Goal: Task Accomplishment & Management: Use online tool/utility

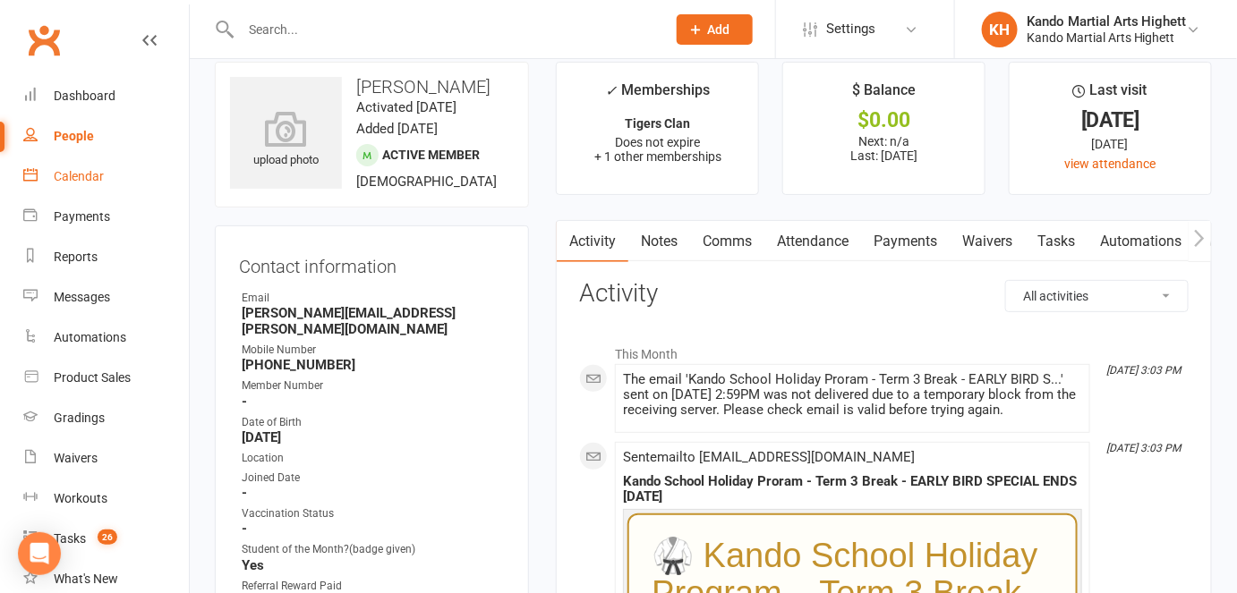
click at [122, 160] on link "Calendar" at bounding box center [106, 177] width 166 height 40
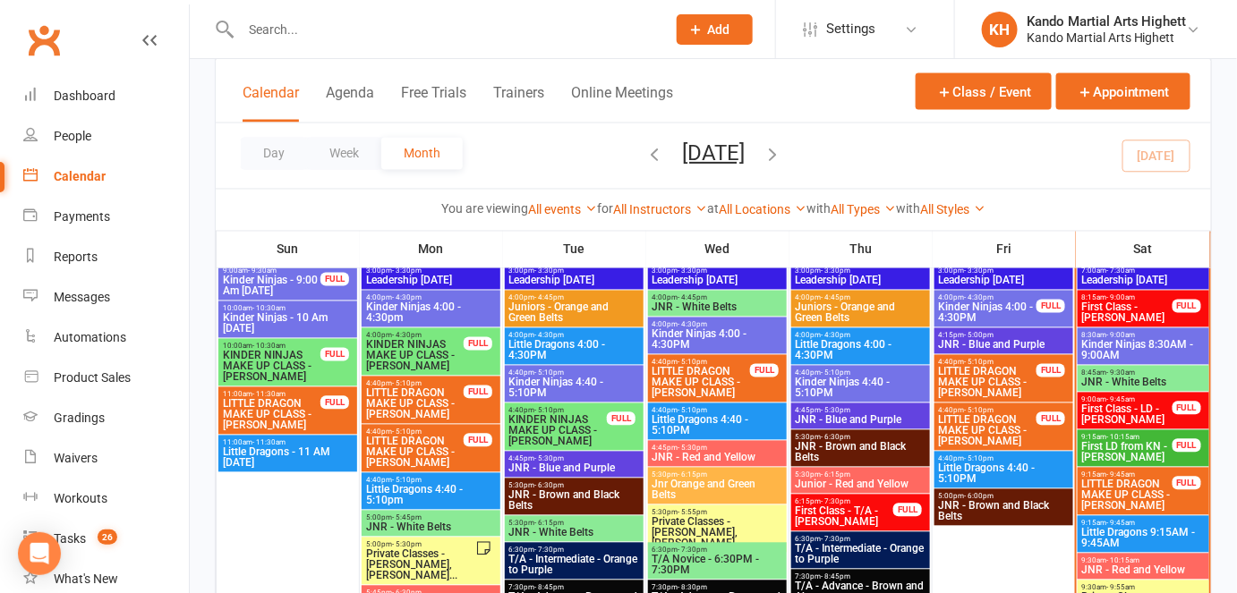
scroll to position [1025, 0]
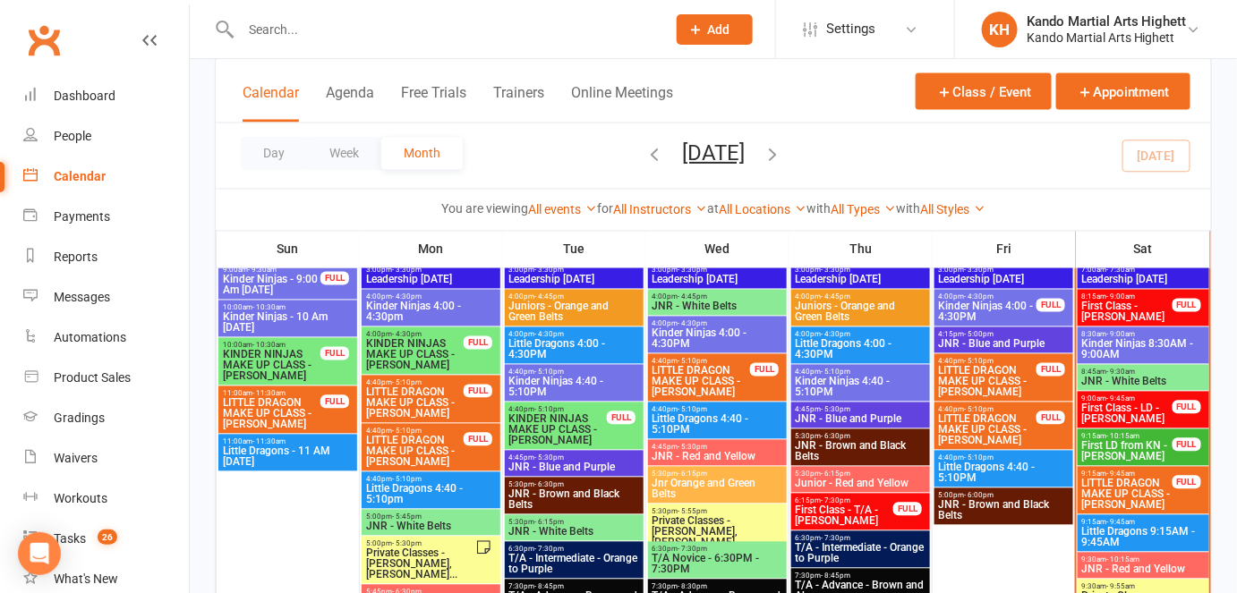
click at [360, 29] on input "text" at bounding box center [444, 29] width 418 height 25
paste input "wilkiesmith@gmail.com"
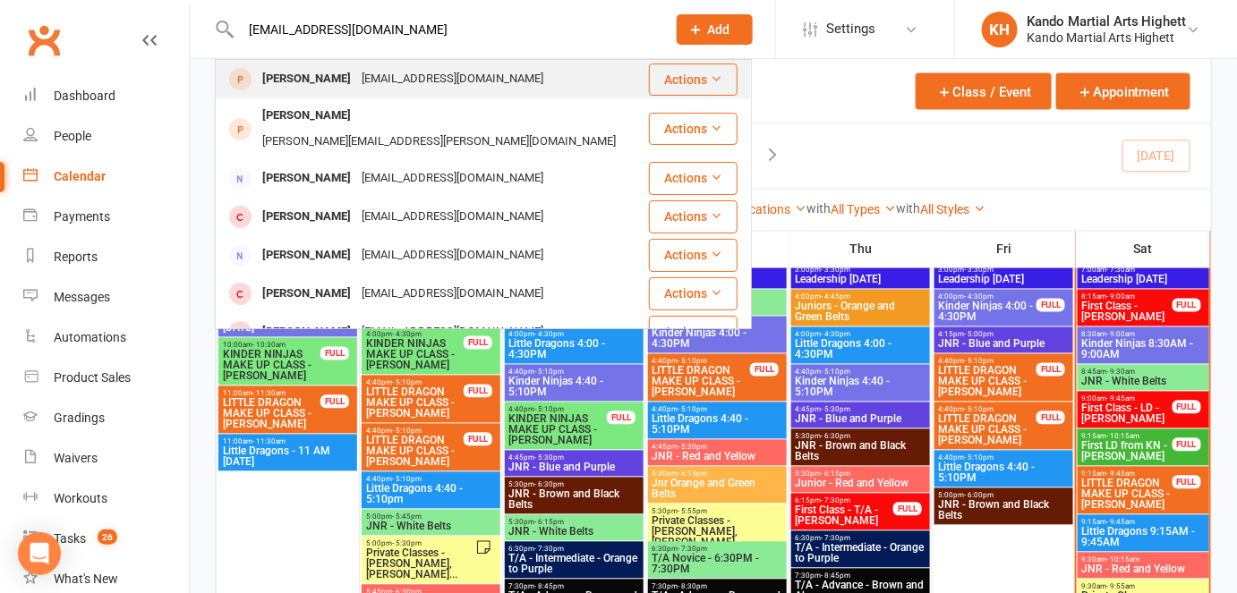
type input "wilkiesmith@gmail.com"
click at [374, 79] on div "wilkiesmith@gmail.com" at bounding box center [452, 79] width 192 height 26
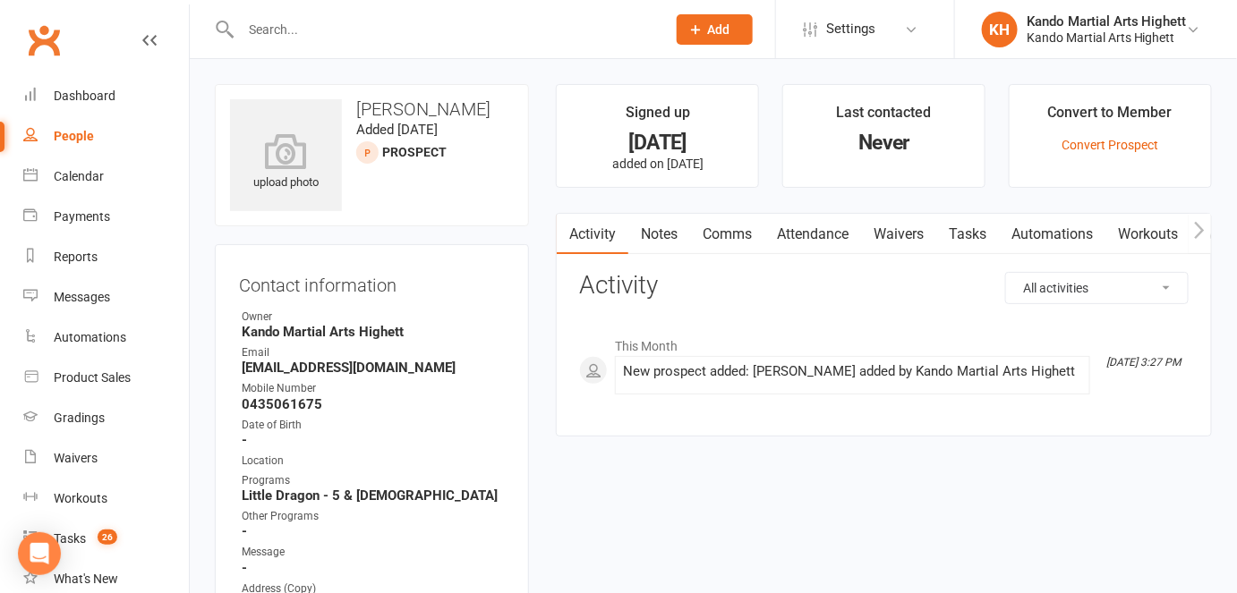
click at [801, 232] on link "Attendance" at bounding box center [812, 234] width 97 height 41
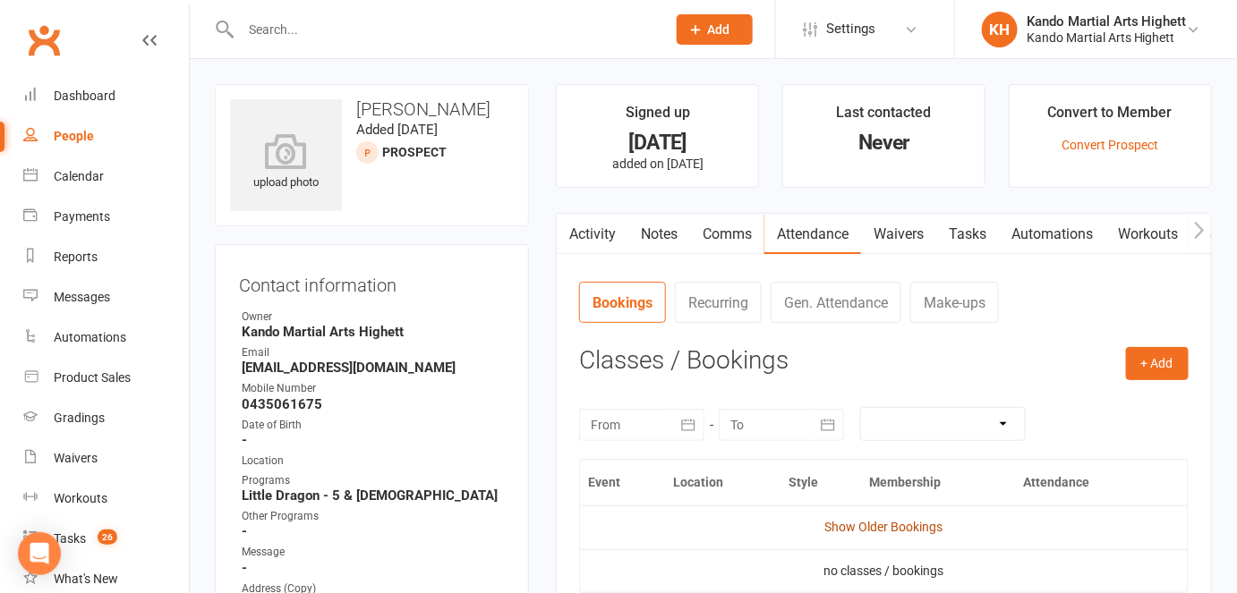
click at [887, 524] on link "Show Older Bookings" at bounding box center [884, 527] width 118 height 14
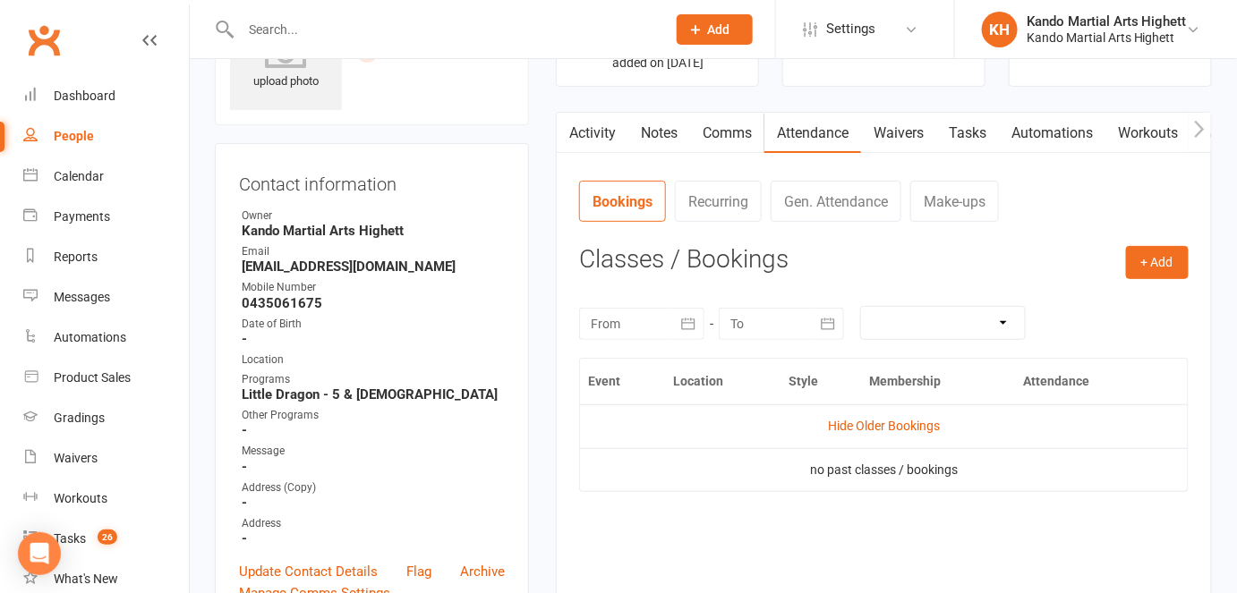
scroll to position [107, 0]
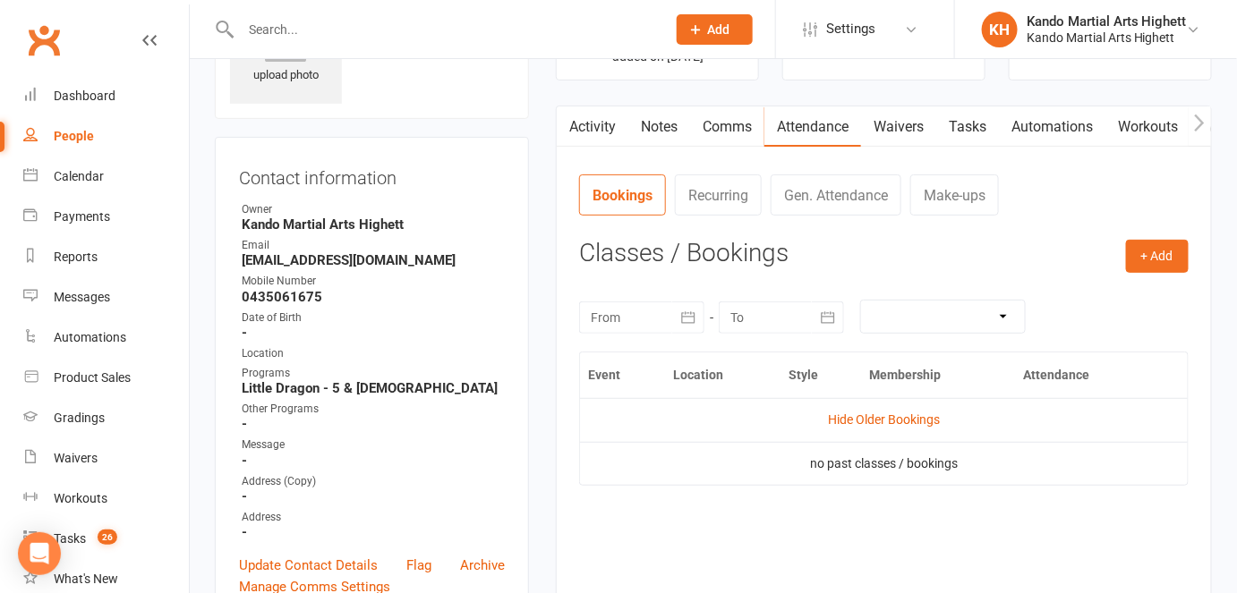
click at [50, 134] on link "People" at bounding box center [106, 136] width 166 height 40
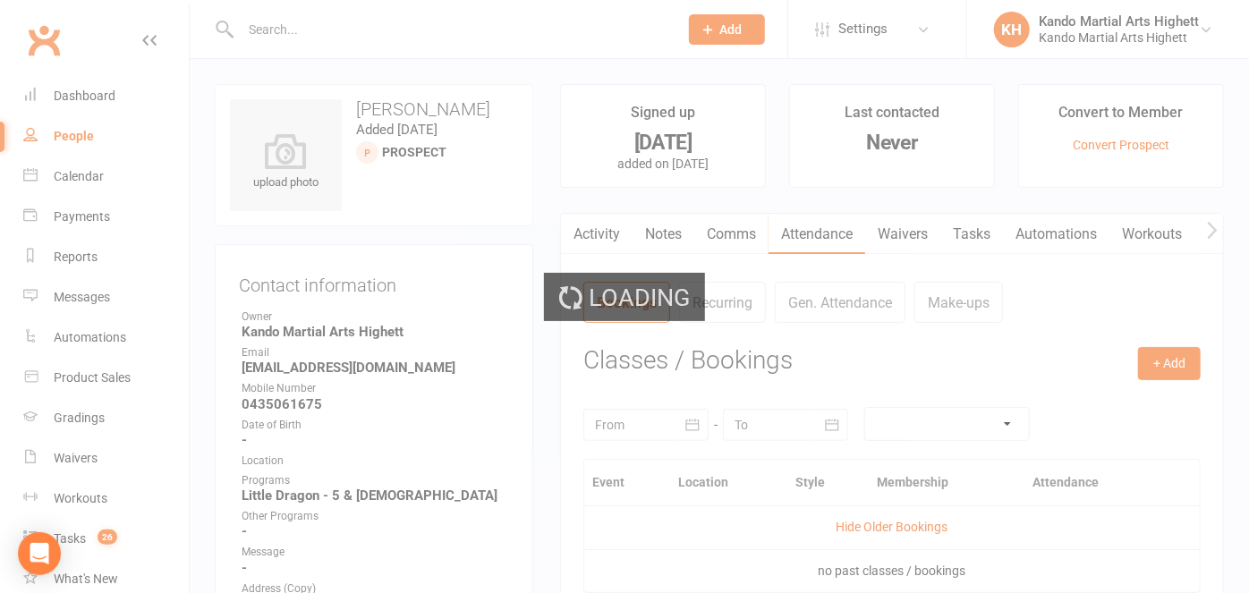
select select "100"
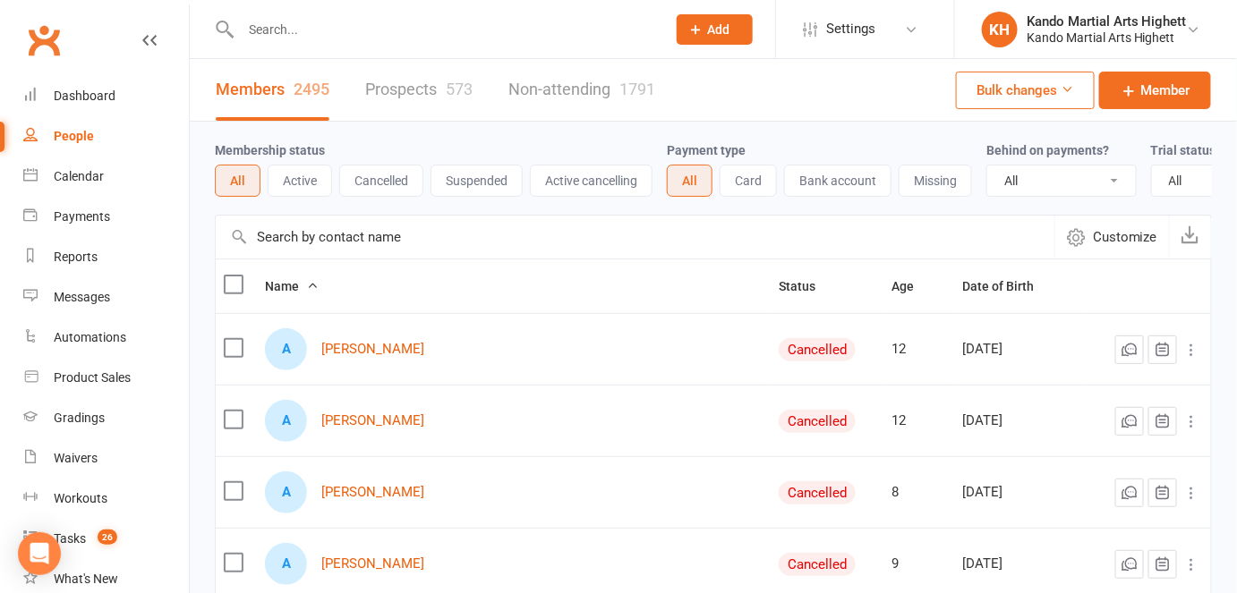
click at [321, 55] on div at bounding box center [434, 29] width 439 height 58
click at [317, 47] on div at bounding box center [434, 29] width 439 height 58
click at [315, 40] on input "text" at bounding box center [444, 29] width 418 height 25
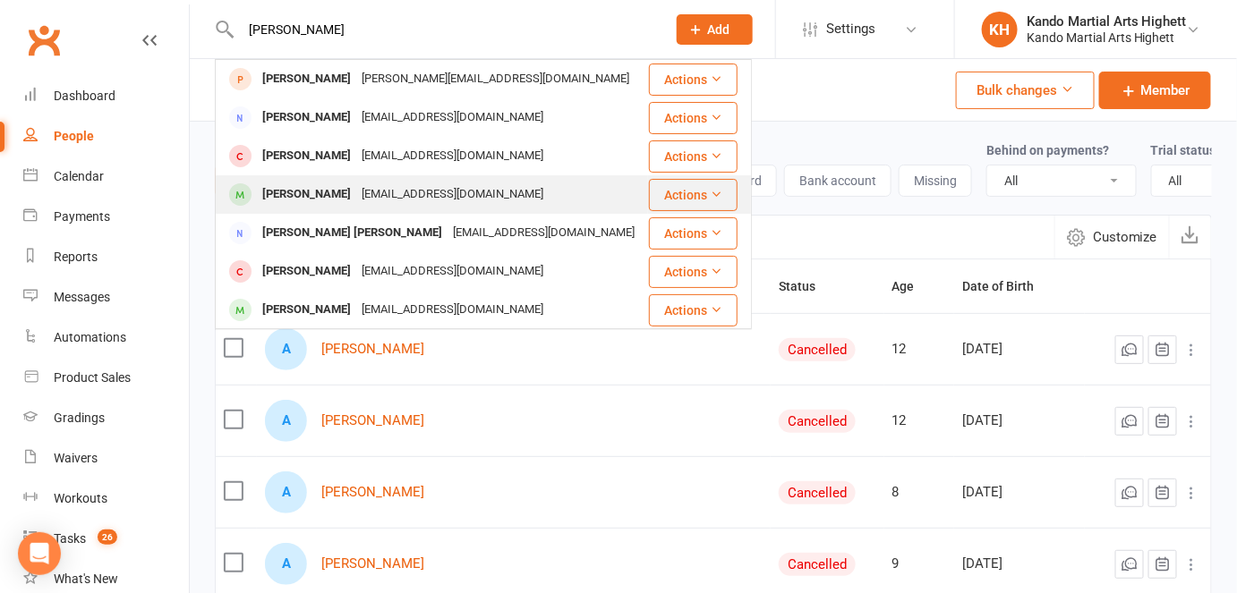
type input "nina"
click at [312, 185] on div "Nina Megyeri" at bounding box center [306, 195] width 99 height 26
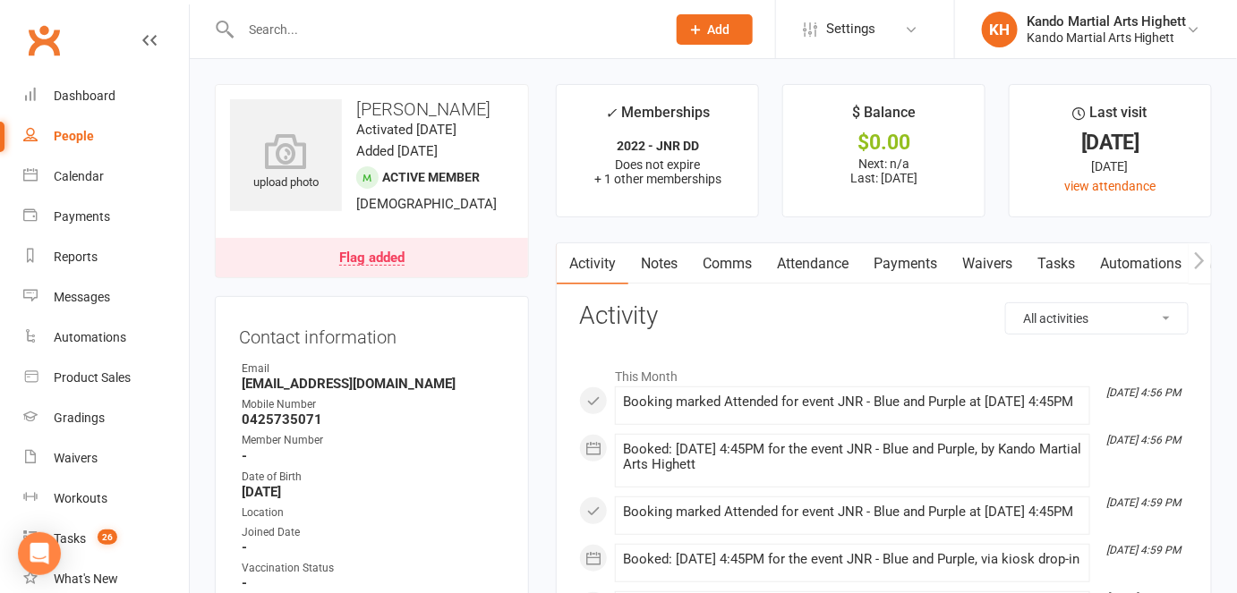
click at [279, 392] on strong "beckye6868@gmail.com" at bounding box center [373, 384] width 263 height 16
copy render-form-field "beckye6868@gmail.com"
click at [93, 175] on div "Calendar" at bounding box center [79, 176] width 50 height 14
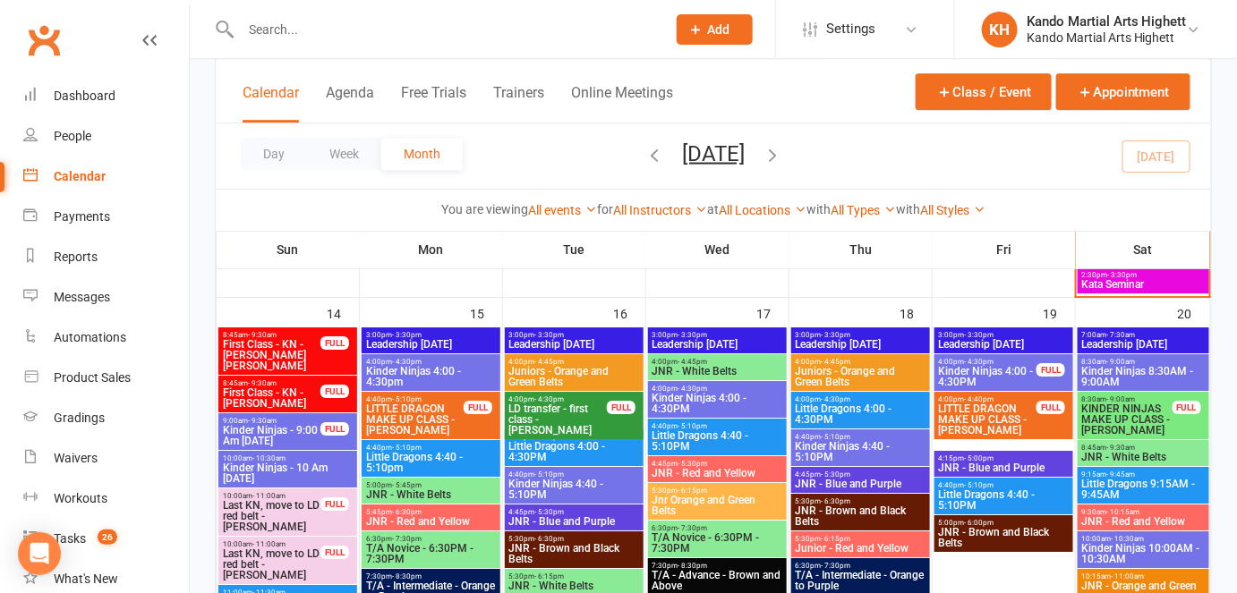
scroll to position [1790, 0]
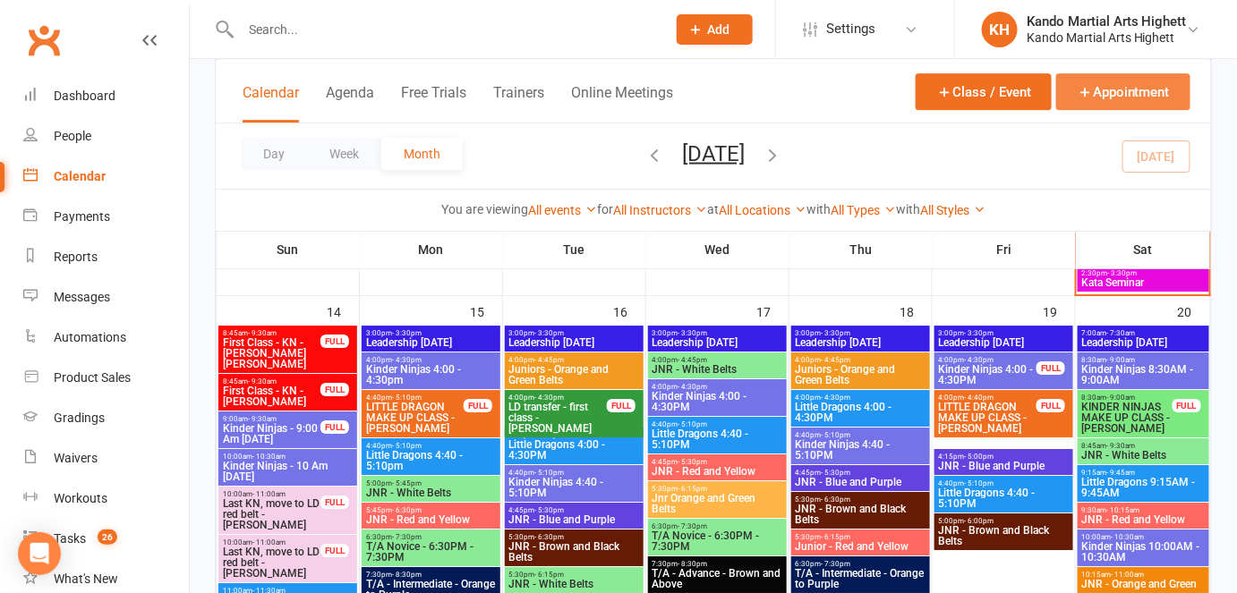
click at [1127, 82] on button "Appointment" at bounding box center [1123, 91] width 134 height 37
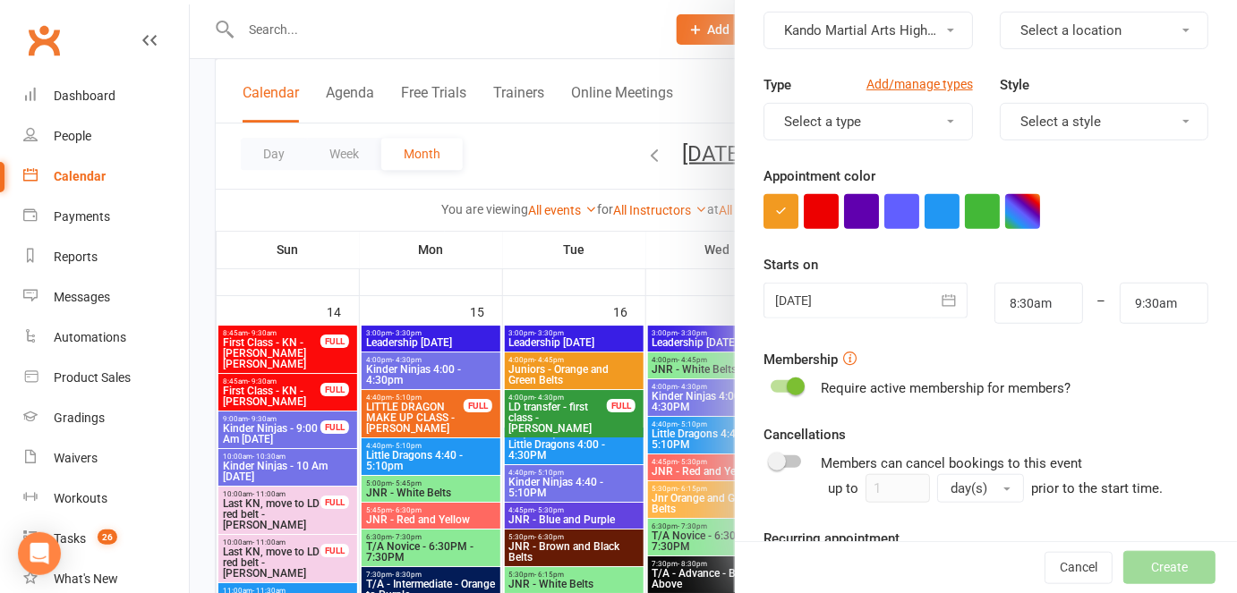
scroll to position [334, 0]
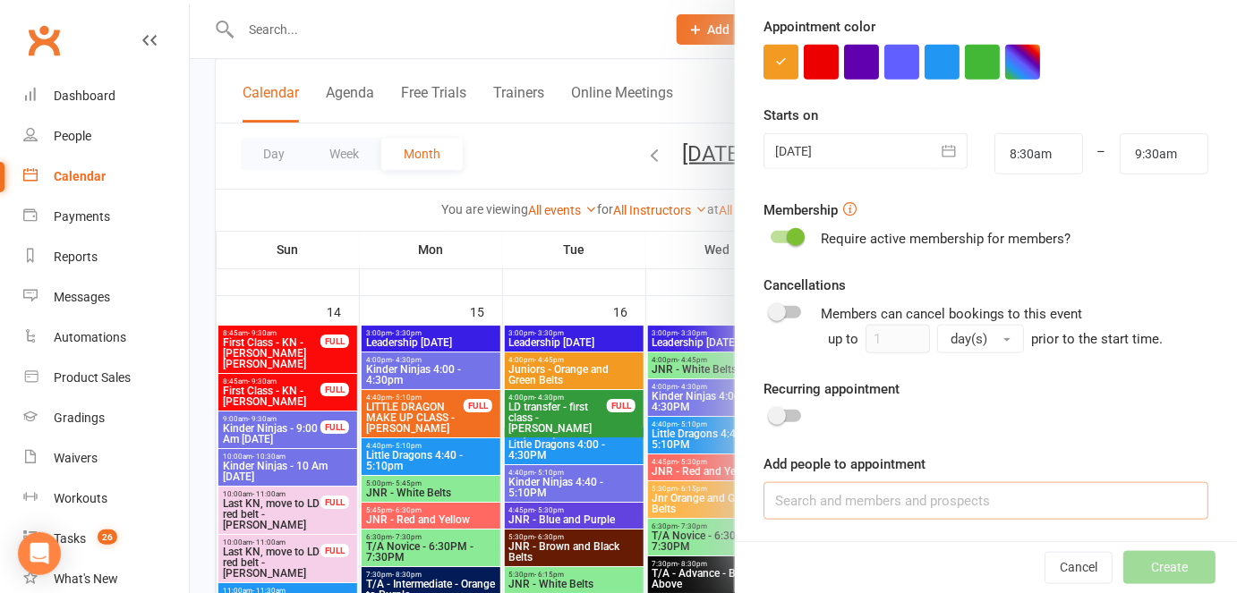
click at [831, 496] on input at bounding box center [985, 501] width 445 height 38
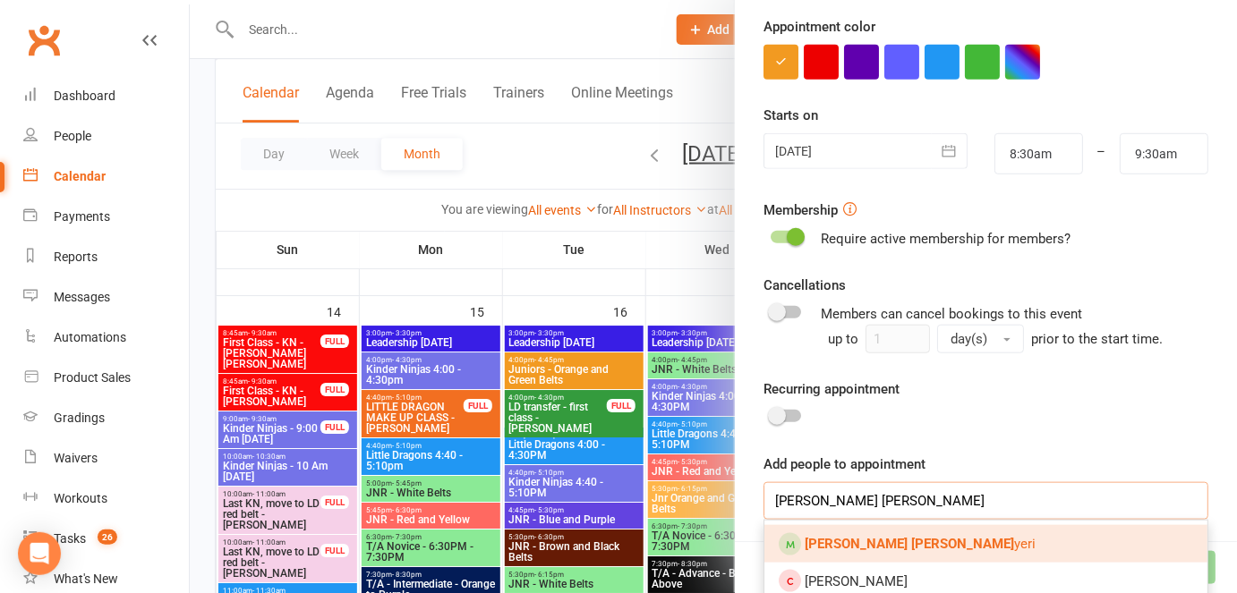
type input "nina meg"
click at [809, 537] on strong "Nina Meg" at bounding box center [909, 544] width 209 height 16
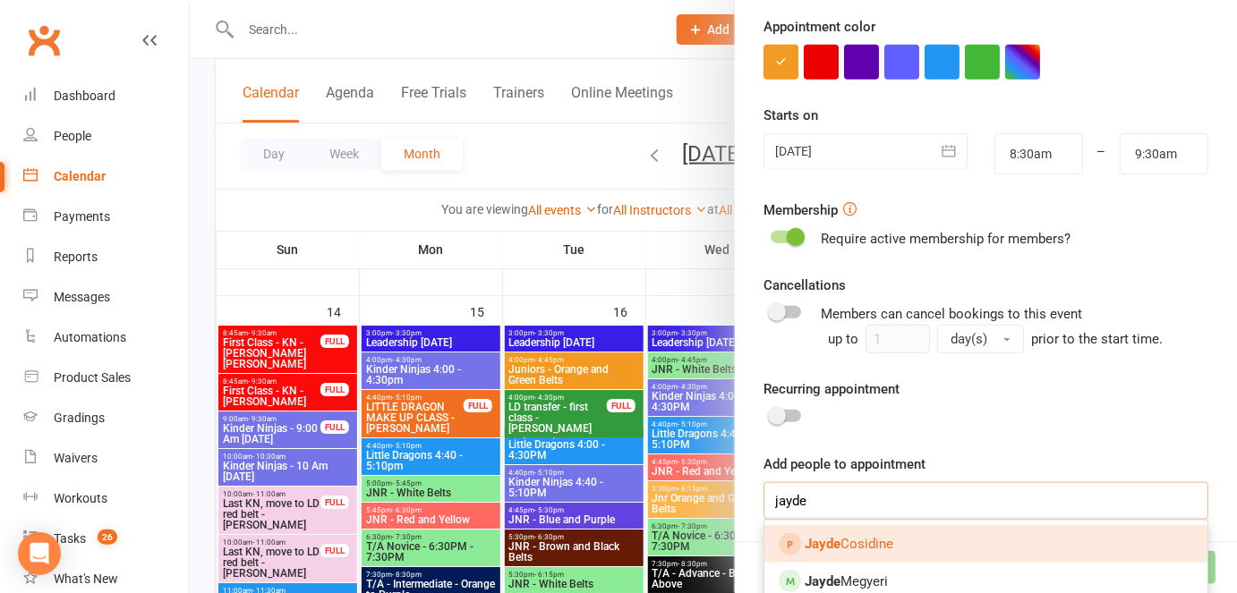
scroll to position [449, 0]
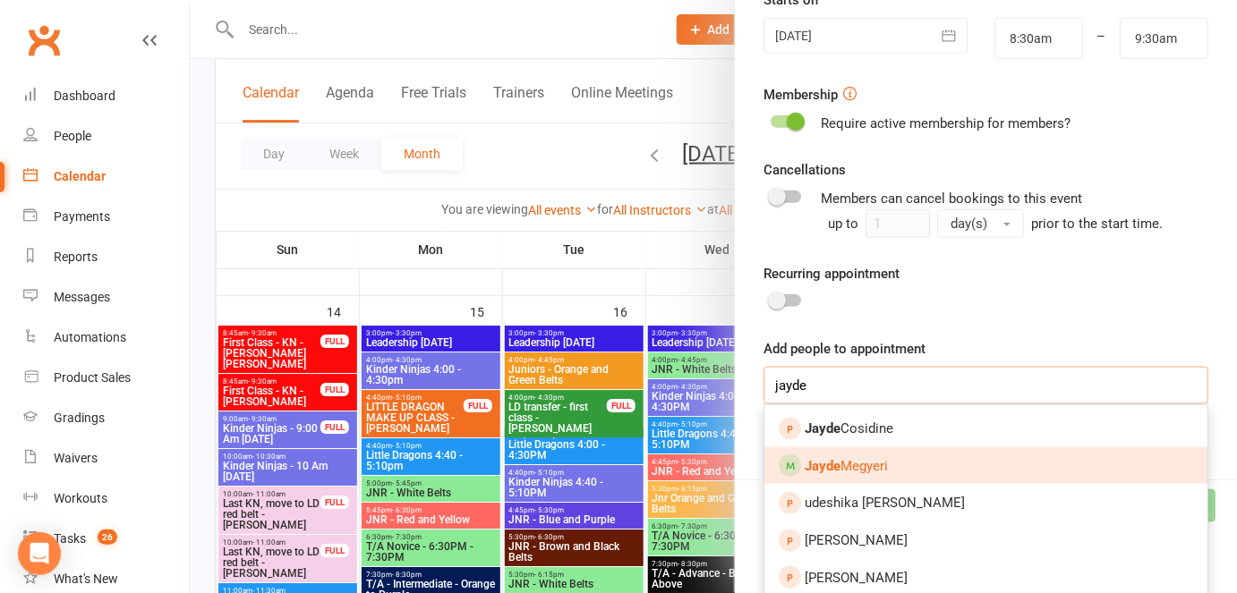
type input "jayde"
click at [847, 473] on link "Jayde Megyeri" at bounding box center [985, 467] width 443 height 38
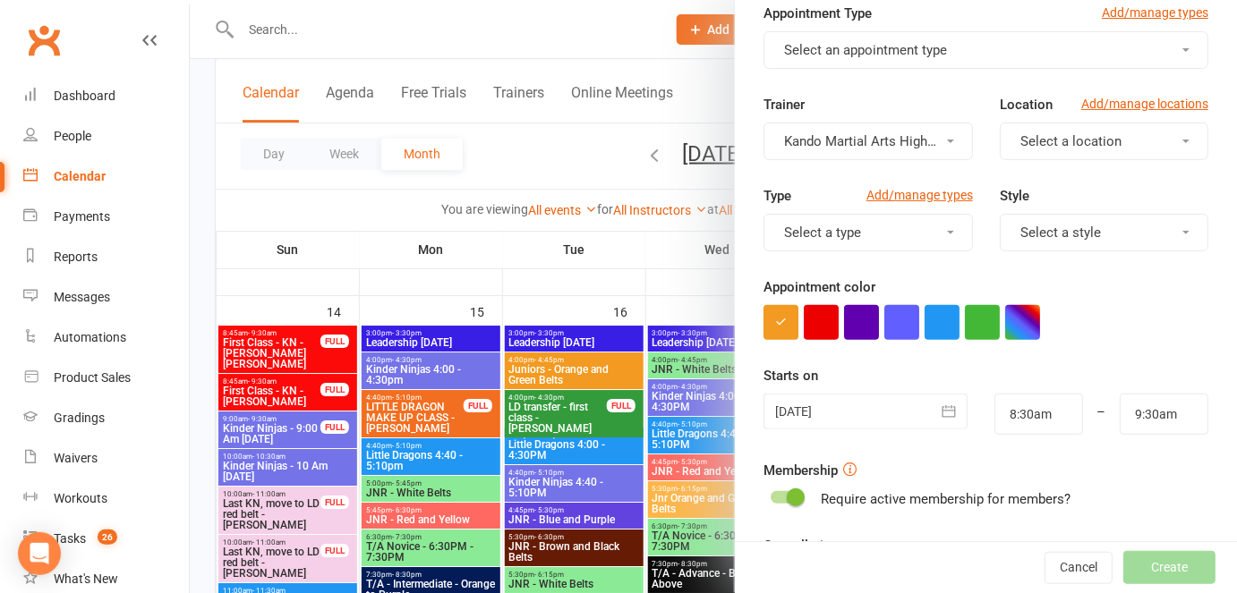
scroll to position [0, 0]
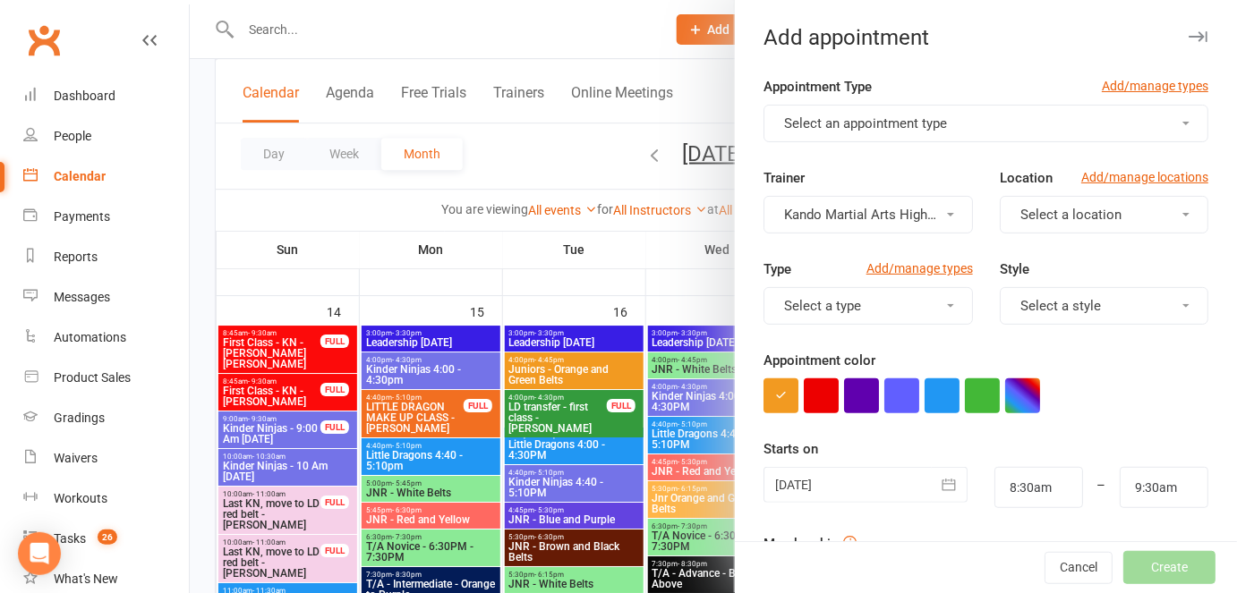
click at [932, 499] on button "button" at bounding box center [950, 485] width 36 height 36
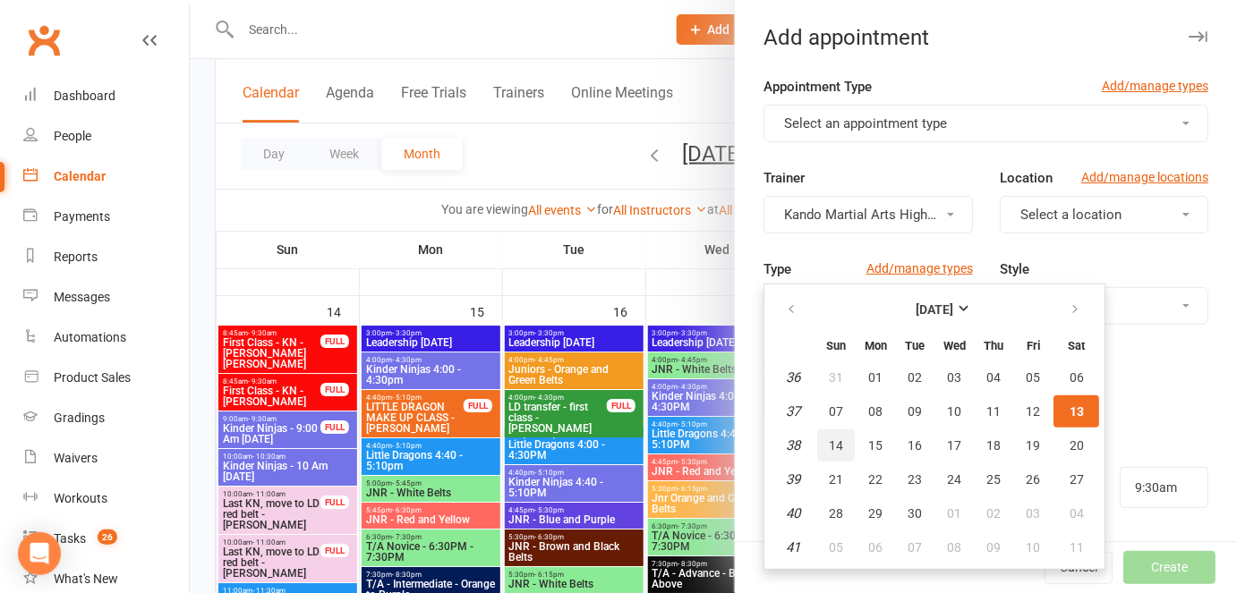
click at [829, 444] on span "14" at bounding box center [836, 446] width 14 height 14
type input "14 Sep 2025"
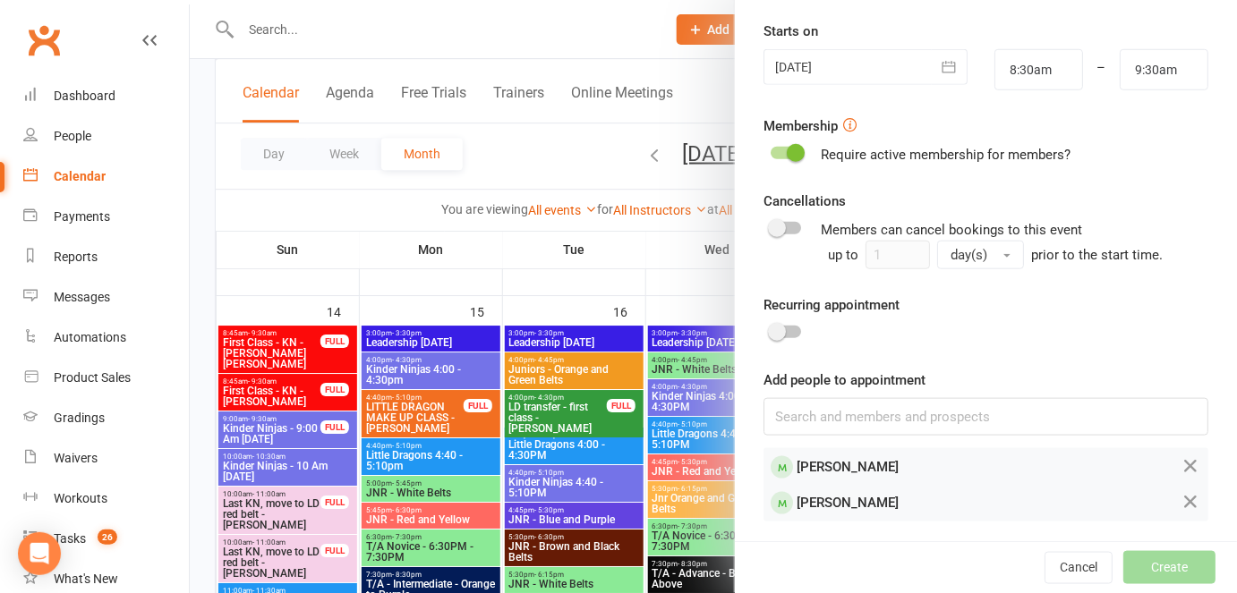
scroll to position [417, 0]
click at [839, 430] on input at bounding box center [985, 418] width 445 height 38
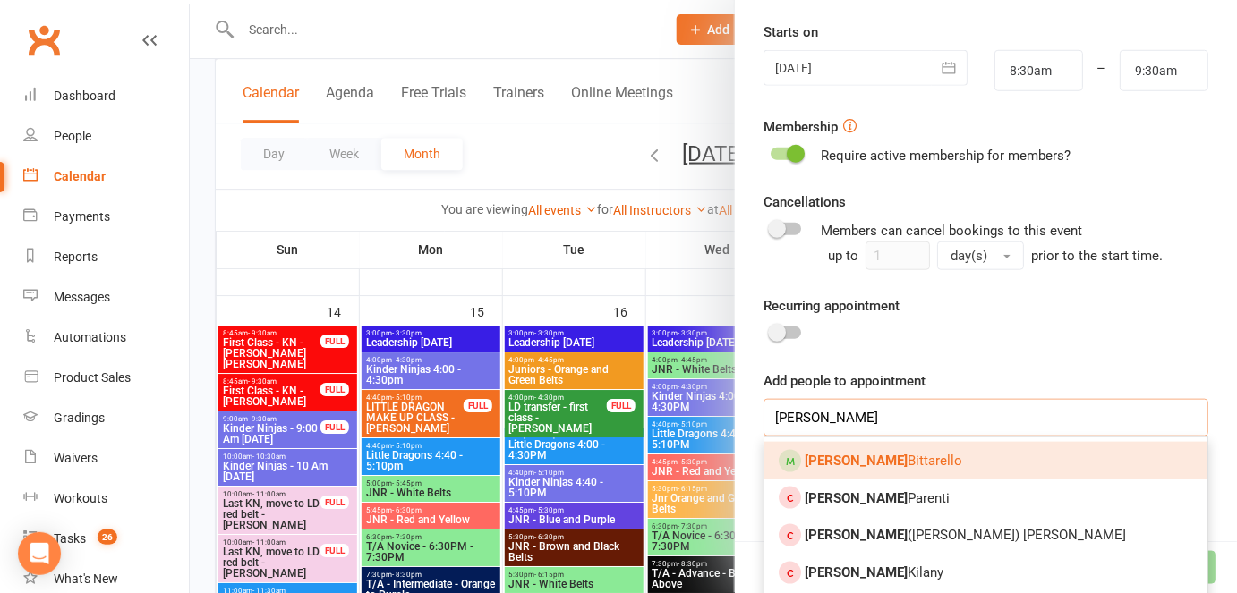
type input "leonardo"
click at [888, 464] on span "Leonardo Bittarello" at bounding box center [884, 461] width 158 height 16
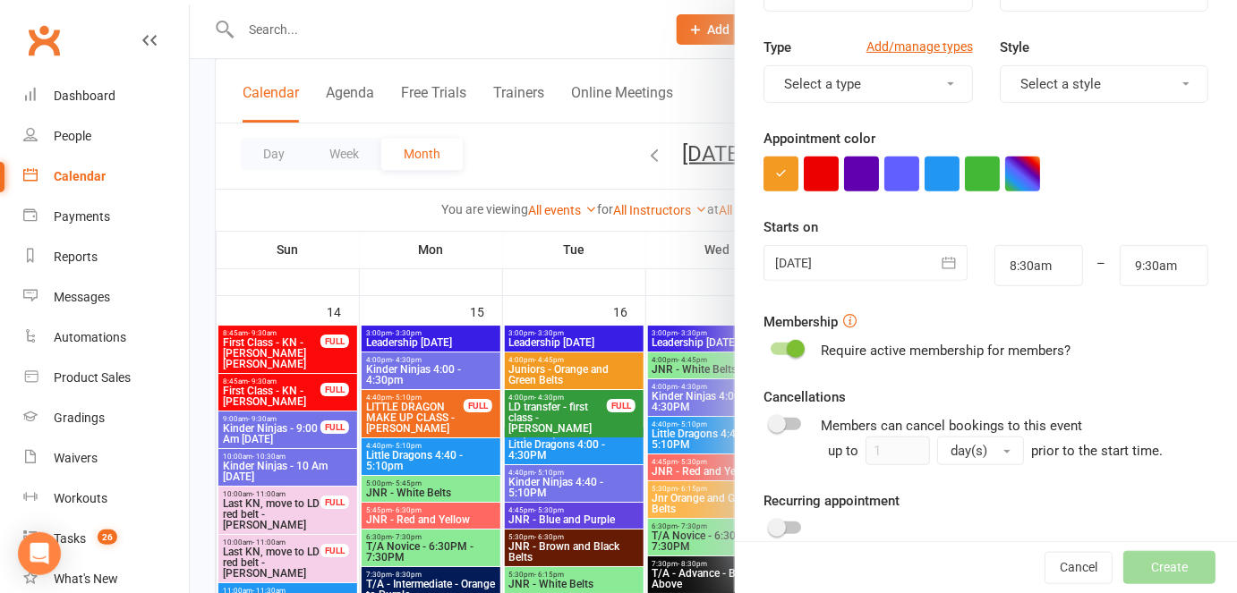
scroll to position [213, 0]
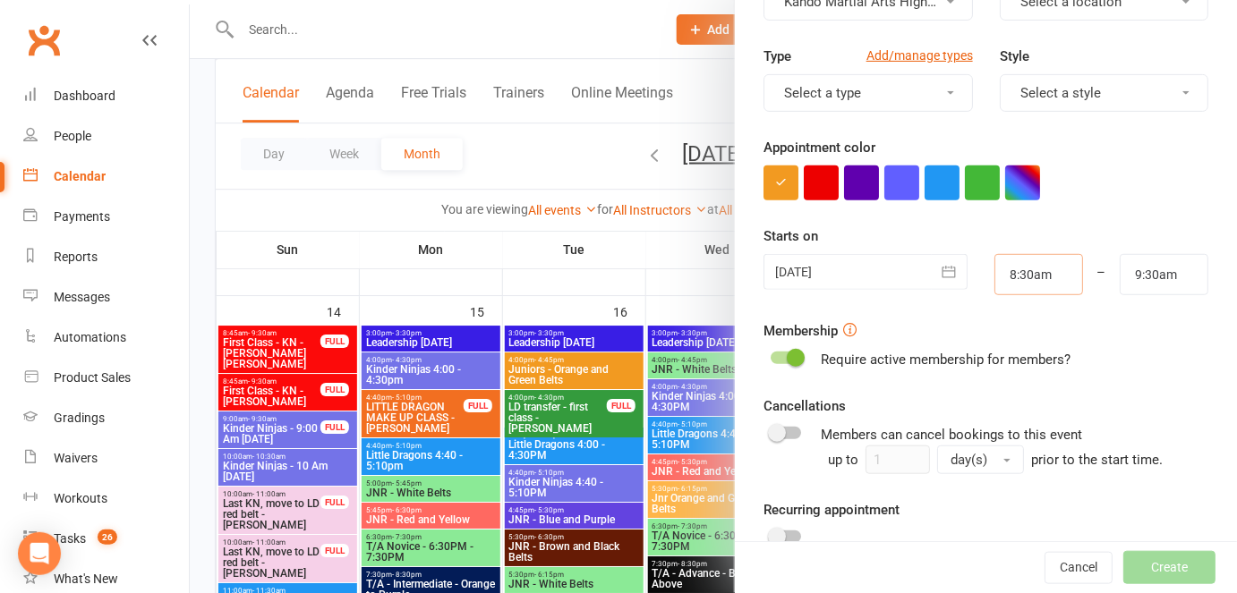
drag, startPoint x: 1050, startPoint y: 285, endPoint x: 938, endPoint y: 268, distance: 113.2
click at [938, 268] on div "14 Sep 2025 September 2025 Sun Mon Tue Wed Thu Fri Sat 36 31 01 02 03 04 05 06 …" at bounding box center [986, 274] width 472 height 41
type input "1"
type input "2:00am"
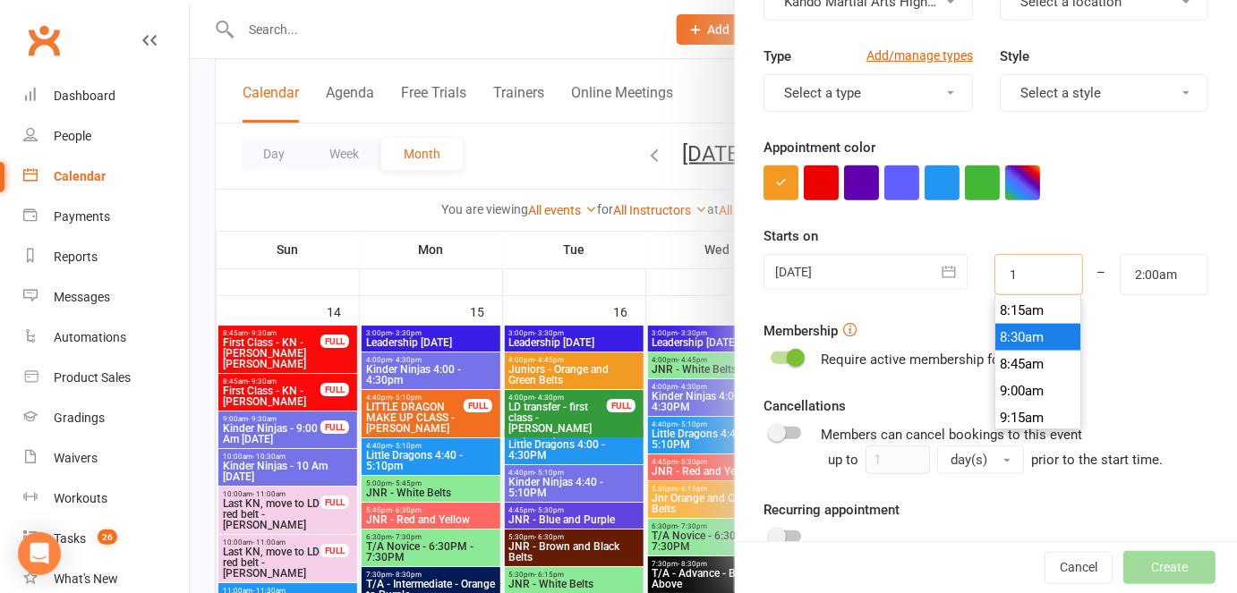
type input "10"
type input "11:00am"
type input "10:30"
type input "11:30am"
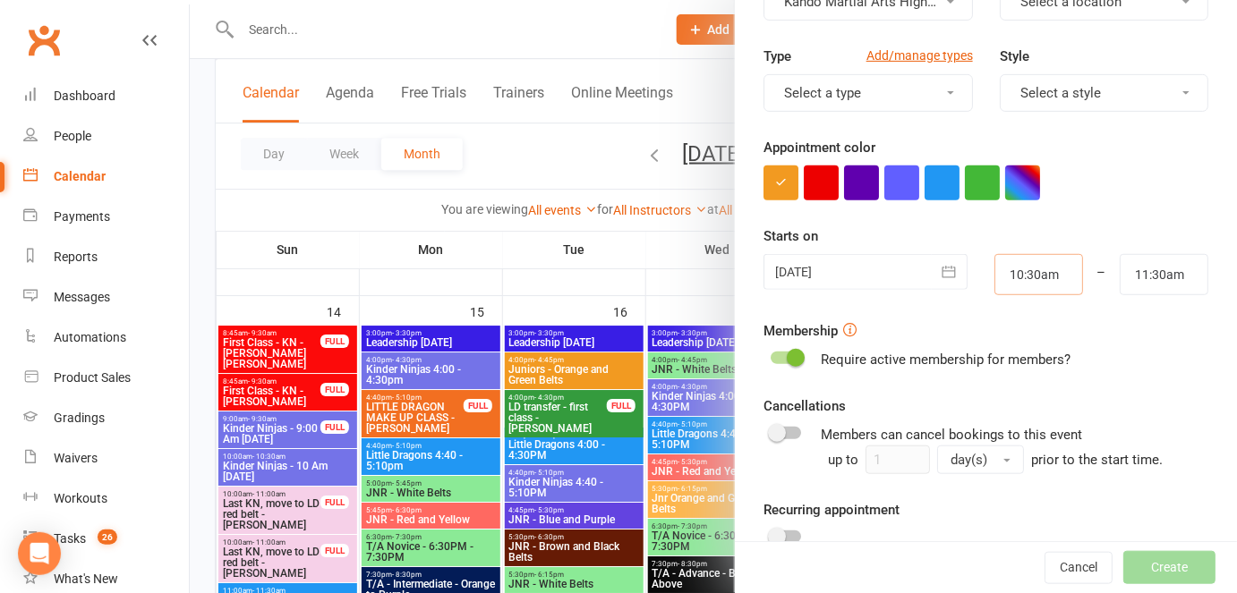
type input "10:30am"
click at [1158, 279] on input "11:30am" at bounding box center [1164, 274] width 89 height 41
click at [1096, 91] on button "Select a style" at bounding box center [1104, 93] width 209 height 38
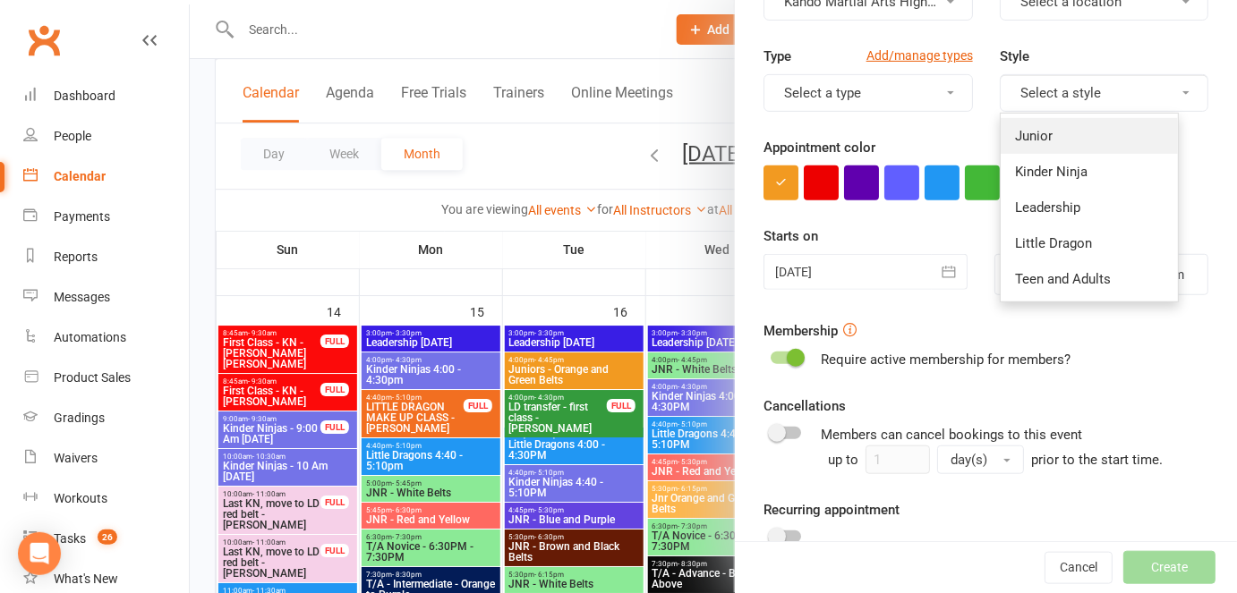
click at [1060, 149] on link "Junior" at bounding box center [1089, 136] width 177 height 36
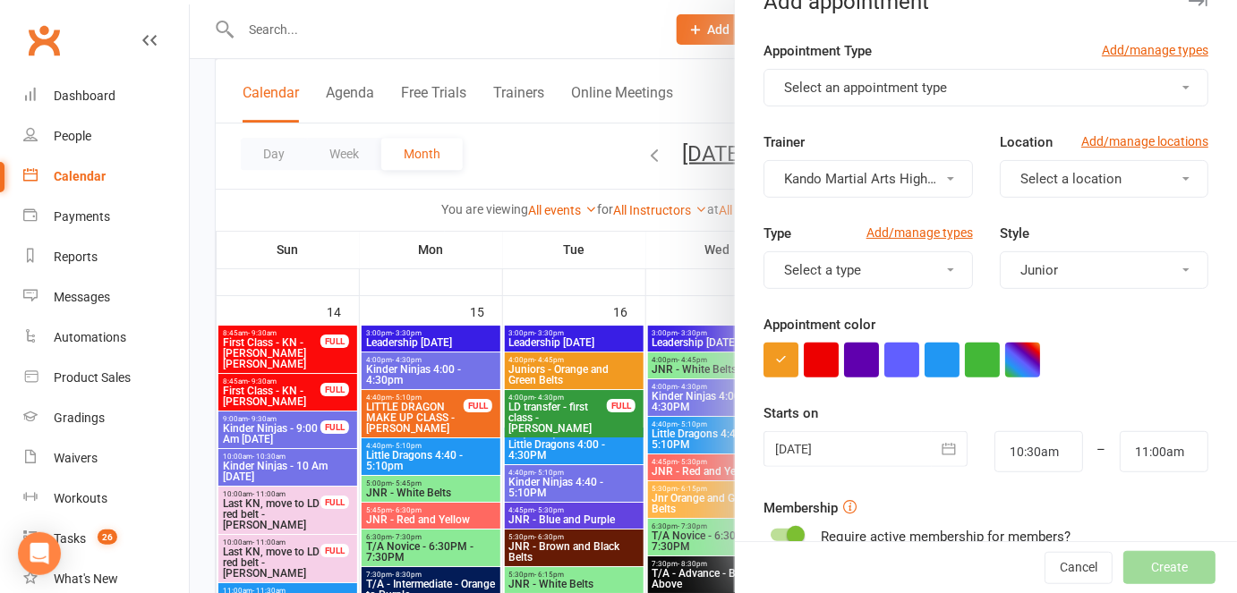
scroll to position [0, 0]
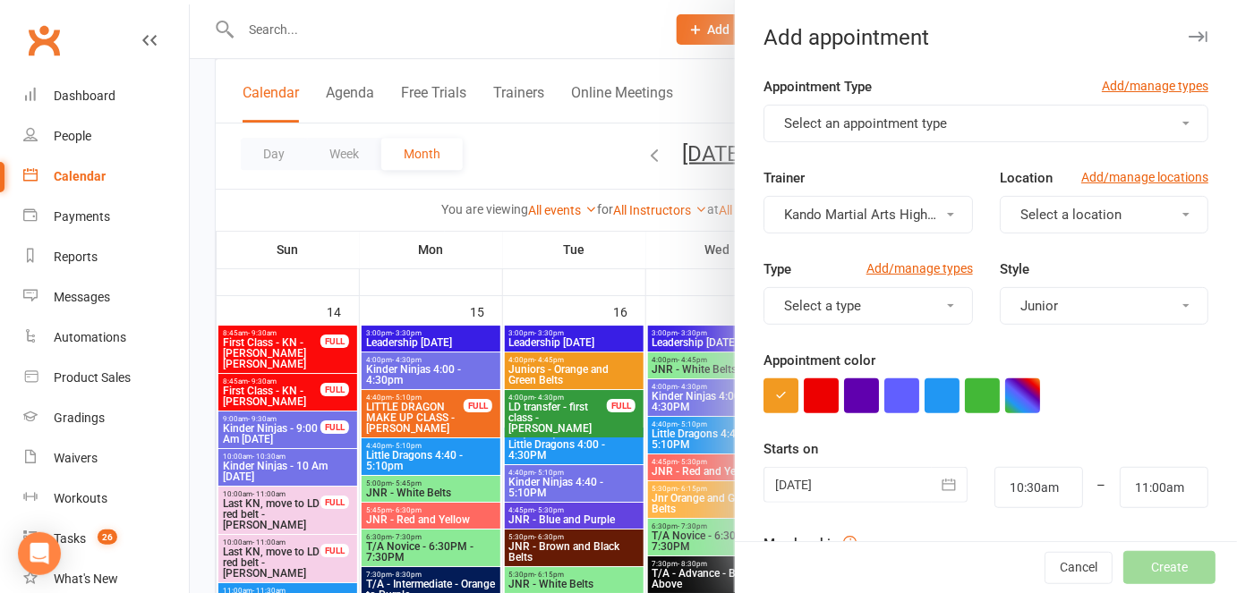
click at [1033, 199] on button "Select a location" at bounding box center [1104, 215] width 209 height 38
click at [1007, 247] on link "Big Mats - 1" at bounding box center [1089, 258] width 177 height 36
click at [894, 299] on button "Select a type" at bounding box center [867, 306] width 209 height 38
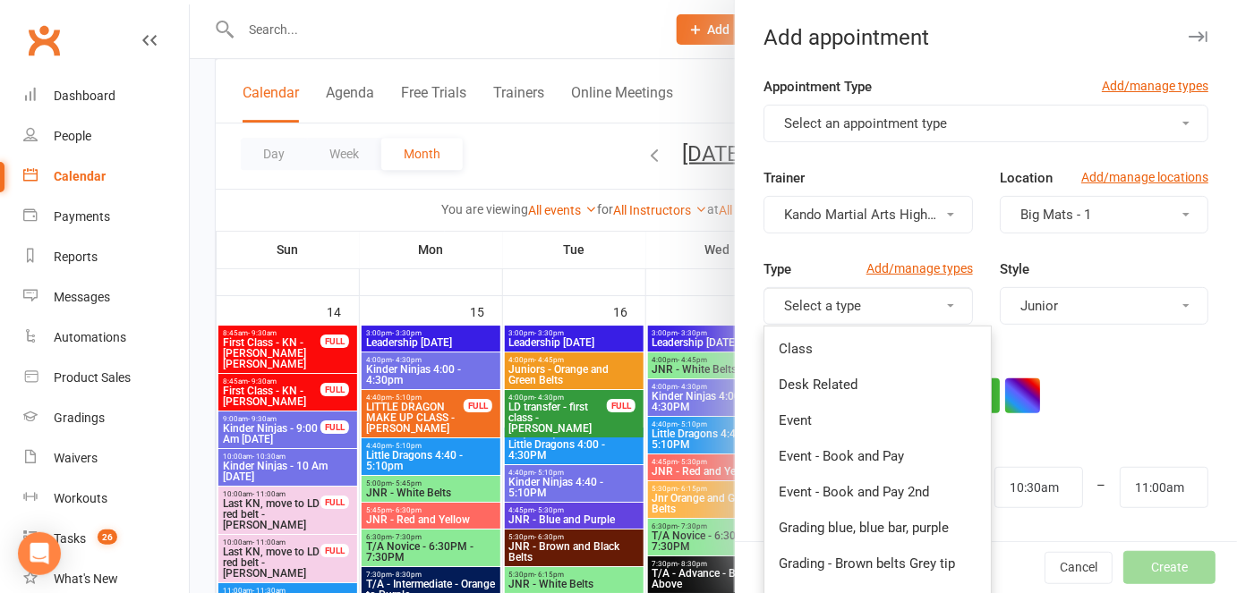
click at [827, 344] on link "Class" at bounding box center [877, 349] width 226 height 36
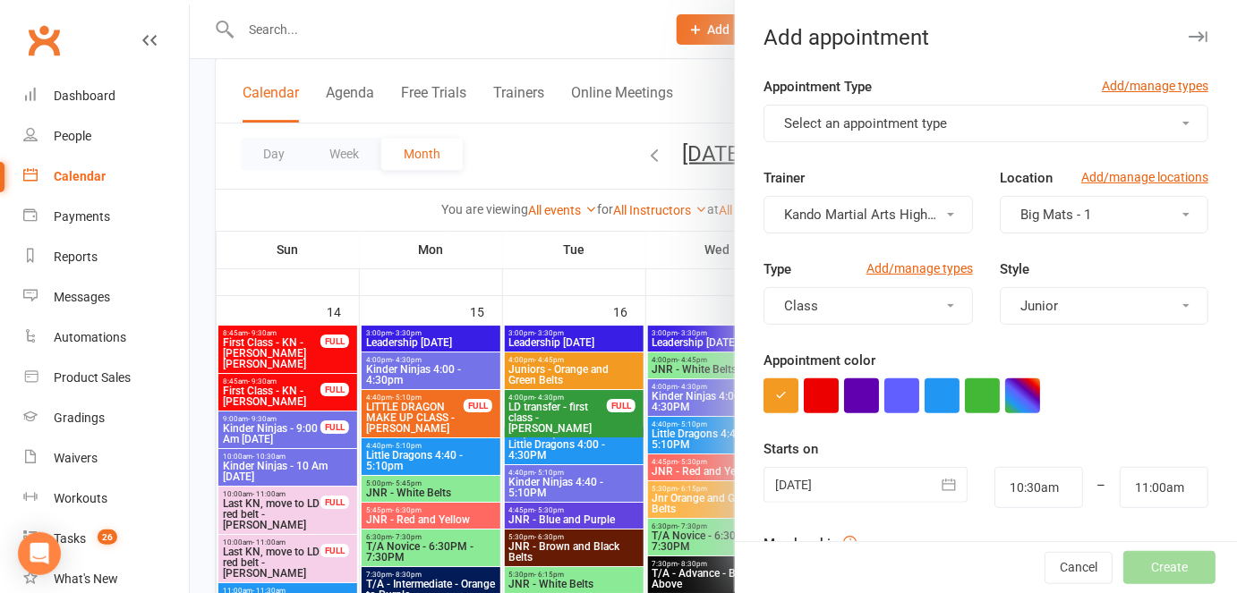
scroll to position [12, 0]
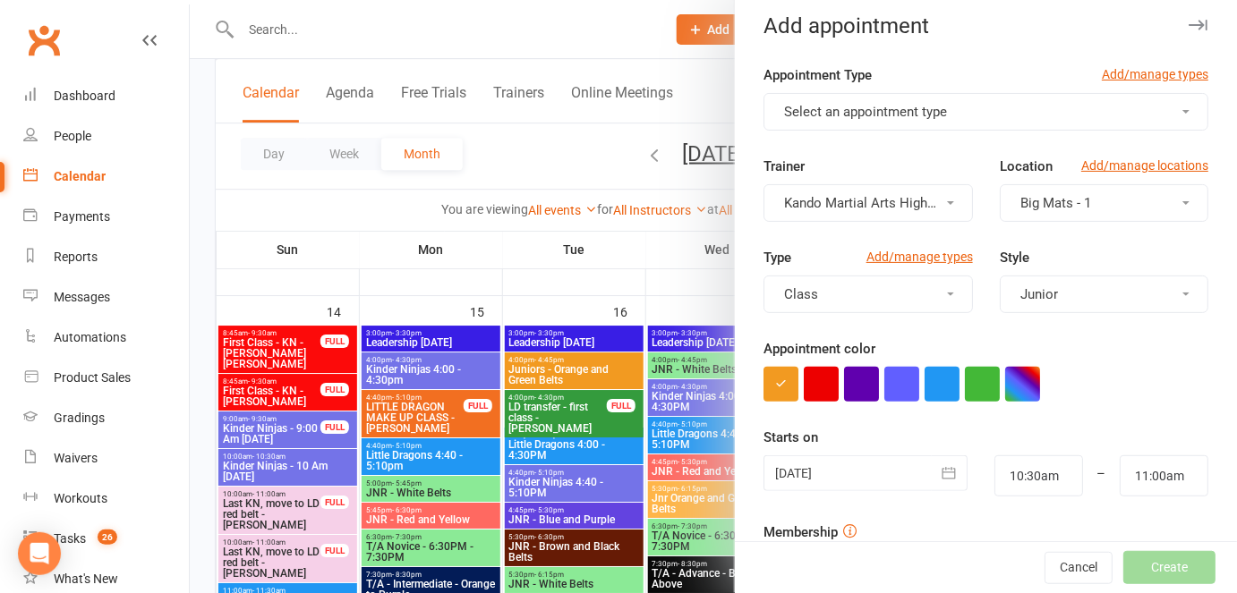
click at [931, 104] on span "Select an appointment type" at bounding box center [865, 112] width 163 height 16
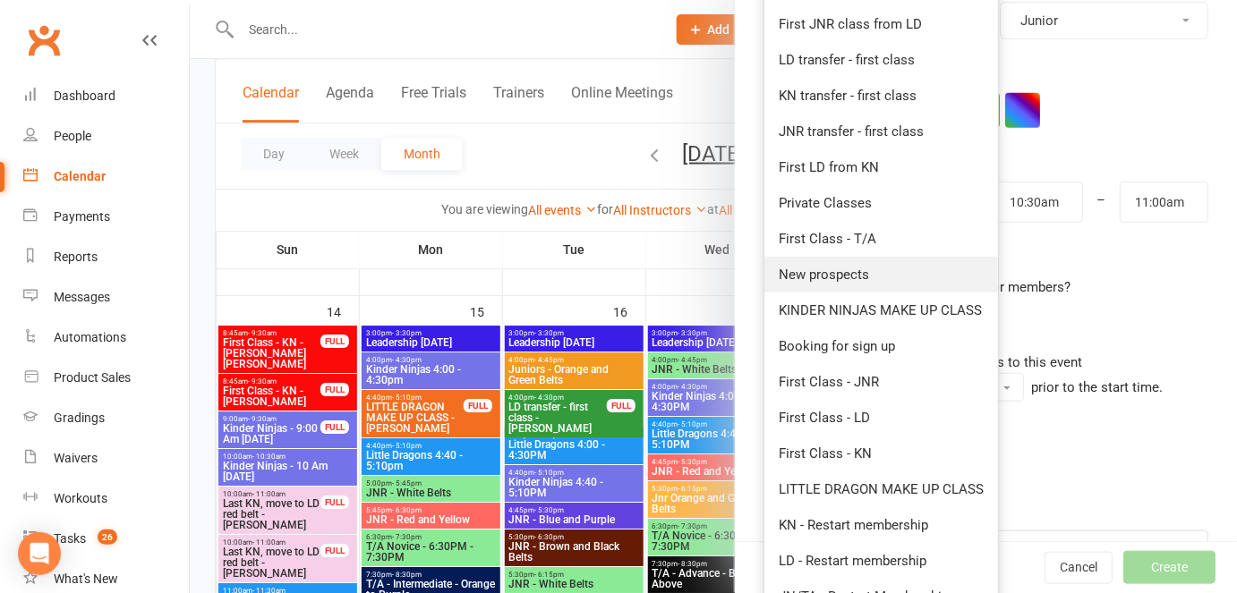
scroll to position [285, 0]
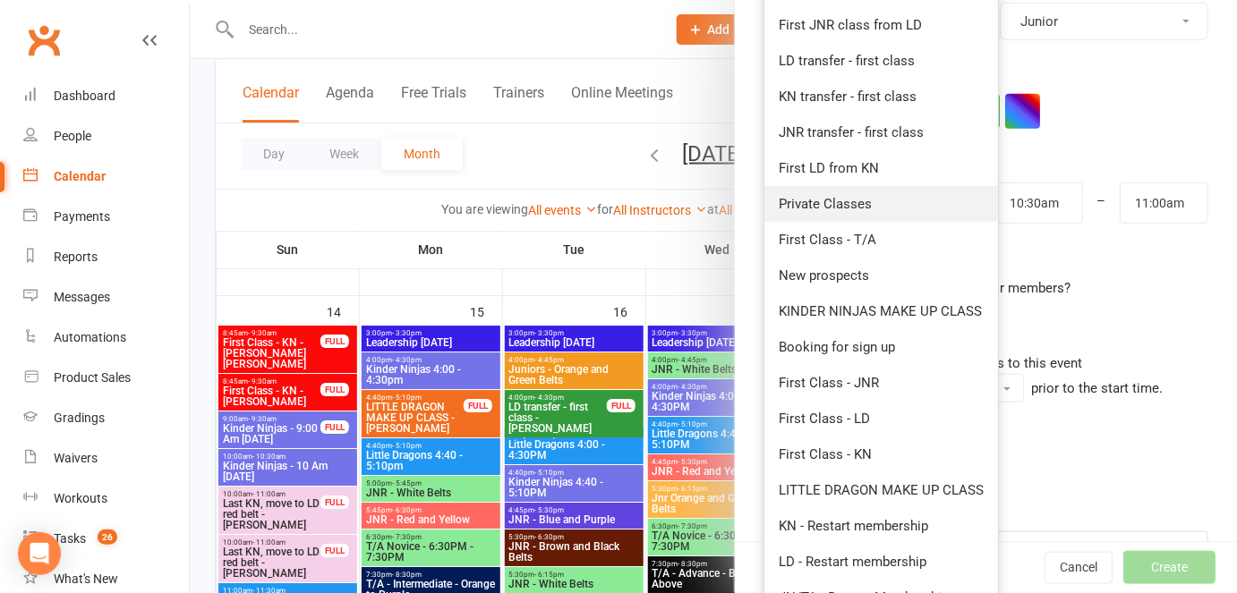
click at [904, 209] on link "Private Classes" at bounding box center [881, 204] width 234 height 36
type input "10:55am"
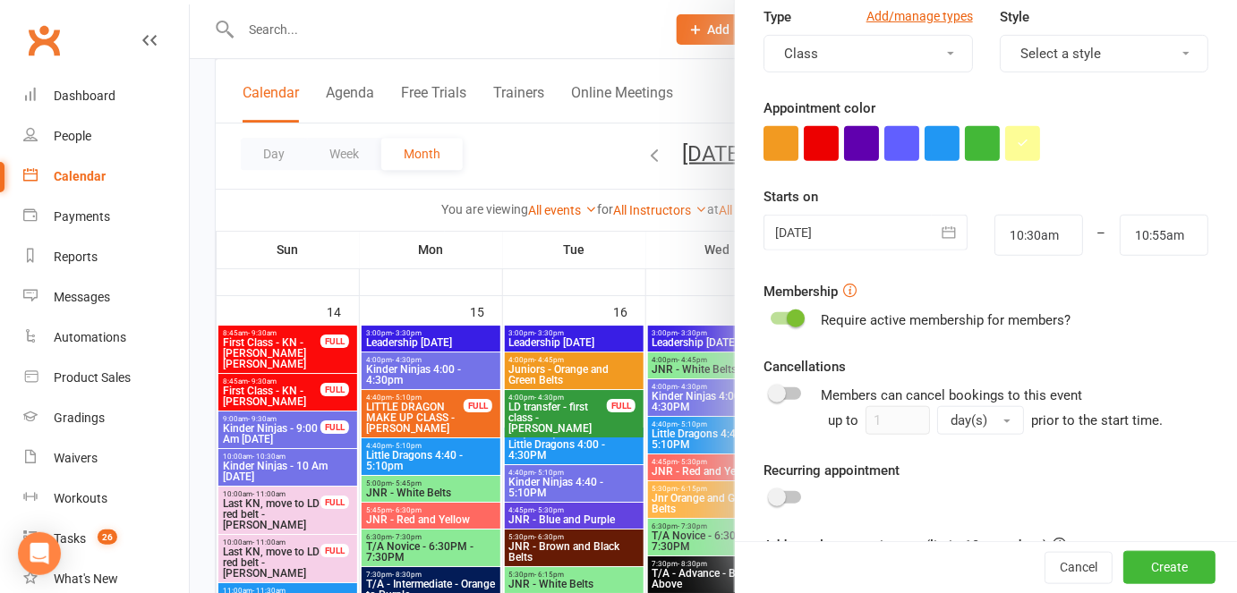
scroll to position [454, 0]
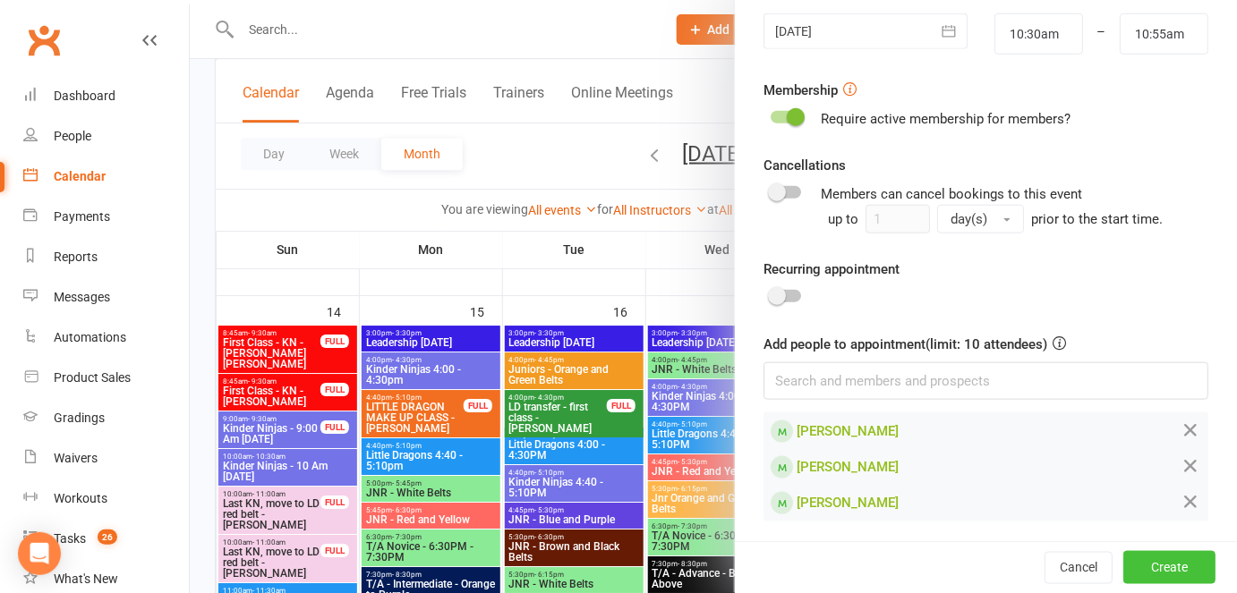
click at [1142, 557] on button "Create" at bounding box center [1169, 568] width 92 height 32
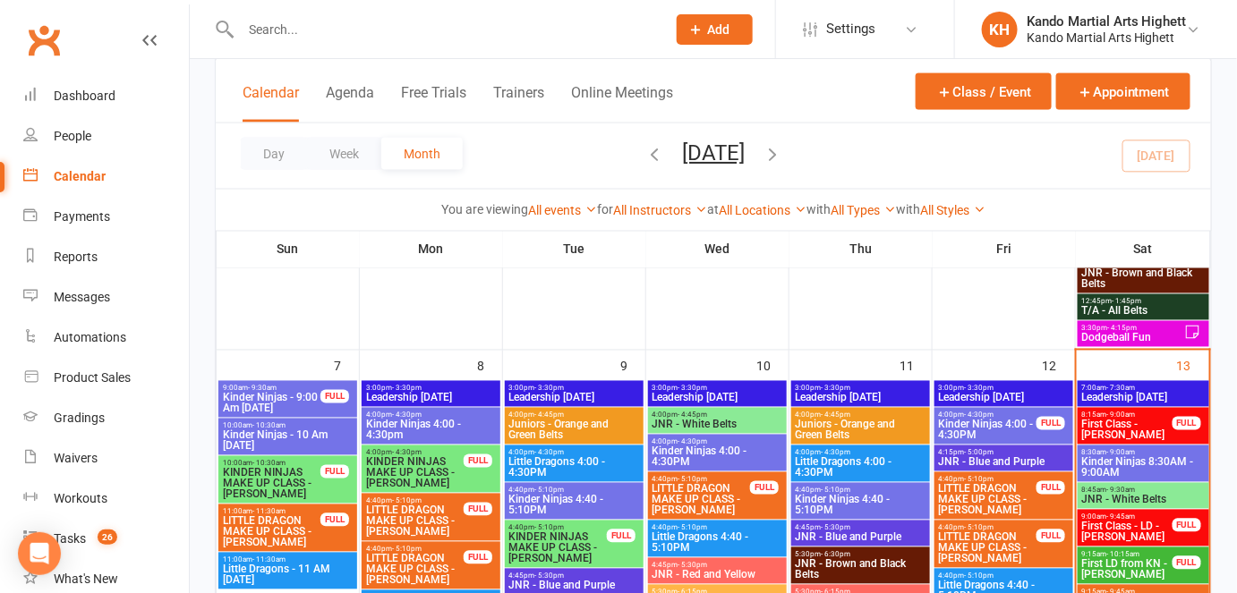
scroll to position [1007, 0]
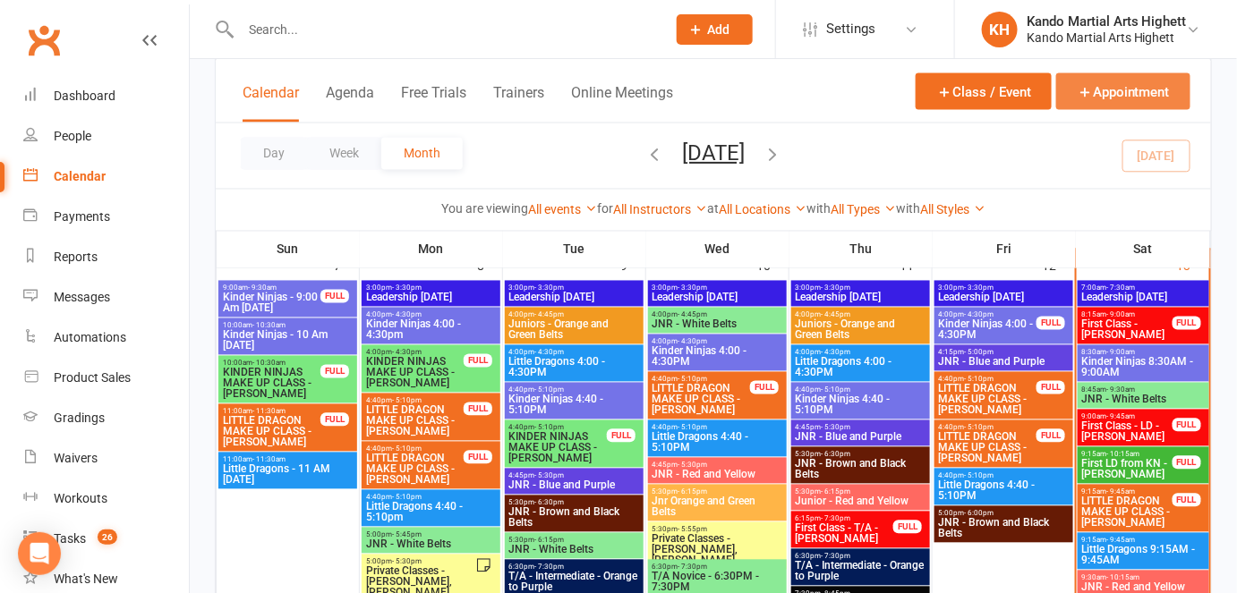
click at [1092, 84] on icon "button" at bounding box center [1085, 92] width 16 height 16
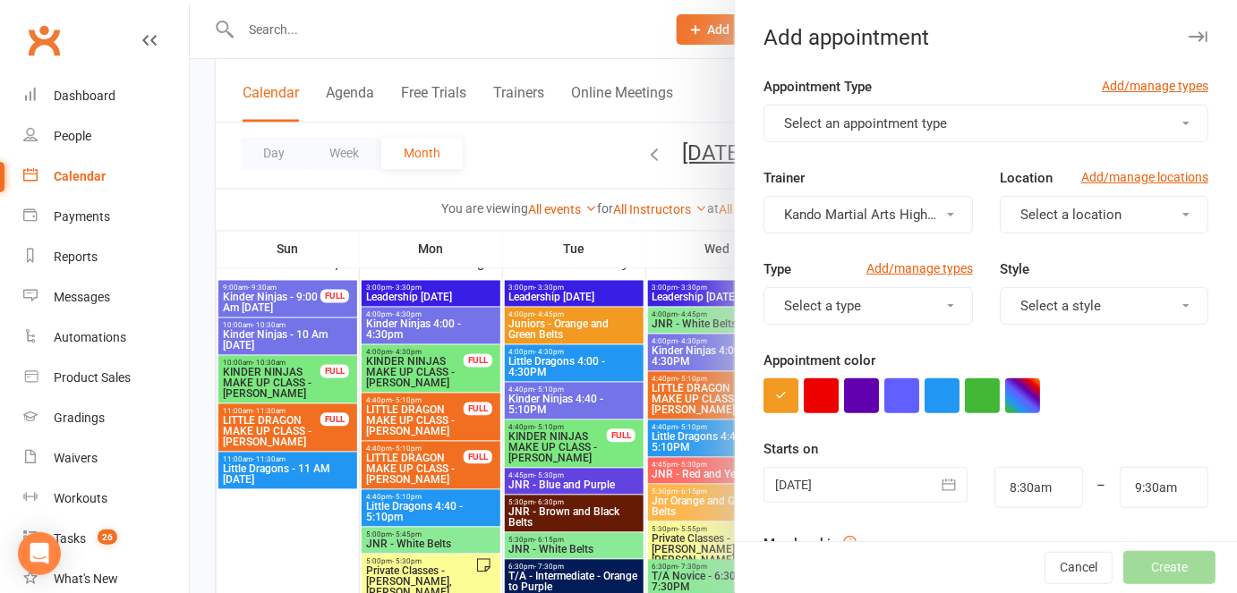
click at [809, 139] on button "Select an appointment type" at bounding box center [985, 124] width 445 height 38
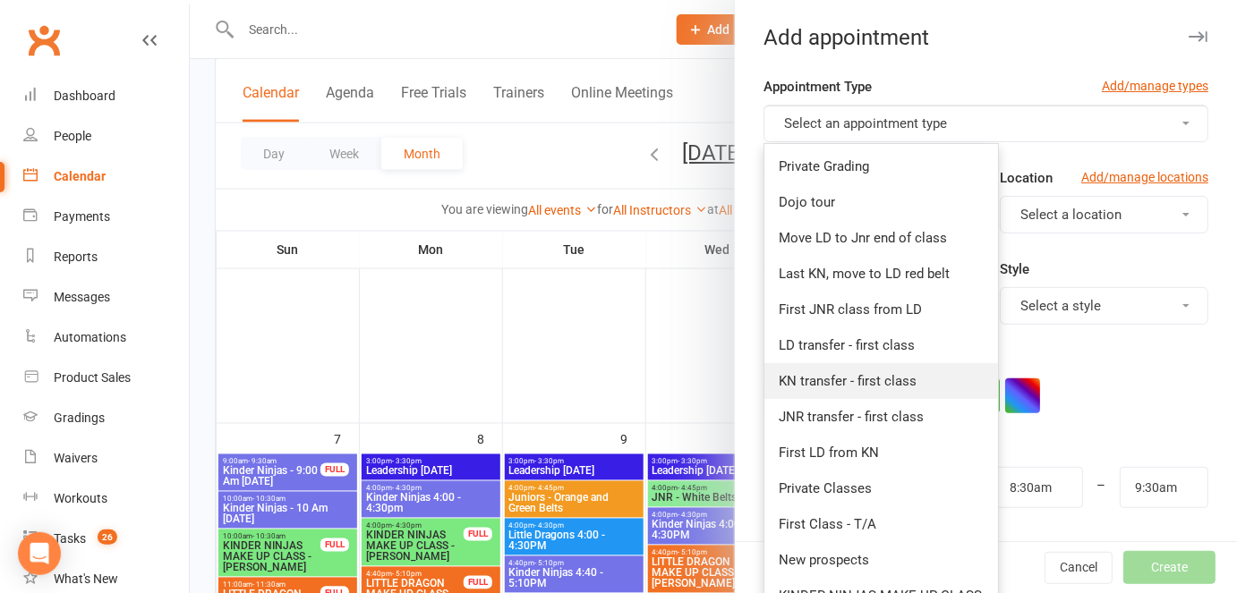
scroll to position [68, 0]
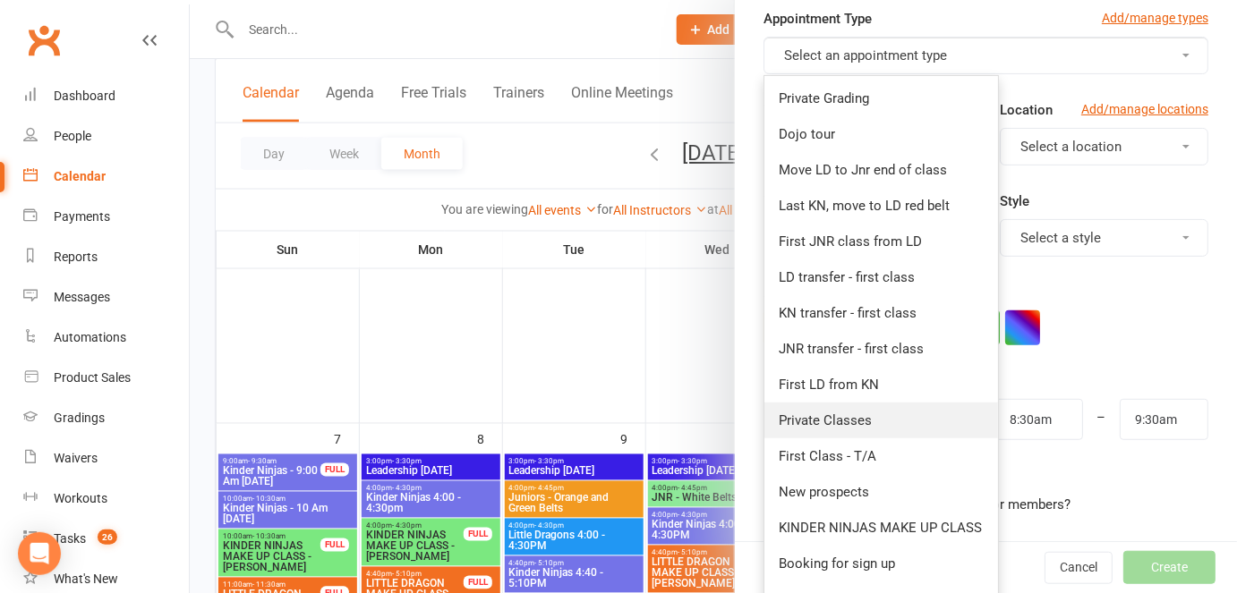
click at [844, 420] on span "Private Classes" at bounding box center [825, 421] width 93 height 16
type input "8:55am"
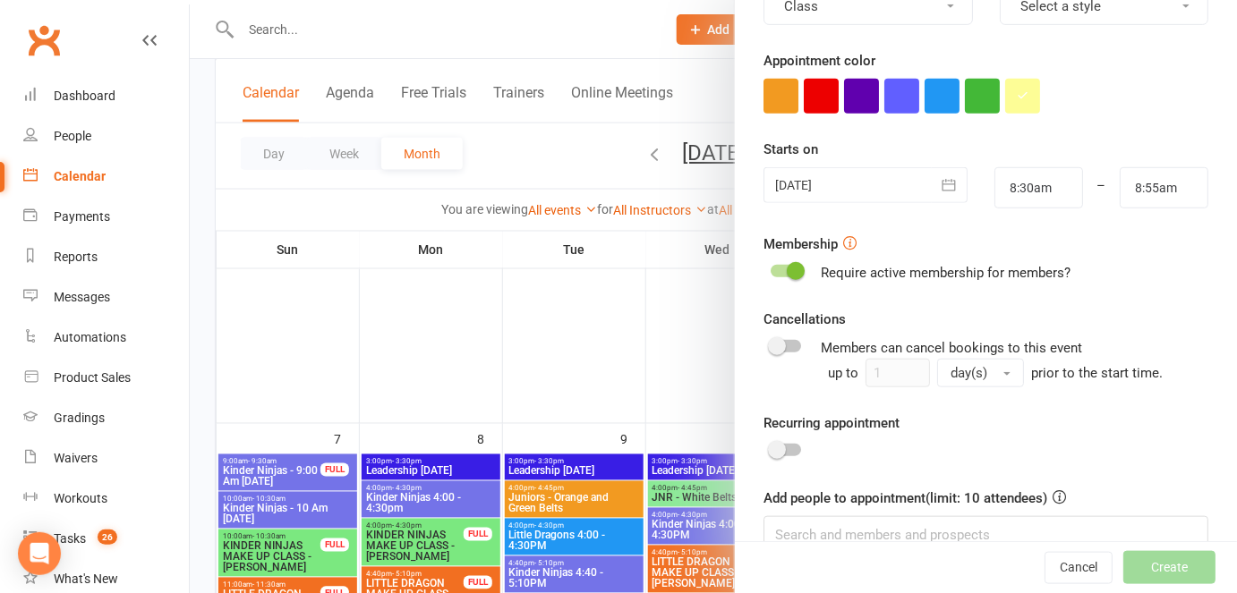
scroll to position [312, 0]
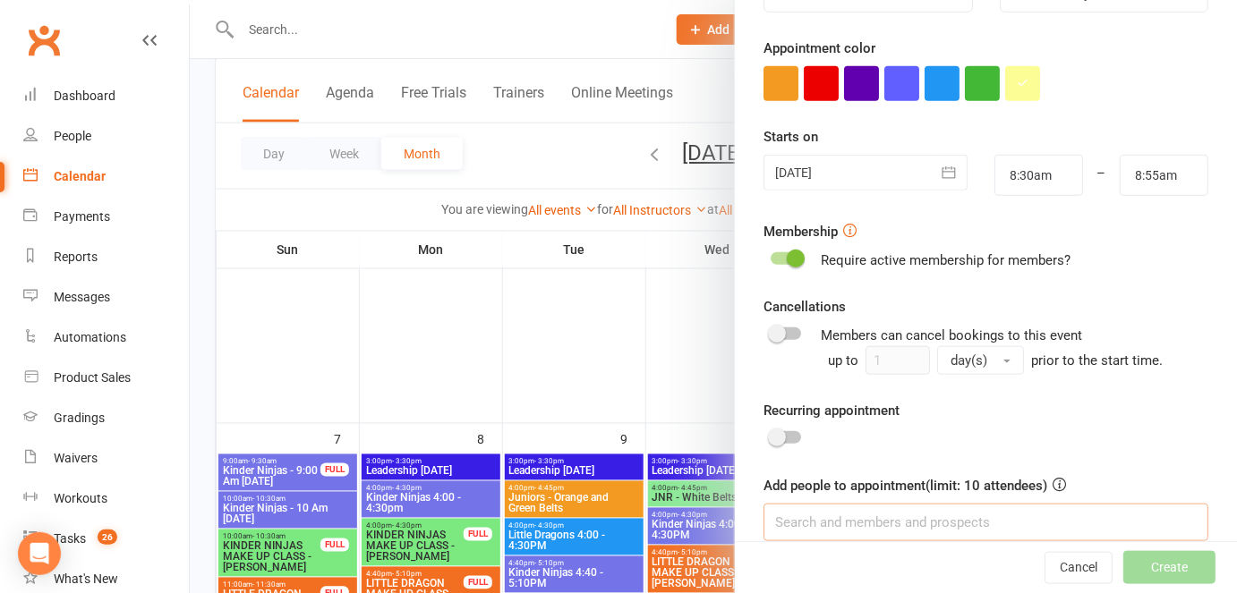
click at [831, 511] on input at bounding box center [985, 523] width 445 height 38
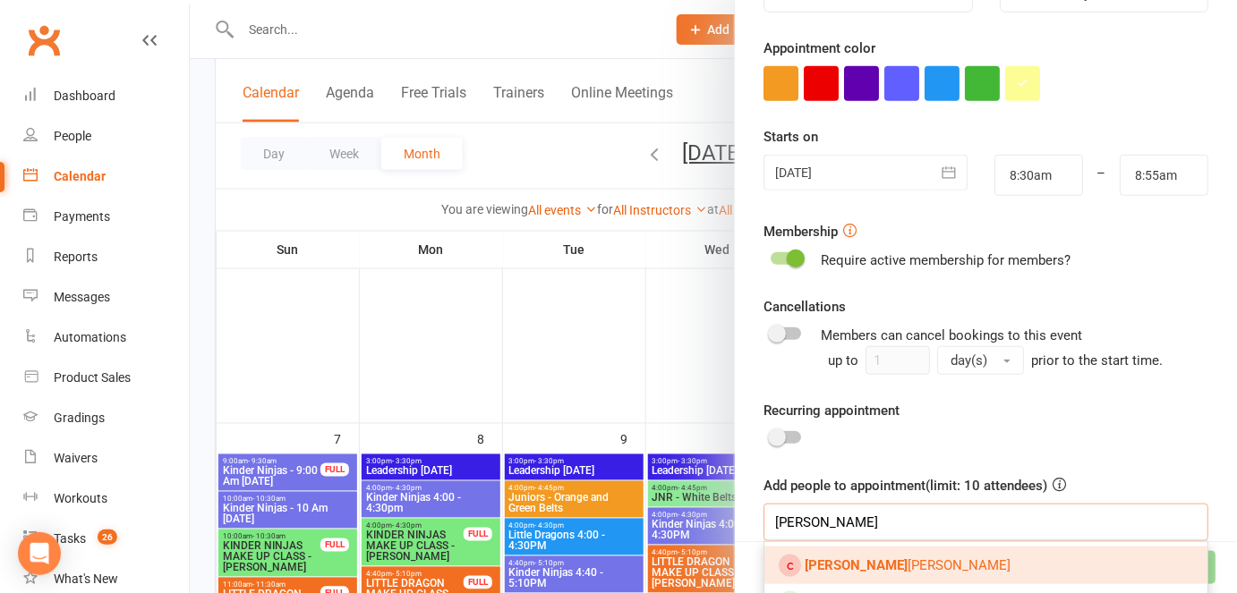
scroll to position [537, 0]
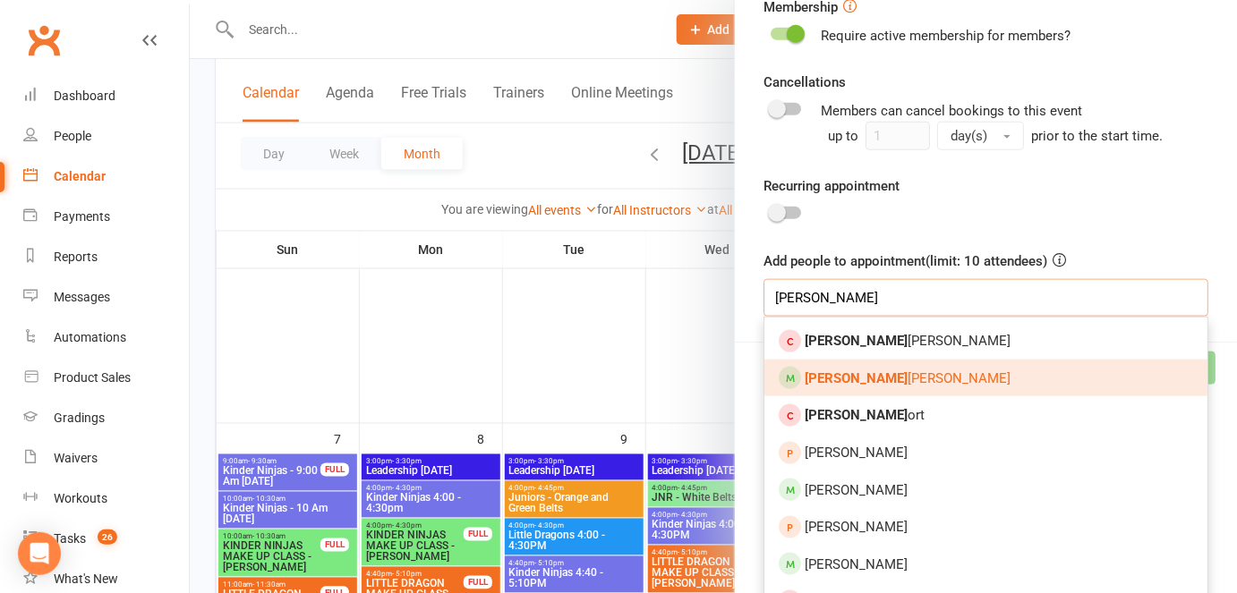
type input "daniel sh"
click at [832, 387] on link "Daniel Sh eldon" at bounding box center [985, 379] width 443 height 38
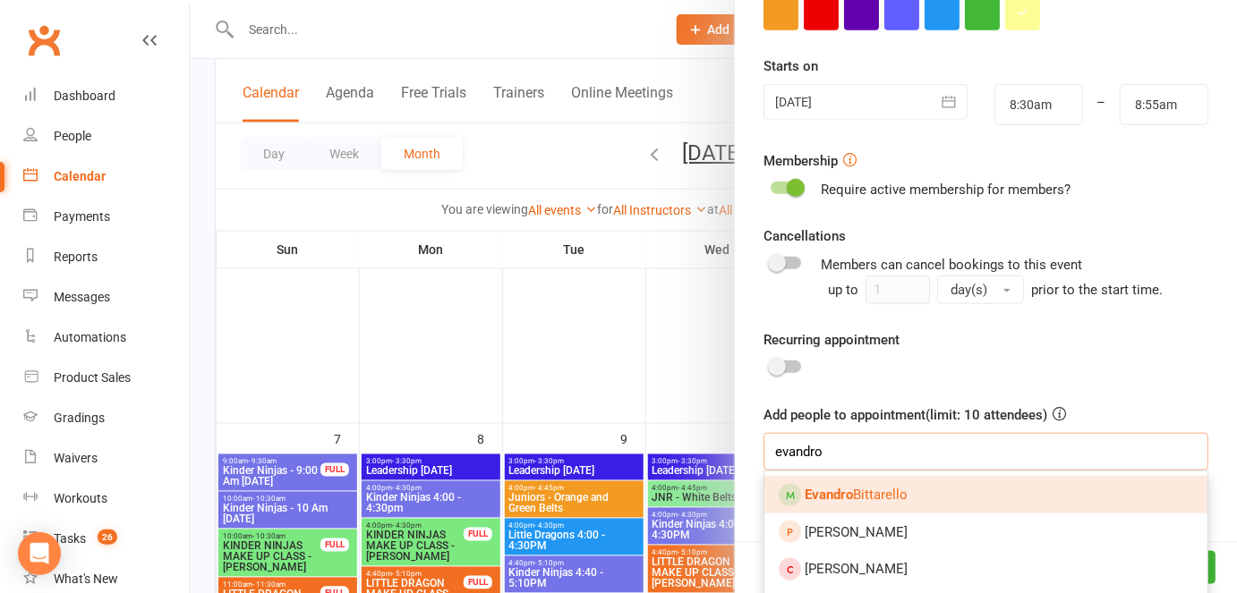
type input "evandro"
click at [857, 492] on span "Evandro Bittarello" at bounding box center [856, 495] width 103 height 16
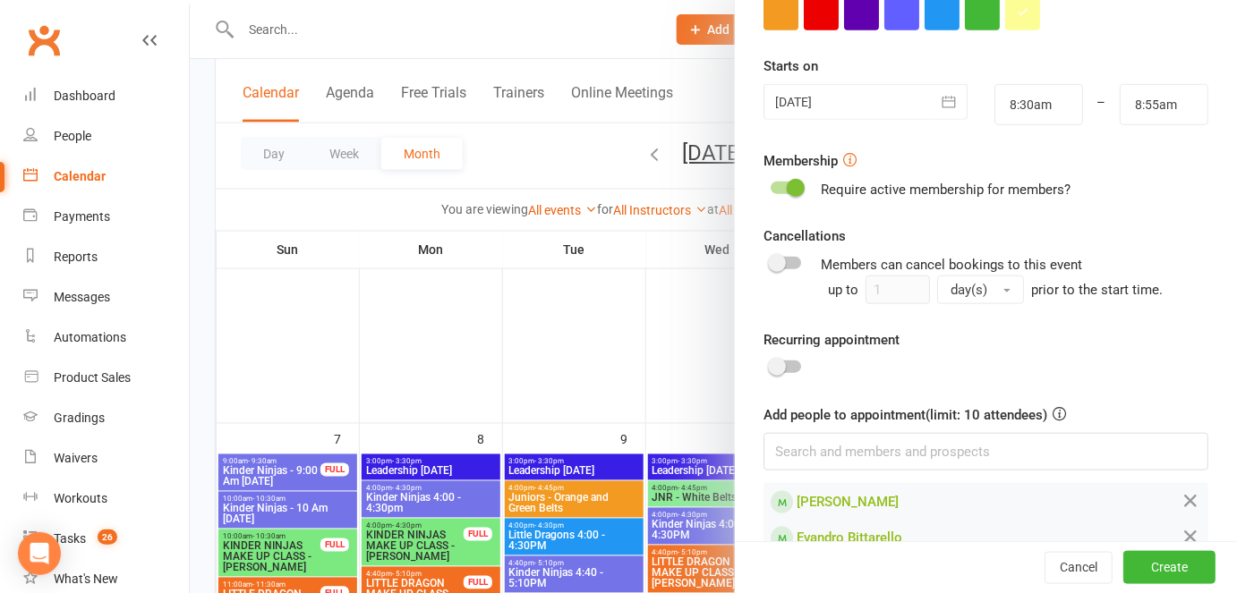
click at [944, 96] on button "button" at bounding box center [950, 102] width 36 height 36
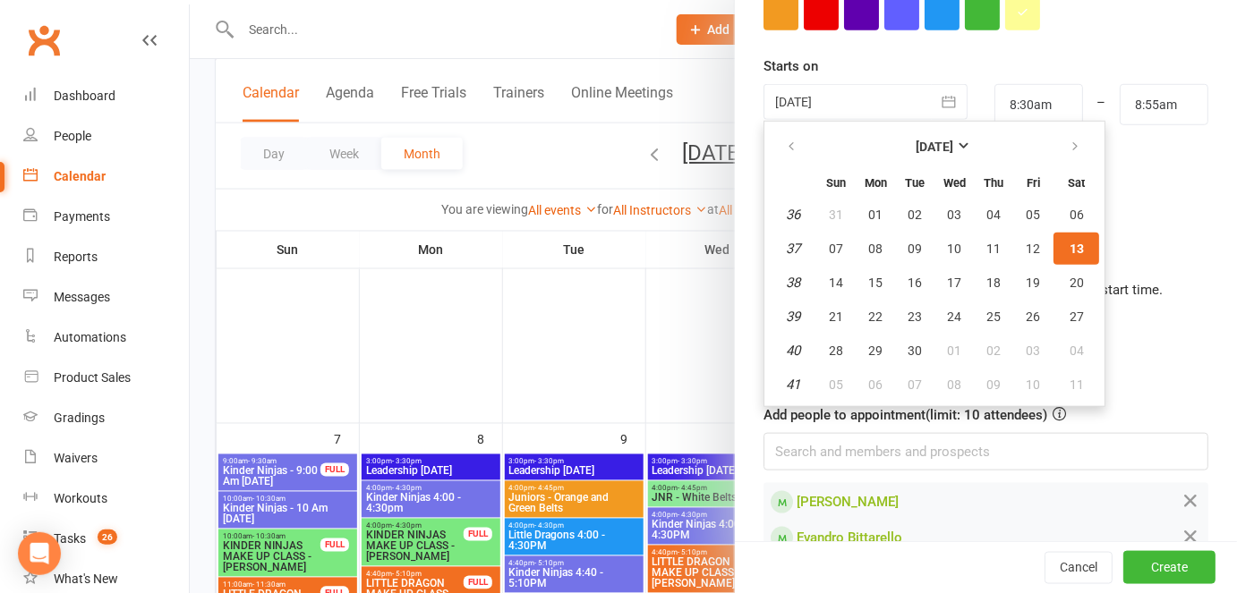
click at [943, 98] on button "button" at bounding box center [950, 102] width 36 height 36
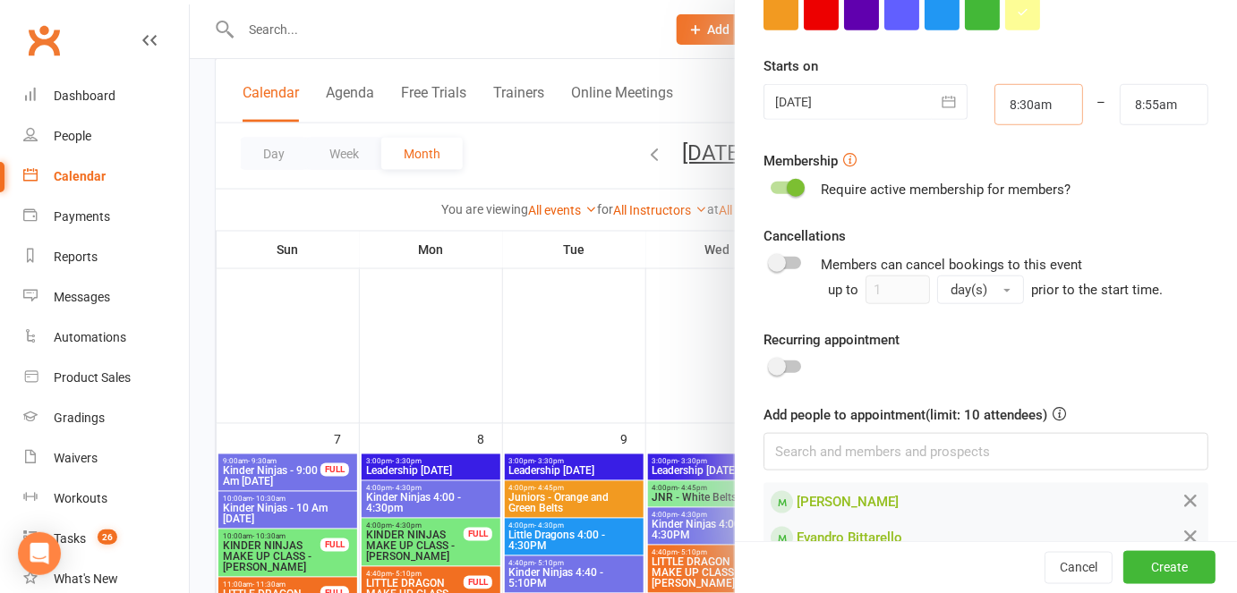
click at [904, 137] on form "Appointment Type Add/manage types Private Classes Trainer Kando Martial Arts Hi…" at bounding box center [985, 125] width 445 height 864
click at [1194, 155] on div "Appointment Type Add/manage types Private Classes Trainer Kando Martial Arts Hi…" at bounding box center [986, 137] width 502 height 889
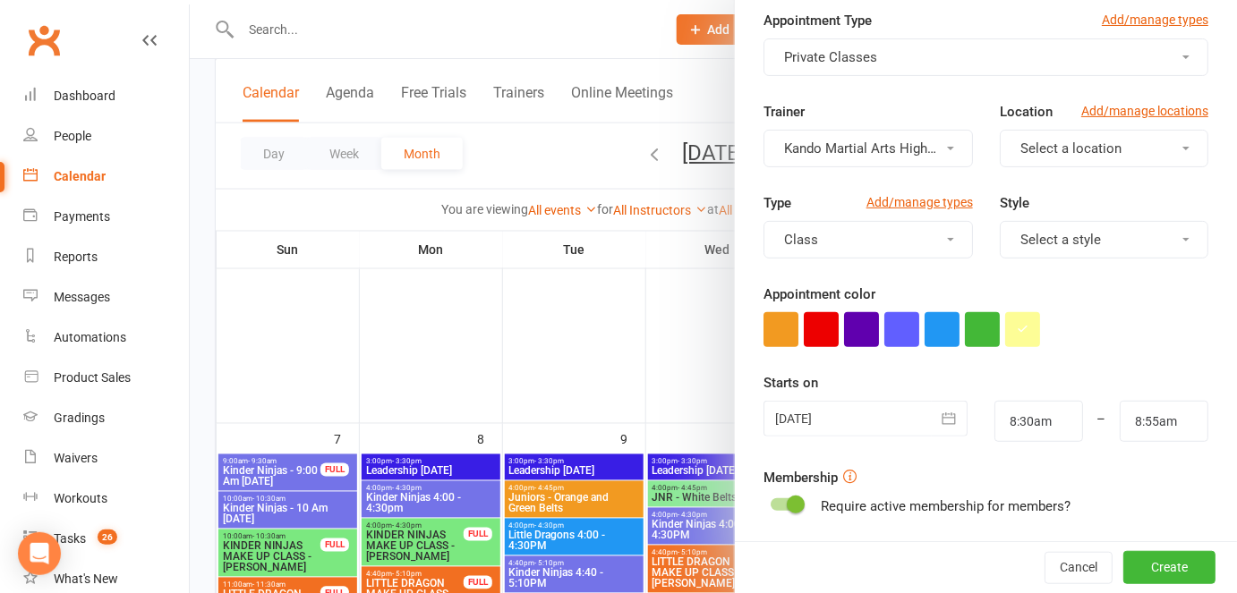
scroll to position [0, 0]
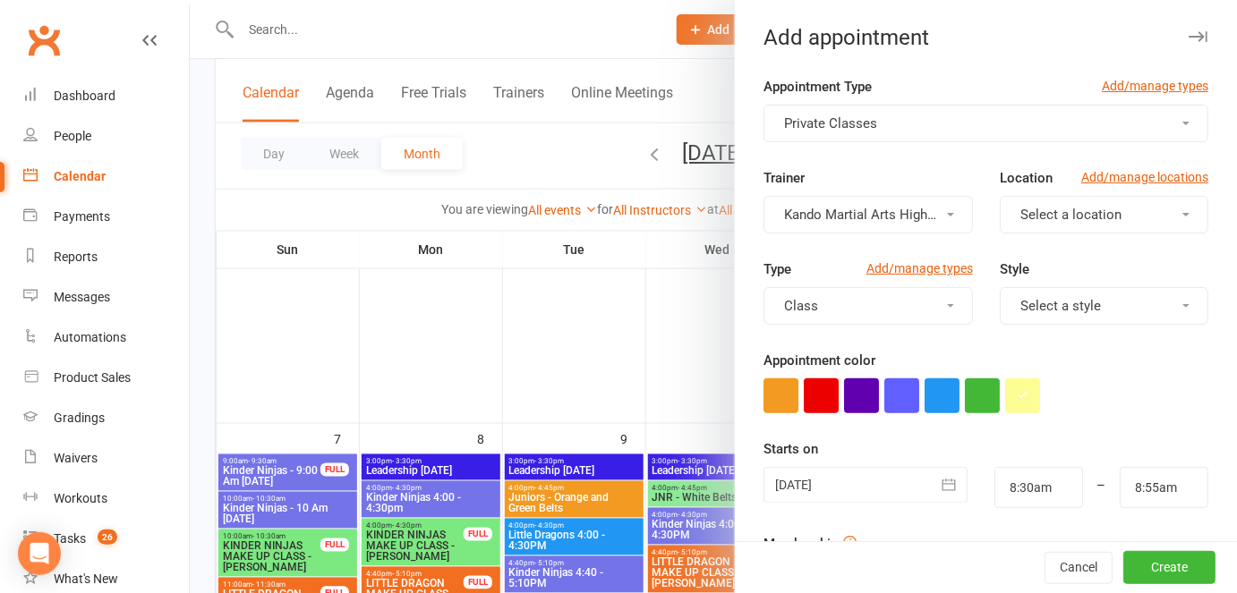
click at [1041, 227] on button "Select a location" at bounding box center [1104, 215] width 209 height 38
click at [1036, 286] on span "Little Mats" at bounding box center [1047, 294] width 64 height 16
click at [1036, 215] on span "Little Mats" at bounding box center [1052, 215] width 64 height 16
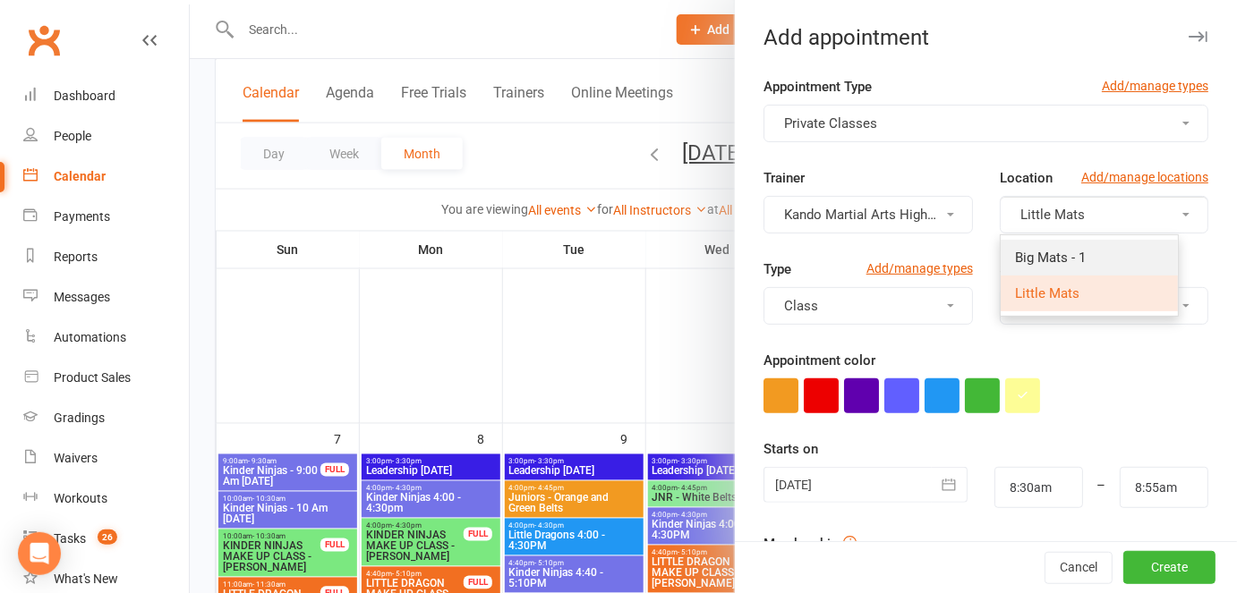
click at [1024, 250] on span "Big Mats - 1" at bounding box center [1050, 258] width 71 height 16
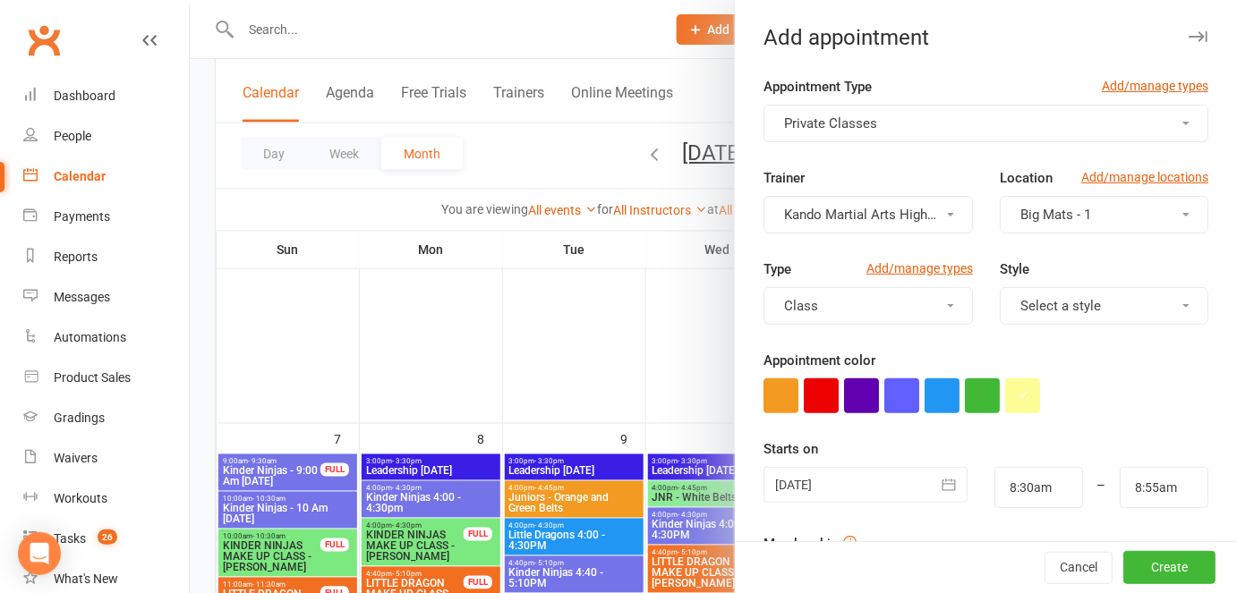
click at [1043, 313] on button "Select a style" at bounding box center [1104, 306] width 209 height 38
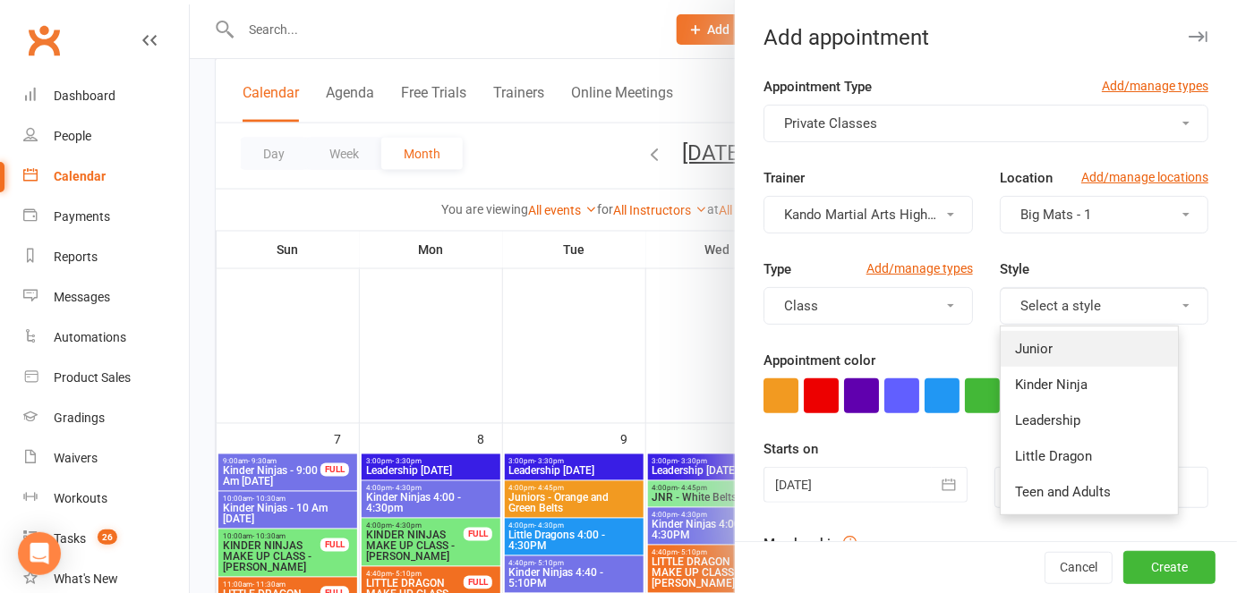
click at [1034, 342] on span "Junior" at bounding box center [1034, 349] width 38 height 16
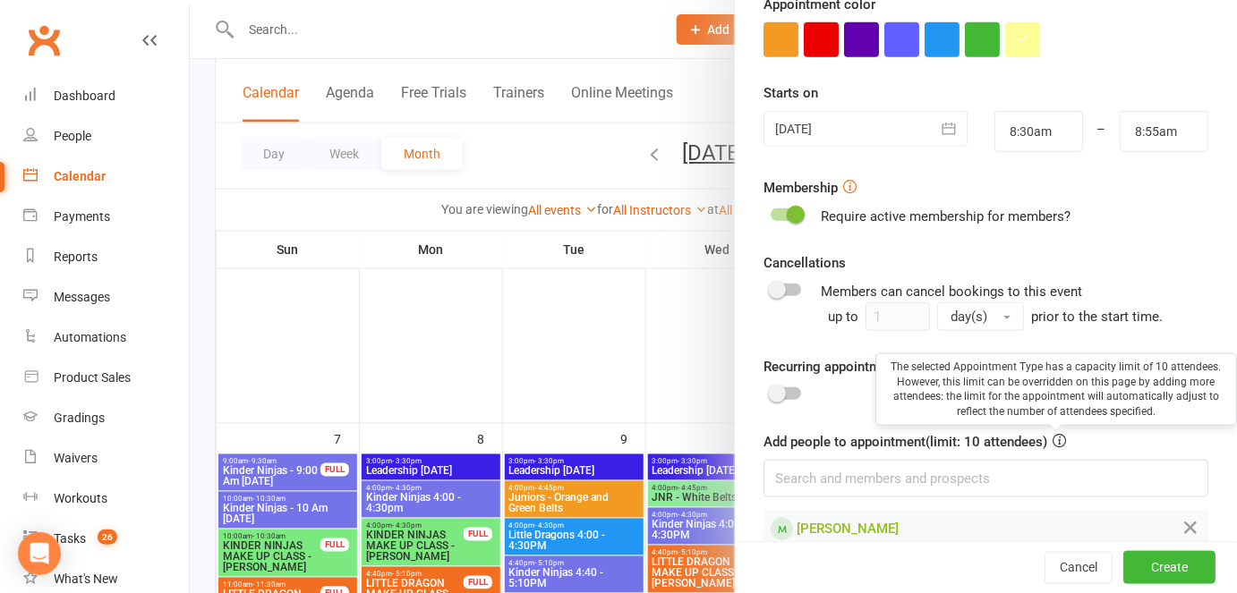
scroll to position [418, 0]
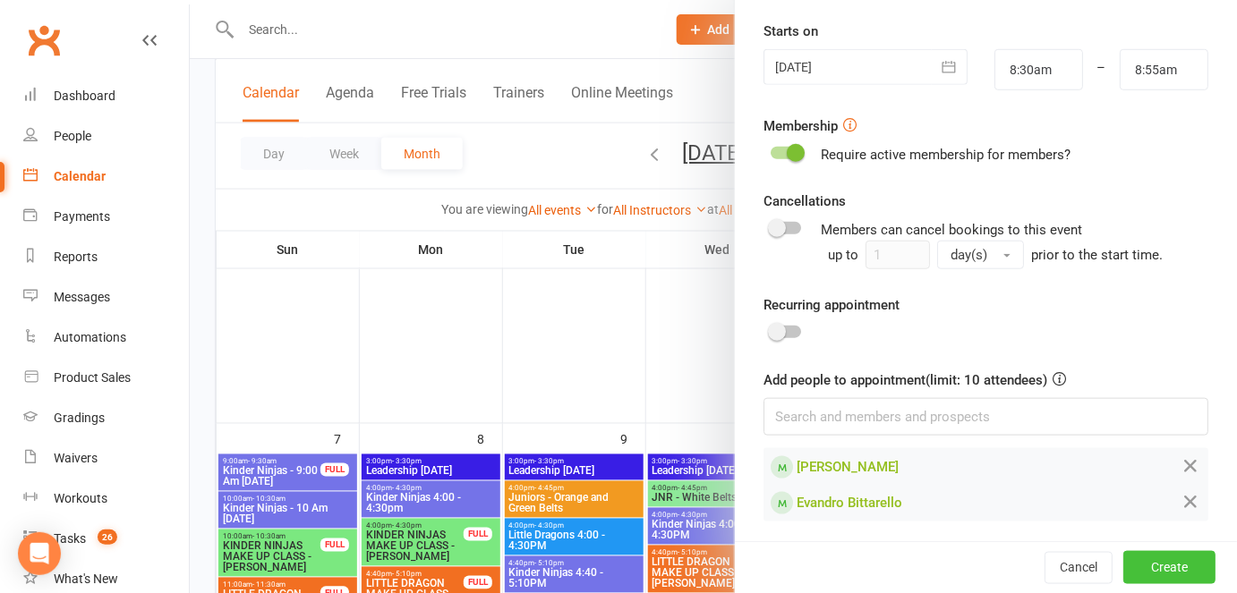
click at [1147, 559] on button "Create" at bounding box center [1169, 568] width 92 height 32
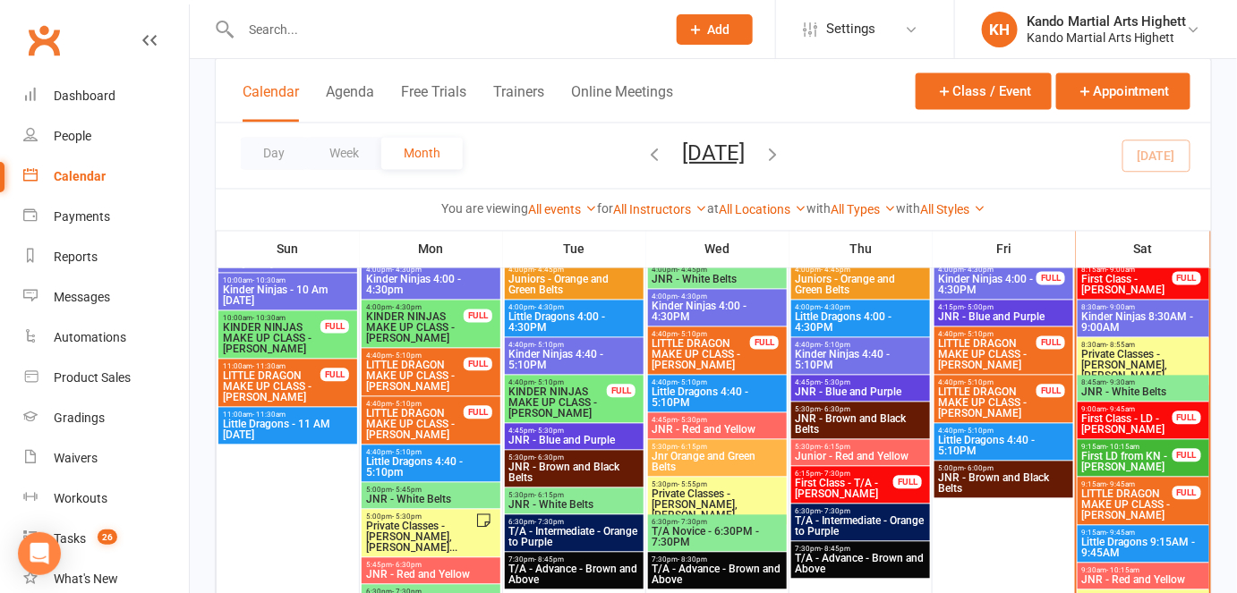
scroll to position [1088, 0]
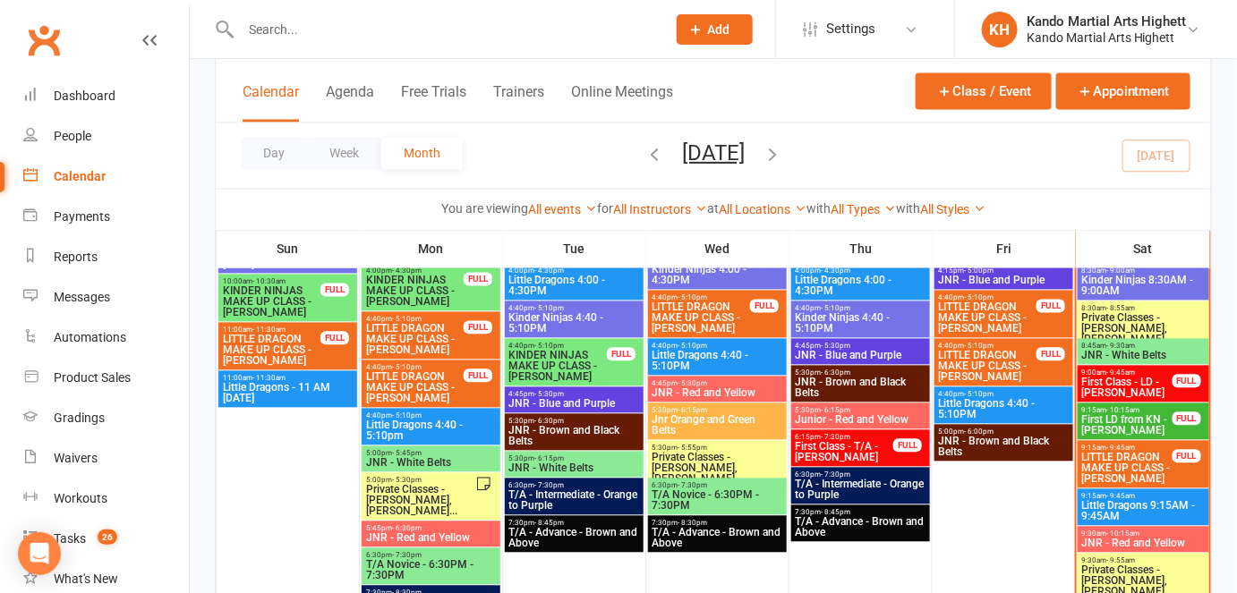
click at [377, 46] on div at bounding box center [434, 29] width 439 height 58
click at [345, 29] on input "text" at bounding box center [444, 29] width 418 height 25
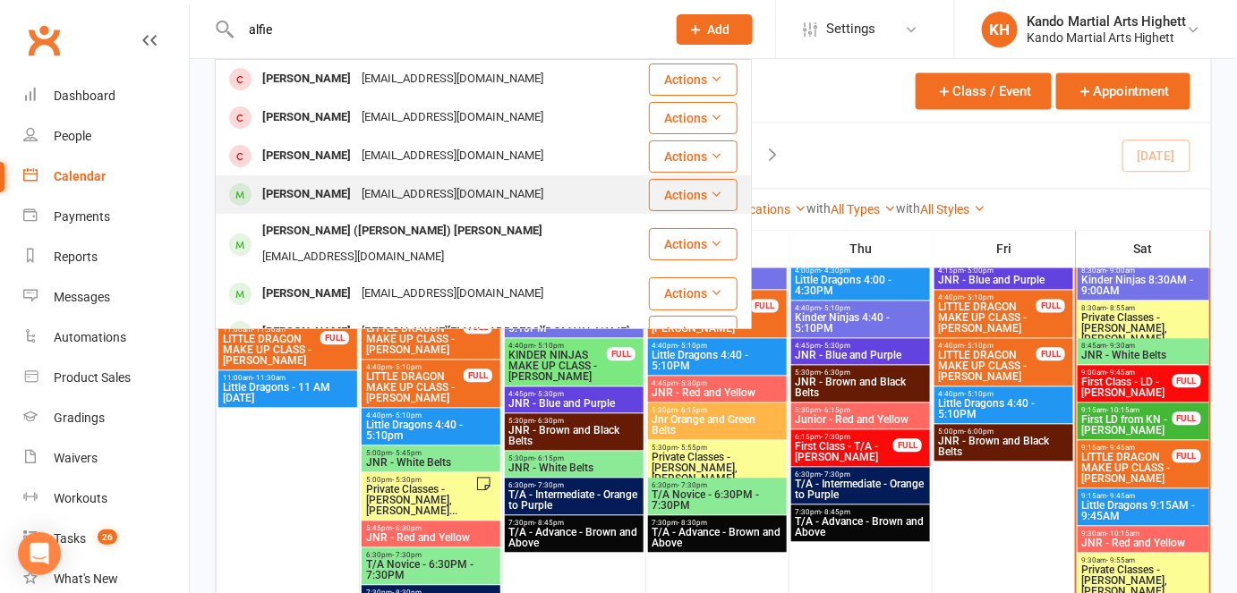
type input "alfie"
click at [356, 199] on div "felicity.mursell@gmail.com" at bounding box center [452, 195] width 192 height 26
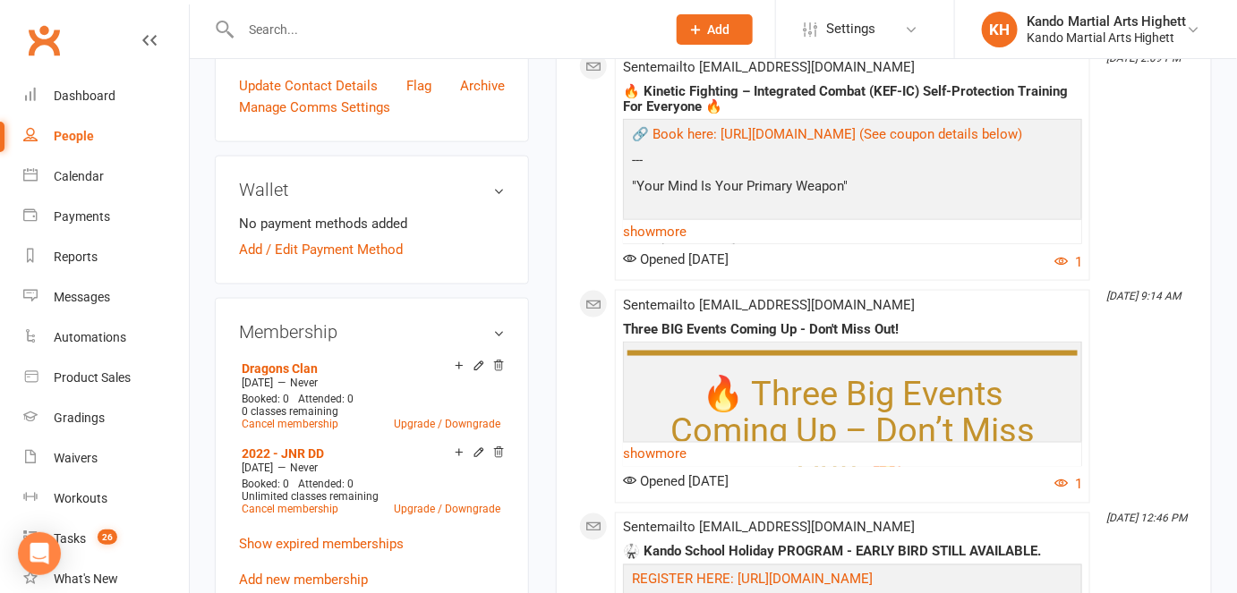
scroll to position [699, 0]
click at [107, 525] on link "Tasks 26" at bounding box center [106, 539] width 166 height 40
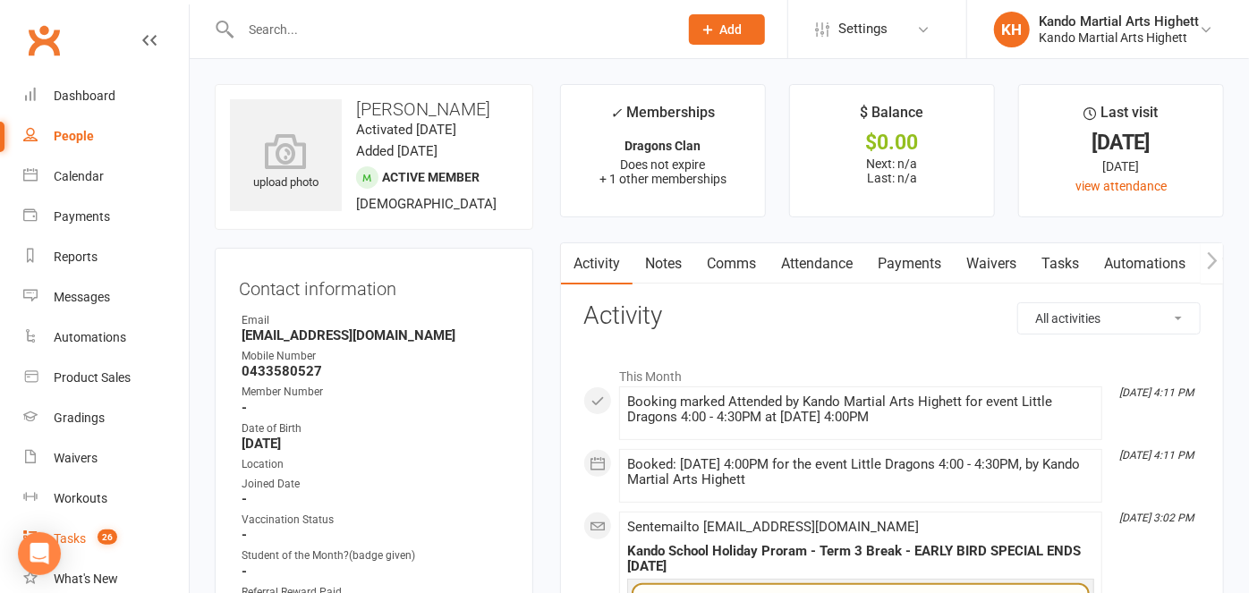
select select "incomplete"
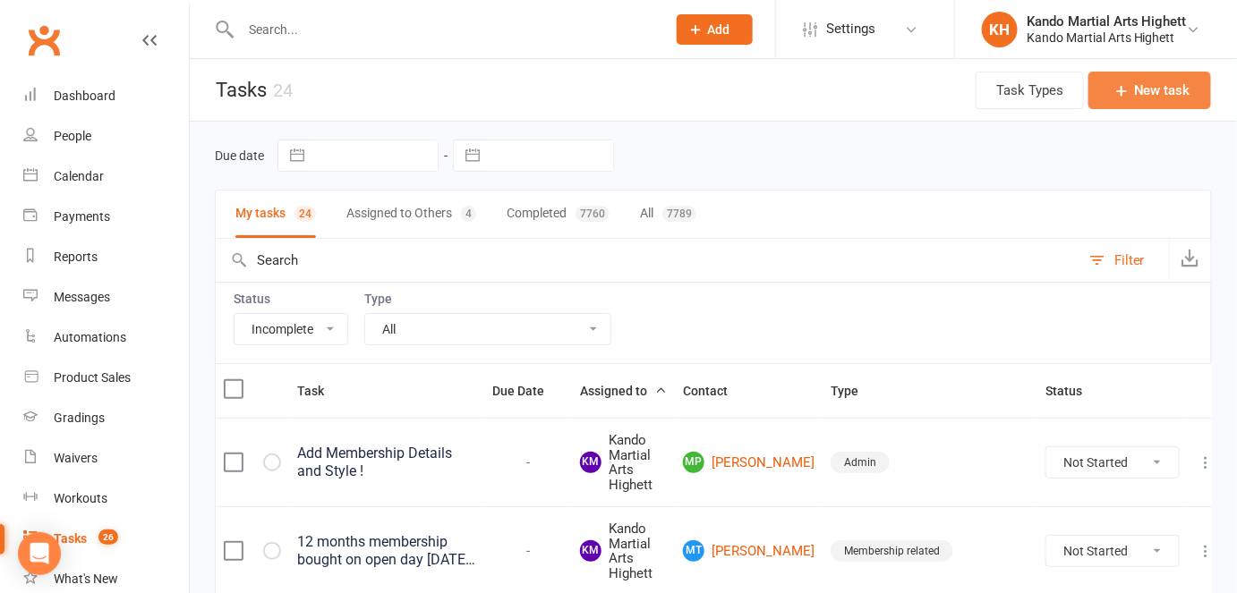
click at [1160, 82] on button "New task" at bounding box center [1149, 91] width 123 height 38
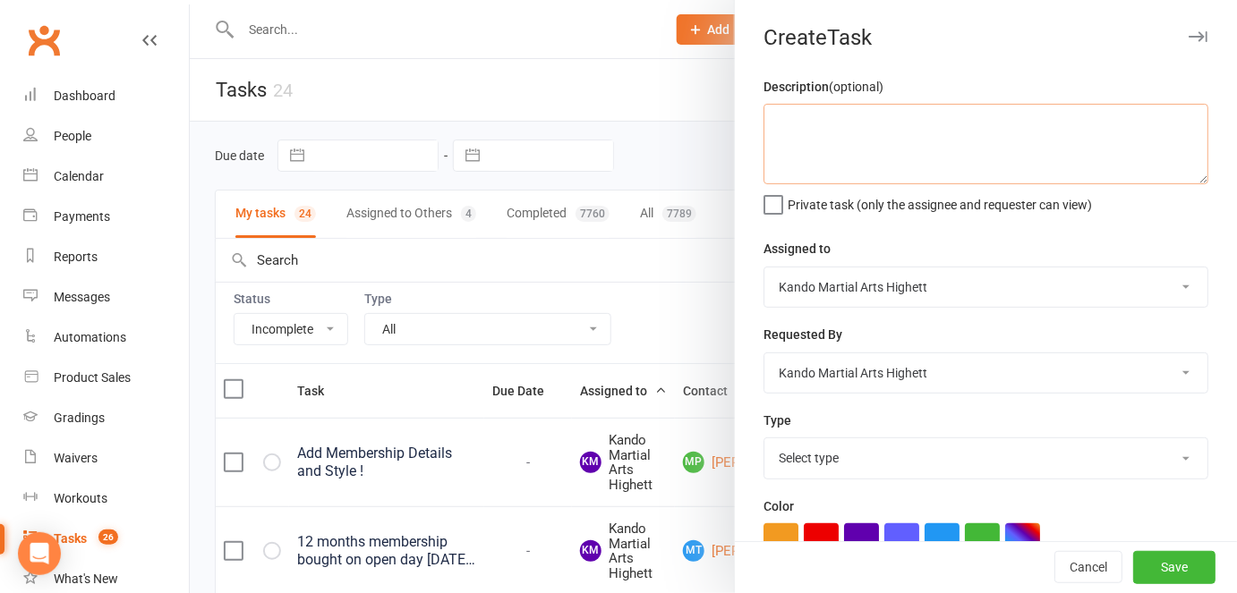
click at [1019, 150] on textarea at bounding box center [985, 144] width 445 height 81
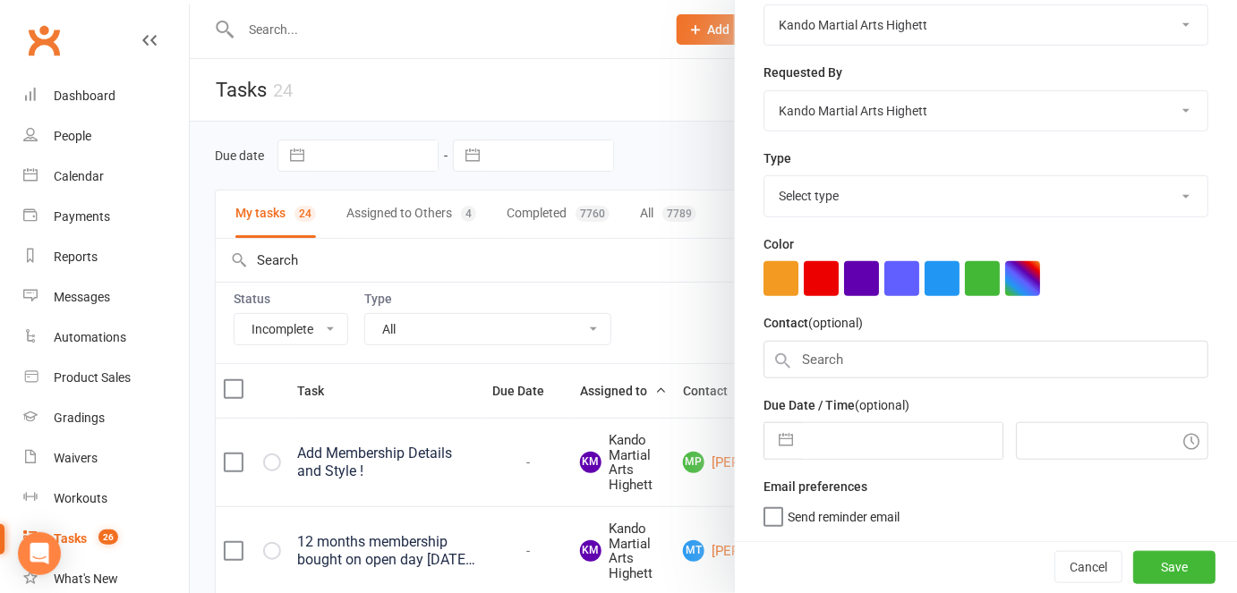
scroll to position [267, 0]
type textarea "Convert to junior membership (Leo 13/9)"
click at [844, 347] on input "text" at bounding box center [985, 360] width 445 height 38
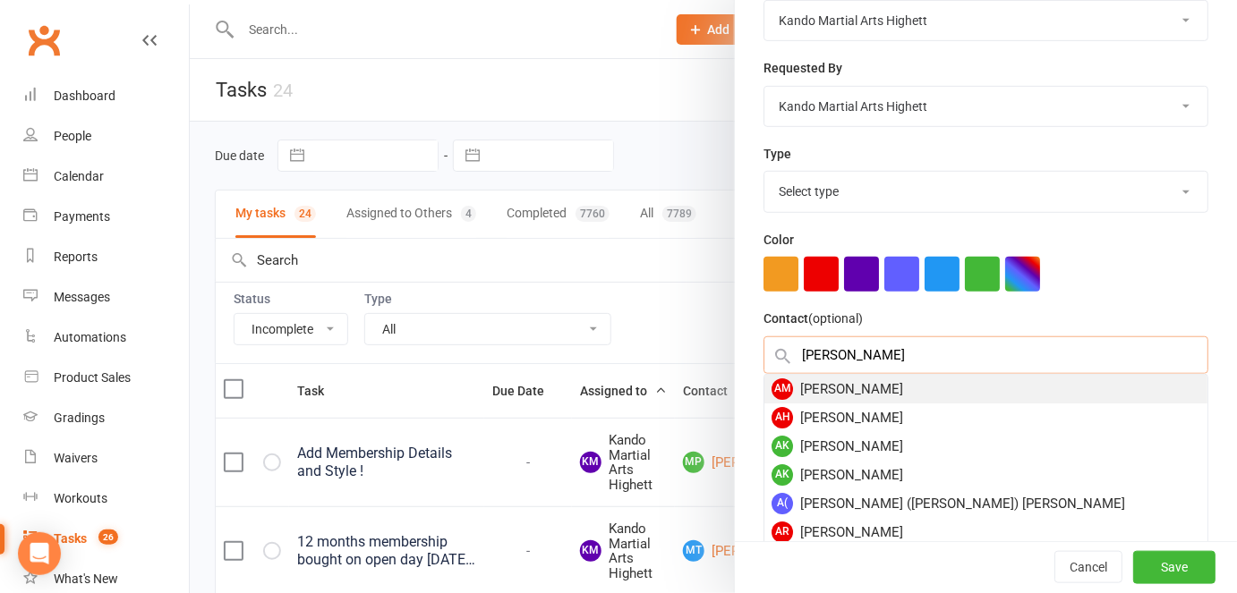
type input "Alfie mur"
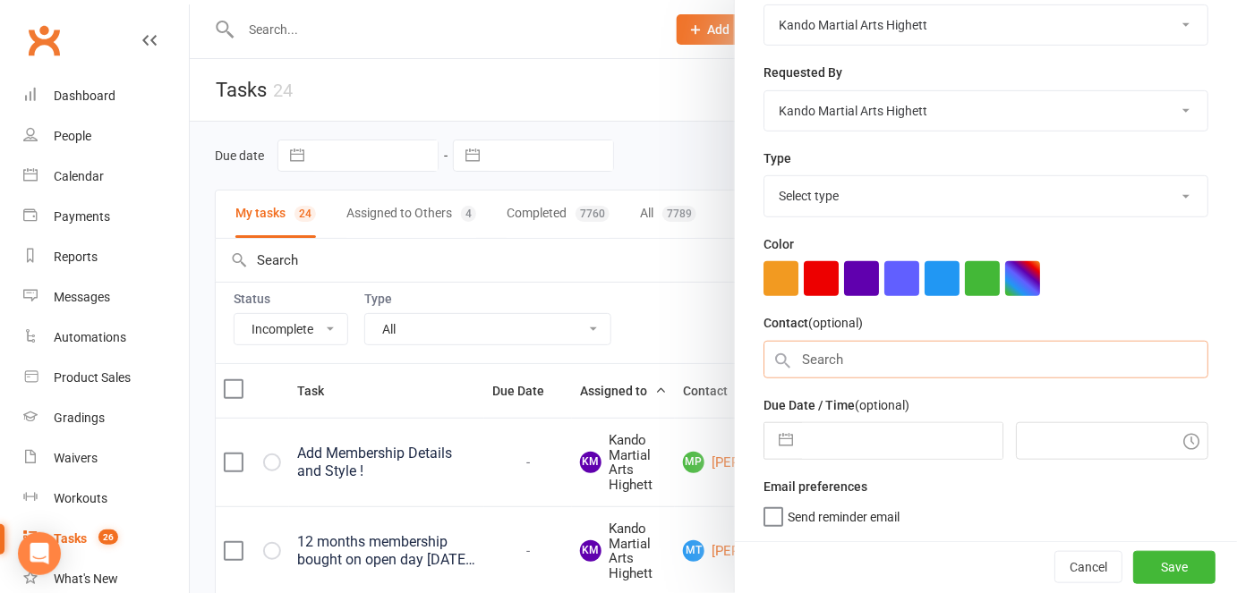
click at [866, 354] on input "text" at bounding box center [985, 360] width 445 height 38
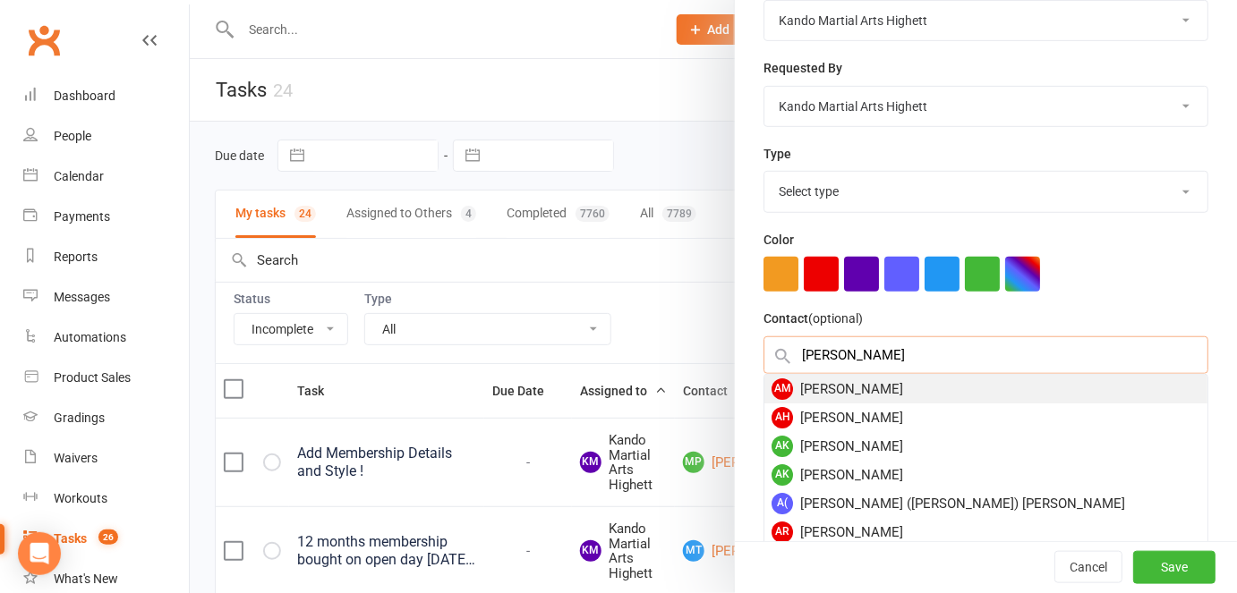
type input "alfie mur"
click at [840, 381] on div "AM Alfie Mursell" at bounding box center [985, 389] width 443 height 29
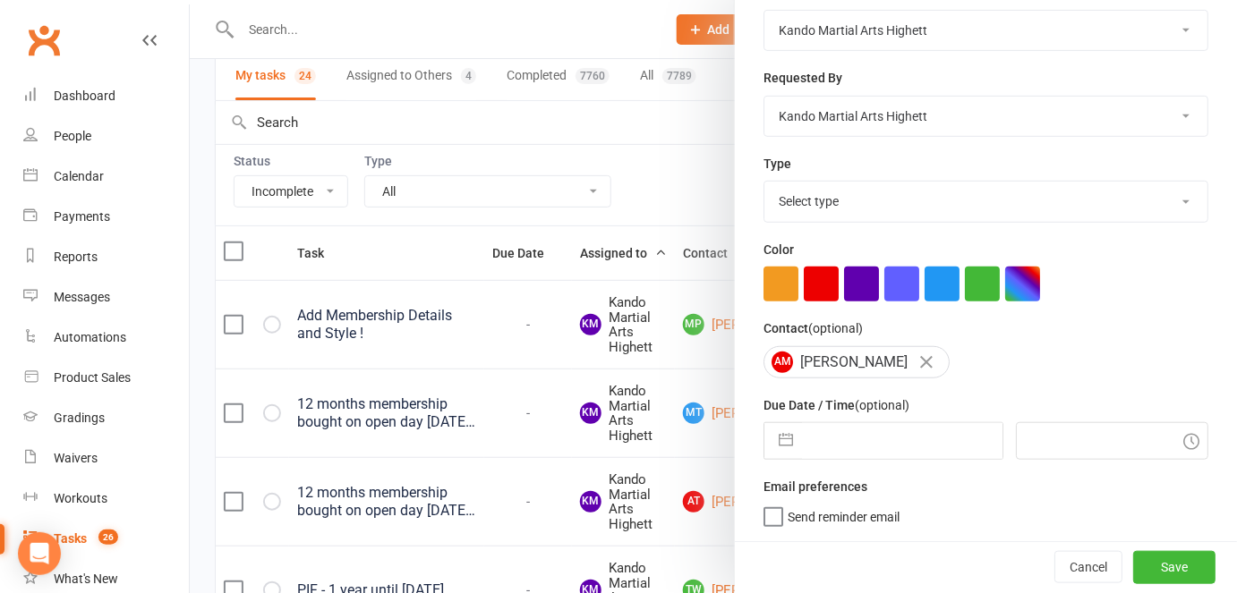
scroll to position [0, 0]
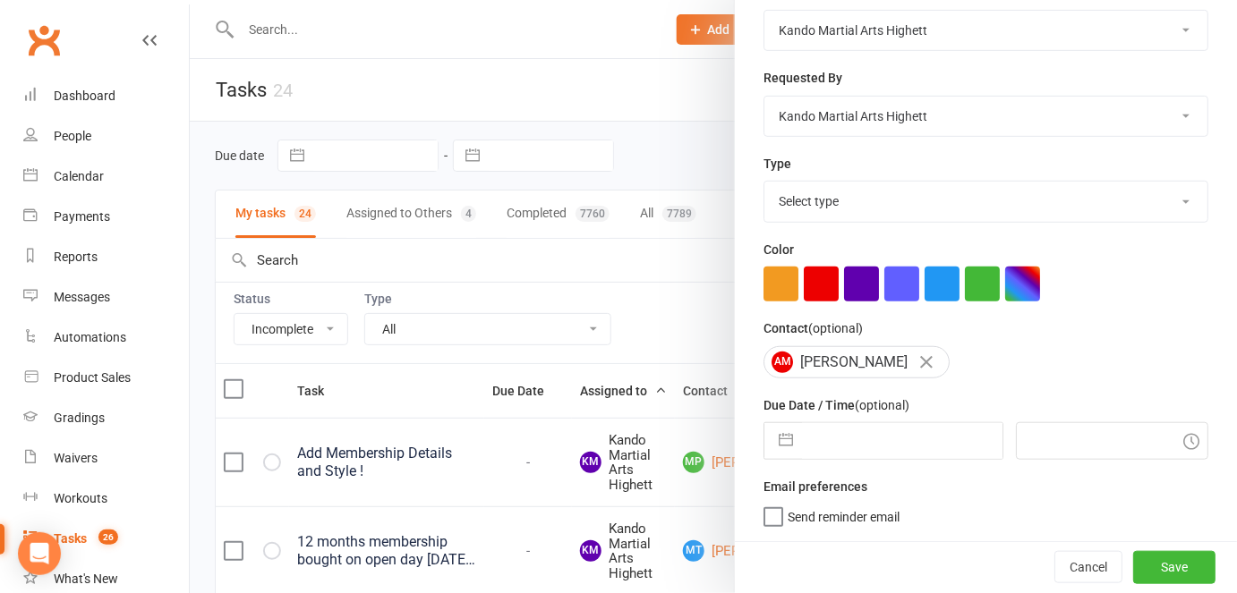
click at [935, 209] on select "Select type Admin Cancellation Class transfer Courtesy call Create welcome card…" at bounding box center [985, 201] width 443 height 39
select select "14680"
click at [764, 182] on select "Select type Admin Cancellation Class transfer Courtesy call Create welcome card…" at bounding box center [985, 201] width 443 height 39
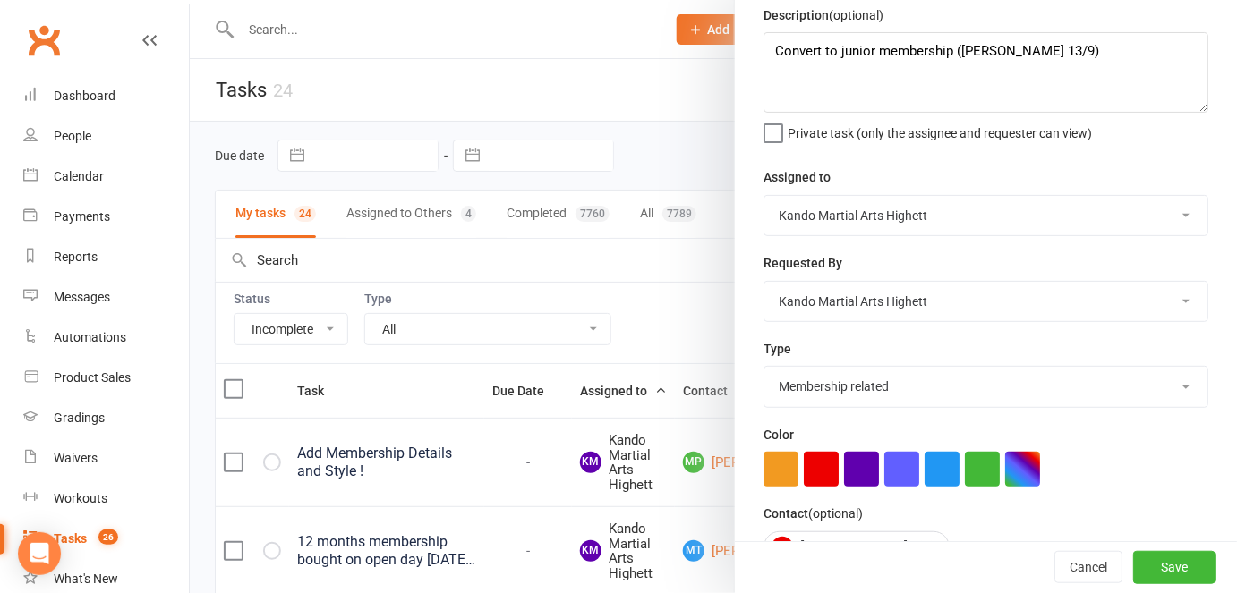
scroll to position [261, 0]
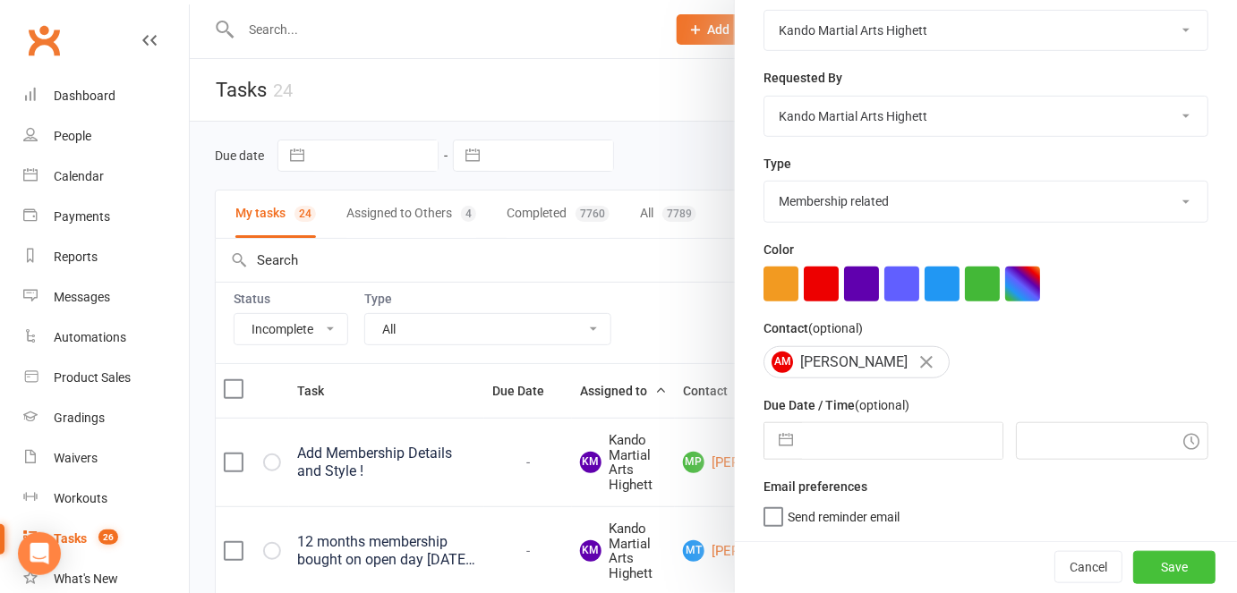
click at [1144, 567] on button "Save" at bounding box center [1174, 567] width 82 height 32
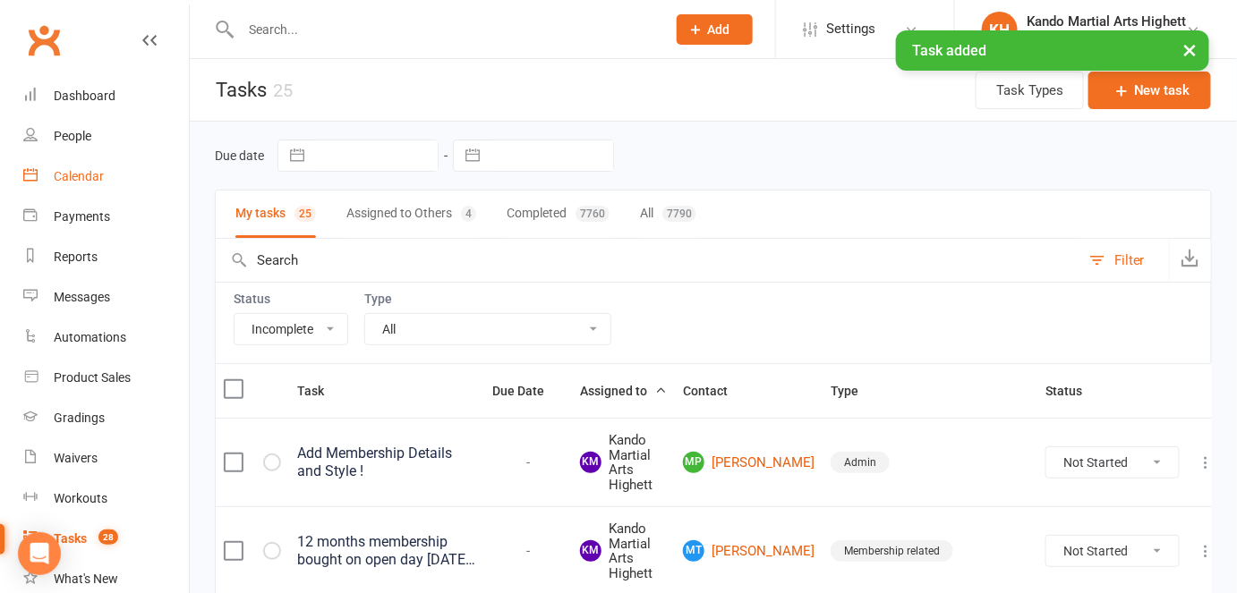
click at [95, 170] on div "Calendar" at bounding box center [79, 176] width 50 height 14
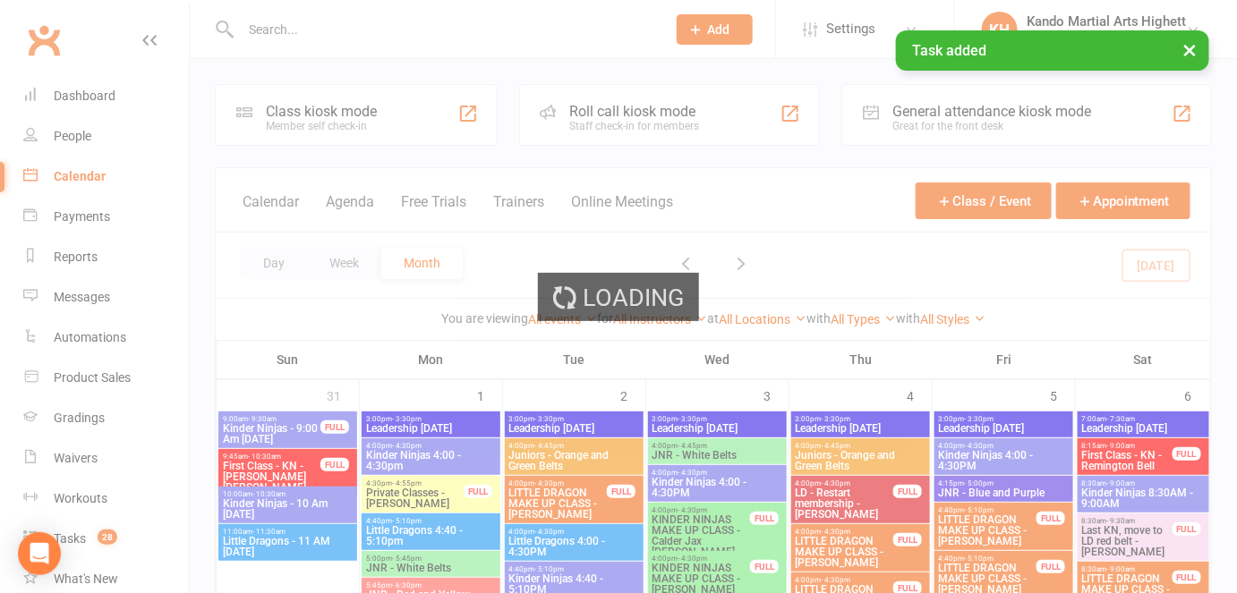
click at [95, 170] on div "Loading" at bounding box center [618, 296] width 1237 height 593
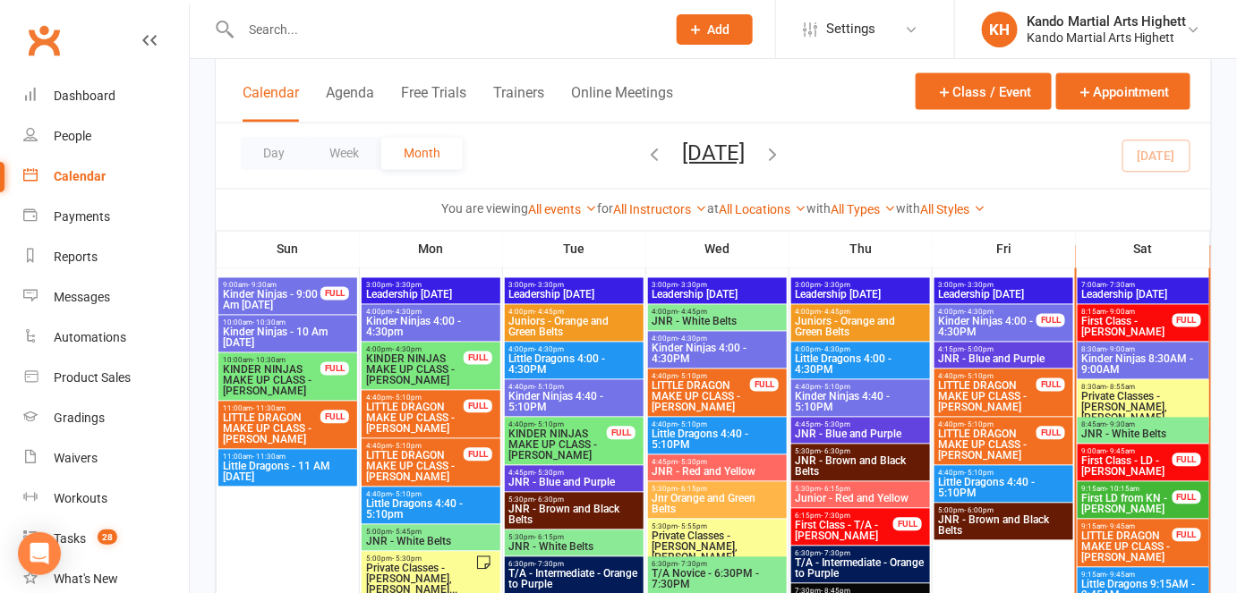
scroll to position [1015, 0]
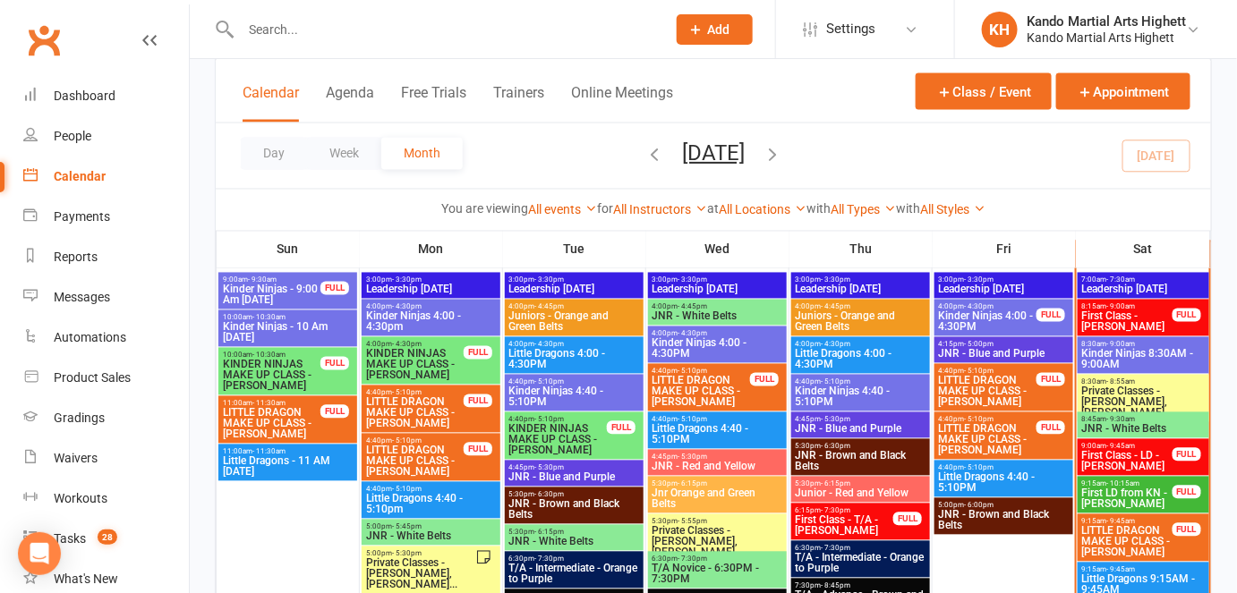
click at [296, 31] on input "text" at bounding box center [444, 29] width 418 height 25
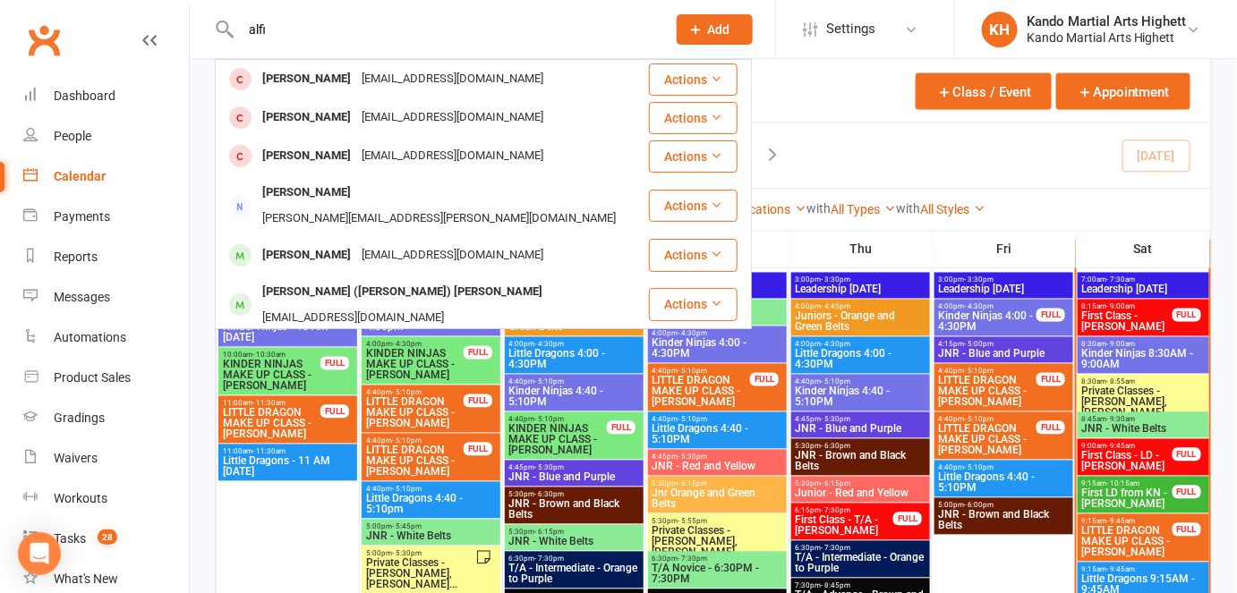
click at [503, 19] on input "alfi" at bounding box center [444, 29] width 418 height 25
type input "a"
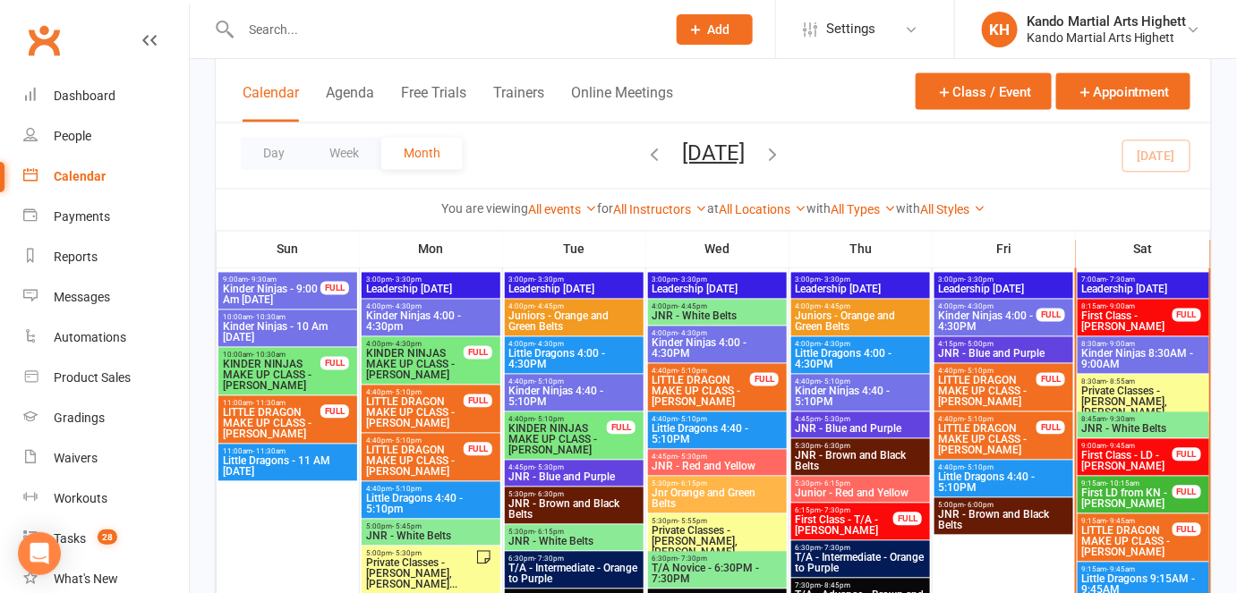
click at [1119, 387] on span "Private Classes - [PERSON_NAME], [PERSON_NAME]..." at bounding box center [1143, 403] width 124 height 32
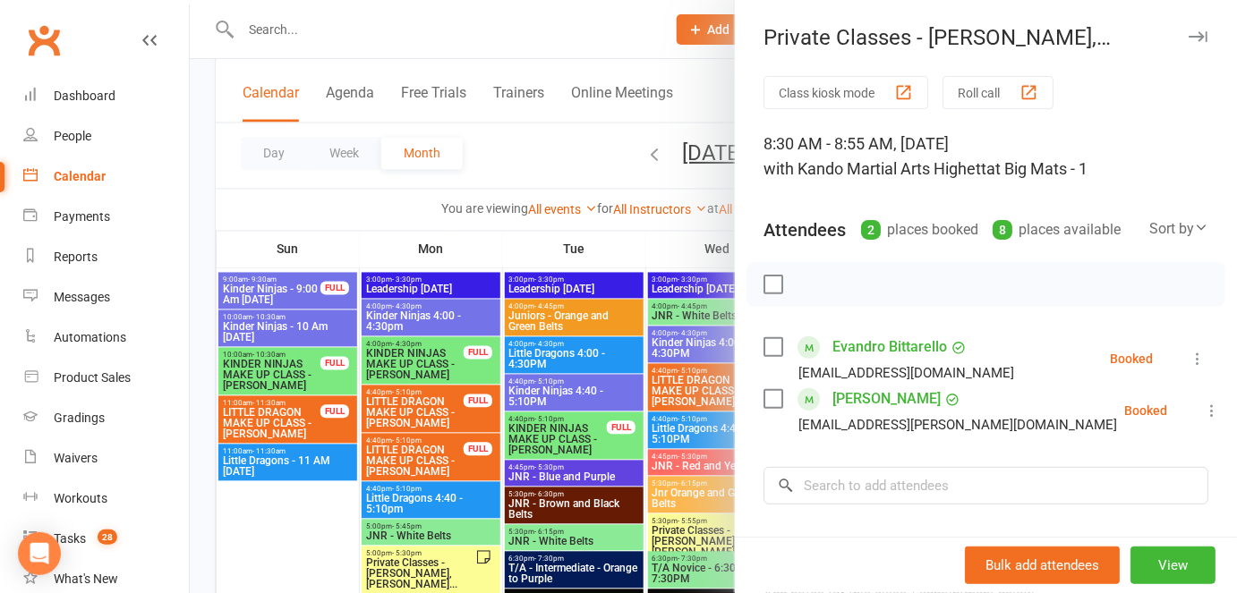
click at [1203, 412] on icon at bounding box center [1212, 411] width 18 height 18
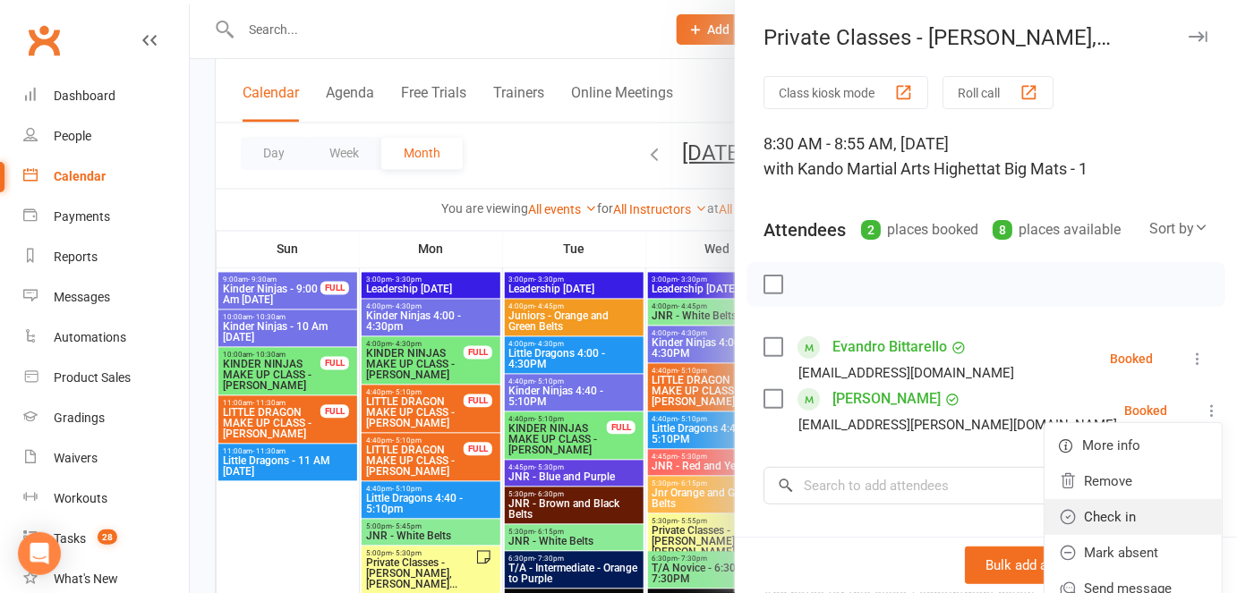
click at [1045, 507] on link "Check in" at bounding box center [1133, 517] width 177 height 36
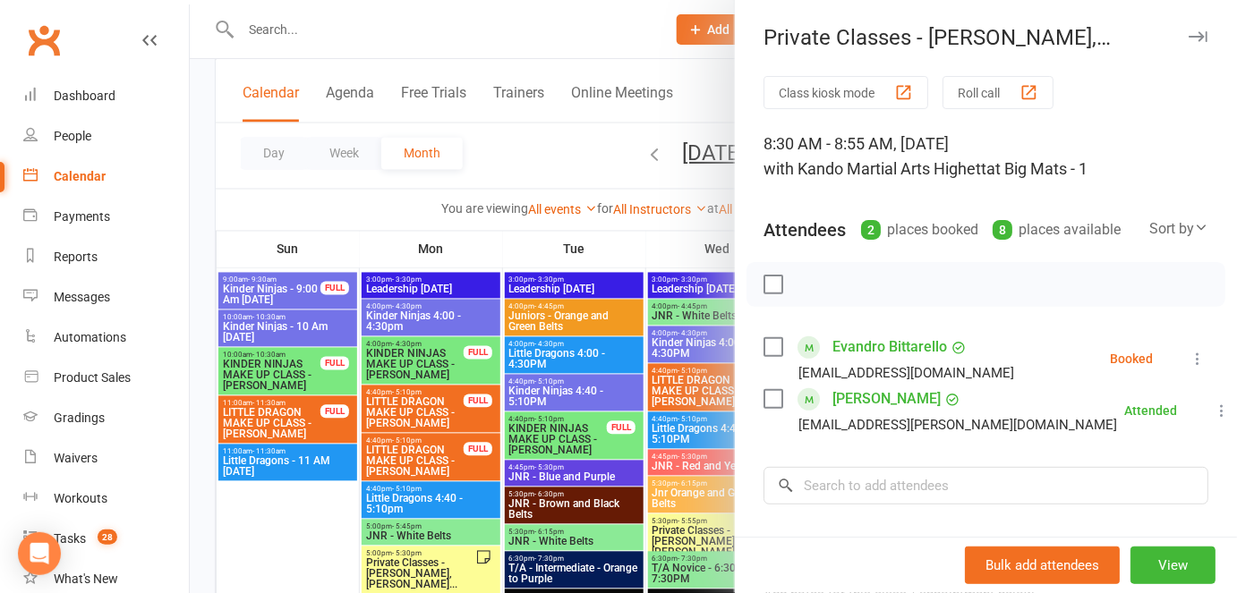
drag, startPoint x: 591, startPoint y: 448, endPoint x: 534, endPoint y: 465, distance: 58.6
click at [534, 465] on div at bounding box center [713, 296] width 1047 height 593
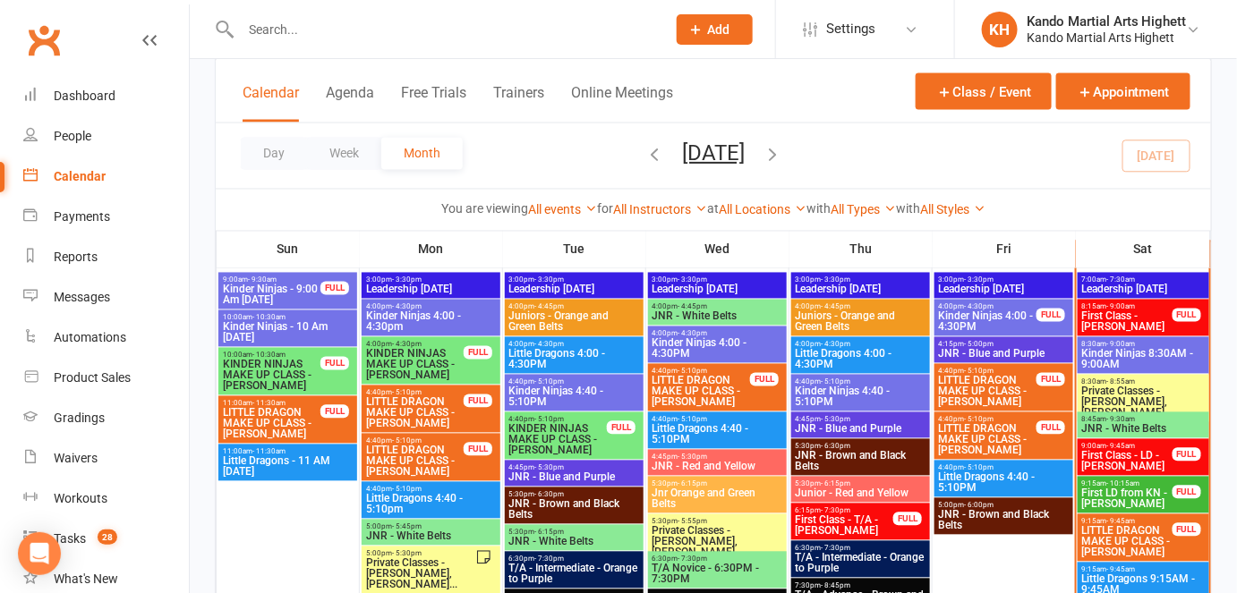
click at [331, 36] on input "text" at bounding box center [444, 29] width 418 height 25
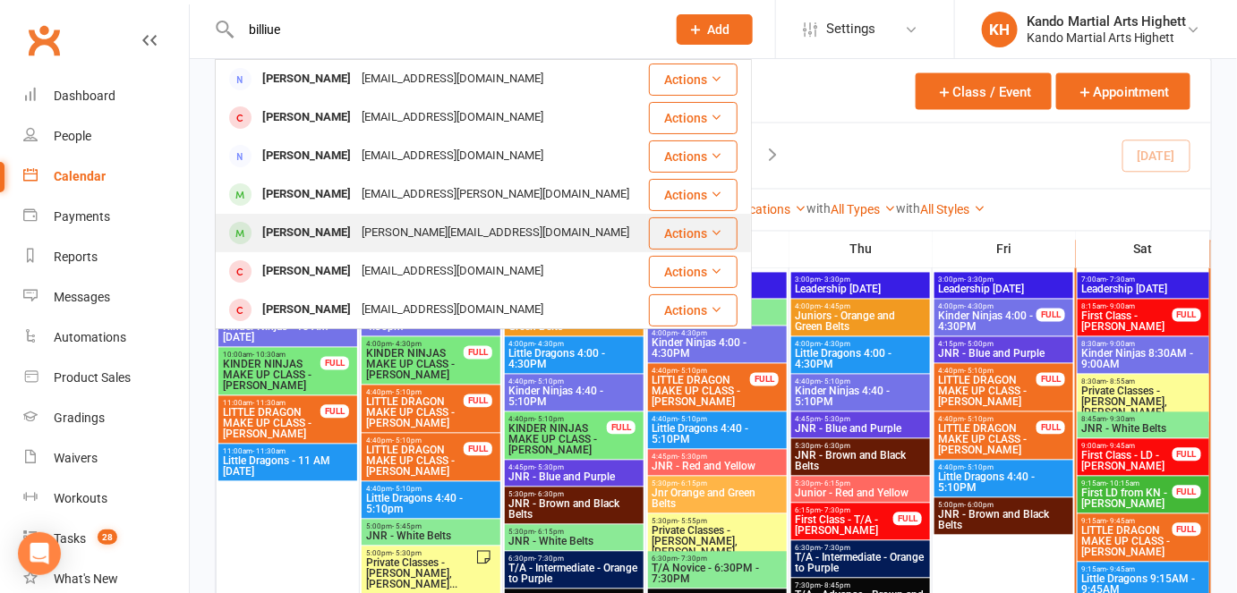
type input "billiue"
click at [320, 250] on div "Billie Umbers luciedouez@hotmail.com" at bounding box center [432, 233] width 430 height 37
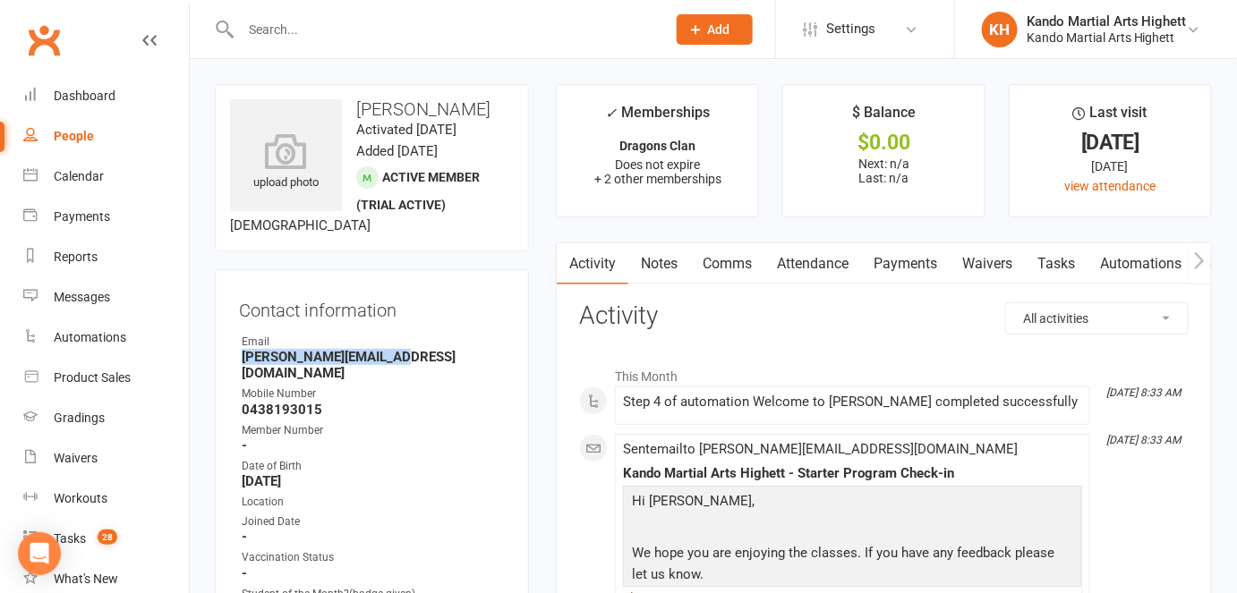
drag, startPoint x: 415, startPoint y: 356, endPoint x: 241, endPoint y: 362, distance: 174.6
click at [242, 362] on strong "luciedouez@hotmail.com" at bounding box center [373, 365] width 263 height 32
copy strong "luciedouez@hotmail.com"
click at [437, 316] on h3 "Contact information" at bounding box center [372, 307] width 266 height 27
drag, startPoint x: 397, startPoint y: 355, endPoint x: 243, endPoint y: 361, distance: 154.0
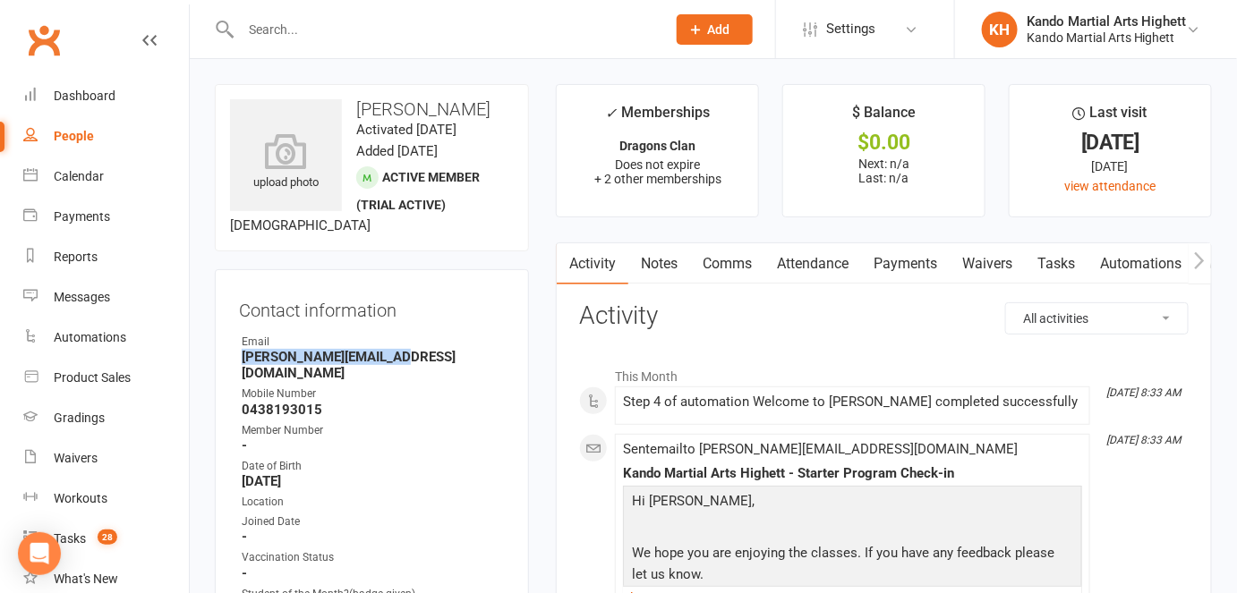
click at [243, 361] on strong "luciedouez@hotmail.com" at bounding box center [373, 365] width 263 height 32
copy strong "luciedouez@hotmail.com"
click at [384, 405] on ul "Owner Email luciedouez@hotmail.com Mobile Number 0438193015 Member Number - Dat…" at bounding box center [372, 565] width 266 height 463
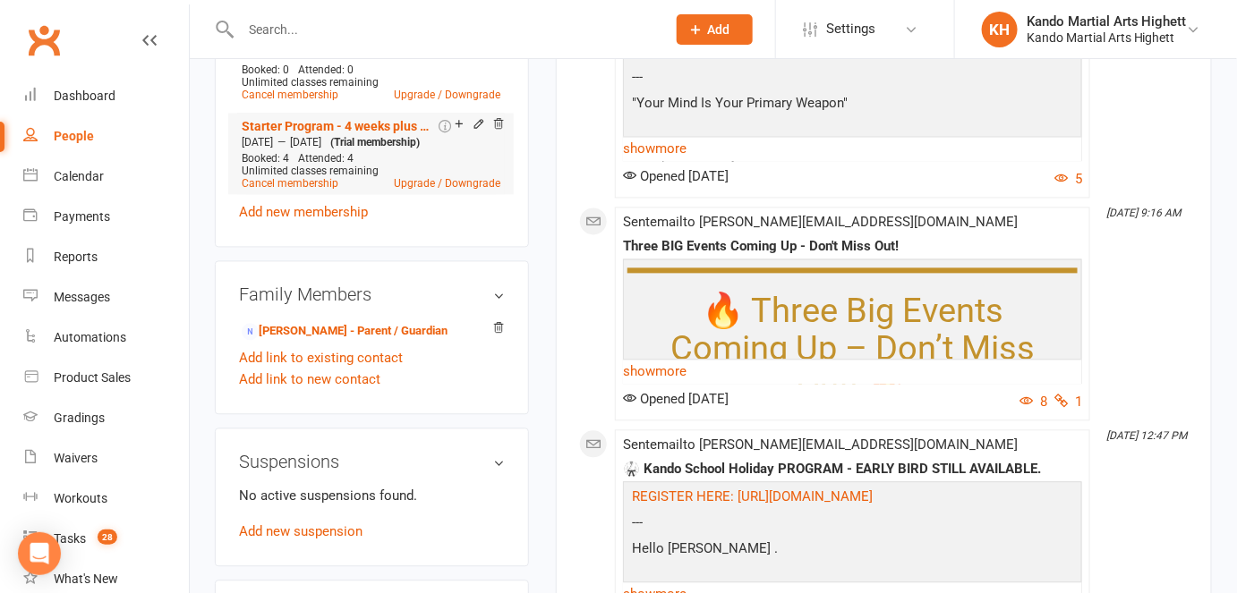
scroll to position [1152, 0]
click at [302, 321] on link "Lucie Umbers - Parent / Guardian" at bounding box center [345, 330] width 206 height 19
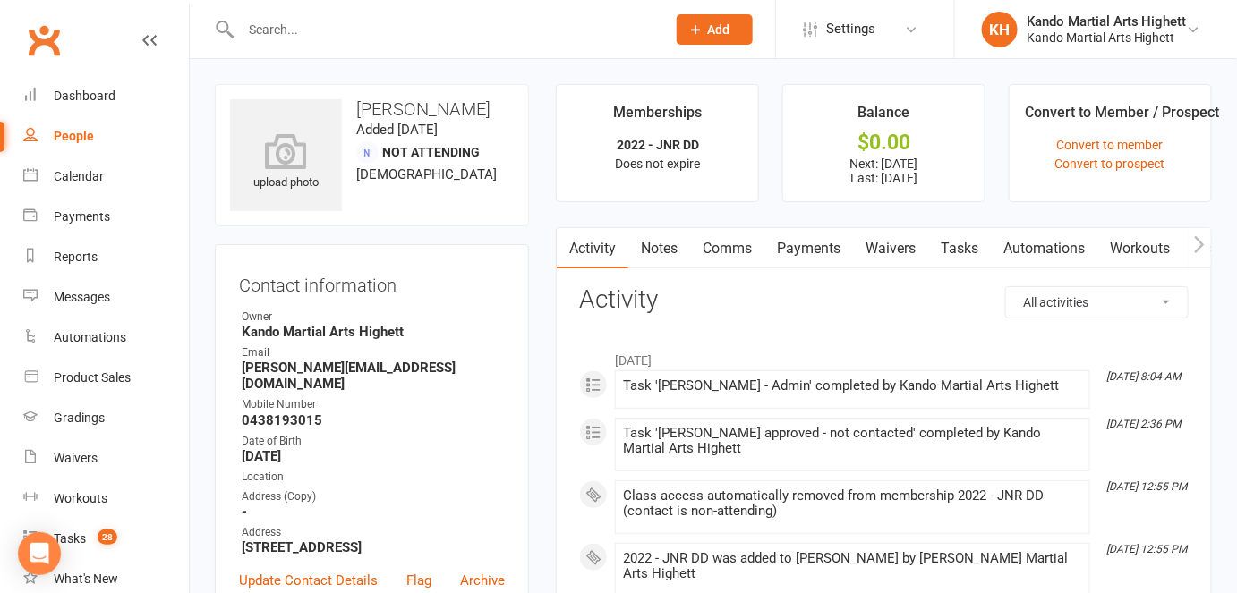
drag, startPoint x: 394, startPoint y: 355, endPoint x: 399, endPoint y: 371, distance: 16.1
click at [399, 371] on li "Email luciedouez@hotmail.com" at bounding box center [372, 368] width 266 height 47
copy li "luciedouez@hotmail.com"
click at [398, 90] on div "upload photo Lucie Umbers Added 18 August, 2025 Not Attending 45 years old" at bounding box center [372, 155] width 314 height 142
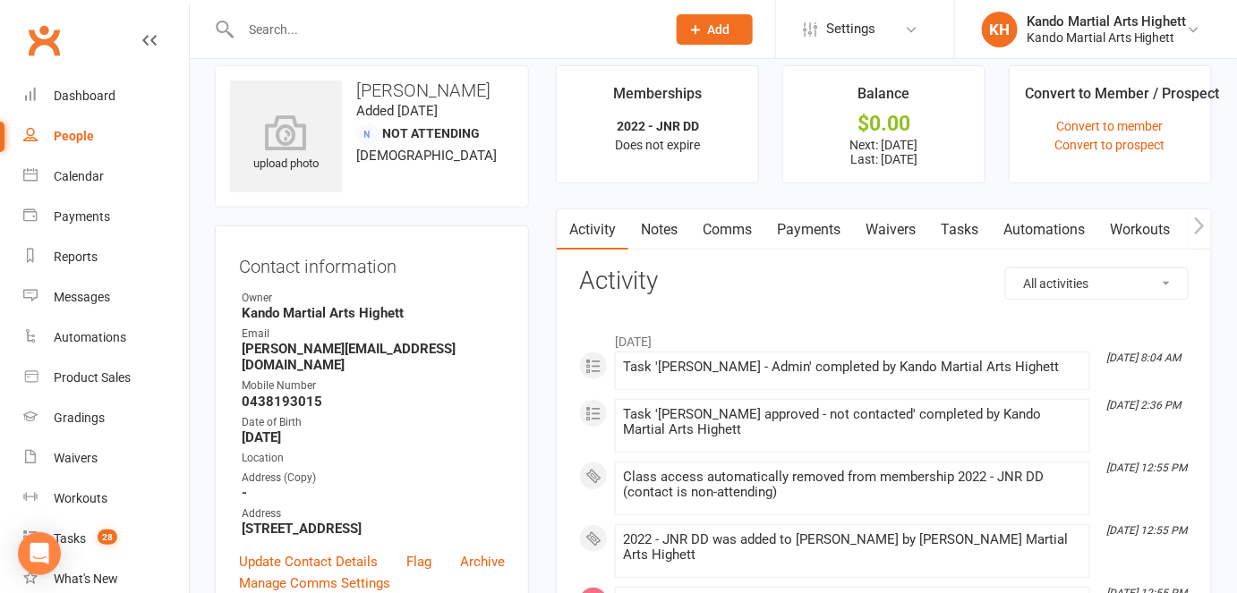
scroll to position [21, 0]
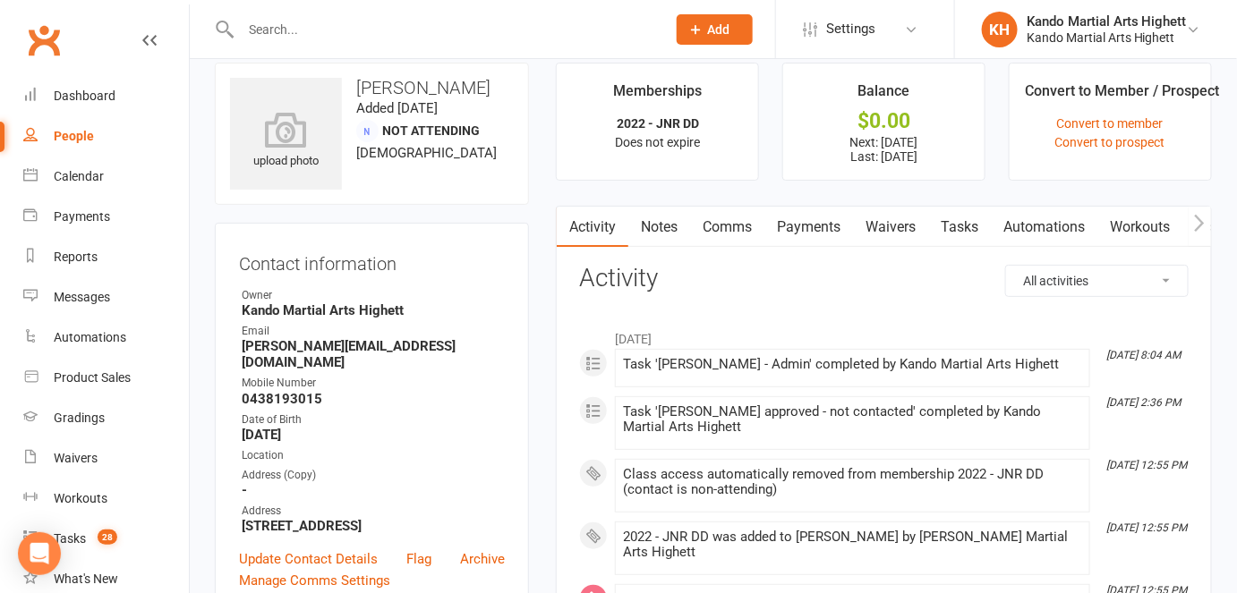
click at [303, 351] on strong "luciedouez@hotmail.com" at bounding box center [373, 354] width 263 height 32
copy render-form-field "luciedouez@hotmail.com"
click at [398, 326] on div "Email" at bounding box center [373, 331] width 263 height 17
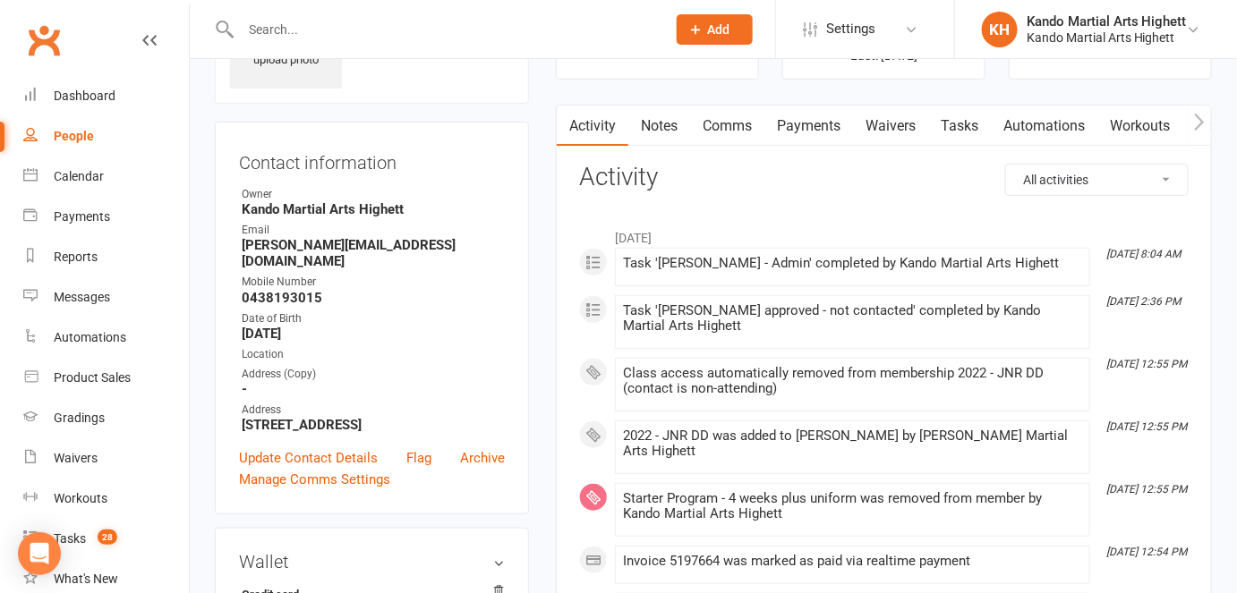
scroll to position [129, 0]
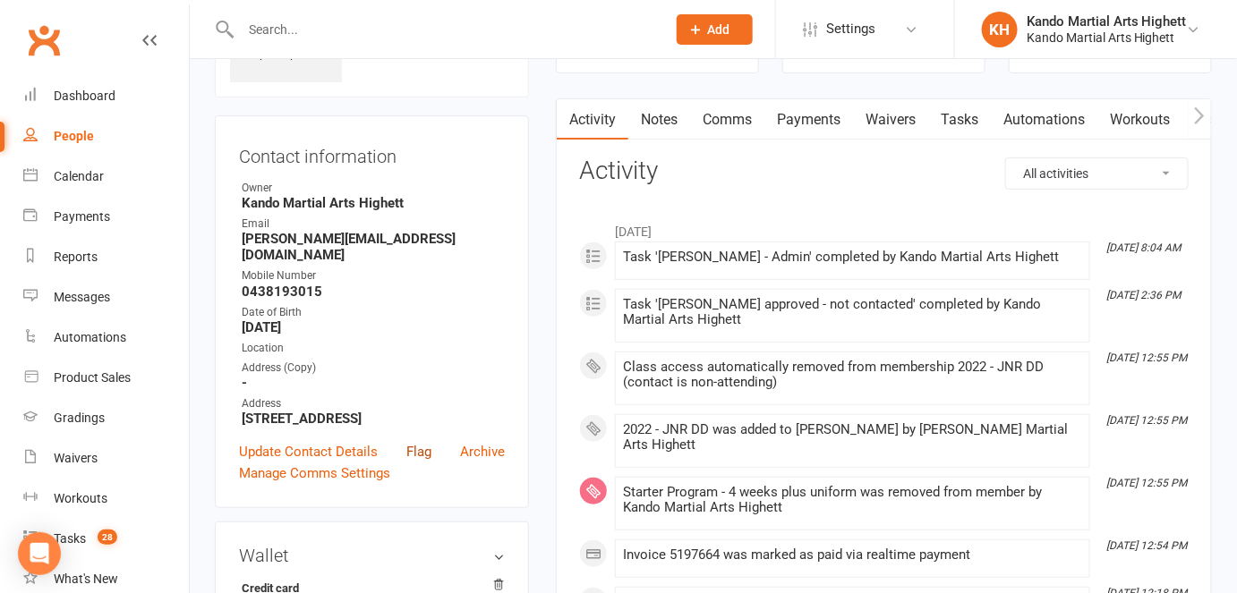
click at [410, 441] on link "Flag" at bounding box center [418, 451] width 25 height 21
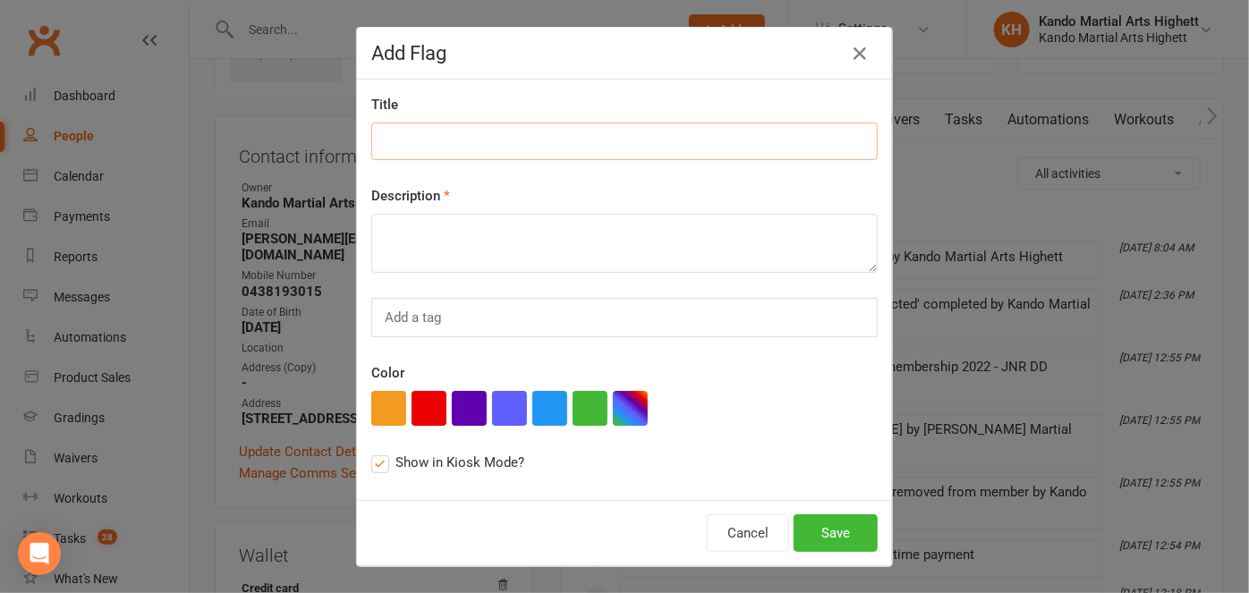
click at [414, 132] on input at bounding box center [624, 142] width 507 height 38
type input "U"
type input "Email Needs Update:"
click at [1201, 239] on div "Add Flag Title Email Needs Update: Description Add a tag Color Show in Kiosk Mo…" at bounding box center [624, 296] width 1249 height 593
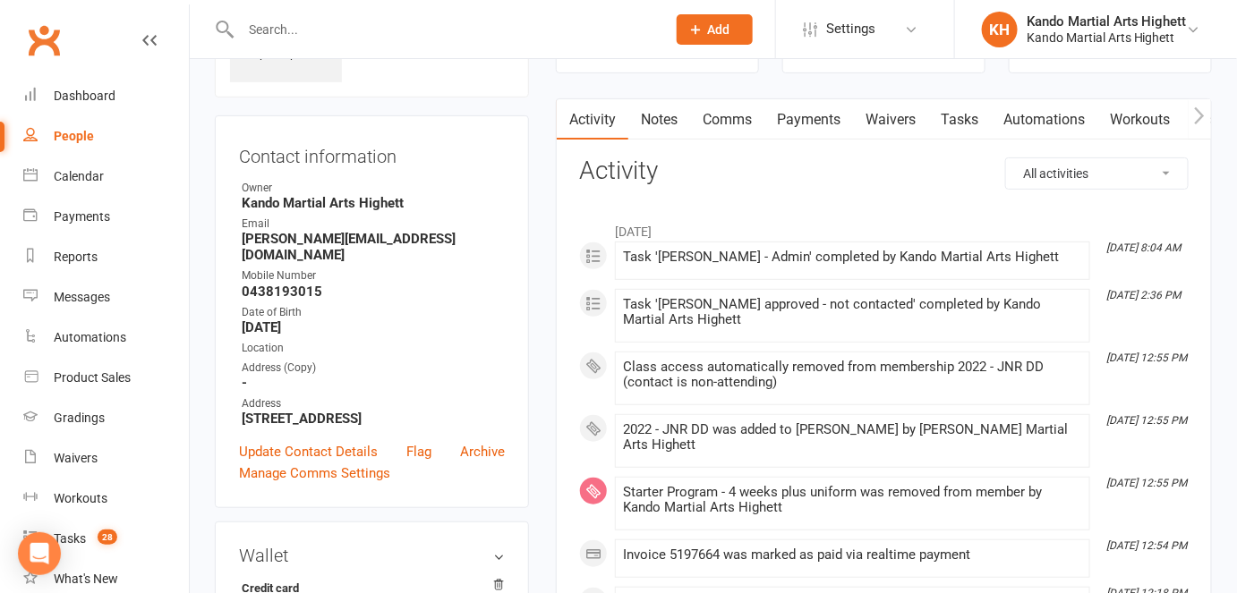
click at [738, 114] on link "Comms" at bounding box center [727, 119] width 74 height 41
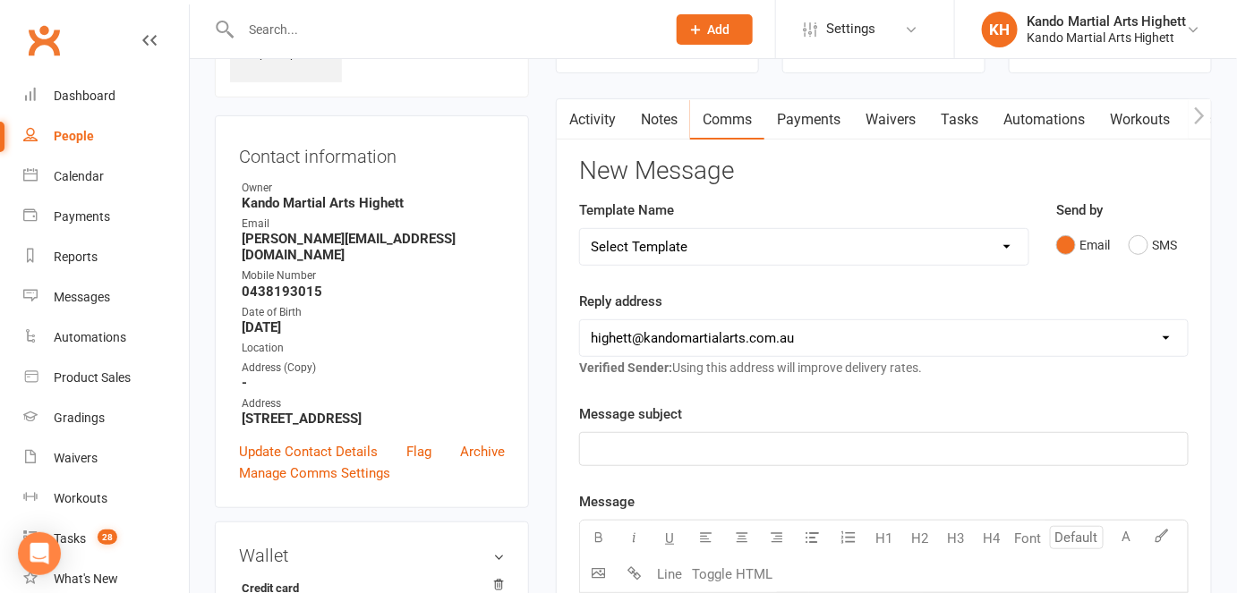
click at [686, 250] on select "Select Template [Email] 2_Booking Confirmation Required [Email] 3_Booking Confi…" at bounding box center [804, 247] width 448 height 36
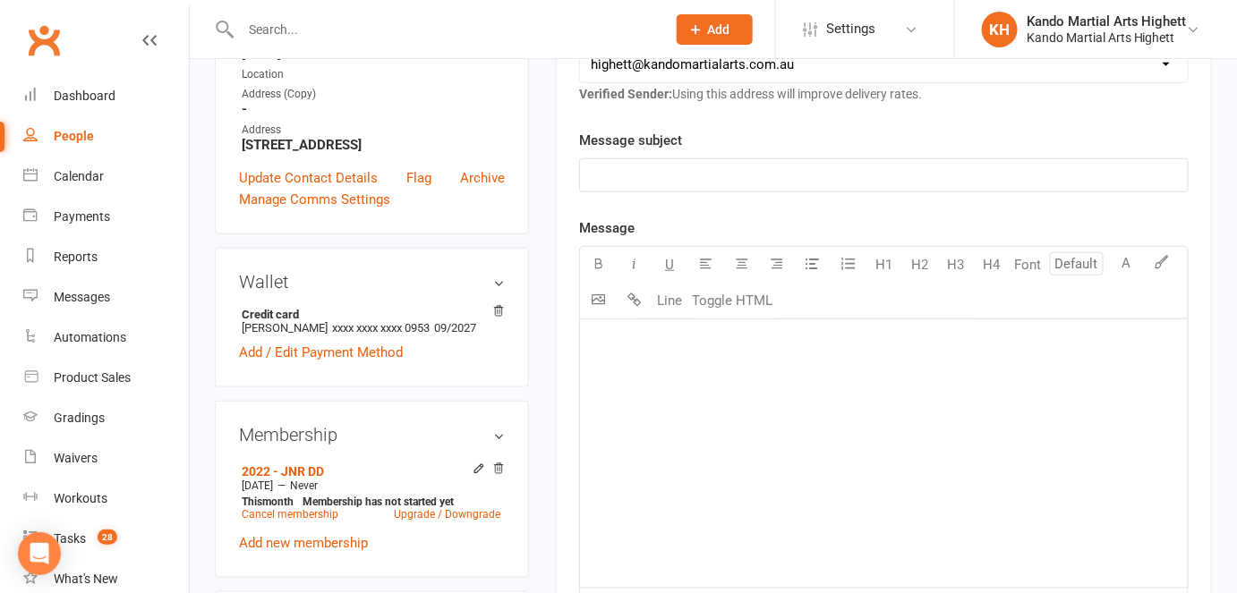
scroll to position [116, 0]
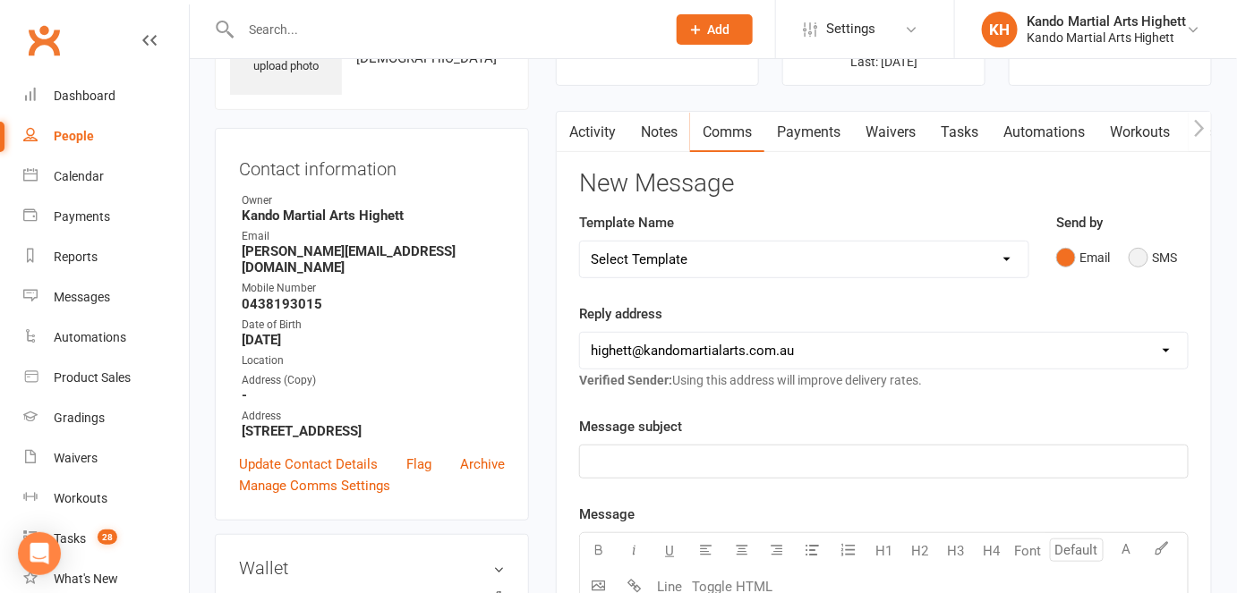
click at [1137, 251] on button "SMS" at bounding box center [1153, 258] width 48 height 34
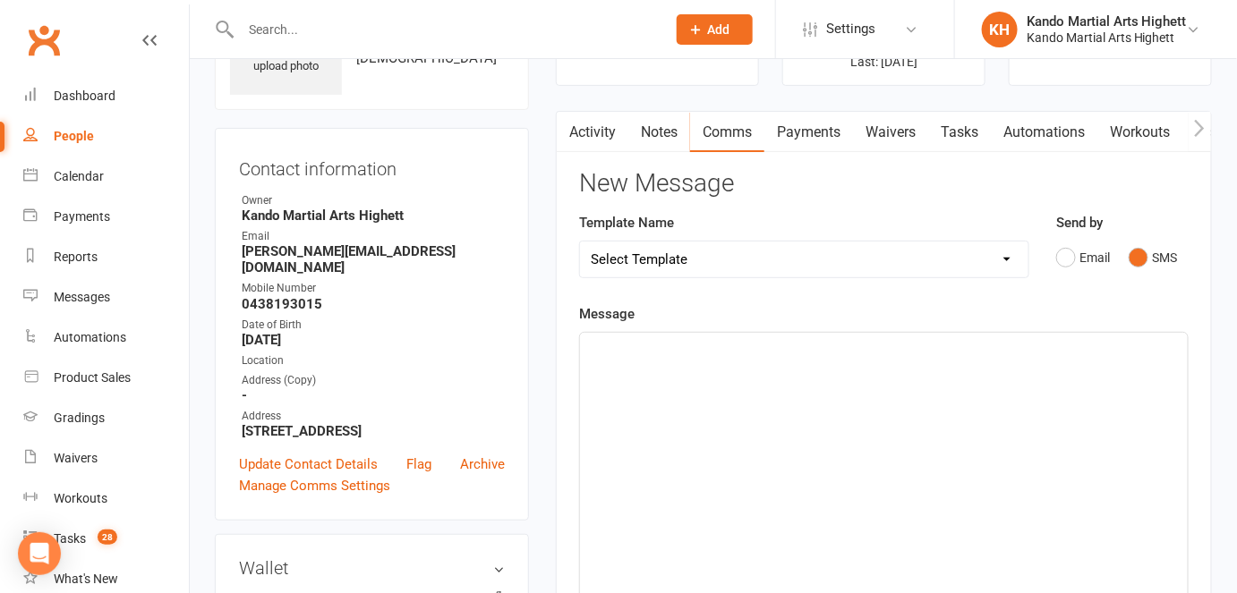
click at [767, 349] on p "﻿" at bounding box center [884, 348] width 586 height 21
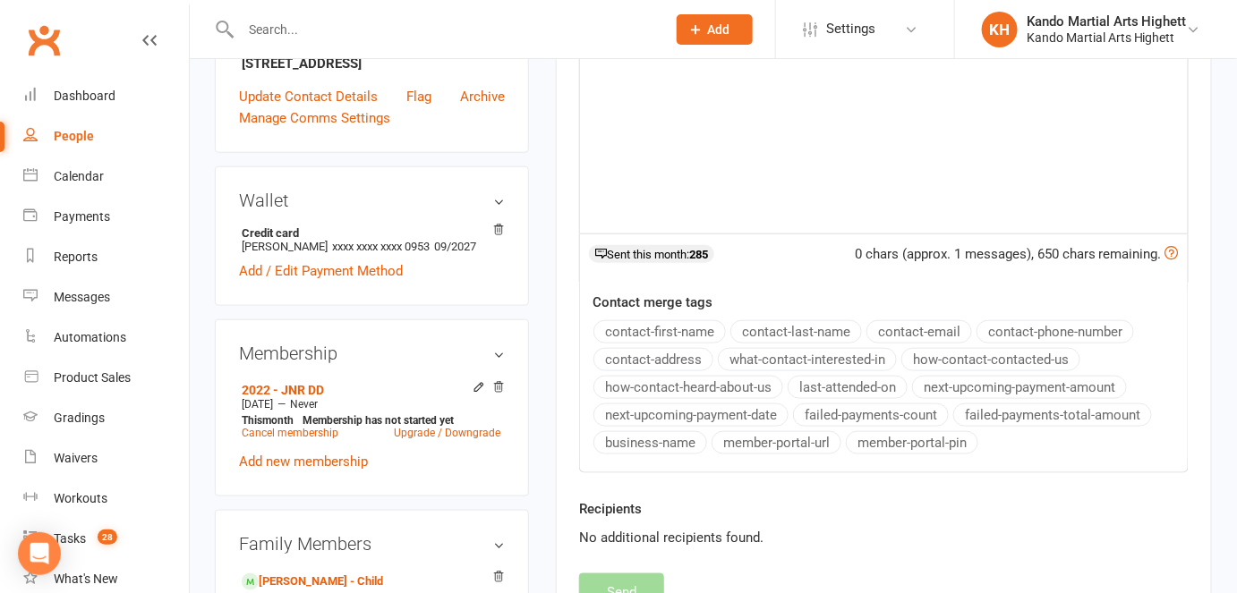
scroll to position [485, 0]
click at [668, 239] on div "0 chars (approx. 1 messages), 650 chars remaining. Sent this month: 285" at bounding box center [884, 258] width 610 height 48
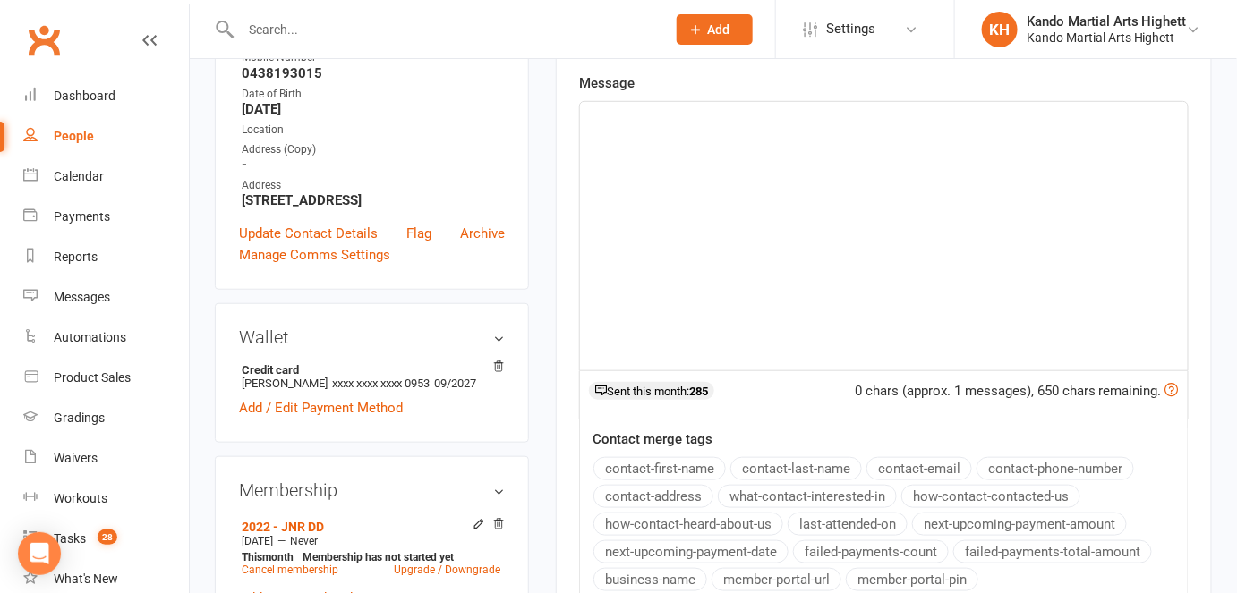
click at [1054, 277] on div "﻿" at bounding box center [884, 236] width 608 height 269
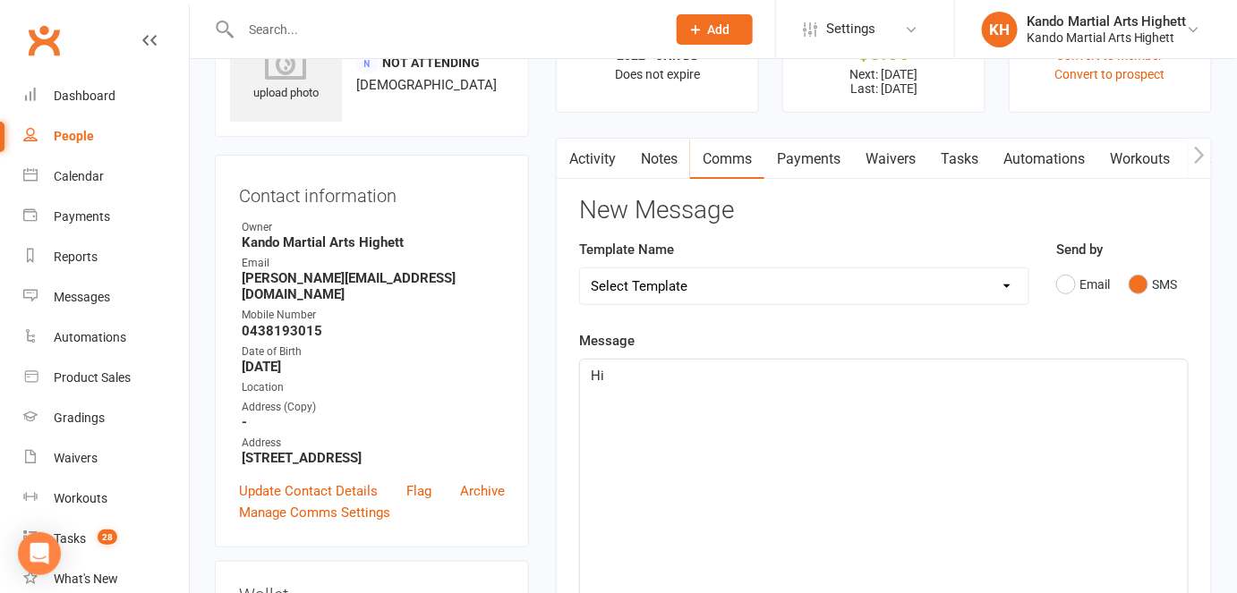
scroll to position [0, 0]
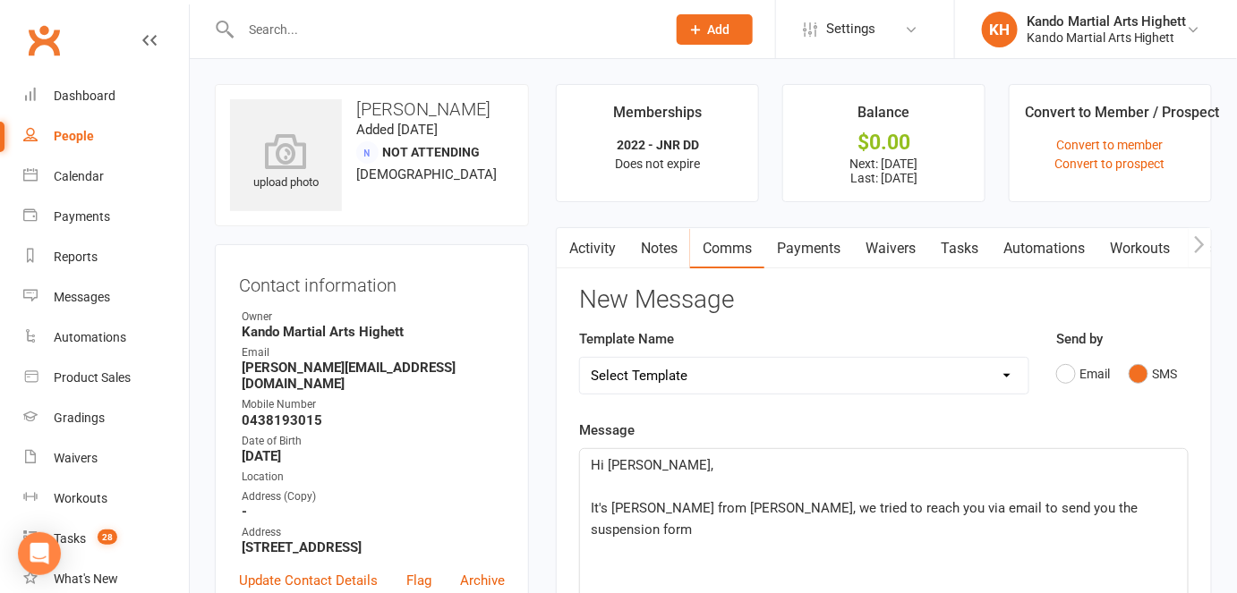
click at [704, 507] on span "It's Leo from Kando Highett, we tried to reach you via email to send you the su…" at bounding box center [866, 519] width 550 height 38
click at [957, 522] on p "It's Leo from Kando Martial Arts Highett, we tried to reach you via email to se…" at bounding box center [884, 519] width 586 height 43
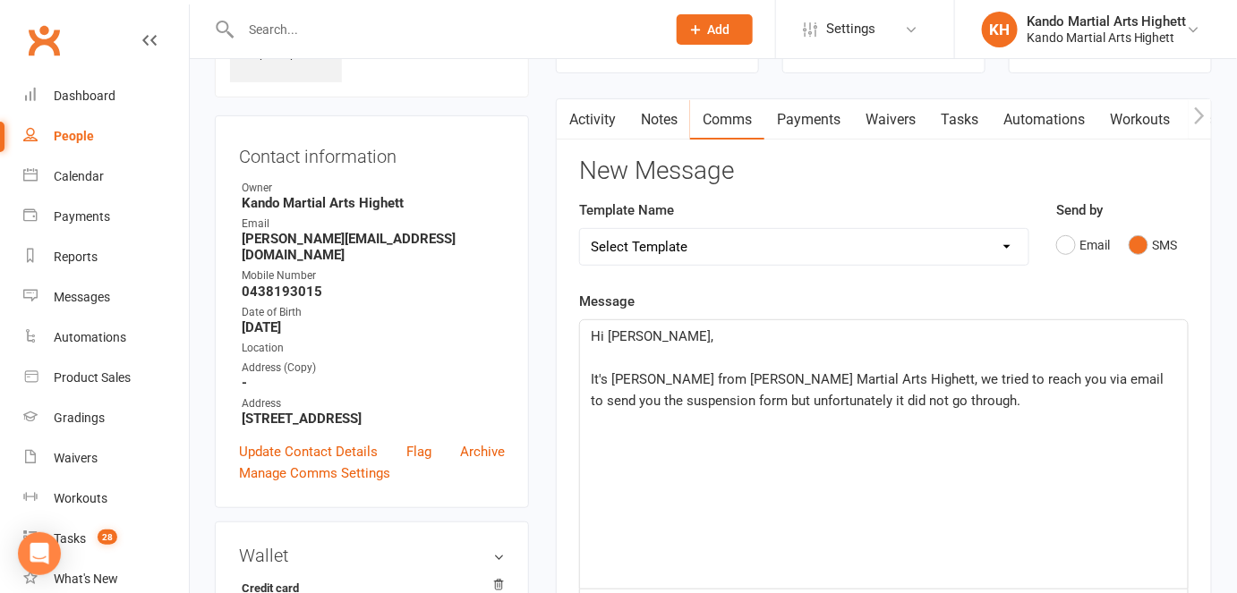
scroll to position [130, 0]
click at [998, 400] on p "It's Leo from Kando Martial Arts Highett, we tried to reach you via email to se…" at bounding box center [884, 389] width 586 height 43
click at [329, 223] on div "Email" at bounding box center [373, 223] width 263 height 17
click at [325, 235] on strong "luciedouez@hotmail.com" at bounding box center [373, 246] width 263 height 32
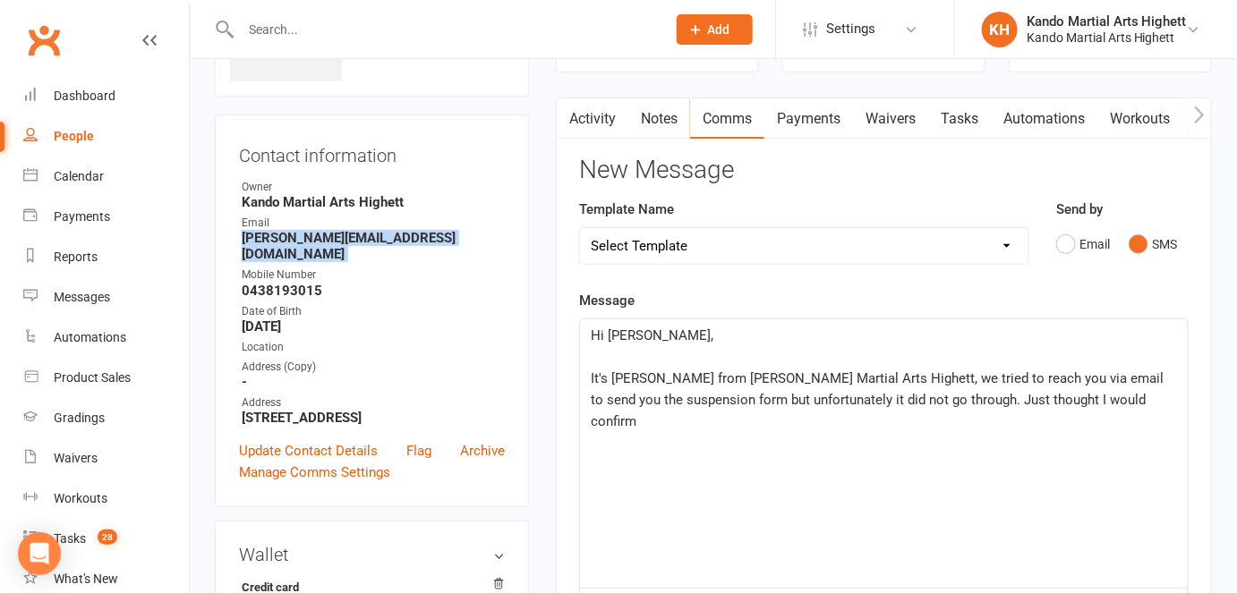
click at [325, 236] on strong "luciedouez@hotmail.com" at bounding box center [373, 246] width 263 height 32
copy render-form-field "luciedouez@hotmail.com"
click at [1100, 432] on p "﻿" at bounding box center [884, 442] width 586 height 21
click at [919, 399] on span "It's Leo from Kando Martial Arts Highett, we tried to reach you via email to se…" at bounding box center [879, 400] width 576 height 59
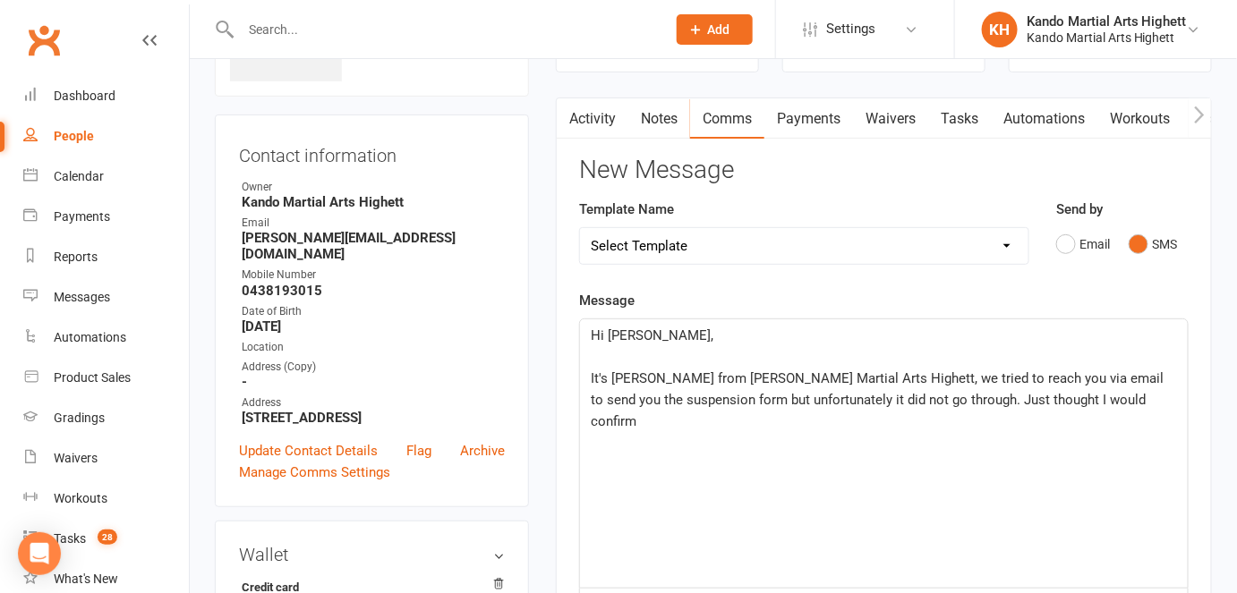
click at [1114, 391] on p "It's Leo from Kando Martial Arts Highett, we tried to reach you via email to se…" at bounding box center [884, 400] width 586 height 64
click at [1053, 397] on span "It's Leo from Kando Martial Arts Highett, we tried to reach you via email to se…" at bounding box center [879, 400] width 576 height 59
click at [906, 415] on p "It's Leo from Kando Martial Arts Highett, we tried to reach you via email to se…" at bounding box center [884, 400] width 586 height 64
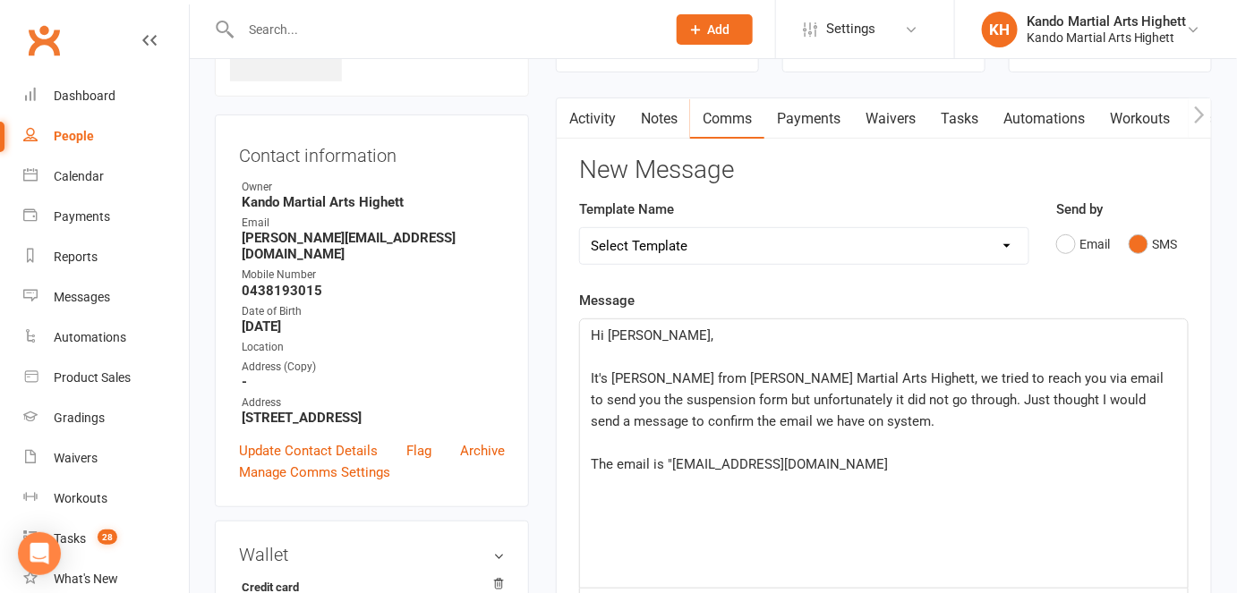
click at [677, 460] on span "The email is "luciedouez@hotmail.com" at bounding box center [739, 464] width 297 height 16
click at [669, 459] on span "The email is "luciedouez@hotmail.com" at bounding box center [739, 464] width 297 height 16
click at [868, 460] on p "The email is luciedouez@hotmail.com" at bounding box center [884, 464] width 586 height 21
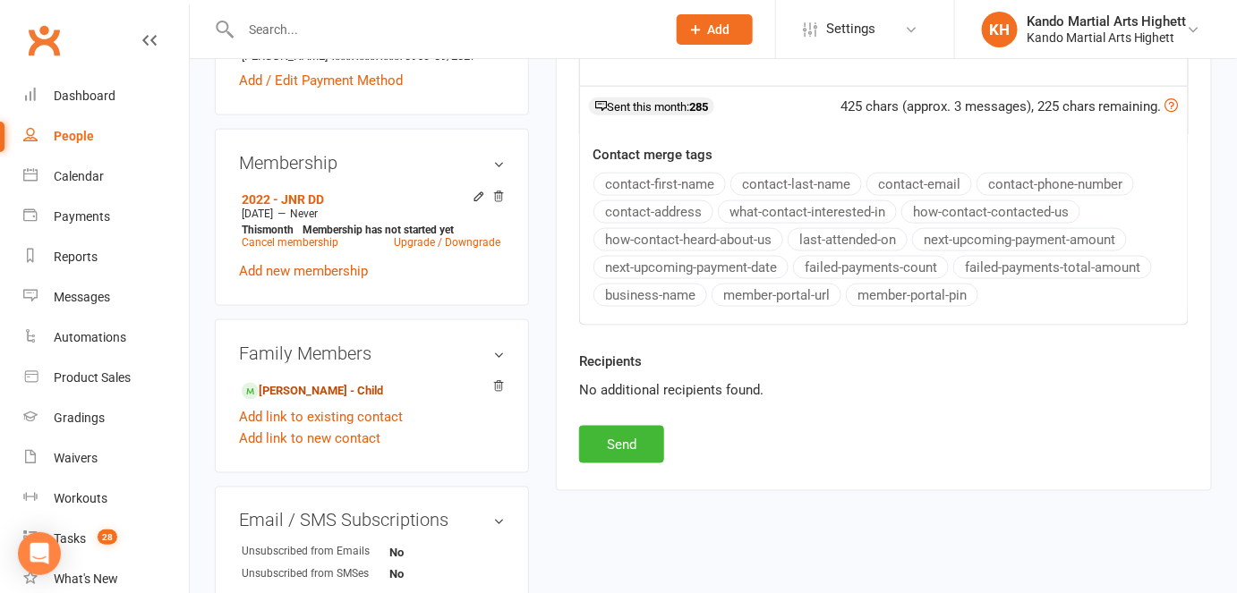
scroll to position [675, 0]
click at [627, 439] on button "Send" at bounding box center [621, 445] width 85 height 38
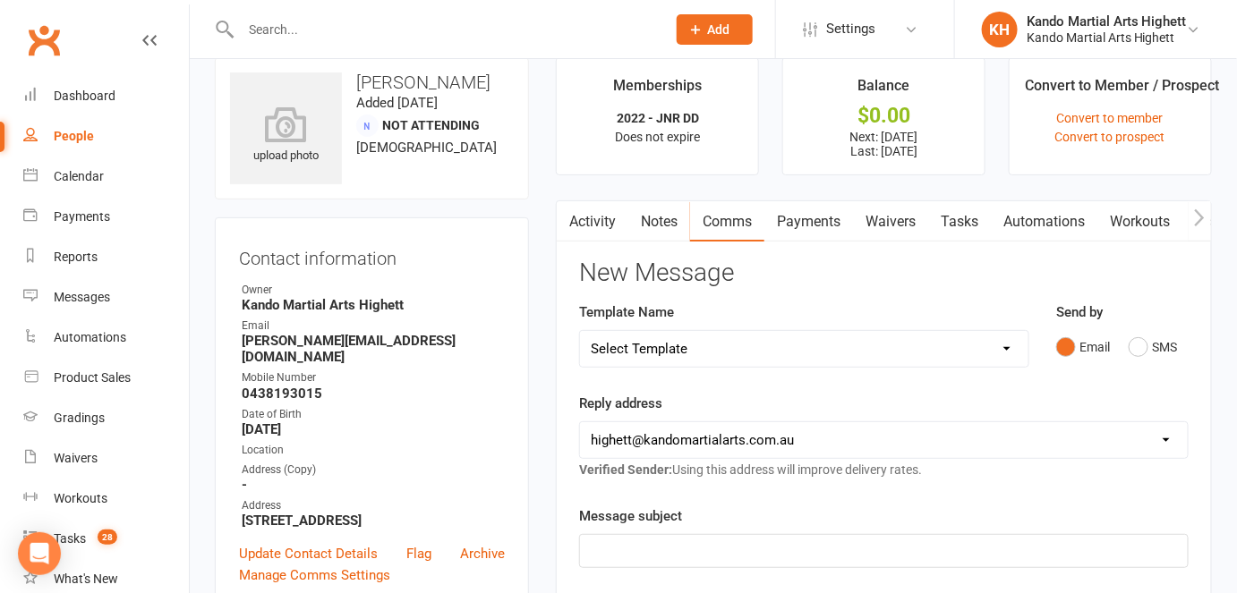
scroll to position [71, 0]
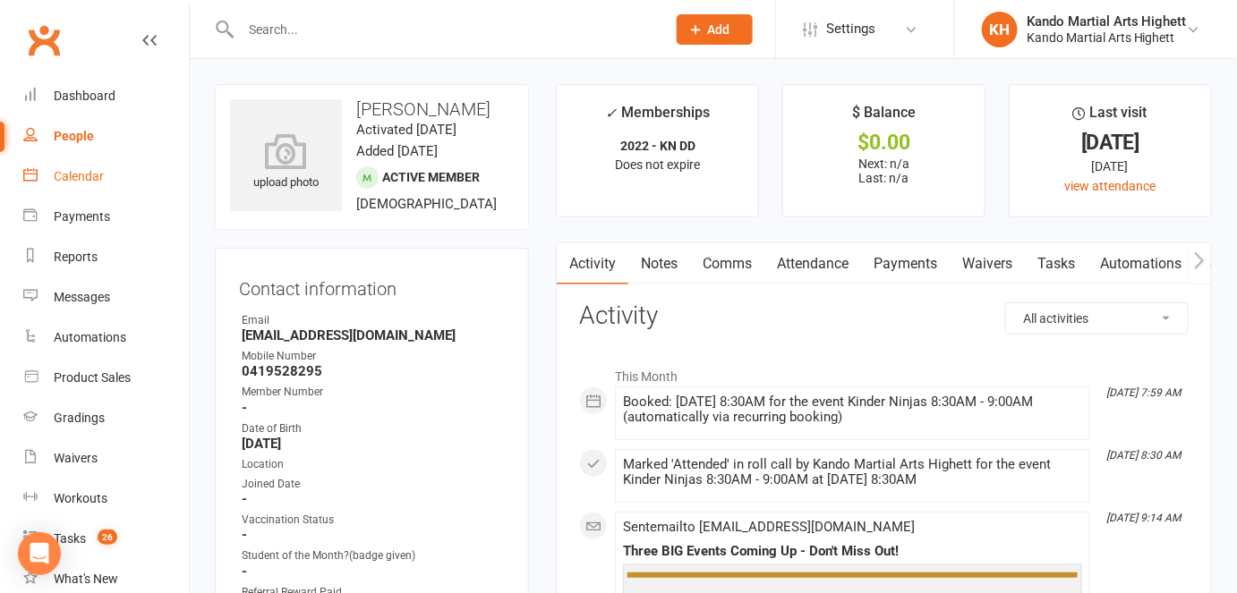
click at [107, 165] on link "Calendar" at bounding box center [106, 177] width 166 height 40
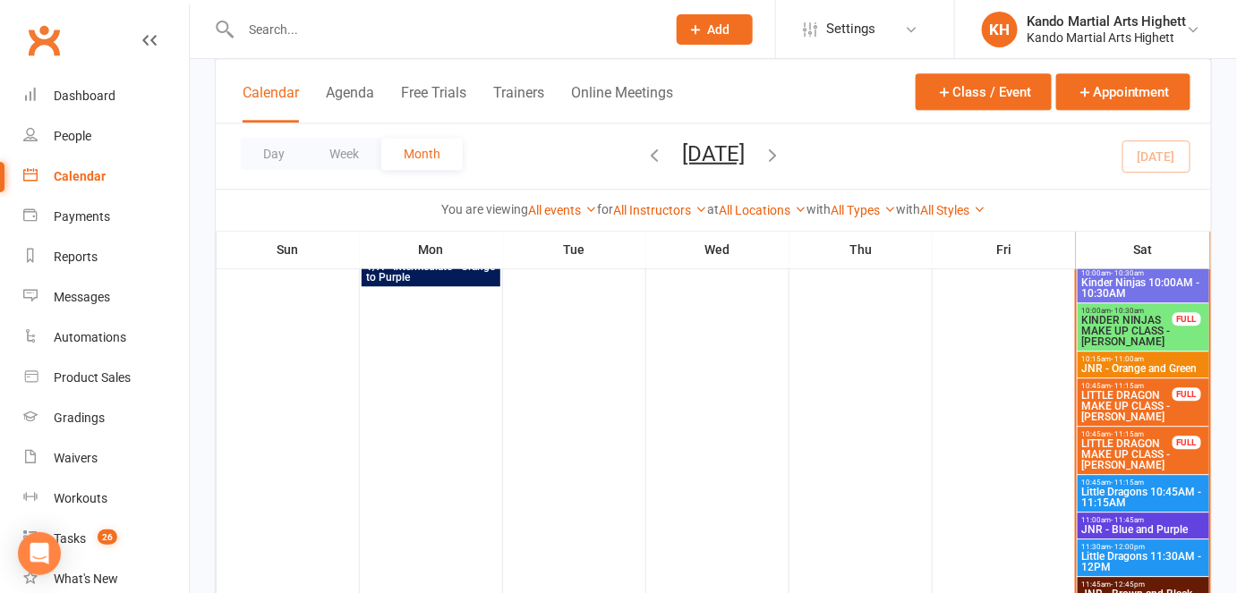
scroll to position [1425, 0]
click at [1106, 494] on span "Little Dragons 10:45AM - 11:15AM" at bounding box center [1143, 497] width 124 height 21
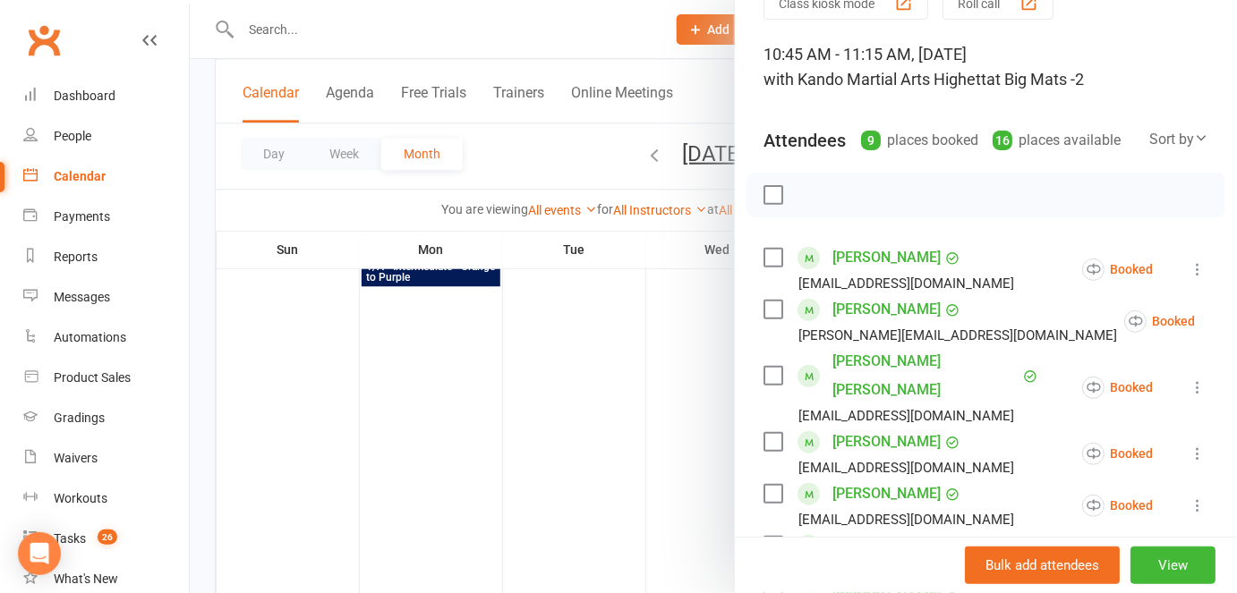
scroll to position [0, 0]
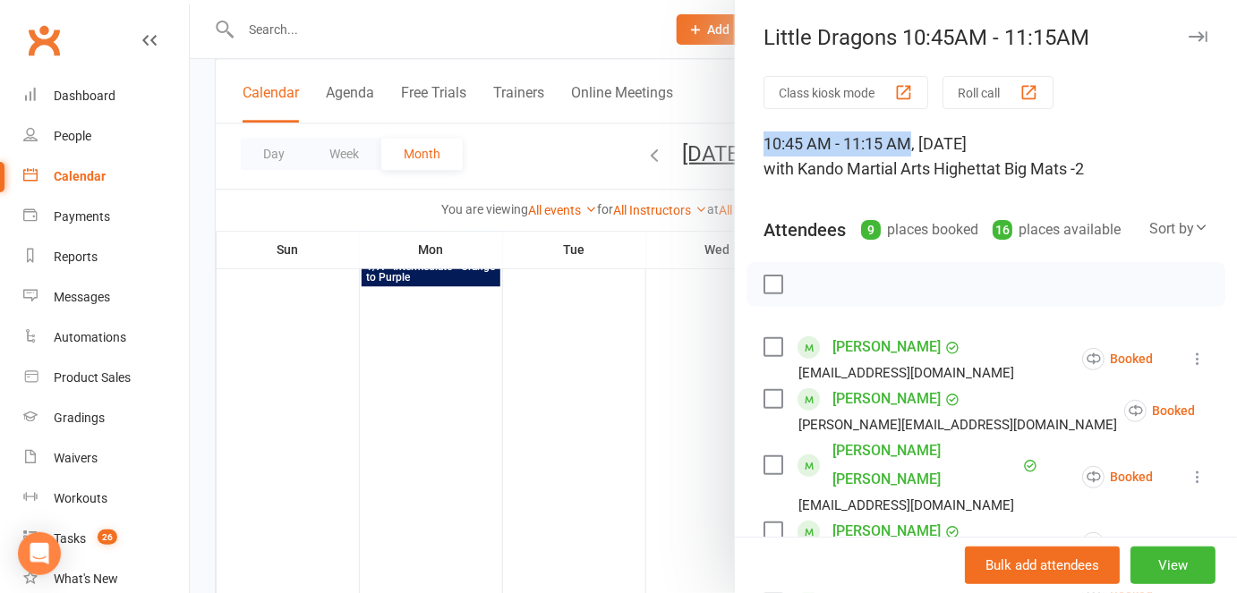
drag, startPoint x: 754, startPoint y: 143, endPoint x: 908, endPoint y: 153, distance: 154.3
click at [634, 518] on div at bounding box center [713, 296] width 1047 height 593
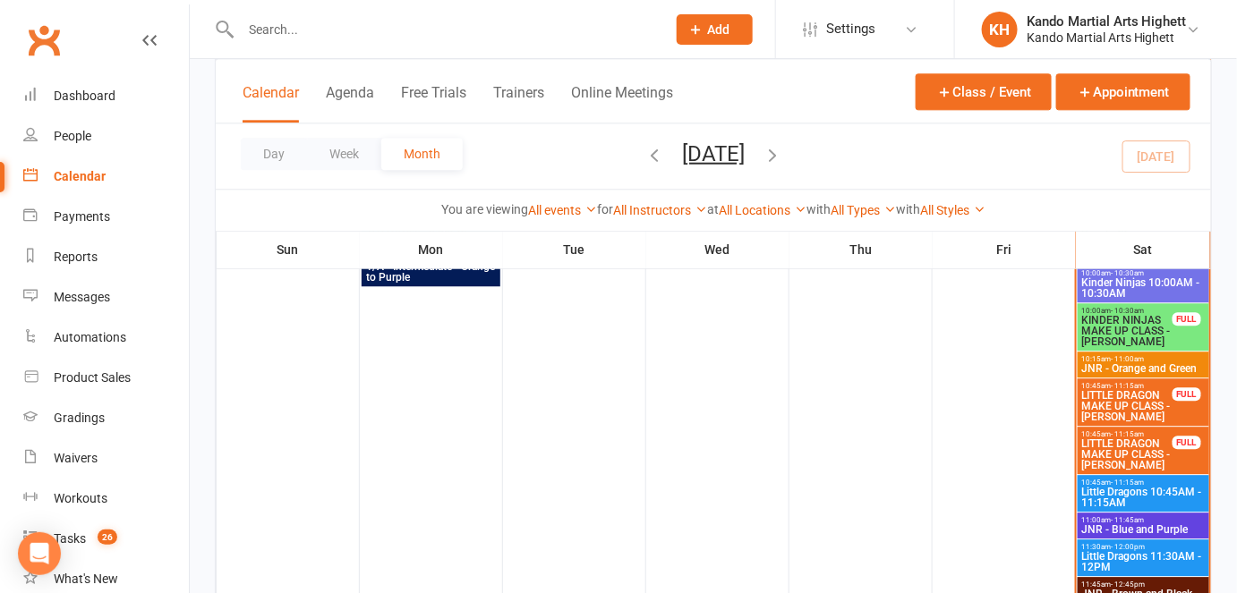
click at [634, 518] on div at bounding box center [713, 296] width 1047 height 593
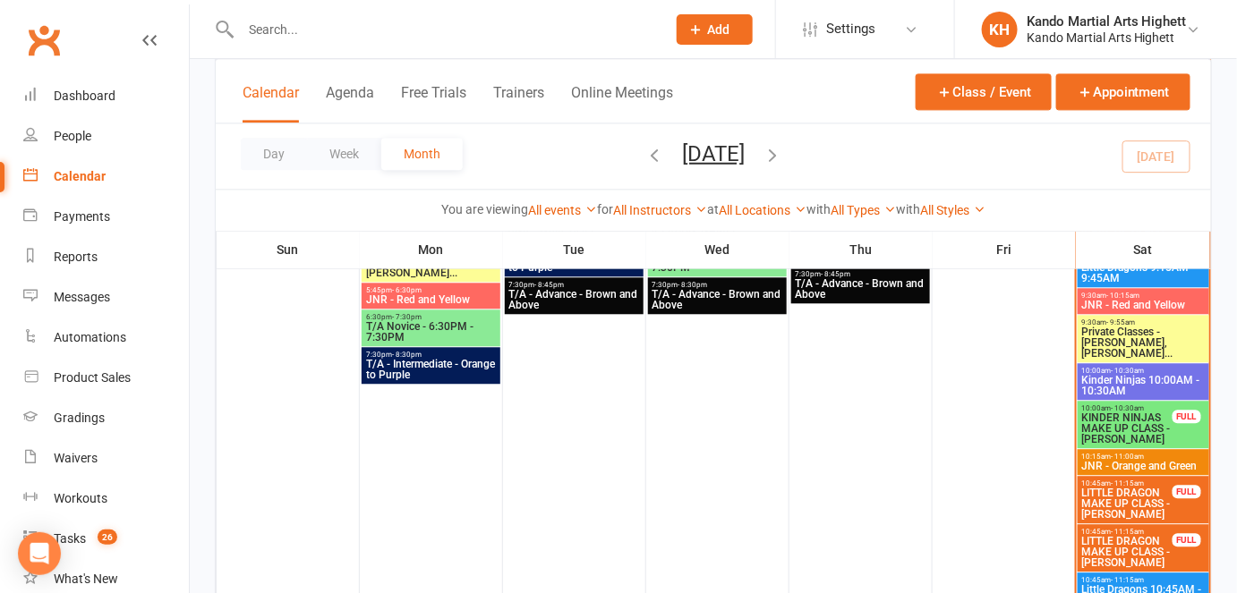
scroll to position [1242, 0]
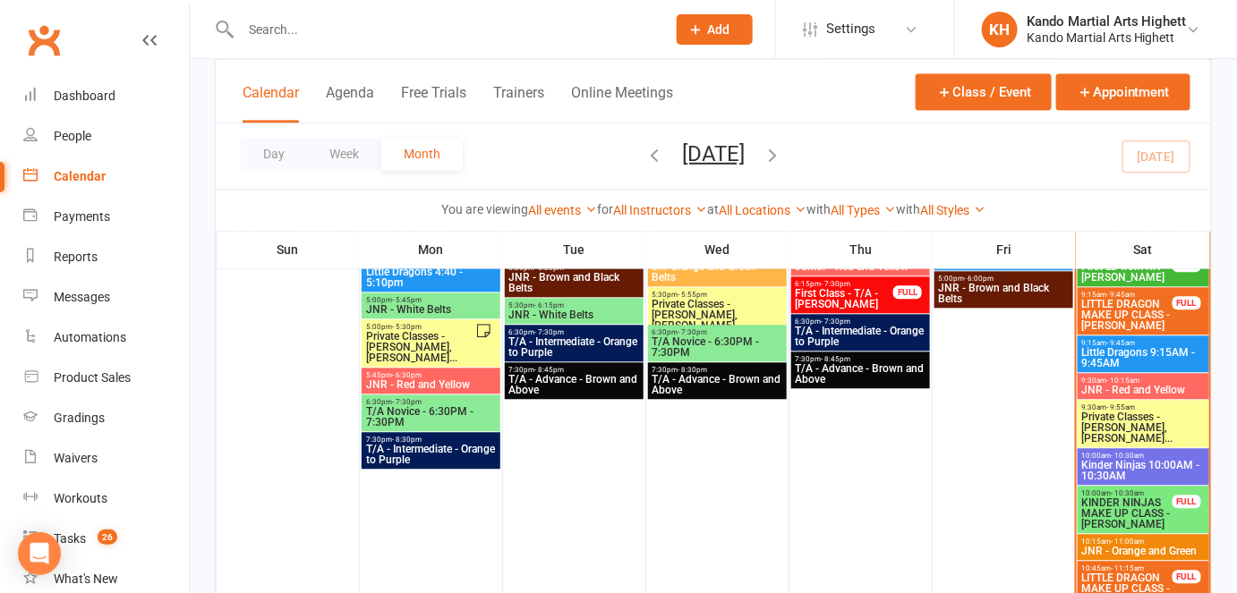
click at [1096, 359] on span "Little Dragons 9:15AM - 9:45AM" at bounding box center [1143, 357] width 124 height 21
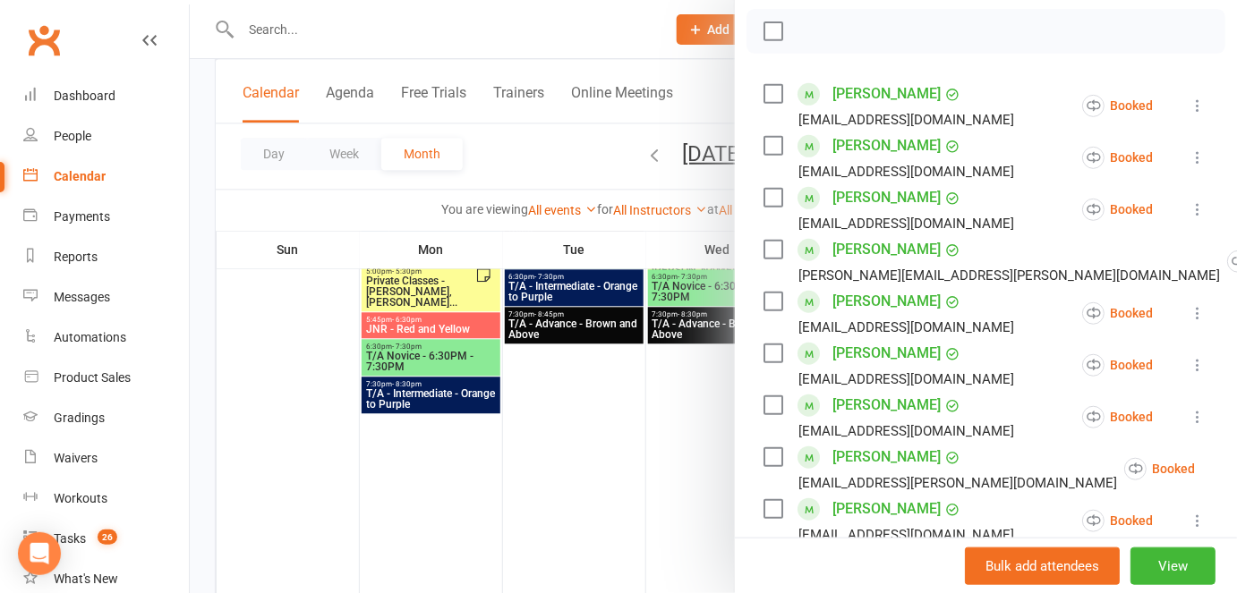
scroll to position [340, 0]
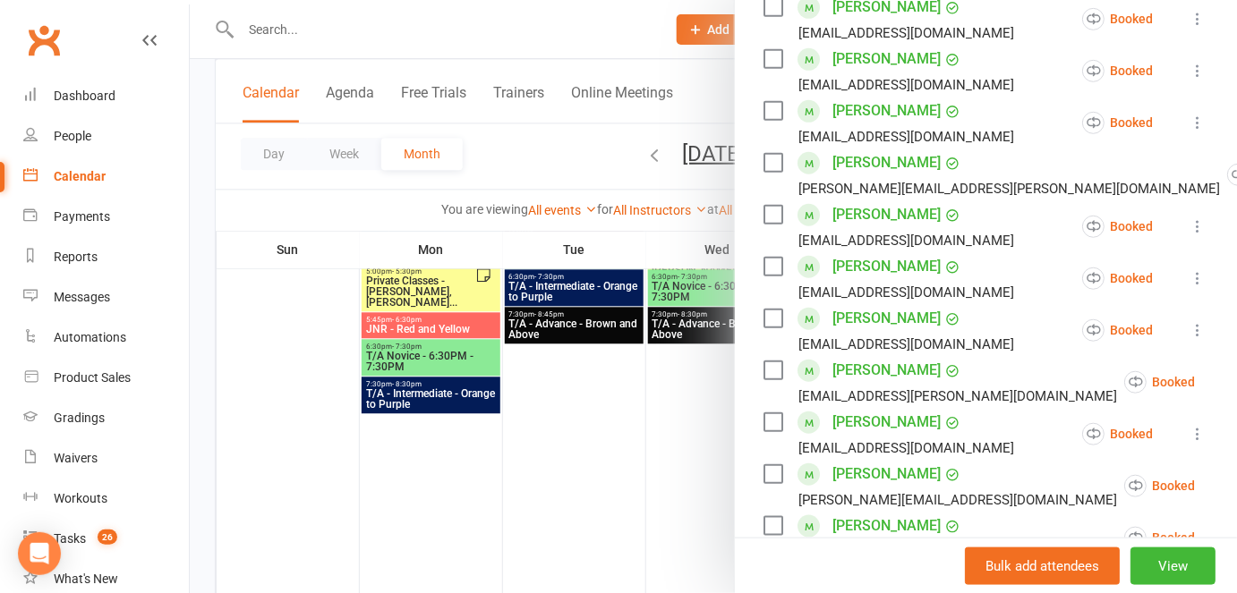
click at [1156, 438] on icon at bounding box center [1198, 434] width 18 height 18
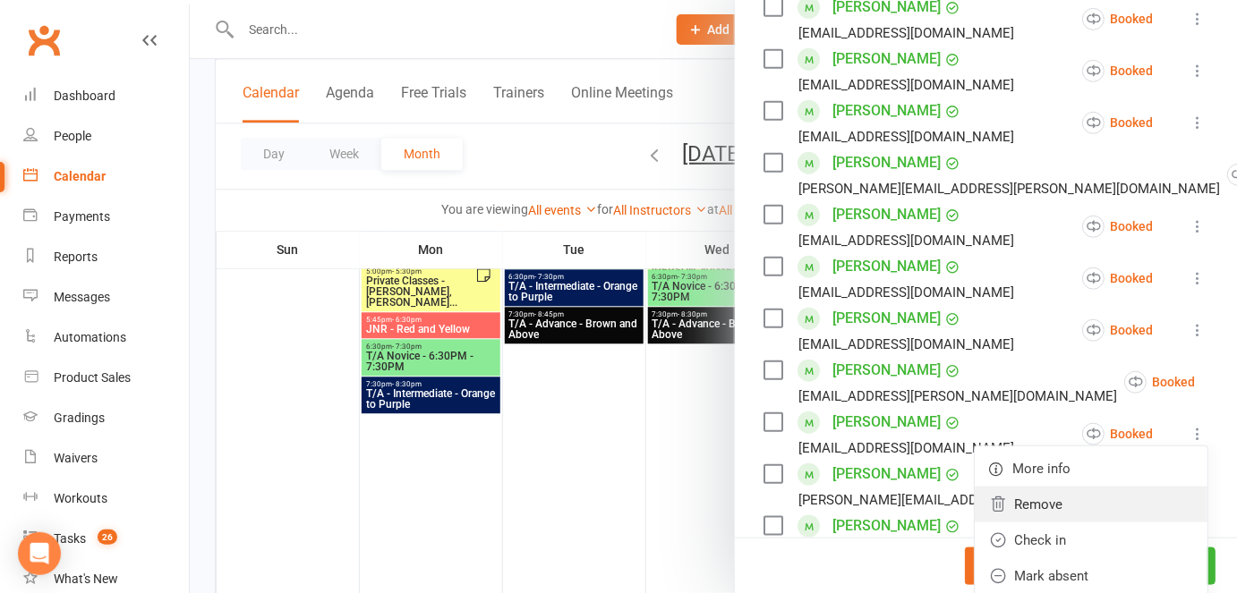
click at [1041, 508] on link "Remove" at bounding box center [1091, 505] width 233 height 36
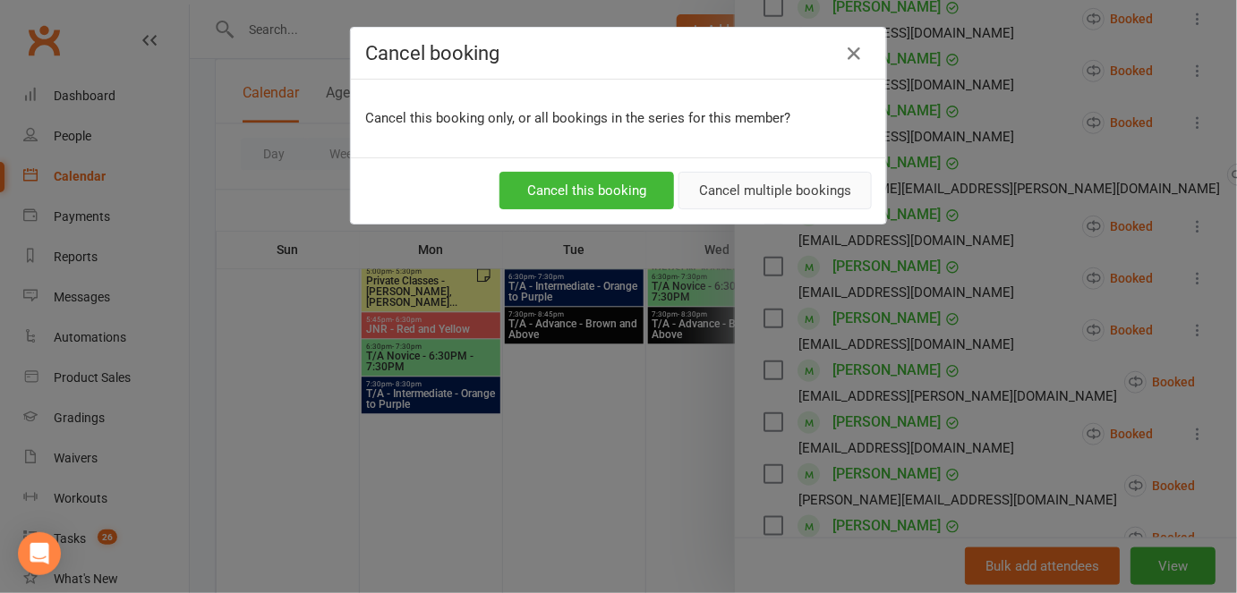
click at [765, 187] on button "Cancel multiple bookings" at bounding box center [774, 191] width 193 height 38
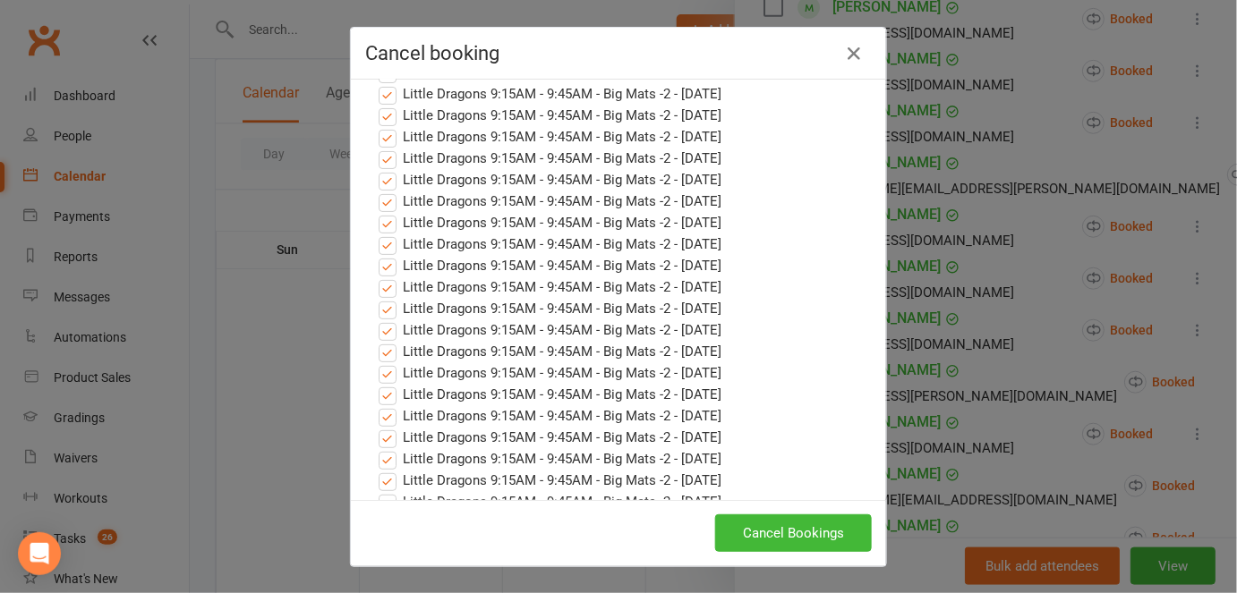
scroll to position [101, 0]
click at [792, 525] on button "Cancel Bookings" at bounding box center [793, 534] width 157 height 38
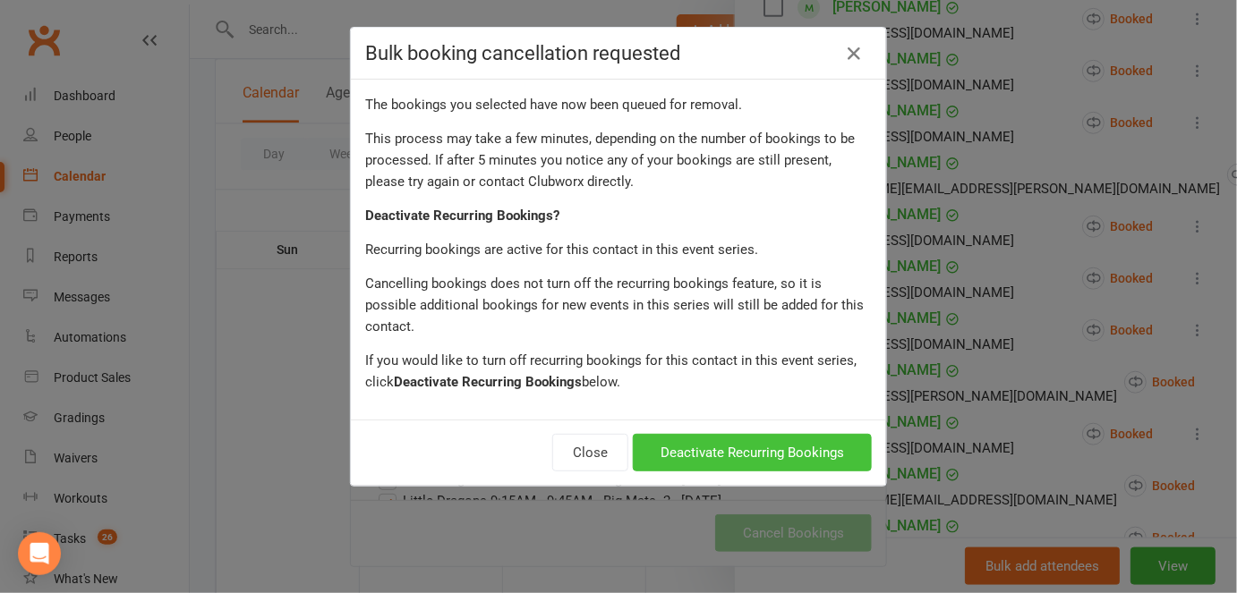
click at [686, 434] on button "Deactivate Recurring Bookings" at bounding box center [752, 453] width 239 height 38
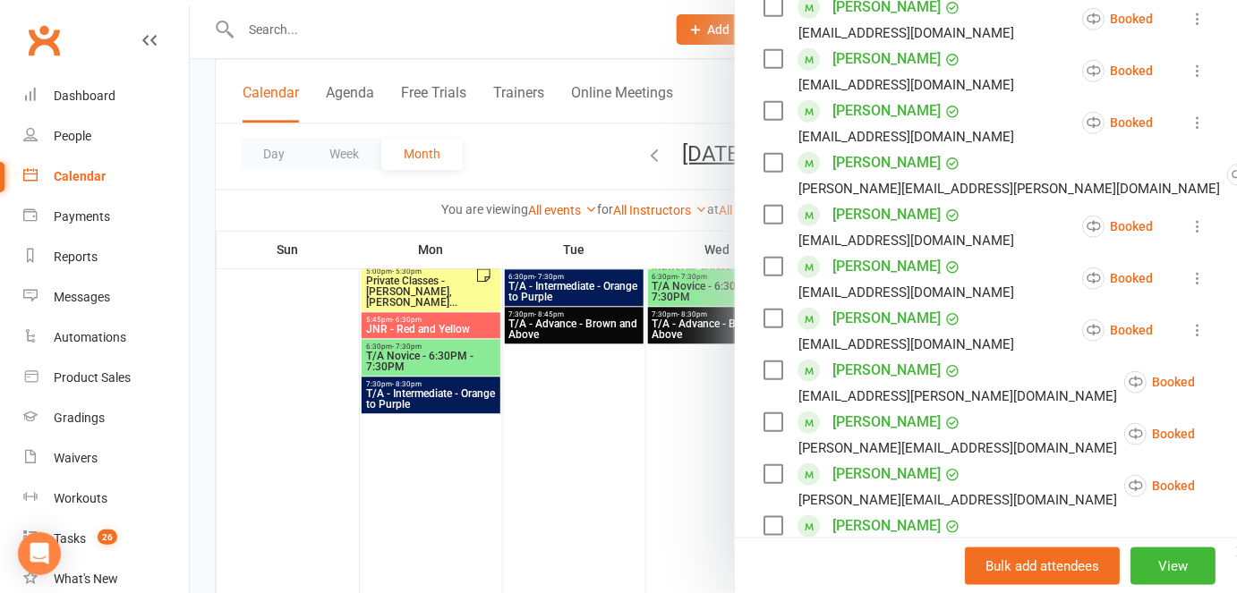
click at [686, 425] on div at bounding box center [713, 296] width 1047 height 593
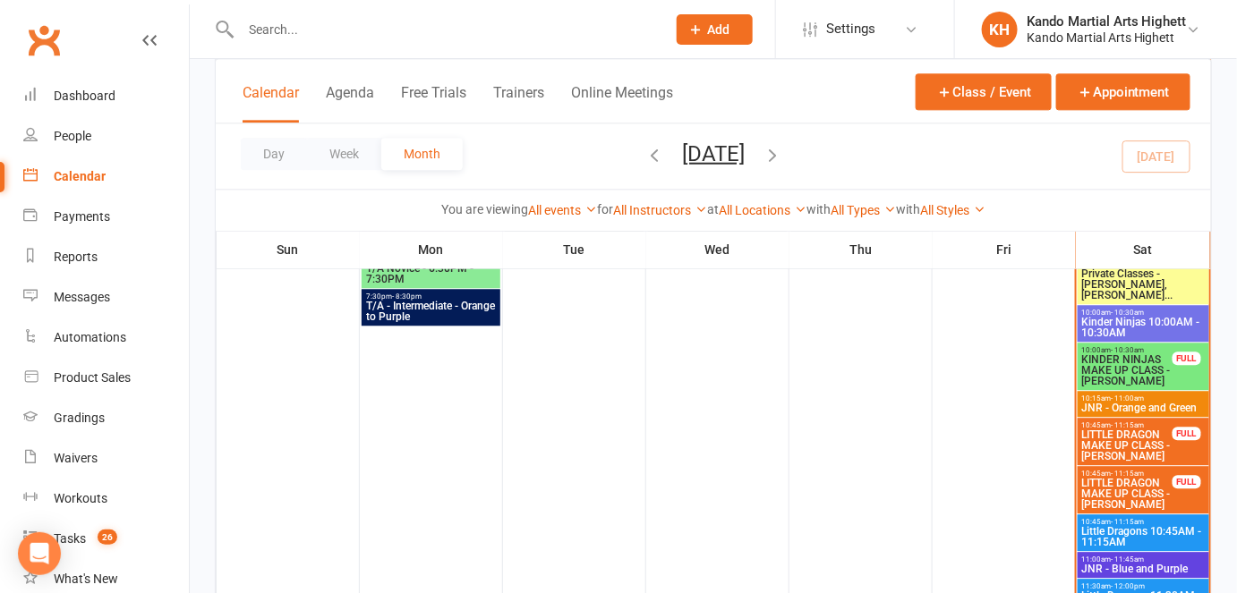
scroll to position [1458, 0]
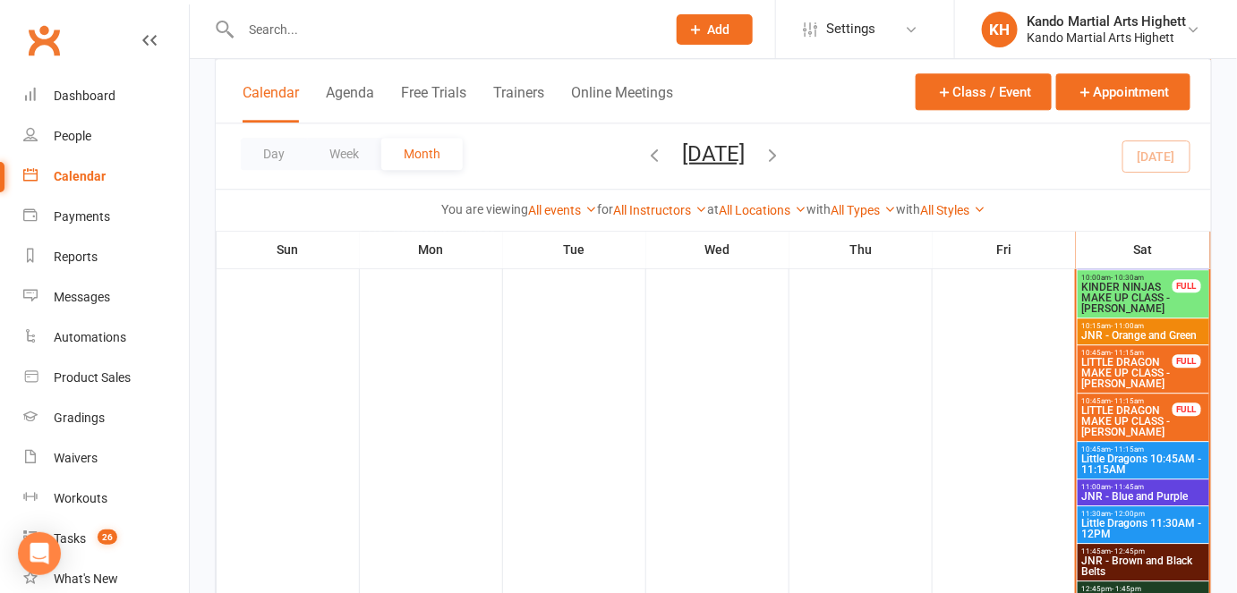
click at [1131, 458] on span "Little Dragons 10:45AM - 11:15AM" at bounding box center [1143, 464] width 124 height 21
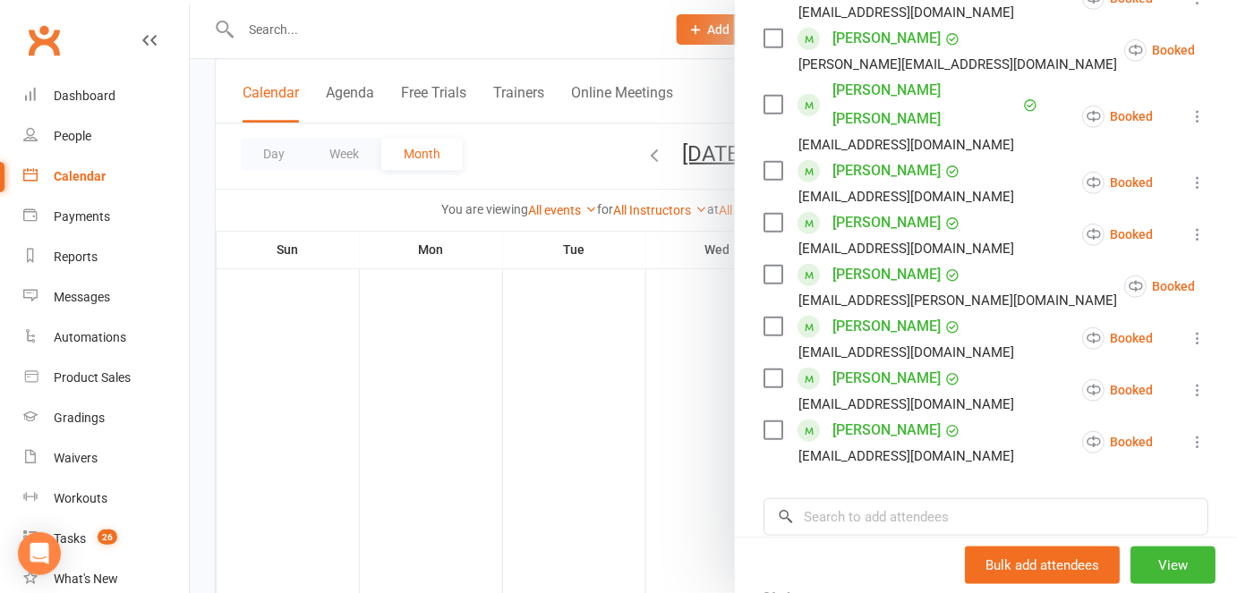
scroll to position [362, 0]
click at [861, 498] on input "search" at bounding box center [985, 517] width 445 height 38
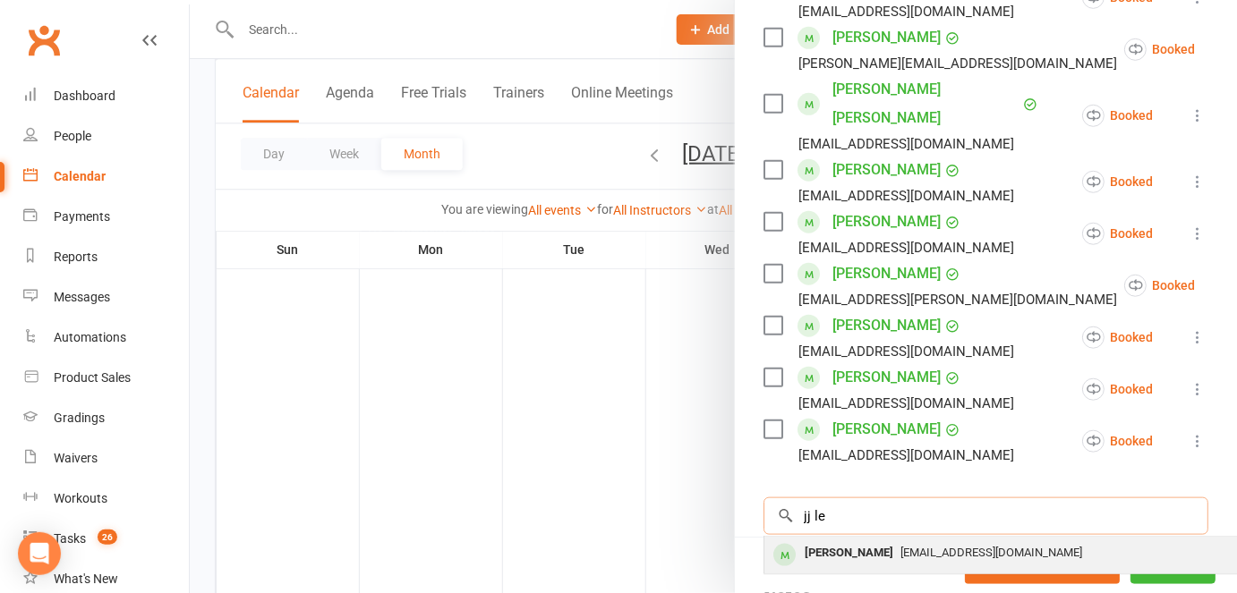
type input "jj le"
click at [833, 541] on div "JJ Lewski" at bounding box center [848, 554] width 103 height 26
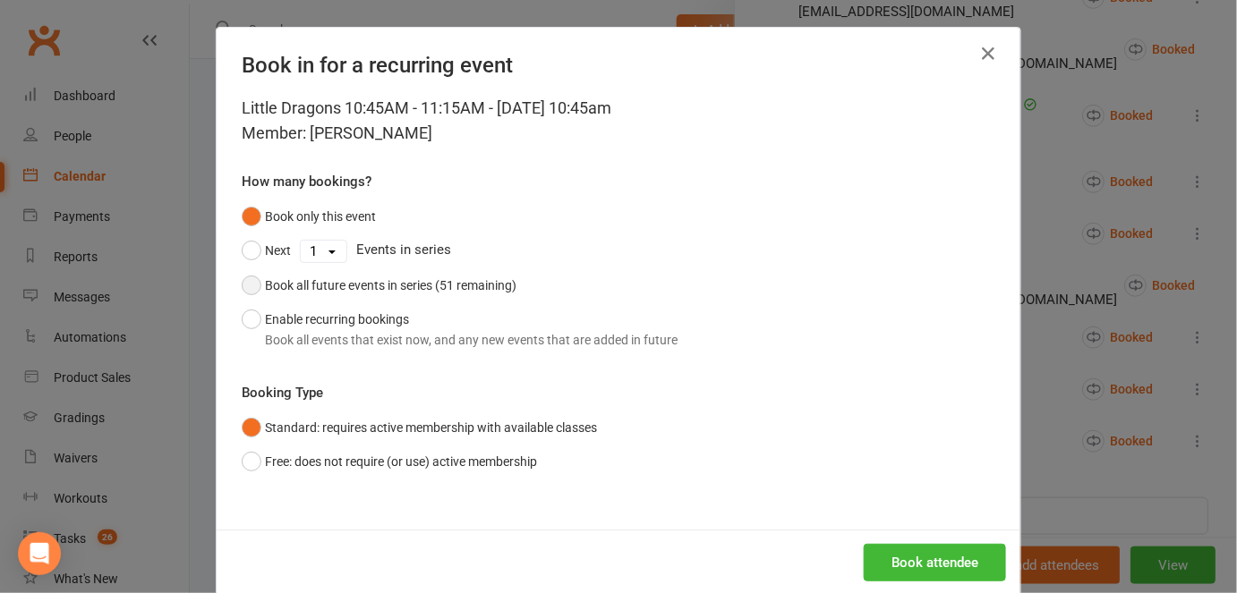
click at [242, 281] on button "Book all future events in series (51 remaining)" at bounding box center [379, 286] width 275 height 34
click at [249, 318] on button "Enable recurring bookings Book all events that exist now, and any new events th…" at bounding box center [460, 330] width 436 height 55
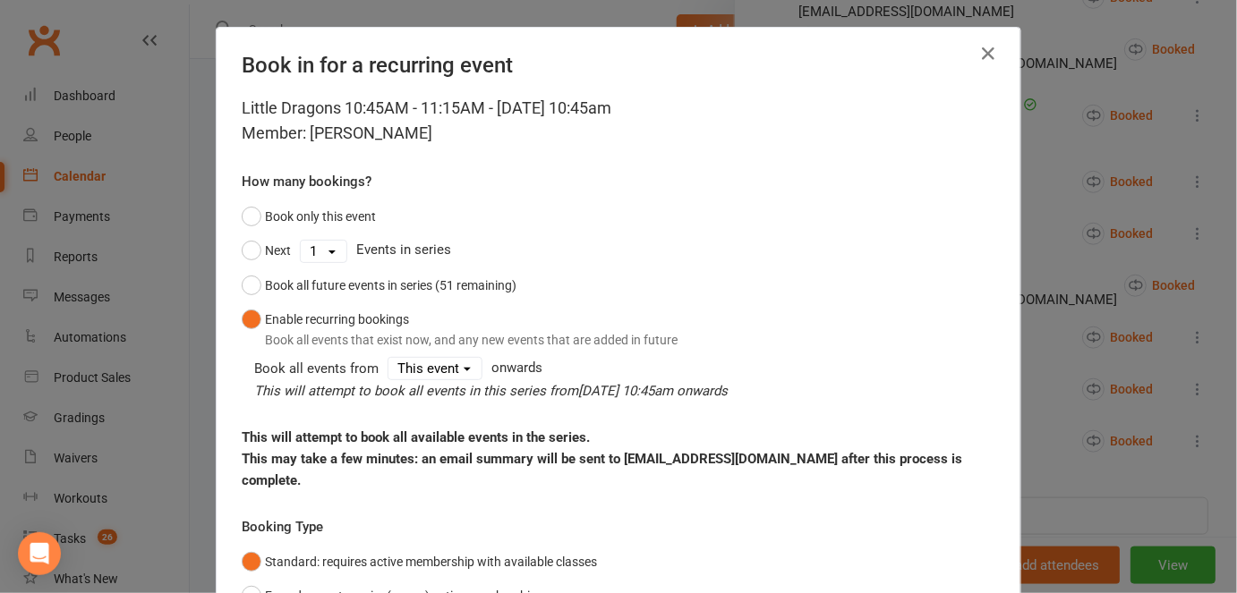
scroll to position [163, 0]
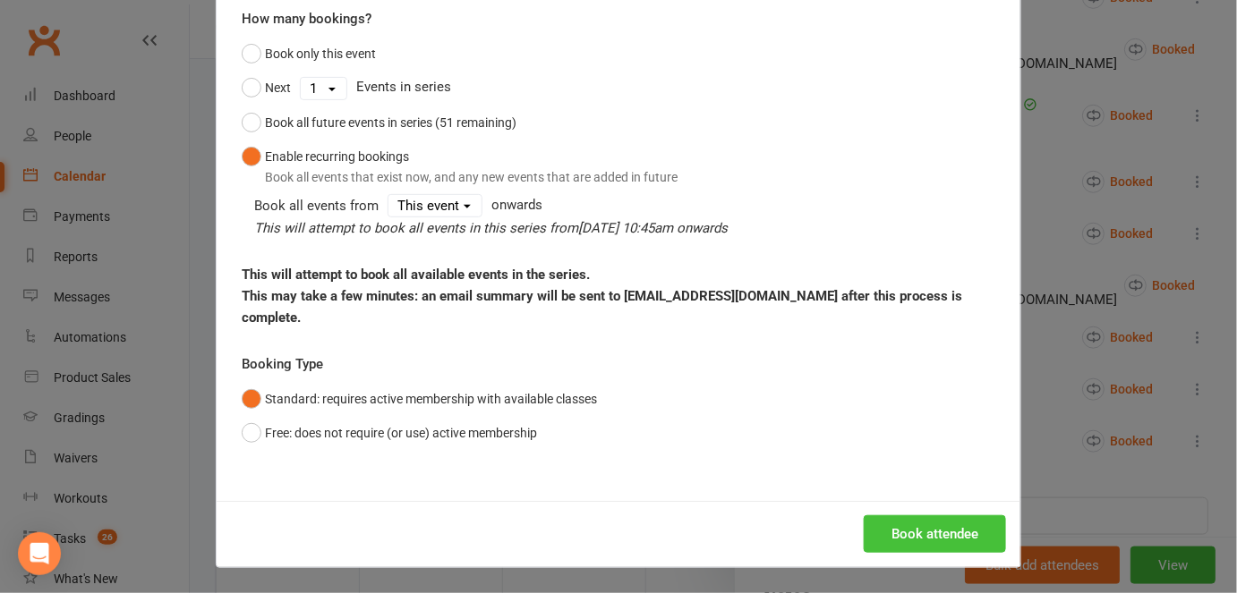
click at [891, 521] on button "Book attendee" at bounding box center [935, 535] width 142 height 38
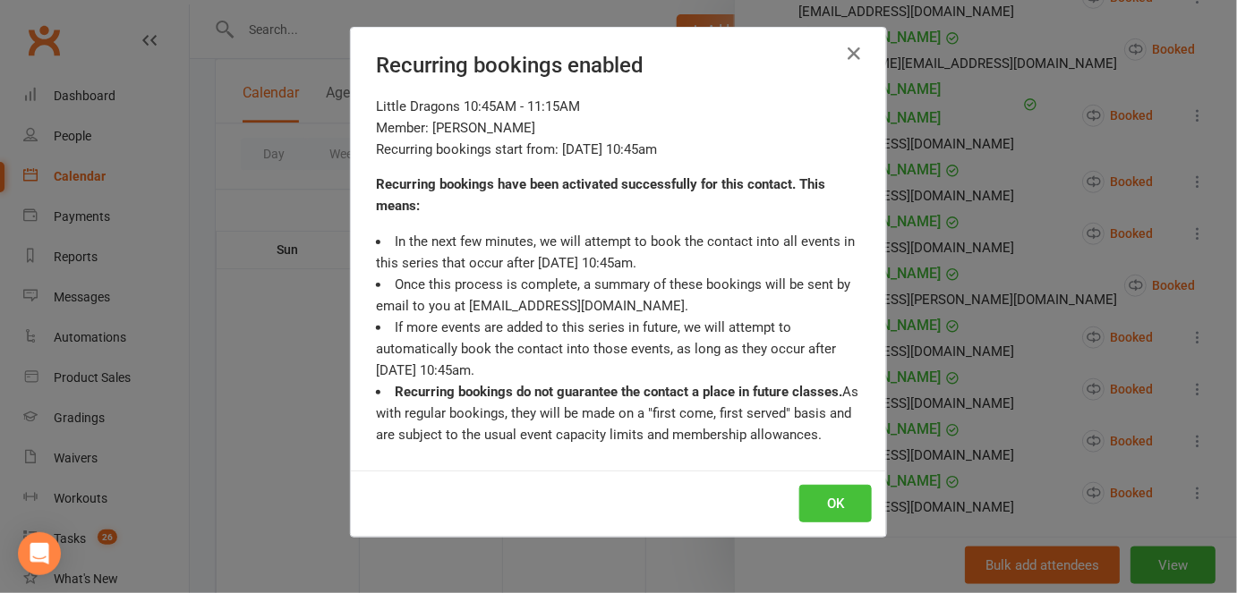
click at [842, 493] on button "OK" at bounding box center [835, 504] width 72 height 38
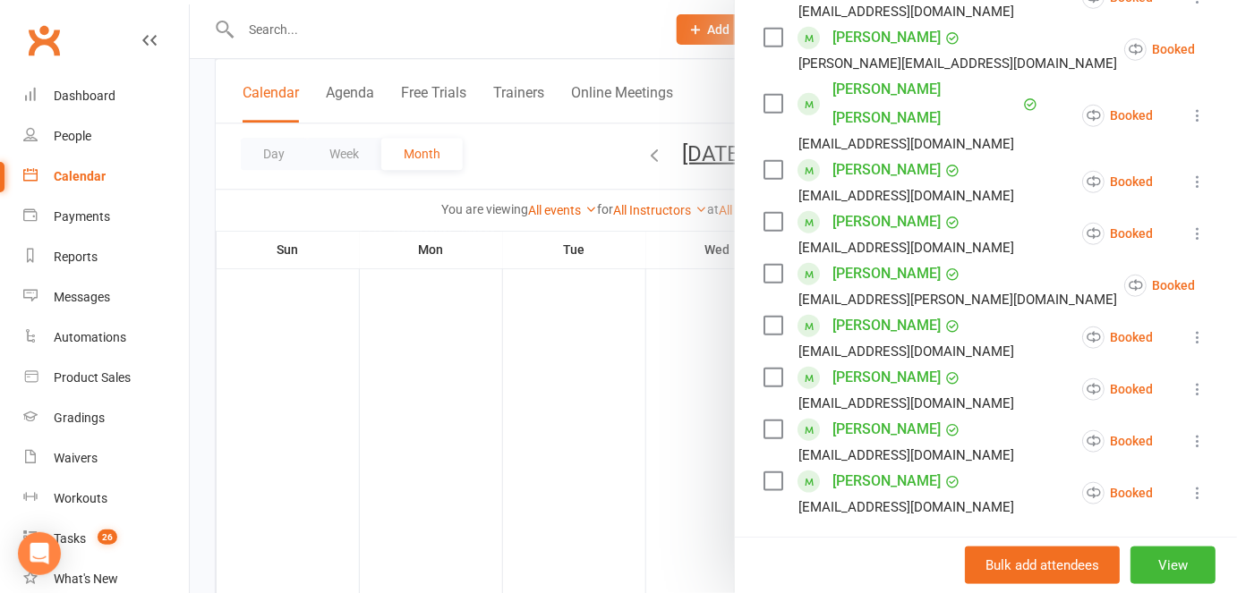
scroll to position [0, 0]
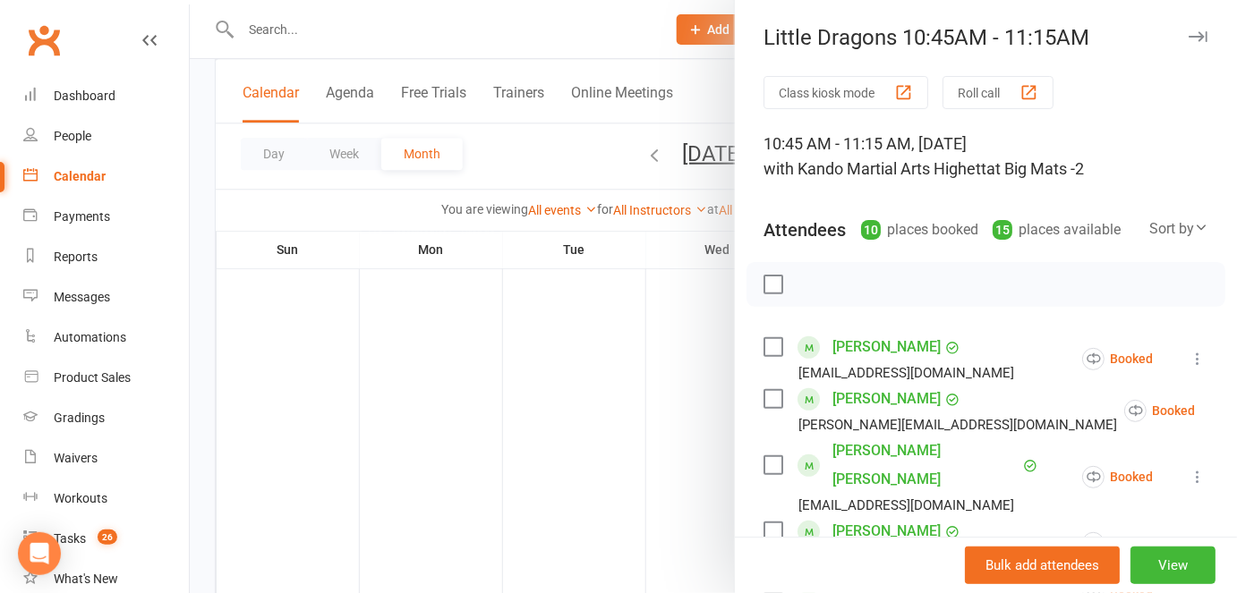
click at [649, 406] on div at bounding box center [713, 296] width 1047 height 593
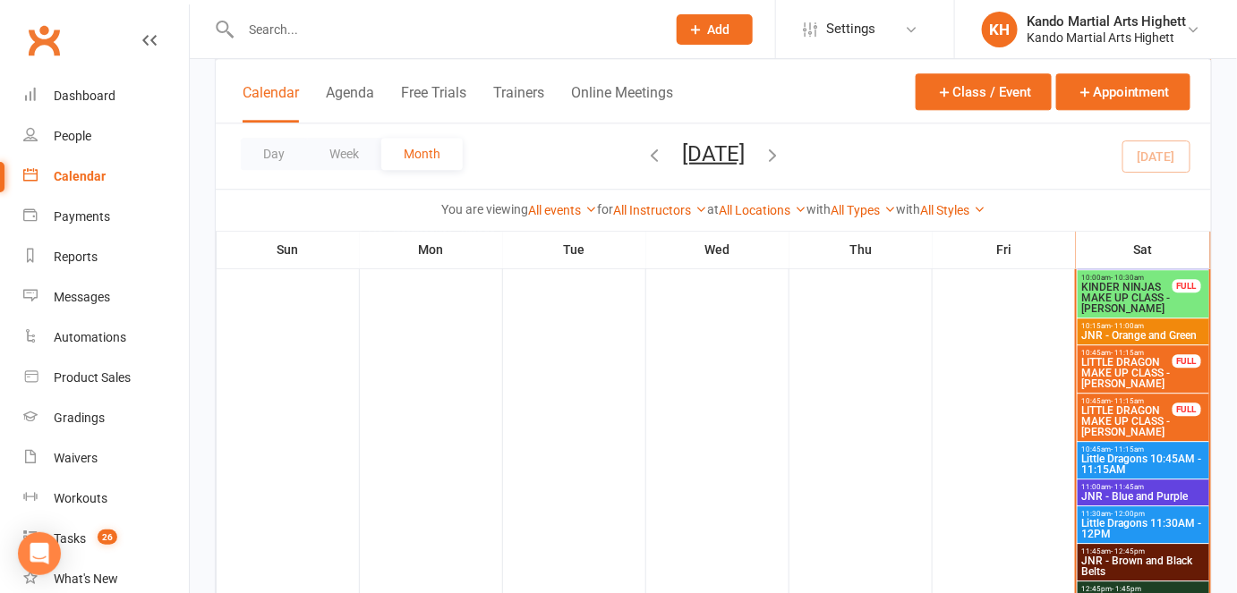
click at [300, 33] on input "text" at bounding box center [444, 29] width 418 height 25
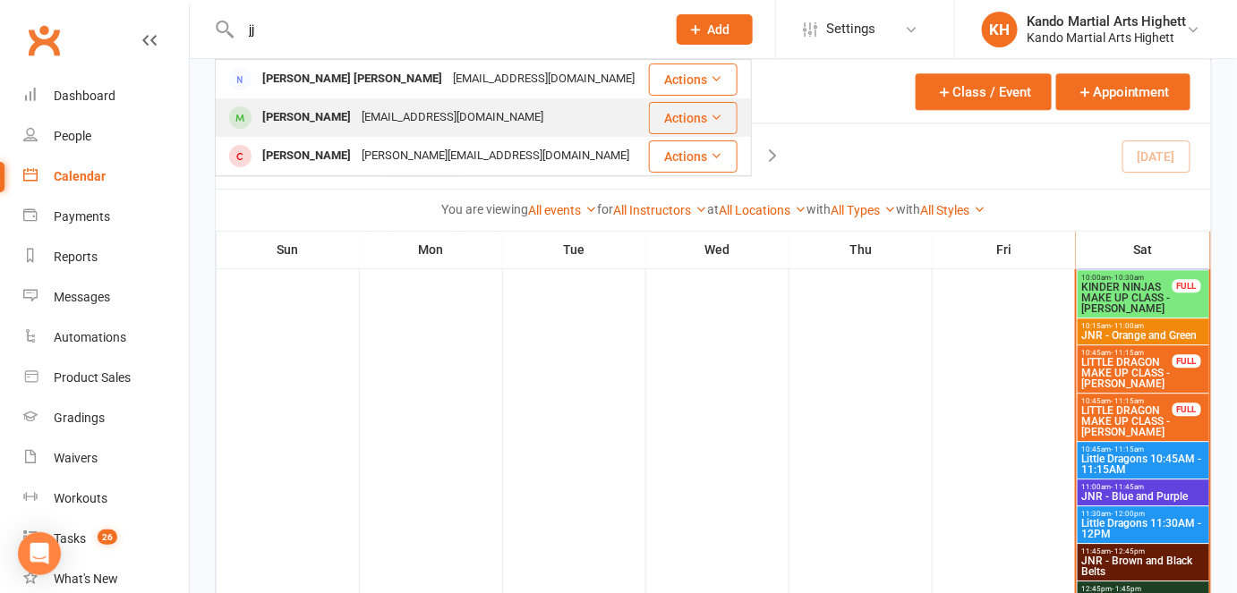
type input "jj"
click at [294, 115] on div "JJ Lewski" at bounding box center [306, 118] width 99 height 26
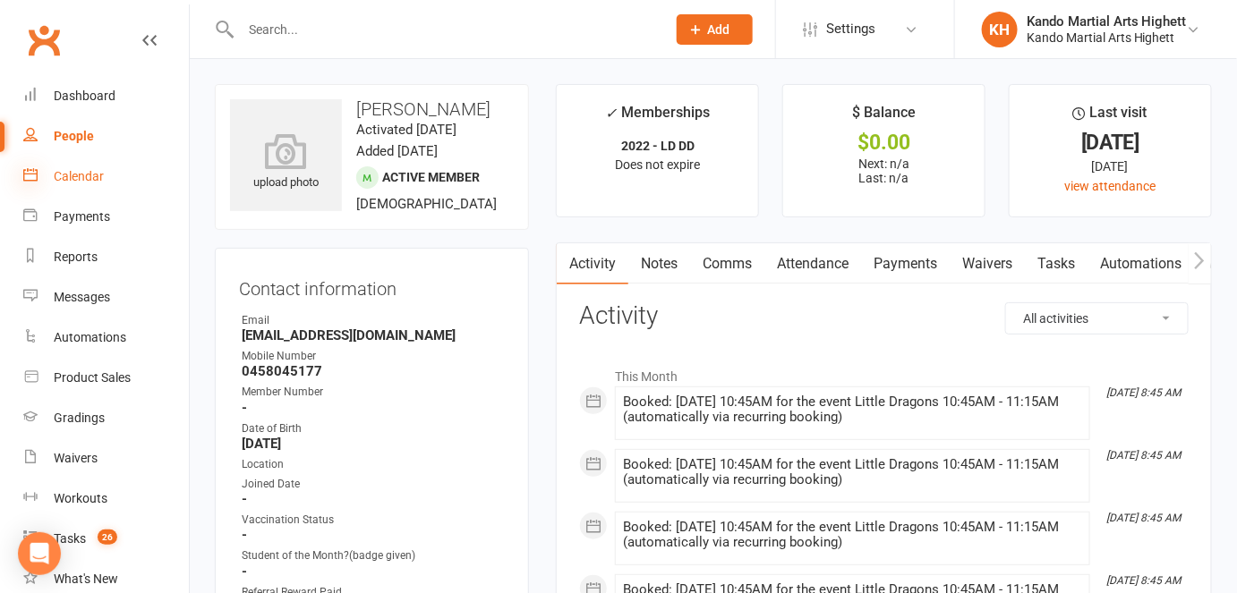
click at [34, 178] on icon at bounding box center [30, 174] width 14 height 14
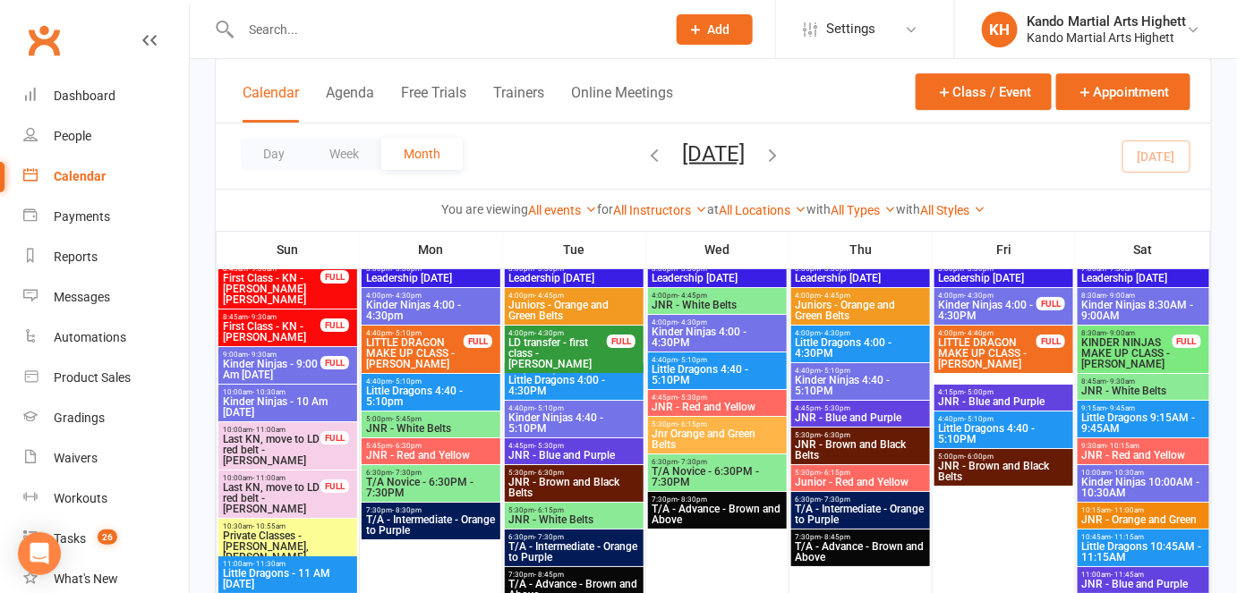
scroll to position [1892, 0]
click at [439, 392] on span "Little Dragons 4:40 - 5:10pm" at bounding box center [431, 396] width 132 height 21
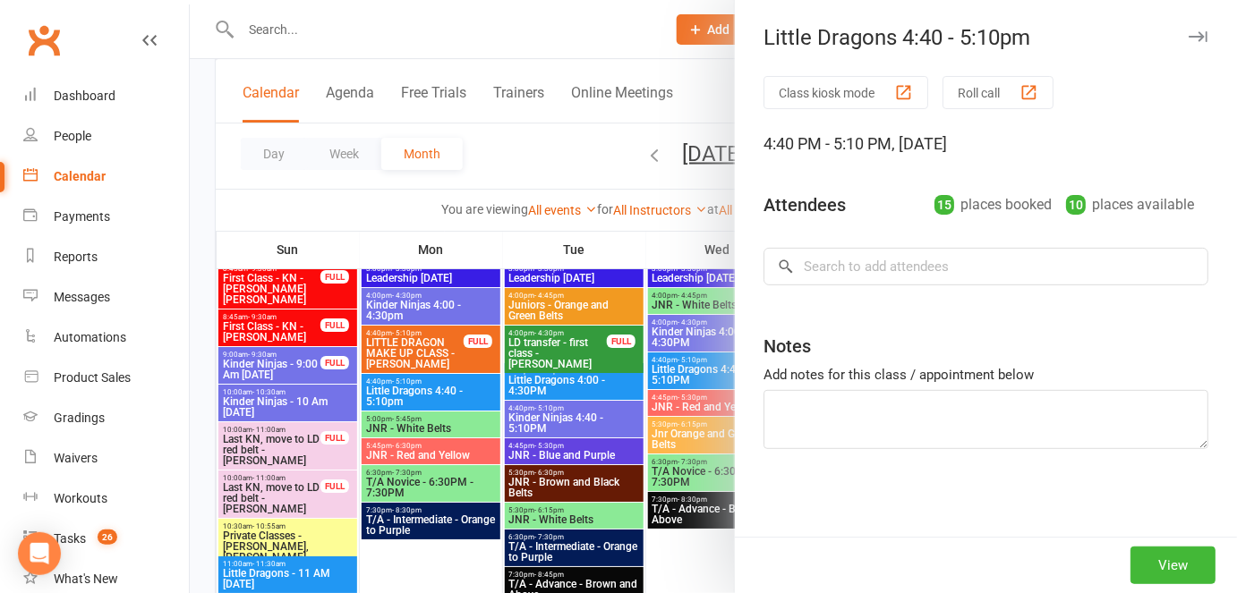
click at [441, 382] on div at bounding box center [713, 296] width 1047 height 593
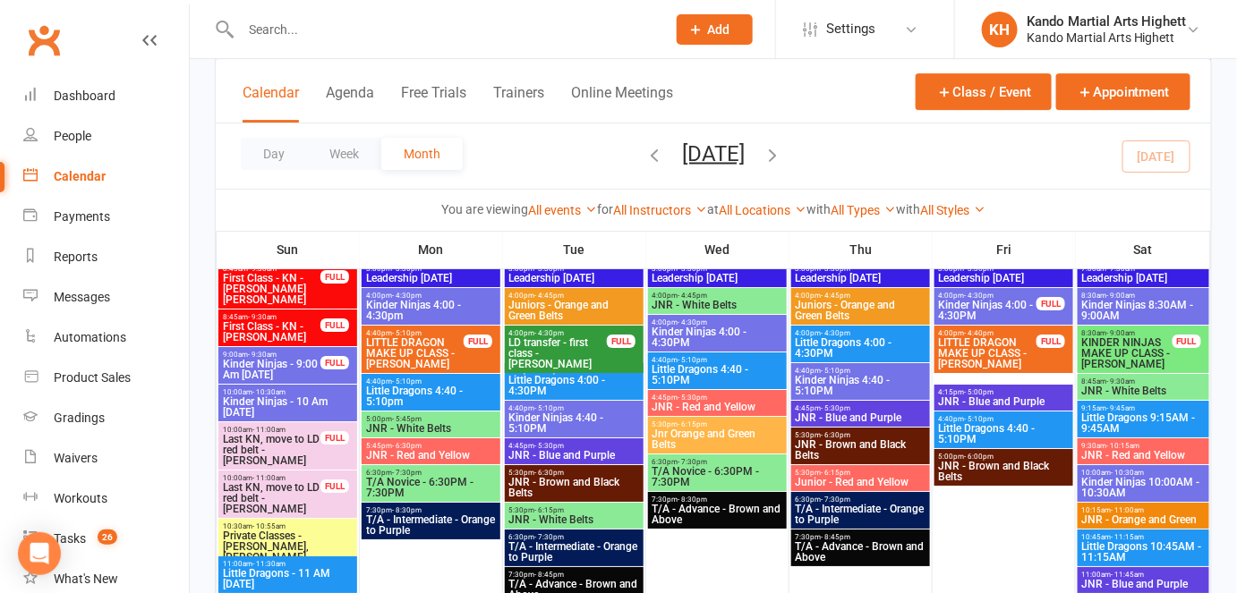
click at [329, 27] on input "text" at bounding box center [444, 29] width 418 height 25
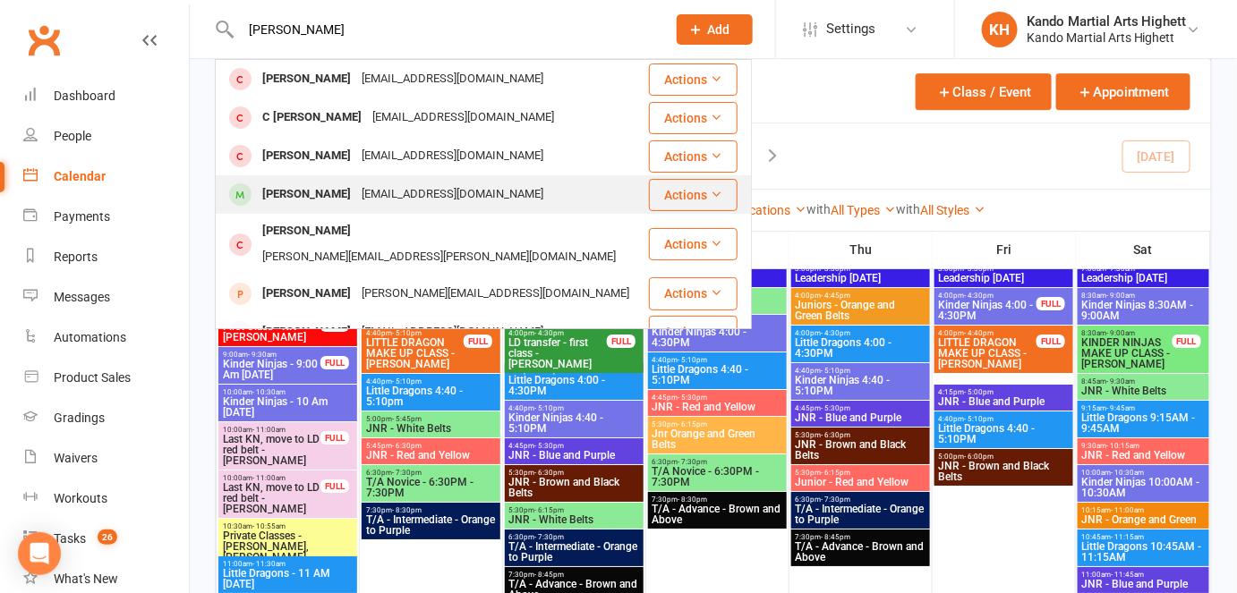
type input "johnny tsyk"
click at [297, 186] on div "Jonathan Tsyrlin" at bounding box center [306, 195] width 99 height 26
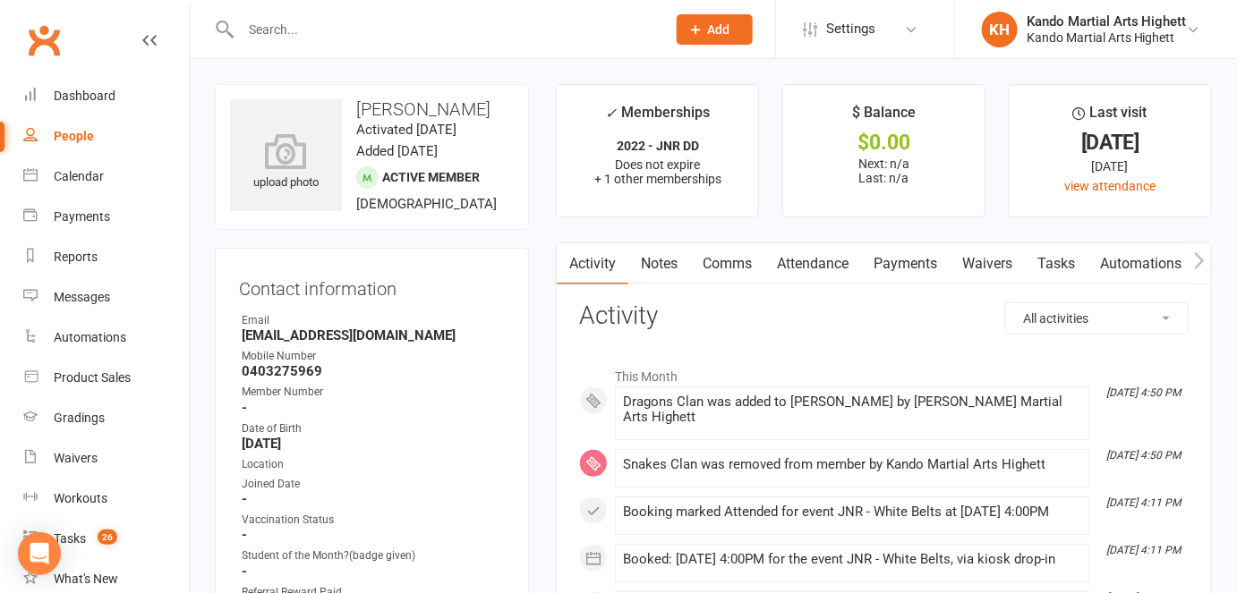
click at [279, 38] on input "text" at bounding box center [444, 29] width 418 height 25
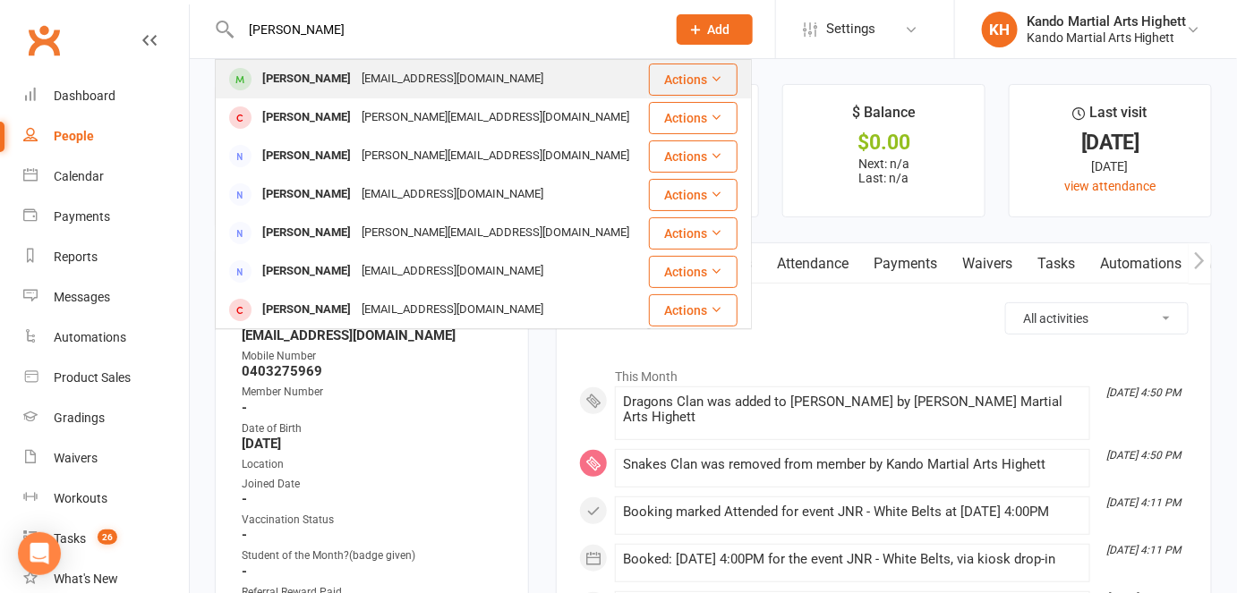
type input "oliver chin"
click at [277, 82] on div "Oliver Chin" at bounding box center [306, 79] width 99 height 26
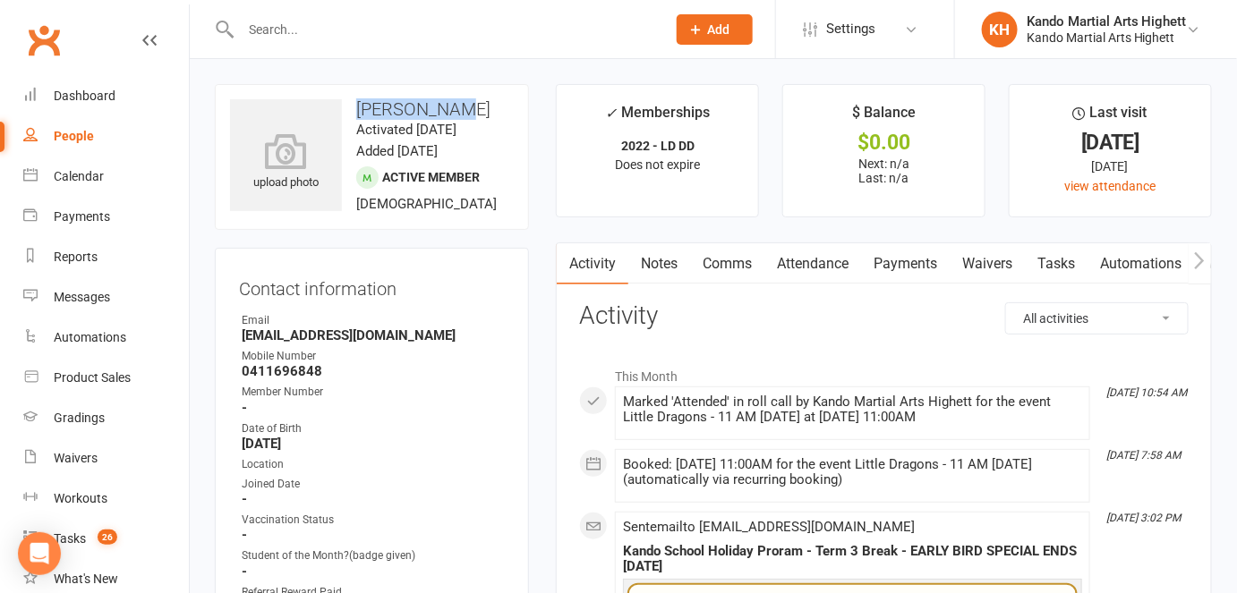
drag, startPoint x: 452, startPoint y: 113, endPoint x: 354, endPoint y: 109, distance: 98.5
click at [354, 109] on h3 "Oliver Chin" at bounding box center [372, 109] width 284 height 20
click at [298, 263] on contact-information "upload photo Oliver Chin Activated 17 February, 2025 Added 16 February, 2025 Ac…" at bounding box center [372, 462] width 314 height 756
click at [80, 179] on div "Calendar" at bounding box center [79, 176] width 50 height 14
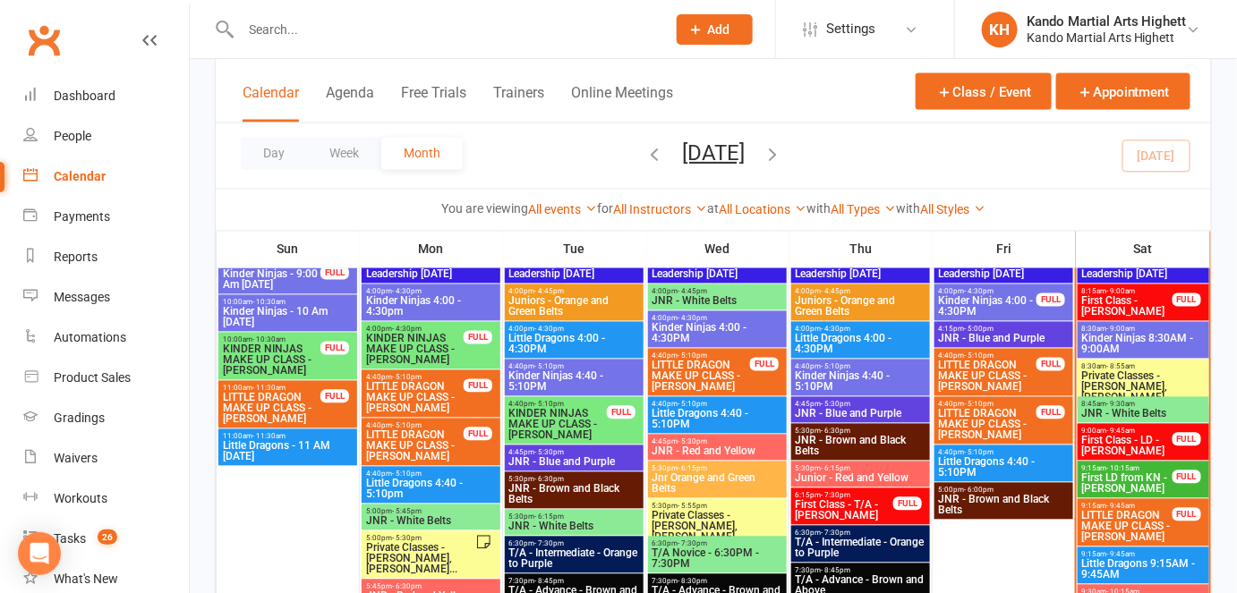
scroll to position [1031, 0]
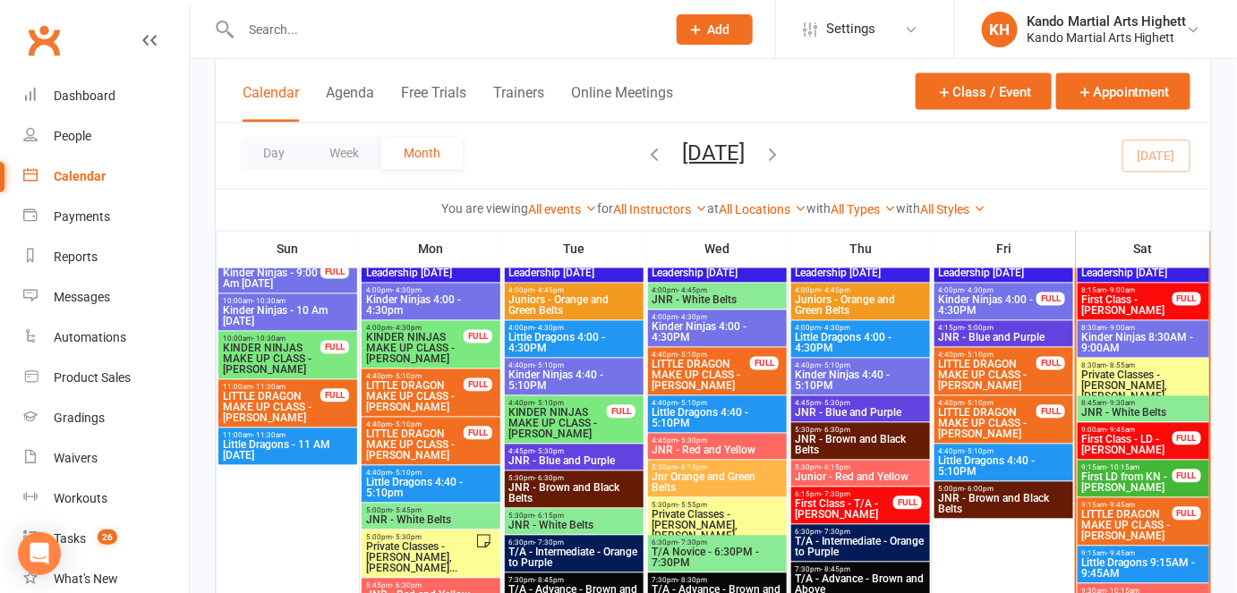
click at [1103, 439] on span "First Class - LD - Oliver Francis" at bounding box center [1127, 445] width 92 height 21
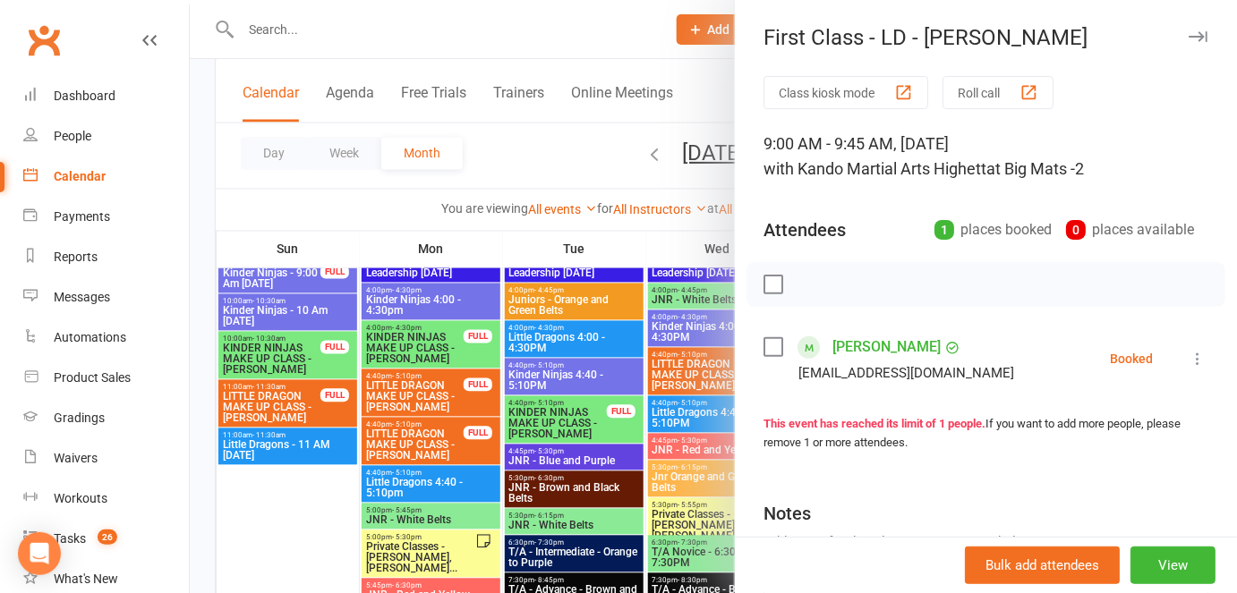
click at [1156, 358] on icon at bounding box center [1198, 359] width 18 height 18
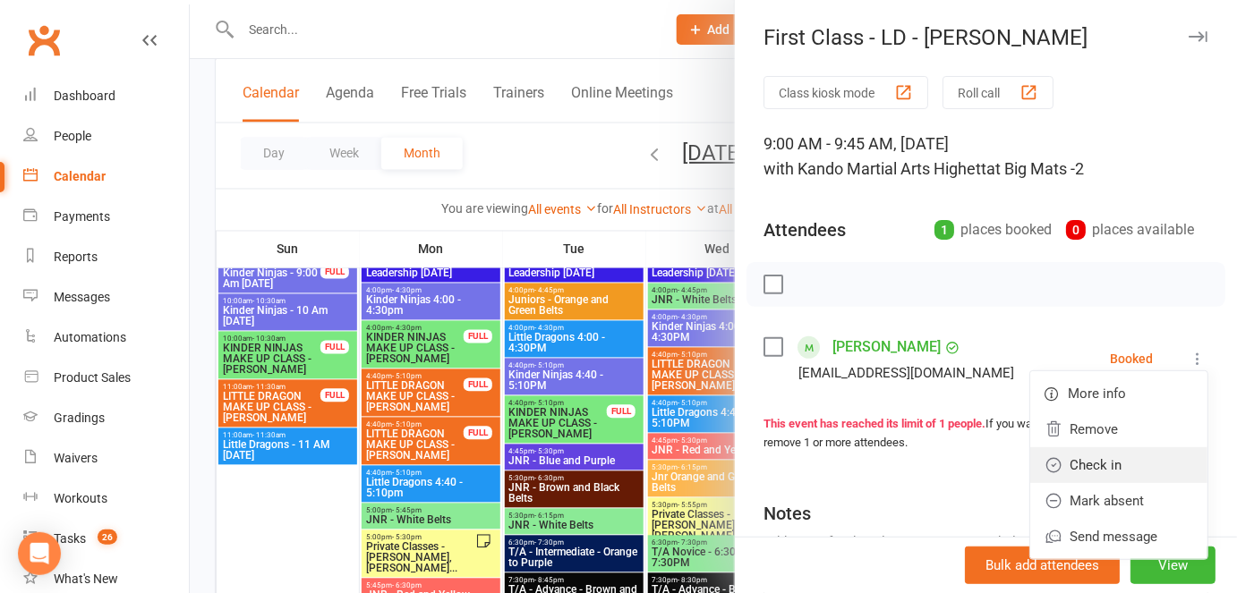
click at [1067, 457] on link "Check in" at bounding box center [1118, 466] width 177 height 36
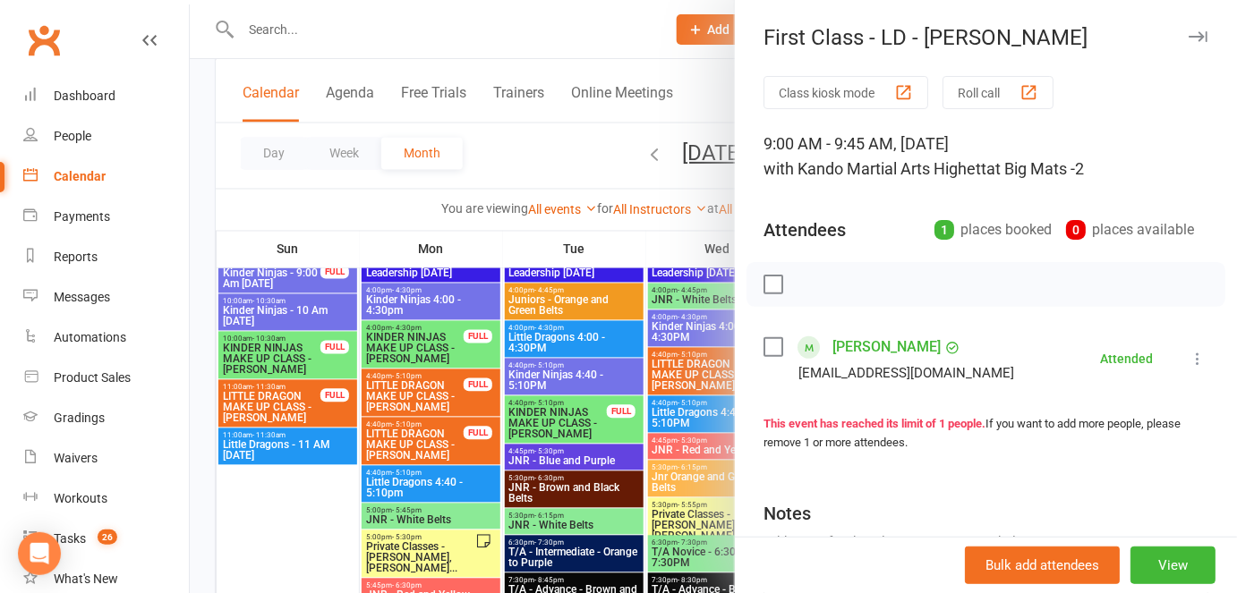
click at [561, 390] on div at bounding box center [713, 296] width 1047 height 593
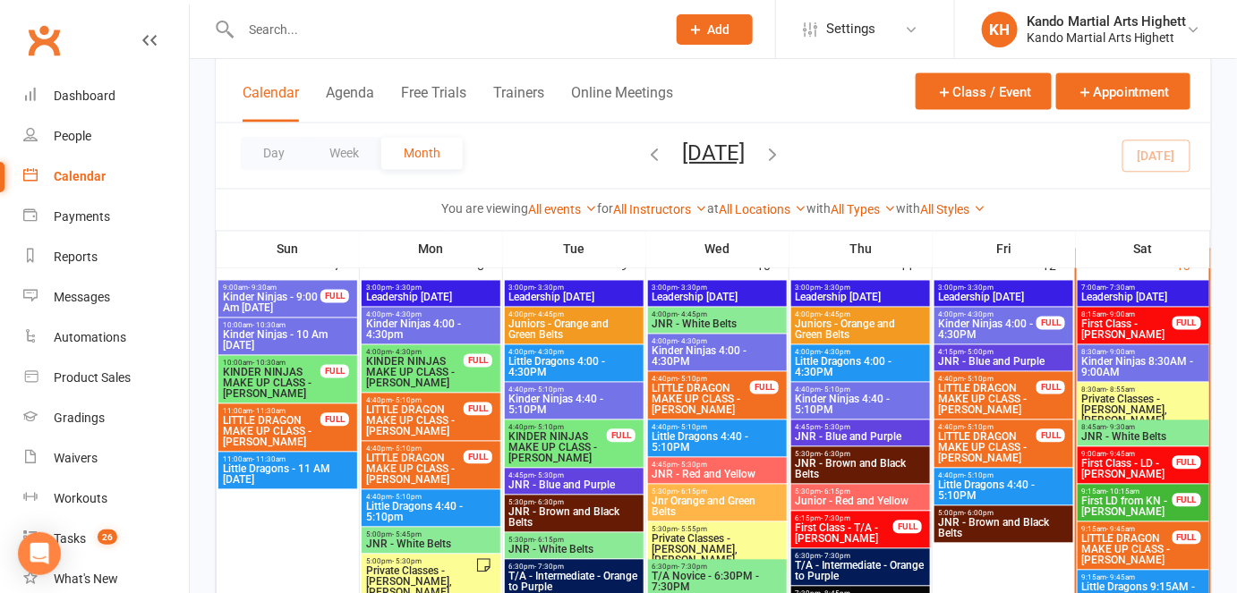
scroll to position [1009, 0]
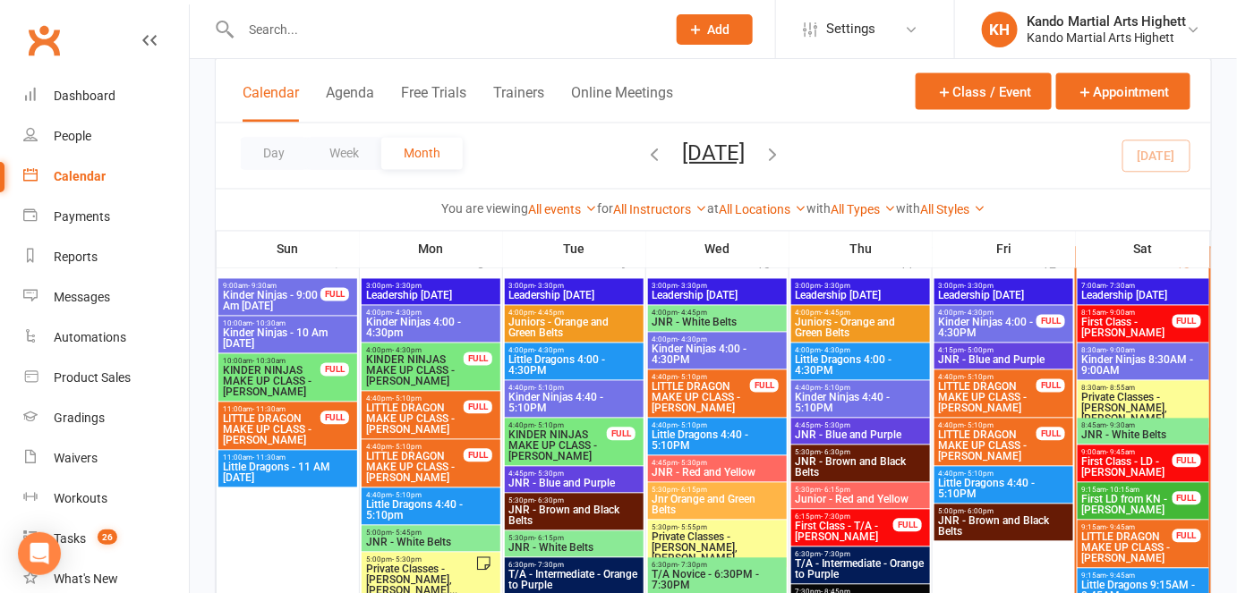
click at [317, 34] on input "text" at bounding box center [444, 29] width 418 height 25
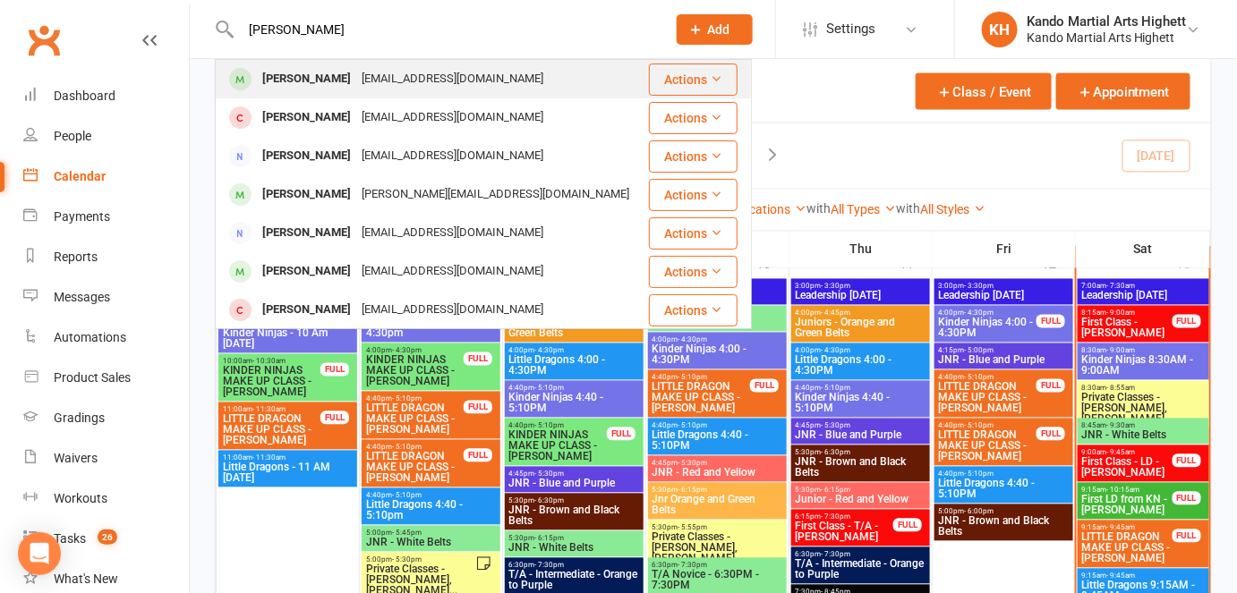
type input "milla dagg"
click at [305, 85] on div "Mila Daggian" at bounding box center [306, 79] width 99 height 26
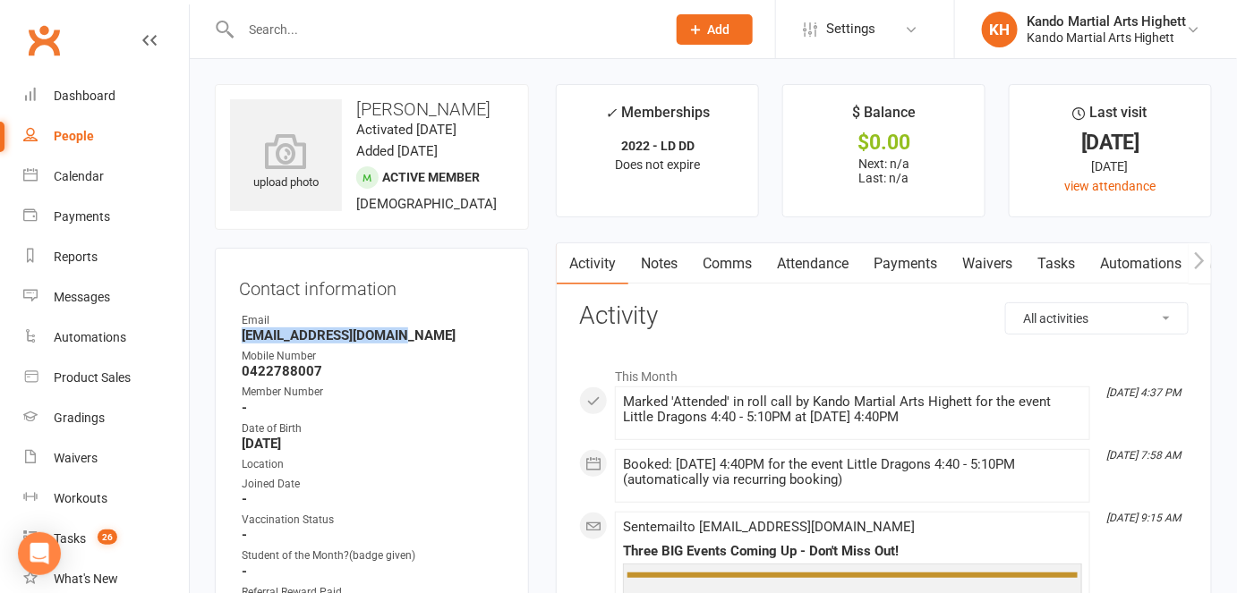
drag, startPoint x: 406, startPoint y: 331, endPoint x: 241, endPoint y: 339, distance: 165.8
click at [242, 339] on strong "meganpurvins@gmail.com" at bounding box center [373, 336] width 263 height 16
copy strong "meganpurvins@gmail.com"
click at [465, 432] on div "Date of Birth" at bounding box center [373, 429] width 263 height 17
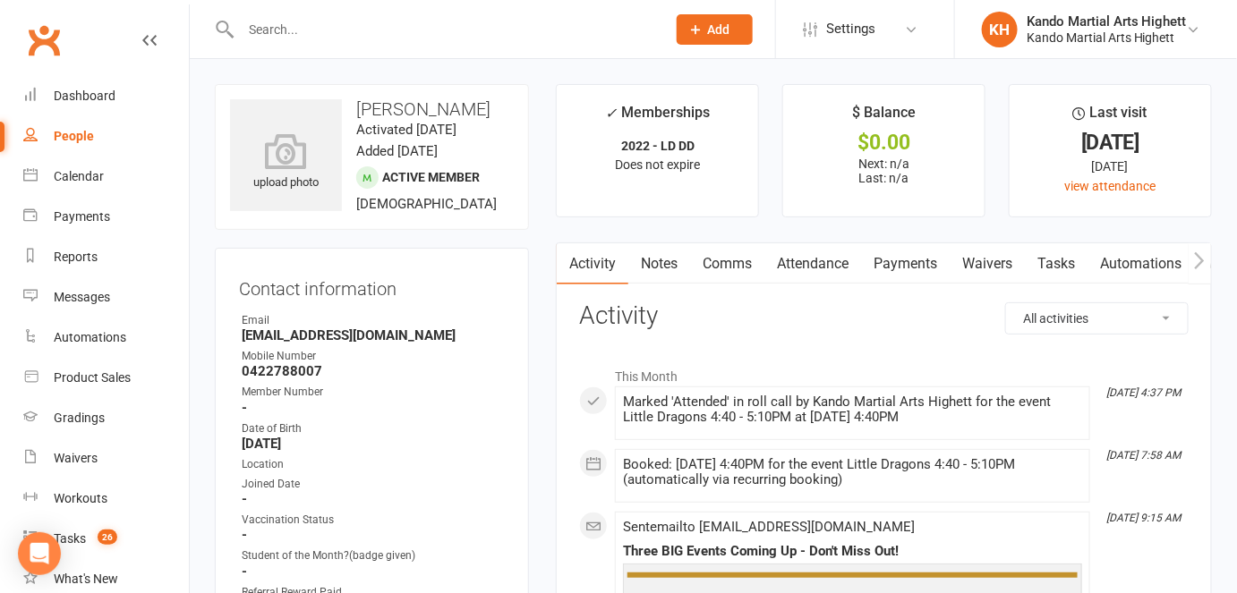
click at [499, 152] on div "upload photo Mila Daggian Activated 15 March, 2025 Added 15 March, 2025 Active …" at bounding box center [372, 157] width 314 height 146
click at [95, 167] on link "Calendar" at bounding box center [106, 177] width 166 height 40
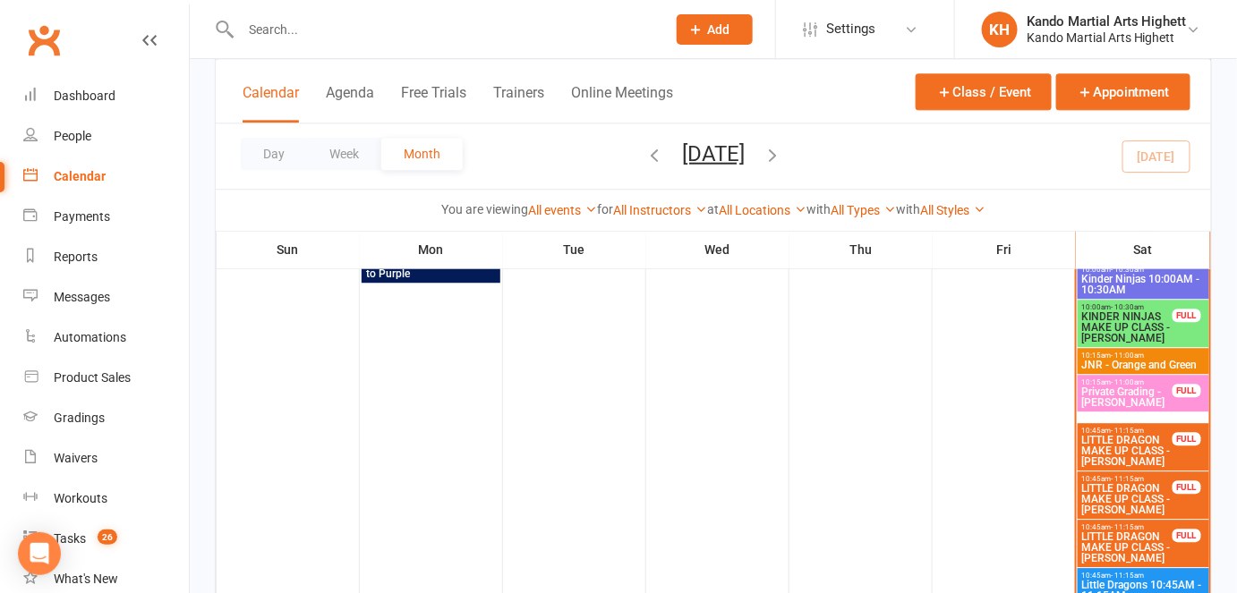
scroll to position [1659, 0]
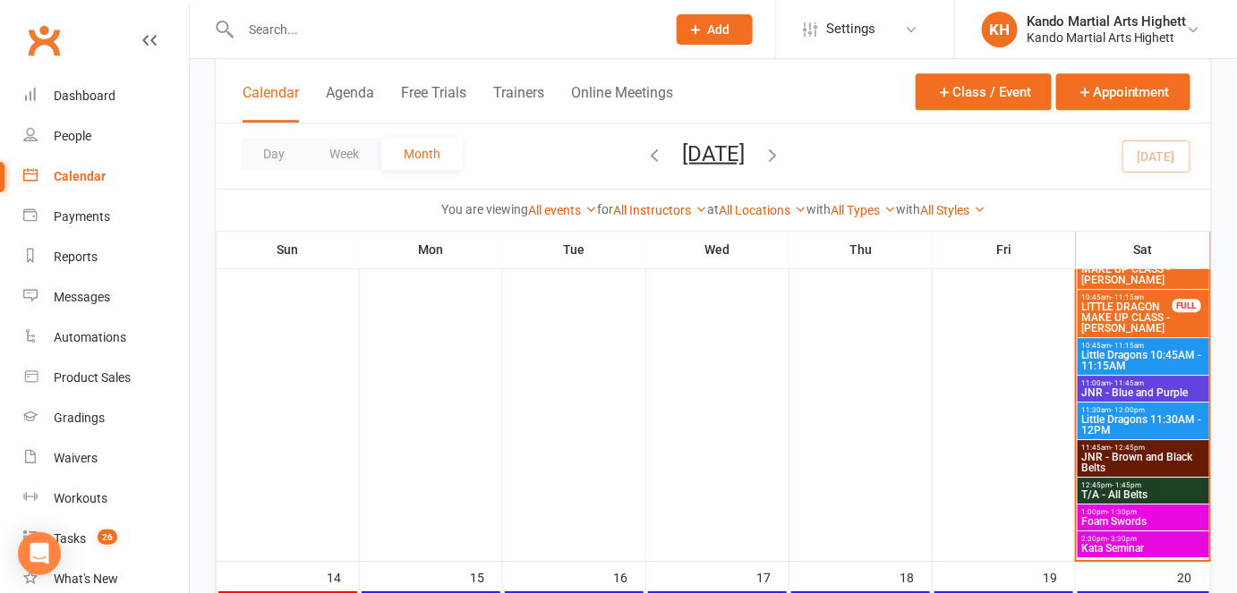
click at [335, 24] on input "text" at bounding box center [444, 29] width 418 height 25
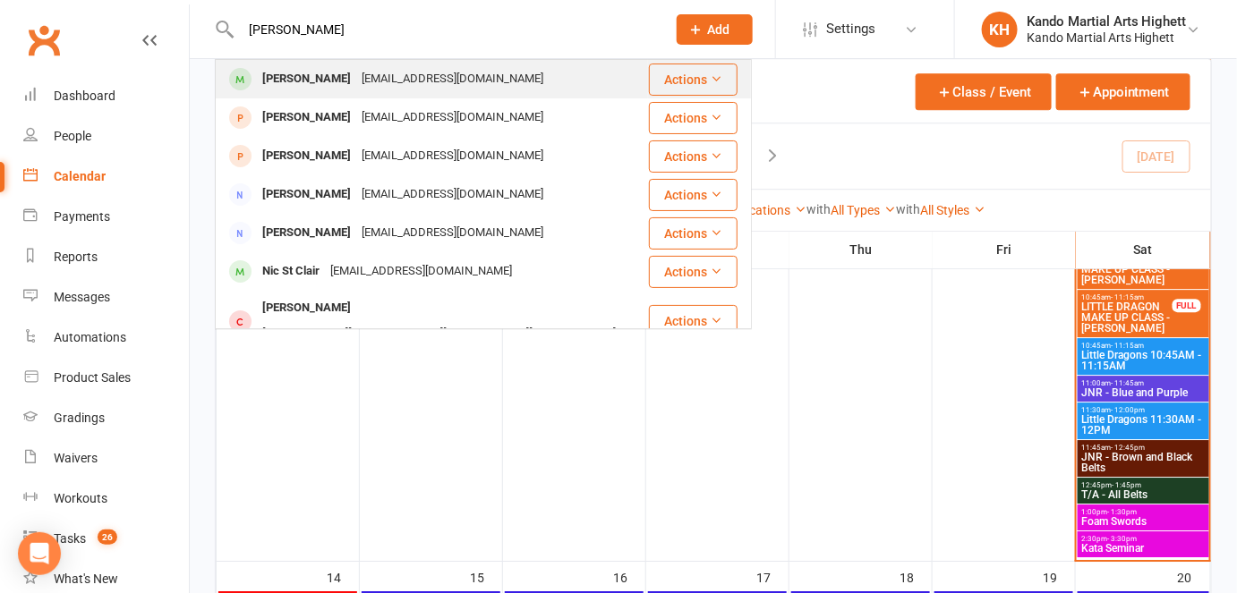
type input "eli sou"
click at [325, 77] on div "[PERSON_NAME]" at bounding box center [306, 79] width 99 height 26
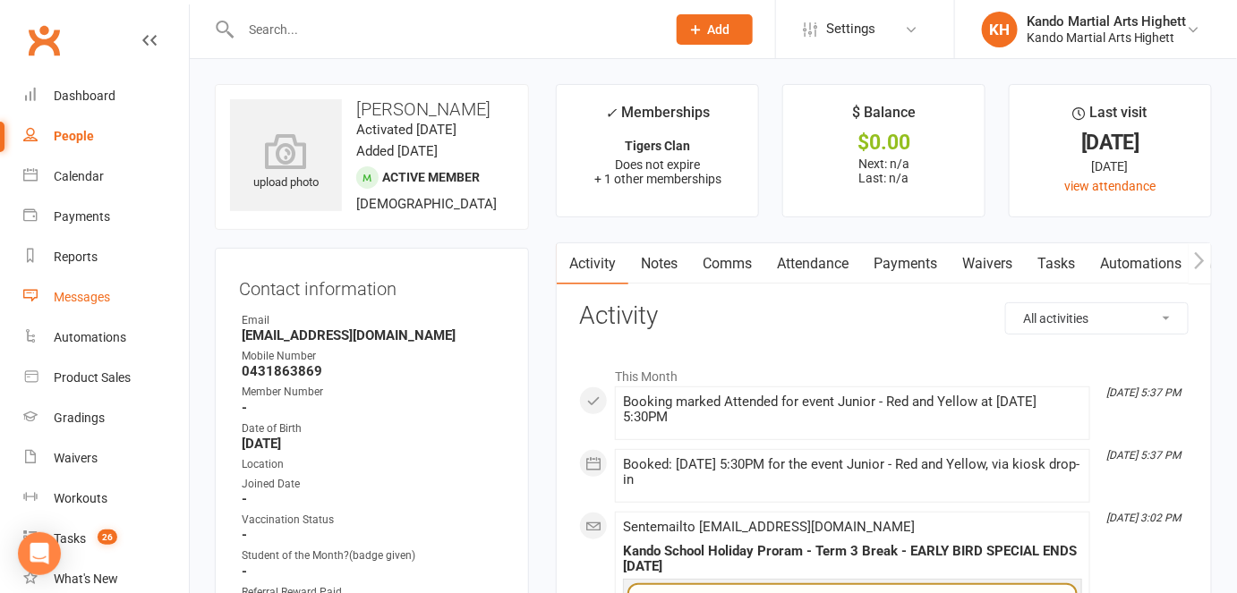
click at [83, 303] on div "Messages" at bounding box center [82, 297] width 56 height 14
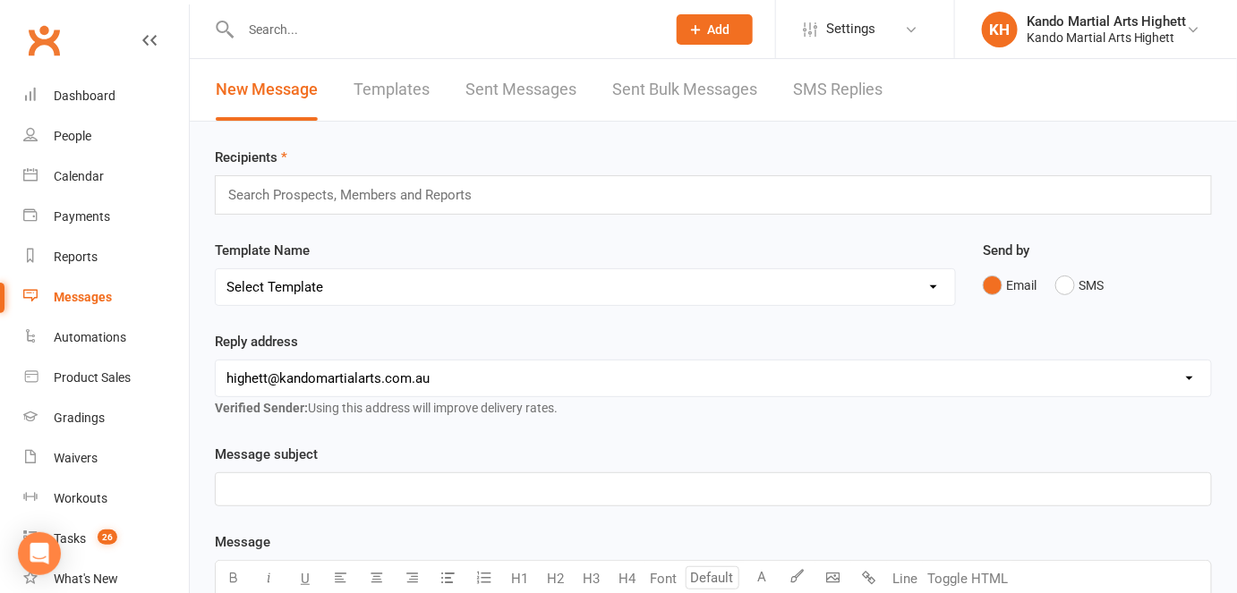
click at [530, 93] on link "Sent Messages" at bounding box center [520, 90] width 111 height 62
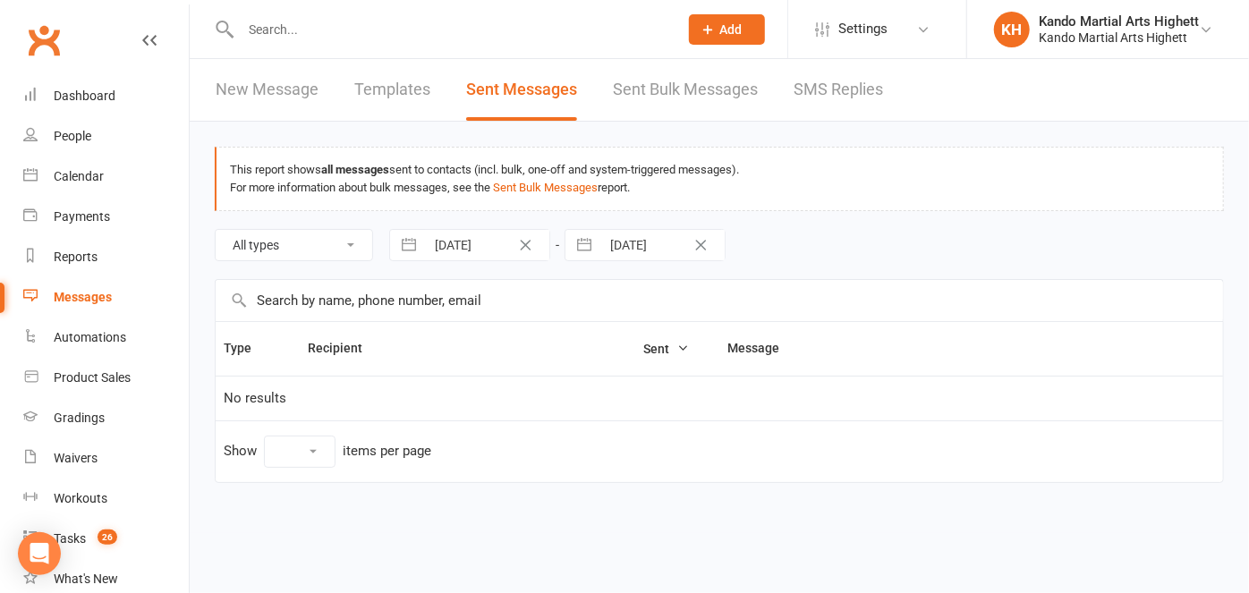
select select "100"
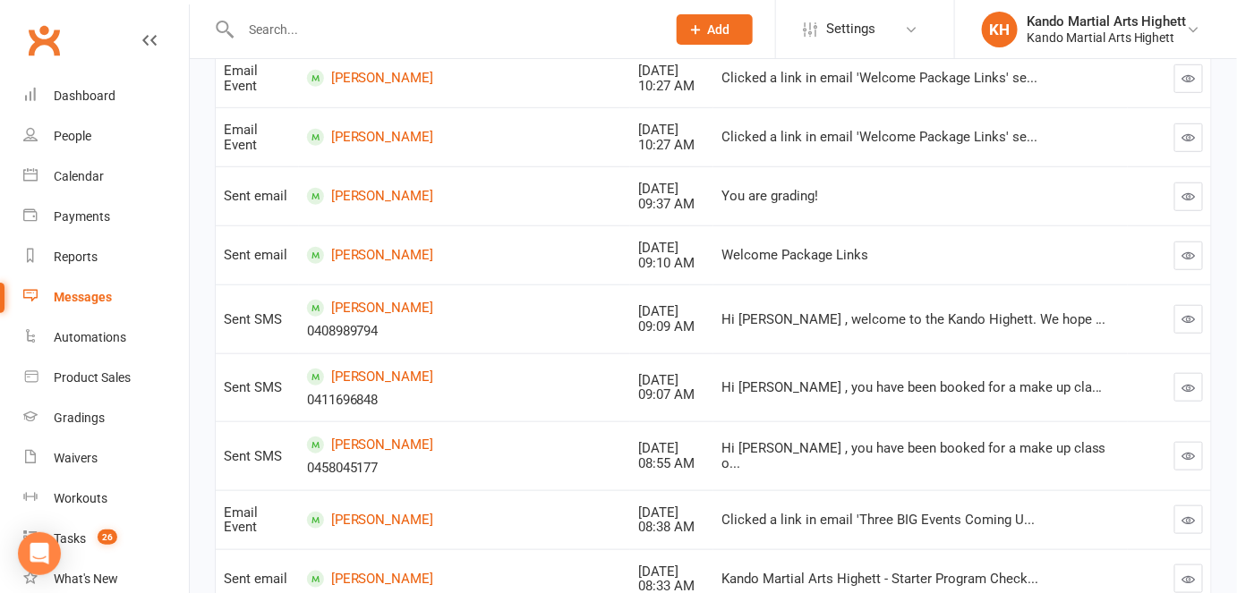
scroll to position [328, 0]
click at [373, 305] on link "Oliver Francis" at bounding box center [465, 307] width 316 height 17
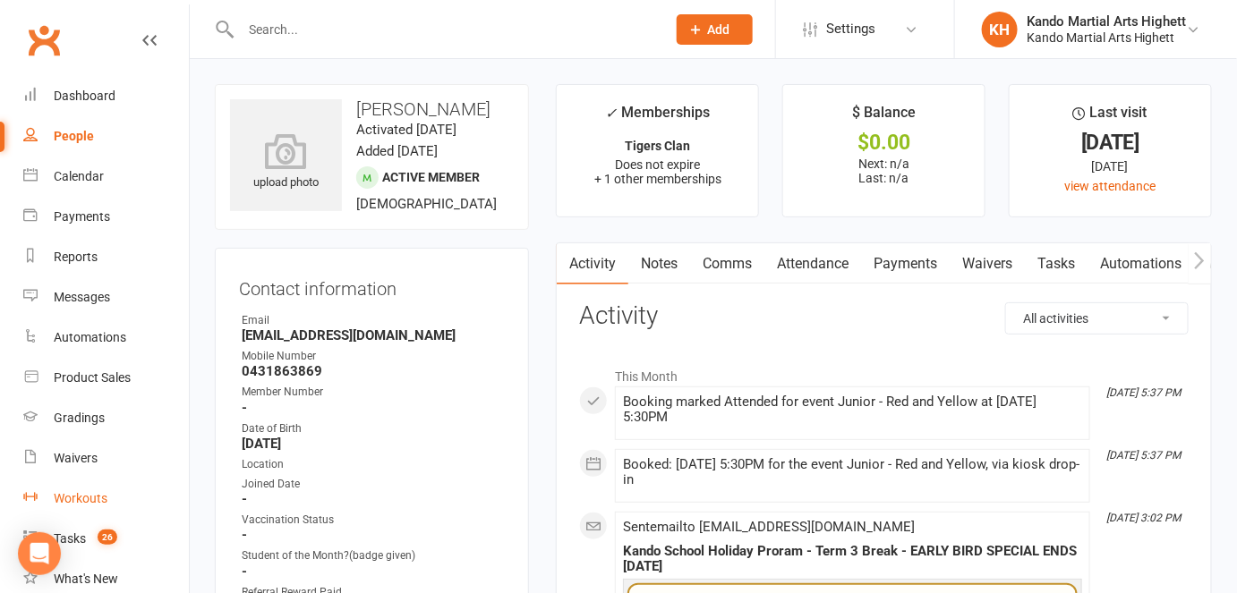
scroll to position [226, 0]
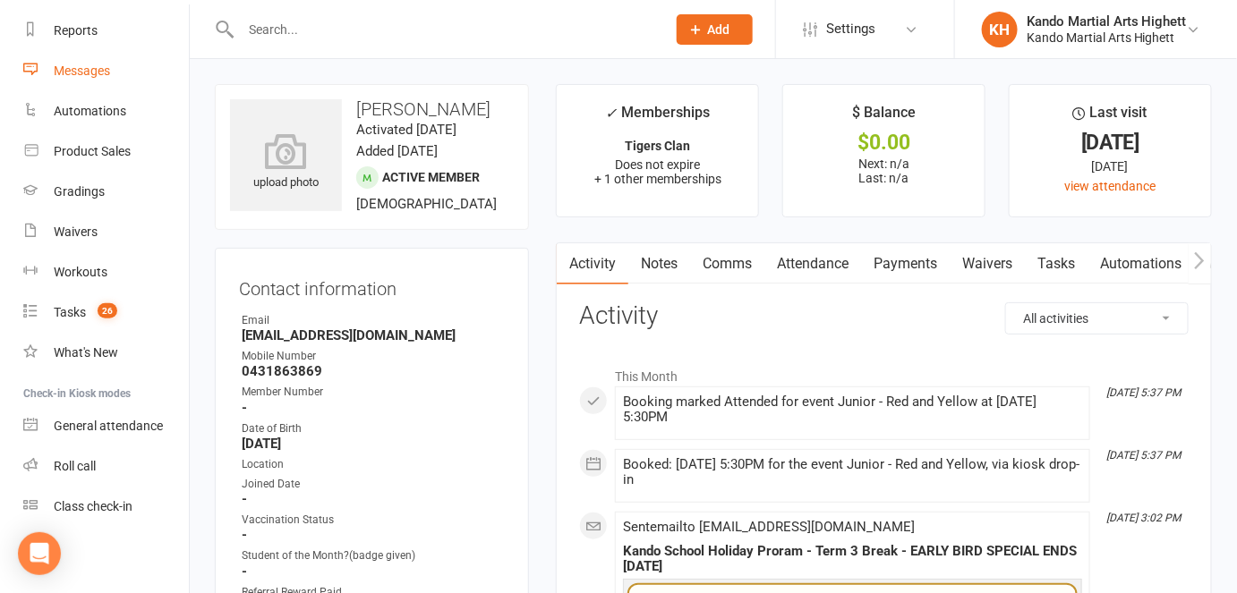
click at [122, 70] on link "Messages" at bounding box center [106, 71] width 166 height 40
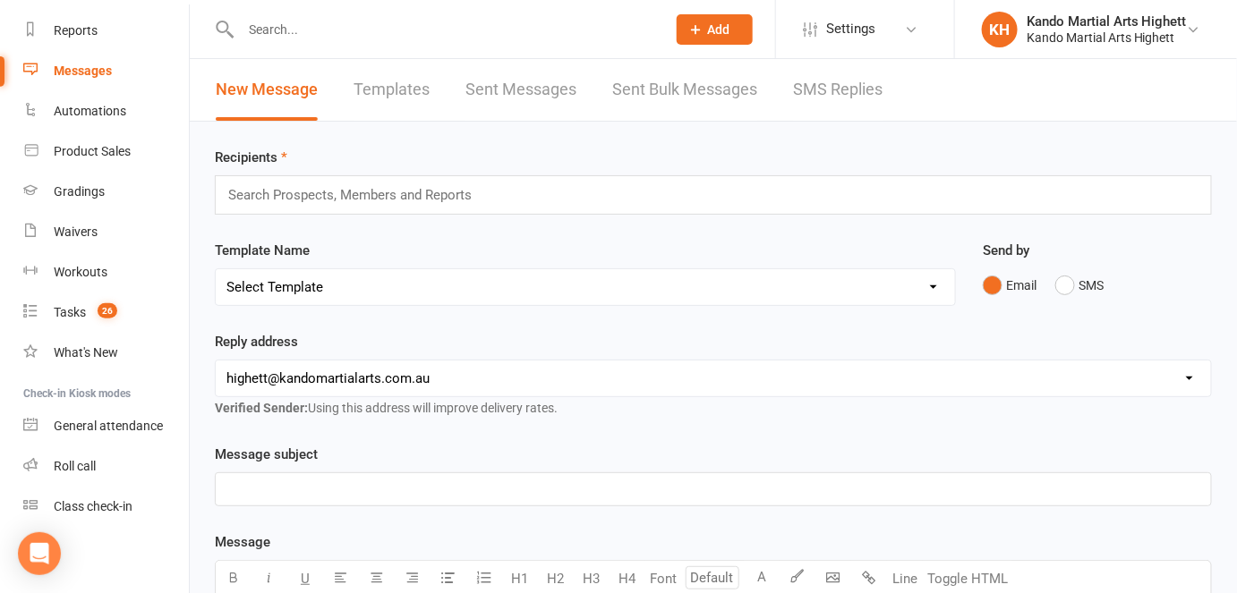
click at [538, 113] on link "Sent Messages" at bounding box center [520, 90] width 111 height 62
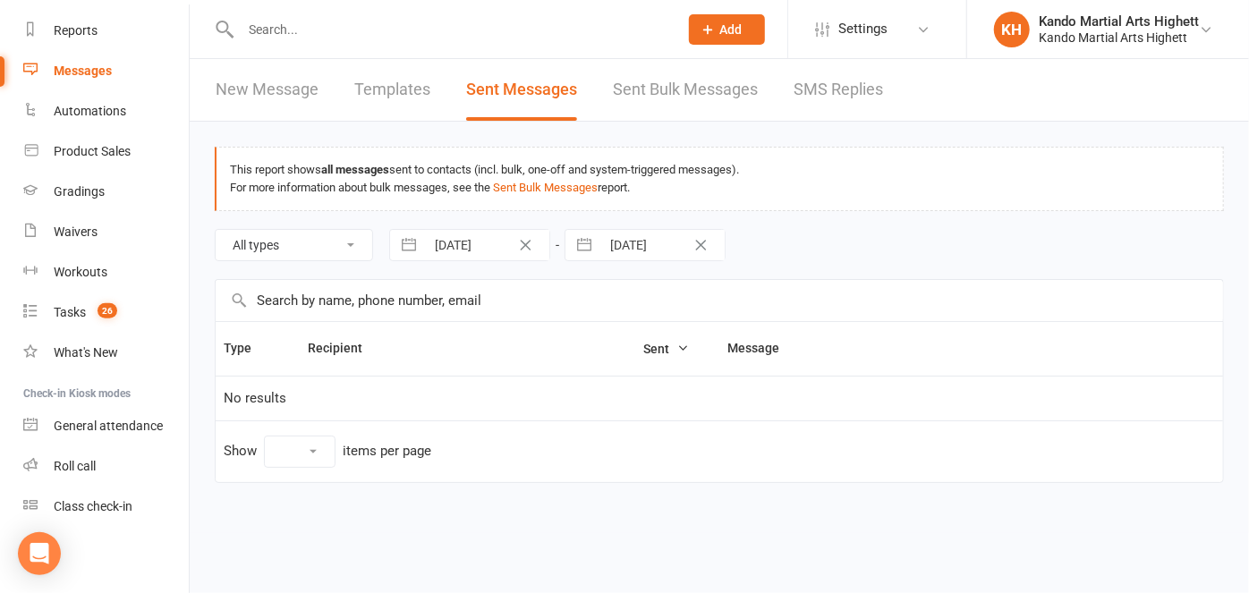
select select "100"
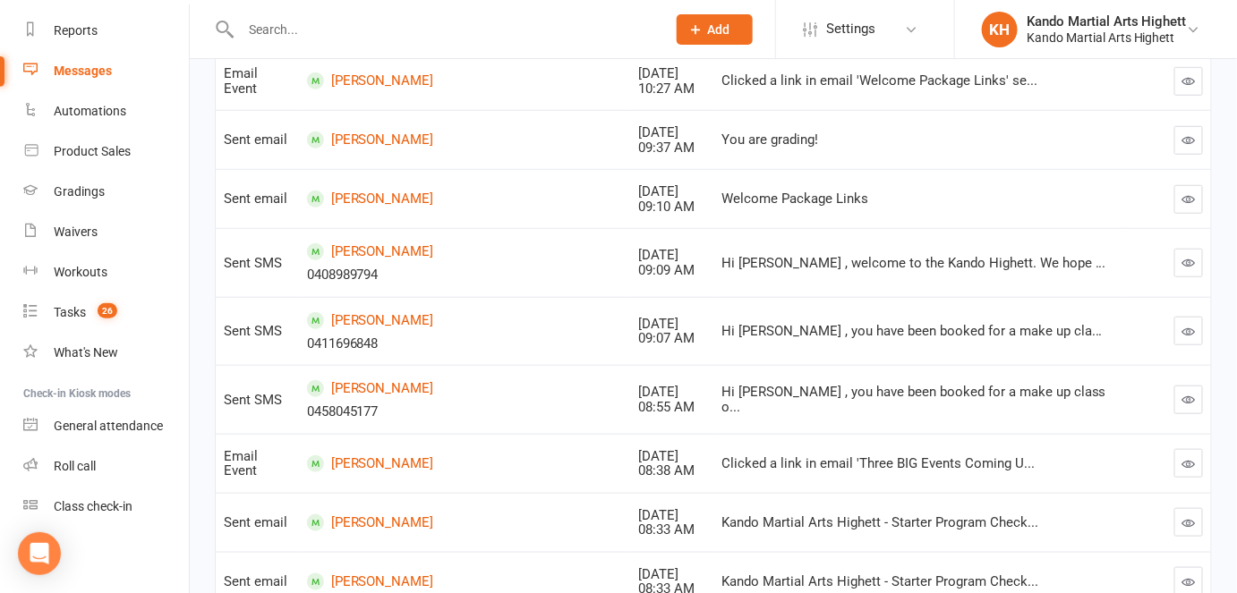
scroll to position [384, 0]
click at [1156, 318] on button "button" at bounding box center [1188, 331] width 29 height 29
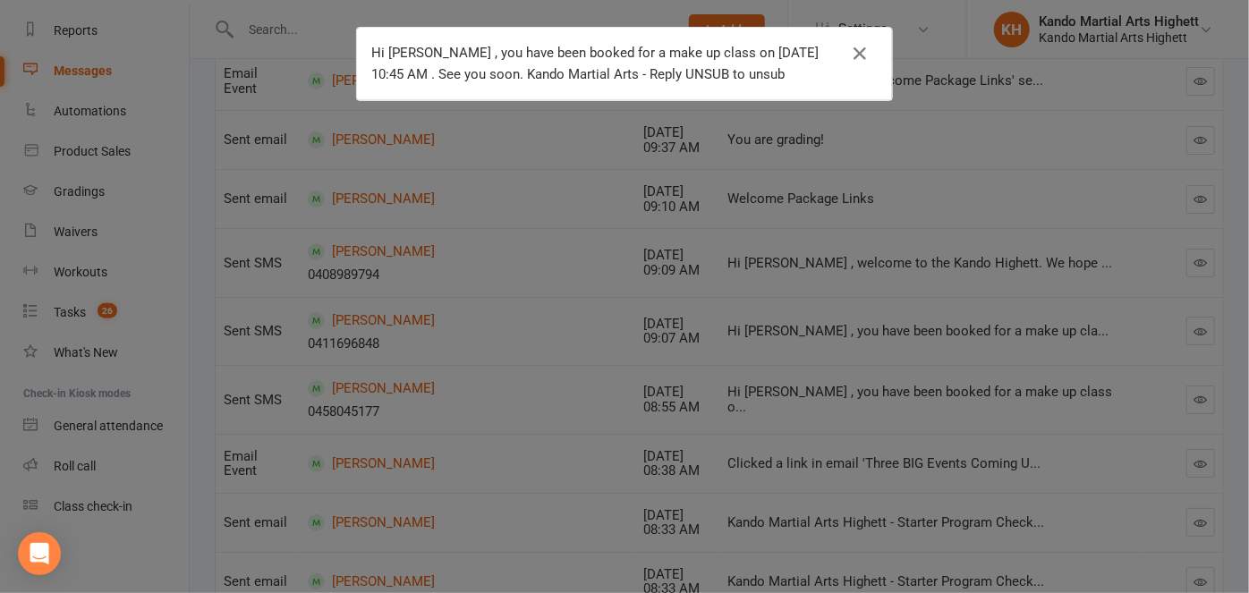
click at [522, 243] on div "Hi Oliver , you have been booked for a make up class on September 13, 2025 at 1…" at bounding box center [624, 296] width 1249 height 593
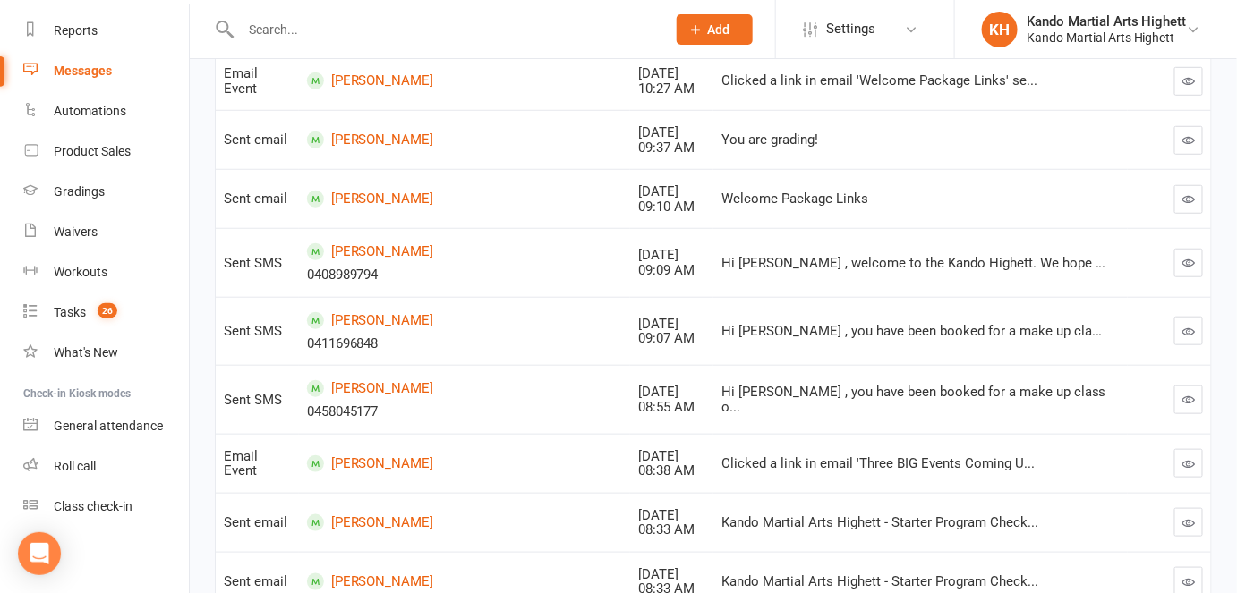
click at [1156, 251] on button "button" at bounding box center [1188, 263] width 29 height 29
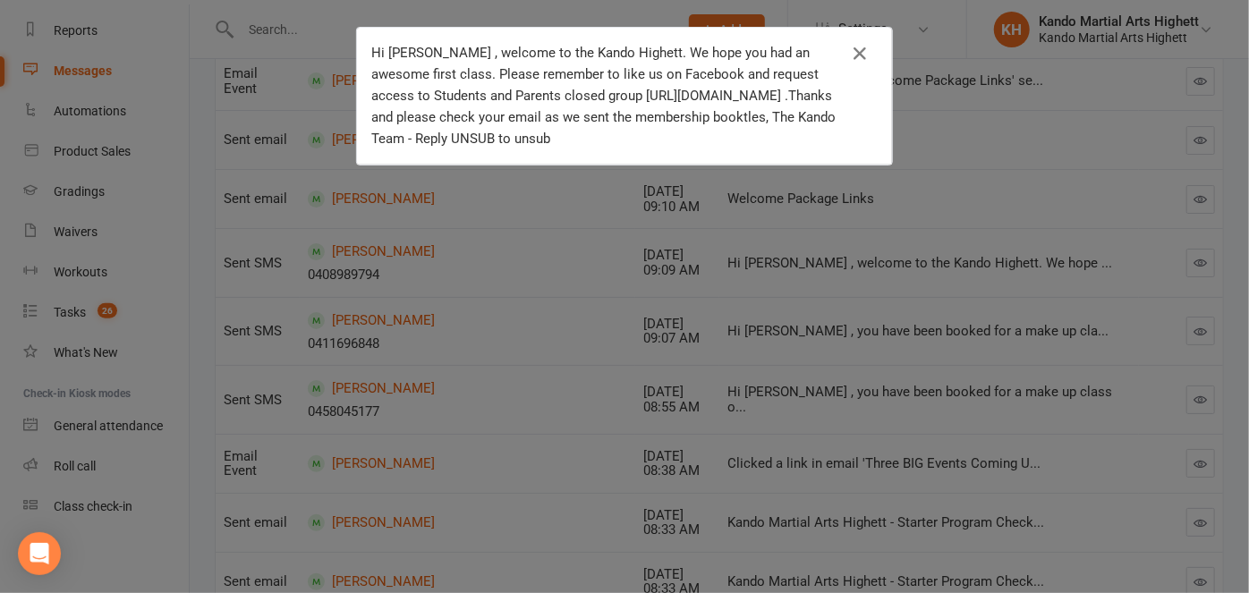
click at [931, 245] on div "Hi Oliver , welcome to the Kando Highett. We hope you had an awesome first clas…" at bounding box center [624, 296] width 1249 height 593
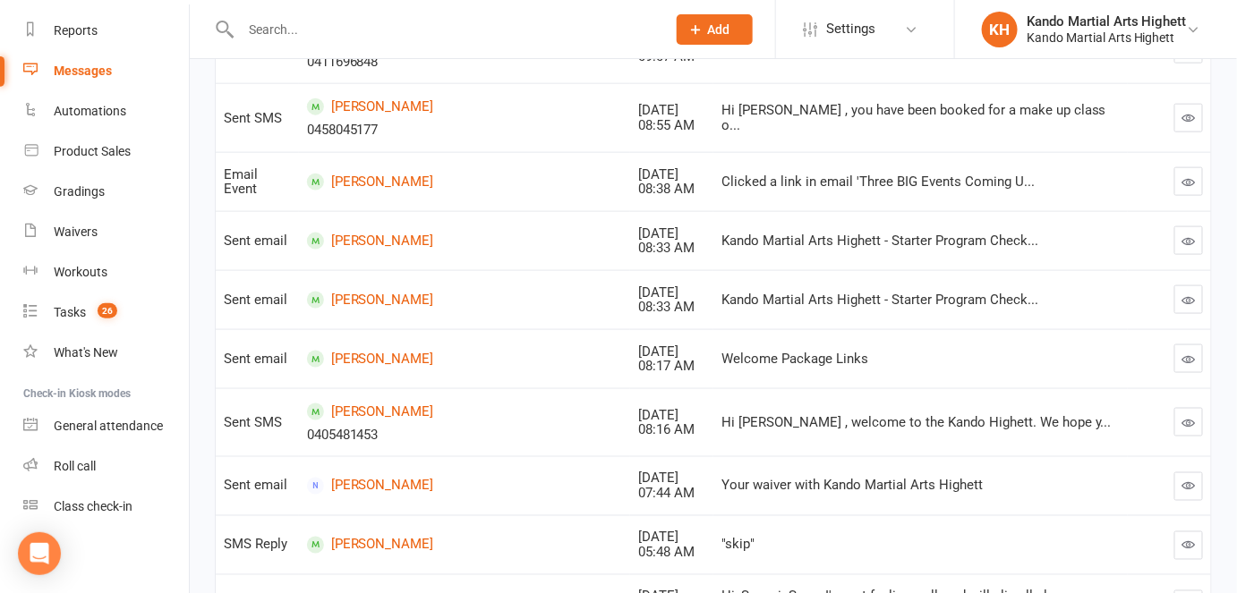
scroll to position [668, 0]
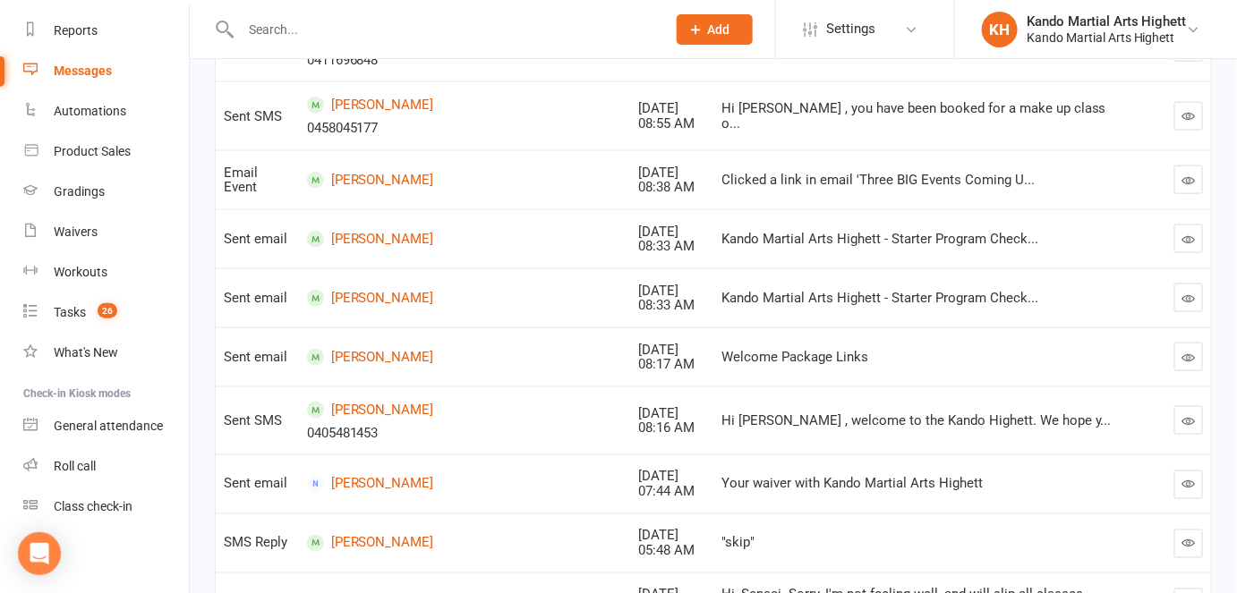
click at [1156, 416] on icon "button" at bounding box center [1188, 420] width 13 height 13
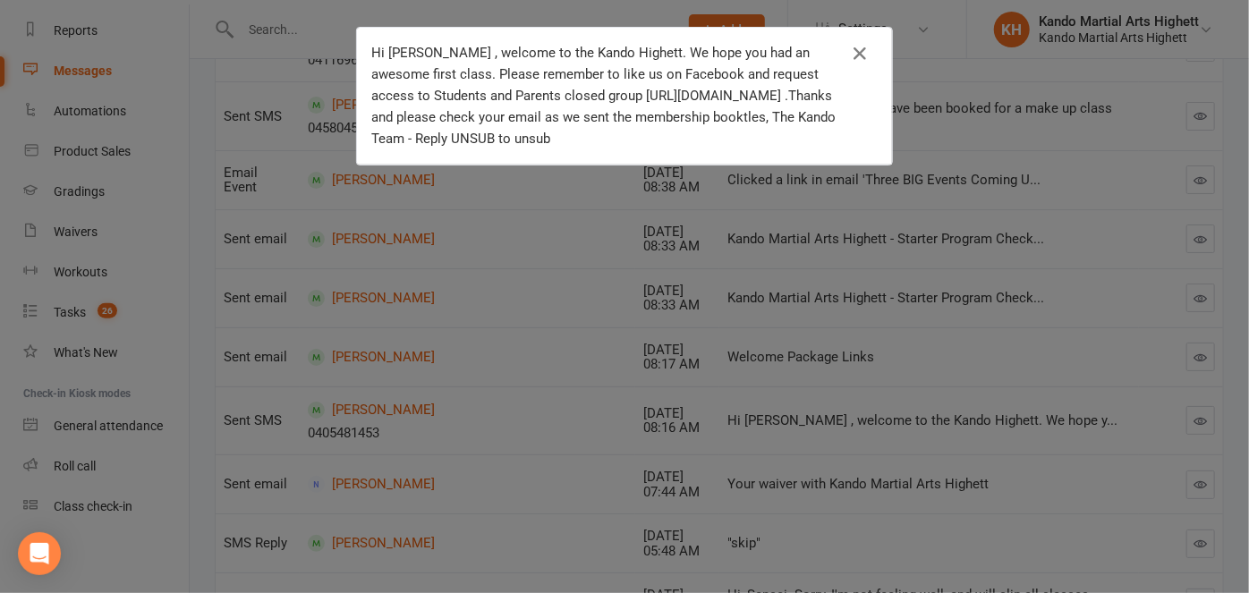
click at [682, 454] on div "Hi Lucas , welcome to the Kando Highett. We hope you had an awesome first class…" at bounding box center [624, 296] width 1249 height 593
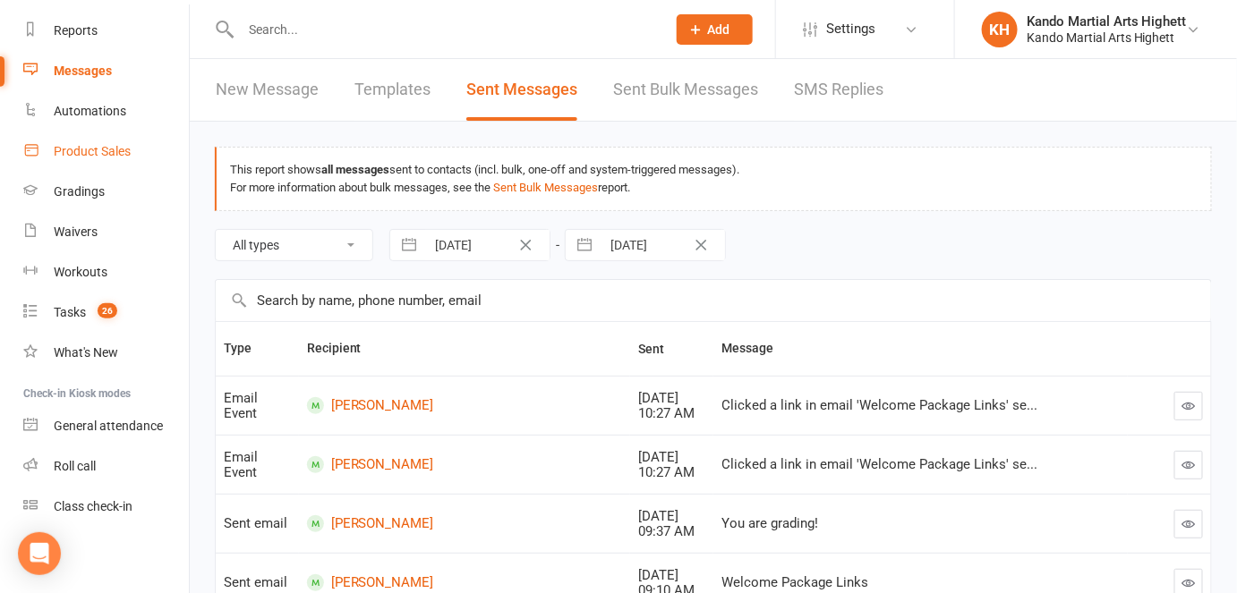
scroll to position [0, 0]
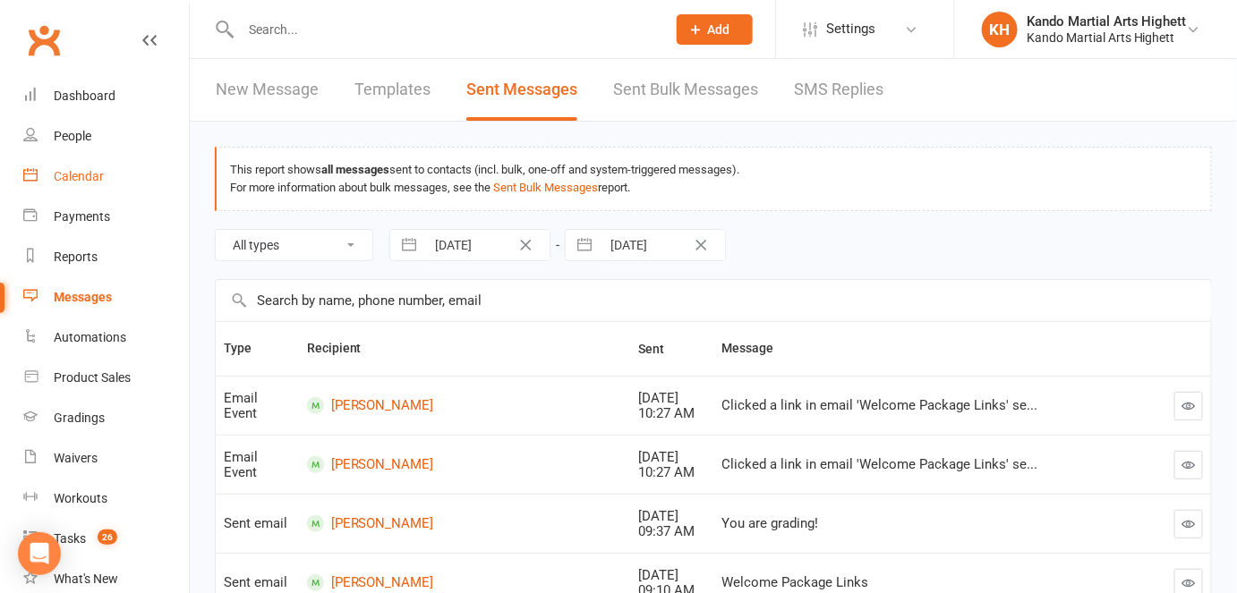
click at [97, 165] on link "Calendar" at bounding box center [106, 177] width 166 height 40
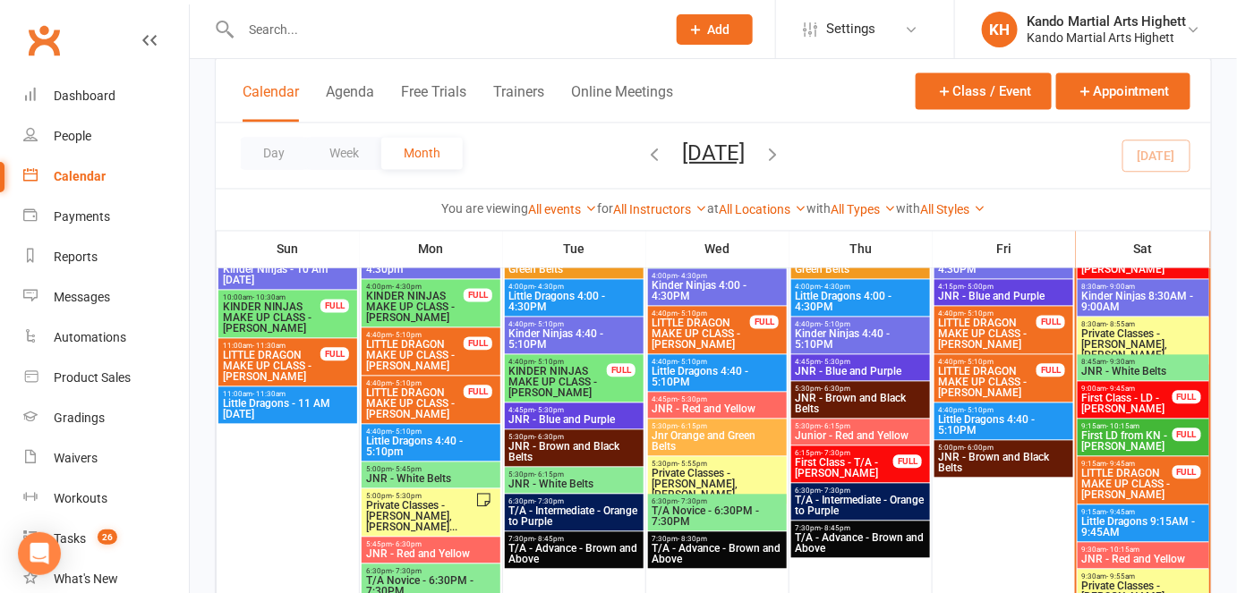
scroll to position [993, 0]
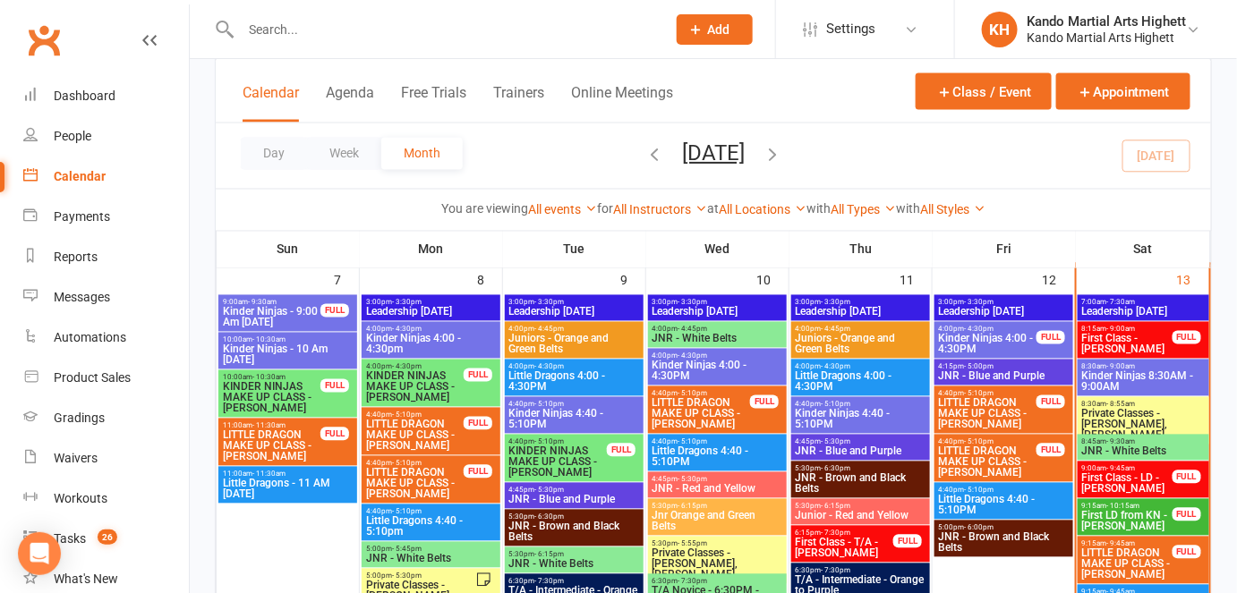
click at [1156, 384] on span "Kinder Ninjas 8:30AM - 9:00AM" at bounding box center [1143, 381] width 124 height 21
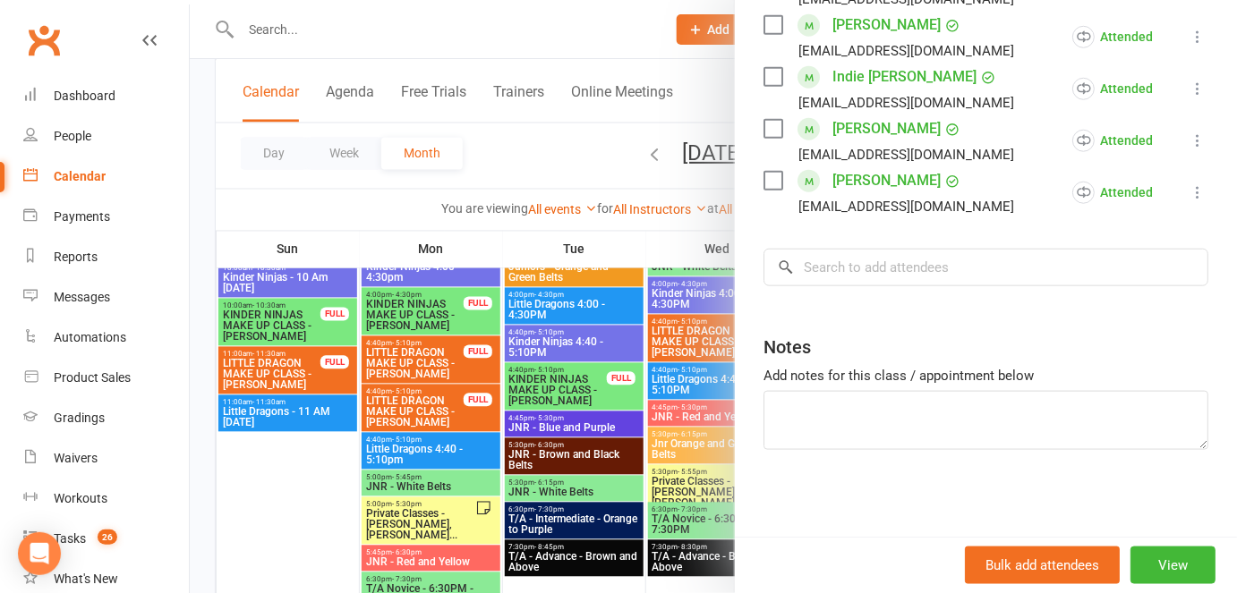
scroll to position [477, 0]
click at [537, 353] on div at bounding box center [713, 296] width 1047 height 593
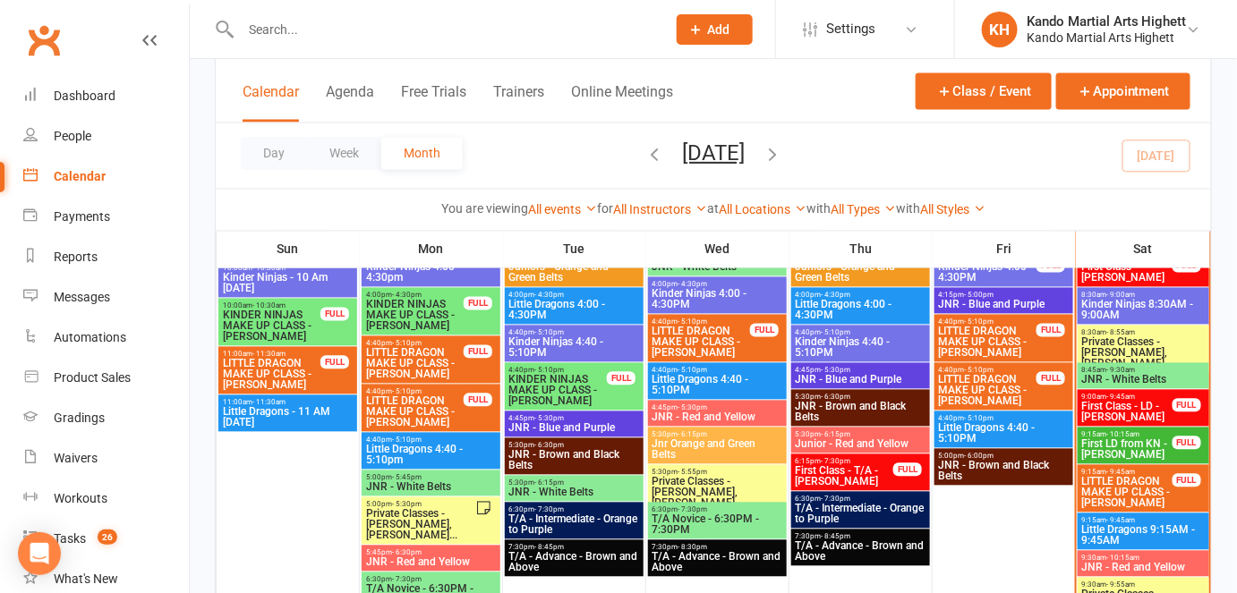
scroll to position [907, 0]
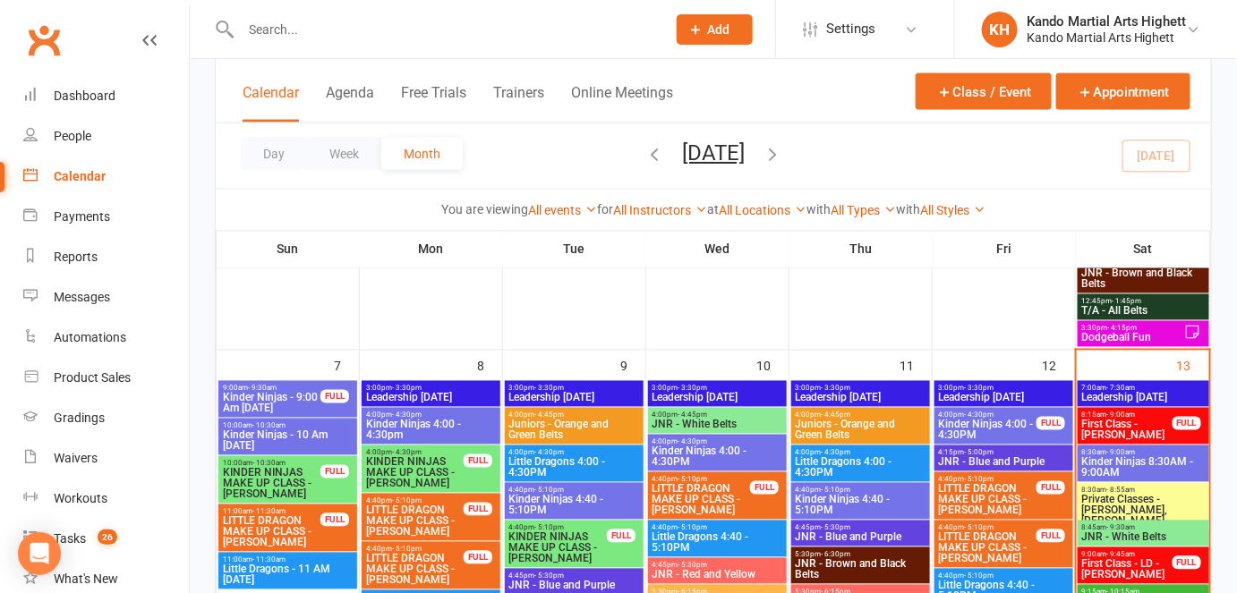
click at [1131, 459] on span "Kinder Ninjas 8:30AM - 9:00AM" at bounding box center [1143, 467] width 124 height 21
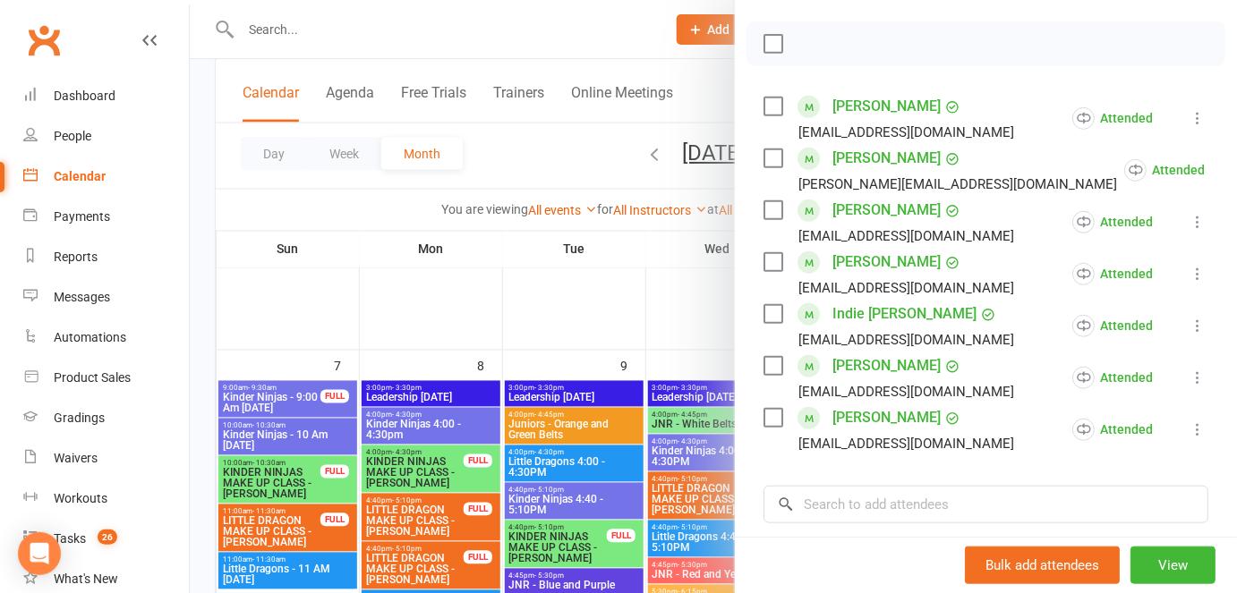
scroll to position [269, 0]
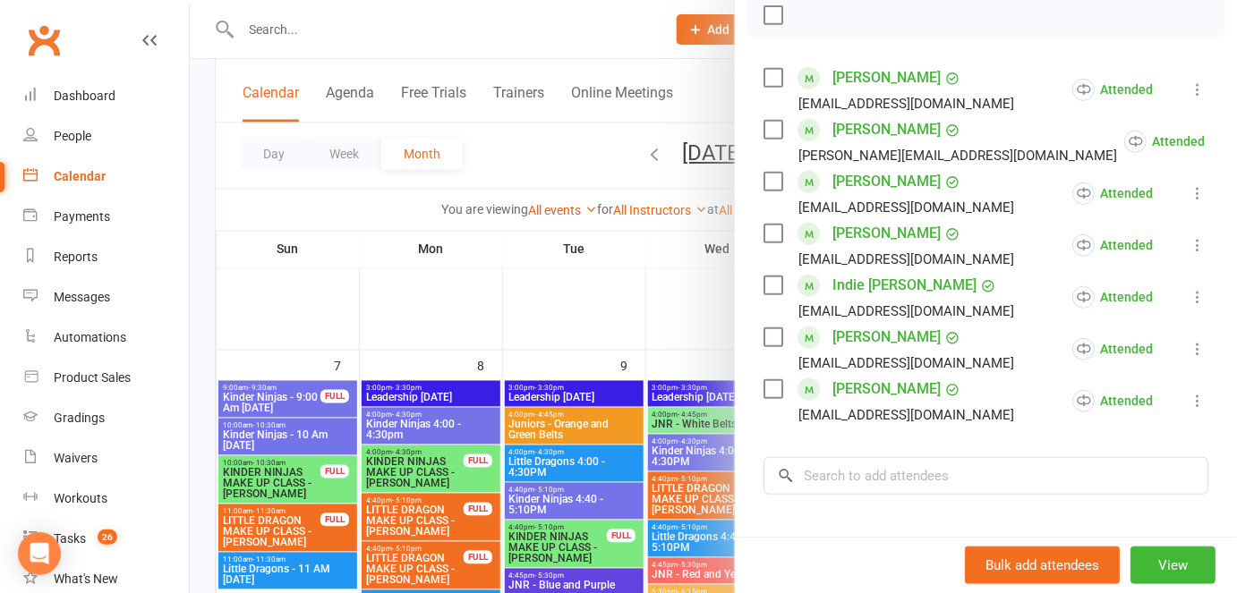
click at [709, 363] on div at bounding box center [713, 296] width 1047 height 593
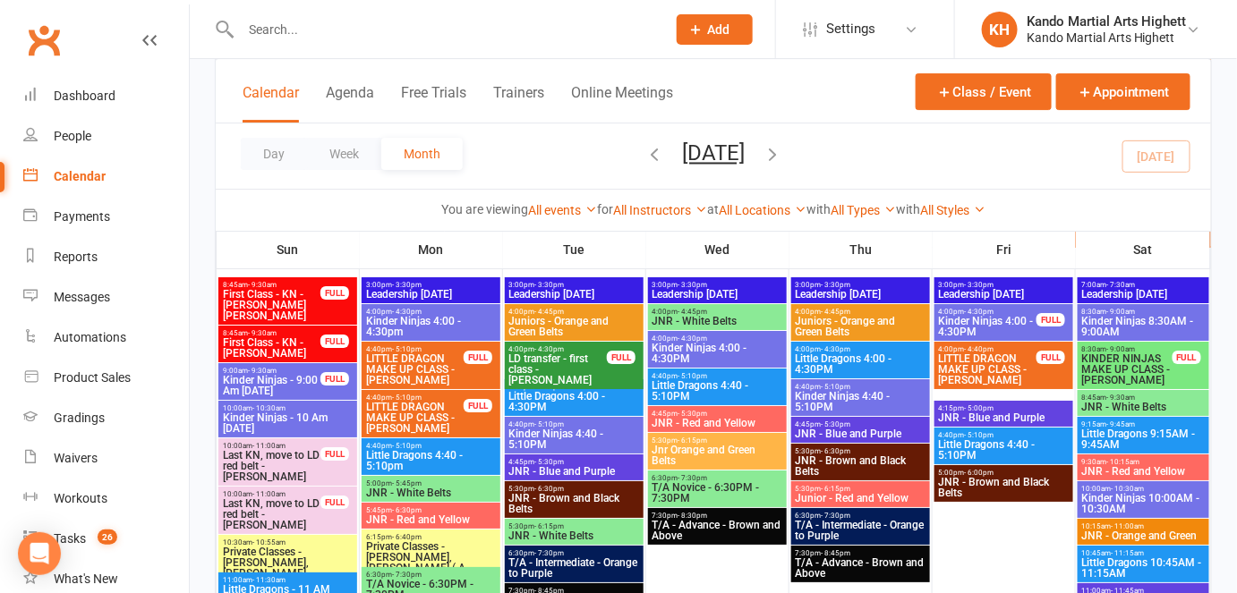
scroll to position [1972, 0]
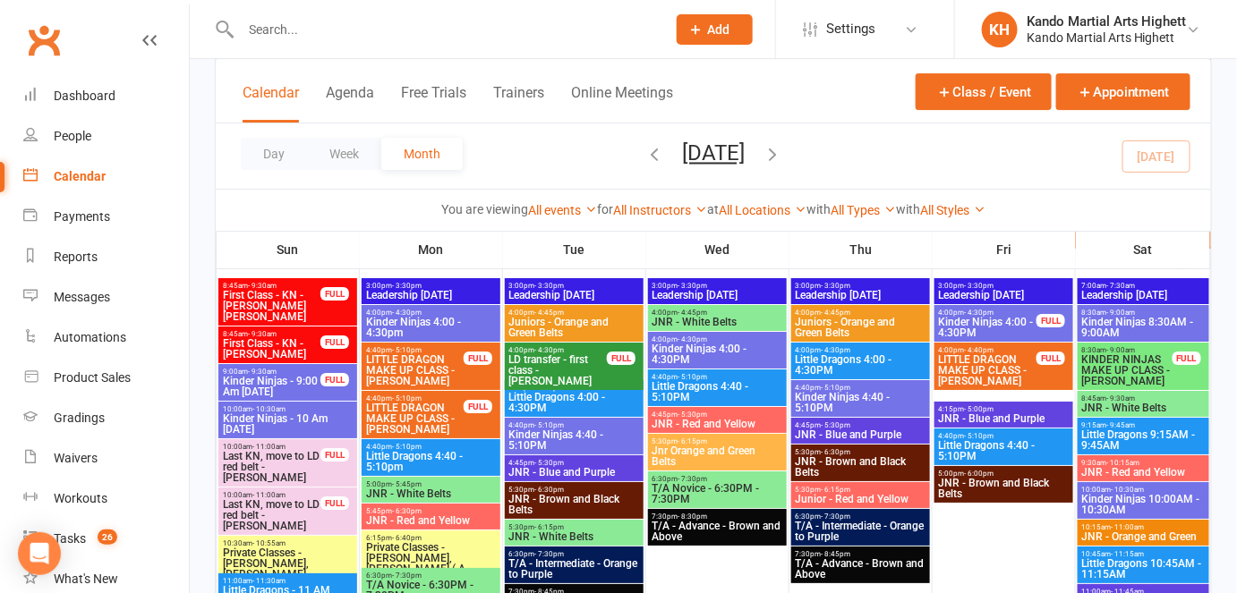
click at [1129, 311] on span "- 9:00am" at bounding box center [1121, 313] width 29 height 8
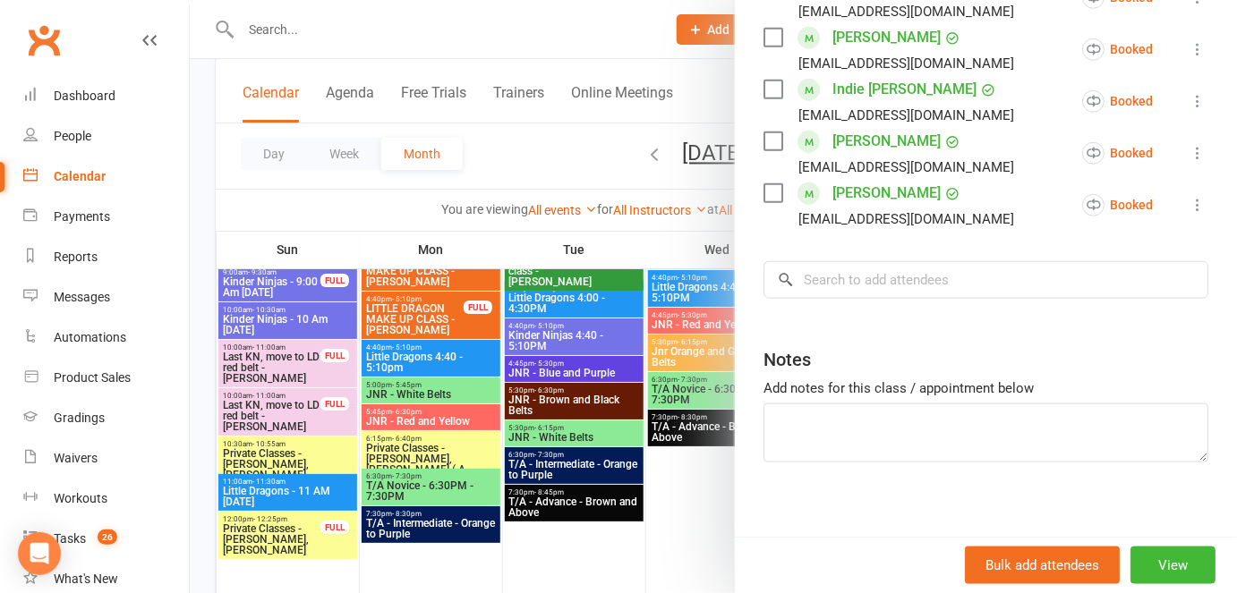
scroll to position [465, 0]
click at [476, 256] on div at bounding box center [713, 296] width 1047 height 593
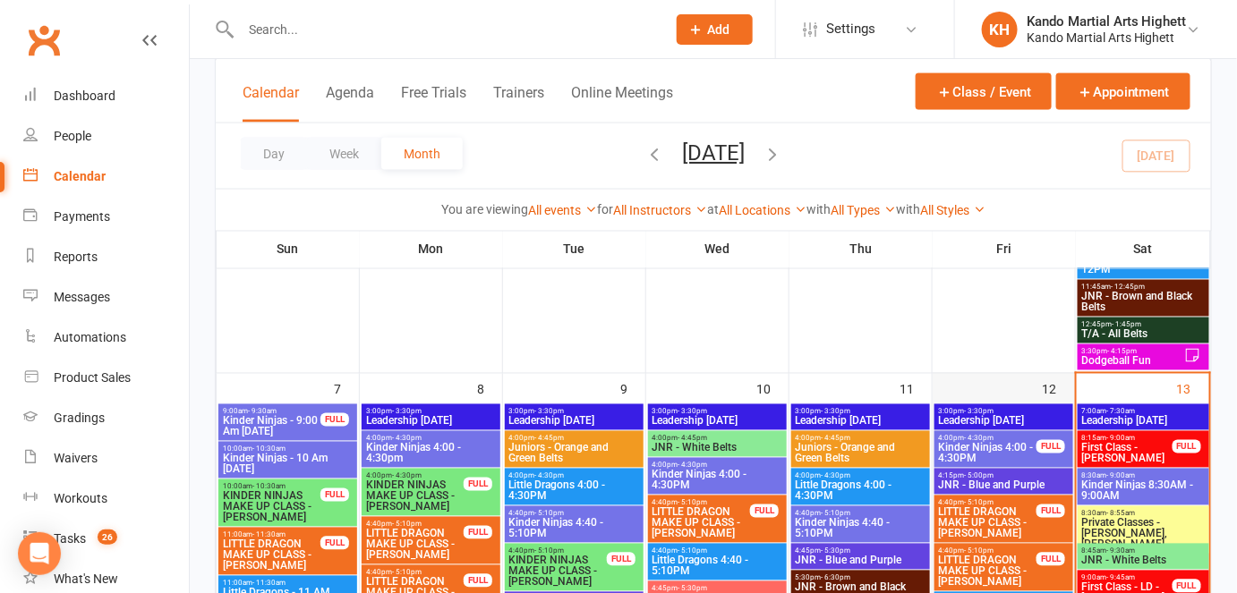
scroll to position [883, 0]
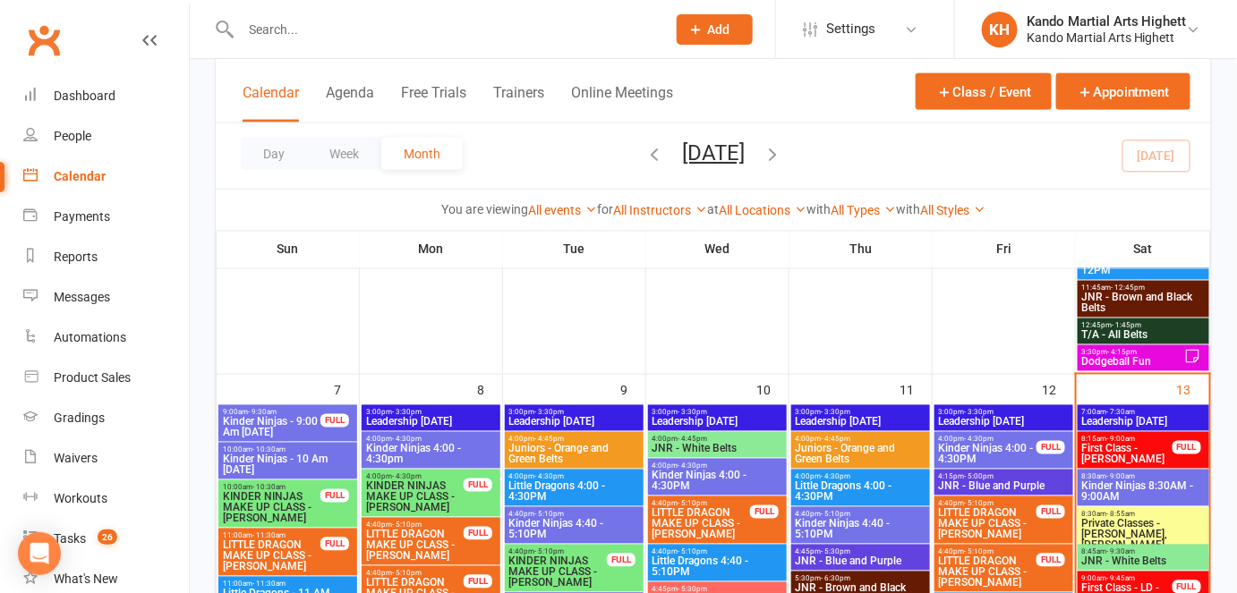
click at [1117, 449] on span "First Class - [PERSON_NAME]" at bounding box center [1127, 454] width 92 height 21
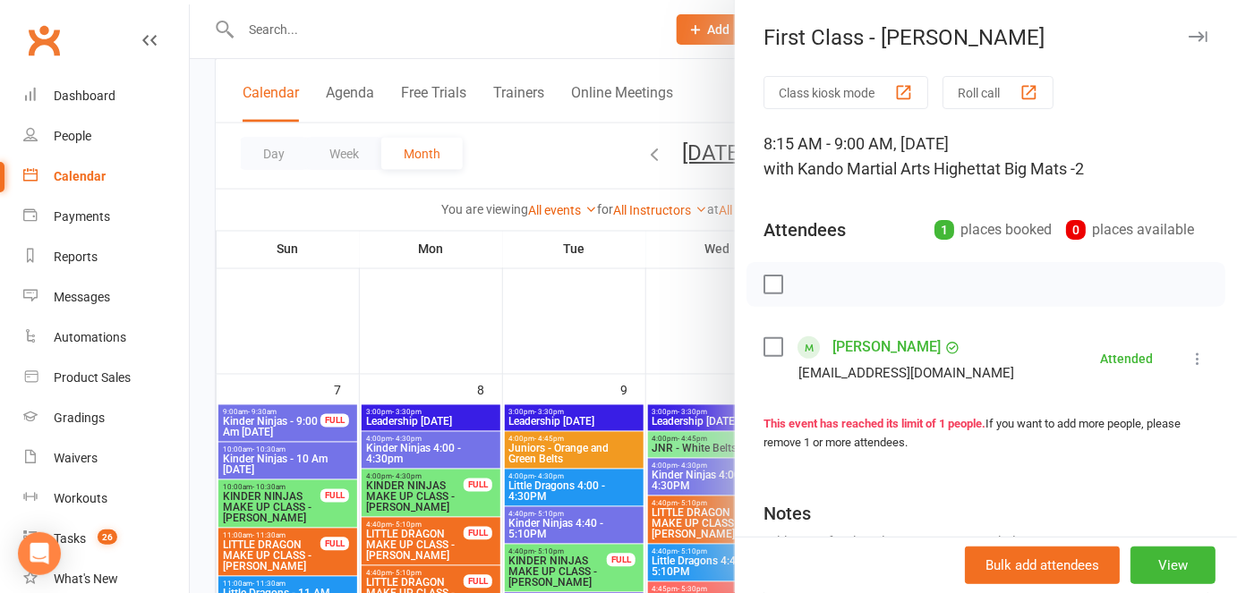
click at [710, 430] on div at bounding box center [713, 296] width 1047 height 593
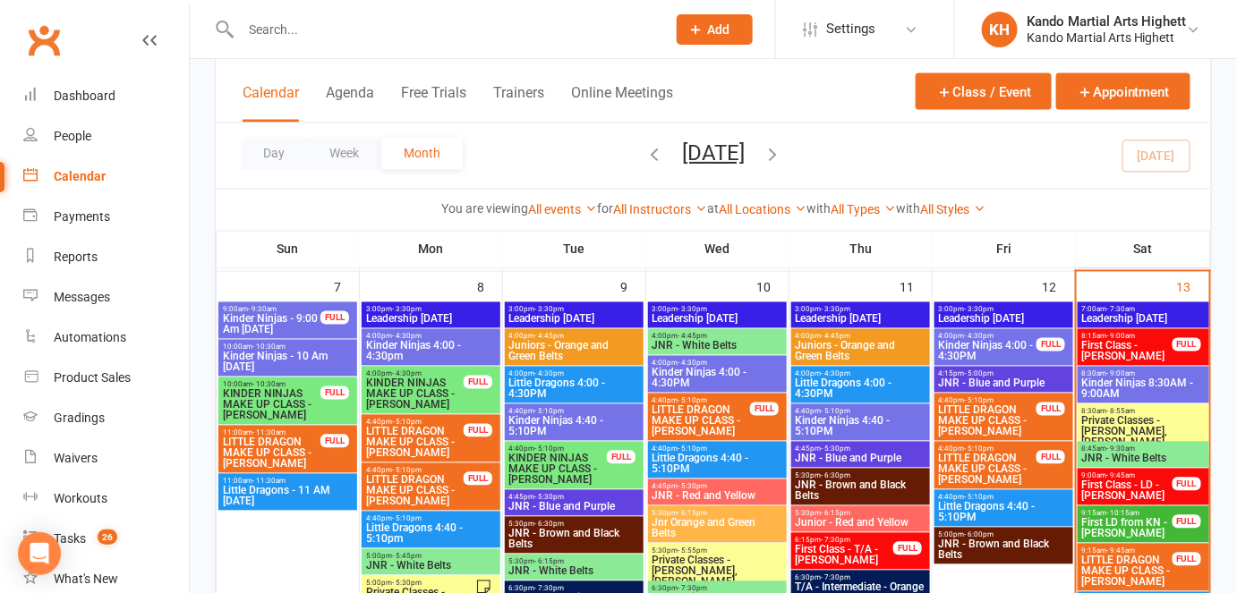
scroll to position [986, 0]
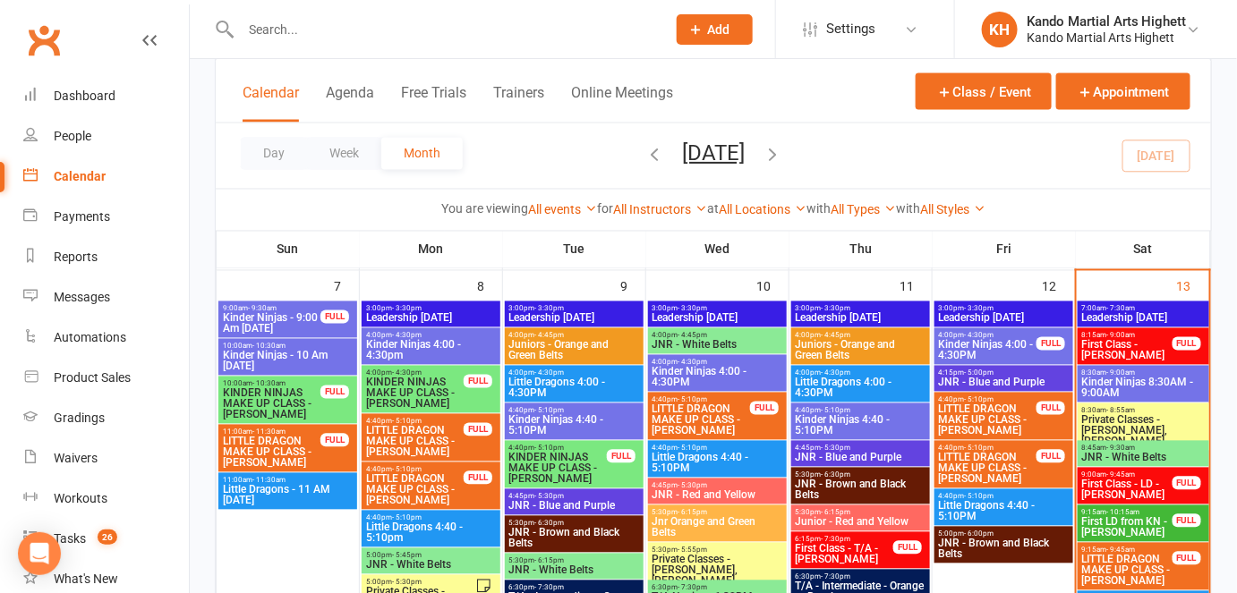
click at [1126, 480] on span "First Class - LD - [PERSON_NAME]" at bounding box center [1127, 490] width 92 height 21
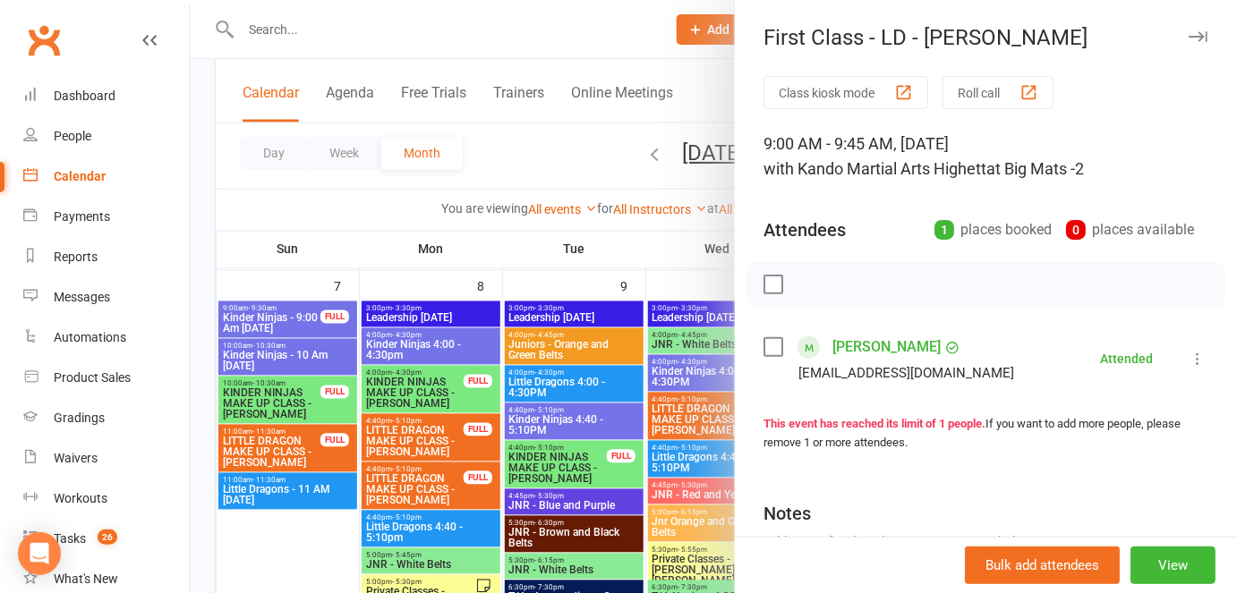
click at [477, 381] on div at bounding box center [713, 296] width 1047 height 593
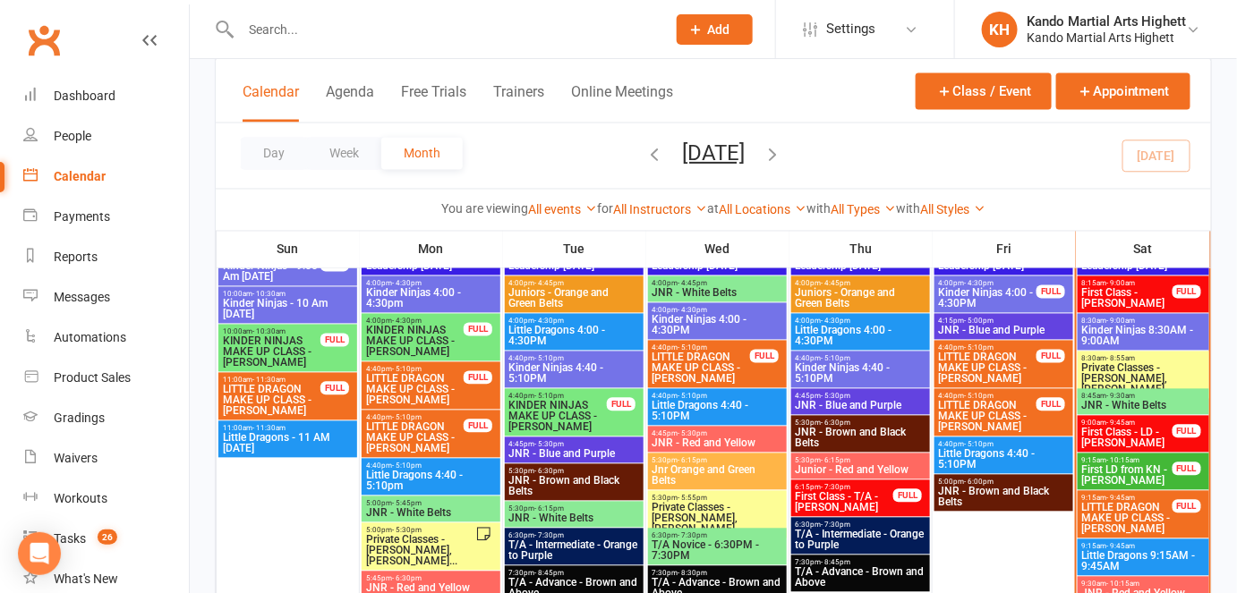
scroll to position [962, 0]
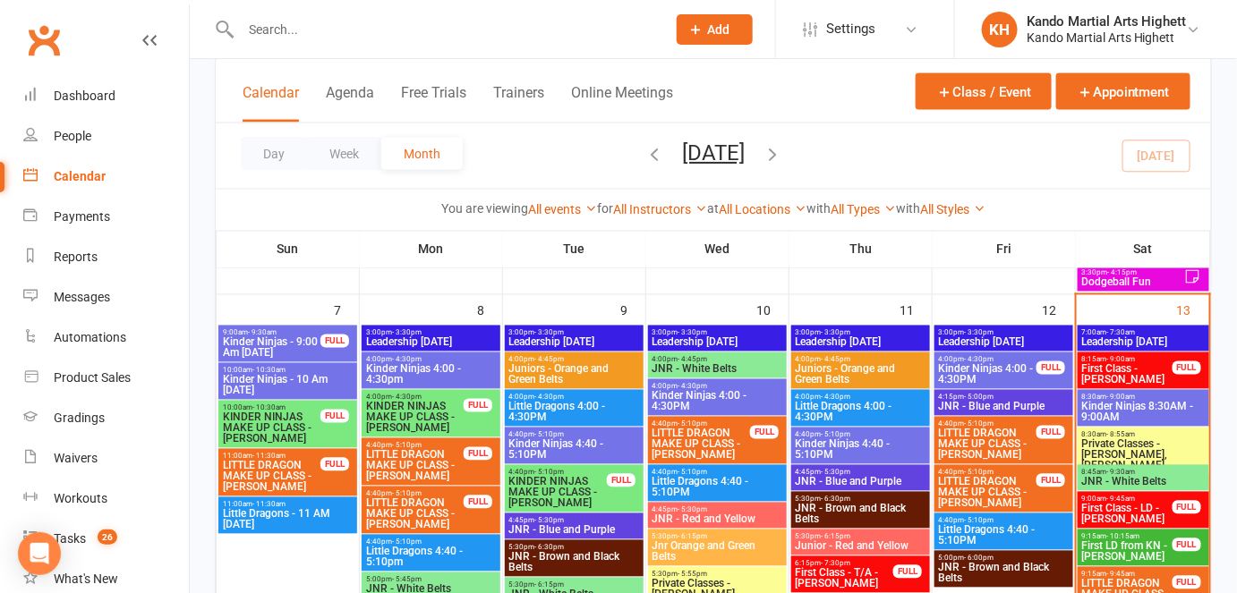
click at [1131, 375] on span "First Class - [PERSON_NAME]" at bounding box center [1127, 374] width 92 height 21
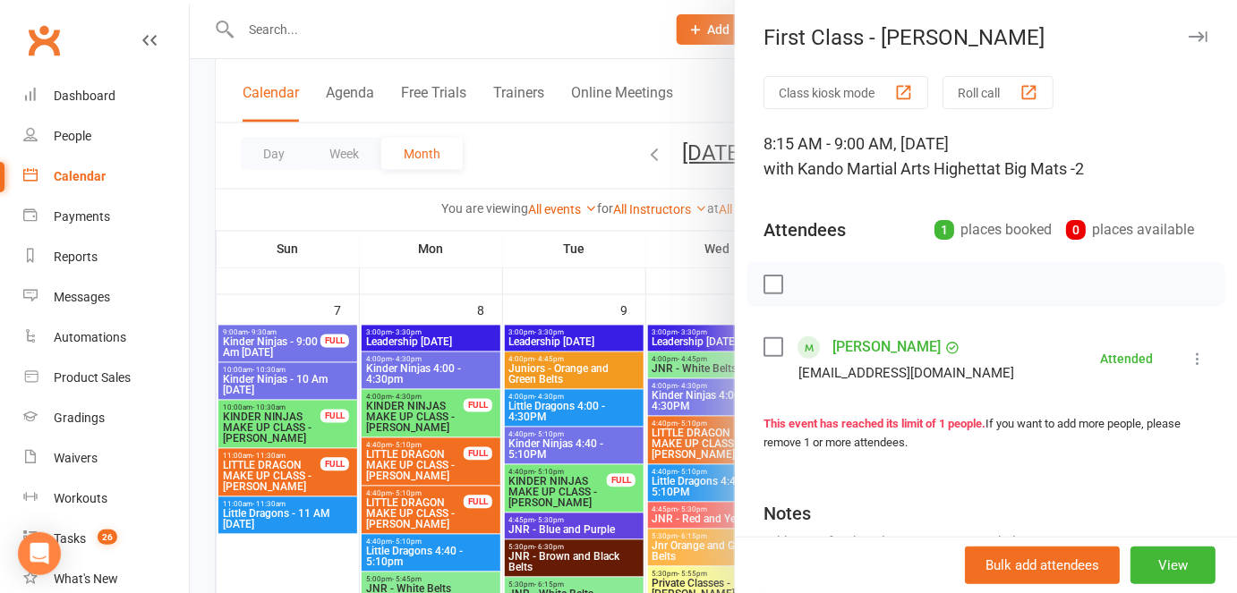
click at [677, 313] on div at bounding box center [713, 296] width 1047 height 593
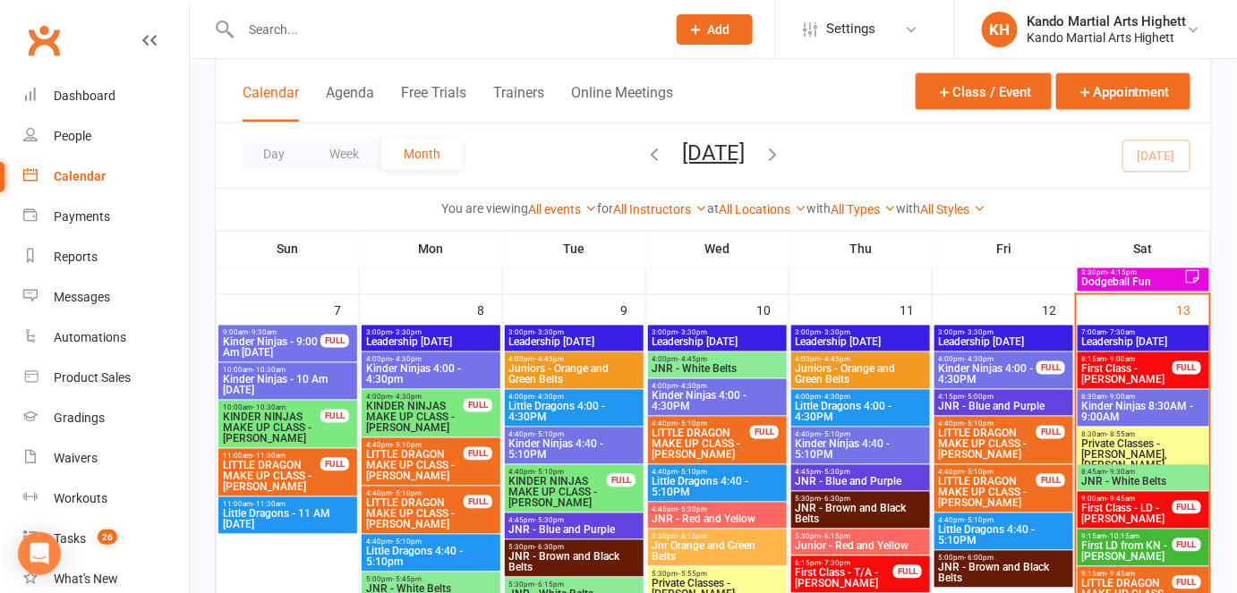
click at [1112, 359] on span "- 9:00am" at bounding box center [1121, 360] width 29 height 8
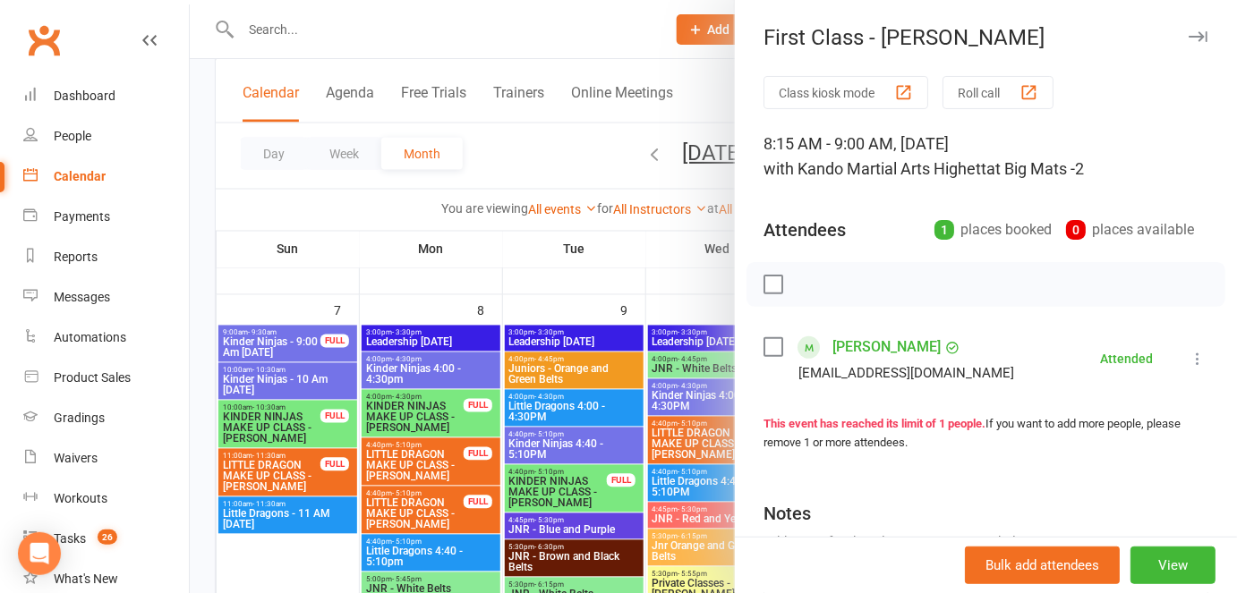
click at [524, 346] on div at bounding box center [713, 296] width 1047 height 593
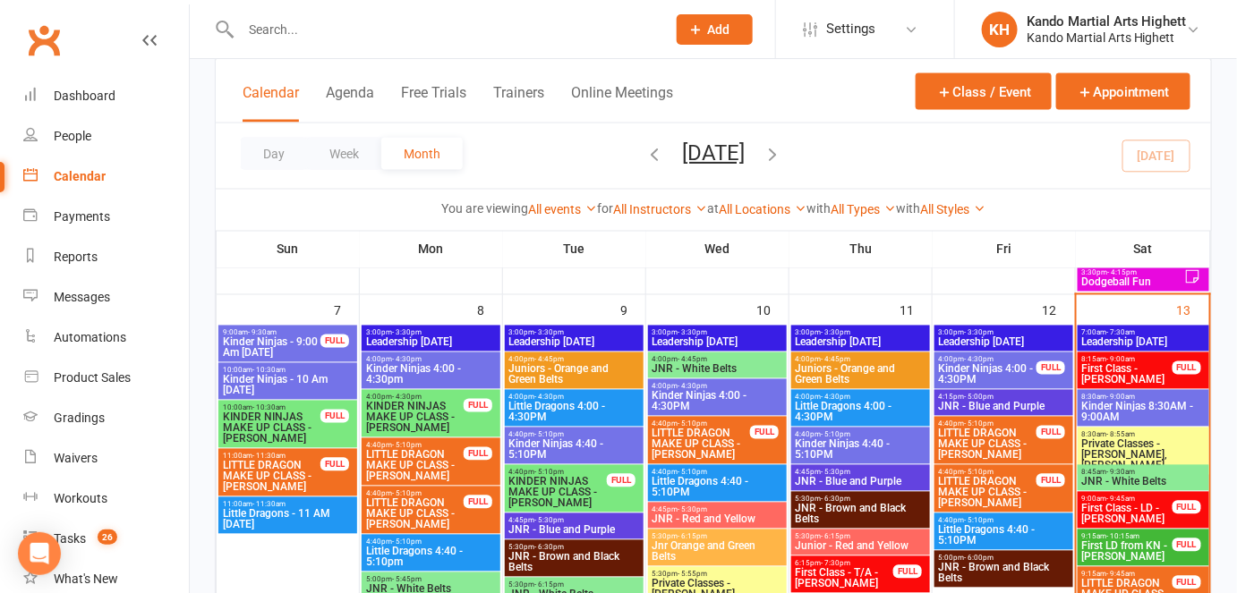
click at [1111, 505] on span "First Class - LD - [PERSON_NAME]" at bounding box center [1127, 514] width 92 height 21
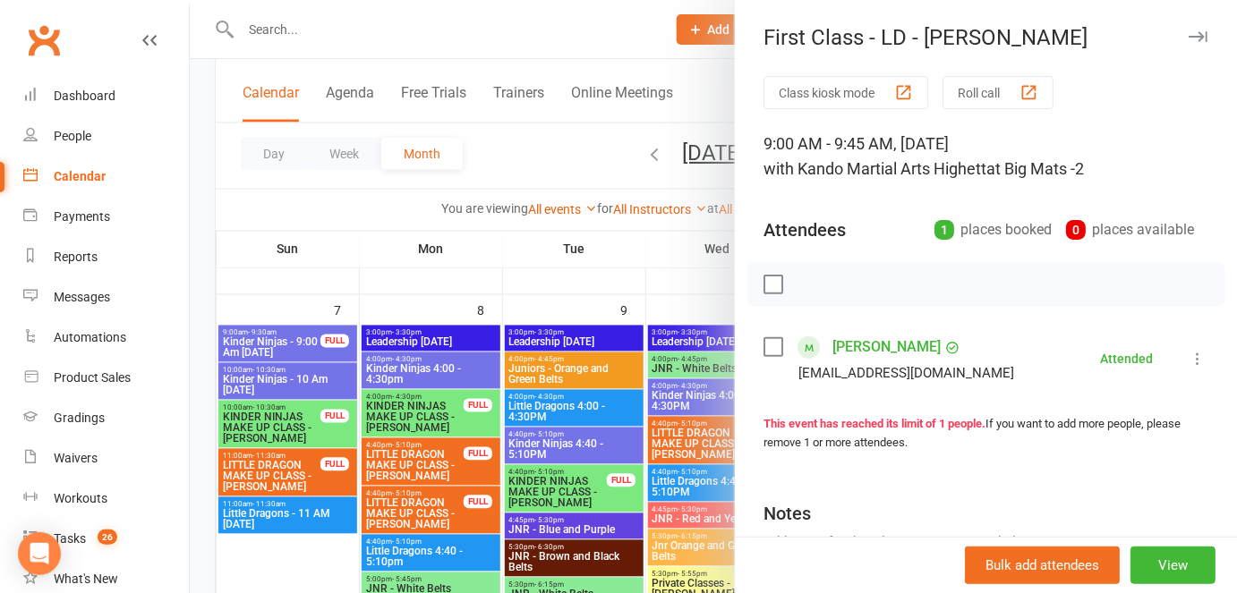
click at [437, 308] on div at bounding box center [713, 296] width 1047 height 593
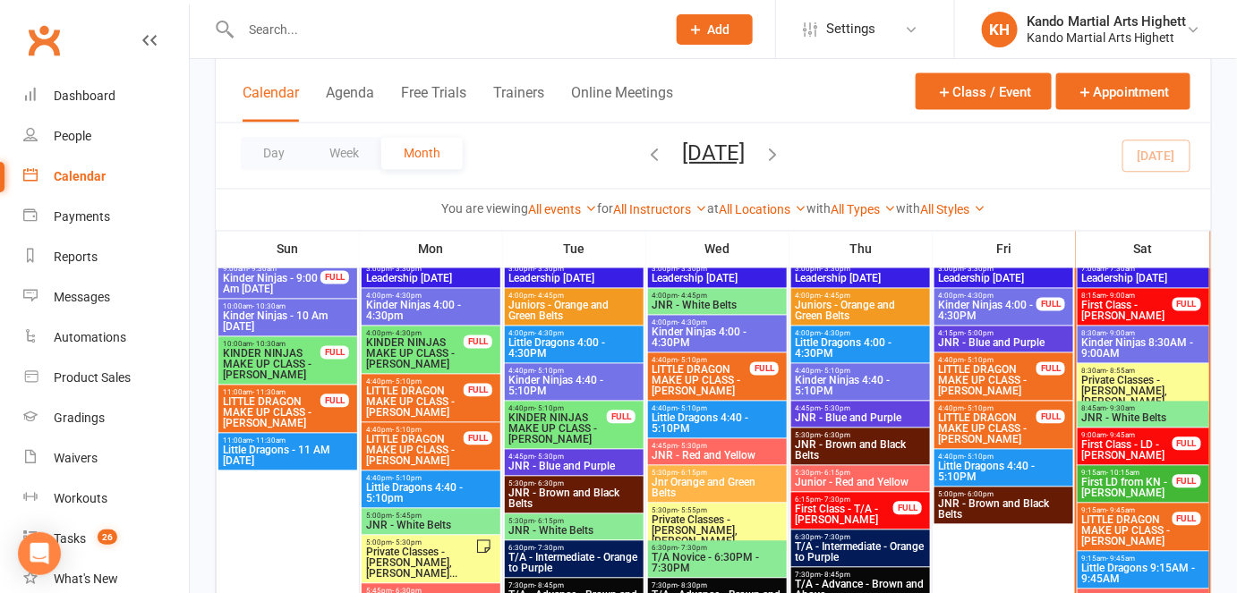
scroll to position [1027, 0]
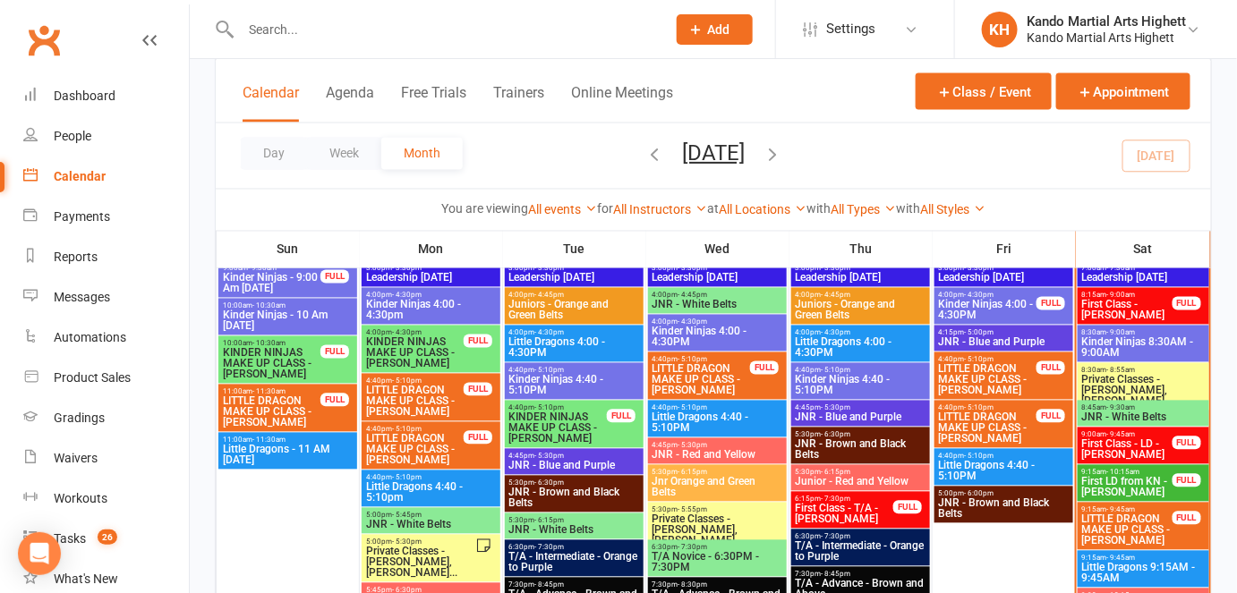
click at [1121, 563] on span "Little Dragons 9:15AM - 9:45AM" at bounding box center [1143, 573] width 124 height 21
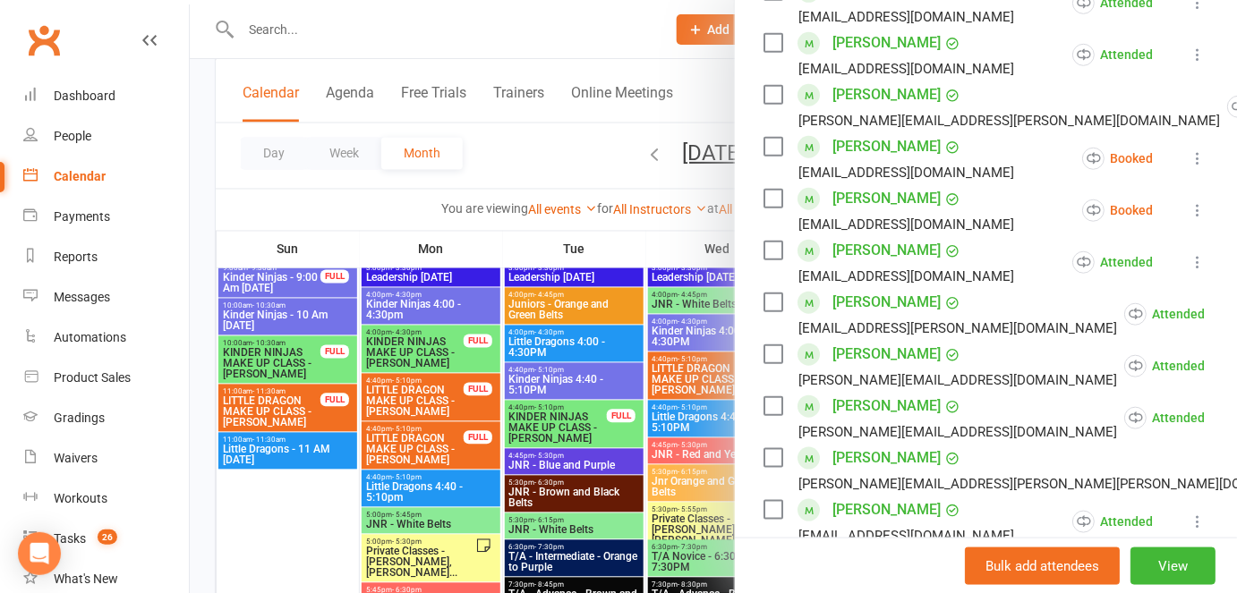
scroll to position [407, 0]
click at [384, 253] on div at bounding box center [713, 296] width 1047 height 593
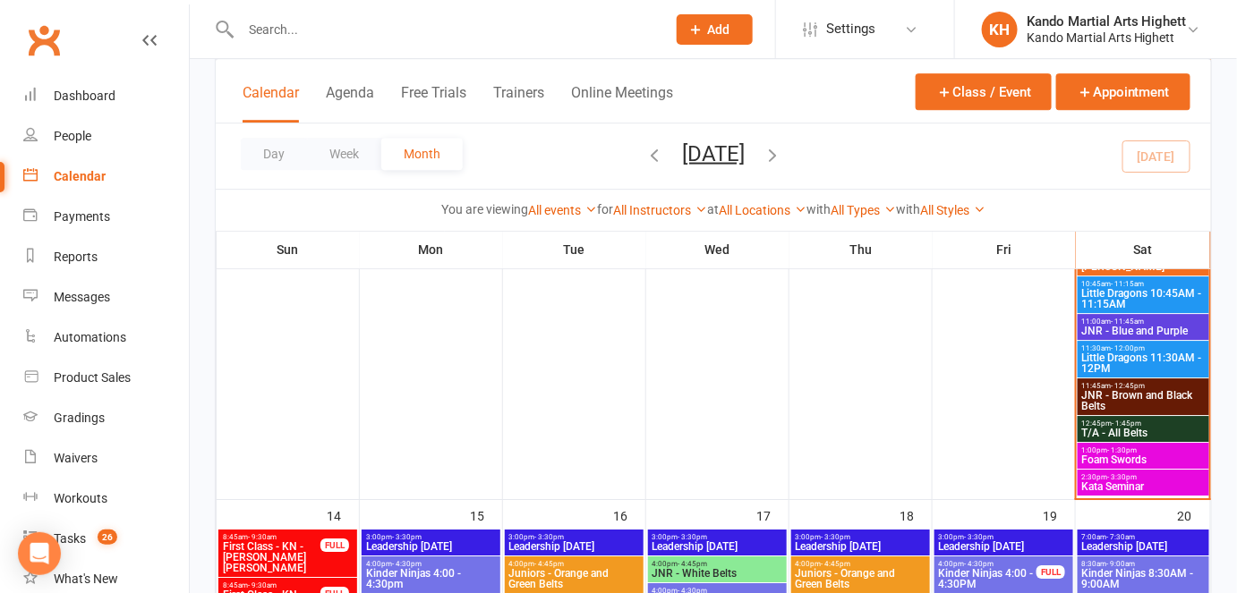
scroll to position [1720, 0]
click at [1093, 470] on div "2:30pm - 3:30pm Kata Seminar" at bounding box center [1144, 483] width 132 height 26
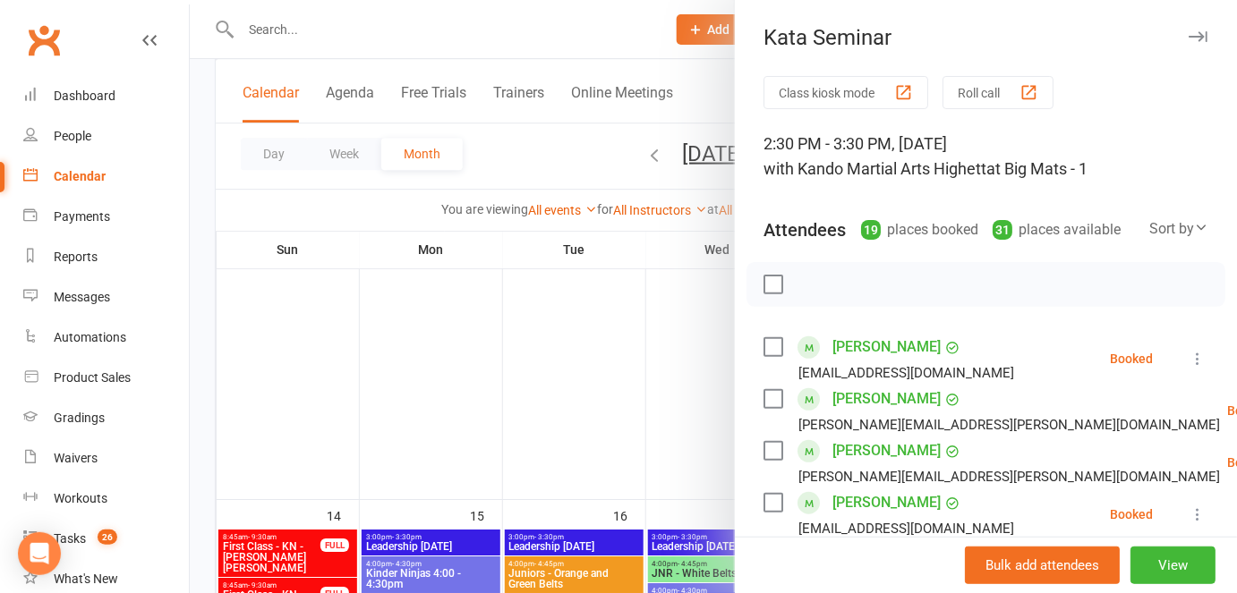
click at [607, 437] on div at bounding box center [713, 296] width 1047 height 593
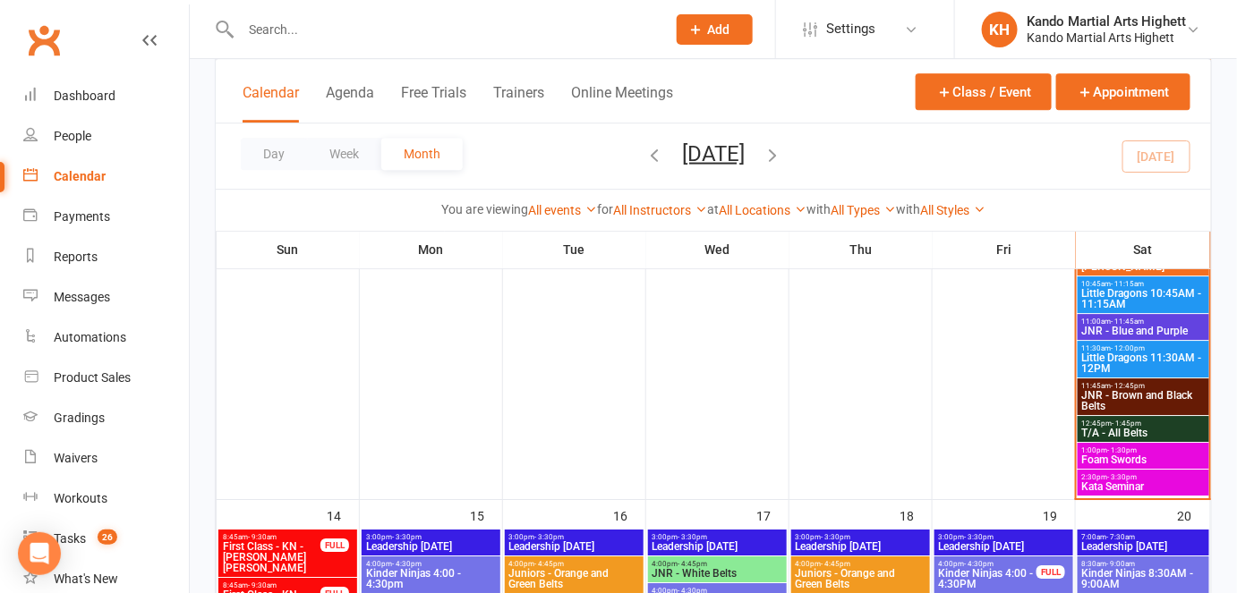
click at [1129, 449] on span "- 1:30pm" at bounding box center [1123, 451] width 30 height 8
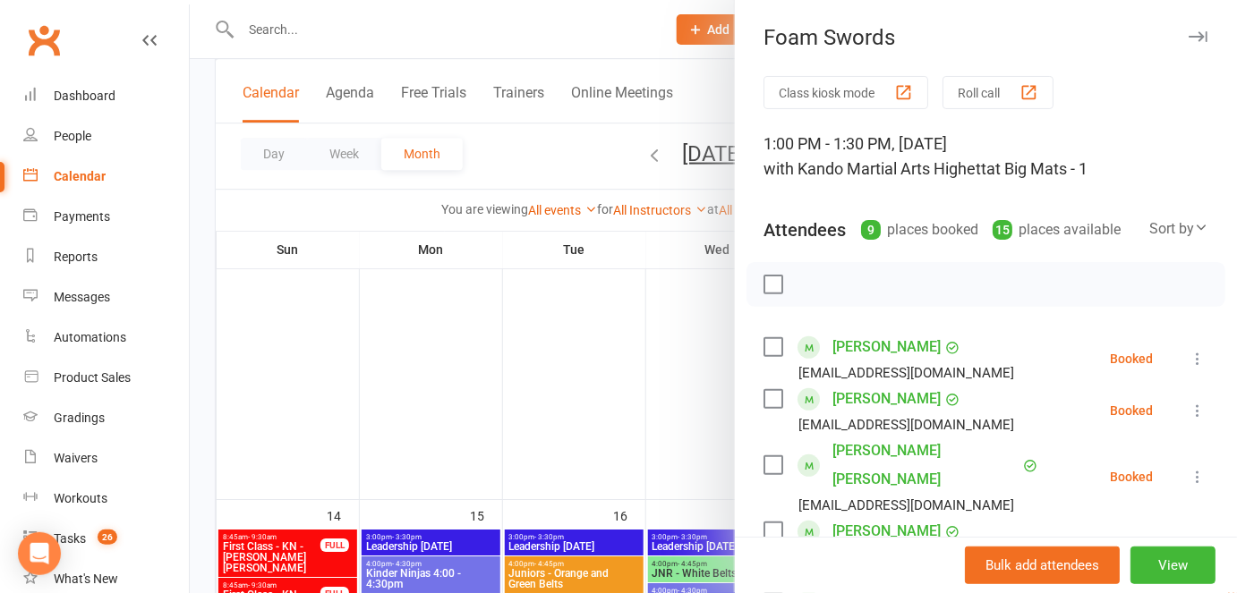
click at [573, 371] on div at bounding box center [713, 296] width 1047 height 593
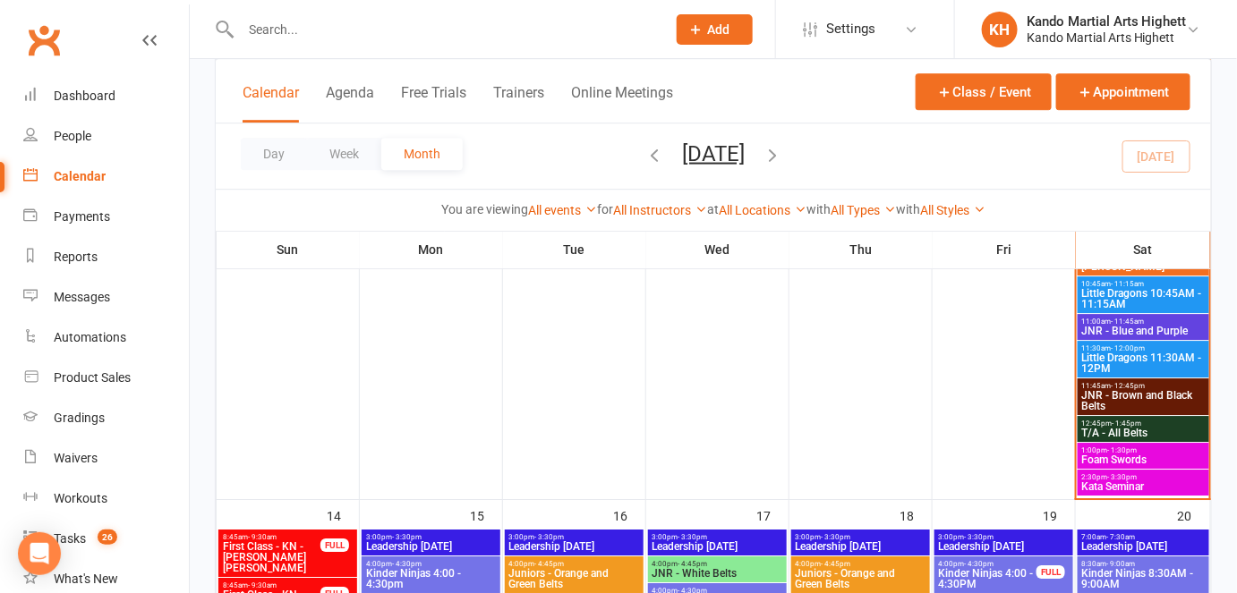
click at [1102, 448] on span "1:00pm - 1:30pm" at bounding box center [1143, 451] width 124 height 8
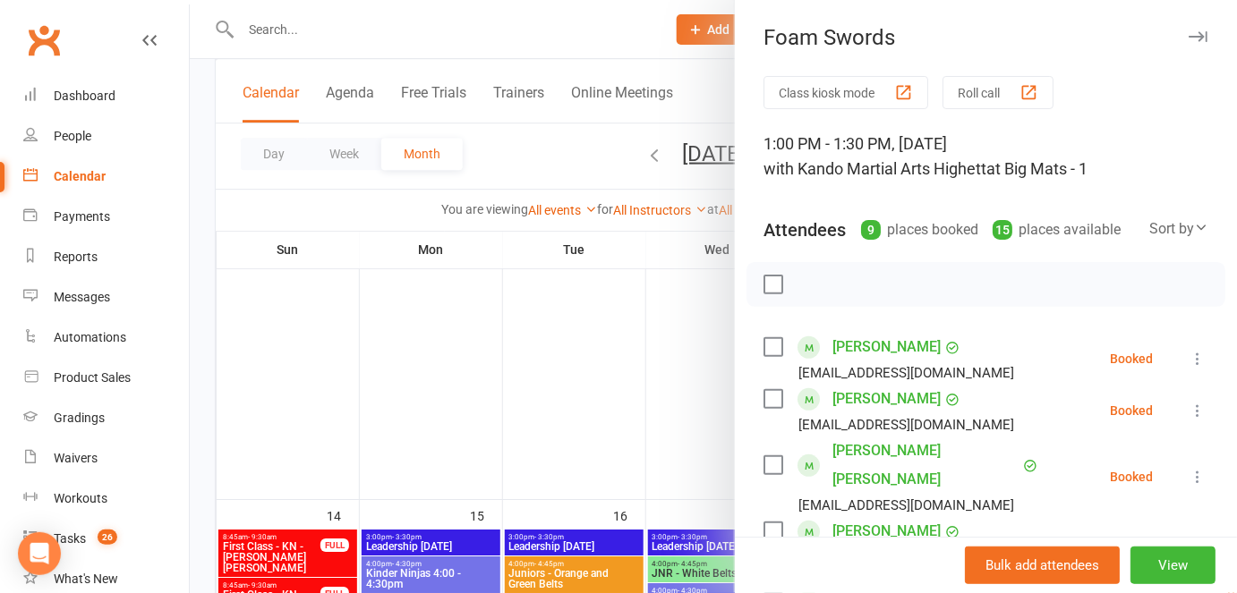
click at [664, 366] on div at bounding box center [713, 296] width 1047 height 593
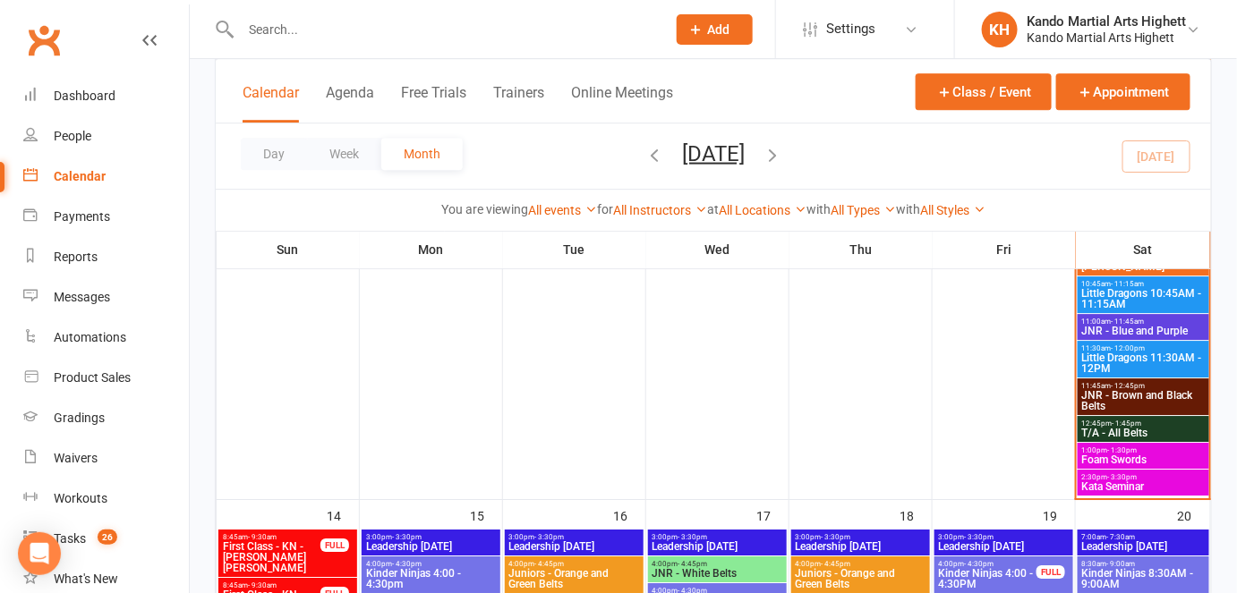
click at [1149, 456] on span "Foam Swords" at bounding box center [1143, 460] width 124 height 11
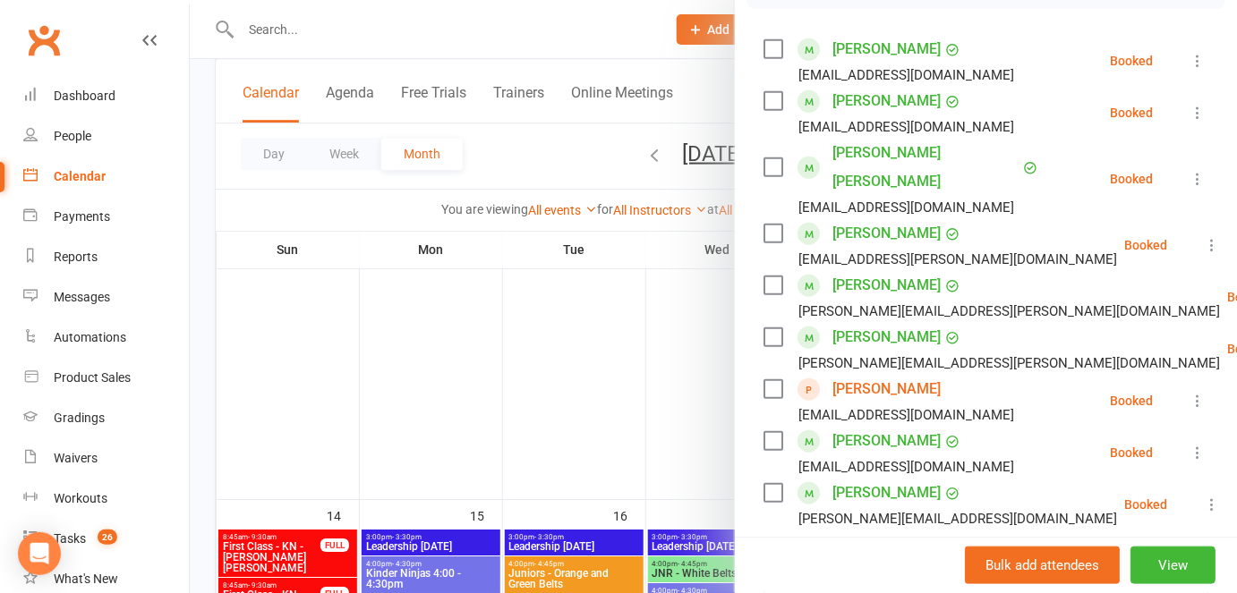
scroll to position [298, 0]
click at [568, 348] on div at bounding box center [713, 296] width 1047 height 593
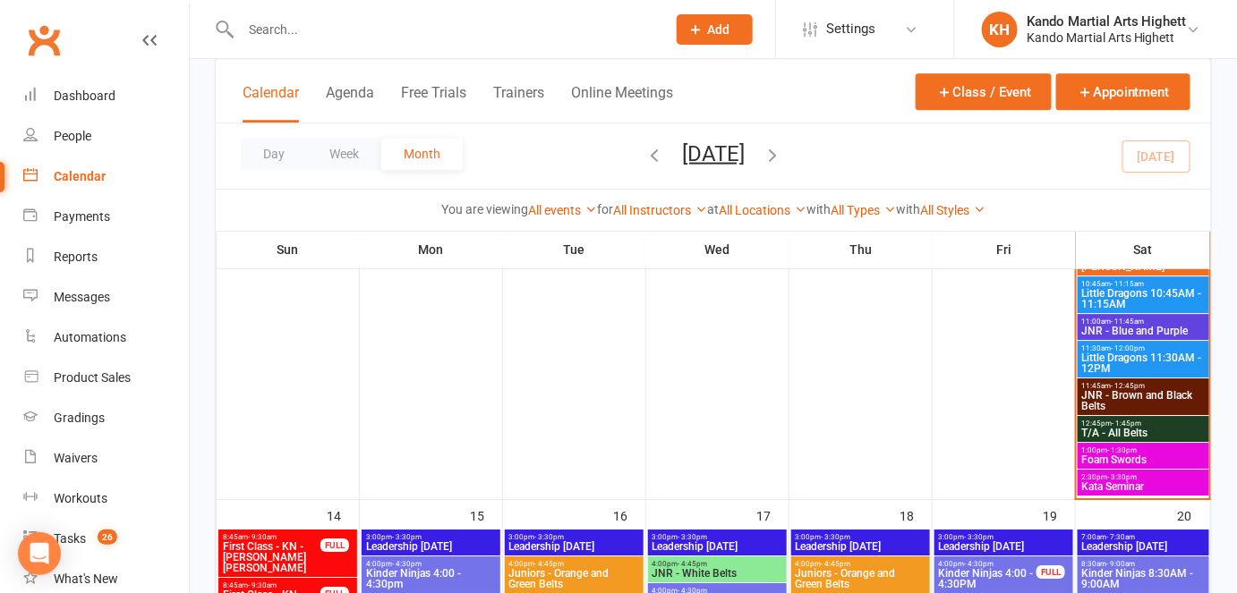
click at [1136, 456] on span "Foam Swords" at bounding box center [1143, 460] width 124 height 11
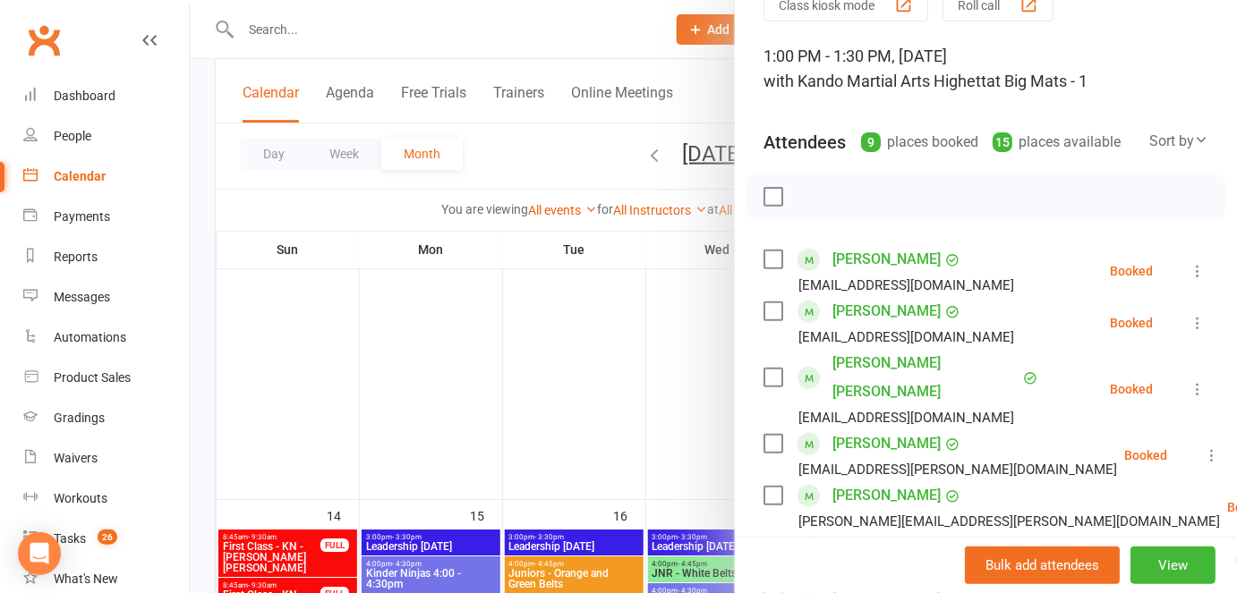
scroll to position [0, 0]
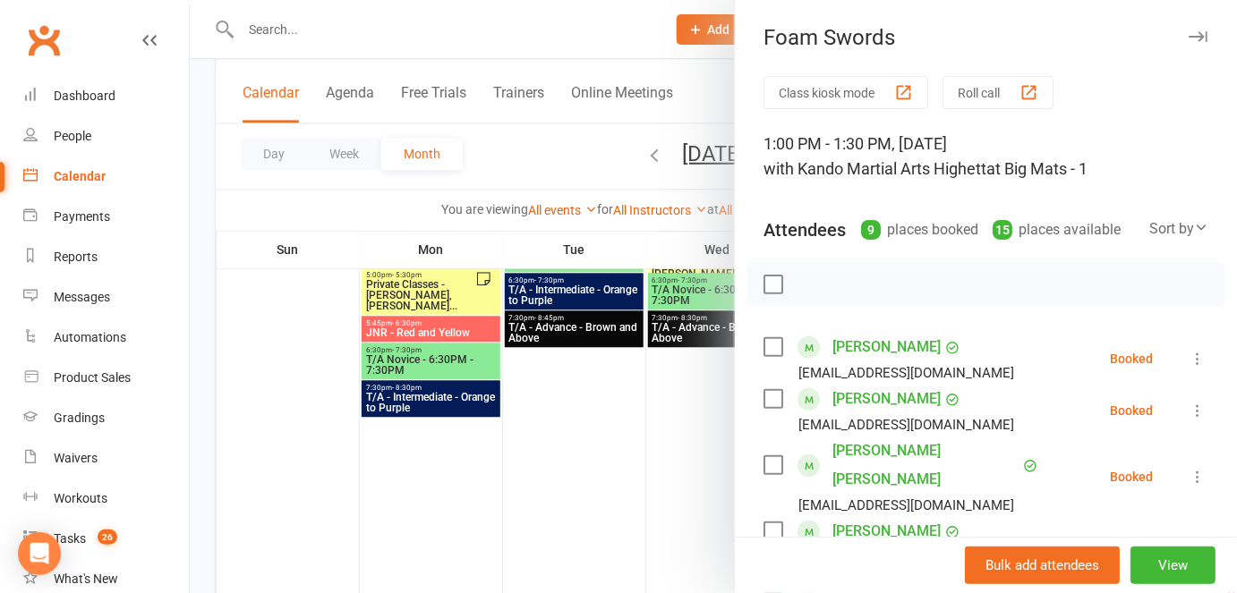
click at [1156, 28] on button "button" at bounding box center [1197, 36] width 21 height 21
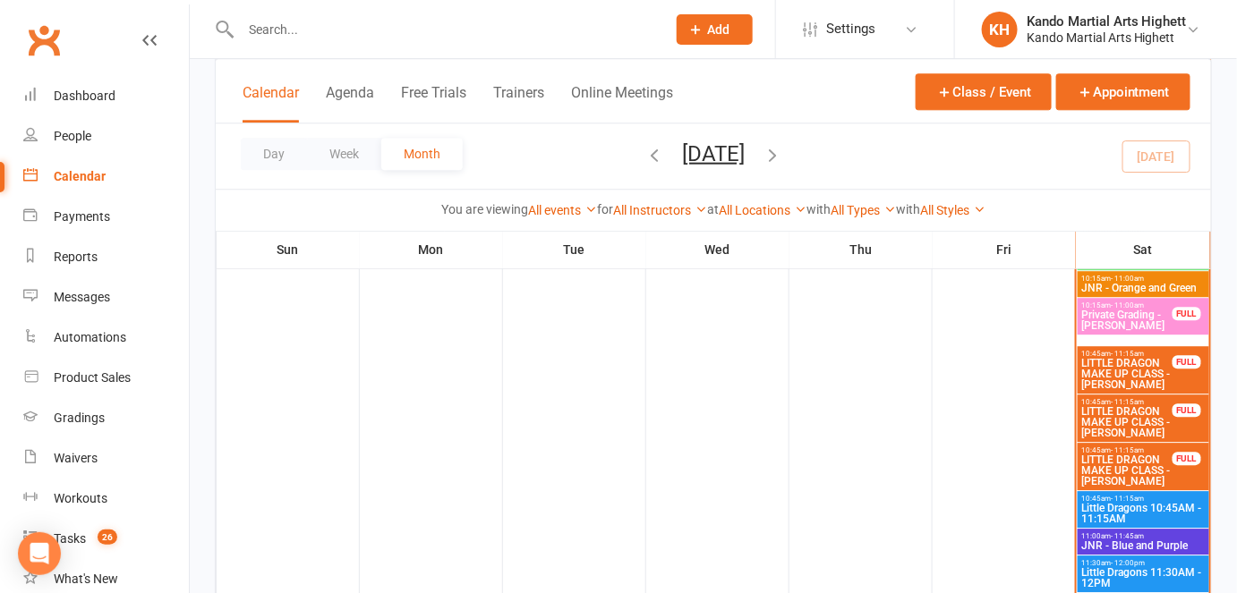
scroll to position [1497, 0]
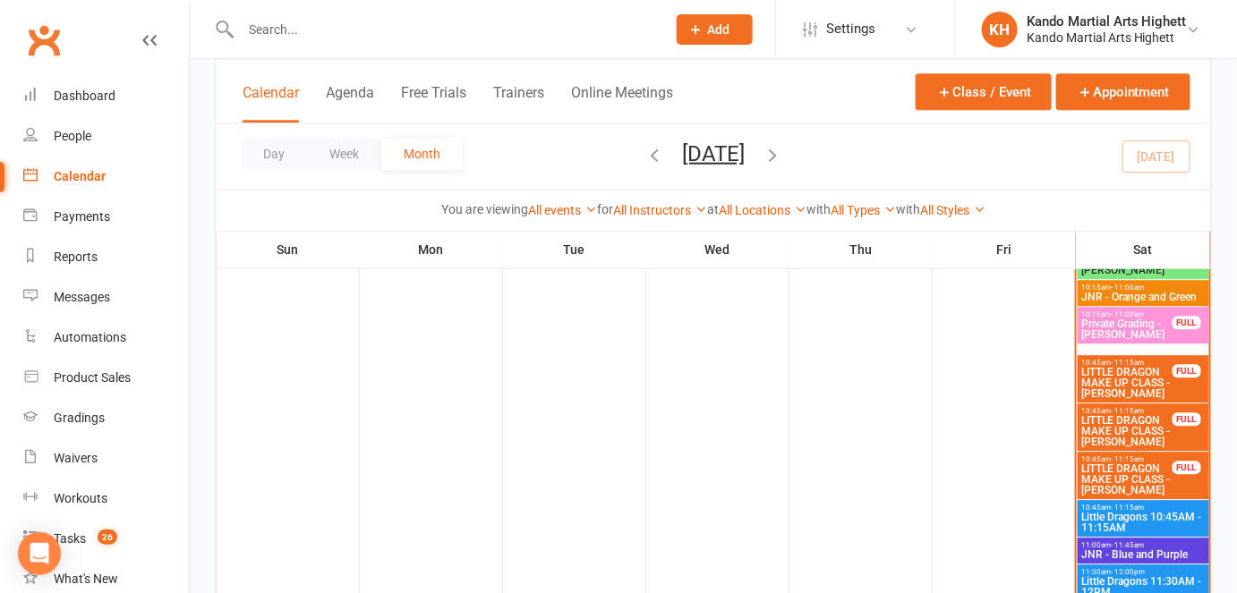
click at [330, 36] on input "text" at bounding box center [444, 29] width 418 height 25
paste input "Timothy Bradley"
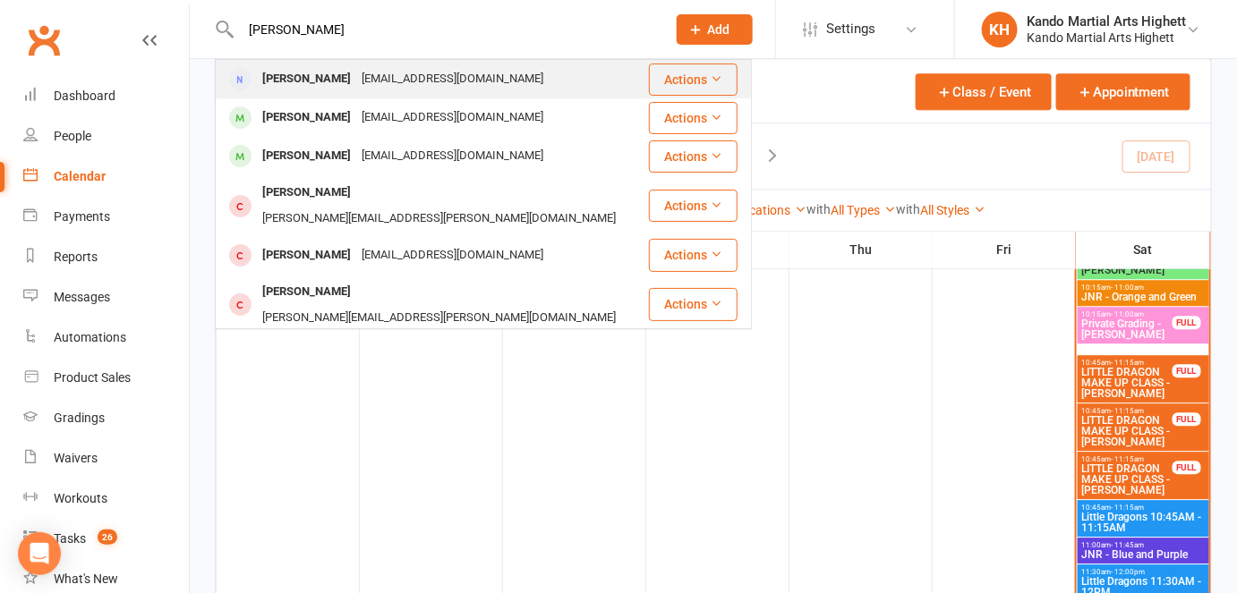
type input "Timothy Bradley"
click at [303, 89] on div "Timothy Bradley" at bounding box center [306, 79] width 99 height 26
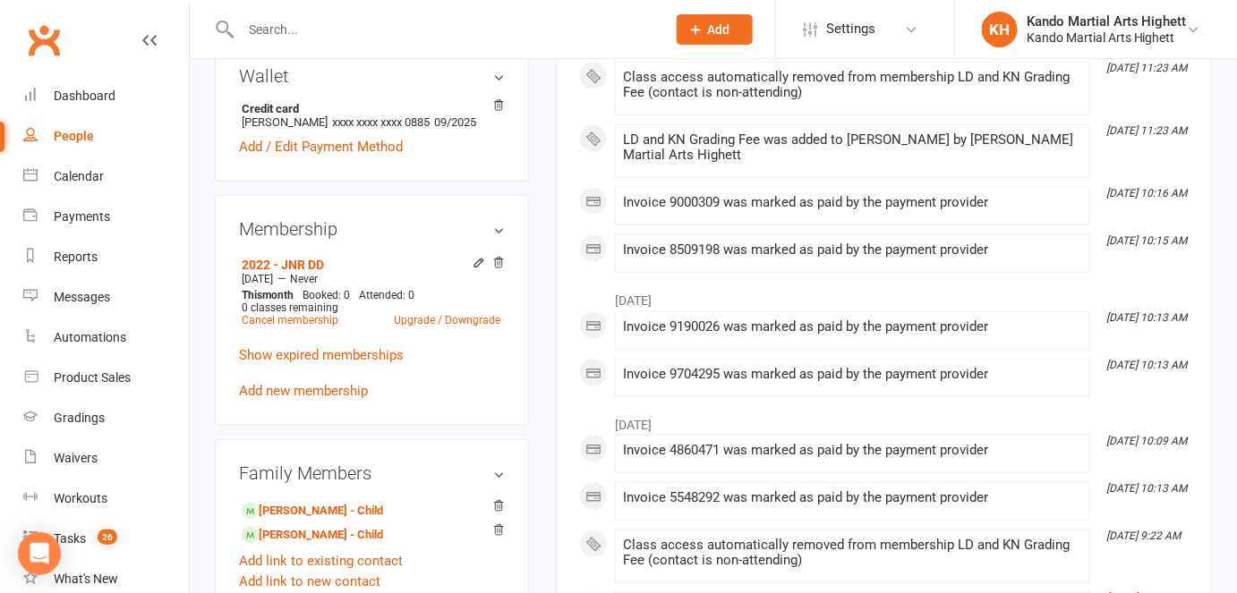
scroll to position [826, 0]
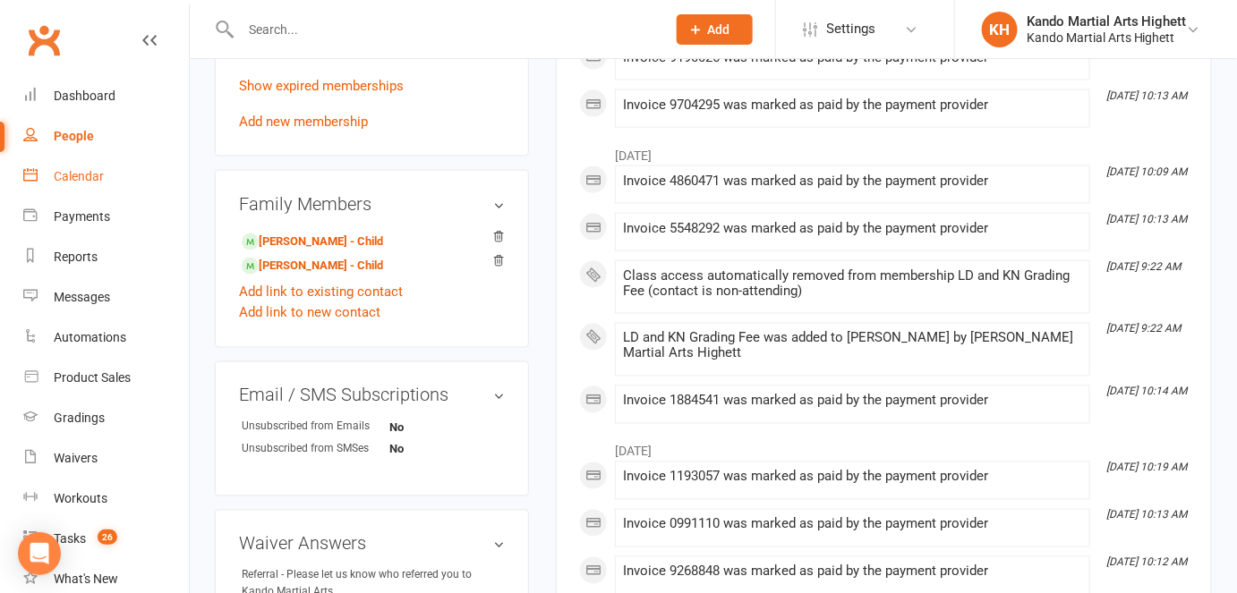
click at [113, 159] on link "Calendar" at bounding box center [106, 177] width 166 height 40
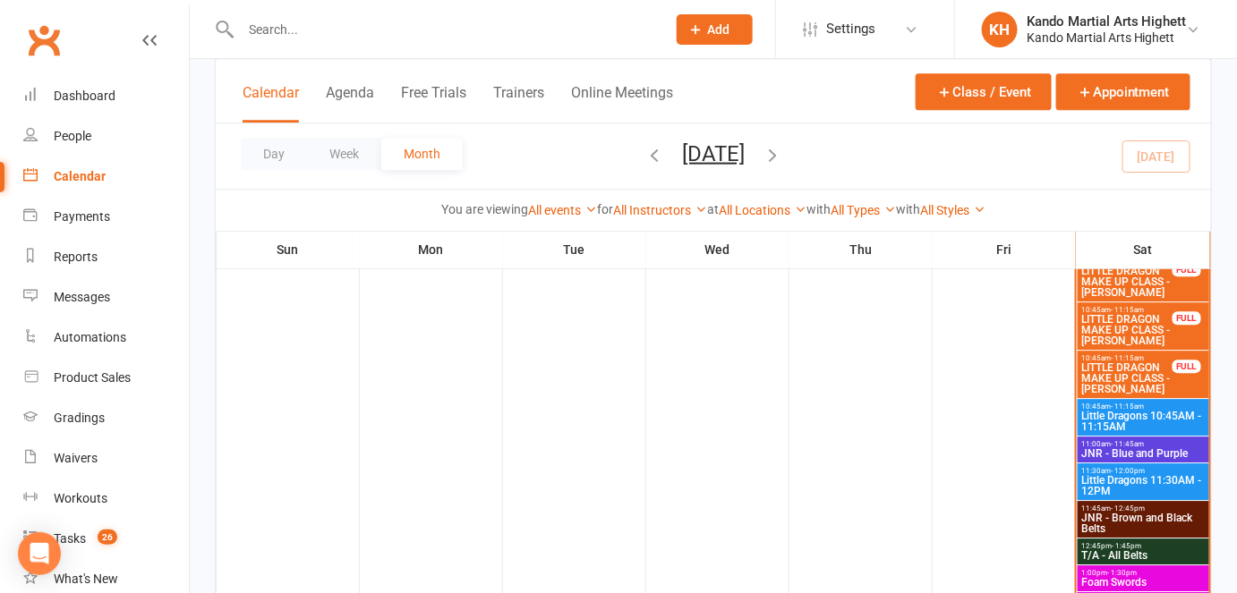
scroll to position [1652, 0]
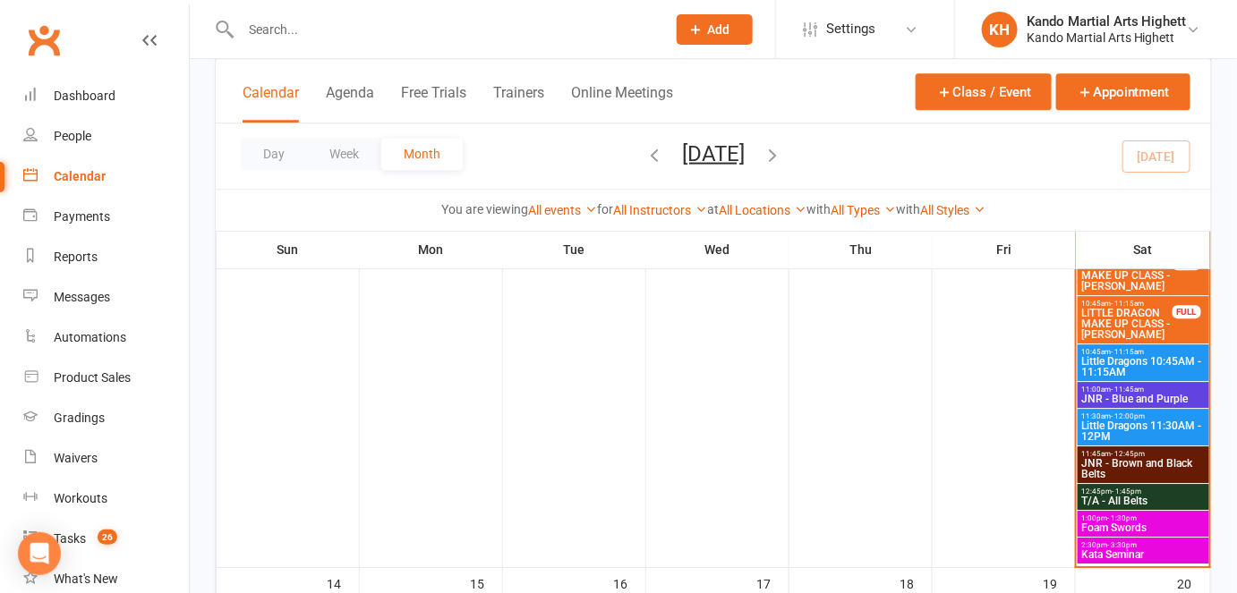
click at [1156, 518] on span "1:00pm - 1:30pm" at bounding box center [1143, 519] width 124 height 8
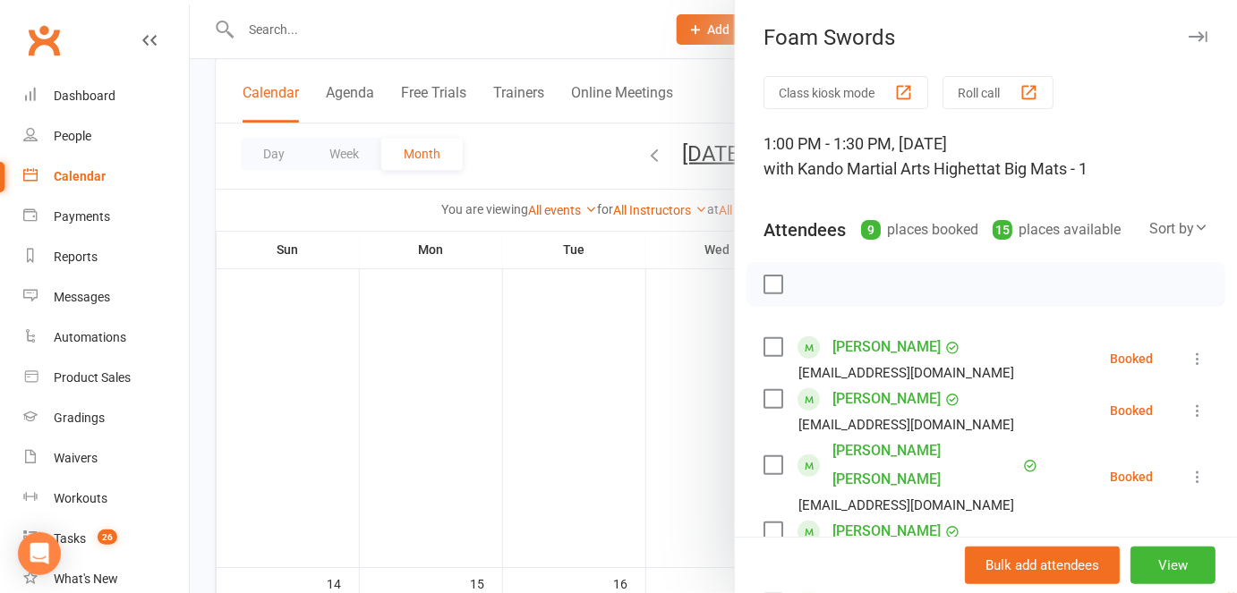
scroll to position [582, 0]
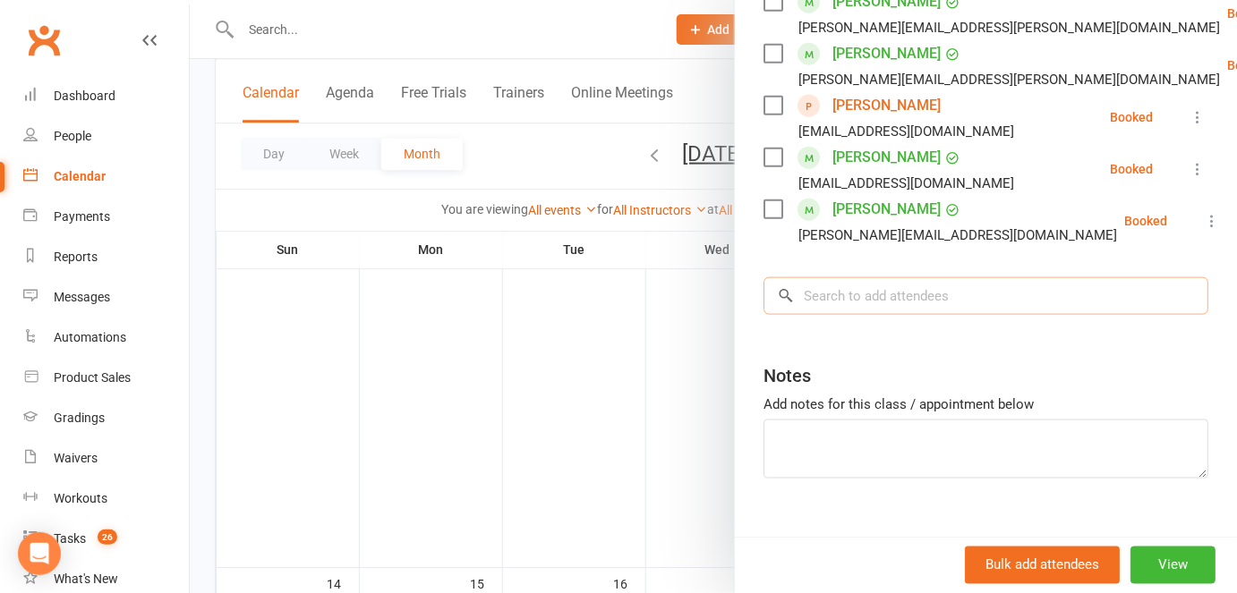
click at [821, 282] on input "search" at bounding box center [985, 296] width 445 height 38
paste input "Timothy Bradley"
type input "Timothy Bradley"
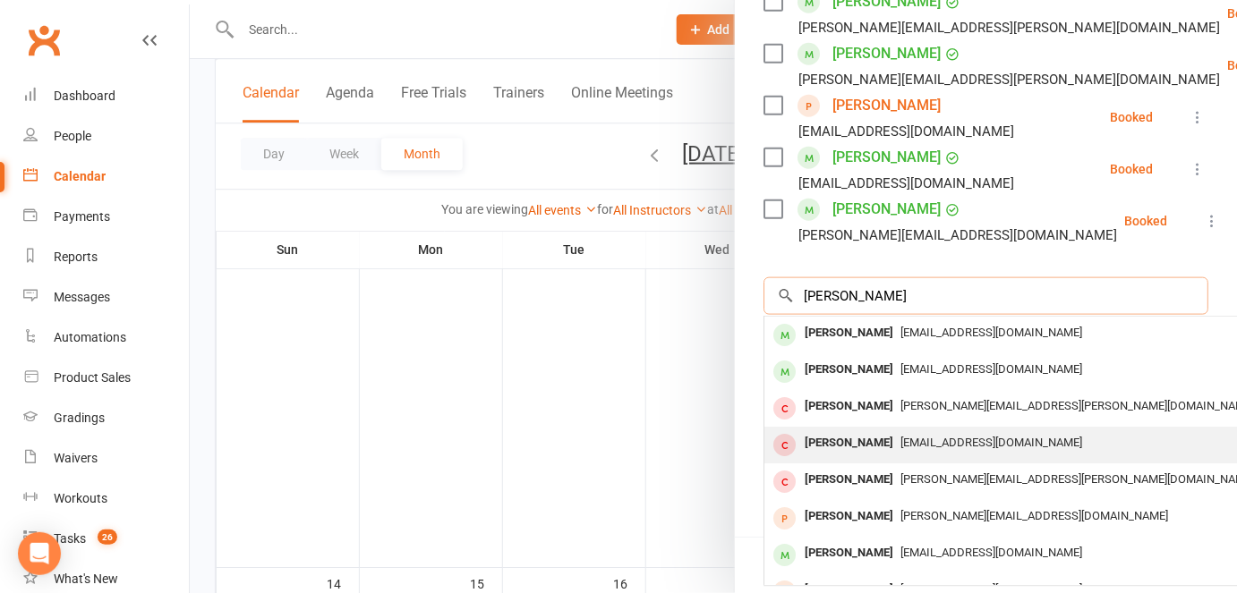
scroll to position [98, 0]
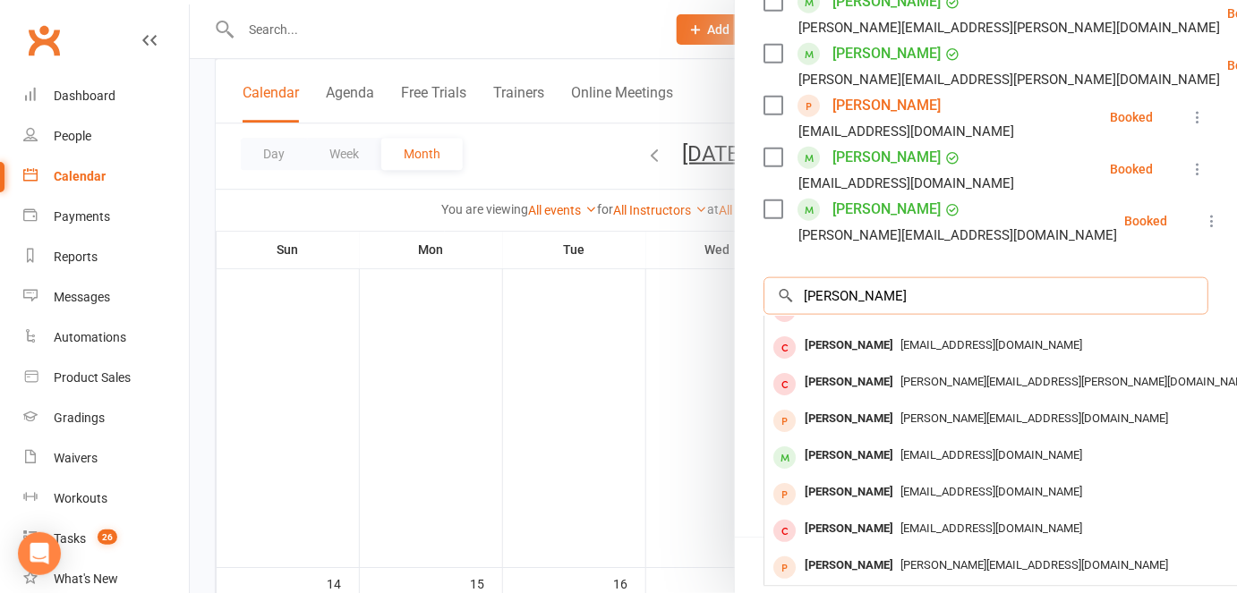
drag, startPoint x: 930, startPoint y: 259, endPoint x: 766, endPoint y: 256, distance: 163.8
click at [766, 277] on input "Timothy Bradley" at bounding box center [985, 296] width 445 height 38
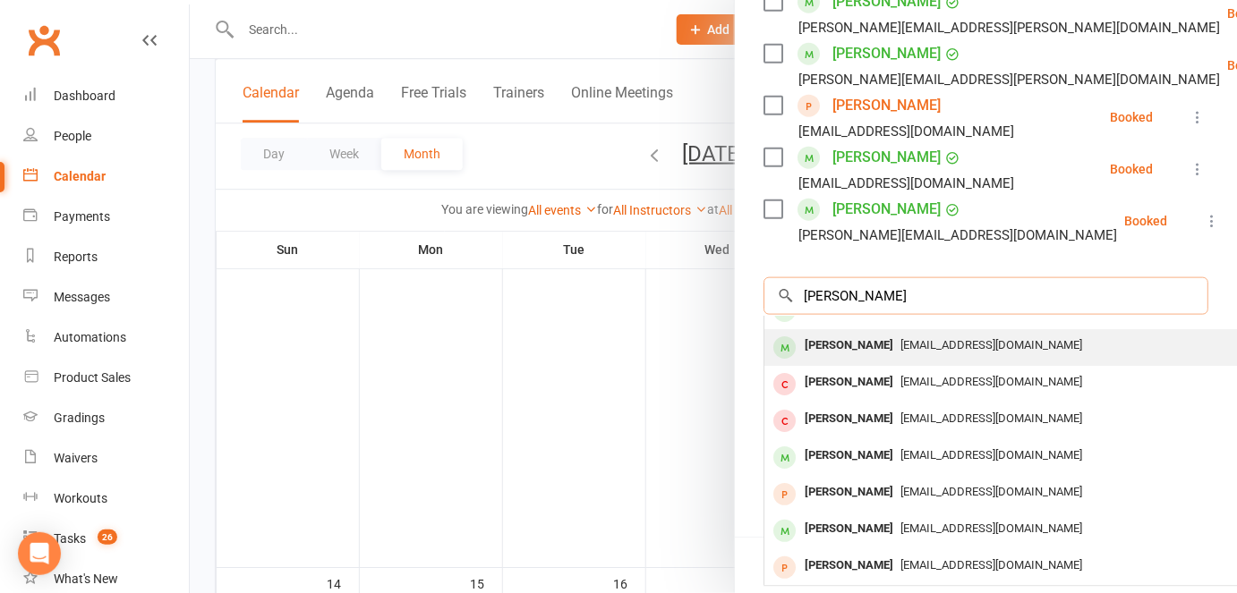
type input "lucy"
click at [838, 333] on div "Lucy Bradley" at bounding box center [848, 346] width 103 height 26
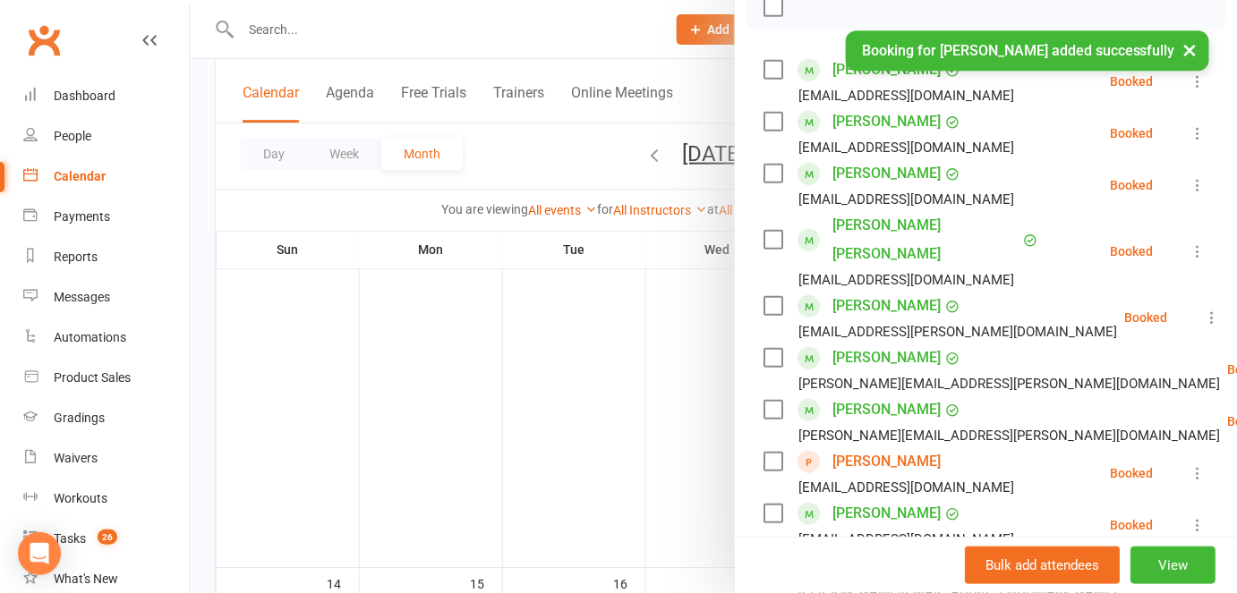
scroll to position [279, 0]
click at [573, 382] on div at bounding box center [713, 296] width 1047 height 593
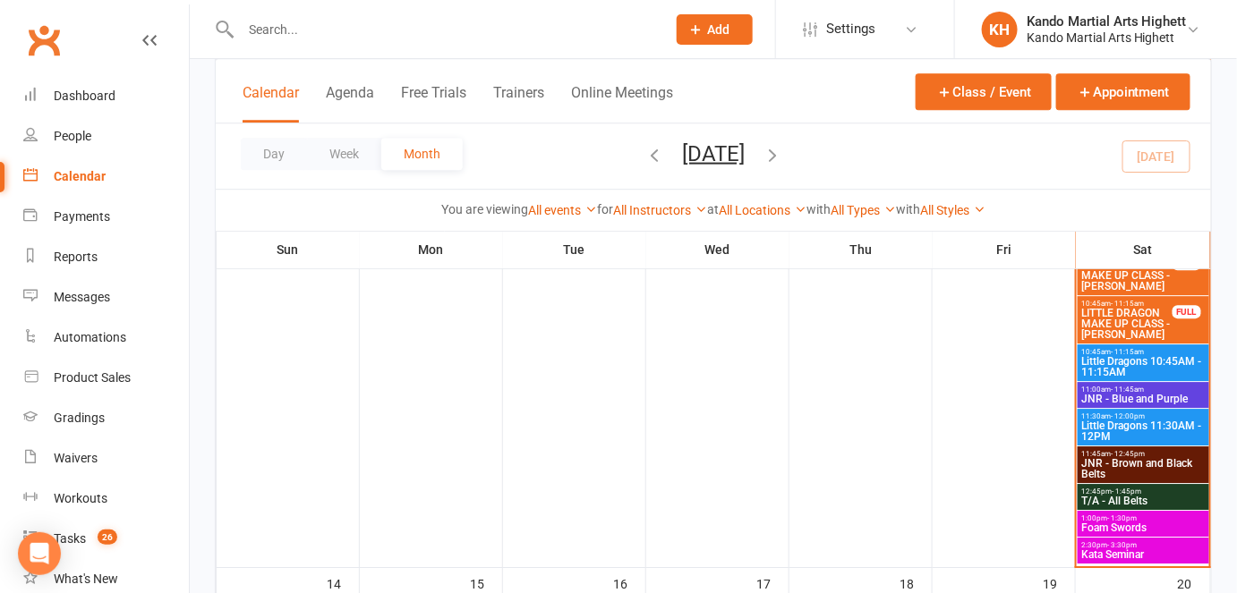
click at [536, 36] on input "text" at bounding box center [444, 29] width 418 height 25
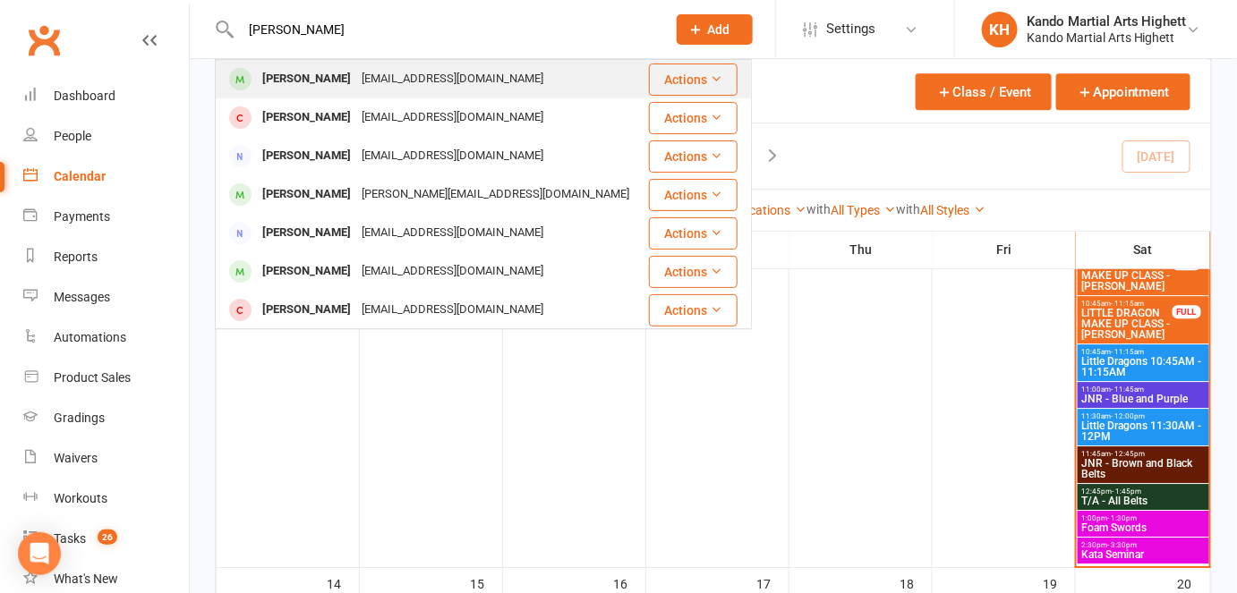
type input "milla dagg"
click at [356, 88] on div "meganpurvins@gmail.com" at bounding box center [452, 79] width 192 height 26
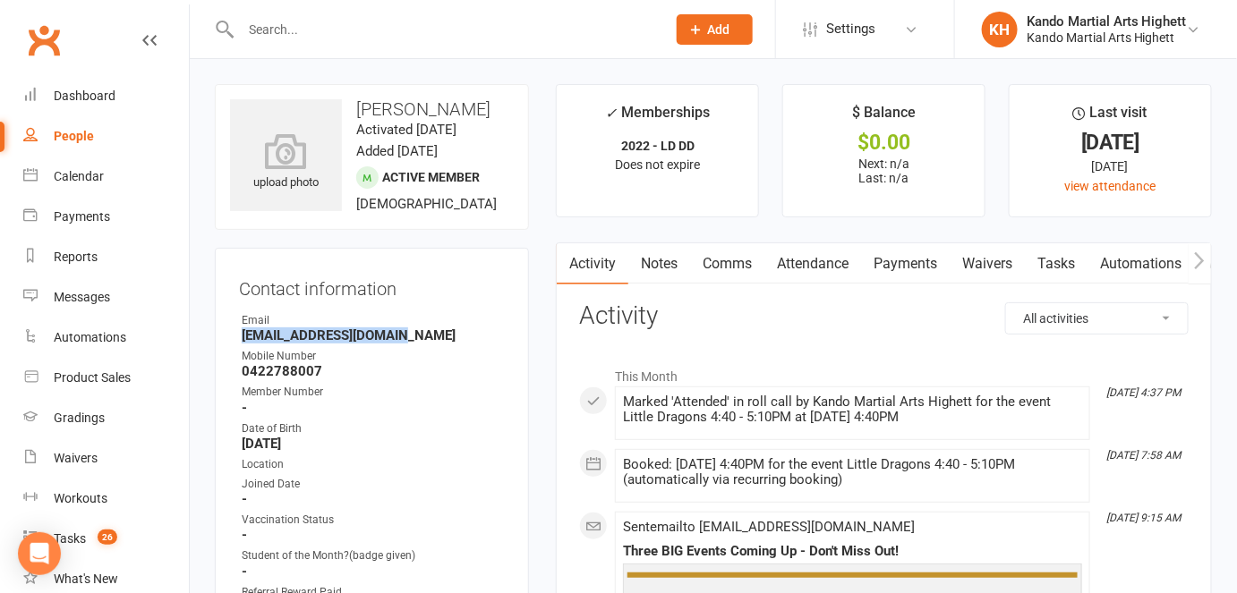
drag, startPoint x: 411, startPoint y: 341, endPoint x: 239, endPoint y: 341, distance: 171.8
click at [239, 341] on li "Email meganpurvins@gmail.com" at bounding box center [372, 327] width 266 height 31
copy strong "meganpurvins@gmail.com"
click at [395, 367] on strong "0422788007" at bounding box center [373, 371] width 263 height 16
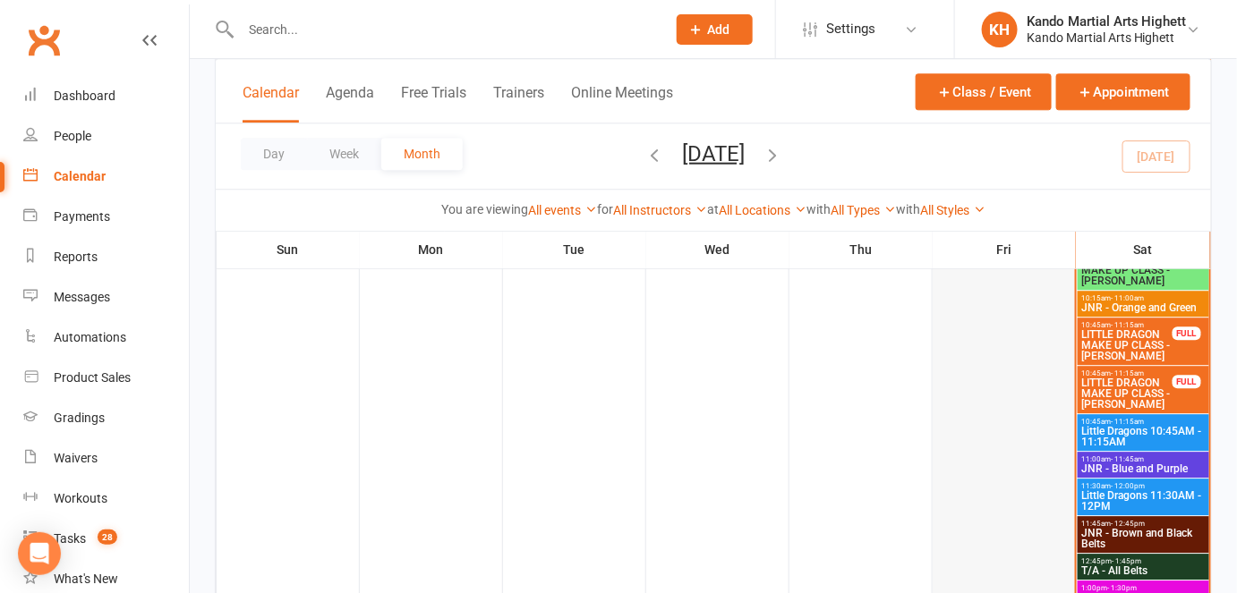
scroll to position [1489, 0]
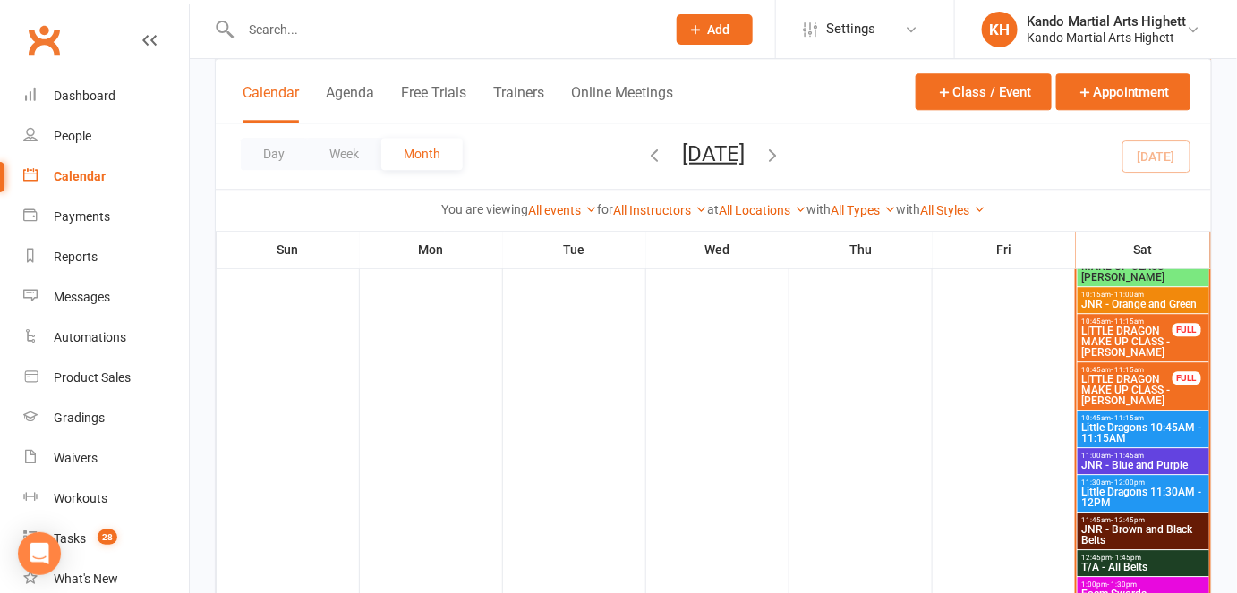
click at [1147, 432] on span "Little Dragons 10:45AM - 11:15AM" at bounding box center [1143, 432] width 124 height 21
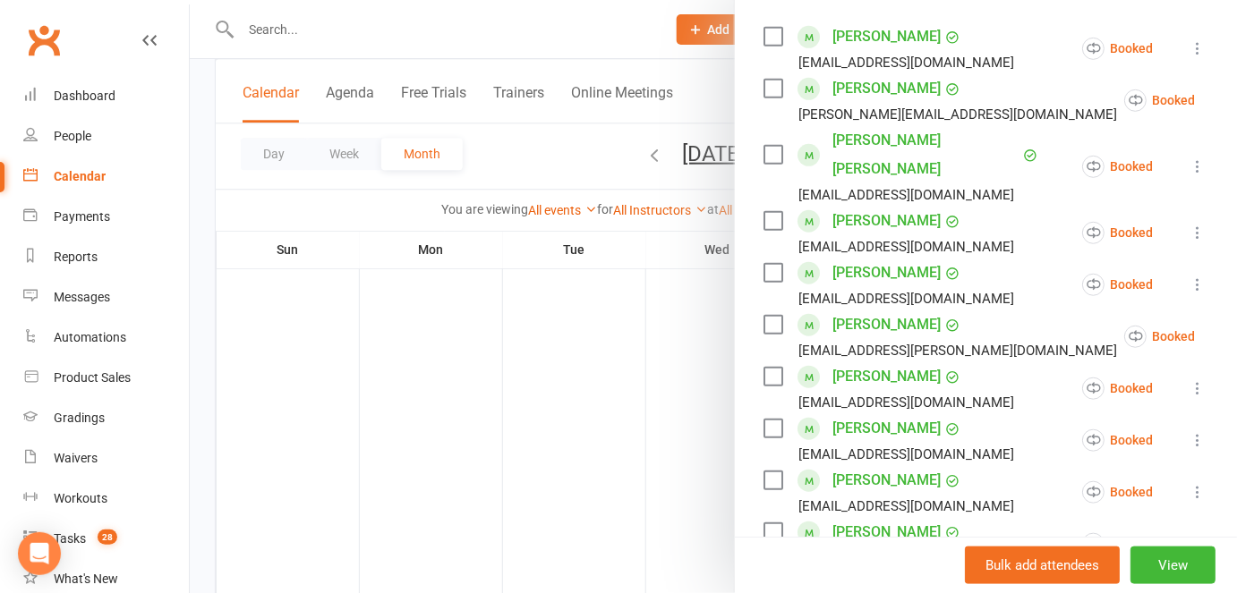
scroll to position [311, 0]
click at [571, 225] on div at bounding box center [713, 296] width 1047 height 593
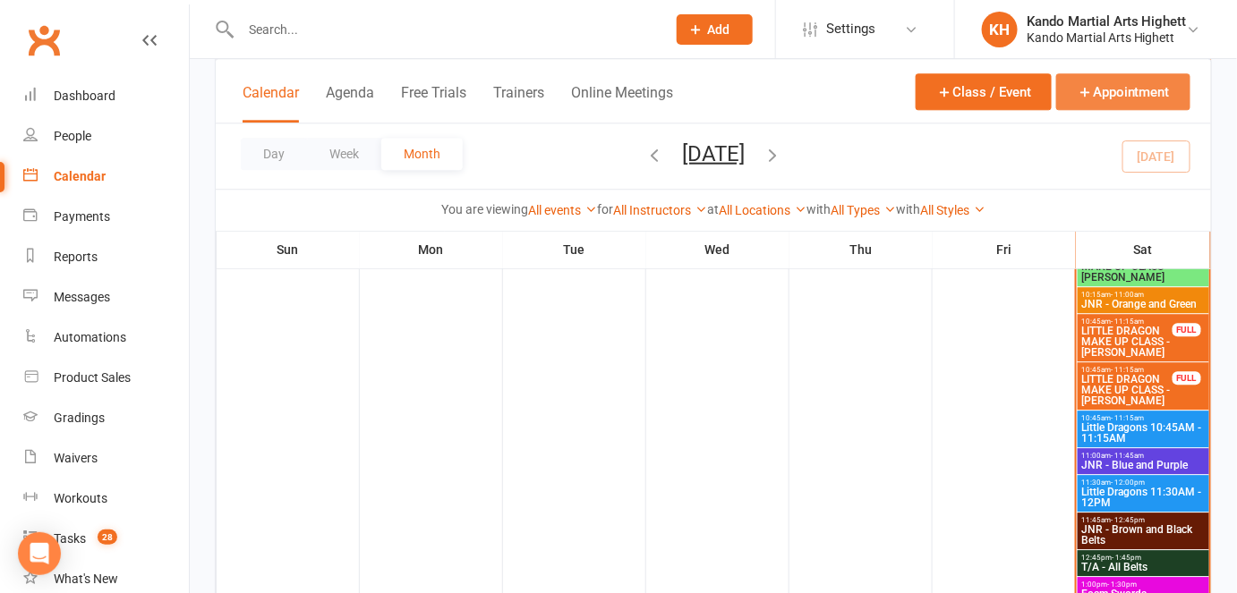
click at [1112, 91] on button "Appointment" at bounding box center [1123, 91] width 134 height 37
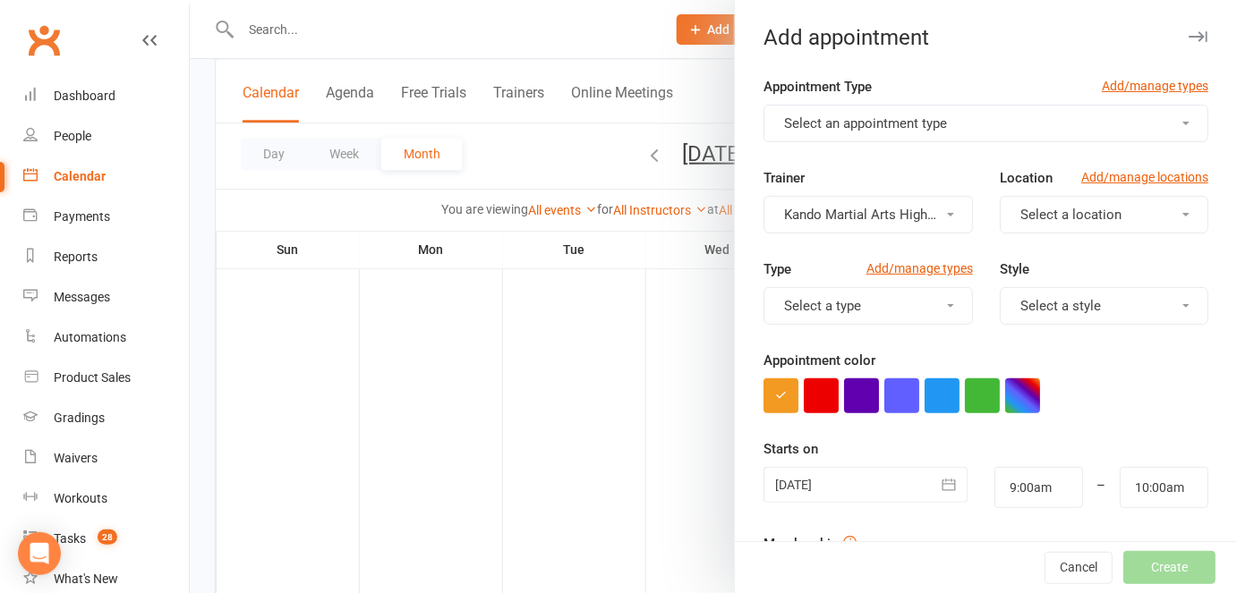
click at [925, 129] on span "Select an appointment type" at bounding box center [865, 123] width 163 height 16
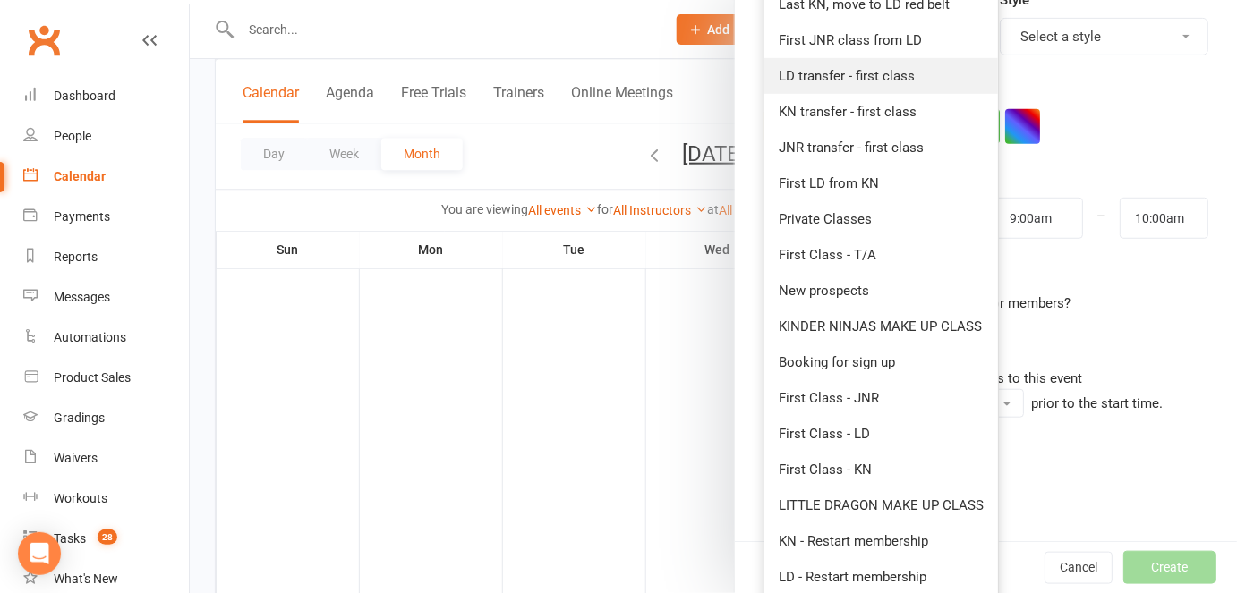
scroll to position [272, 0]
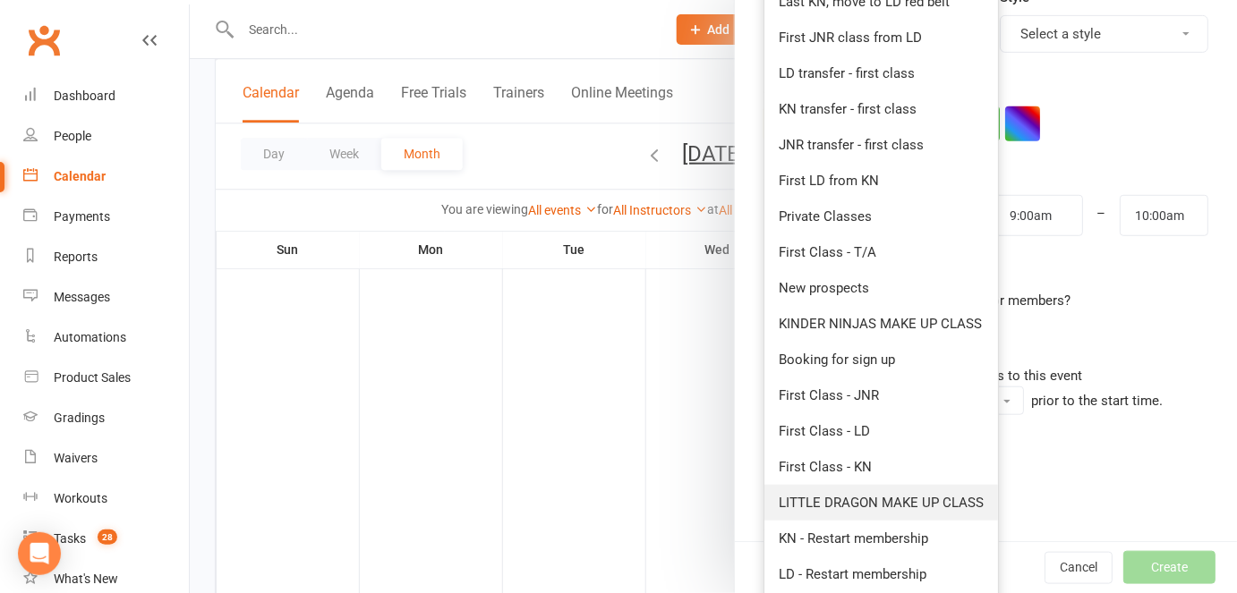
click at [818, 497] on span "LITTLE DRAGON MAKE UP CLASS" at bounding box center [881, 503] width 205 height 16
type input "9:30am"
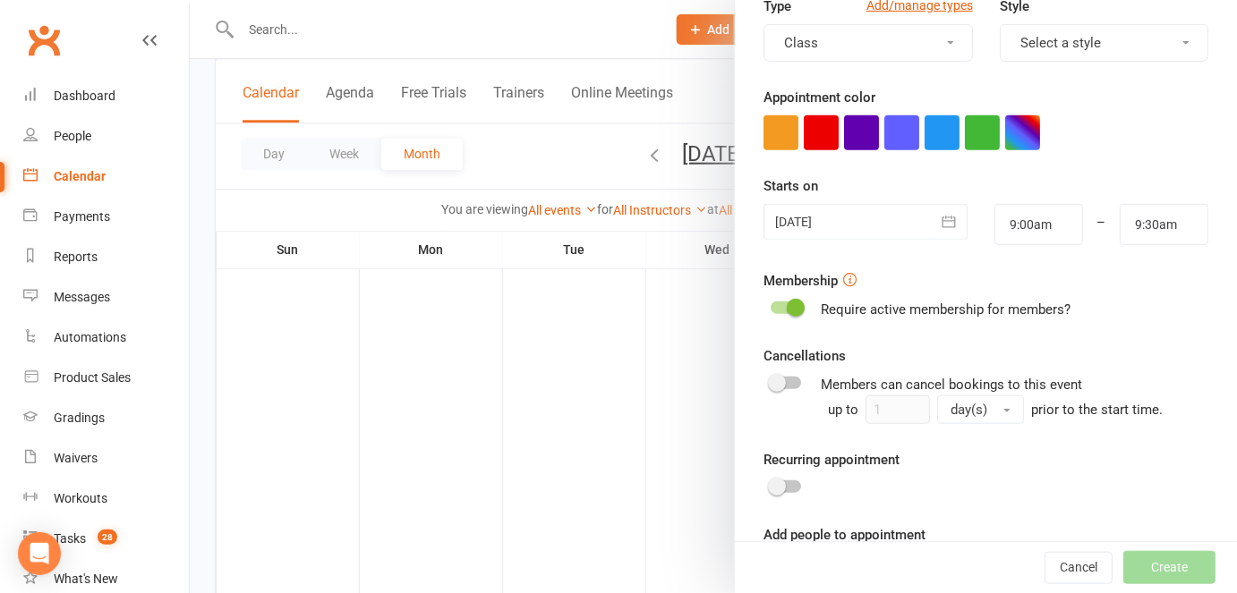
scroll to position [334, 0]
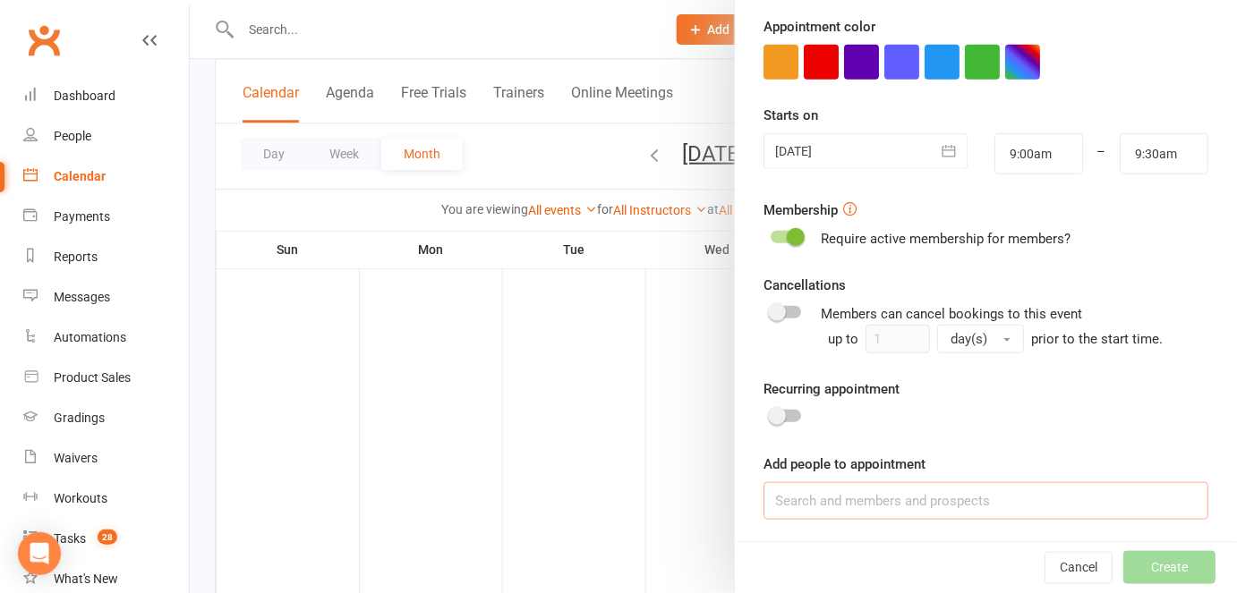
click at [846, 499] on input at bounding box center [985, 501] width 445 height 38
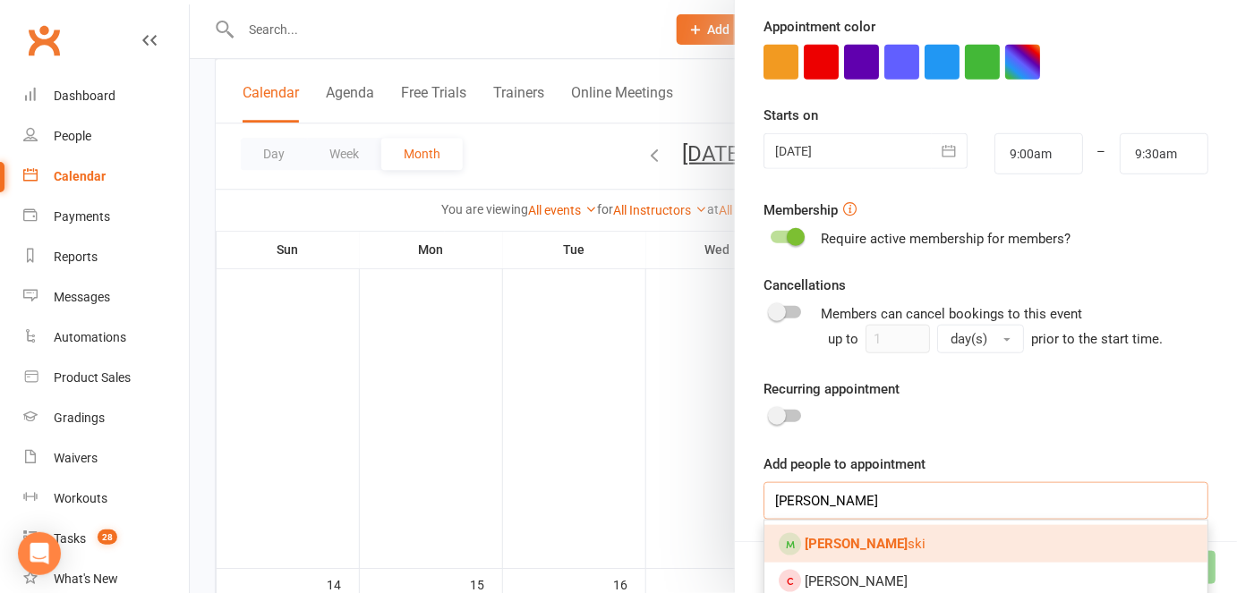
type input "jj lew"
click at [795, 541] on link "JJ Lew ski" at bounding box center [985, 544] width 443 height 38
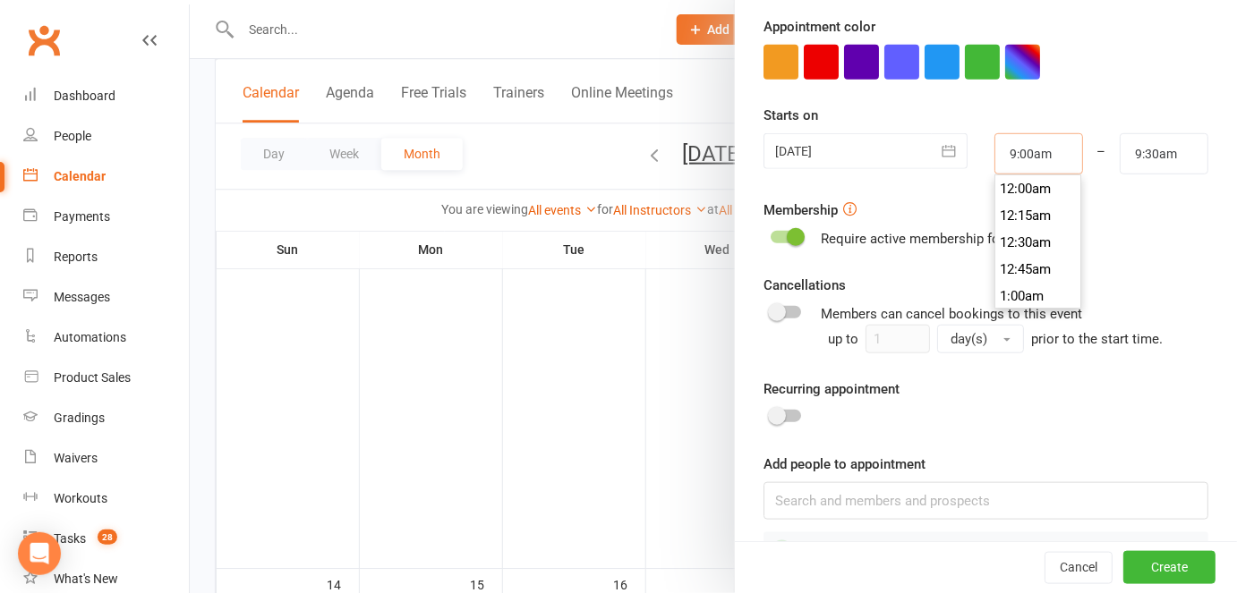
scroll to position [940, 0]
drag, startPoint x: 1044, startPoint y: 150, endPoint x: 974, endPoint y: 150, distance: 69.8
click at [981, 150] on div "9:00am 12:00am 12:15am 12:30am 12:45am 1:00am 1:15am 1:30am 1:45am 2:00am 2:15a…" at bounding box center [1038, 153] width 115 height 41
click at [950, 185] on form "Appointment Type Add/manage types LITTLE DRAGON MAKE UP CLASS Trainer Kando Mar…" at bounding box center [985, 156] width 445 height 828
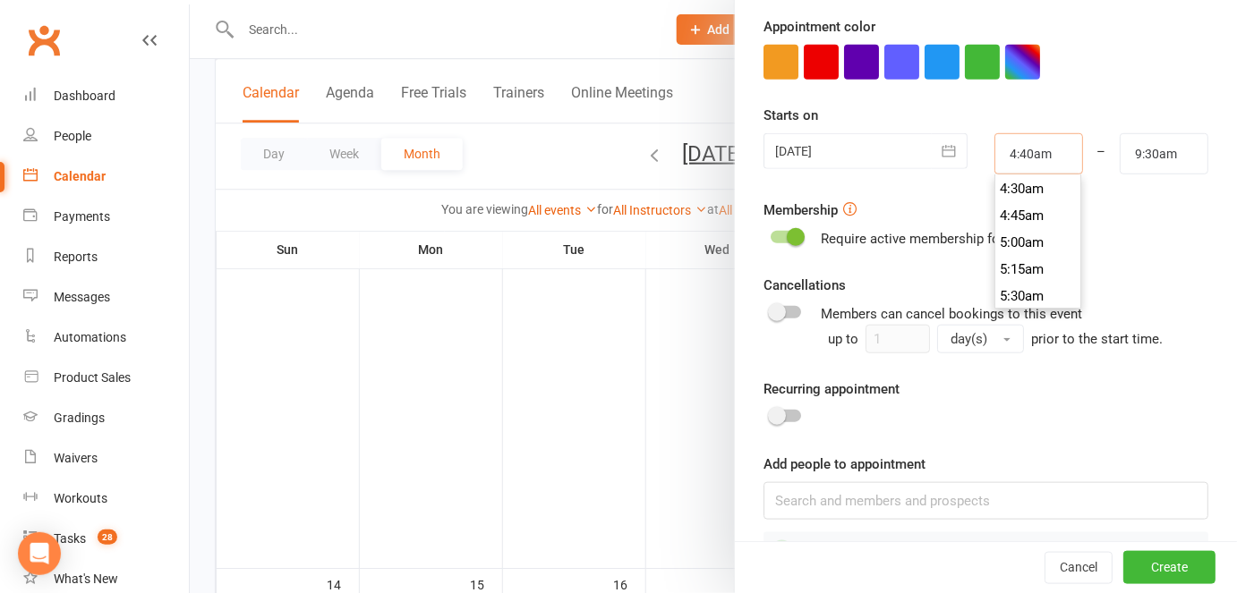
click at [1026, 151] on input "4:40am" at bounding box center [1038, 153] width 89 height 41
type input "4:40pm"
click at [1082, 133] on div "–" at bounding box center [1101, 153] width 38 height 41
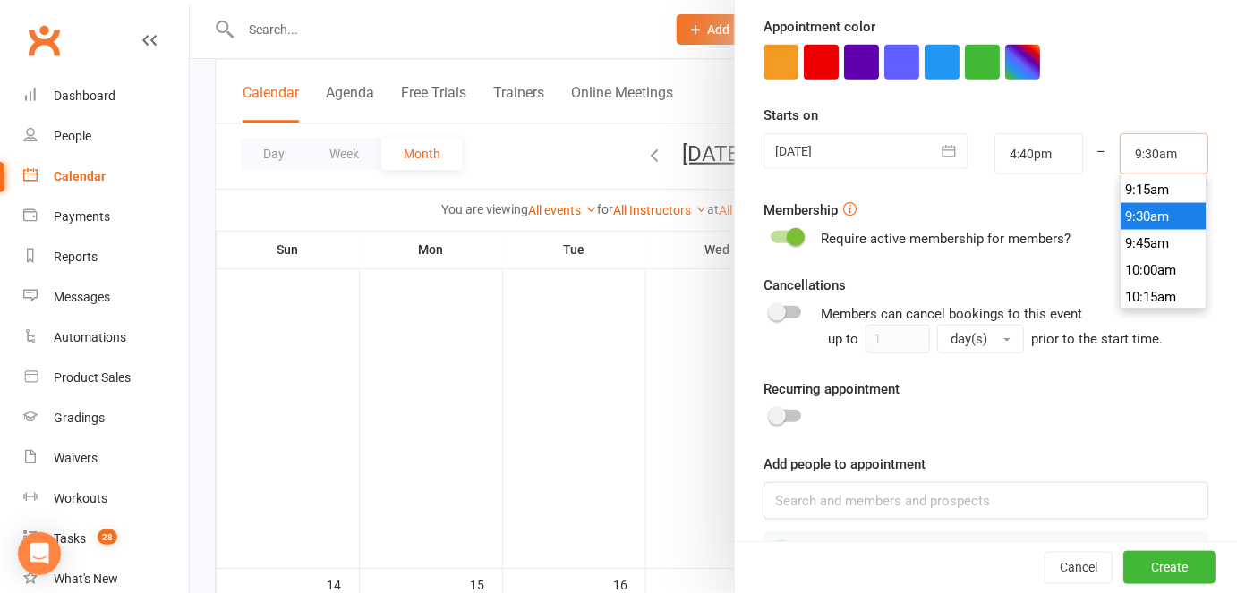
drag, startPoint x: 1179, startPoint y: 160, endPoint x: 1097, endPoint y: 160, distance: 81.4
click at [1106, 160] on div "9:30am 12:00am 12:15am 12:30am 12:45am 1:00am 1:15am 1:30am 1:45am 2:00am 2:15a…" at bounding box center [1163, 153] width 115 height 41
type input "5:10pm"
click at [1062, 200] on div "Membership Require active membership for members?" at bounding box center [985, 225] width 445 height 50
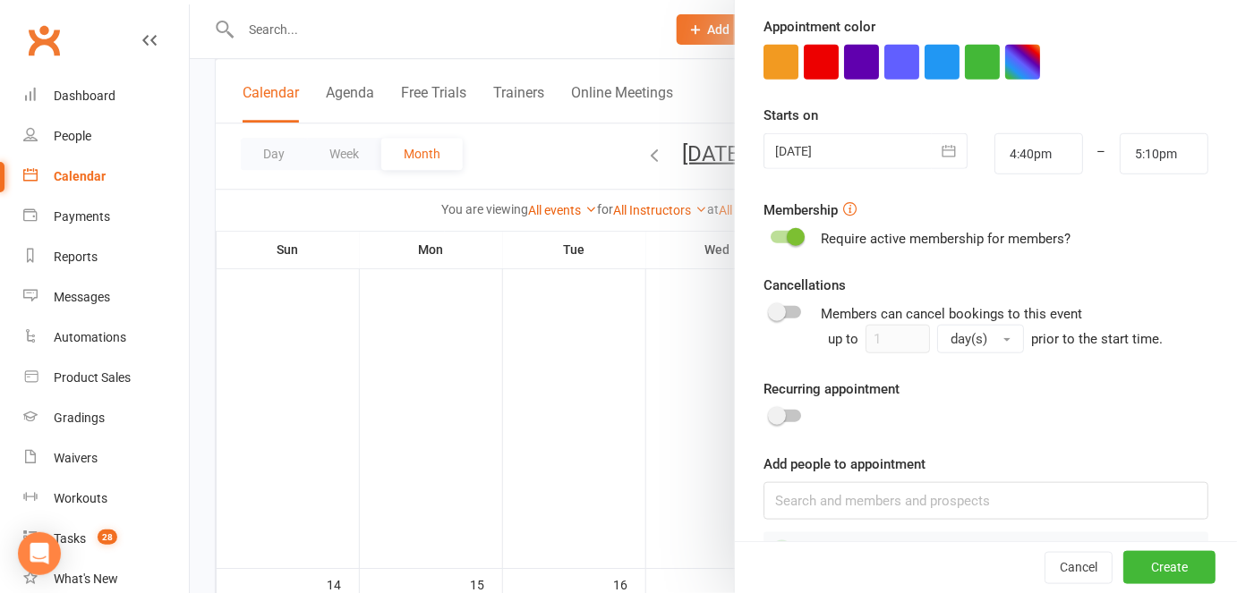
click at [940, 146] on icon "button" at bounding box center [949, 151] width 18 height 18
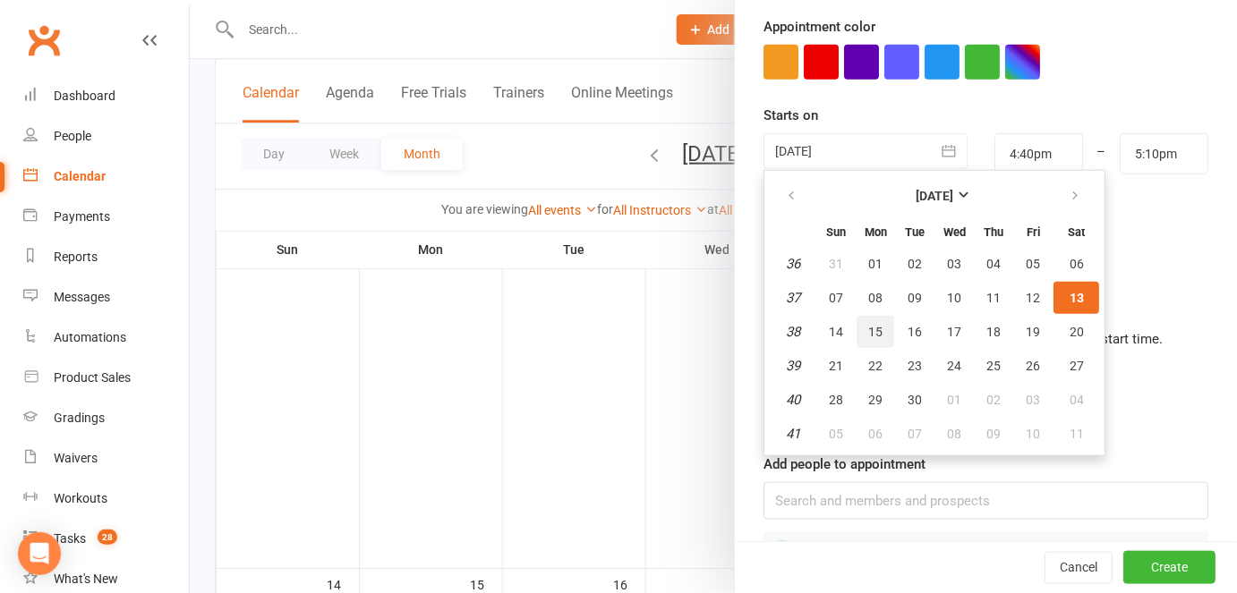
click at [868, 332] on span "15" at bounding box center [875, 332] width 14 height 14
type input "15 Sep 2025"
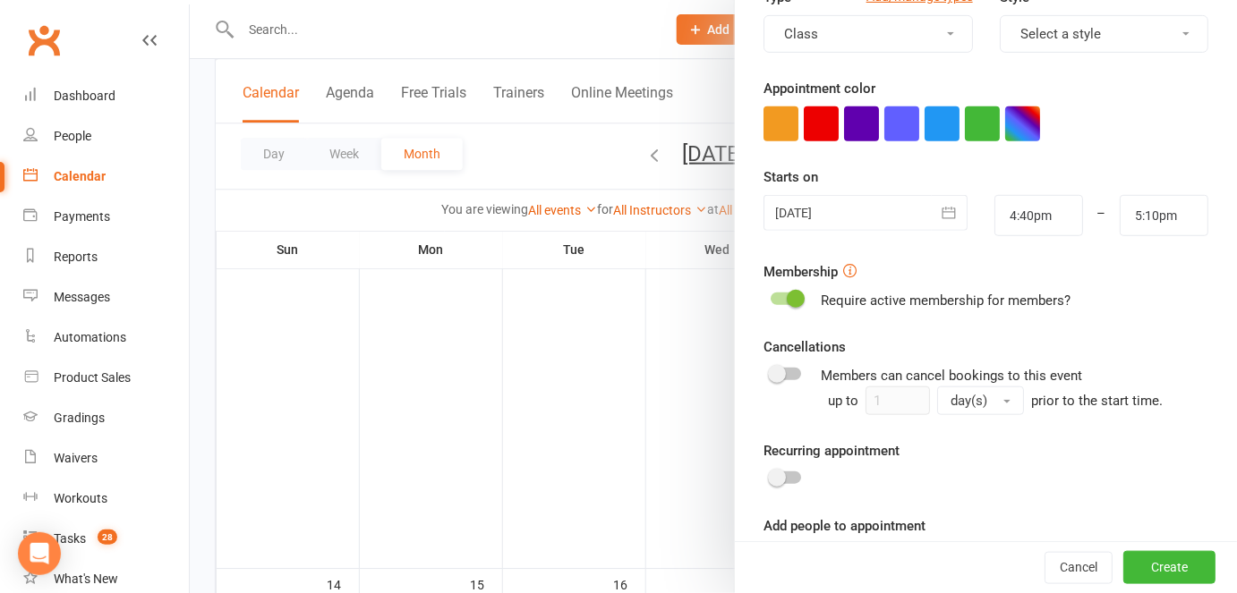
scroll to position [383, 0]
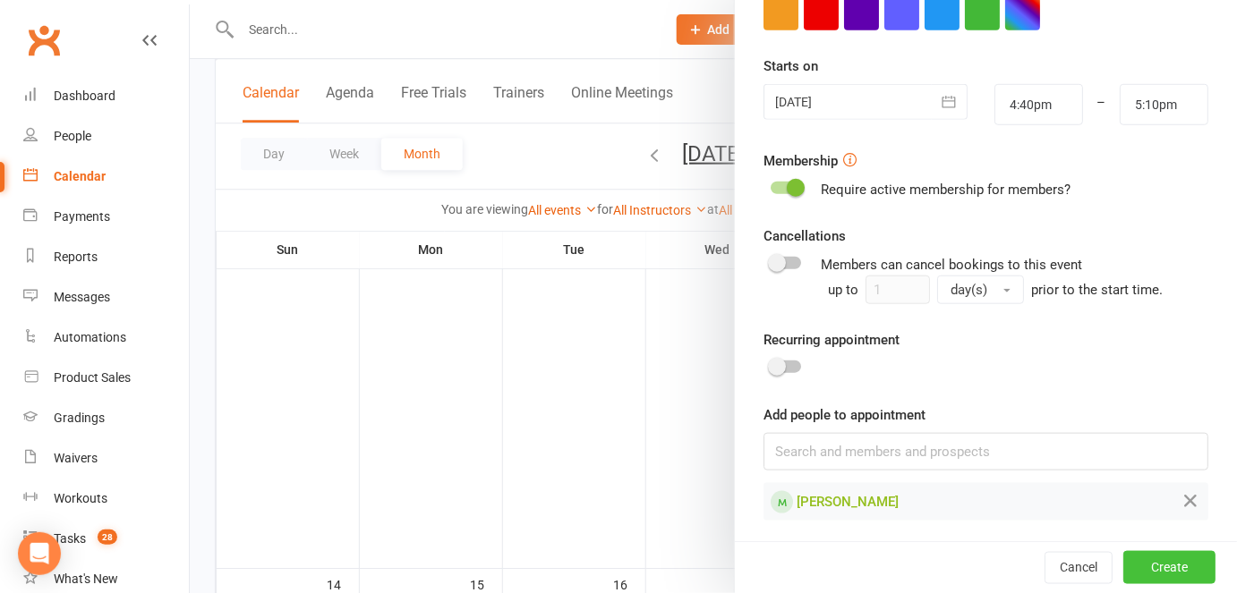
click at [1147, 571] on button "Create" at bounding box center [1169, 568] width 92 height 32
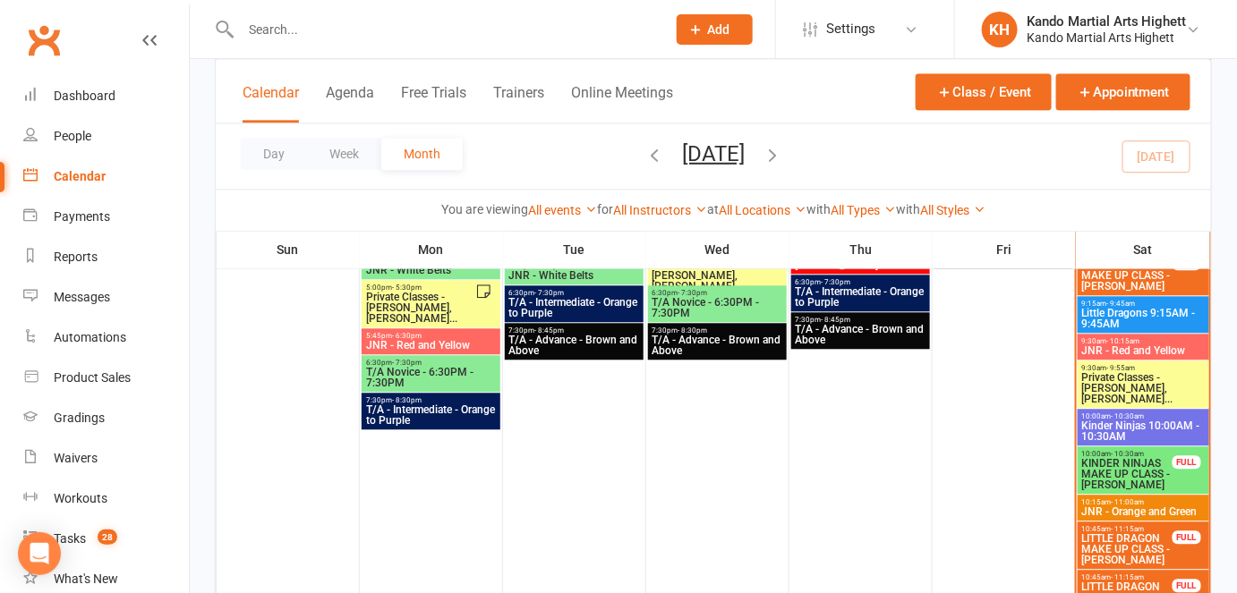
scroll to position [1494, 0]
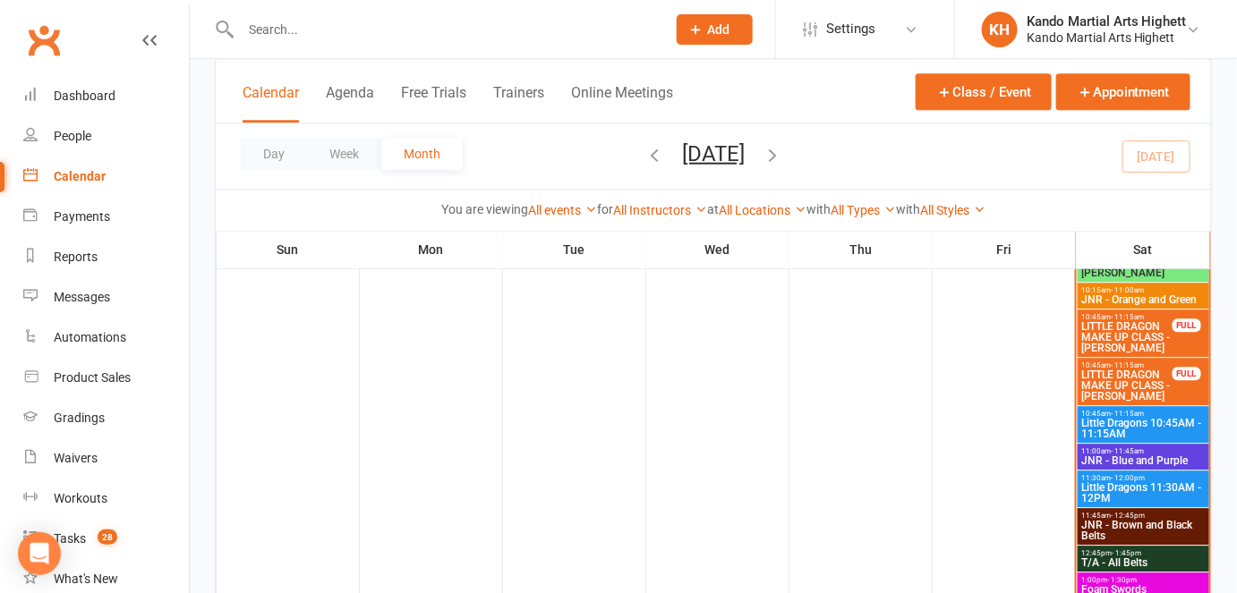
click at [1083, 115] on div "Class / Event Appointment" at bounding box center [1053, 97] width 275 height 49
click at [1093, 95] on button "Appointment" at bounding box center [1123, 91] width 134 height 37
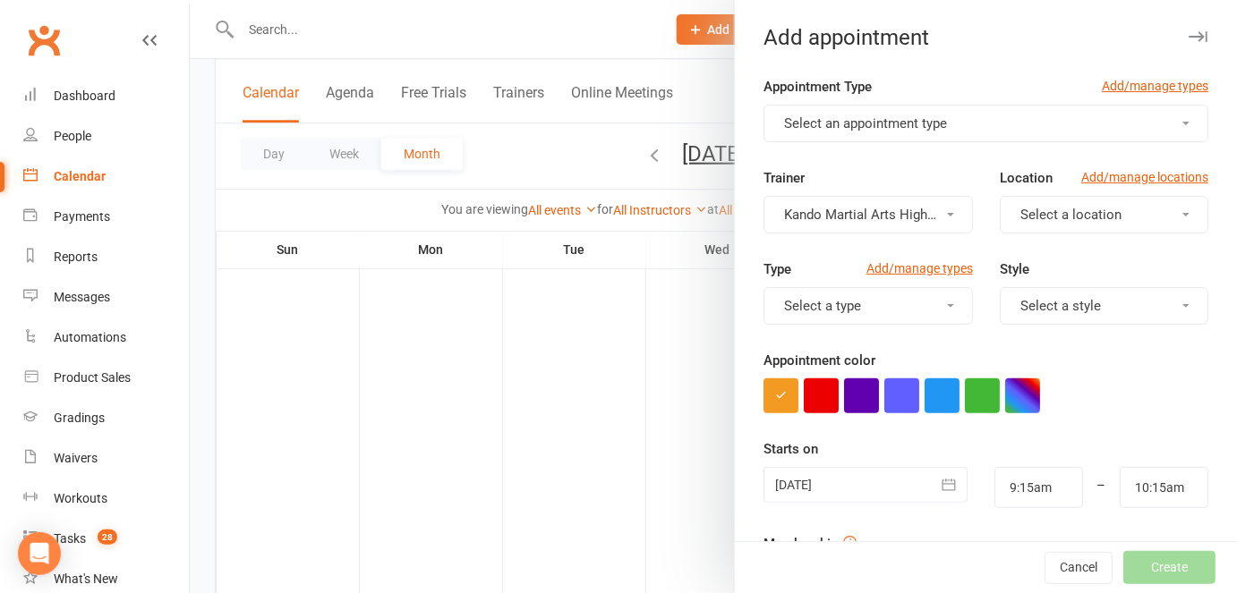
click at [912, 122] on span "Select an appointment type" at bounding box center [865, 123] width 163 height 16
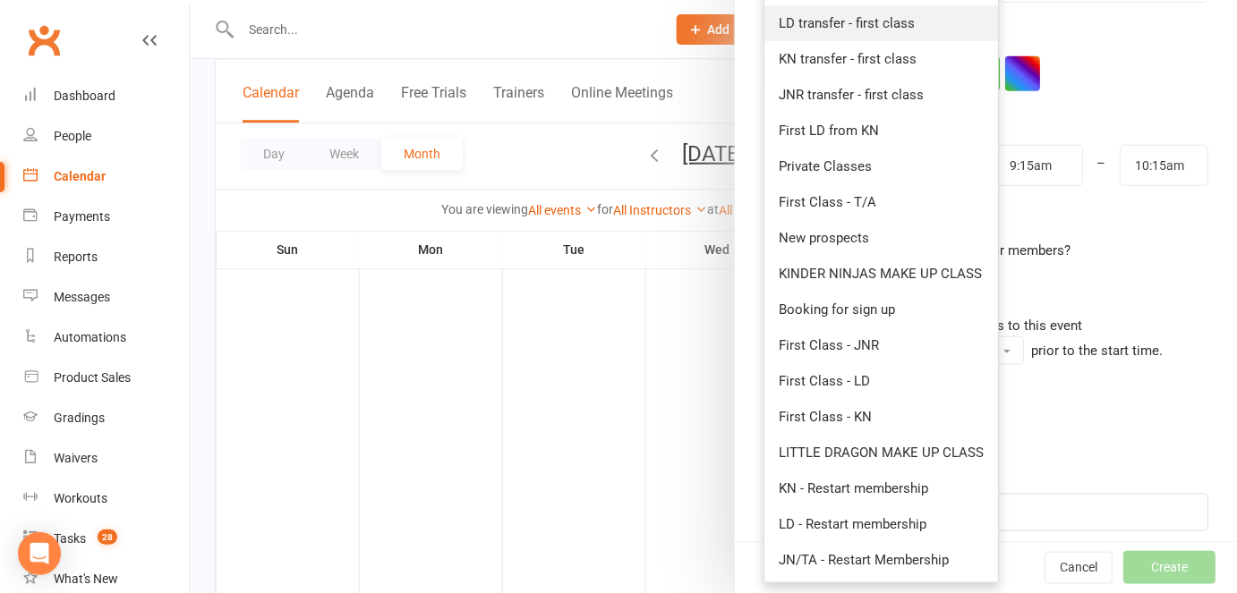
scroll to position [334, 0]
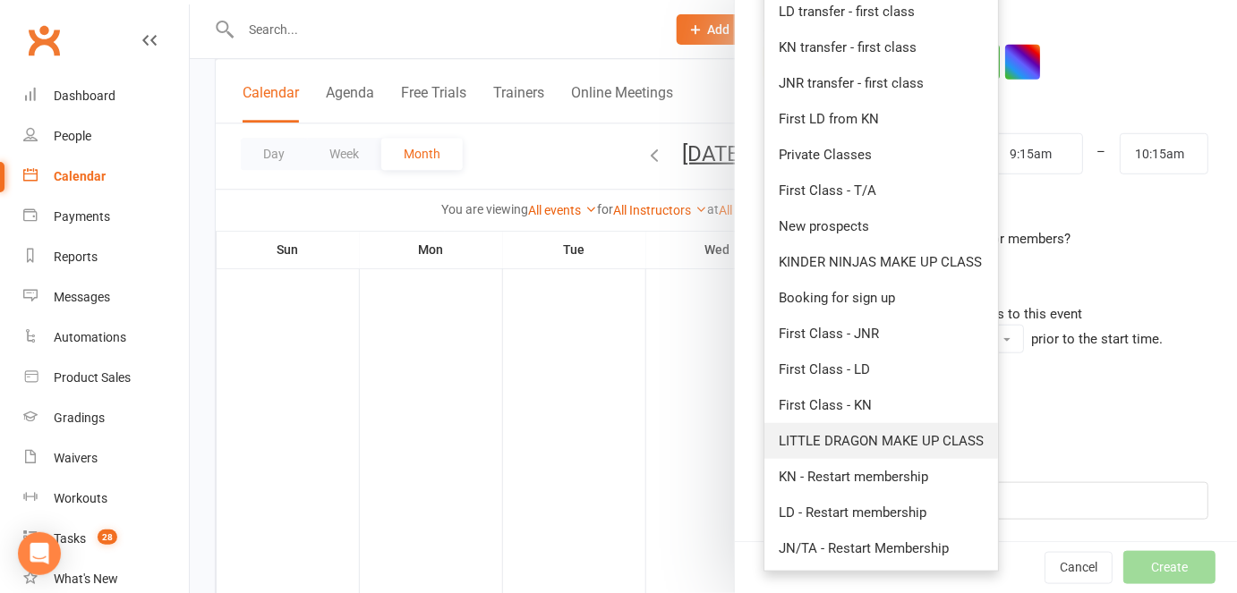
click at [797, 451] on link "LITTLE DRAGON MAKE UP CLASS" at bounding box center [881, 441] width 234 height 36
type input "9:45am"
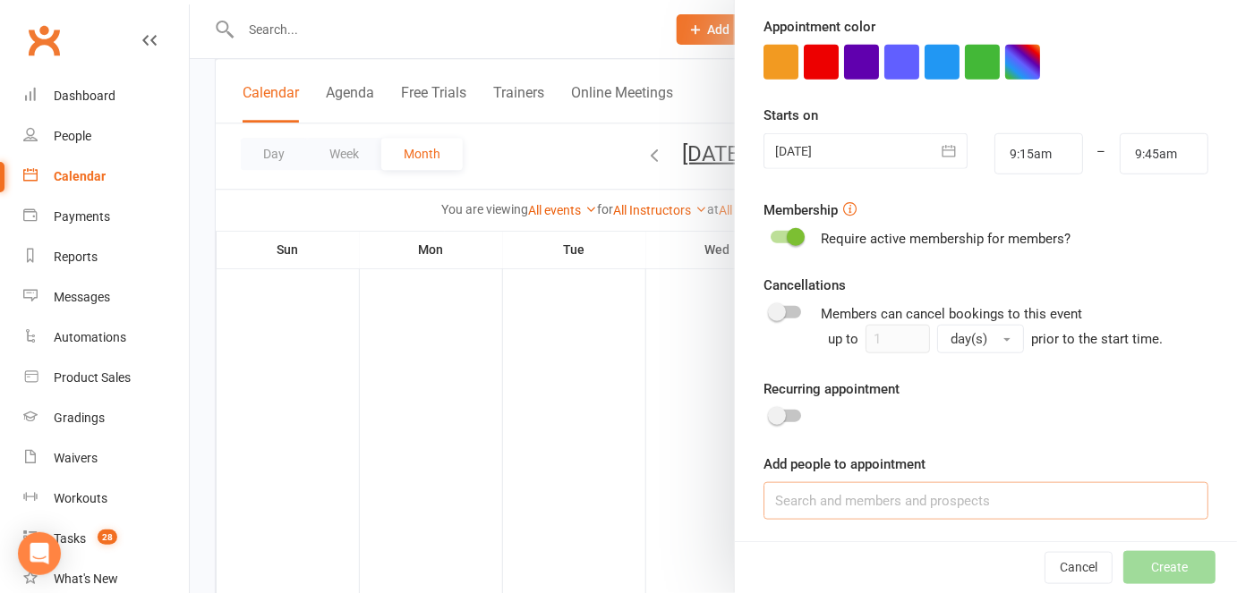
click at [797, 507] on input at bounding box center [985, 501] width 445 height 38
paste input "[PERSON_NAME]"
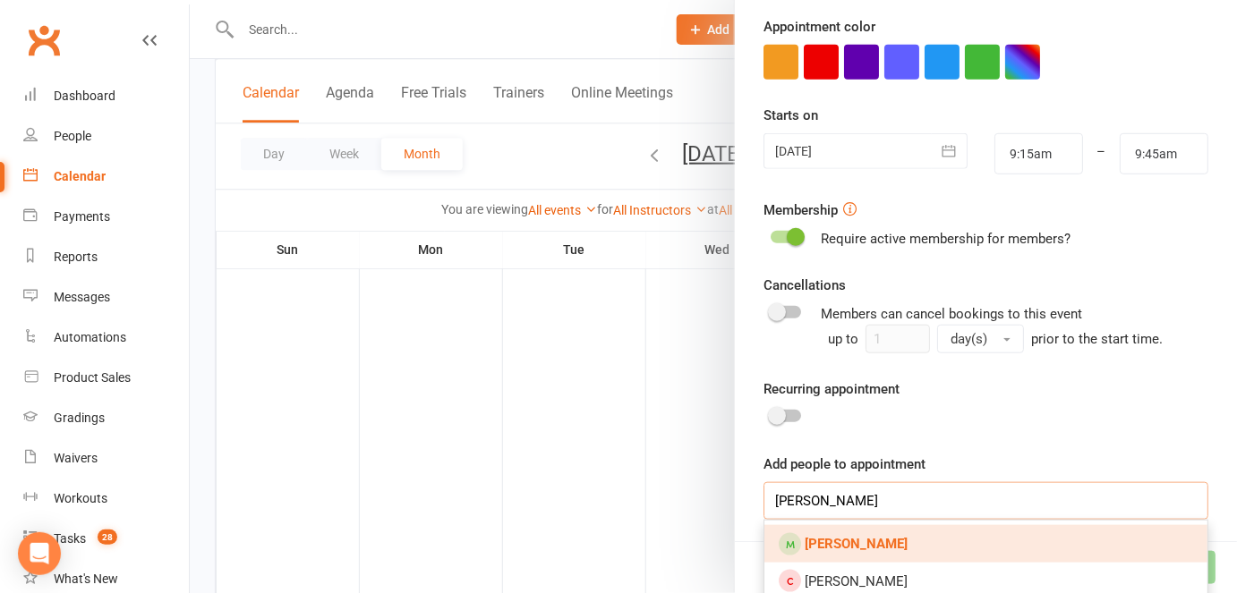
type input "[PERSON_NAME]"
click at [819, 546] on strong "[PERSON_NAME]" at bounding box center [856, 544] width 103 height 16
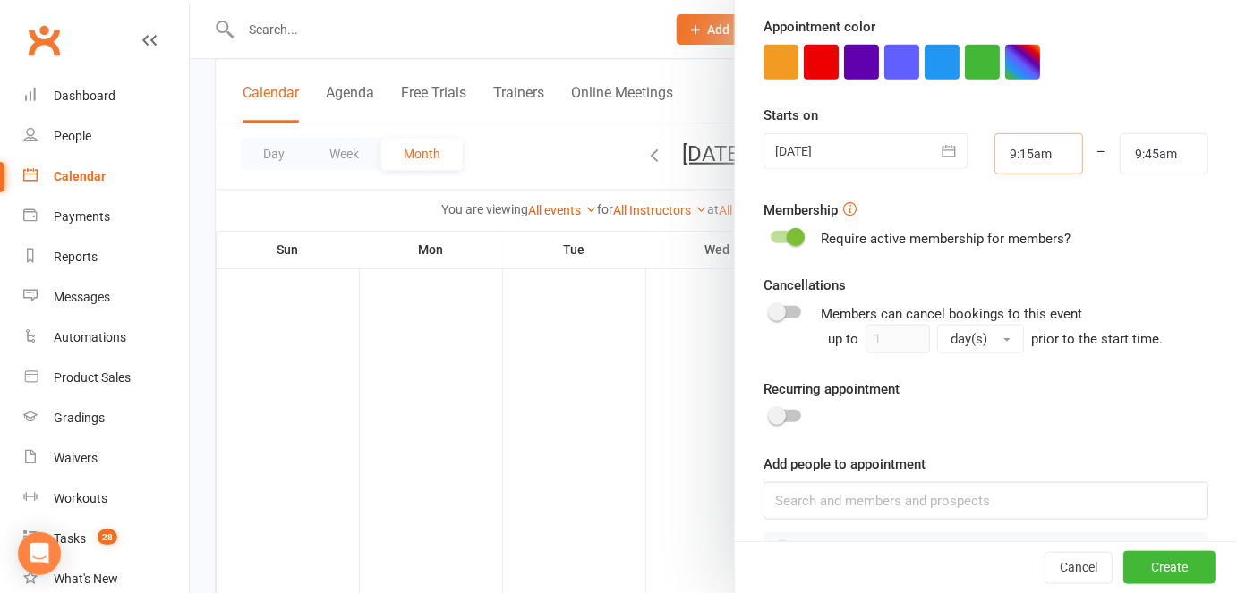
click at [1017, 149] on input "9:15am" at bounding box center [1038, 153] width 89 height 41
click at [1002, 149] on input "9:15am" at bounding box center [1038, 153] width 89 height 41
click at [1014, 149] on input "10:15am" at bounding box center [1038, 153] width 89 height 41
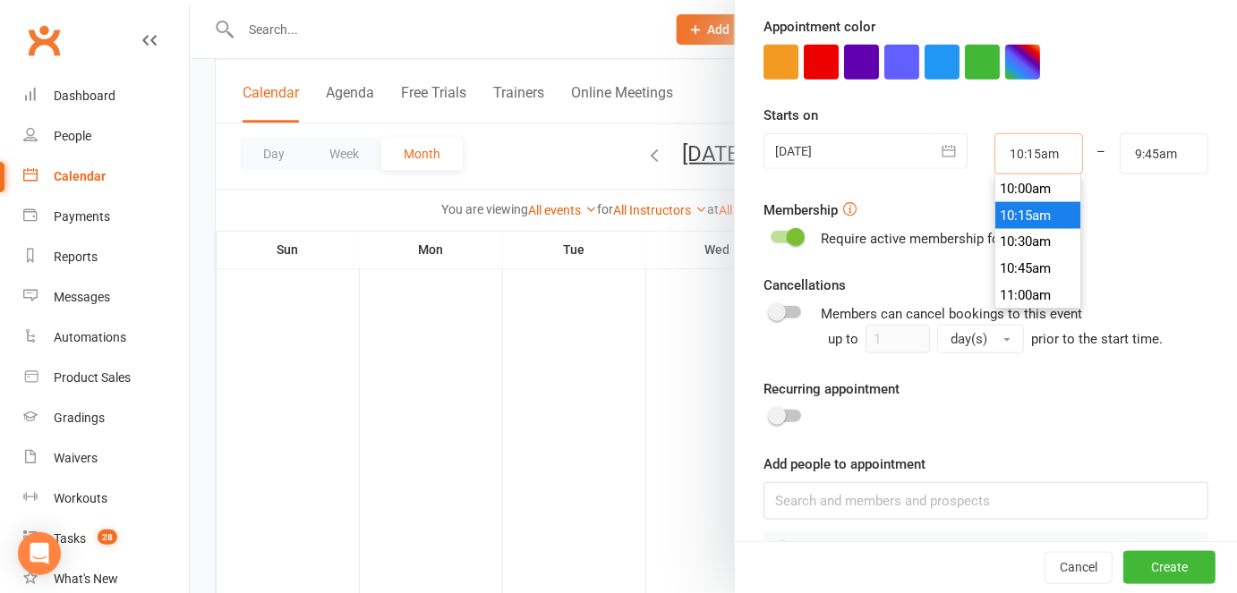
click at [1014, 149] on input "10:15am" at bounding box center [1038, 153] width 89 height 41
click at [1019, 150] on input "10:15am" at bounding box center [1038, 153] width 89 height 41
type input "10:45am"
click at [1097, 113] on div "Starts on 13 Sep 2025 September 2025 Sun Mon Tue Wed Thu Fri Sat 36 31 01 02 03…" at bounding box center [985, 140] width 445 height 70
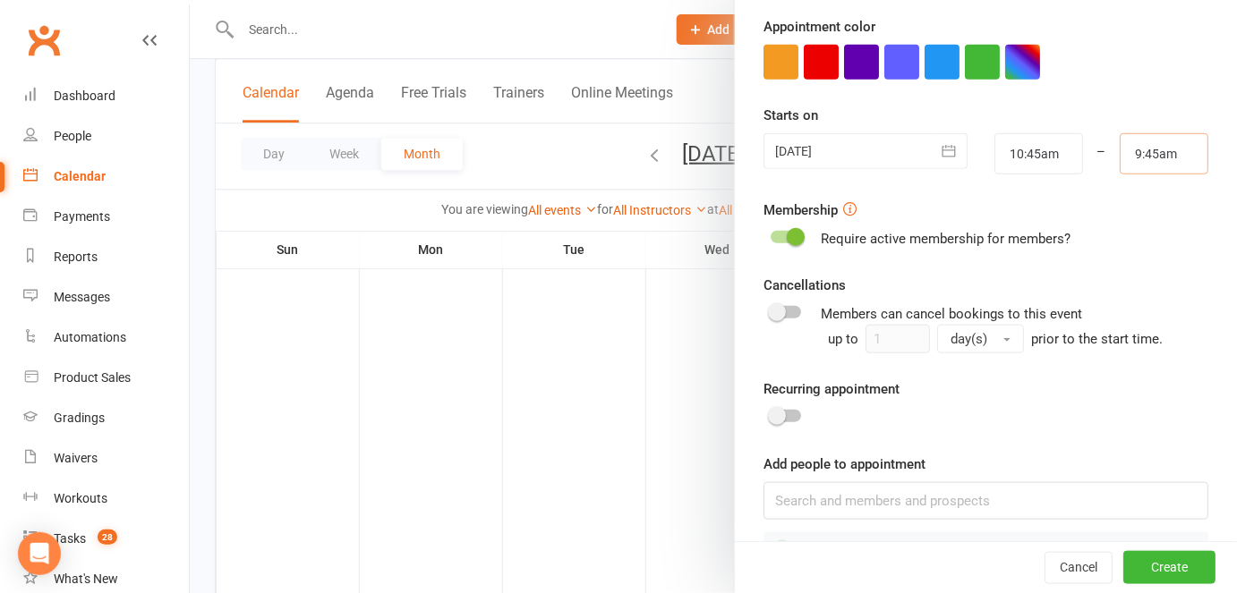
click at [1121, 146] on input "9:45am" at bounding box center [1164, 153] width 89 height 41
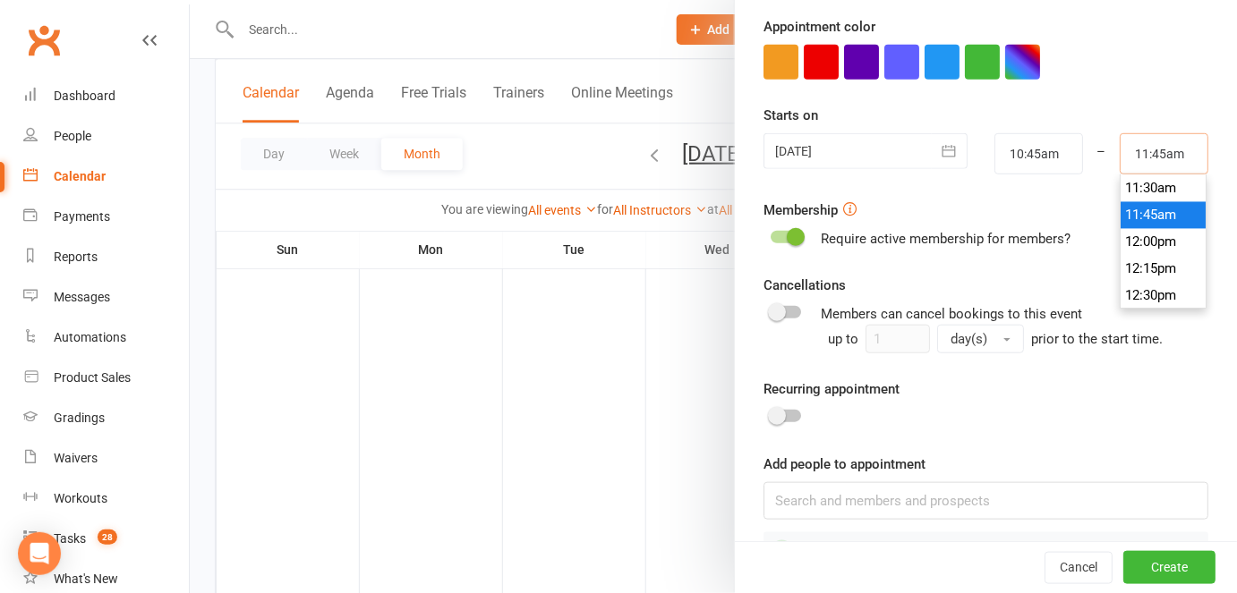
click at [1135, 149] on input "11:45am" at bounding box center [1164, 153] width 89 height 41
type input "11:15am"
click at [1119, 111] on div "Starts on 13 Sep 2025 September 2025 Sun Mon Tue Wed Thu Fri Sat 36 31 01 02 03…" at bounding box center [985, 140] width 445 height 70
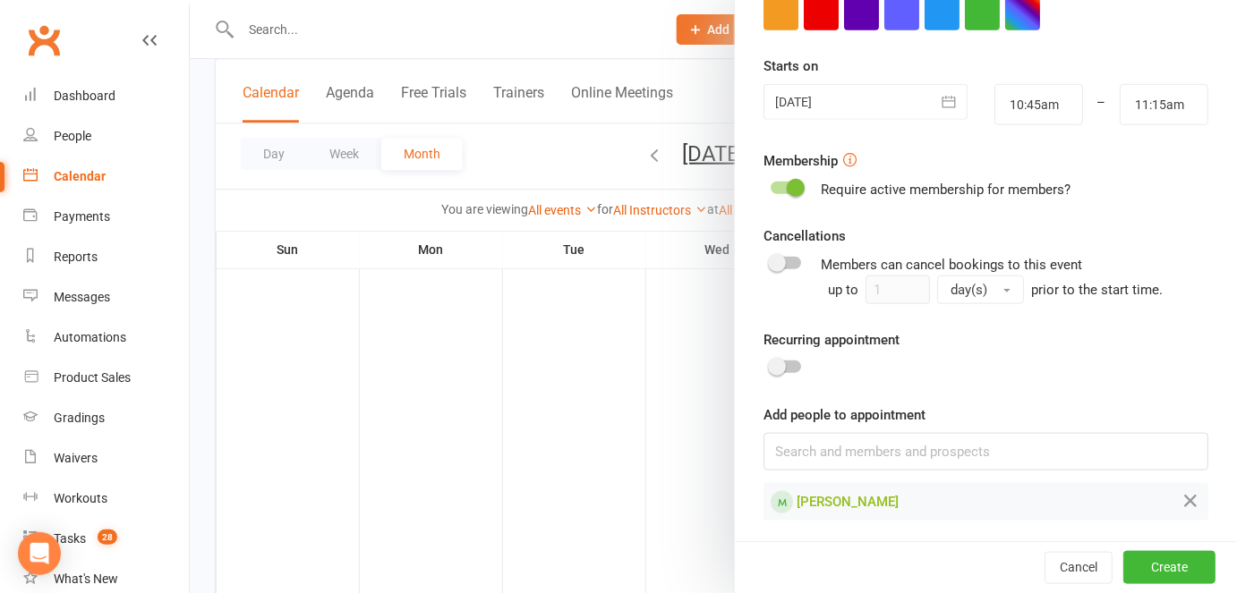
scroll to position [382, 0]
click at [1138, 575] on button "Create" at bounding box center [1169, 568] width 92 height 32
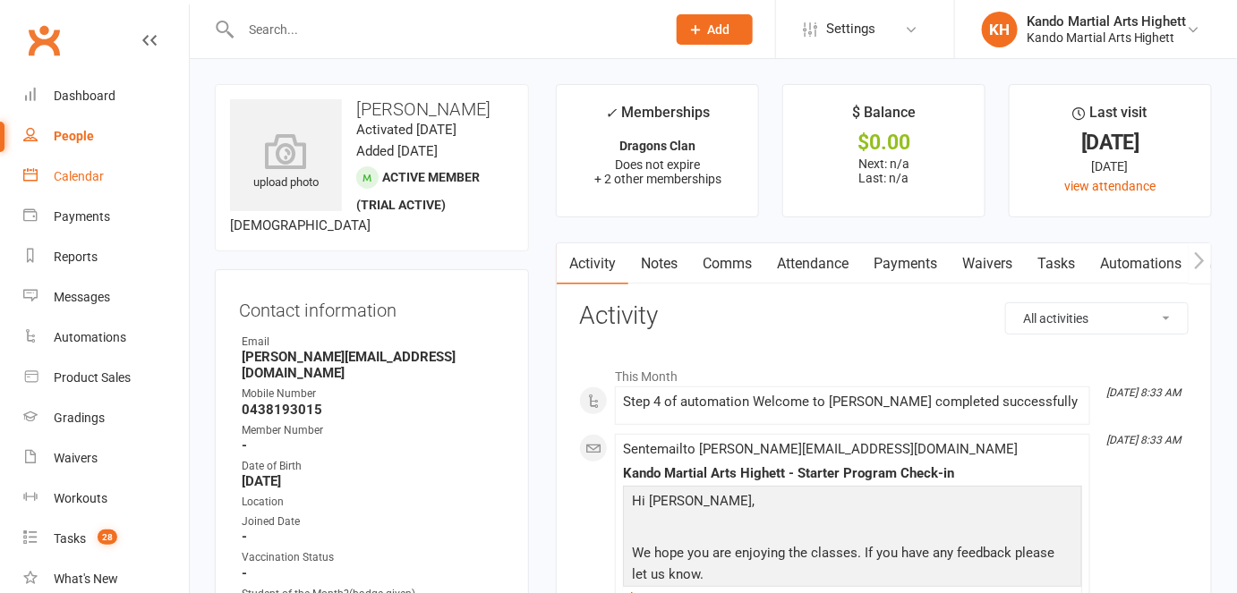
drag, startPoint x: 0, startPoint y: 0, endPoint x: 52, endPoint y: 192, distance: 198.5
click at [52, 192] on link "Calendar" at bounding box center [106, 177] width 166 height 40
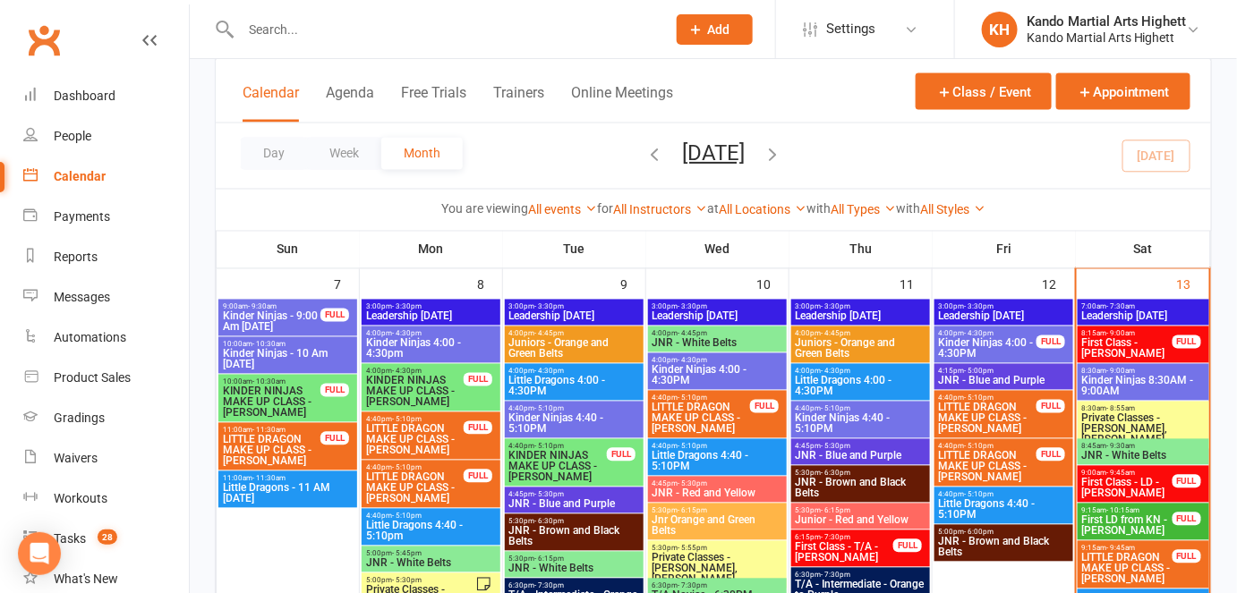
scroll to position [996, 0]
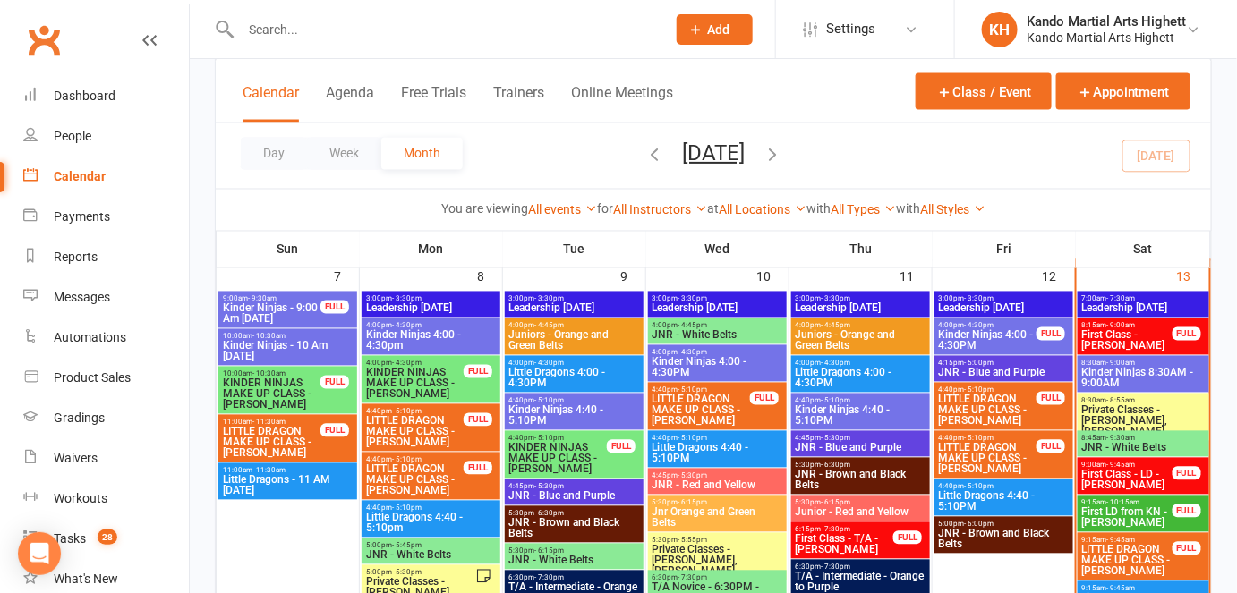
click at [530, 167] on div "Day Week Month September 2025 September 2025 Sun Mon Tue Wed Thu Fri Sat 31 01 …" at bounding box center [713, 156] width 995 height 65
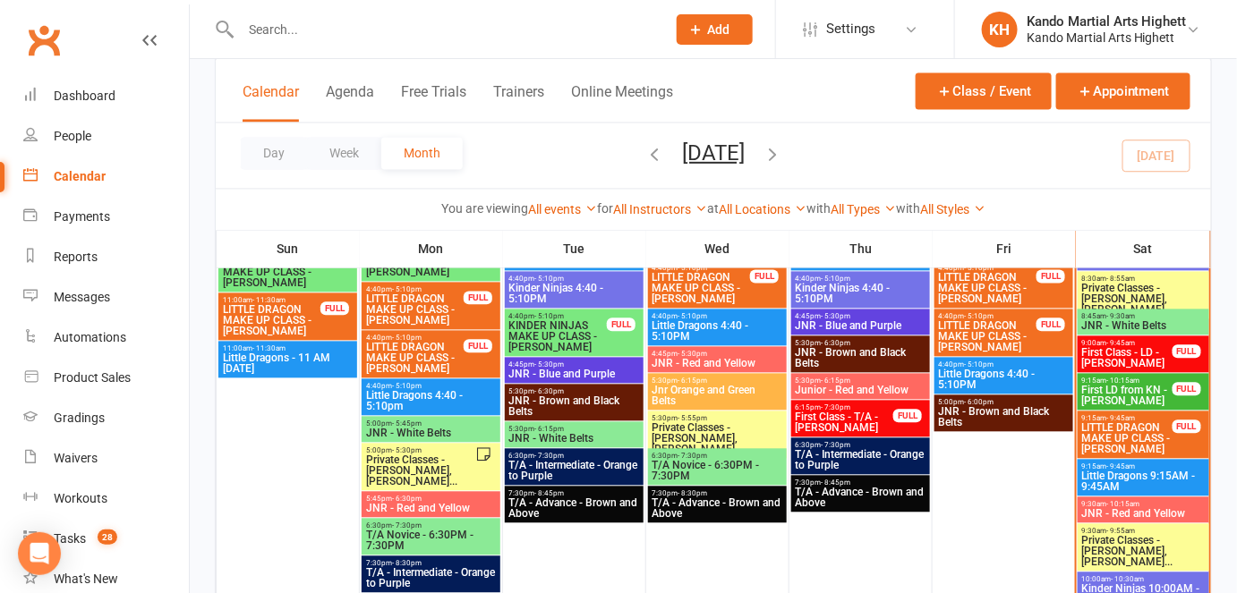
scroll to position [1155, 0]
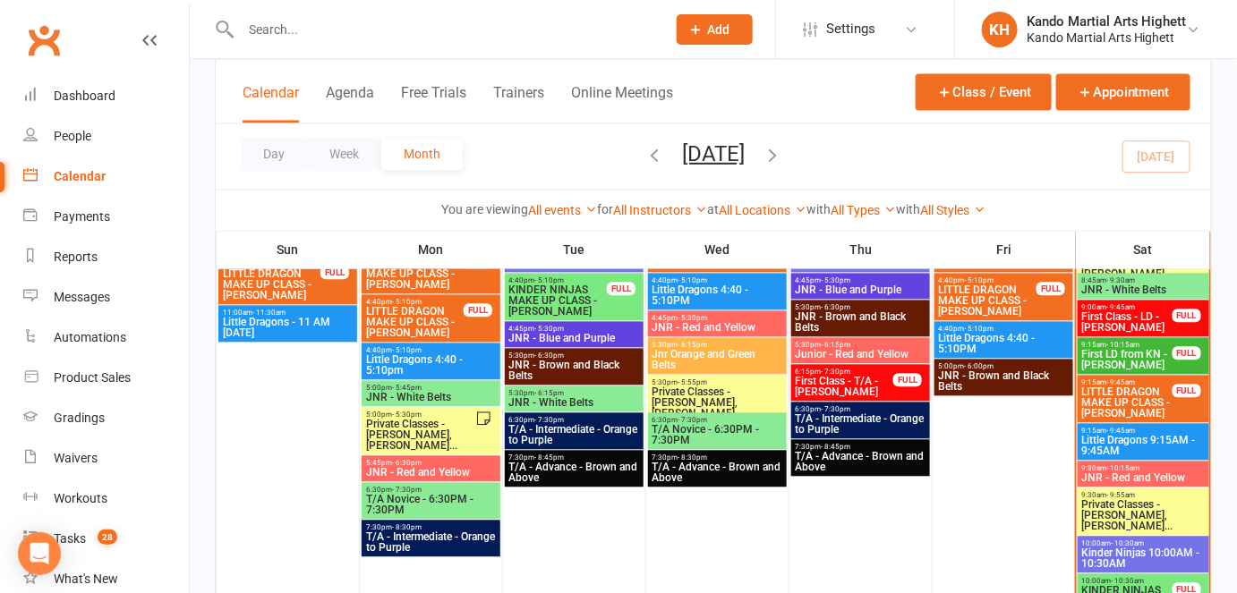
click at [1128, 508] on span "Private Classes - [PERSON_NAME], [PERSON_NAME]..." at bounding box center [1143, 515] width 124 height 32
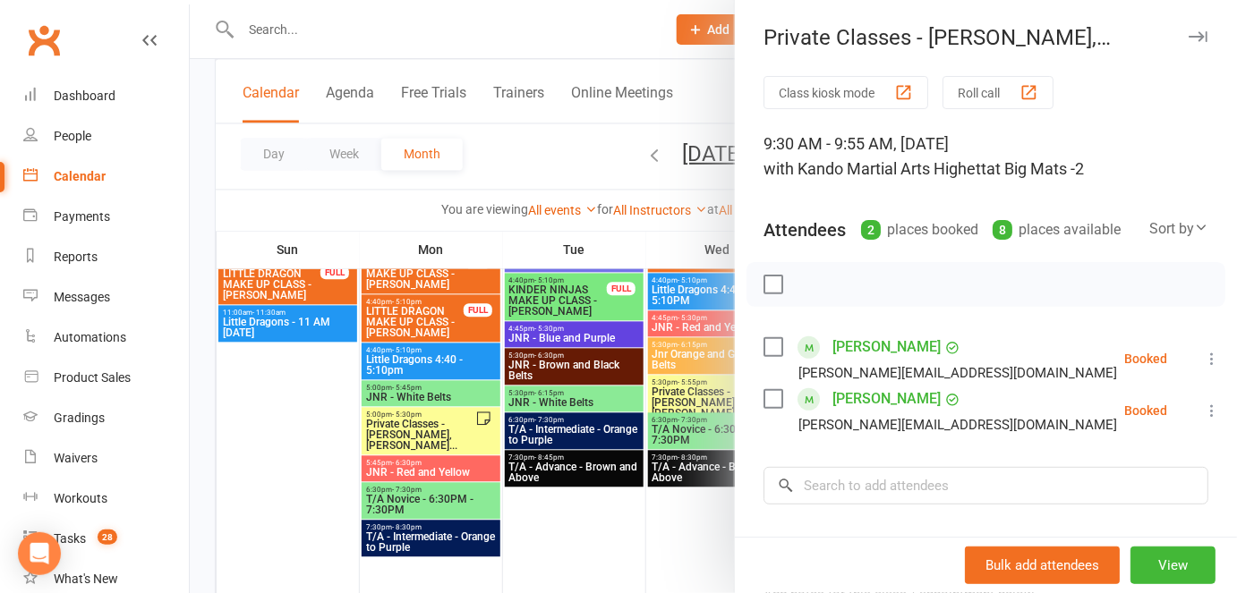
drag, startPoint x: 436, startPoint y: 405, endPoint x: 379, endPoint y: 564, distance: 168.2
click at [411, 381] on div at bounding box center [713, 296] width 1047 height 593
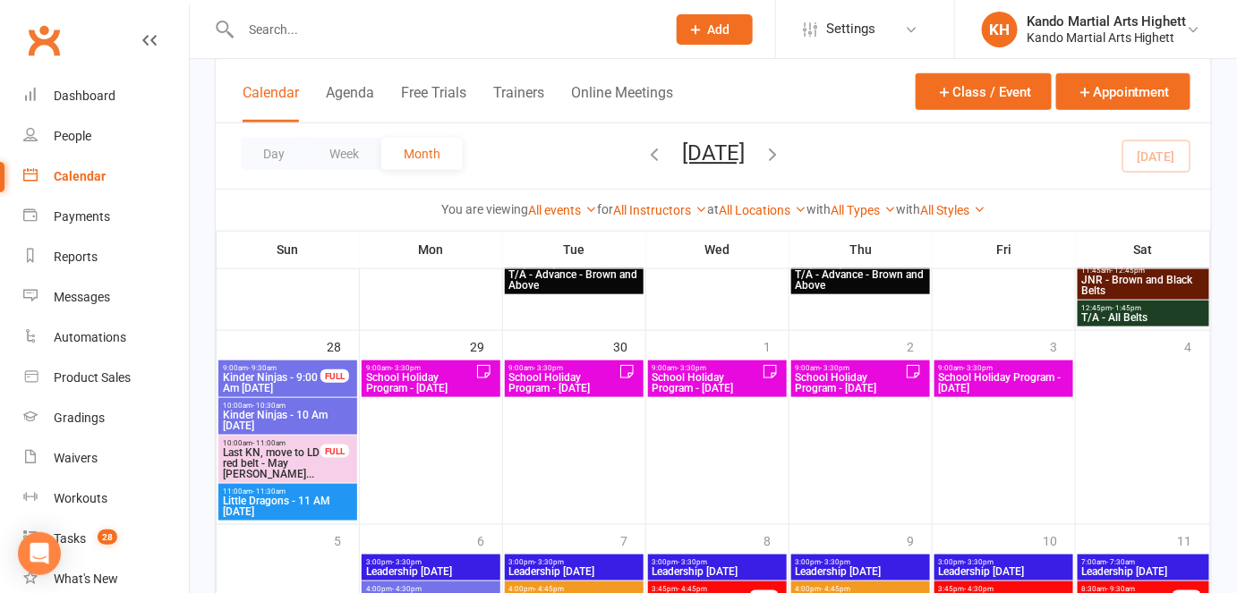
scroll to position [2728, 0]
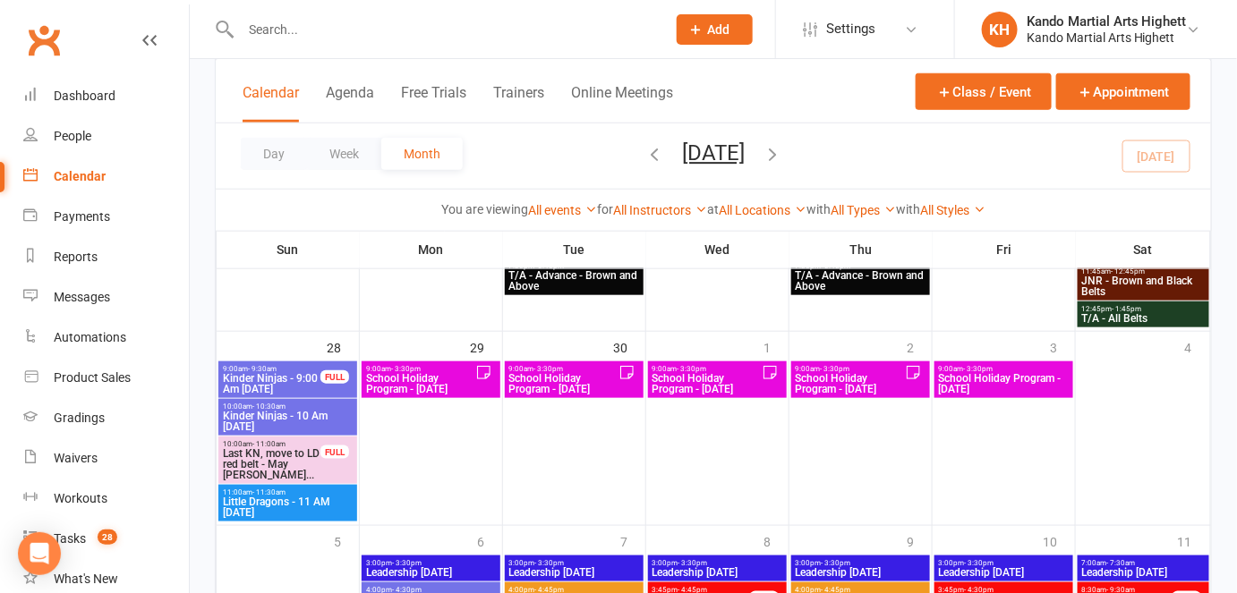
click at [417, 381] on span "School Holiday Program - [DATE]" at bounding box center [420, 383] width 110 height 21
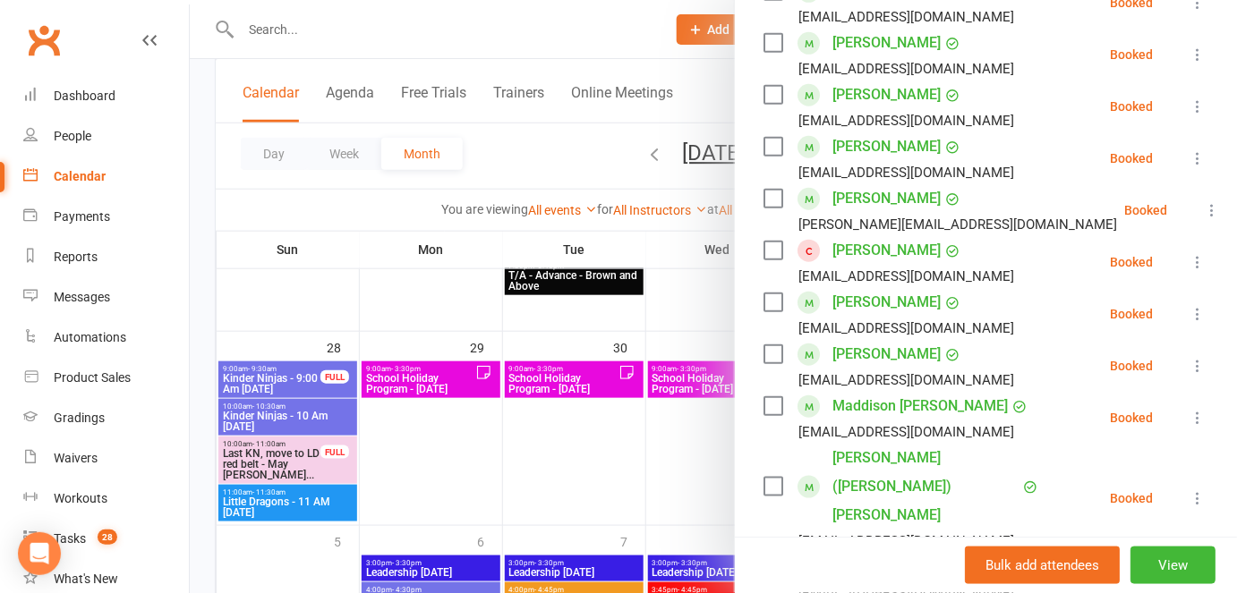
scroll to position [439, 0]
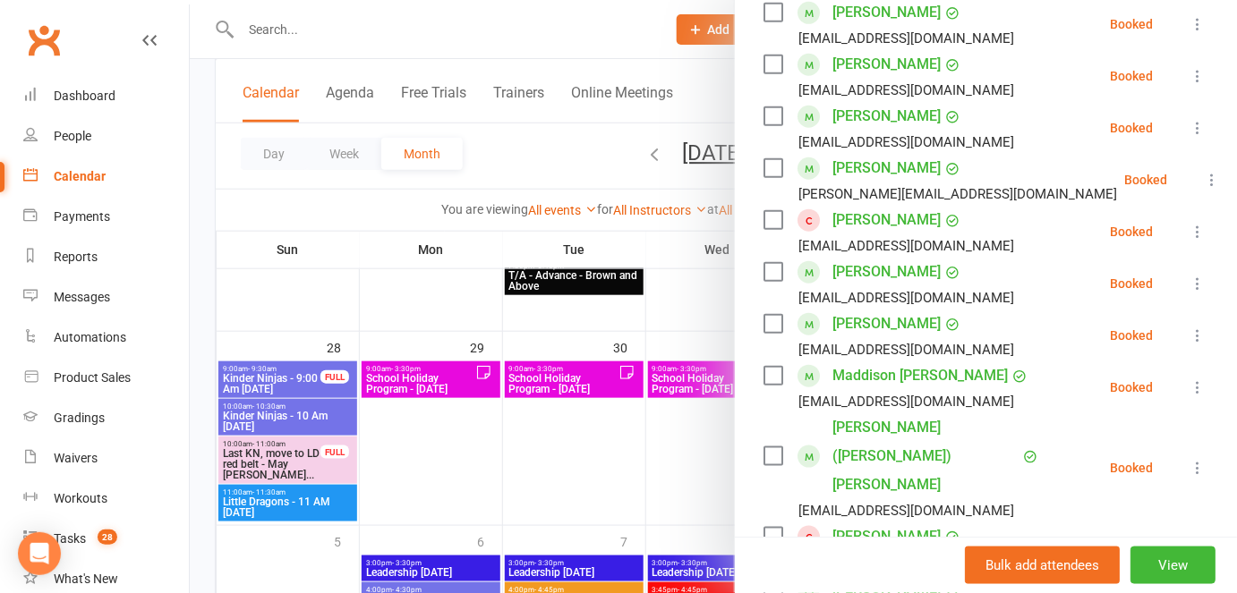
click at [473, 468] on div at bounding box center [713, 296] width 1047 height 593
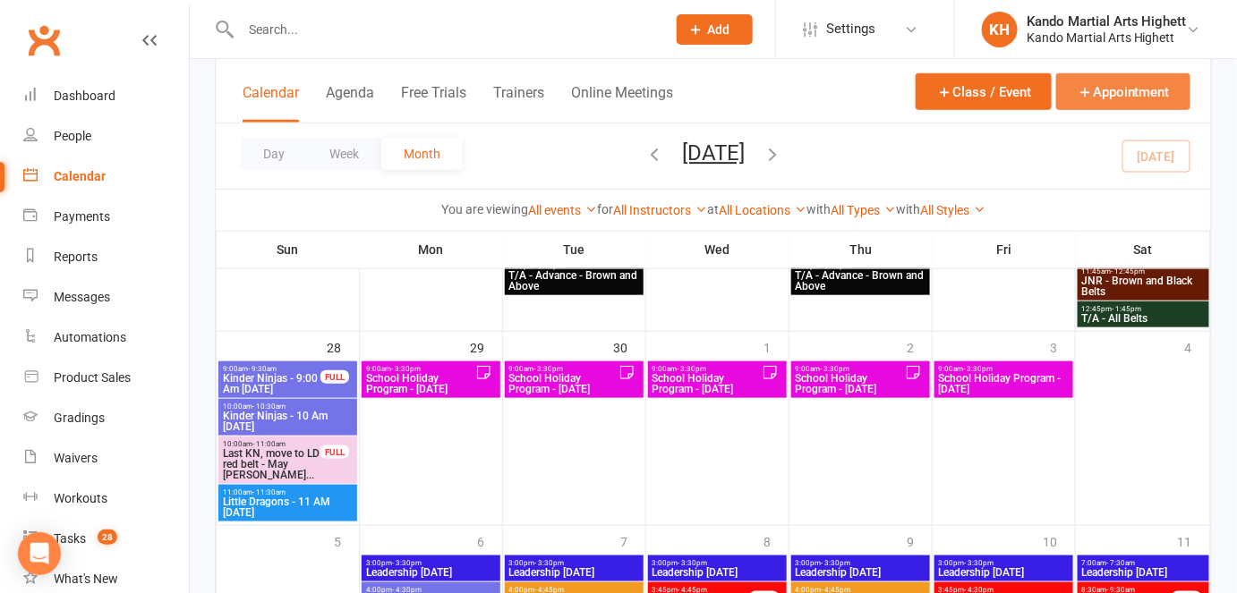
click at [1096, 97] on button "Appointment" at bounding box center [1123, 91] width 134 height 37
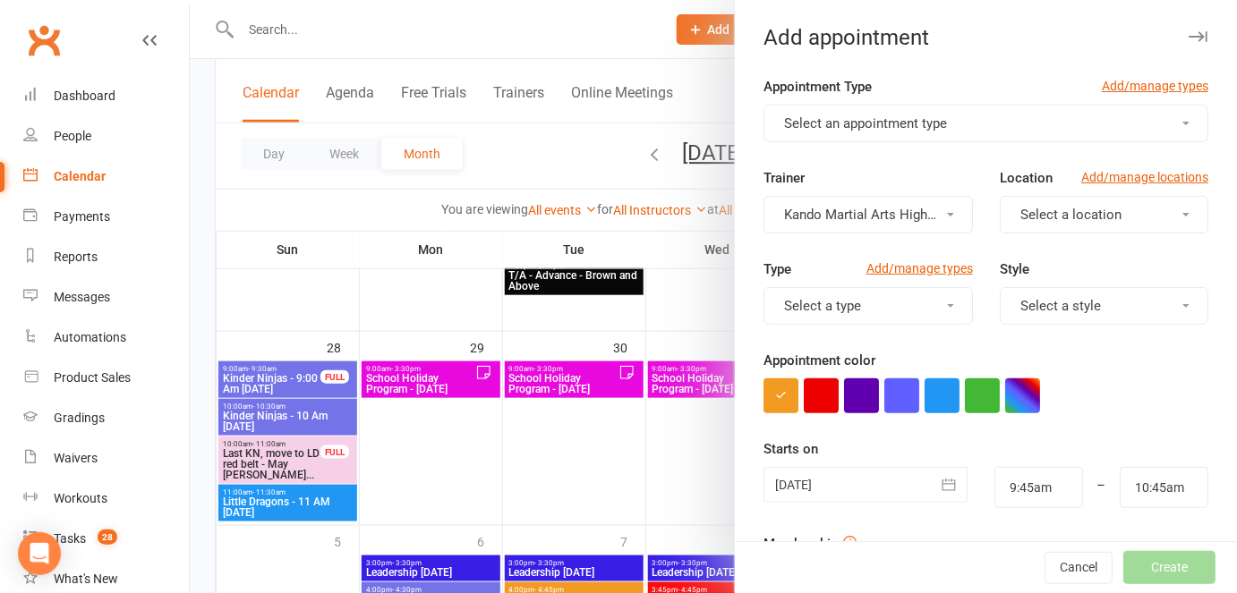
click at [919, 130] on span "Select an appointment type" at bounding box center [865, 123] width 163 height 16
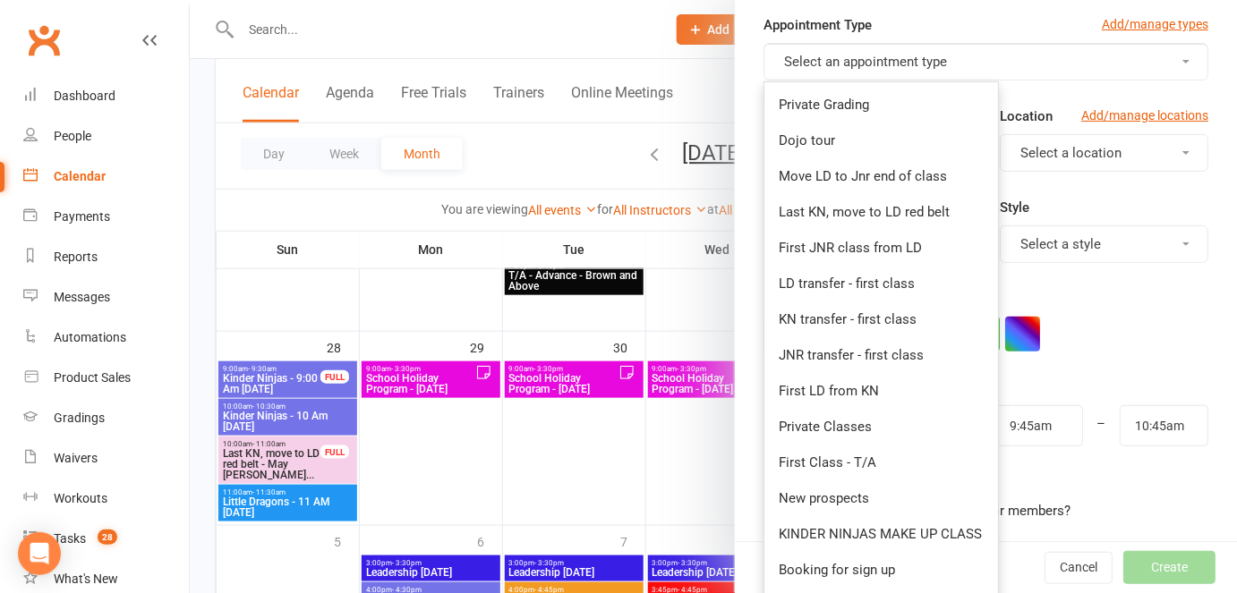
scroll to position [50, 0]
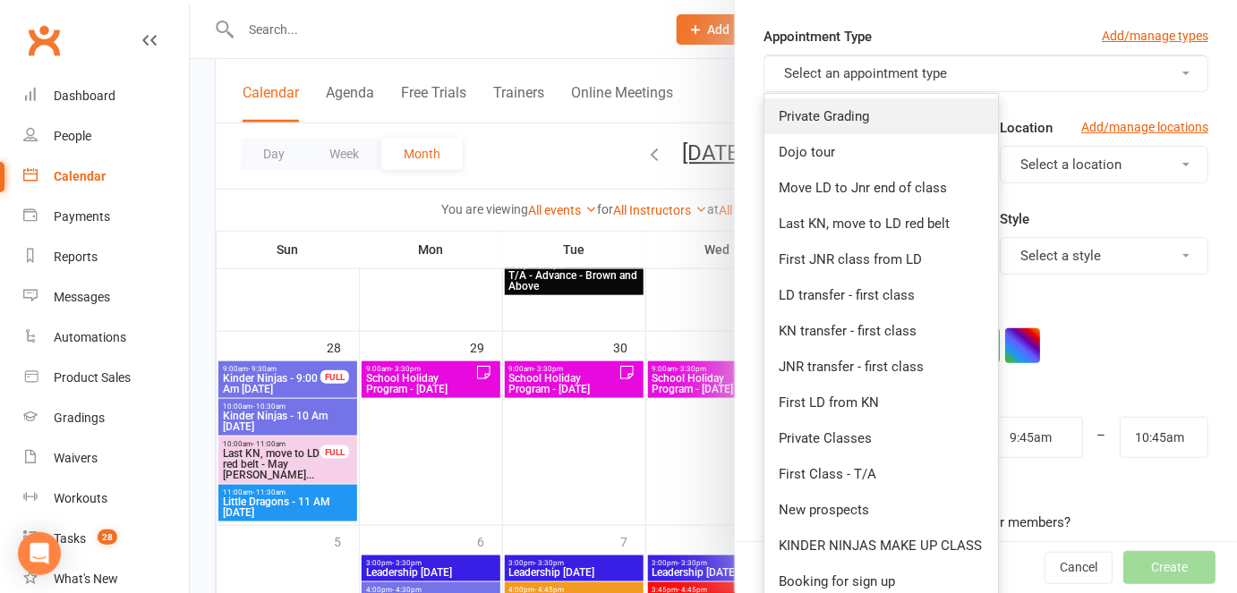
click at [833, 106] on link "Private Grading" at bounding box center [881, 116] width 234 height 36
type input "10:15am"
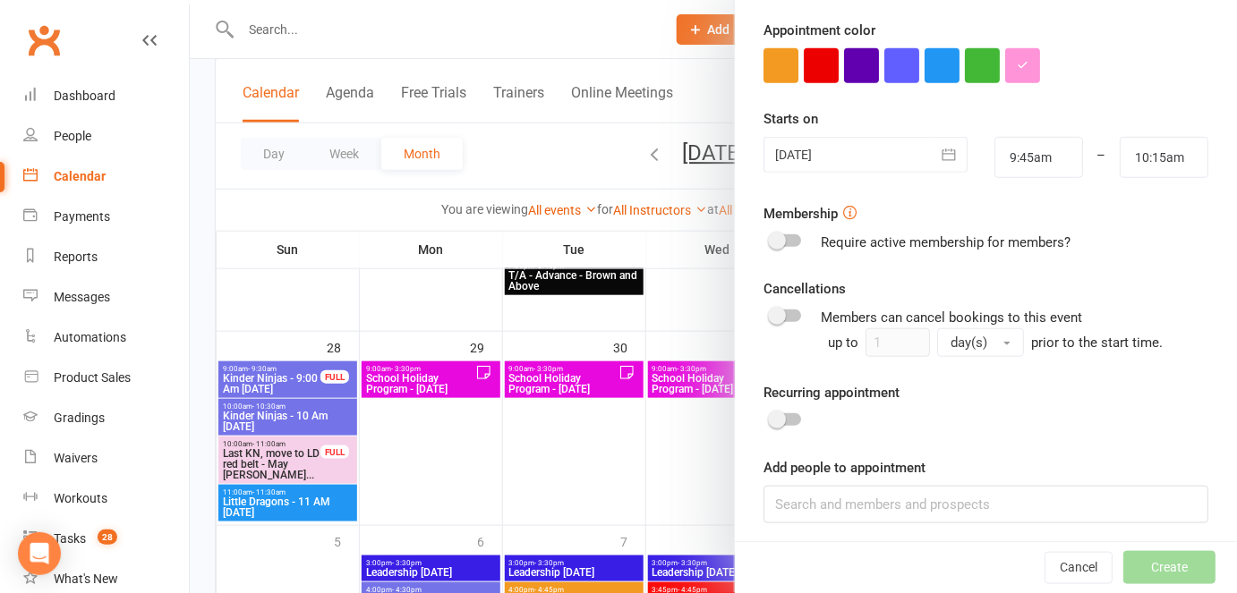
scroll to position [334, 0]
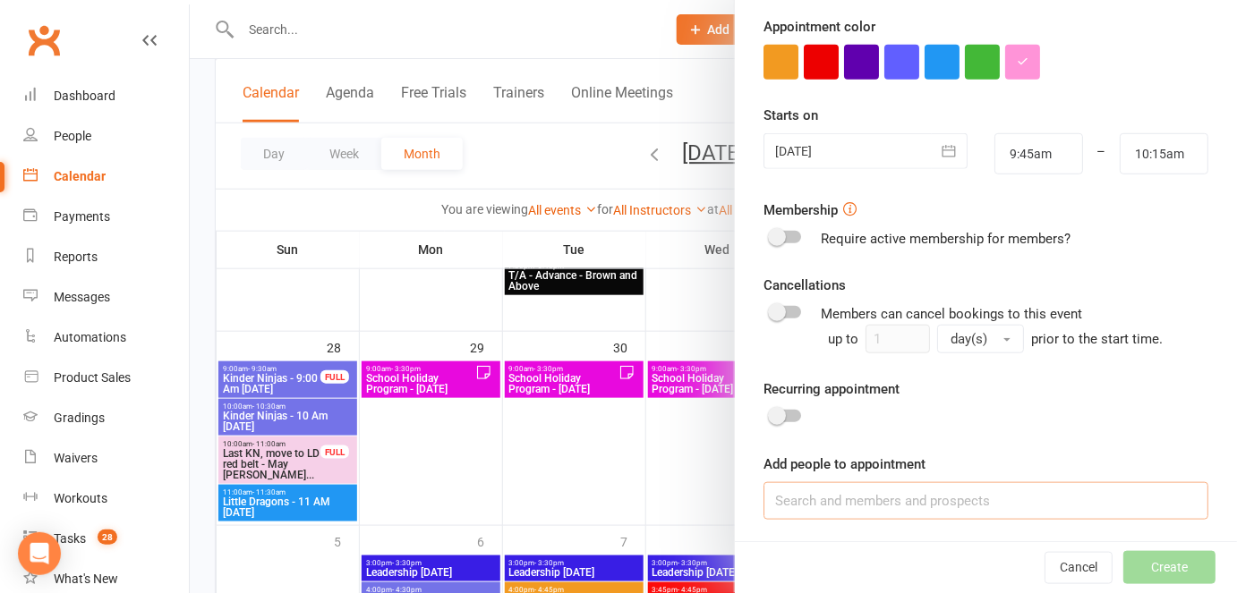
click at [821, 499] on input at bounding box center [985, 501] width 445 height 38
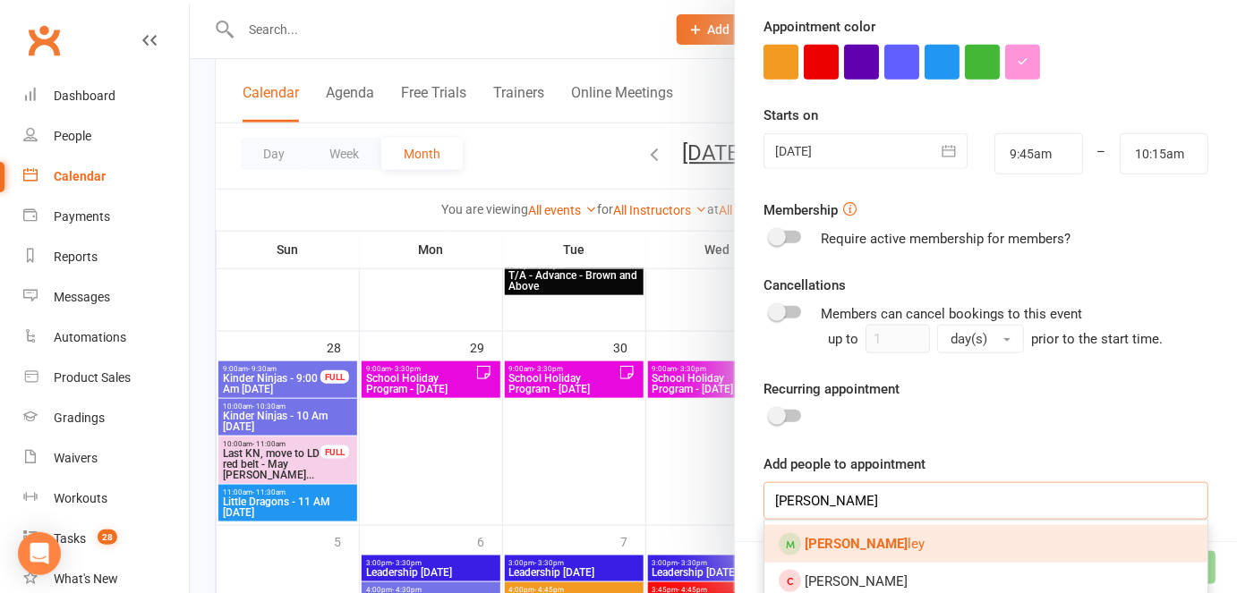
type input "christopher rob"
click at [883, 539] on strong "Christopher Rob" at bounding box center [856, 544] width 103 height 16
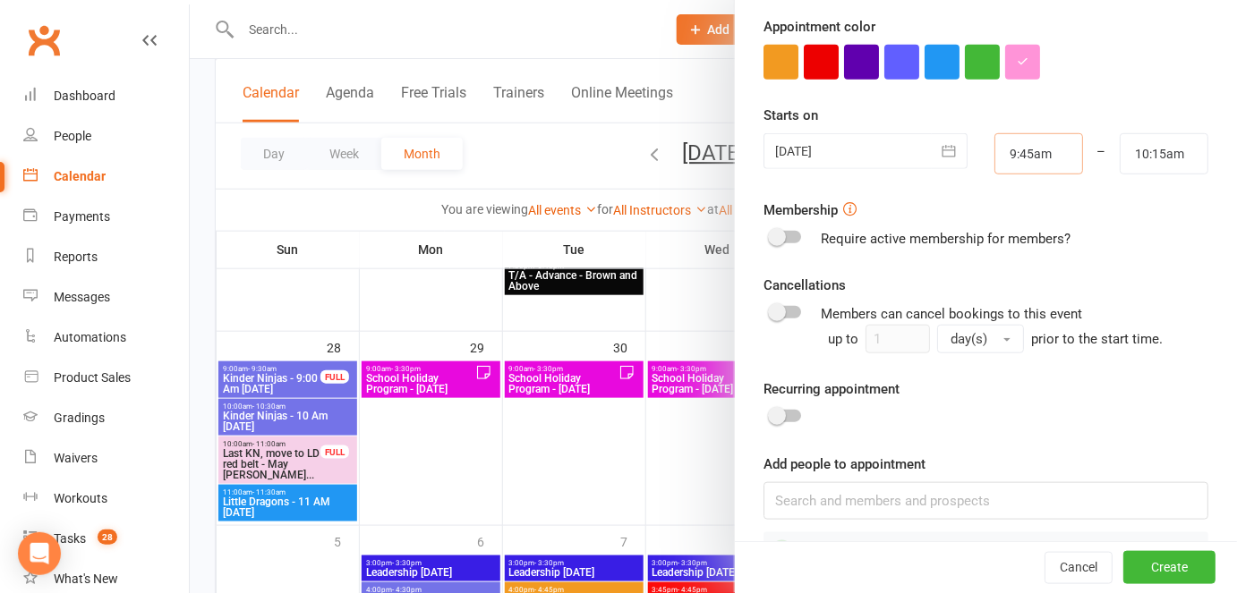
click at [1007, 149] on input "9:45am" at bounding box center [1038, 153] width 89 height 41
click at [999, 149] on input "9:15am" at bounding box center [1038, 153] width 89 height 41
type input "10:15am"
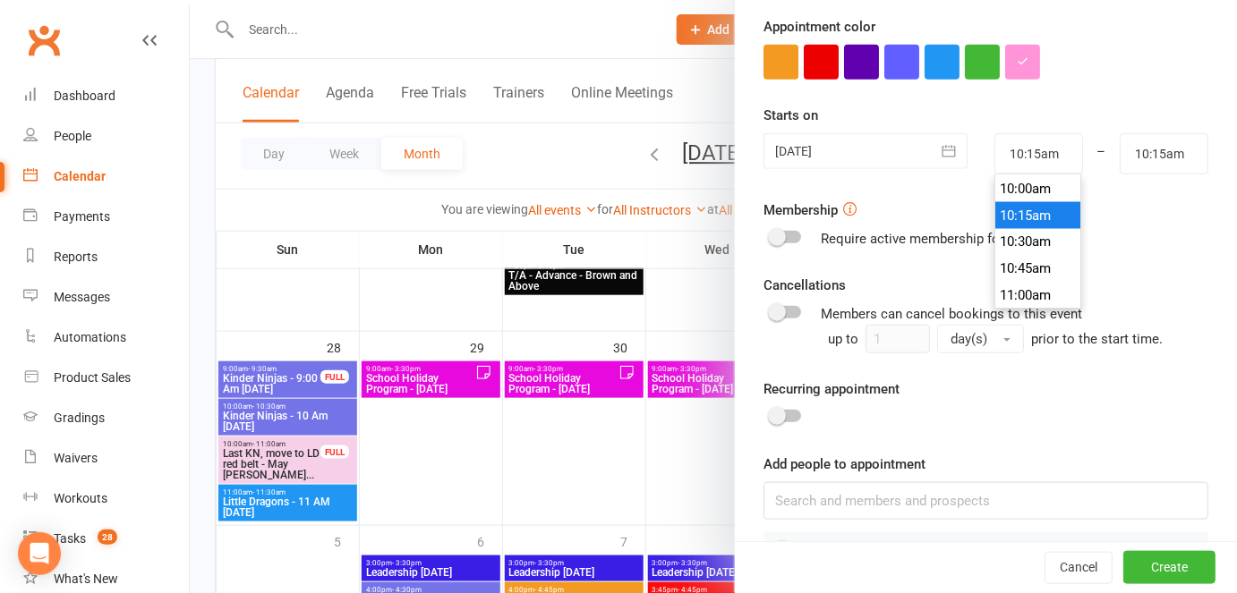
click at [1102, 108] on div "Starts on 13 Sep 2025 September 2025 Sun Mon Tue Wed Thu Fri Sat 36 31 01 02 03…" at bounding box center [985, 140] width 445 height 70
click at [1145, 153] on input "10:15am" at bounding box center [1164, 153] width 89 height 41
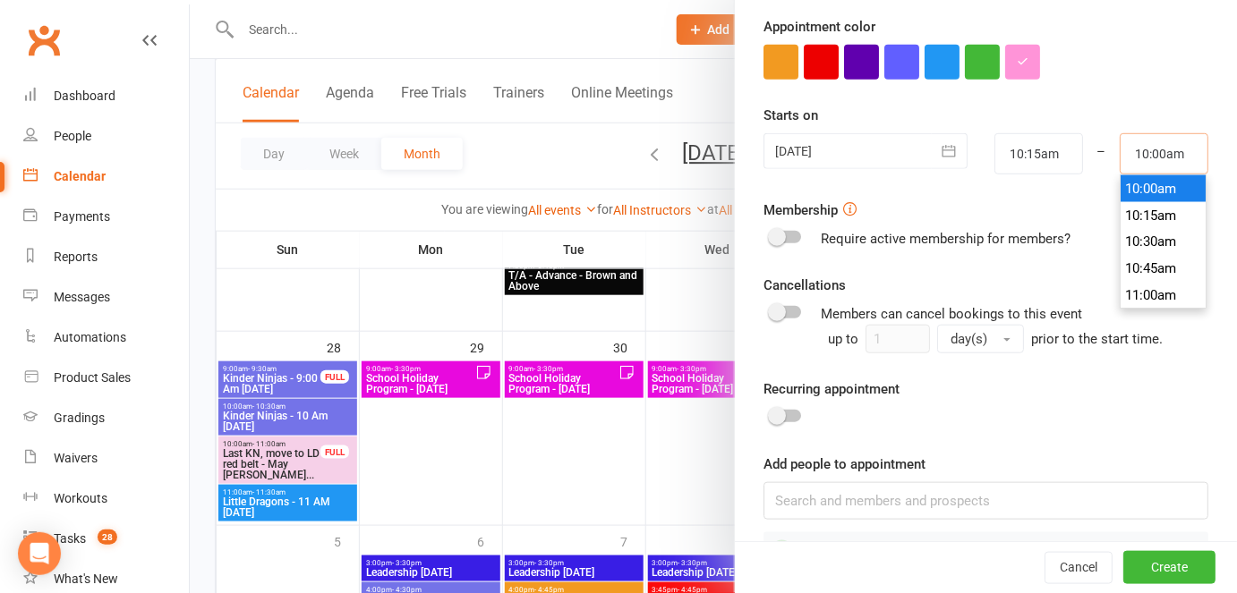
drag, startPoint x: 1128, startPoint y: 150, endPoint x: 1138, endPoint y: 151, distance: 10.8
click at [1138, 151] on input "10:00am" at bounding box center [1164, 153] width 89 height 41
click at [1126, 150] on input "10:00am" at bounding box center [1164, 153] width 89 height 41
type input "11:00am"
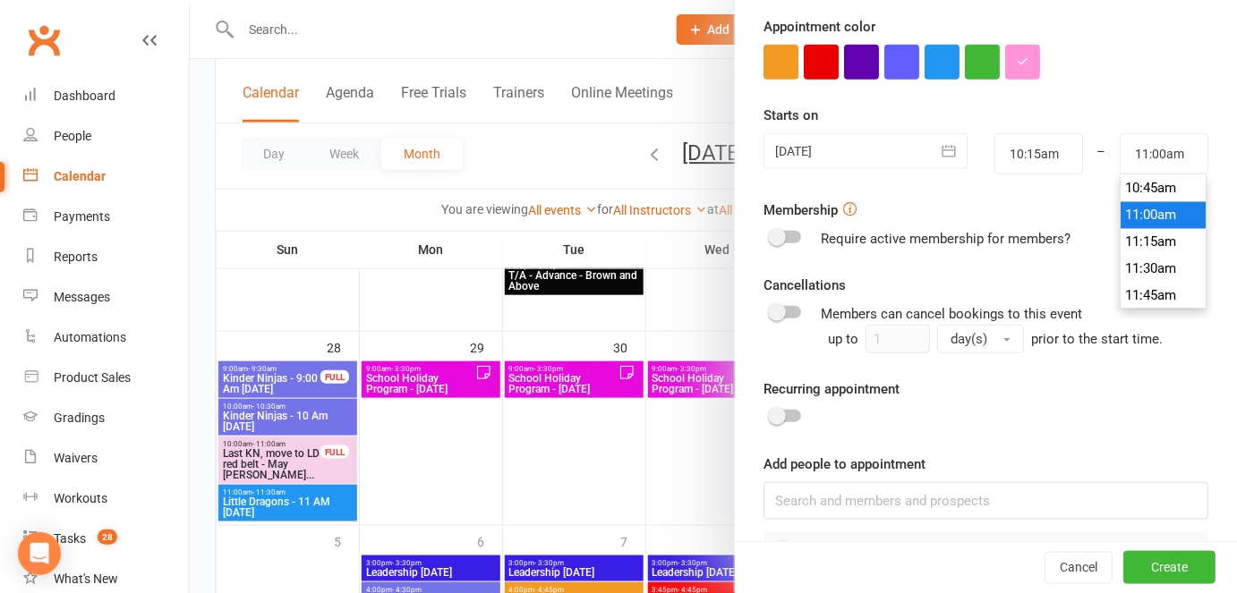
click at [1063, 209] on div "Membership Require active membership for members?" at bounding box center [985, 225] width 445 height 50
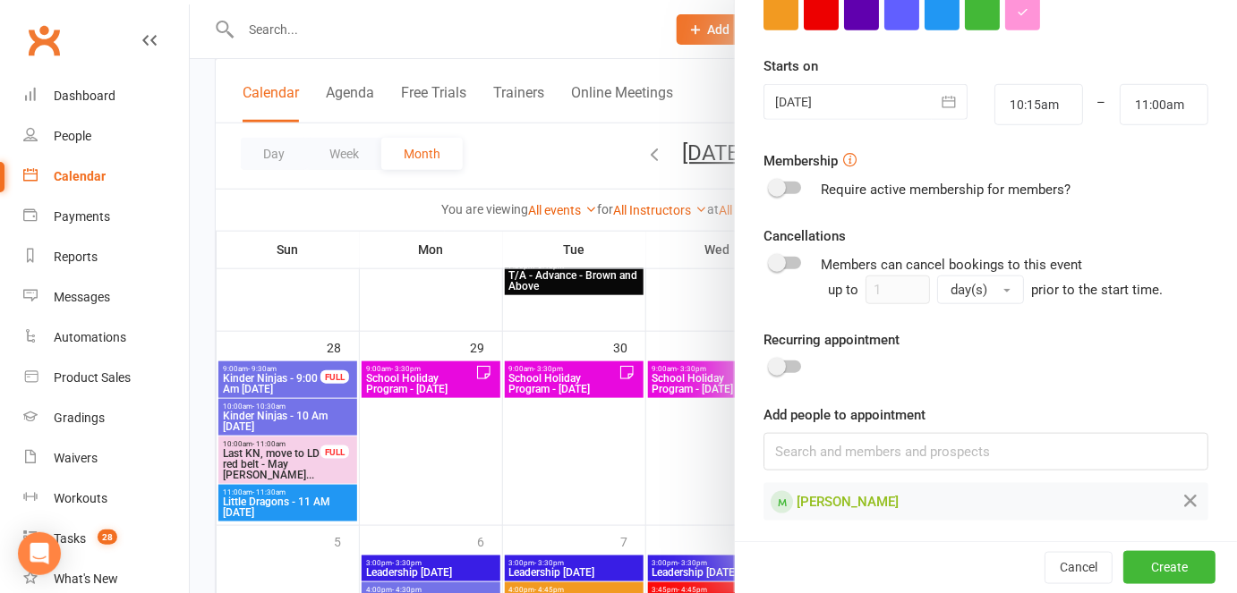
scroll to position [0, 0]
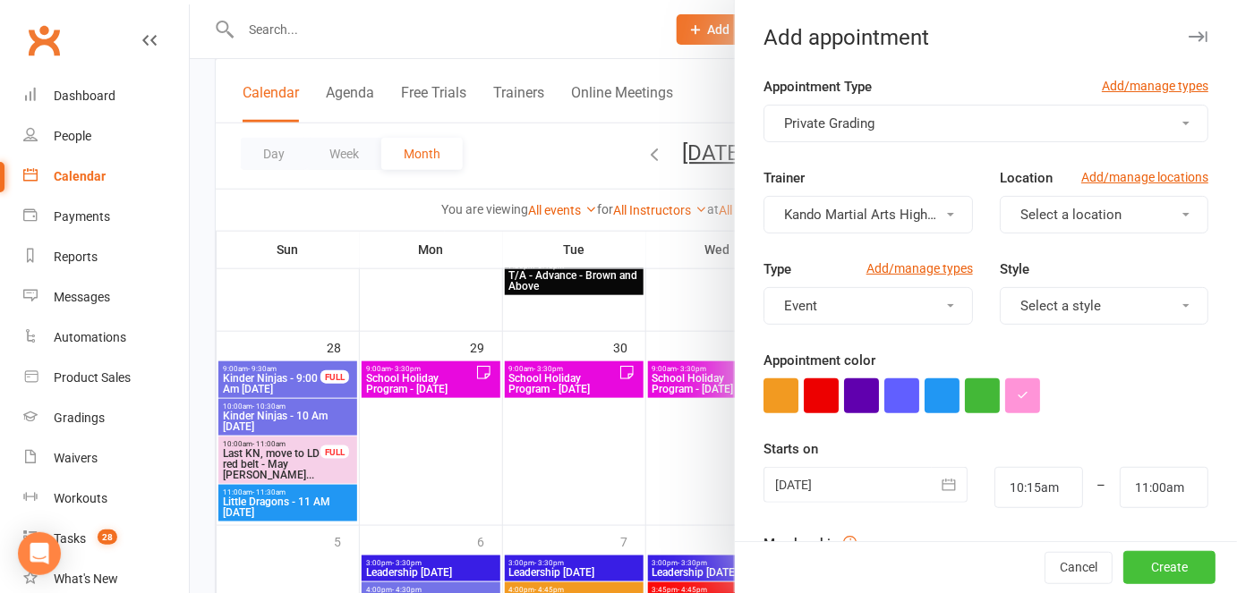
click at [1123, 574] on button "Create" at bounding box center [1169, 568] width 92 height 32
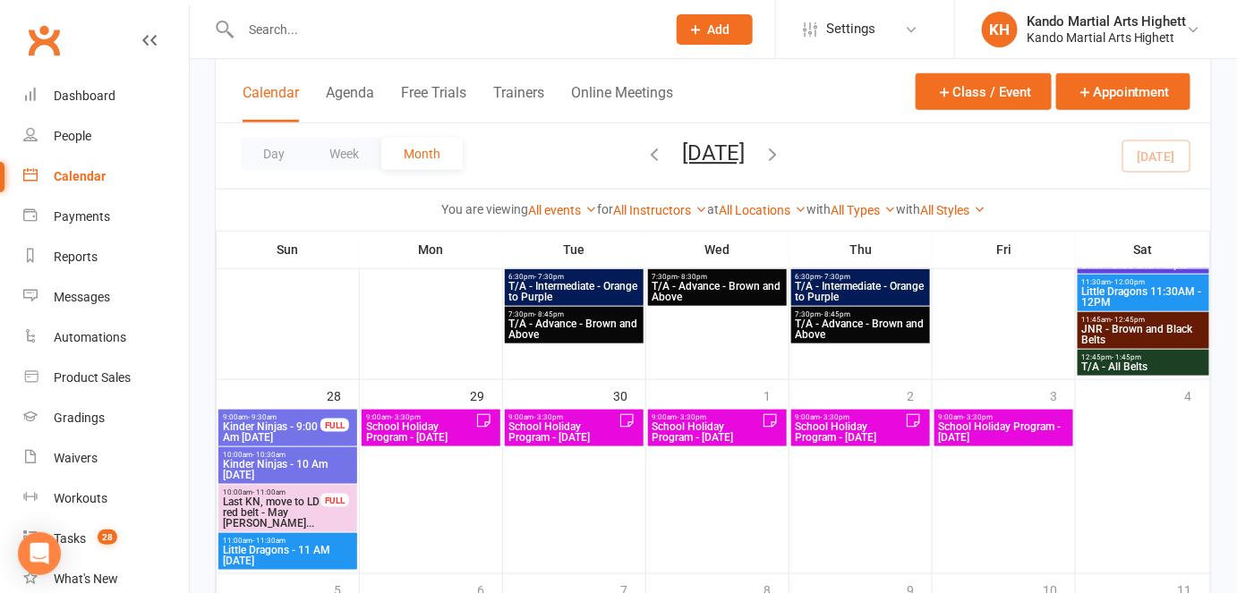
scroll to position [2776, 0]
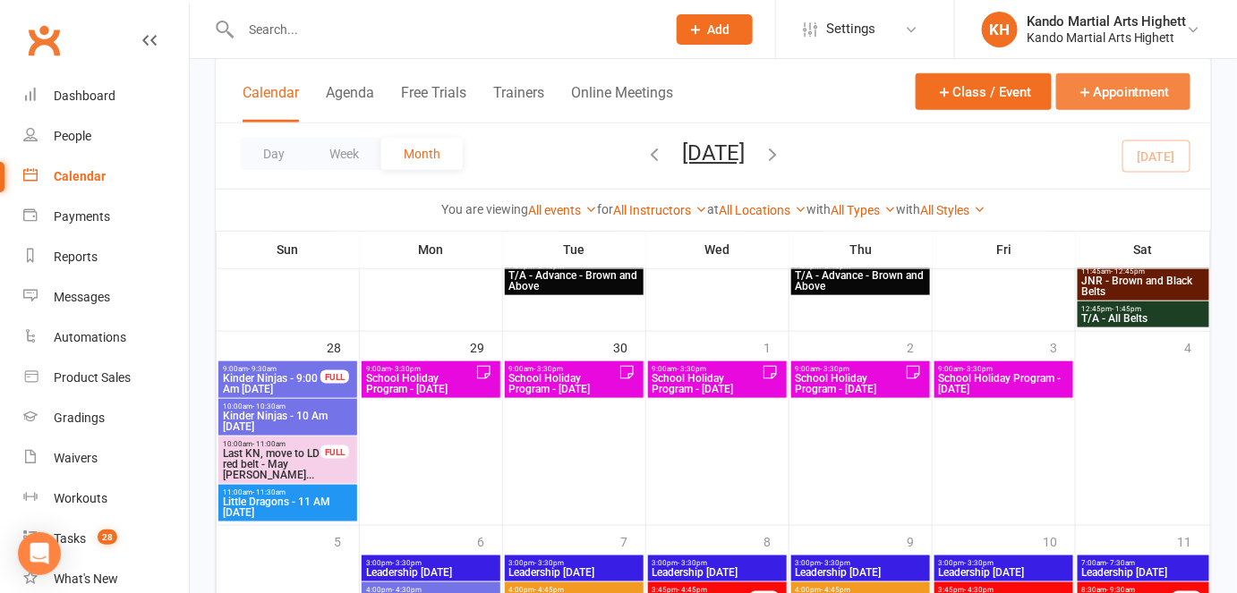
click at [1093, 91] on button "Appointment" at bounding box center [1123, 91] width 134 height 37
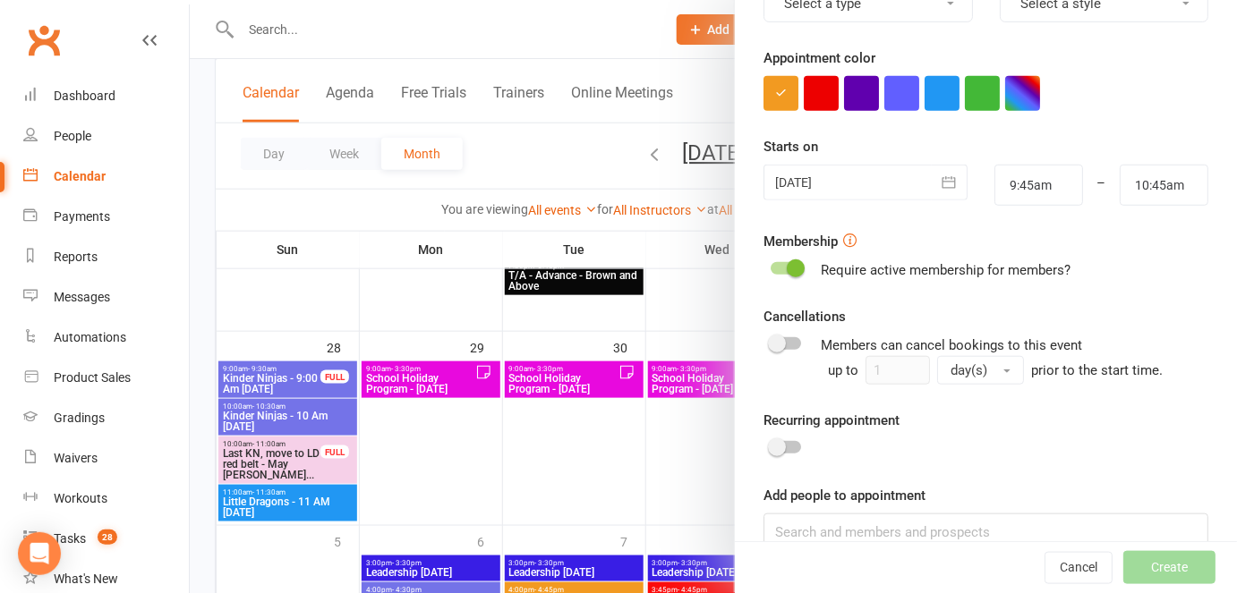
scroll to position [334, 0]
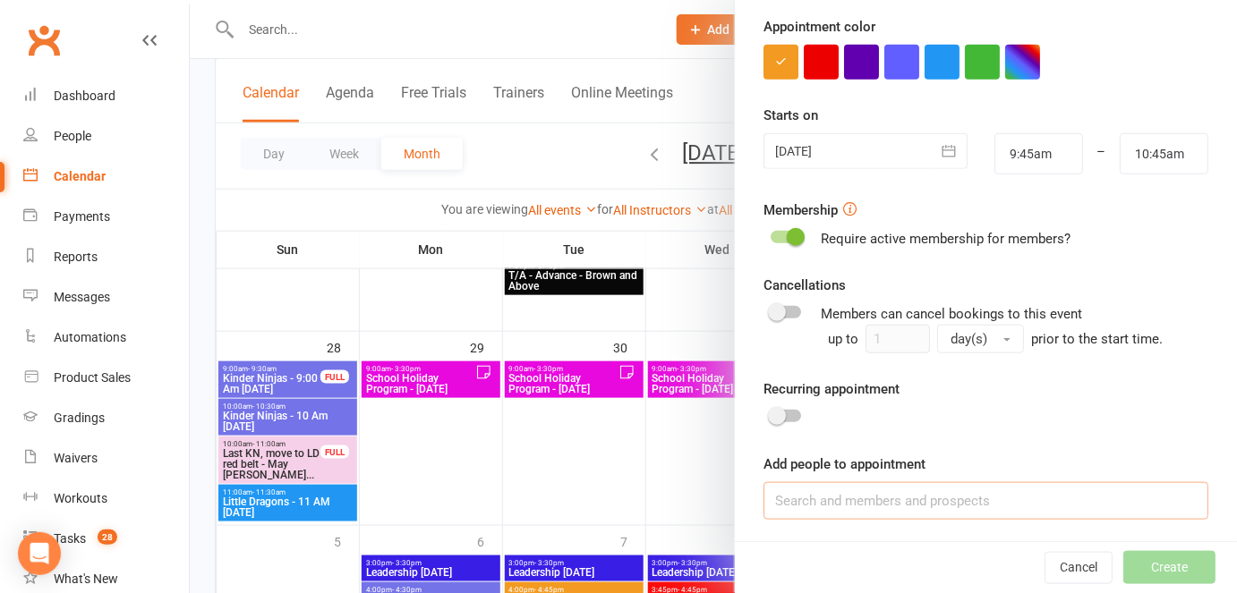
click at [831, 508] on input at bounding box center [985, 501] width 445 height 38
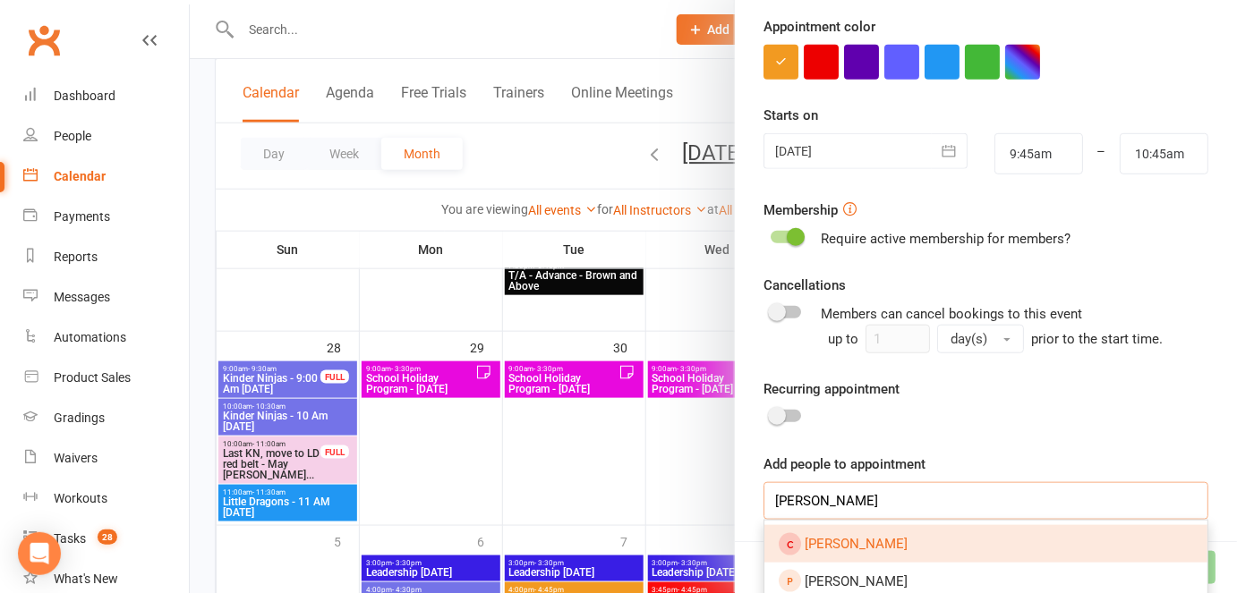
scroll to position [593, 0]
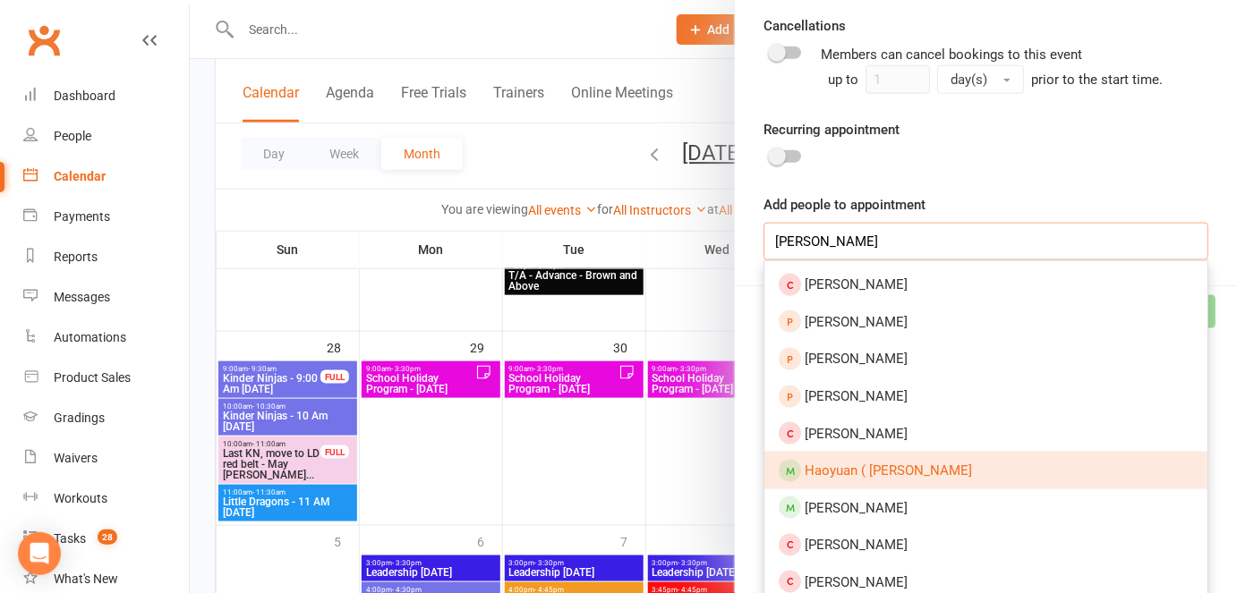
type input "andrew zheng"
click at [889, 482] on link "Haoyuan ( Andrew) Zhang" at bounding box center [985, 471] width 443 height 38
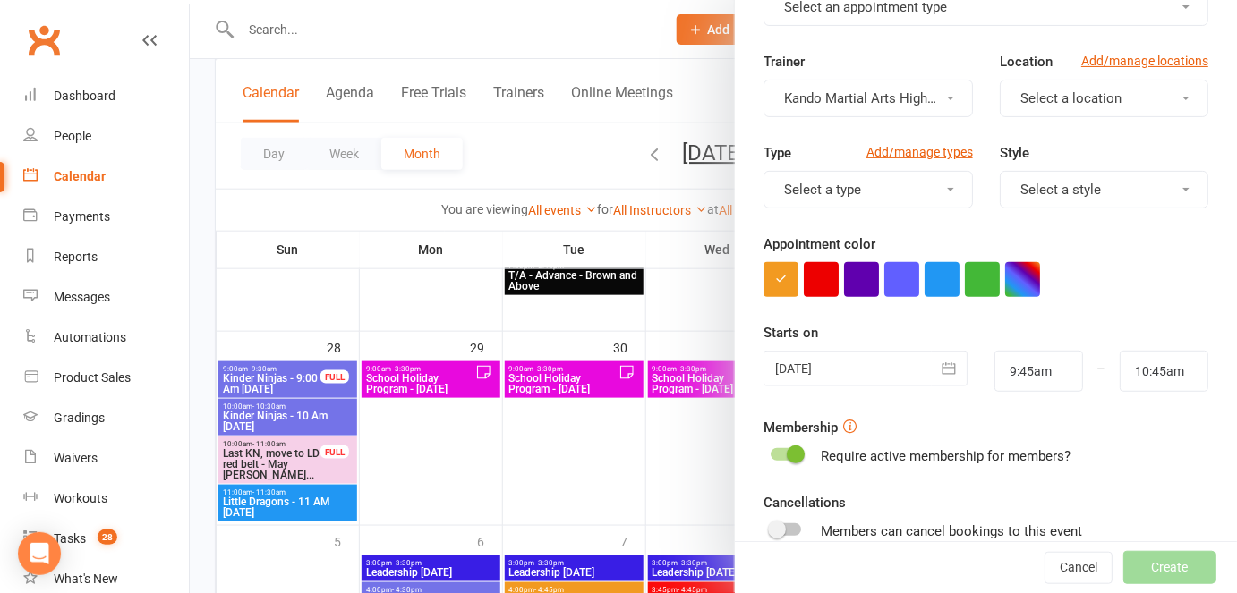
scroll to position [115, 0]
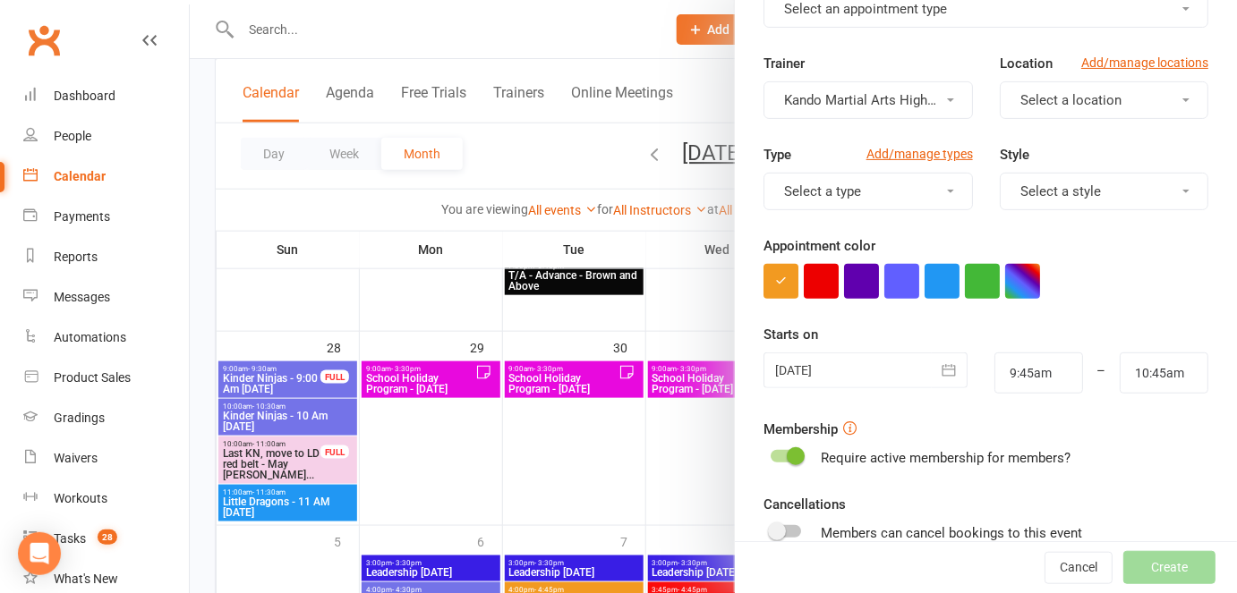
click at [930, 391] on div "13 Sep 2025 September 2025 Sun Mon Tue Wed Thu Fri Sat 36 31 01 02 03 04 05 06 …" at bounding box center [865, 373] width 231 height 41
click at [940, 375] on icon "button" at bounding box center [949, 371] width 18 height 18
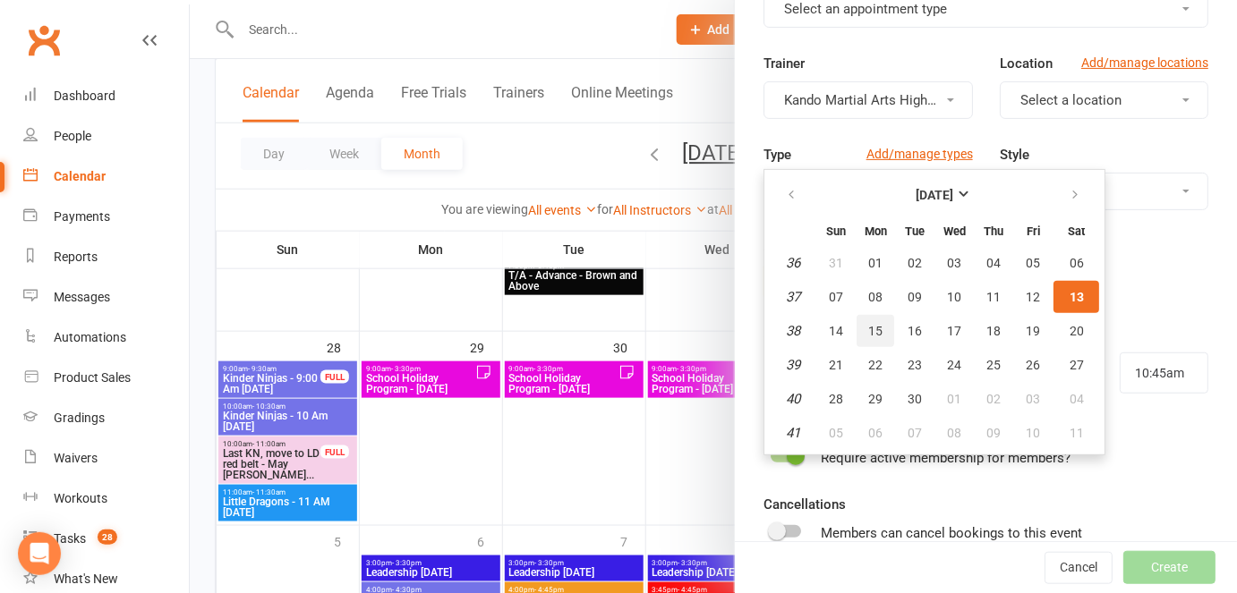
click at [871, 328] on span "15" at bounding box center [875, 331] width 14 height 14
type input "15 Sep 2025"
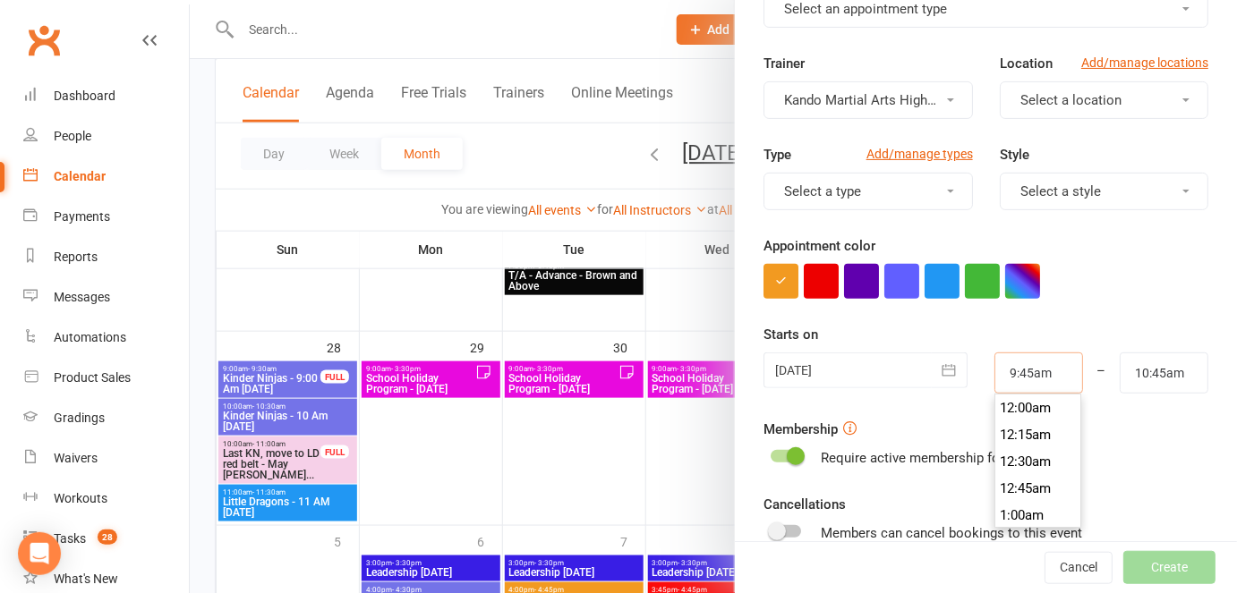
scroll to position [1020, 0]
drag, startPoint x: 1054, startPoint y: 375, endPoint x: 967, endPoint y: 379, distance: 87.8
click at [981, 379] on div "9:45am 12:00am 12:15am 12:30am 12:45am 1:00am 1:15am 1:30am 1:45am 2:00am 2:15a…" at bounding box center [1038, 373] width 115 height 41
type input "6"
type input "7:00am"
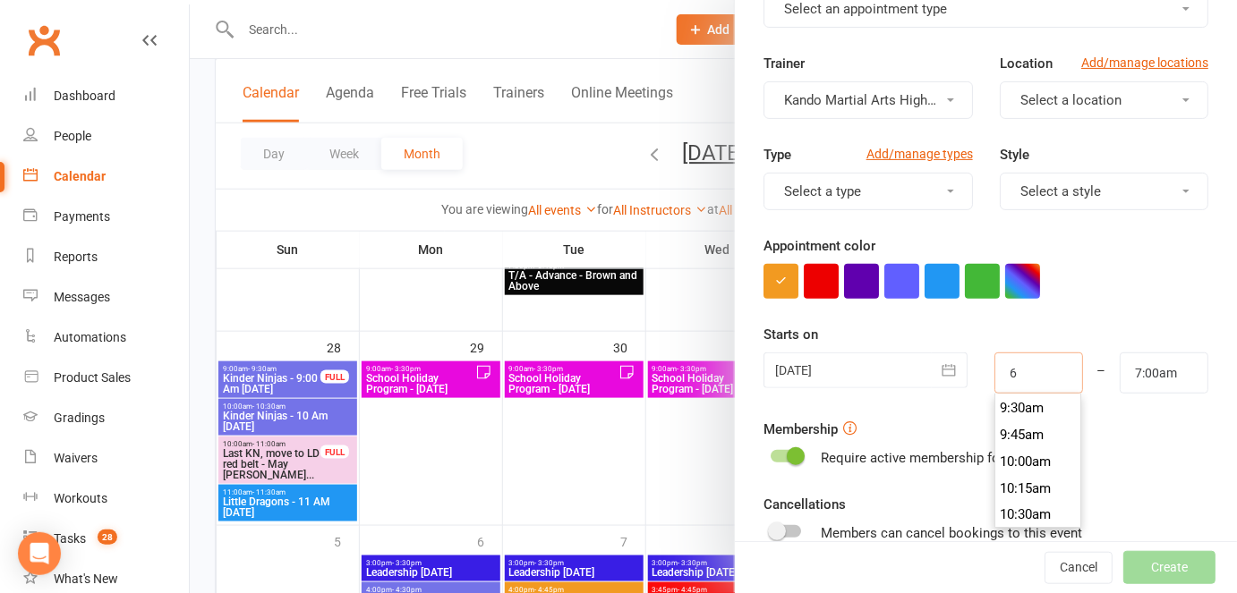
scroll to position [618, 0]
type input "6:15"
type input "7:15am"
type input "6:15p"
type input "7:15pm"
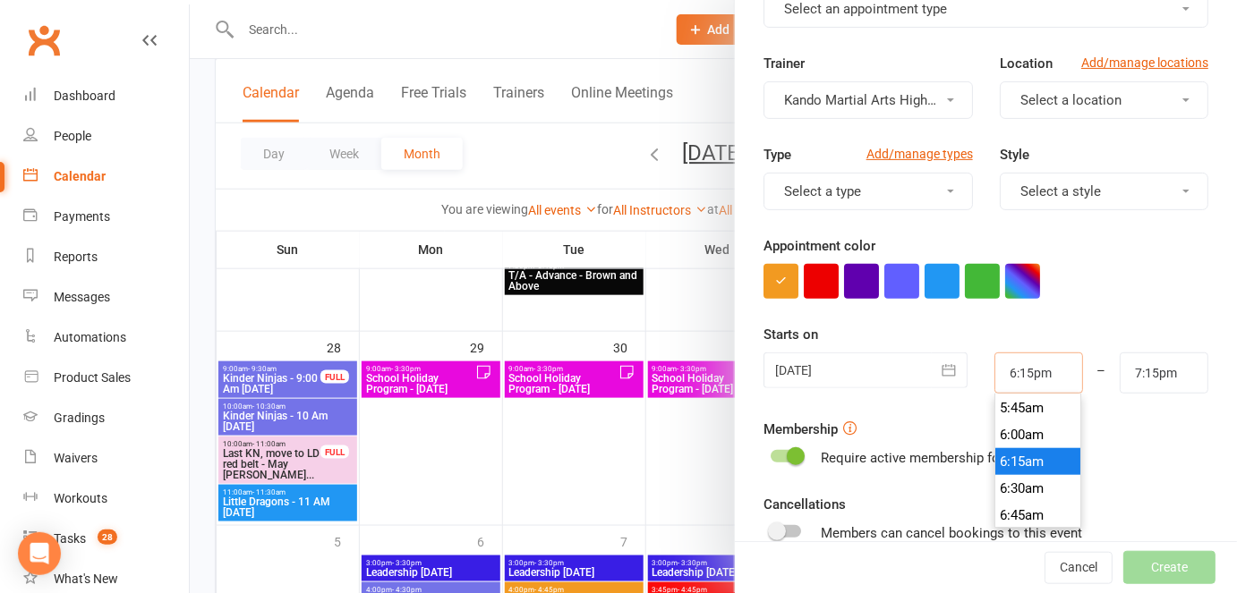
scroll to position [1933, 0]
type input "6:15pm"
click at [1104, 311] on form "Appointment Type Add/manage types Select an appointment type Trainer Kando Mart…" at bounding box center [985, 376] width 445 height 828
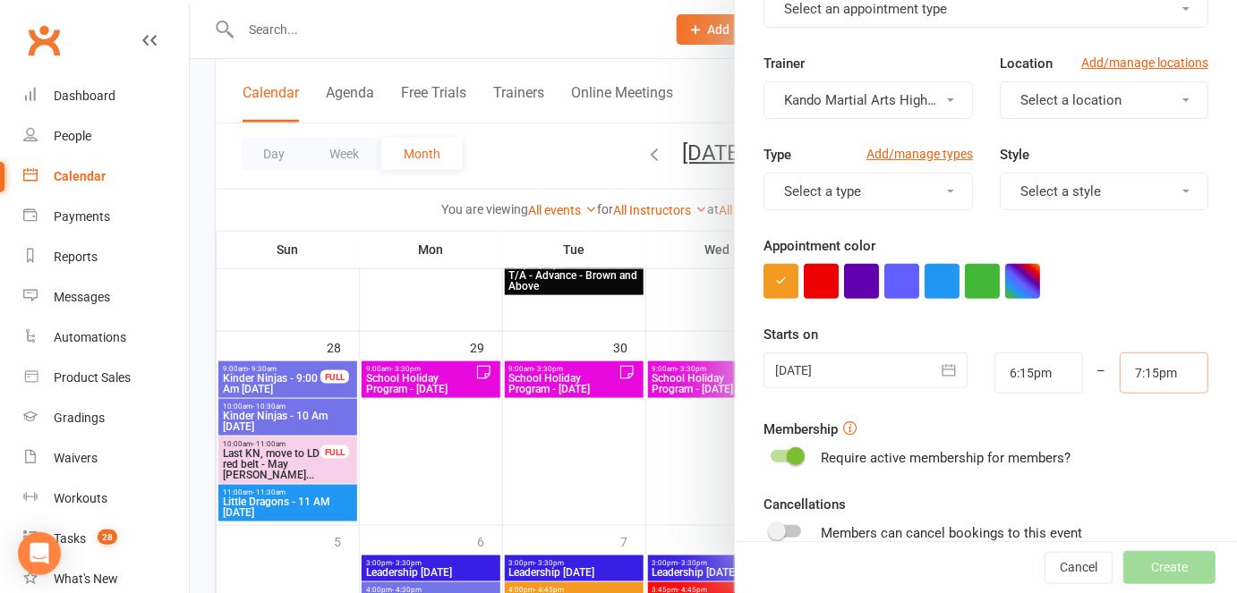
click at [1122, 361] on input "7:15pm" at bounding box center [1164, 373] width 89 height 41
click at [1138, 364] on input "6:15pm" at bounding box center [1164, 373] width 89 height 41
type input "6:40pm"
click at [1117, 301] on form "Appointment Type Add/manage types Select an appointment type Trainer Kando Mart…" at bounding box center [985, 376] width 445 height 828
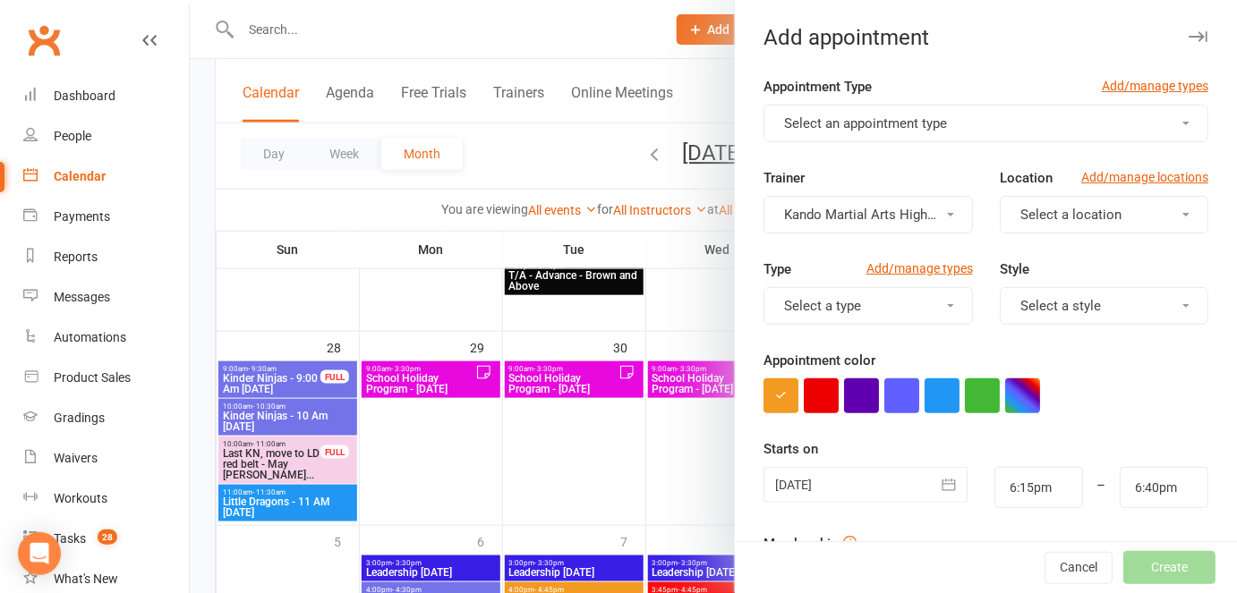
click at [855, 115] on span "Select an appointment type" at bounding box center [865, 123] width 163 height 16
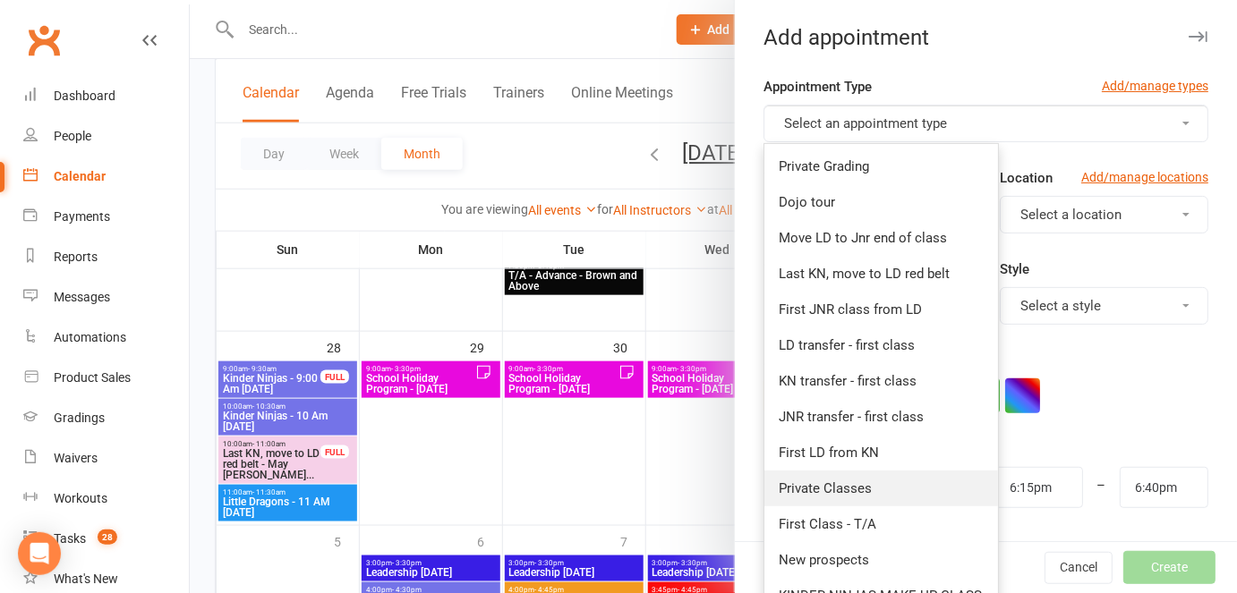
scroll to position [38, 0]
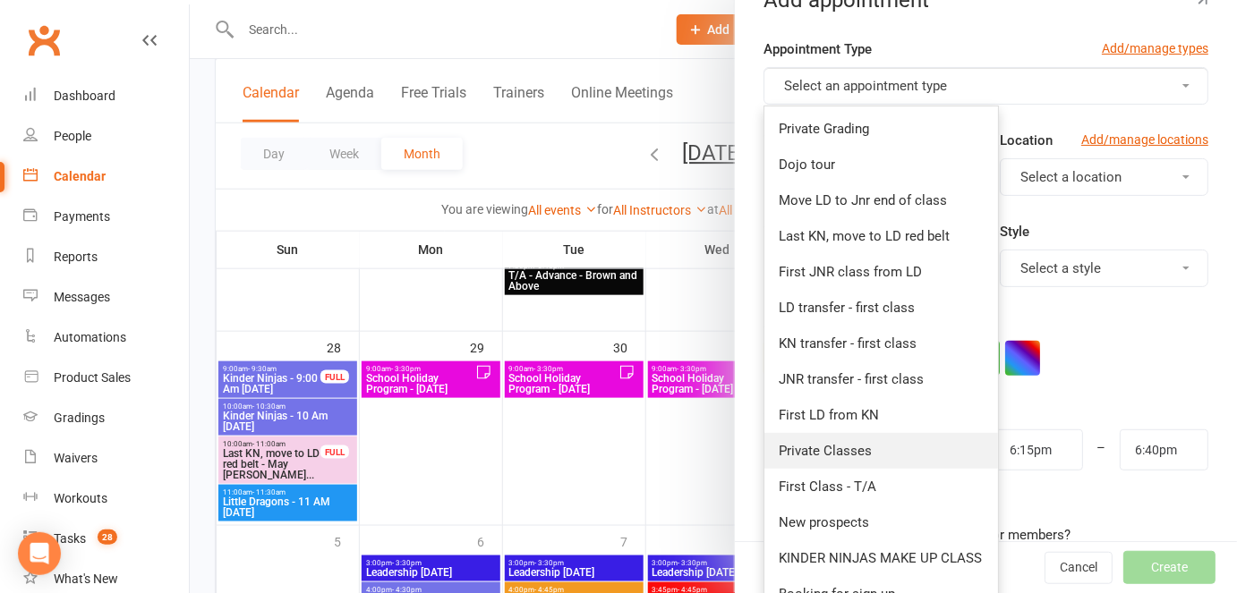
click at [806, 435] on link "Private Classes" at bounding box center [881, 451] width 234 height 36
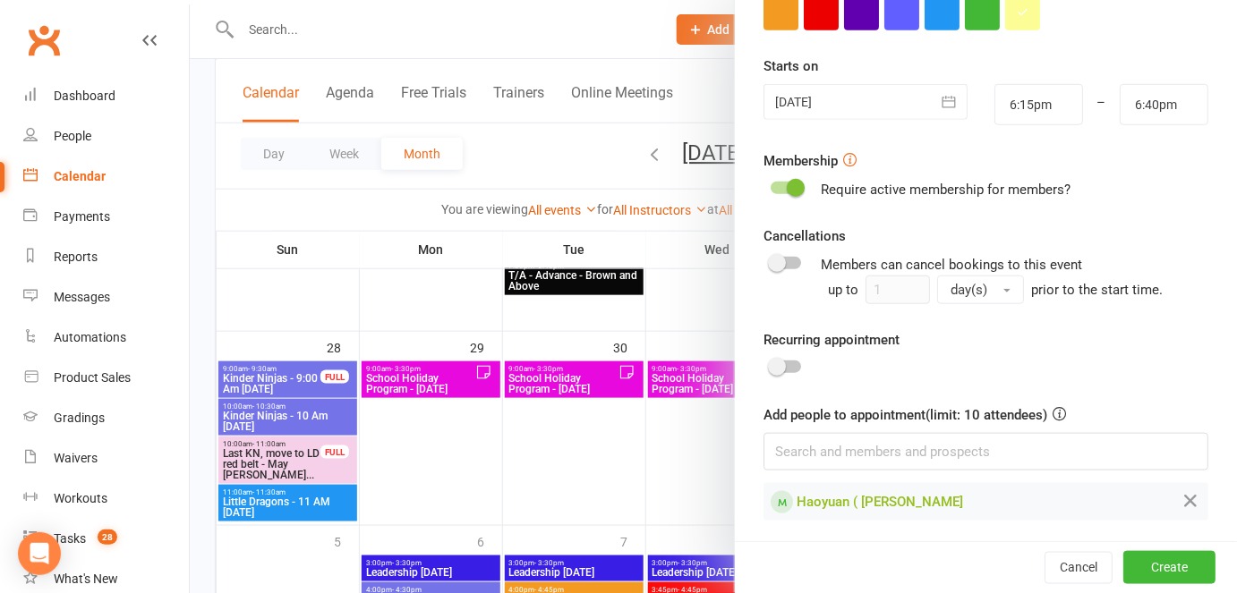
scroll to position [379, 0]
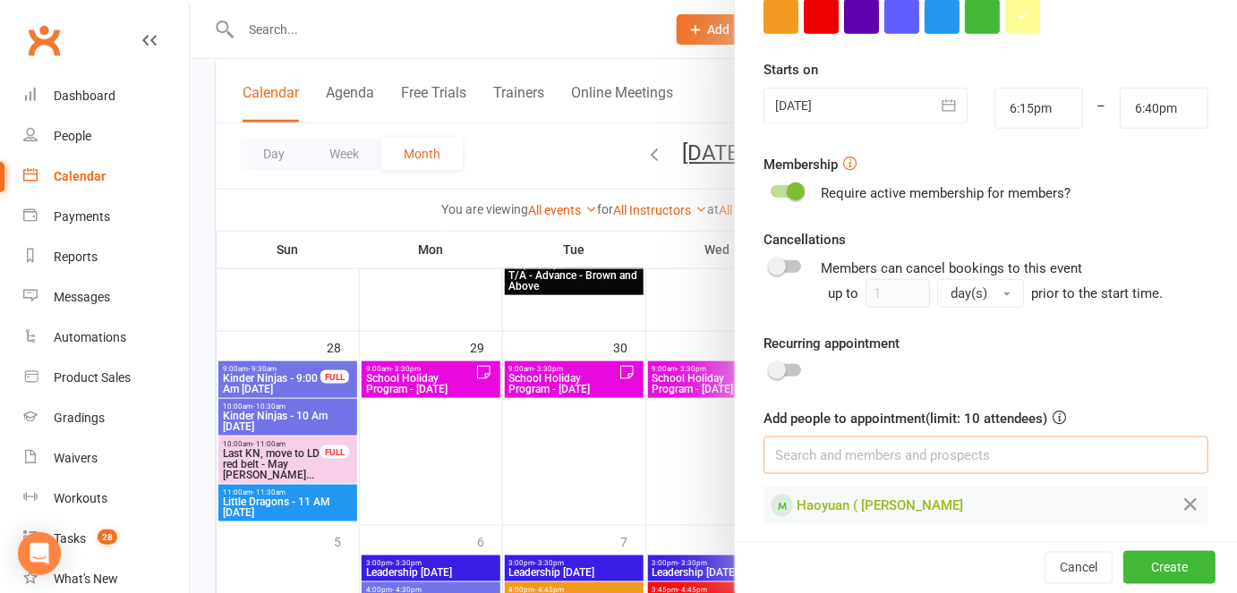
click at [835, 445] on input at bounding box center [985, 456] width 445 height 38
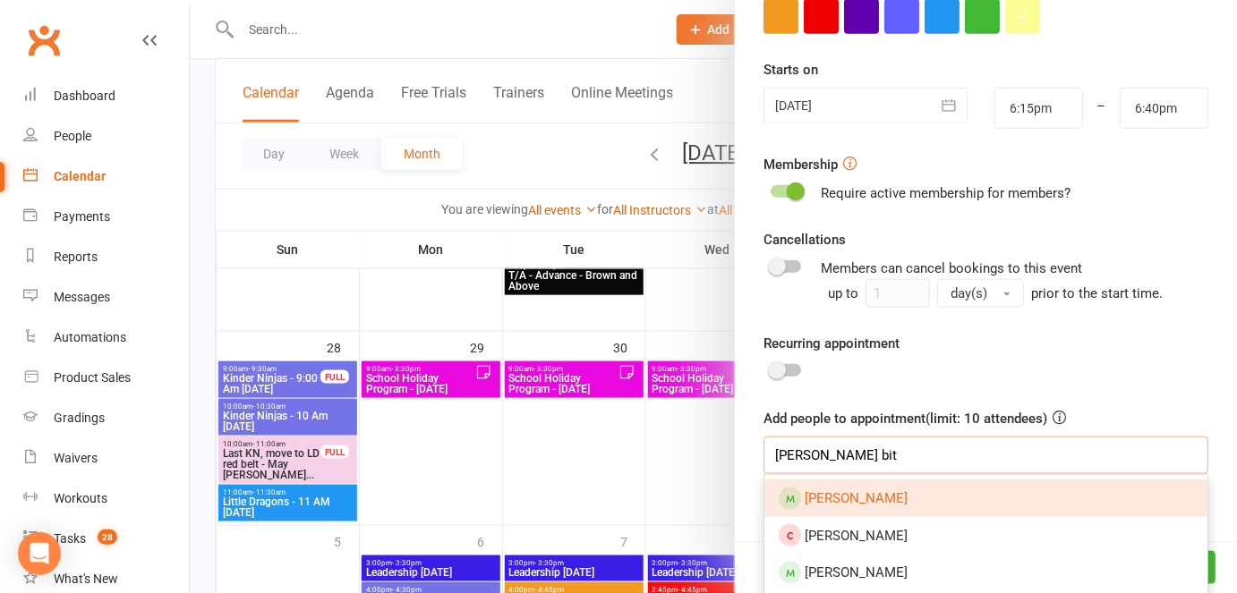
type input "leo bit"
click at [837, 499] on span "[PERSON_NAME]" at bounding box center [856, 498] width 103 height 16
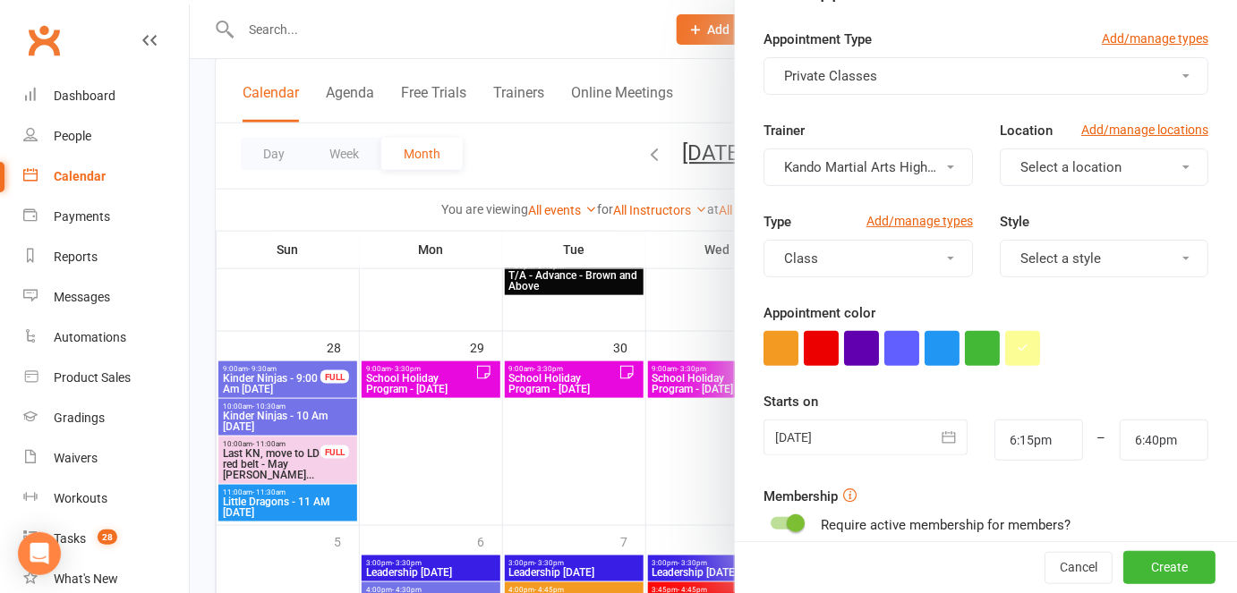
scroll to position [0, 0]
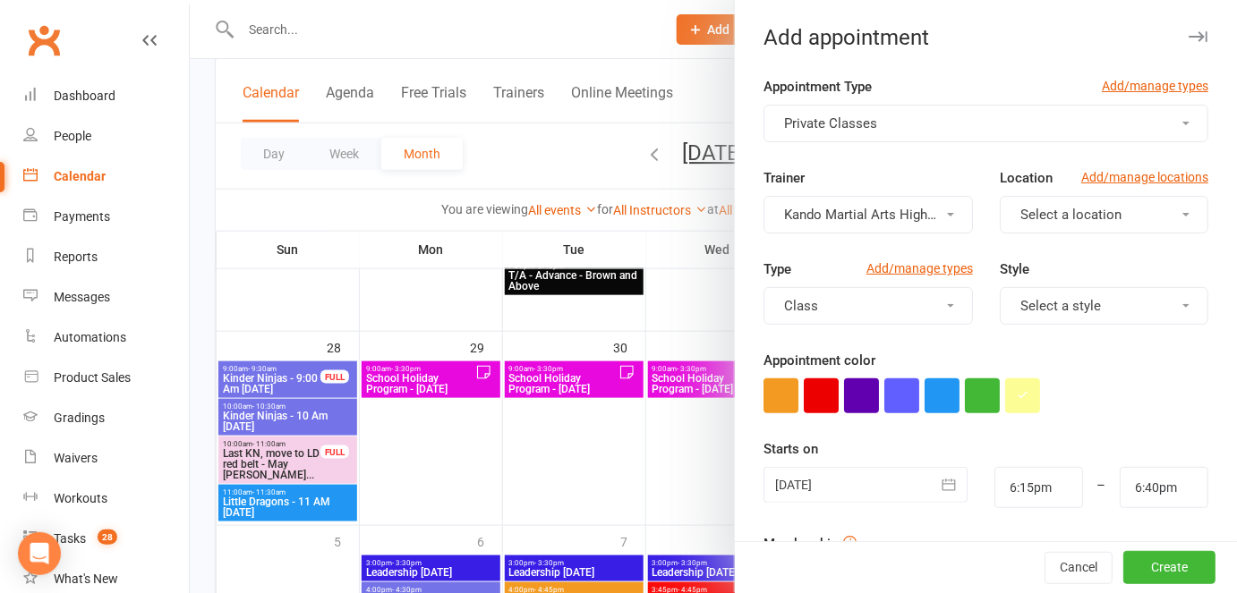
click at [1033, 210] on span "Select a location" at bounding box center [1070, 215] width 101 height 16
click at [940, 141] on button "Private Classes" at bounding box center [985, 124] width 445 height 38
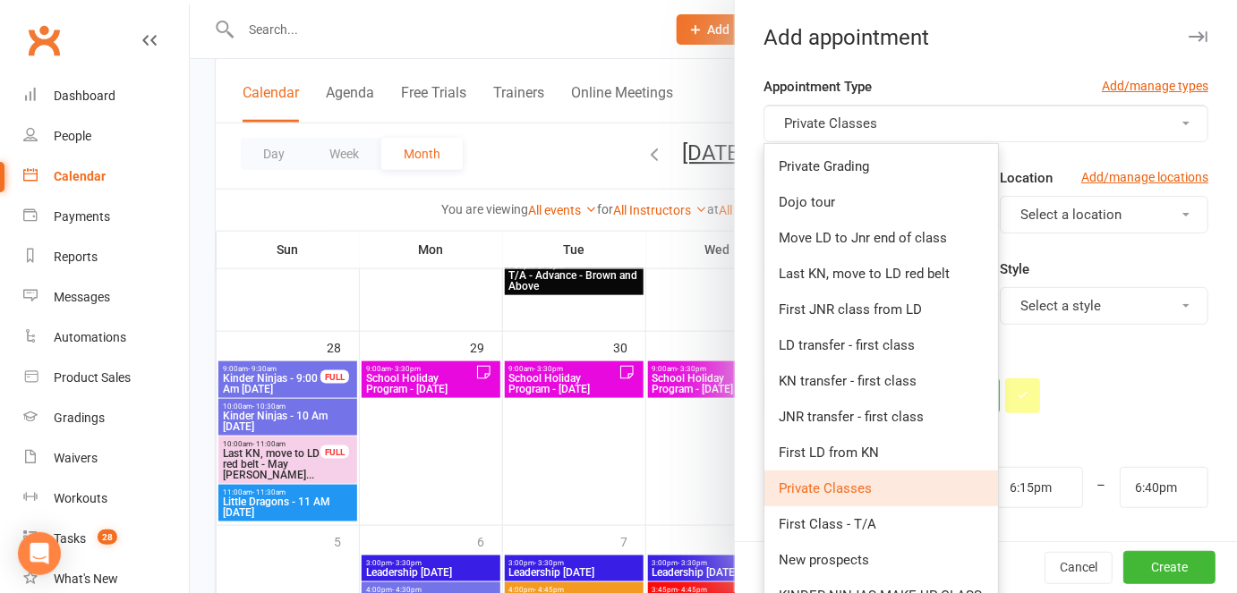
click at [1164, 389] on div at bounding box center [985, 396] width 445 height 35
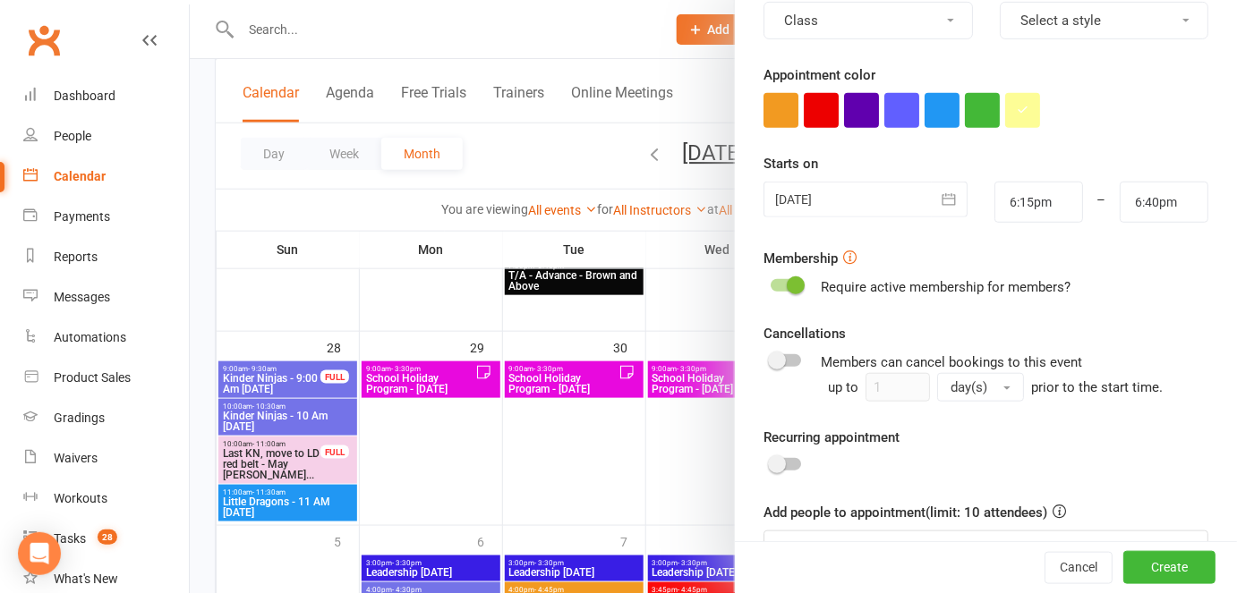
scroll to position [286, 0]
click at [1173, 570] on button "Create" at bounding box center [1169, 568] width 92 height 32
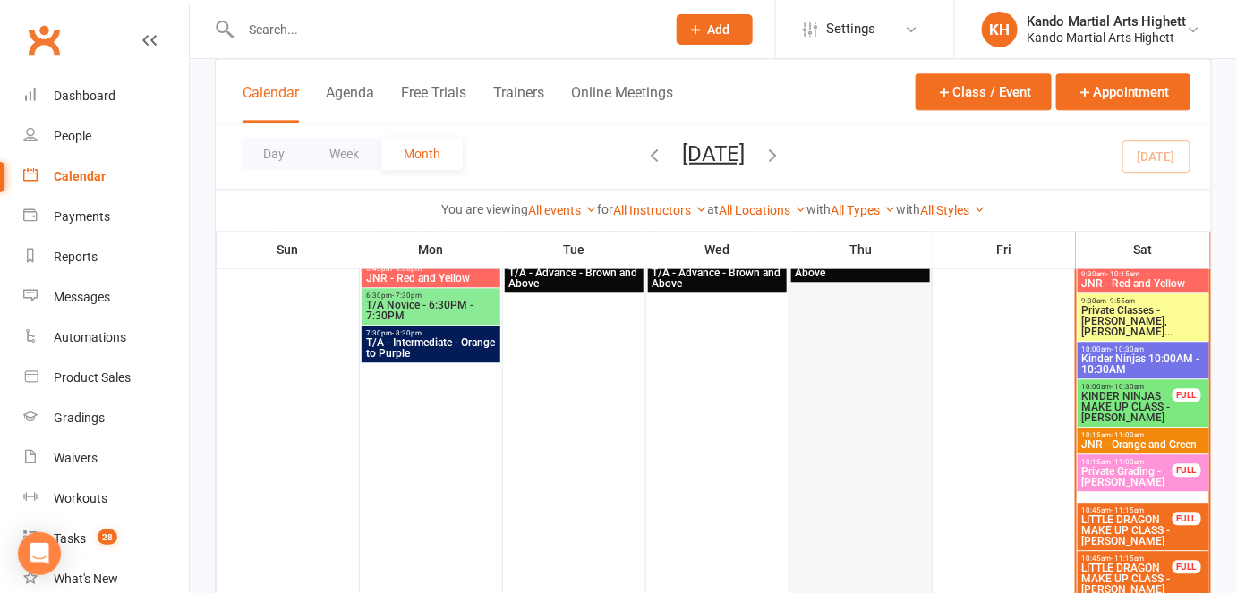
scroll to position [1486, 0]
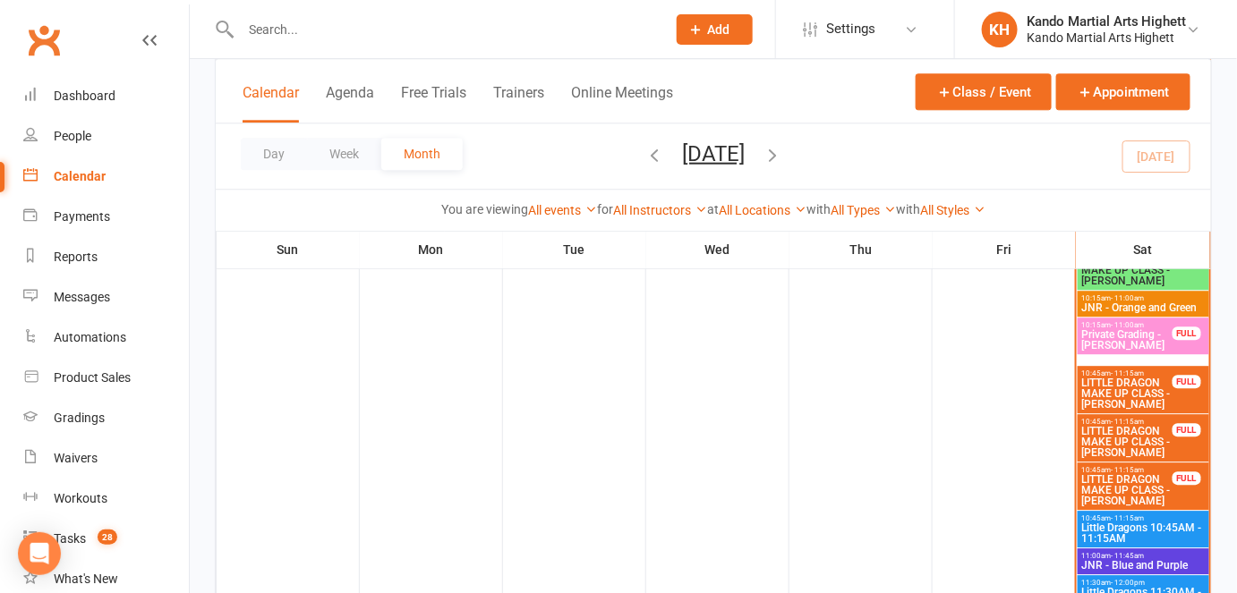
click at [354, 41] on input "text" at bounding box center [444, 29] width 418 height 25
click at [360, 33] on input "text" at bounding box center [444, 29] width 418 height 25
type input "c"
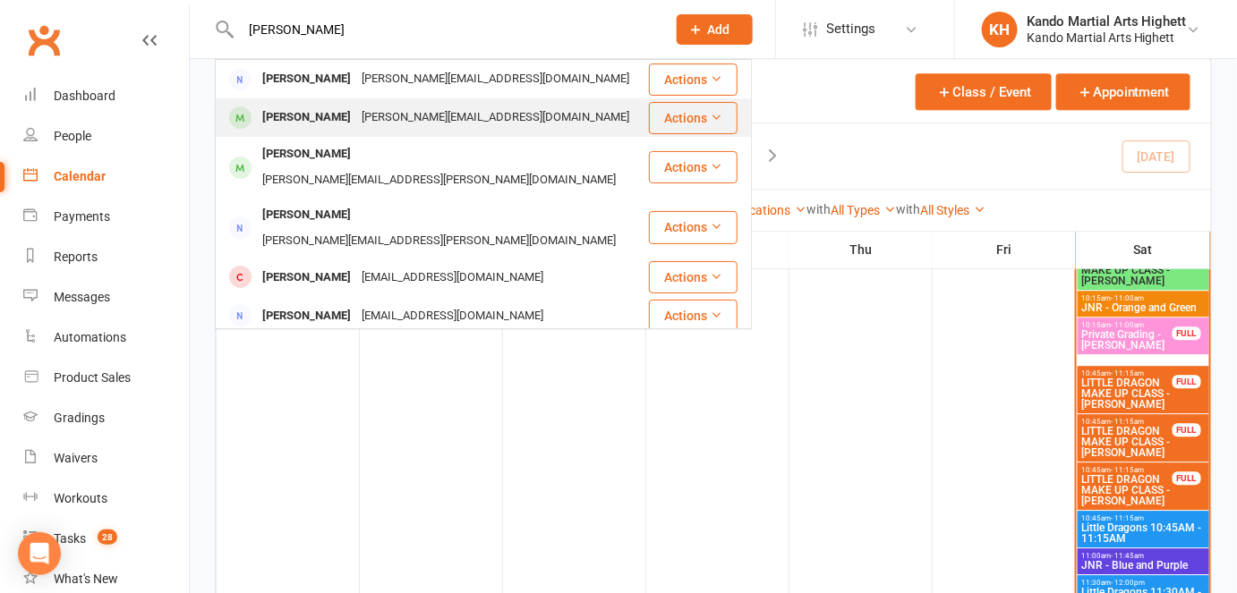
type input "sidel"
click at [356, 117] on div "sindel.02@gmail.com" at bounding box center [495, 118] width 278 height 26
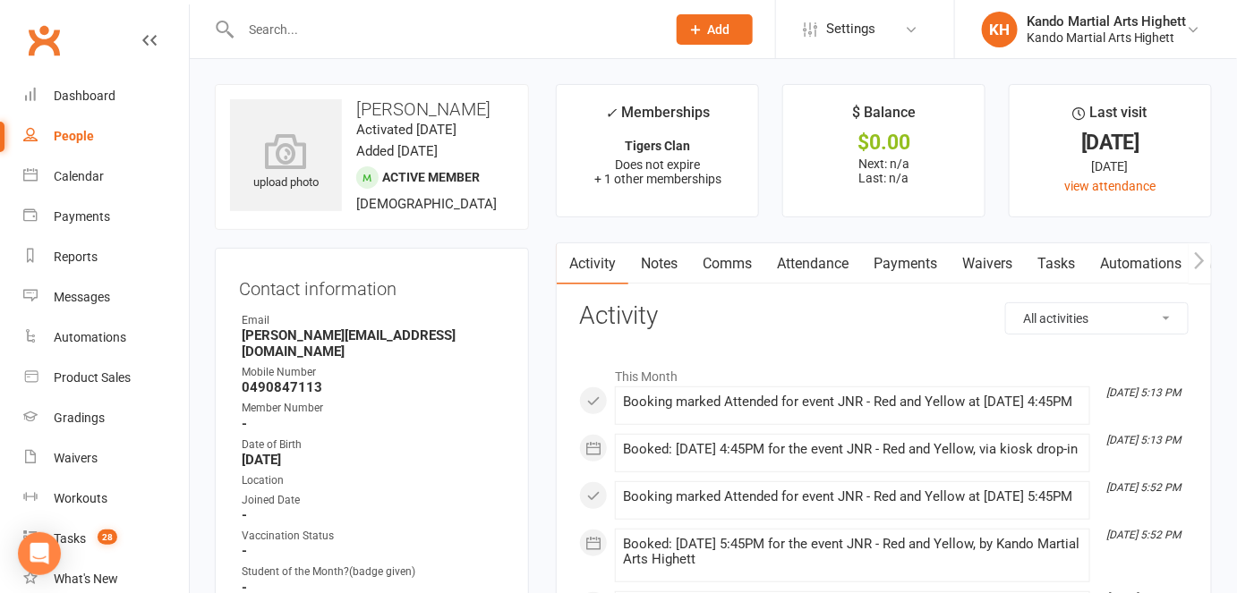
drag, startPoint x: 401, startPoint y: 155, endPoint x: 422, endPoint y: 143, distance: 24.4
click at [422, 143] on div "upload photo August Sindel Activated 21 February, 2023 Added 21 February, 2023 …" at bounding box center [372, 157] width 314 height 146
click at [422, 145] on div "upload photo August Sindel Activated 21 February, 2023 Added 21 February, 2023 …" at bounding box center [372, 157] width 314 height 146
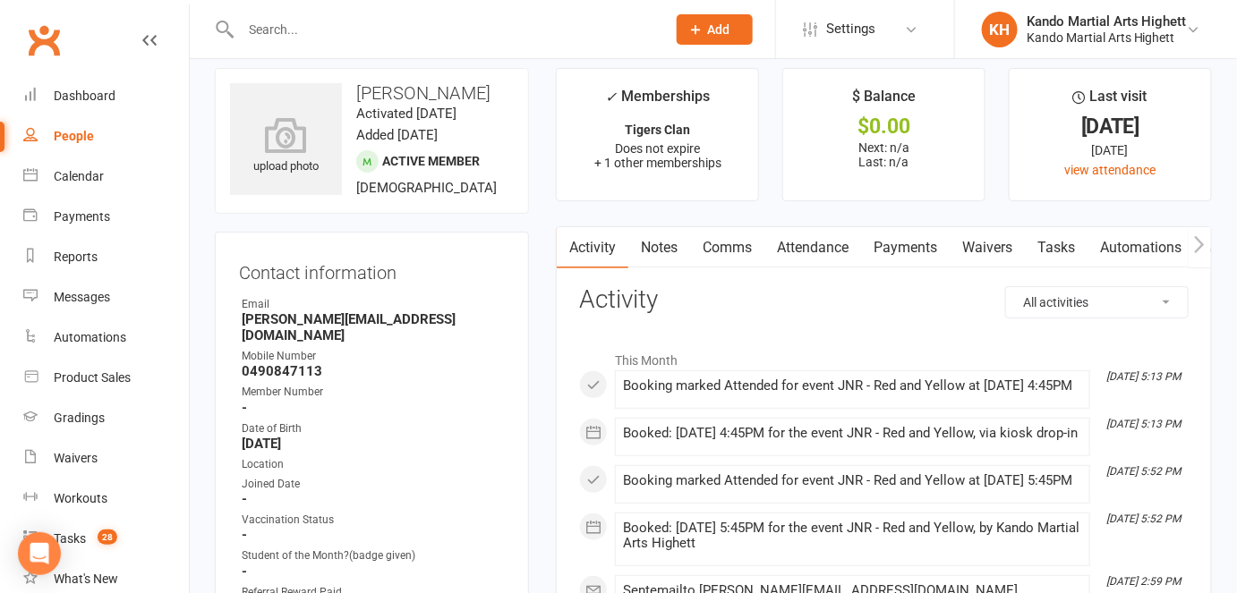
scroll to position [13, 0]
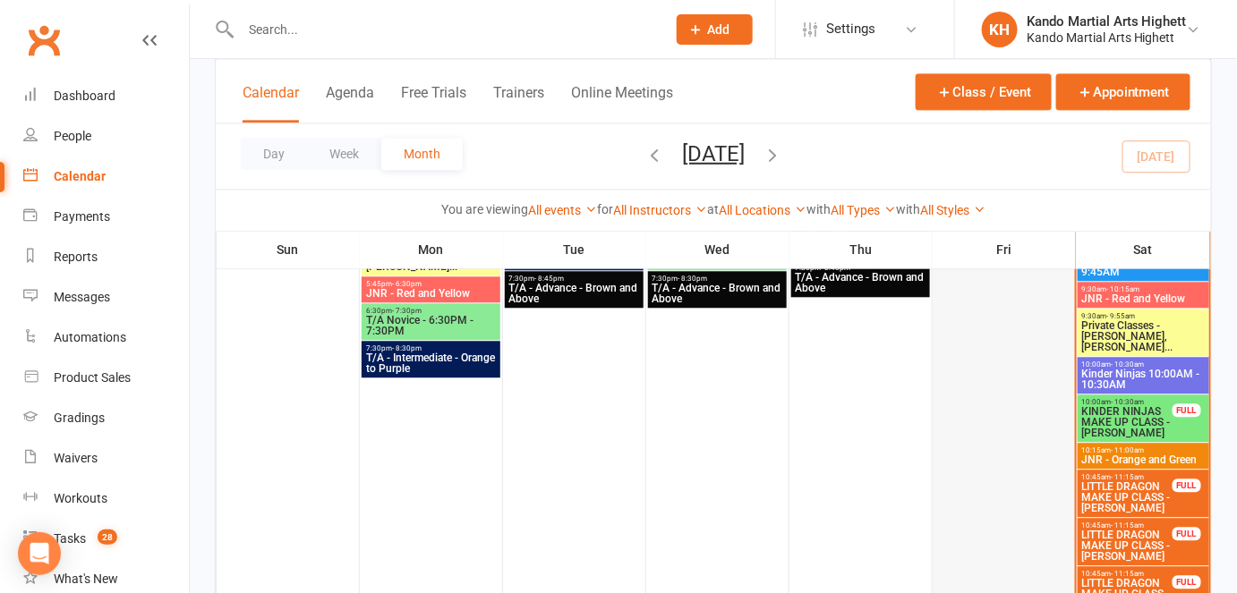
scroll to position [1334, 0]
click at [1142, 374] on span "Kinder Ninjas 10:00AM - 10:30AM" at bounding box center [1143, 379] width 124 height 21
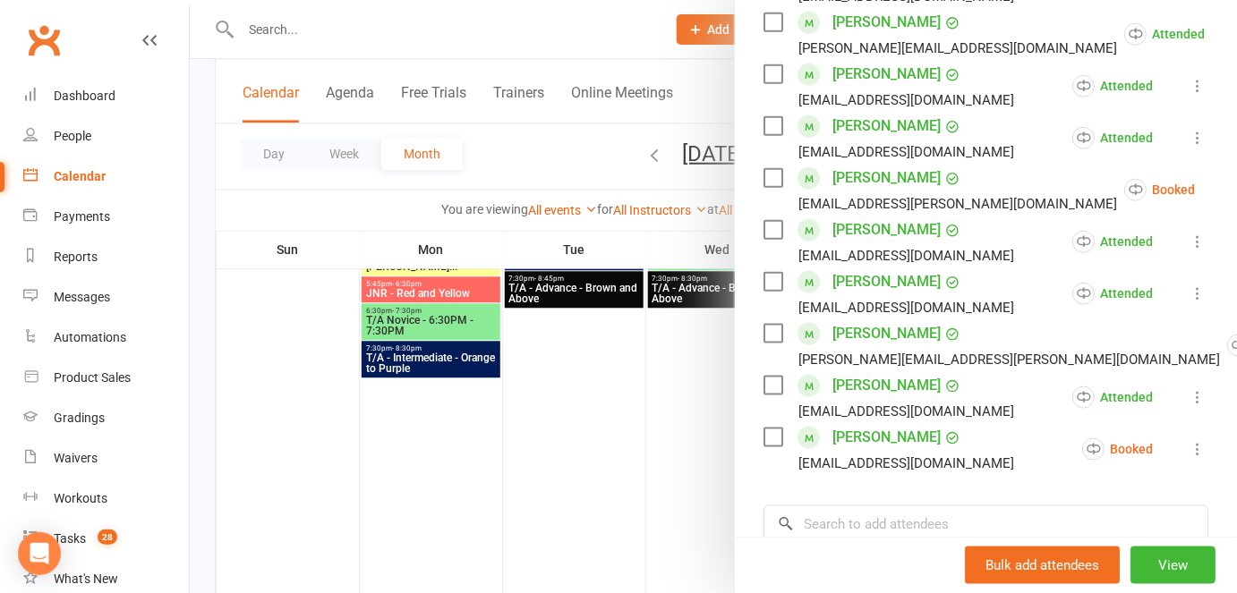
scroll to position [533, 0]
drag, startPoint x: 952, startPoint y: 293, endPoint x: 827, endPoint y: 293, distance: 125.3
click at [827, 293] on div "[PERSON_NAME] [PERSON_NAME][EMAIL_ADDRESS][DOMAIN_NAME]" at bounding box center [892, 293] width 258 height 52
copy link "[PERSON_NAME]"
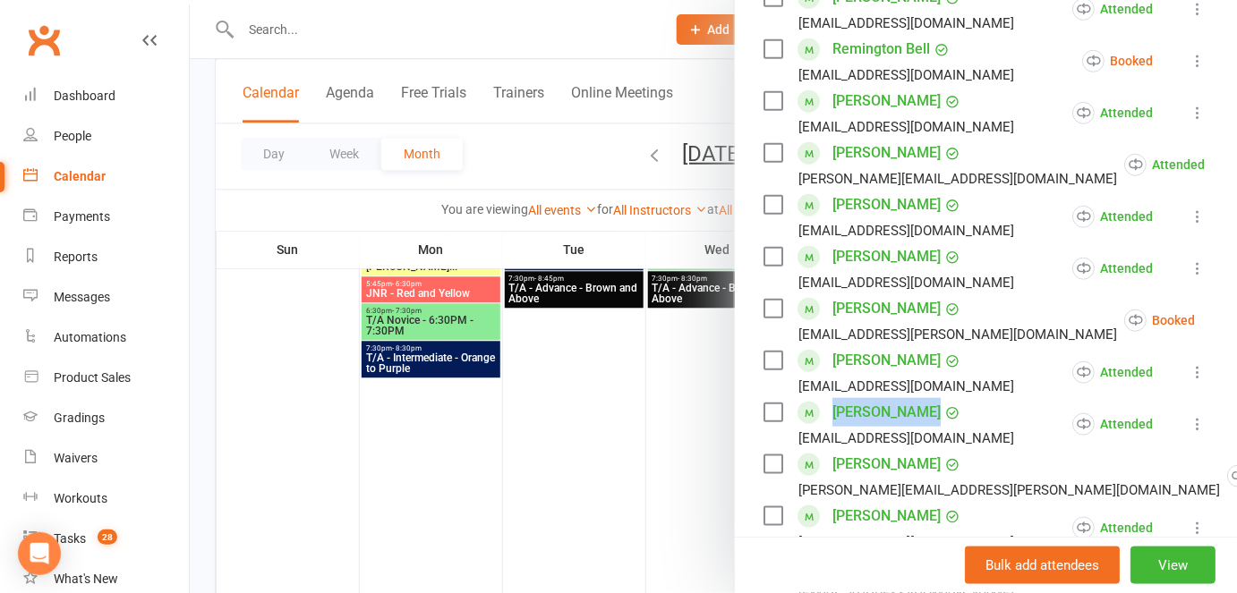
scroll to position [403, 0]
copy link "[PERSON_NAME]"
click at [593, 344] on div at bounding box center [713, 296] width 1047 height 593
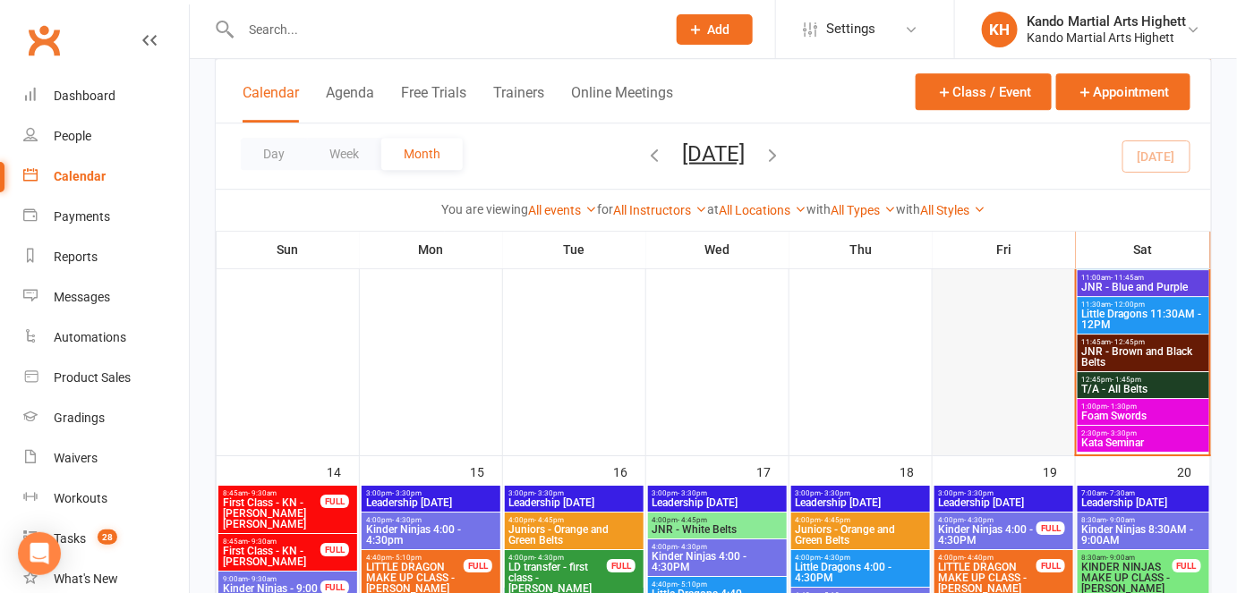
scroll to position [1718, 0]
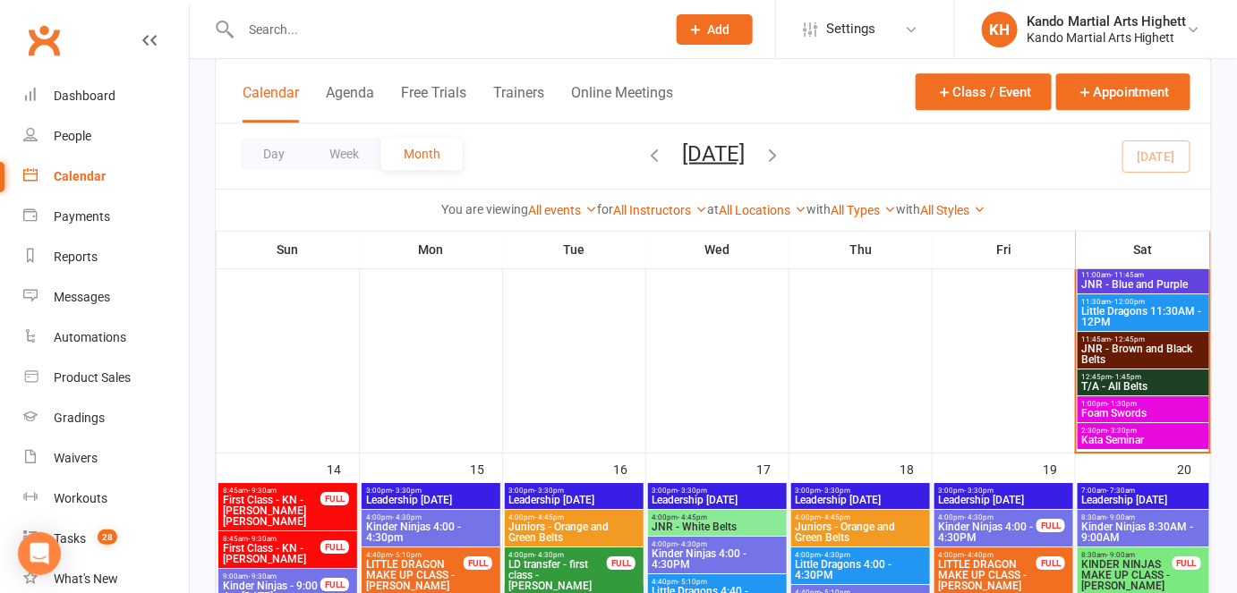
click at [1131, 408] on span "Foam Swords" at bounding box center [1143, 413] width 124 height 11
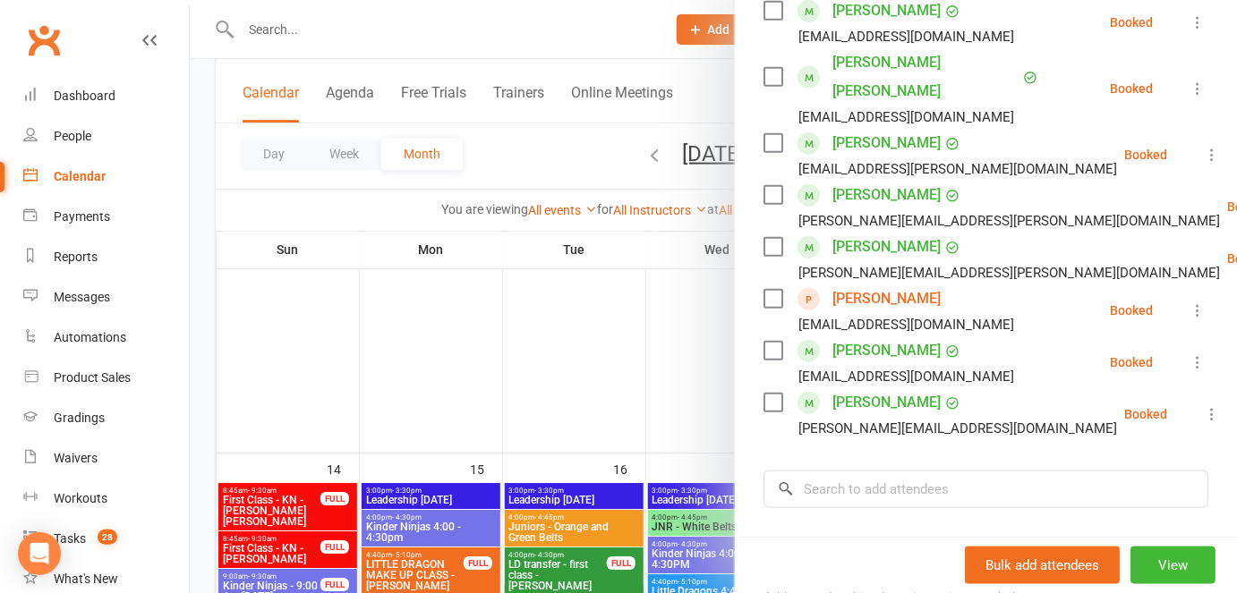
scroll to position [582, 0]
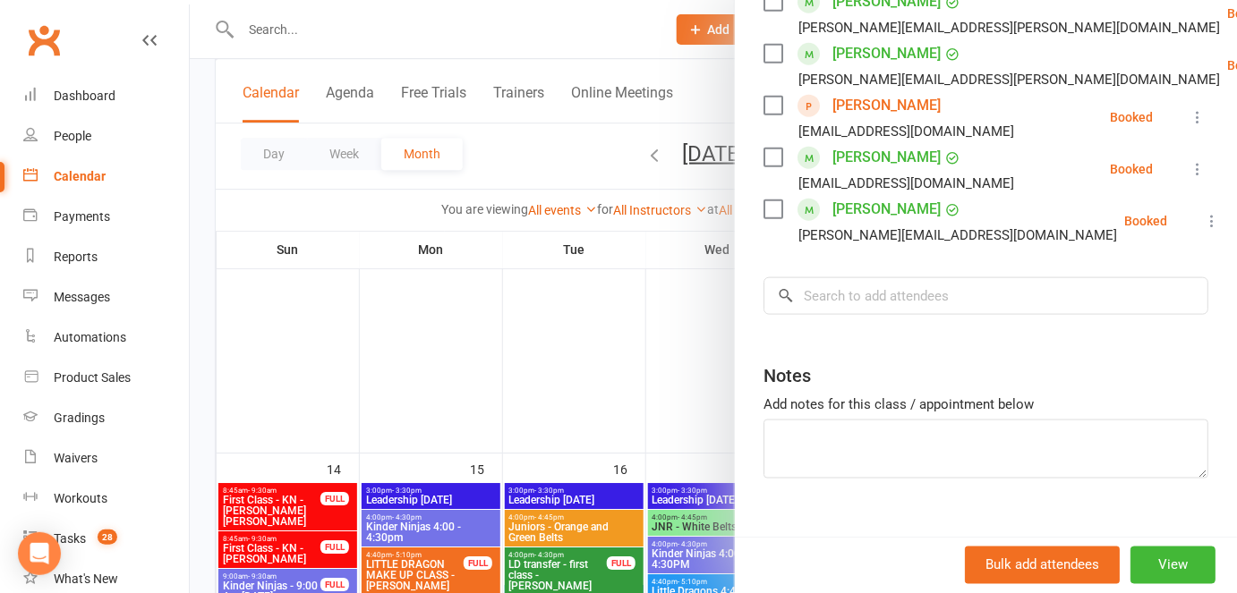
click at [573, 294] on div at bounding box center [713, 296] width 1047 height 593
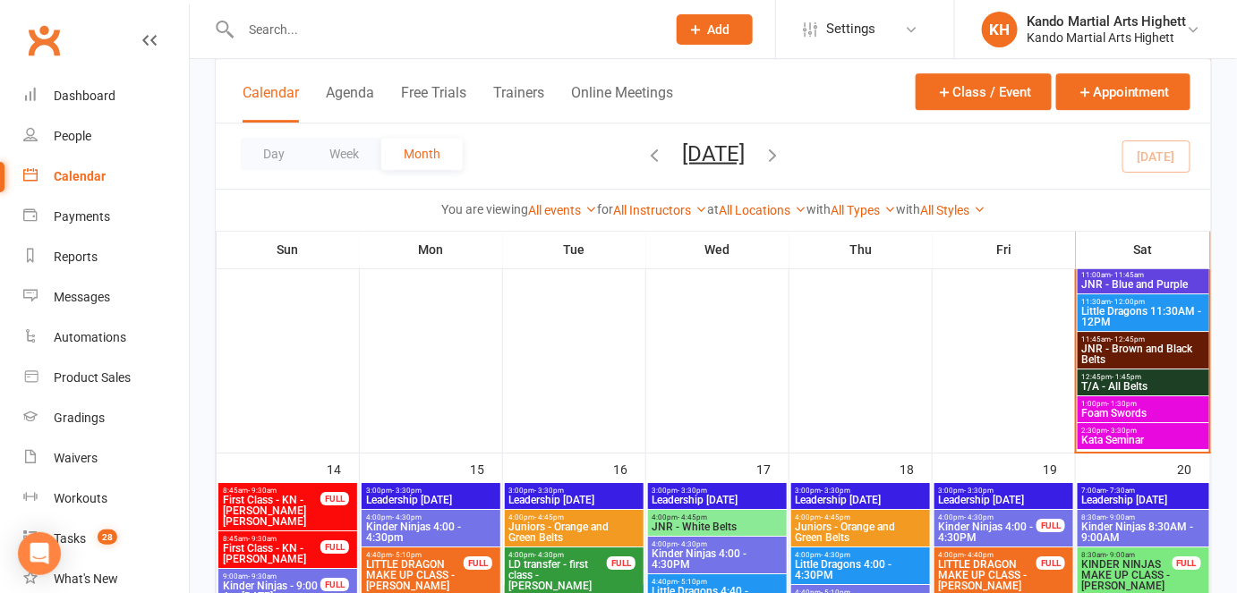
click at [1123, 430] on span "- 3:30pm" at bounding box center [1123, 431] width 30 height 8
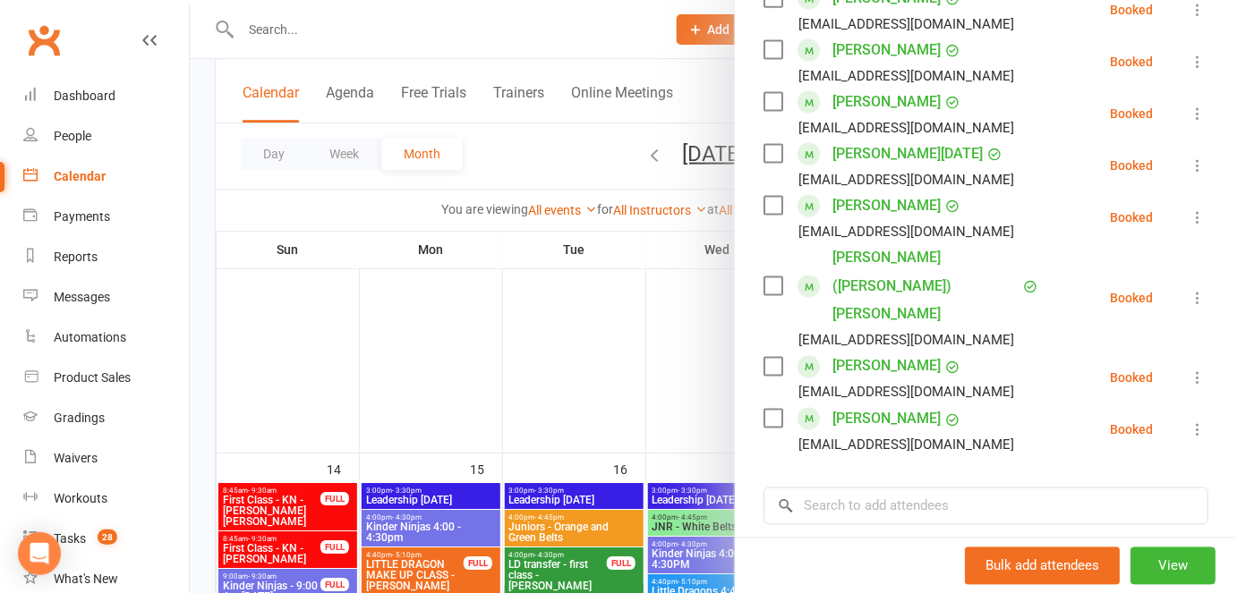
scroll to position [997, 0]
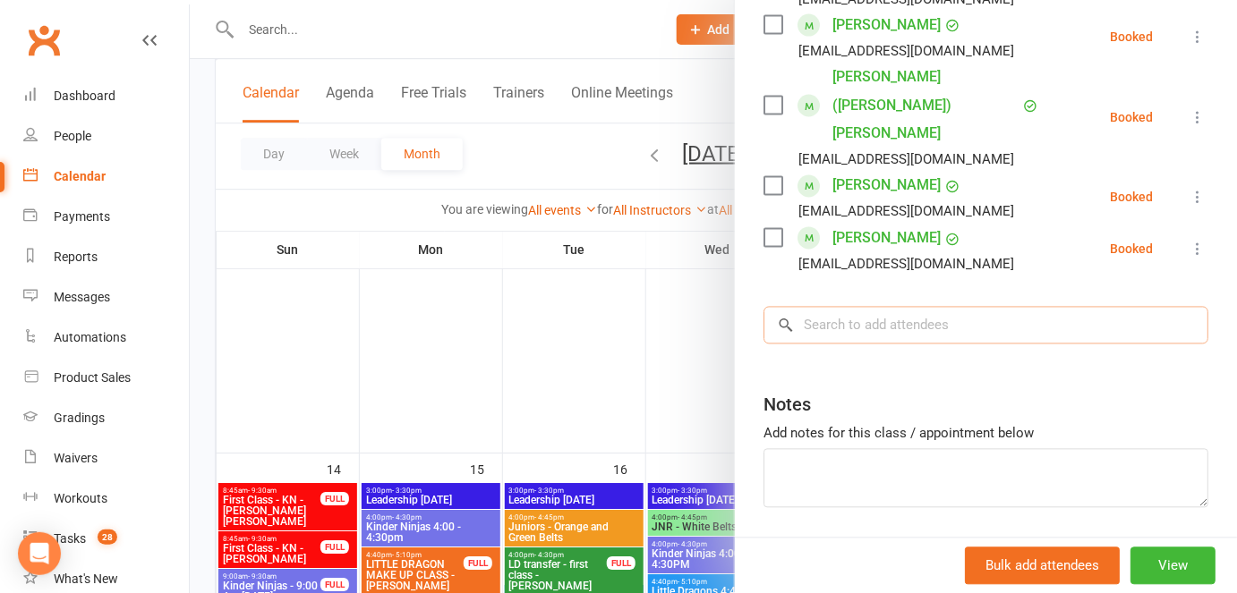
click at [874, 307] on input "search" at bounding box center [985, 326] width 445 height 38
paste input "[PERSON_NAME]"
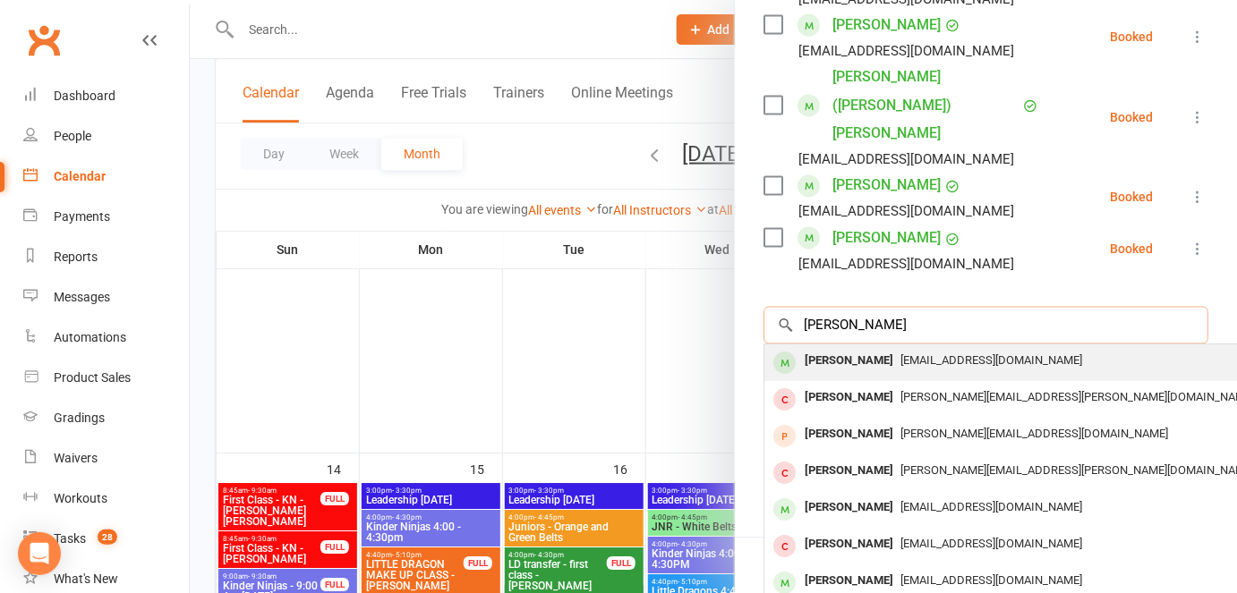
type input "[PERSON_NAME]"
click at [863, 349] on div "[PERSON_NAME]" at bounding box center [848, 362] width 103 height 26
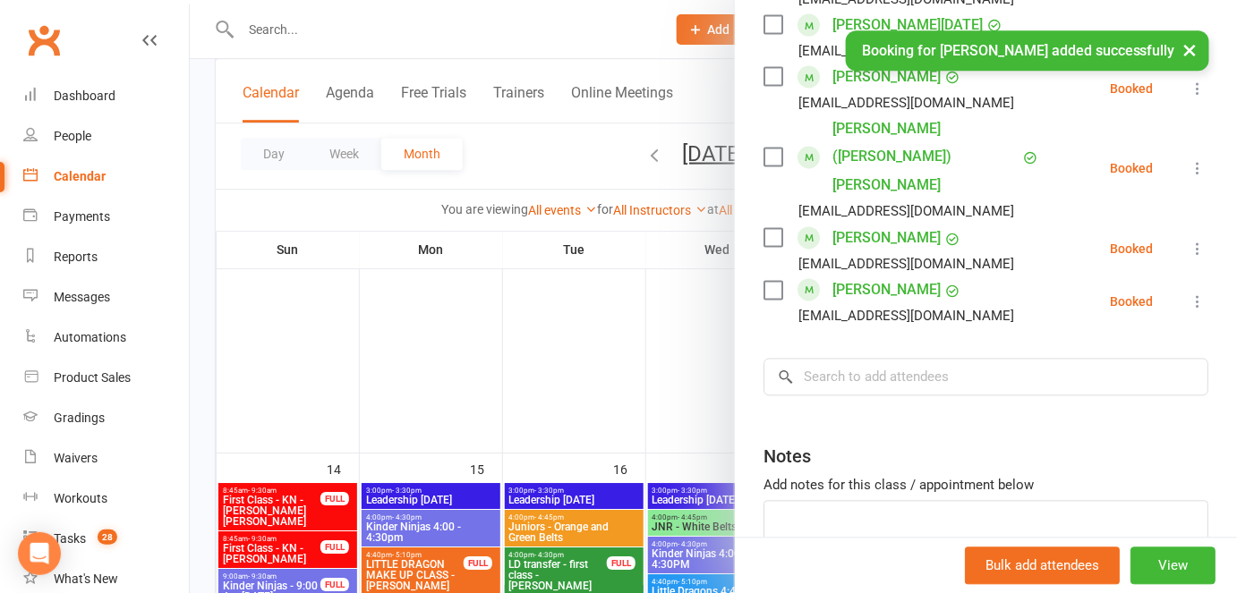
scroll to position [1050, 0]
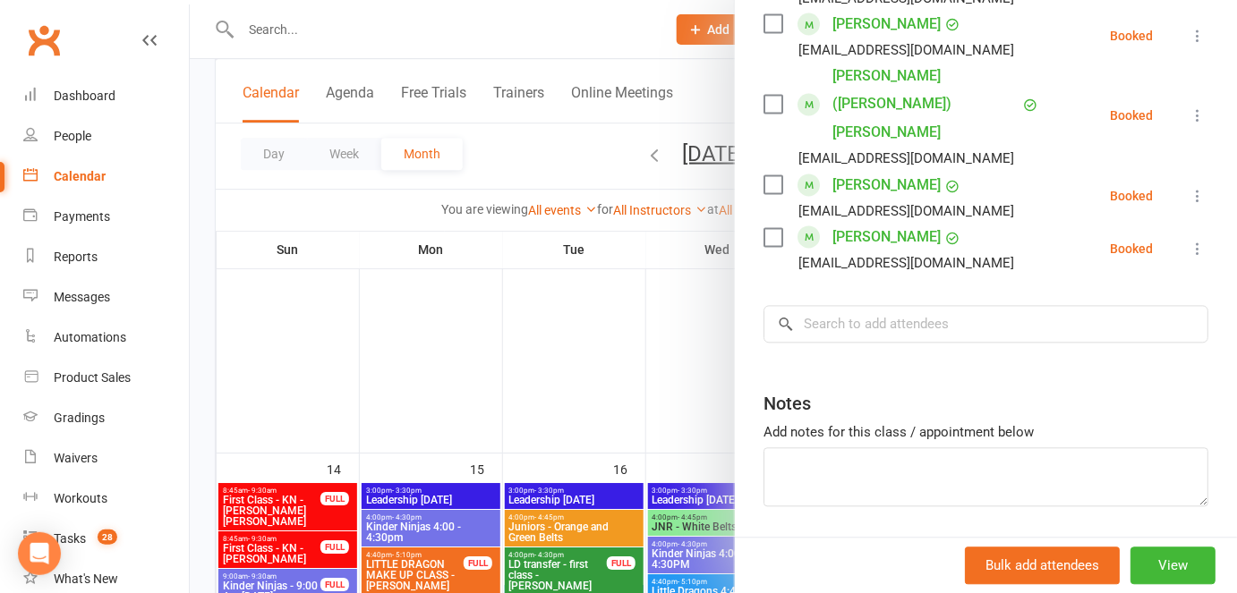
click at [562, 395] on div at bounding box center [713, 296] width 1047 height 593
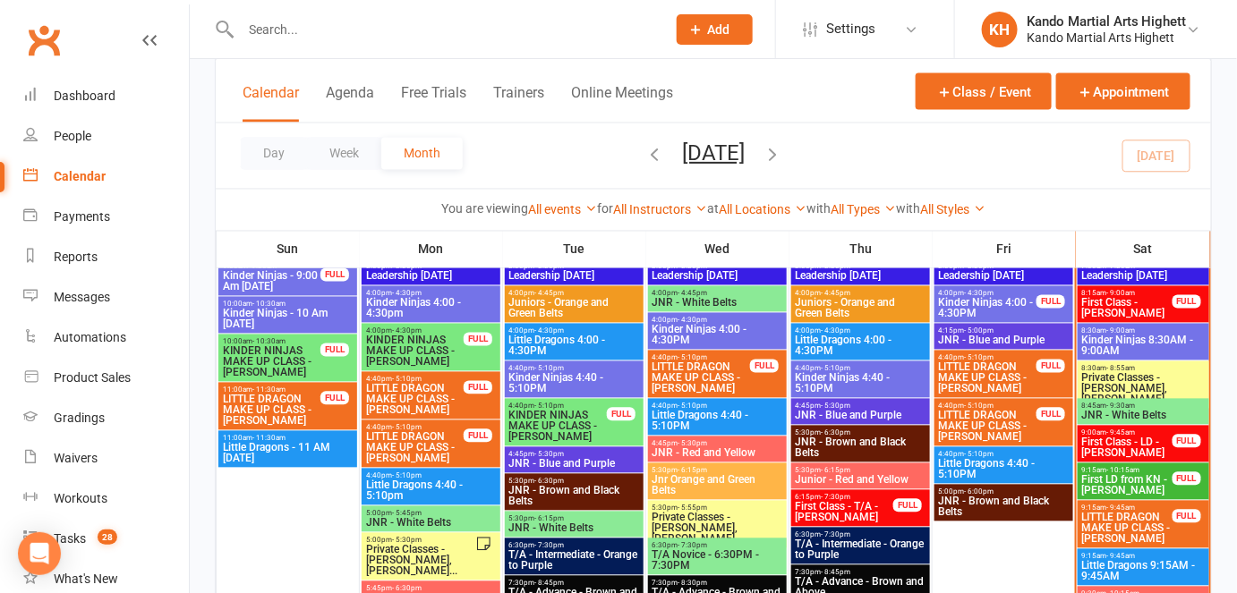
scroll to position [1011, 0]
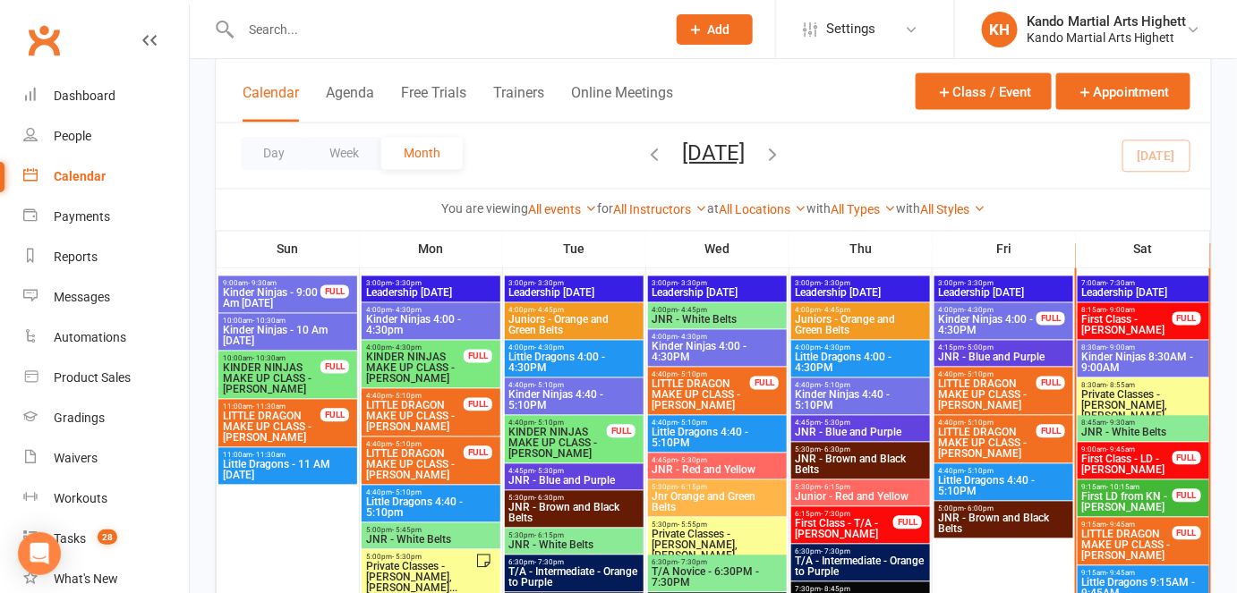
click at [282, 36] on input "text" at bounding box center [444, 29] width 418 height 25
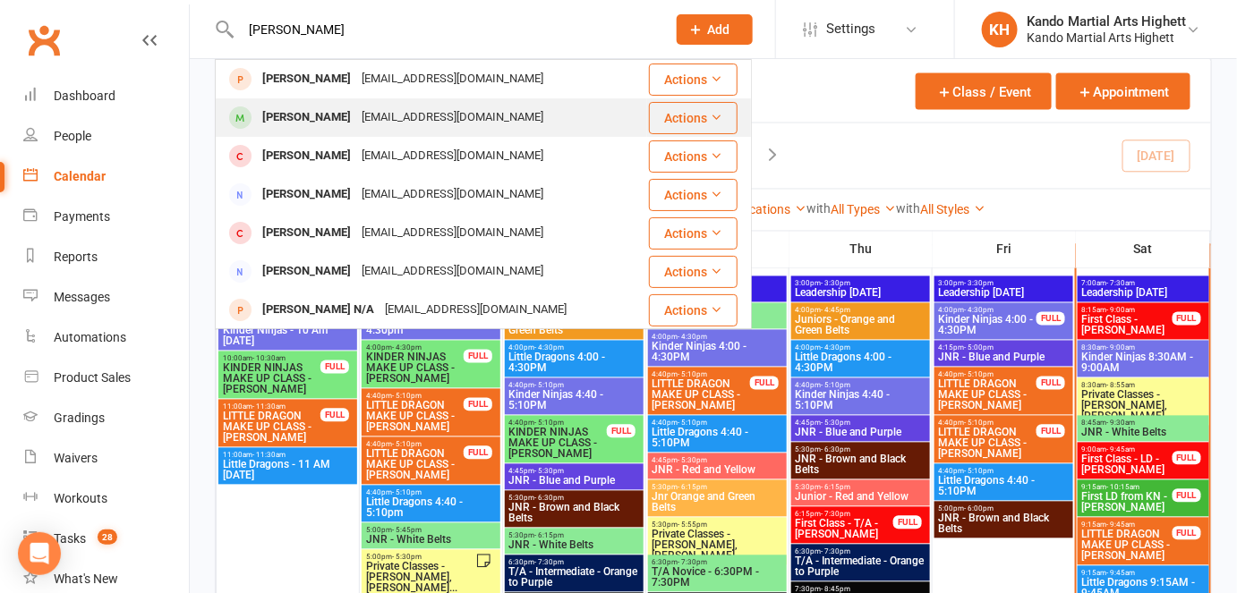
type input "eli"
click at [286, 118] on div "Eli Souccane" at bounding box center [306, 118] width 99 height 26
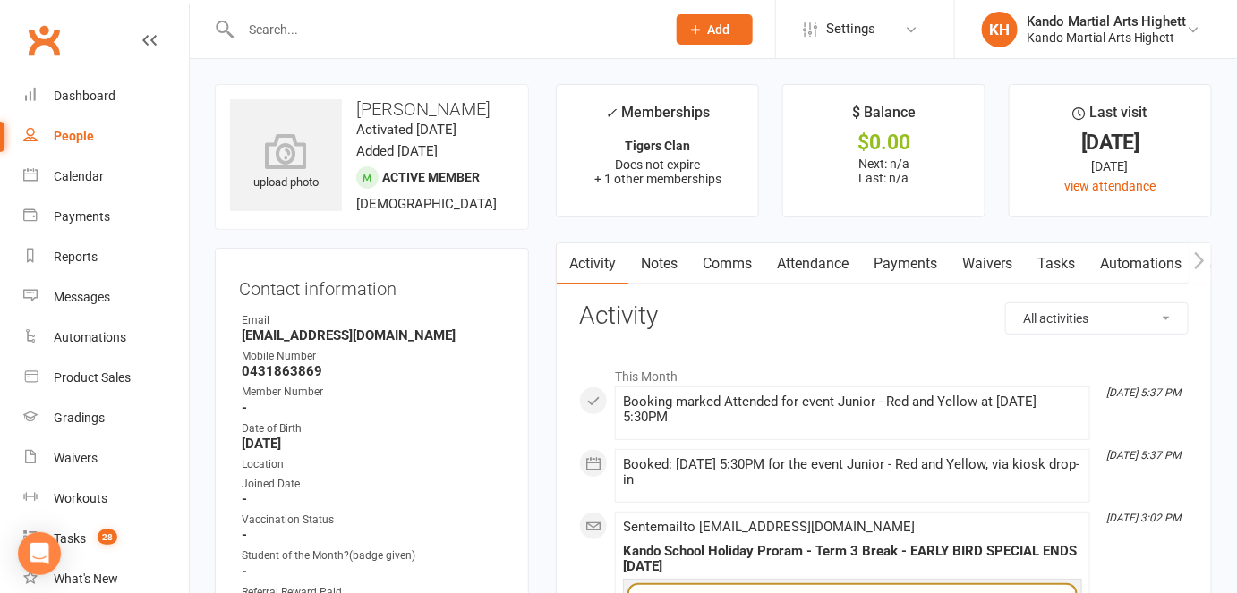
scroll to position [33, 0]
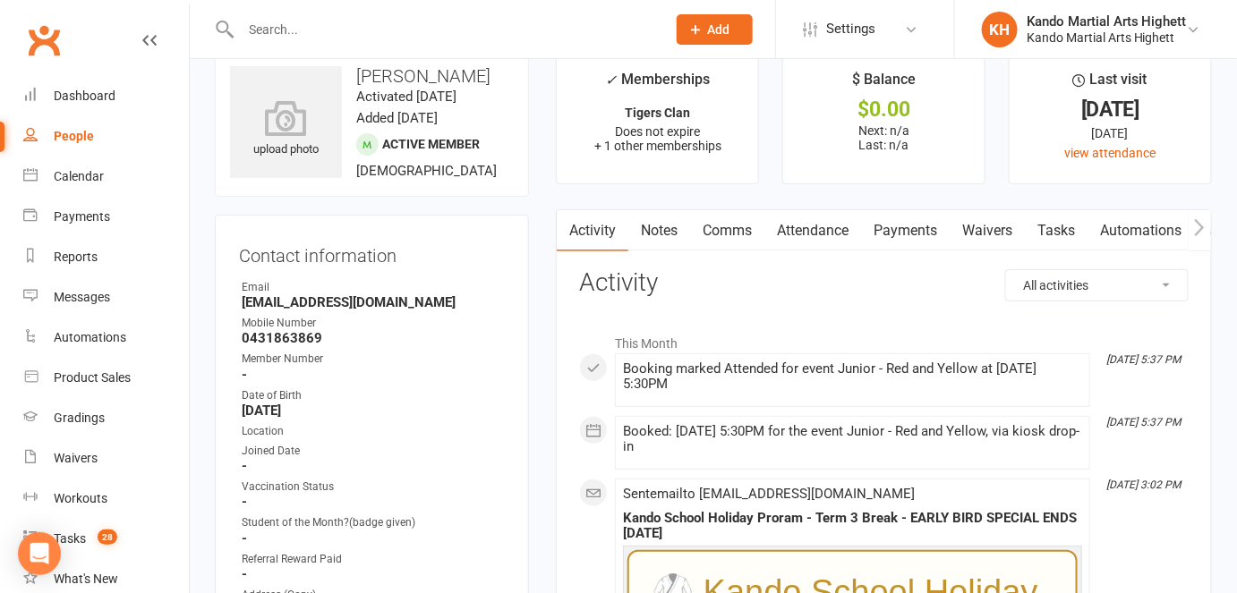
drag, startPoint x: 453, startPoint y: 308, endPoint x: 415, endPoint y: 327, distance: 42.0
click at [415, 311] on li "Email rachidsouccane@gmail.com" at bounding box center [372, 294] width 266 height 31
copy li "rachidsouccane@gmail.com"
click at [527, 438] on div "Contact information Owner Email rachidsouccane@gmail.com Mobile Number 04318638…" at bounding box center [372, 511] width 314 height 593
click at [102, 172] on div "Calendar" at bounding box center [79, 176] width 50 height 14
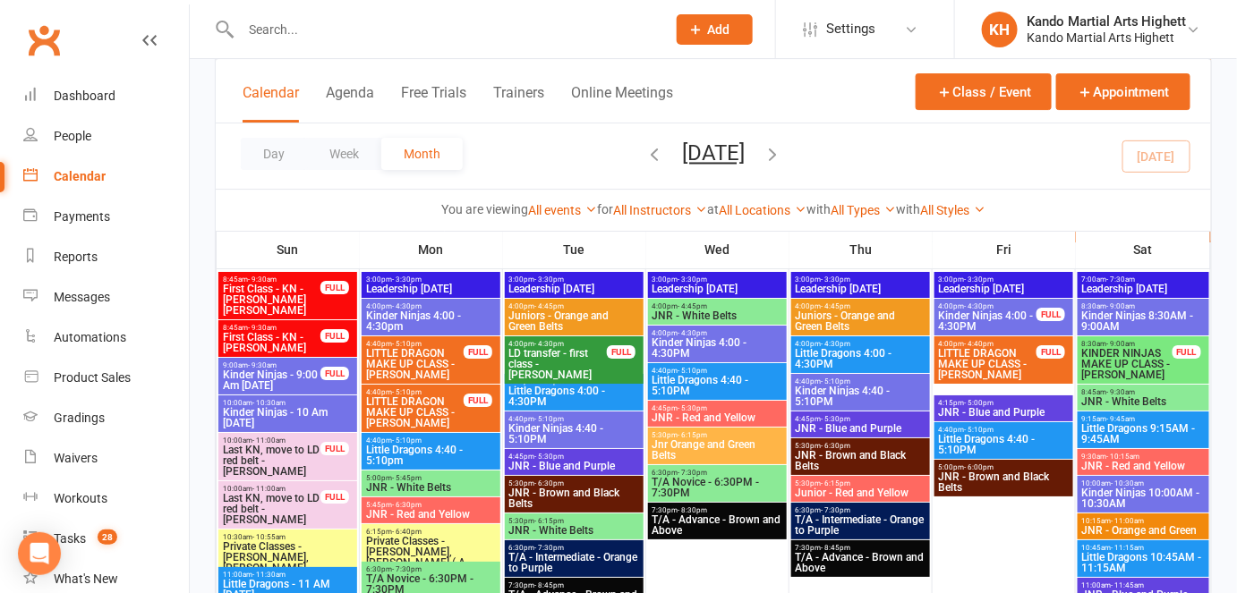
scroll to position [2014, 0]
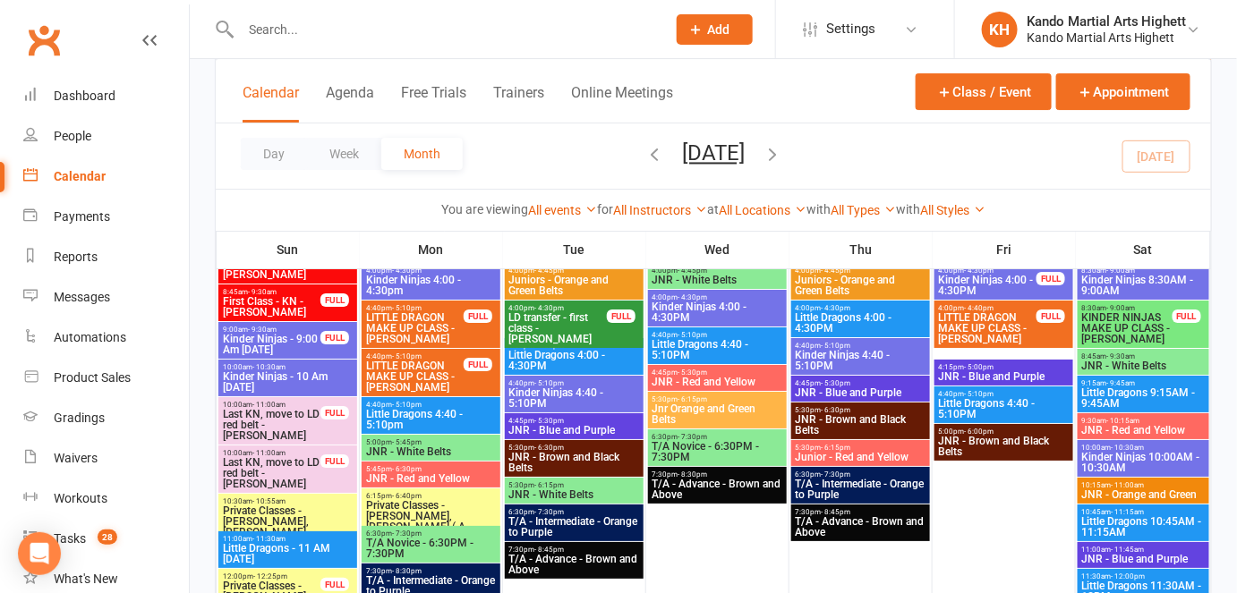
click at [400, 510] on span "Private Classes - Leonardo Bittarello, Haoyuan ( A..." at bounding box center [431, 516] width 132 height 32
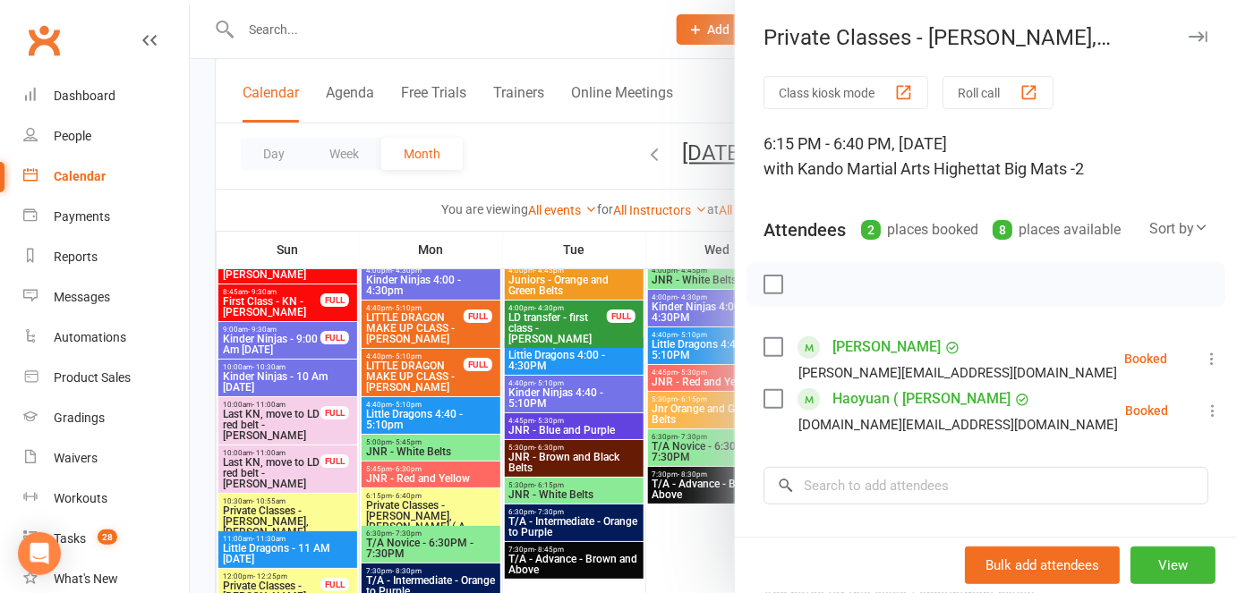
click at [554, 461] on div at bounding box center [713, 296] width 1047 height 593
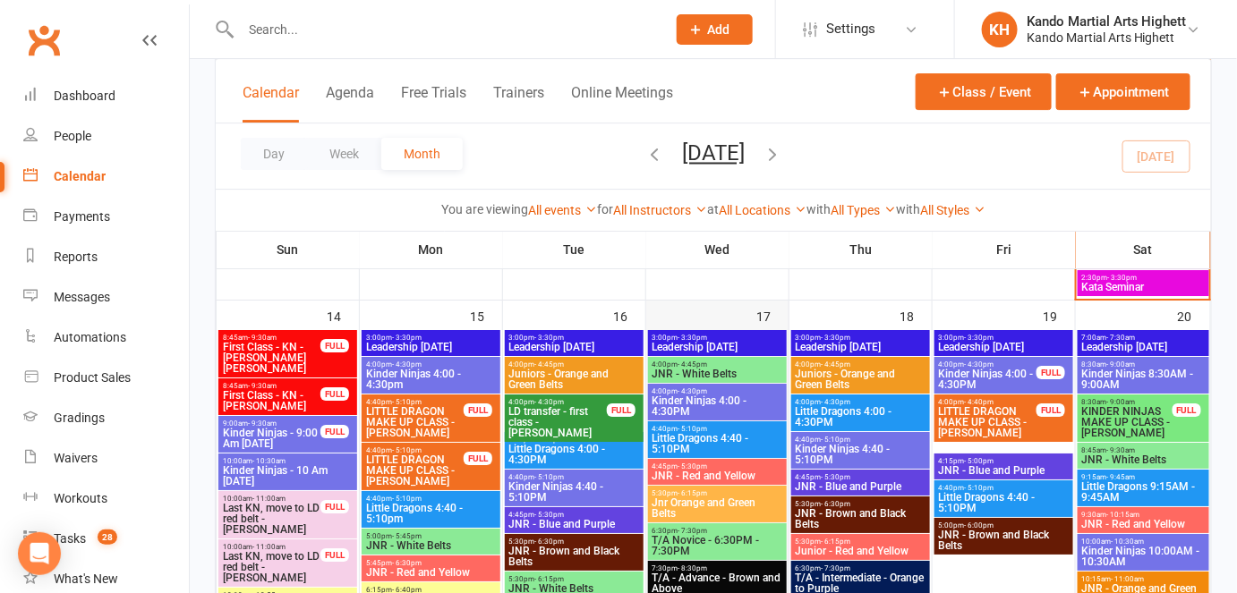
scroll to position [1921, 0]
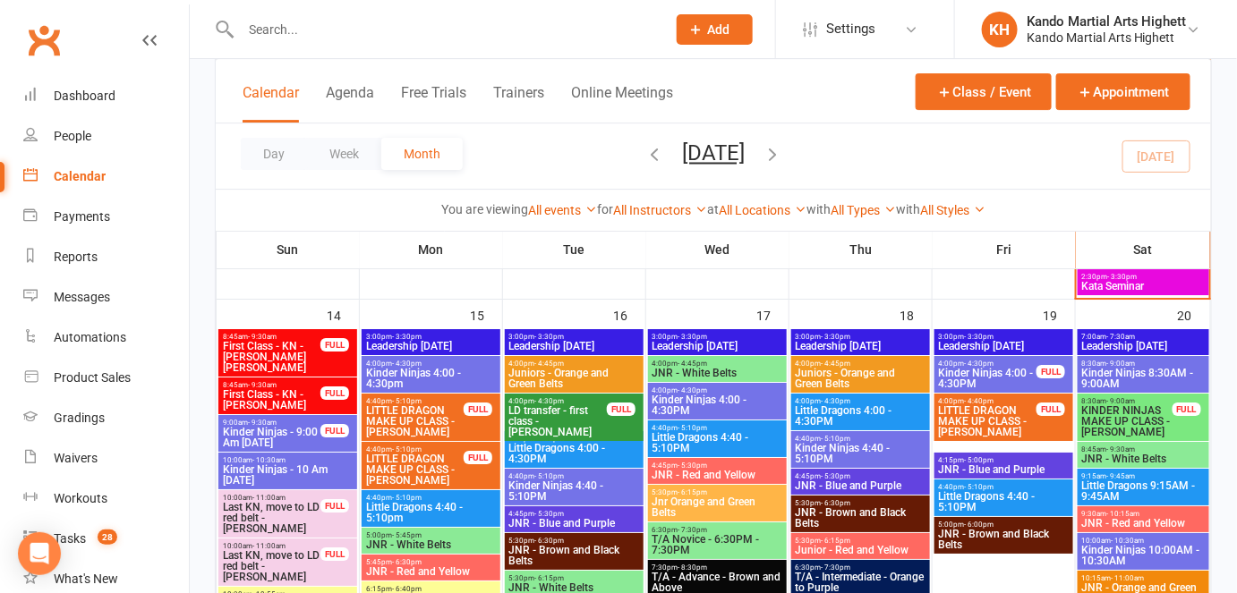
click at [859, 414] on span "Little Dragons 4:00 - 4:30PM" at bounding box center [861, 415] width 132 height 21
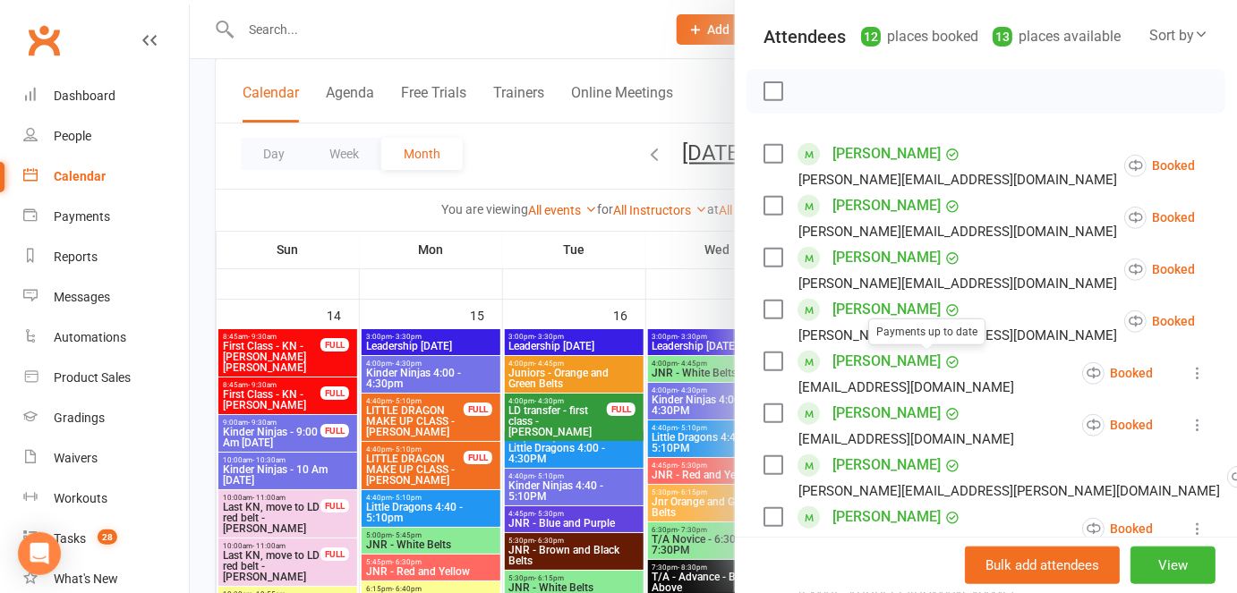
scroll to position [200, 0]
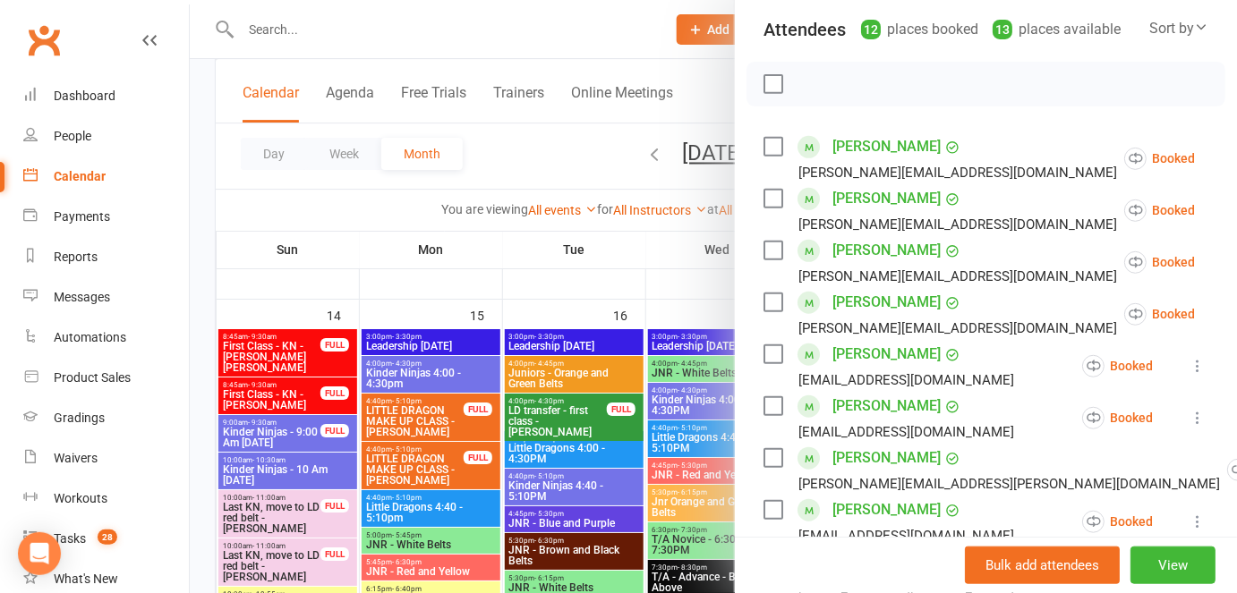
click at [1189, 359] on icon at bounding box center [1198, 366] width 18 height 18
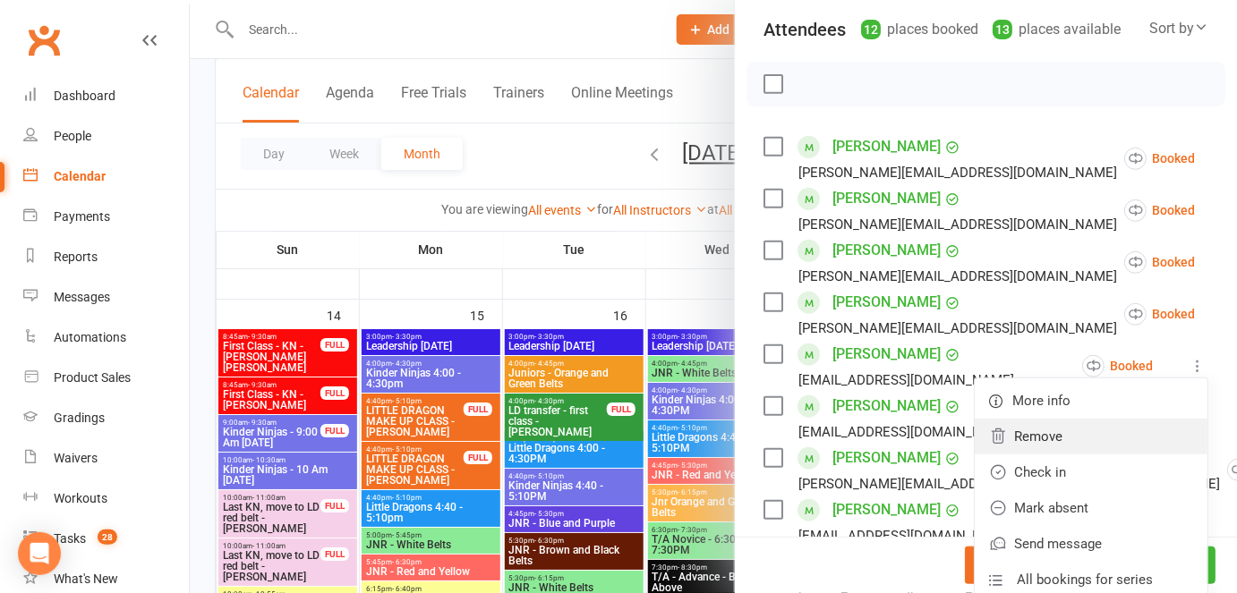
click at [1017, 440] on link "Remove" at bounding box center [1091, 437] width 233 height 36
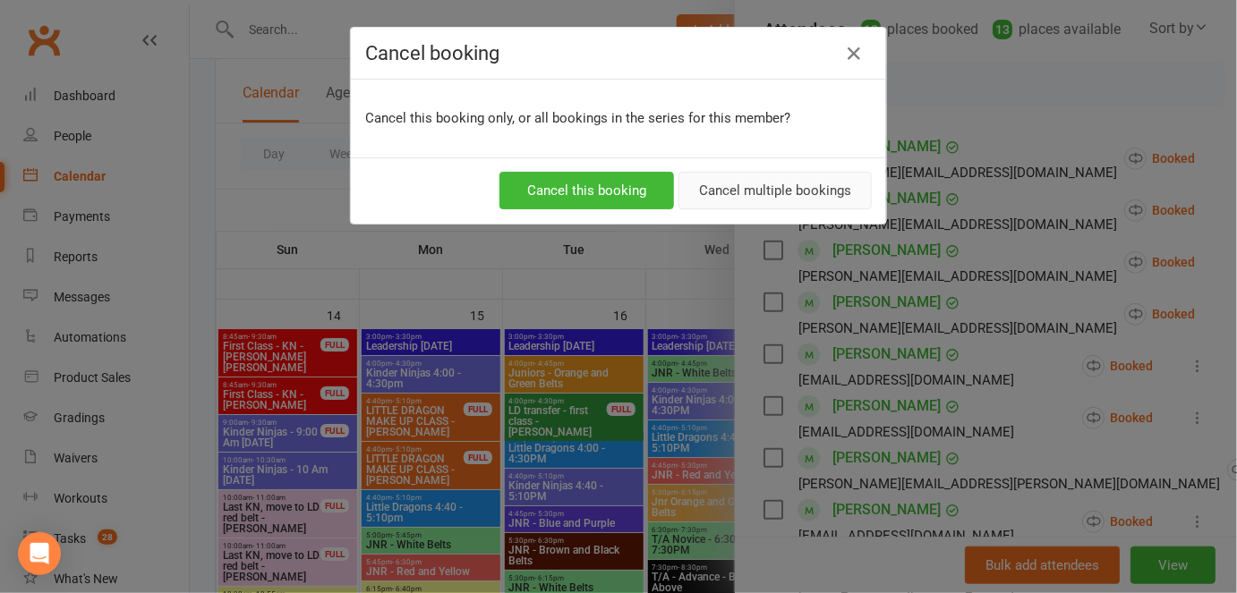
click at [722, 183] on button "Cancel multiple bookings" at bounding box center [774, 191] width 193 height 38
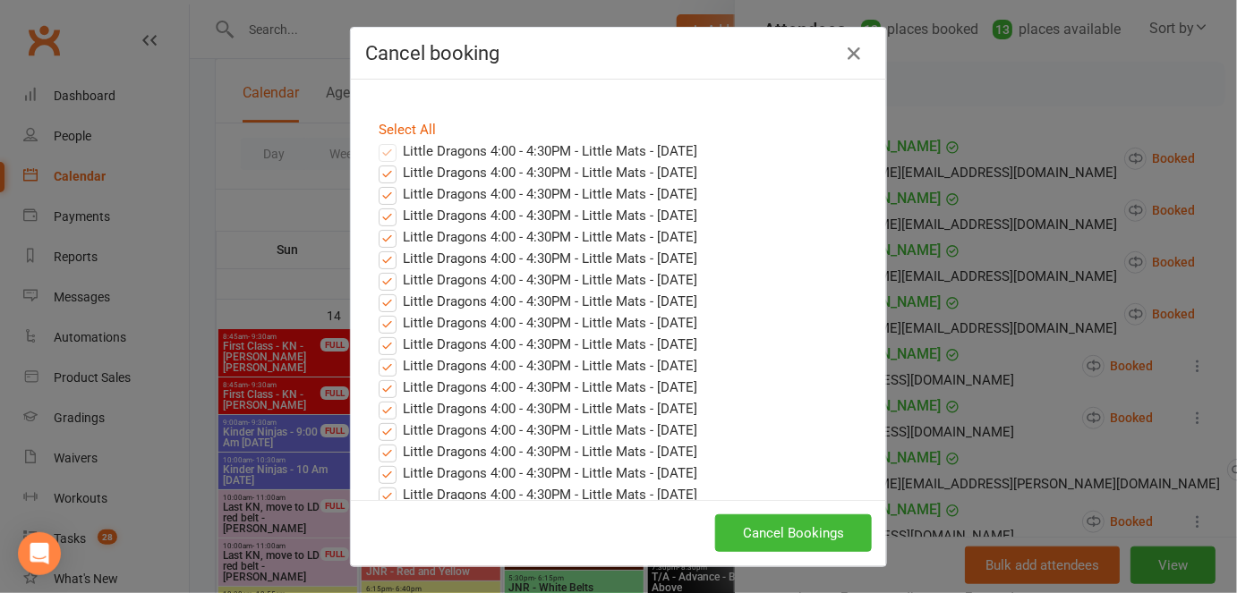
scroll to position [713, 0]
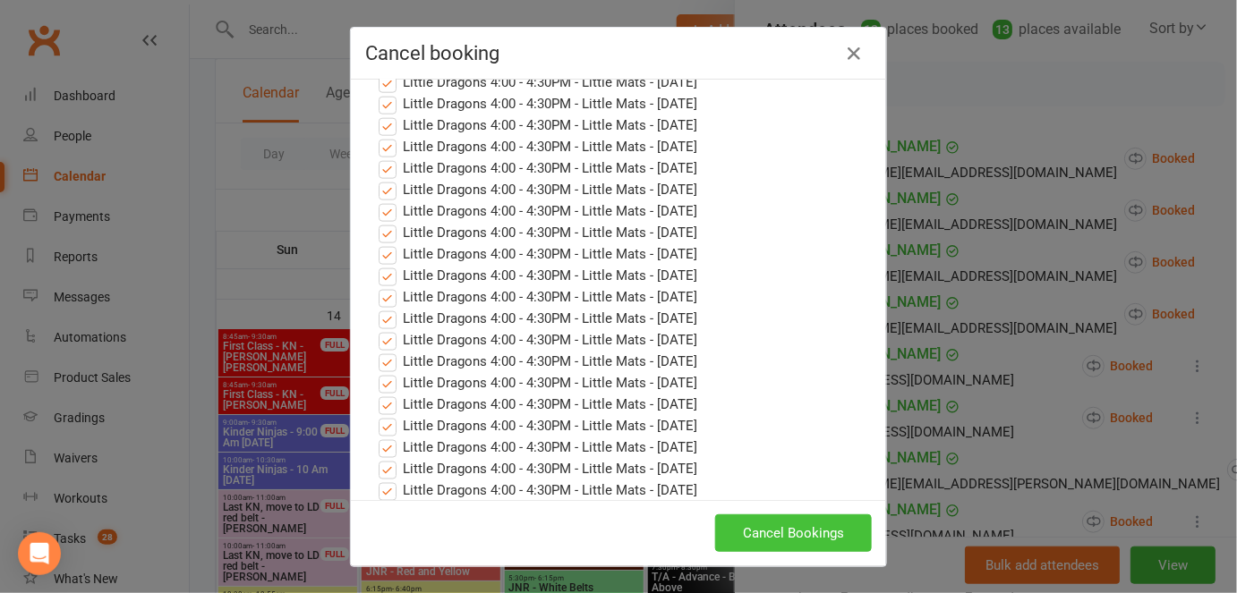
click at [799, 546] on button "Cancel Bookings" at bounding box center [793, 534] width 157 height 38
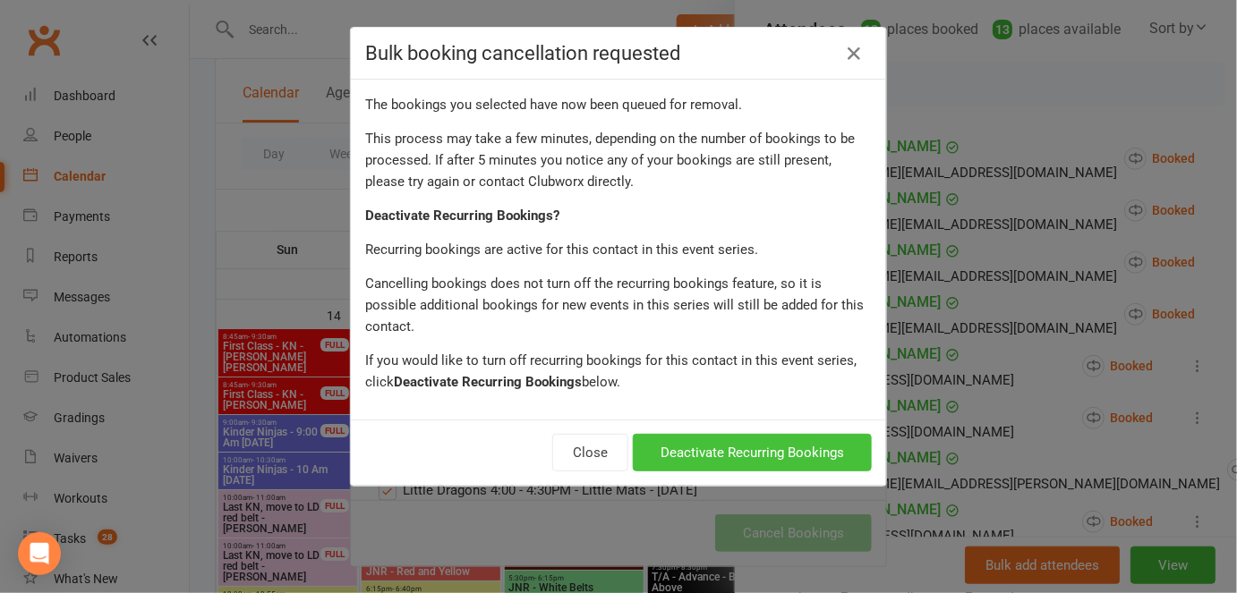
click at [725, 434] on button "Deactivate Recurring Bookings" at bounding box center [752, 453] width 239 height 38
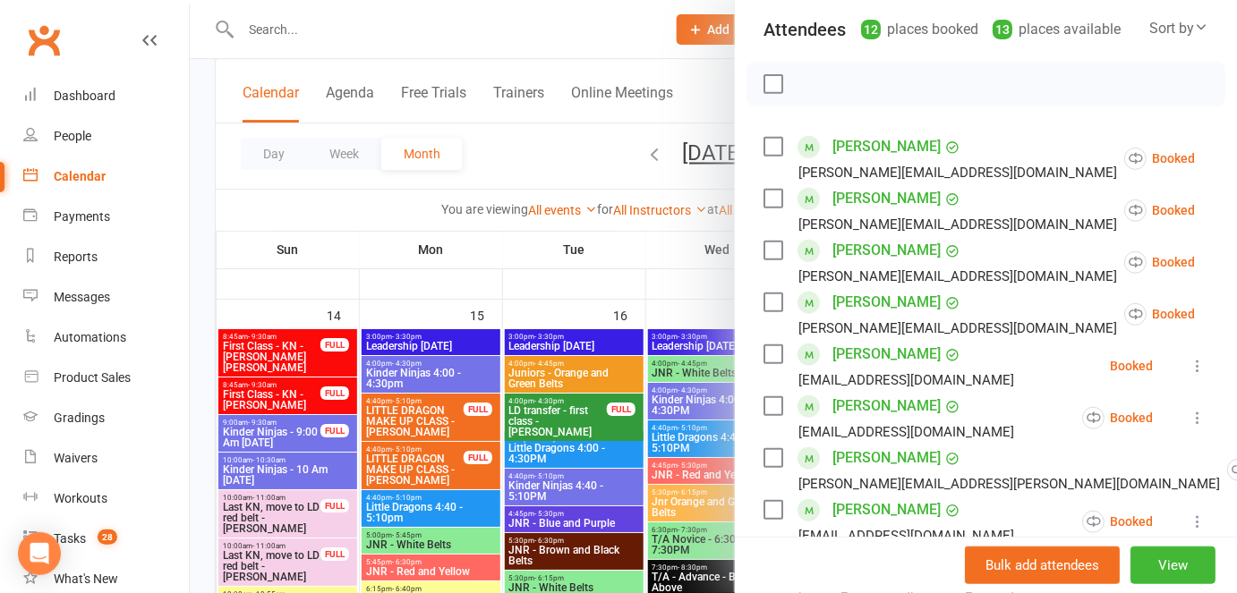
click at [661, 396] on div at bounding box center [713, 296] width 1047 height 593
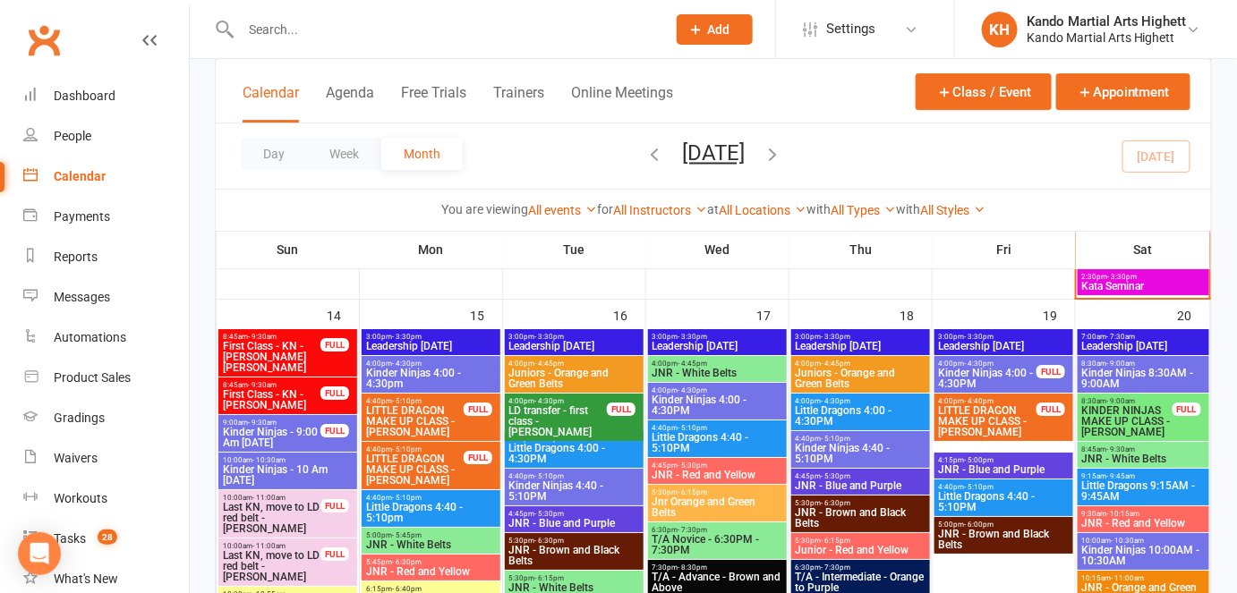
scroll to position [2081, 0]
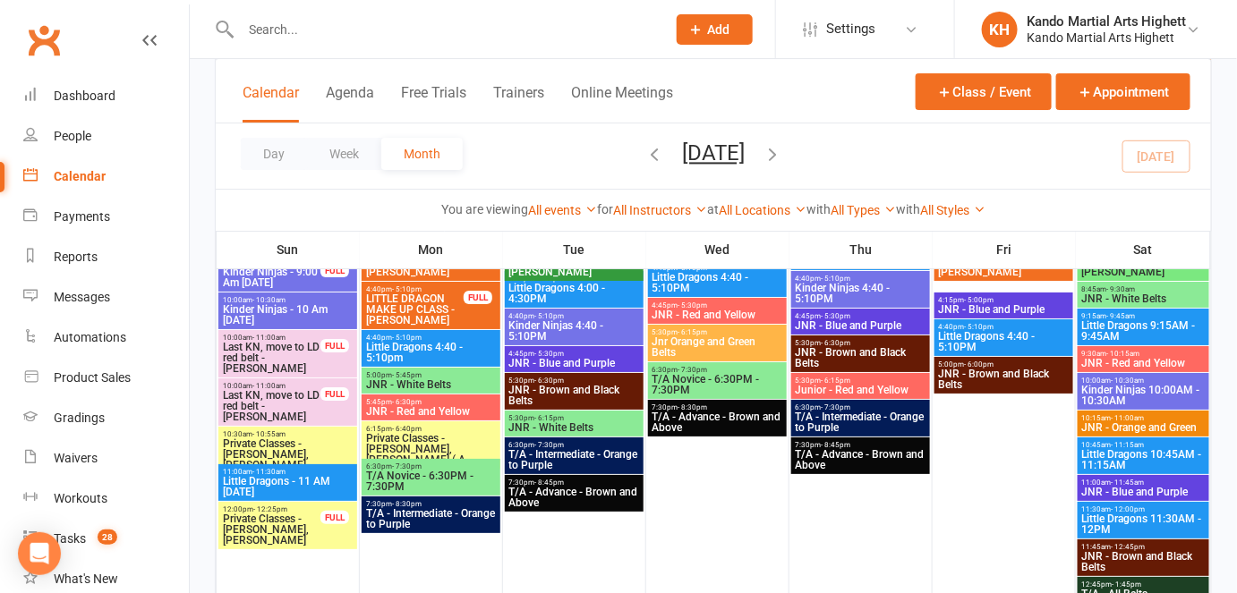
click at [1136, 320] on span "Little Dragons 9:15AM - 9:45AM" at bounding box center [1143, 330] width 124 height 21
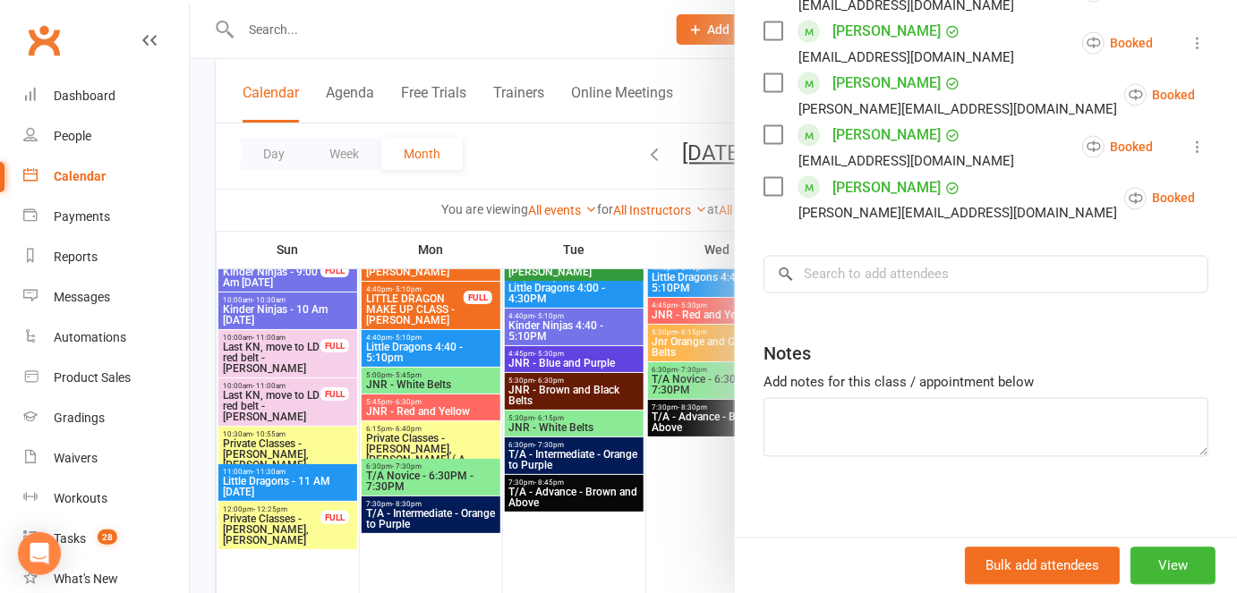
scroll to position [945, 0]
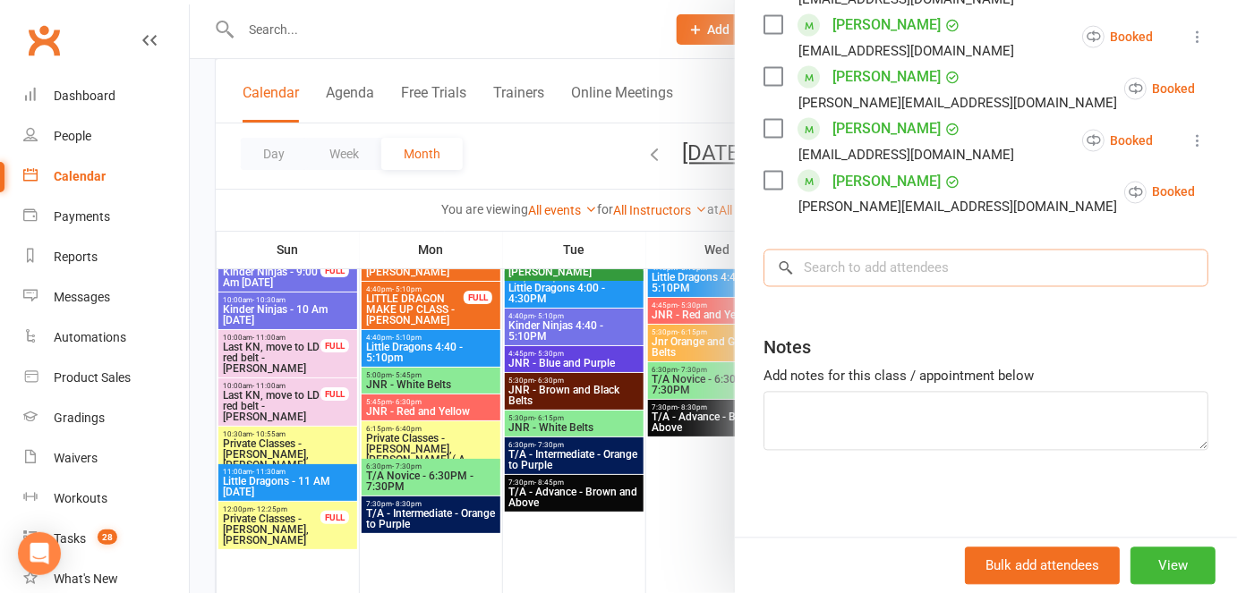
click at [858, 257] on input "search" at bounding box center [985, 269] width 445 height 38
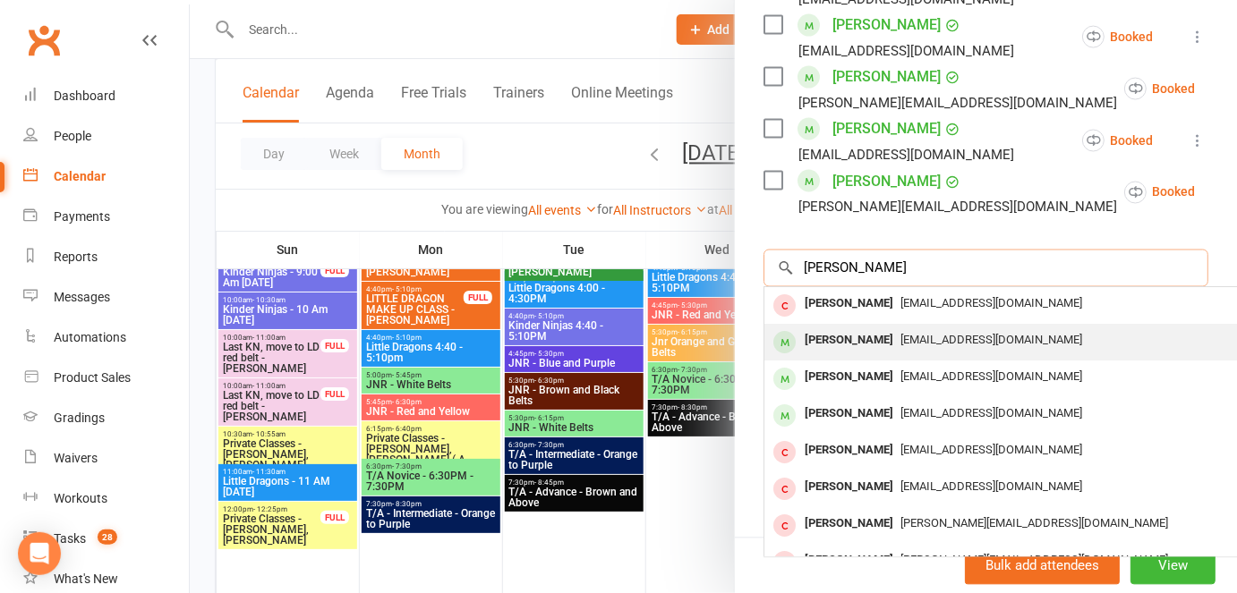
type input "patrick qu"
click at [864, 335] on div "Patrick Quon" at bounding box center [848, 341] width 103 height 26
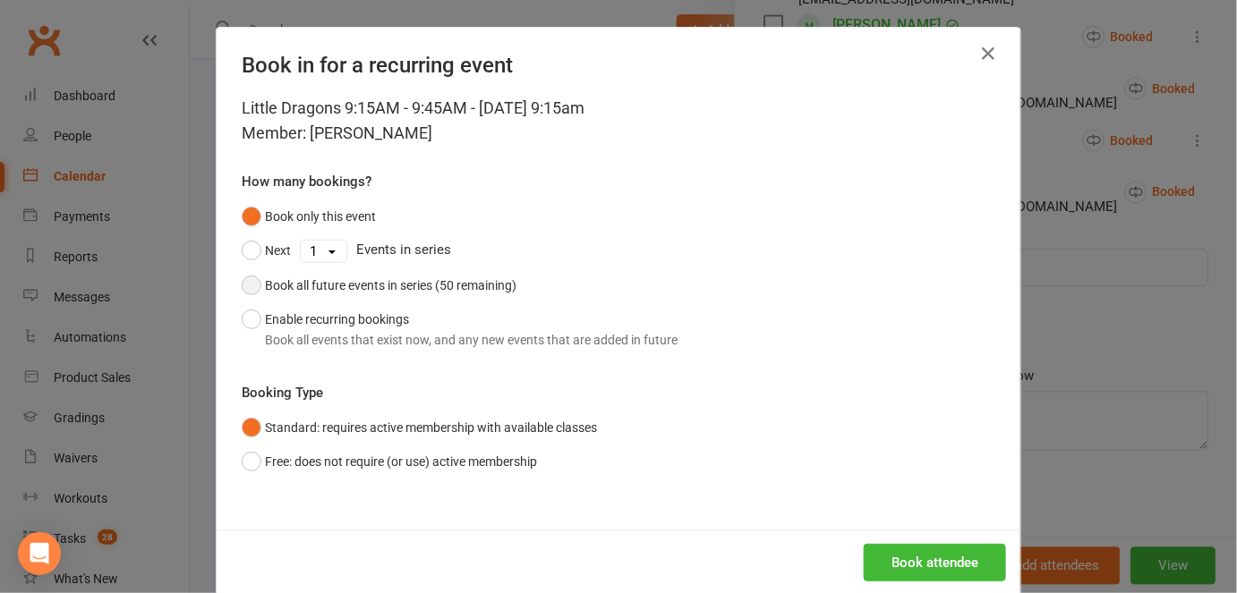
click at [242, 278] on button "Book all future events in series (50 remaining)" at bounding box center [379, 286] width 275 height 34
click at [248, 328] on button "Enable recurring bookings Book all events that exist now, and any new events th…" at bounding box center [460, 330] width 436 height 55
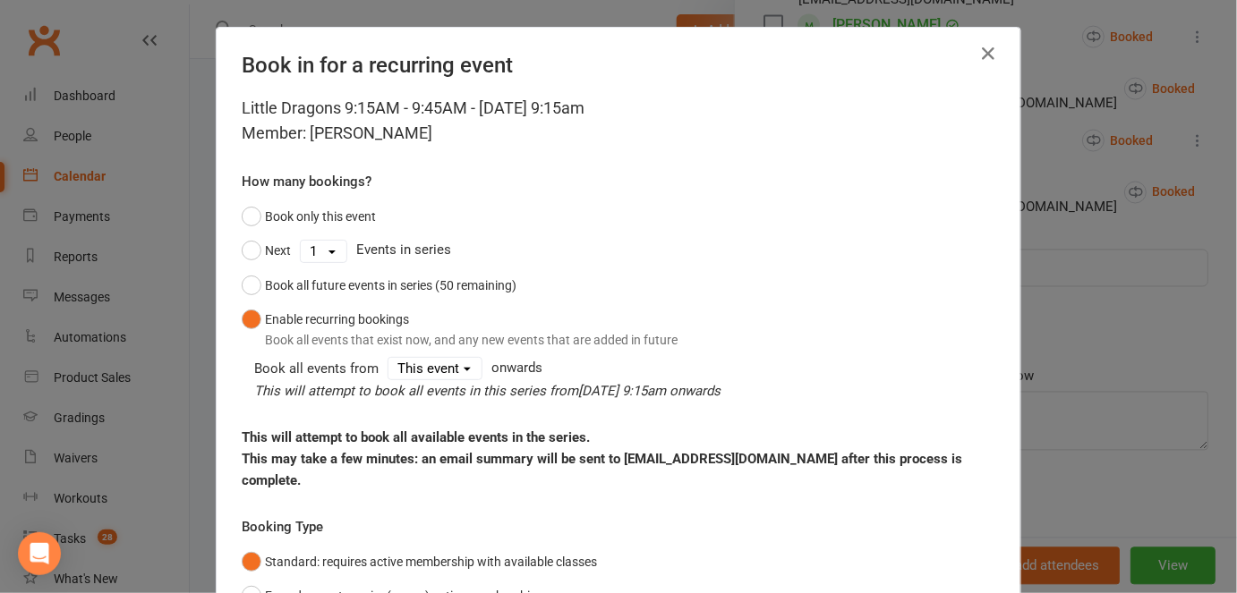
scroll to position [163, 0]
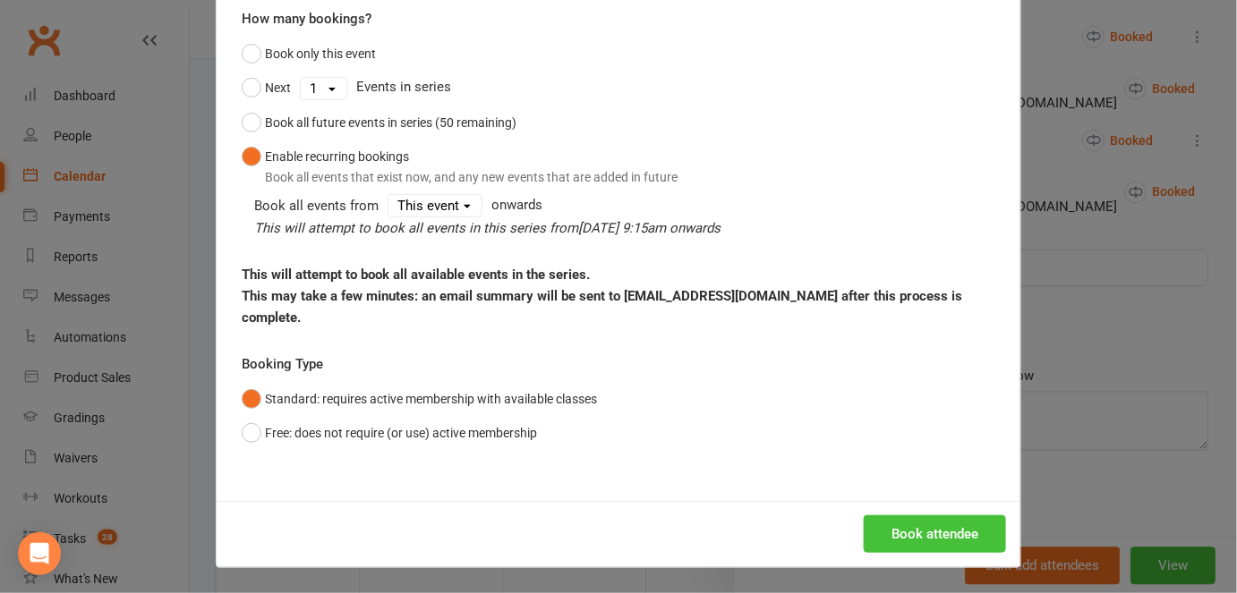
click at [933, 544] on button "Book attendee" at bounding box center [935, 535] width 142 height 38
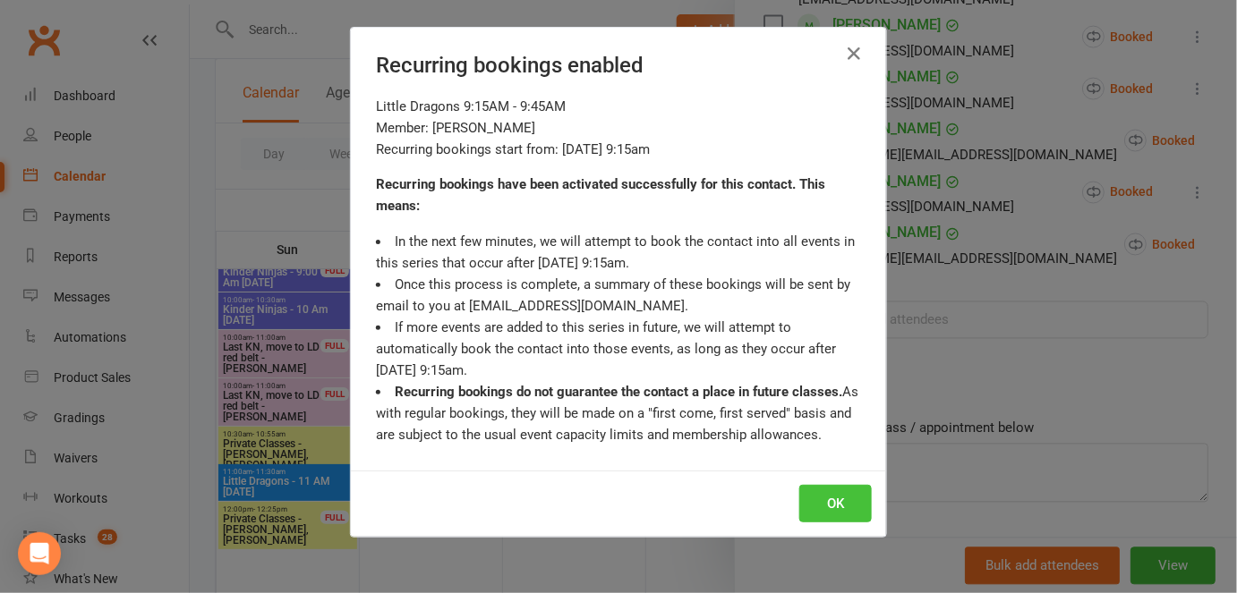
click at [799, 494] on button "OK" at bounding box center [835, 504] width 72 height 38
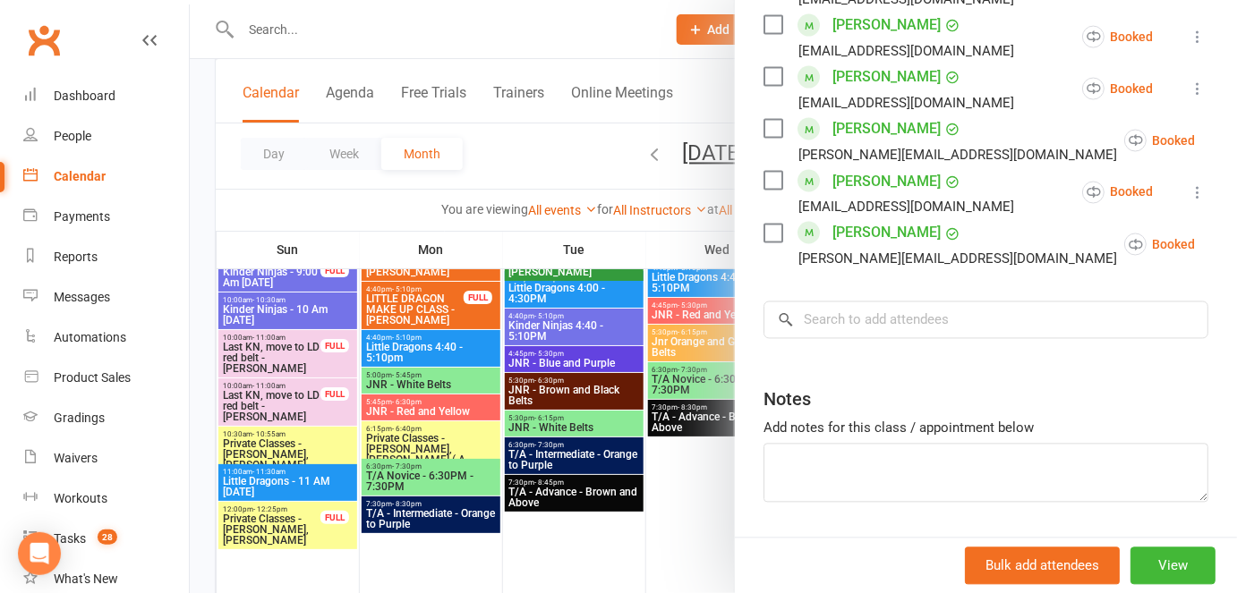
click at [617, 455] on div at bounding box center [713, 296] width 1047 height 593
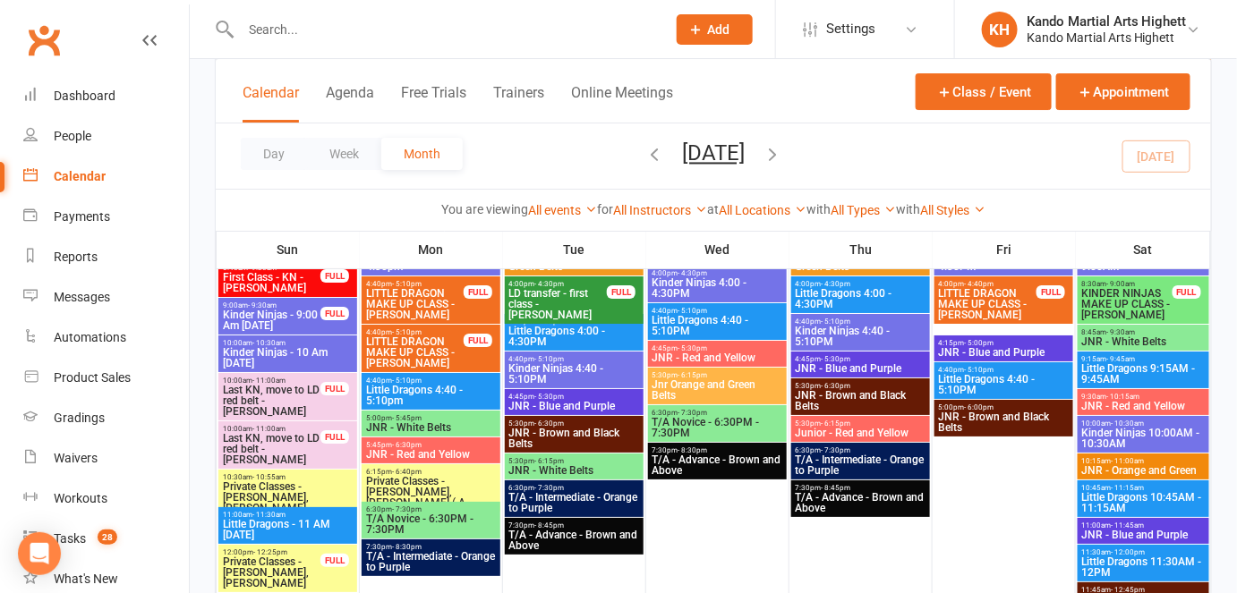
scroll to position [2032, 0]
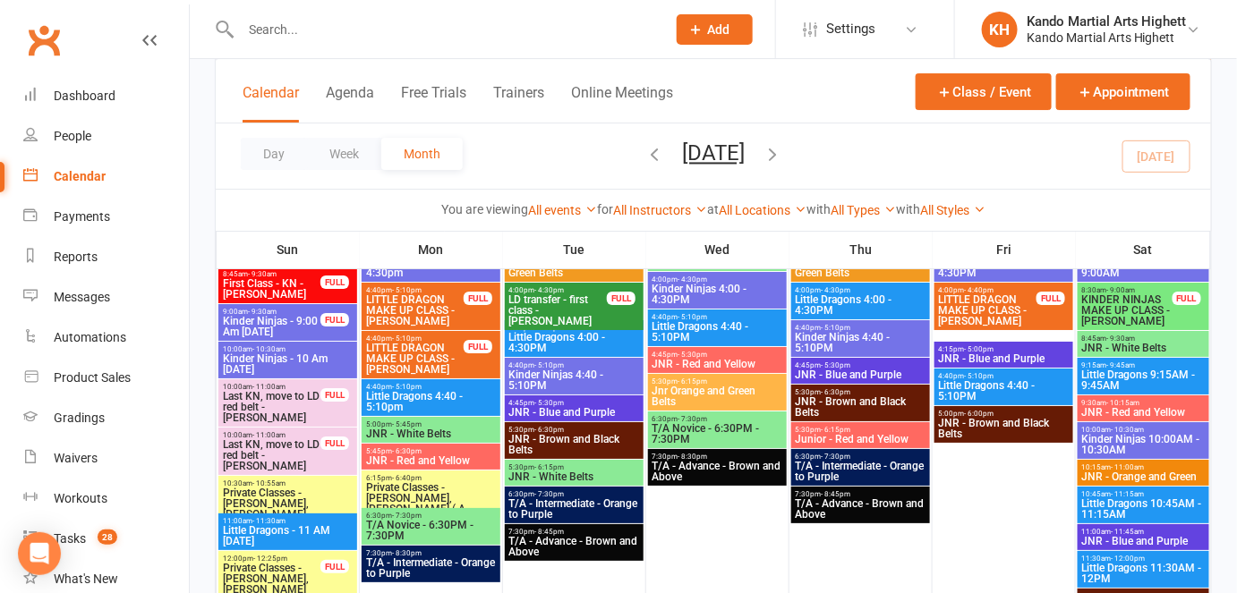
click at [849, 311] on span "Little Dragons 4:00 - 4:30PM" at bounding box center [861, 304] width 132 height 21
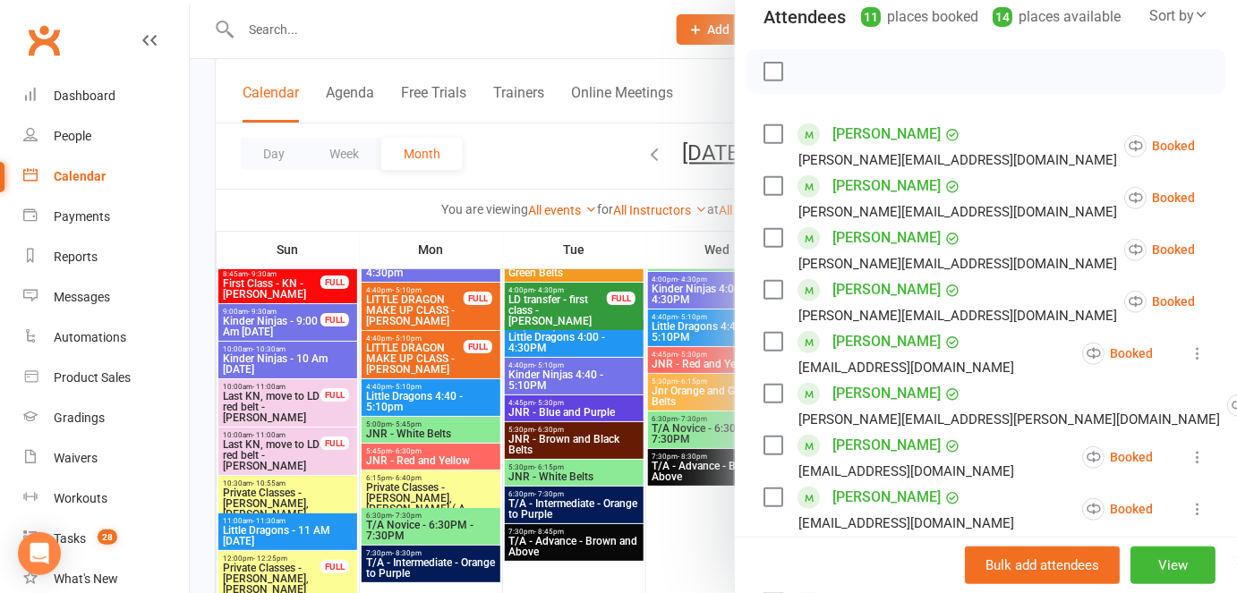
scroll to position [212, 0]
click at [587, 414] on div at bounding box center [713, 296] width 1047 height 593
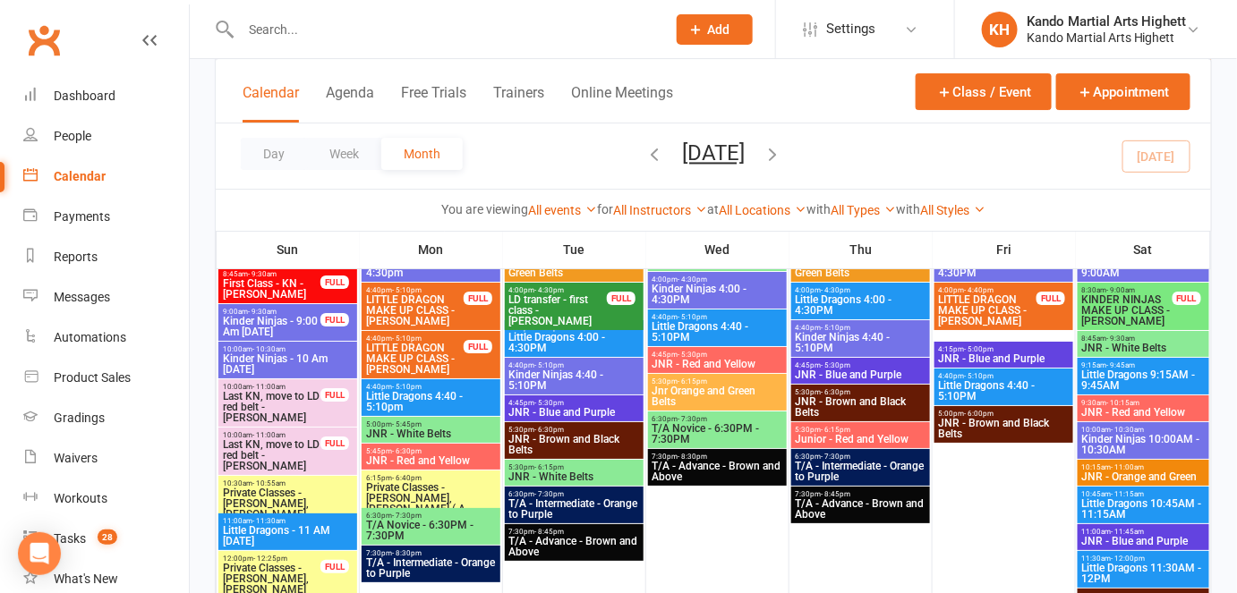
scroll to position [2014, 0]
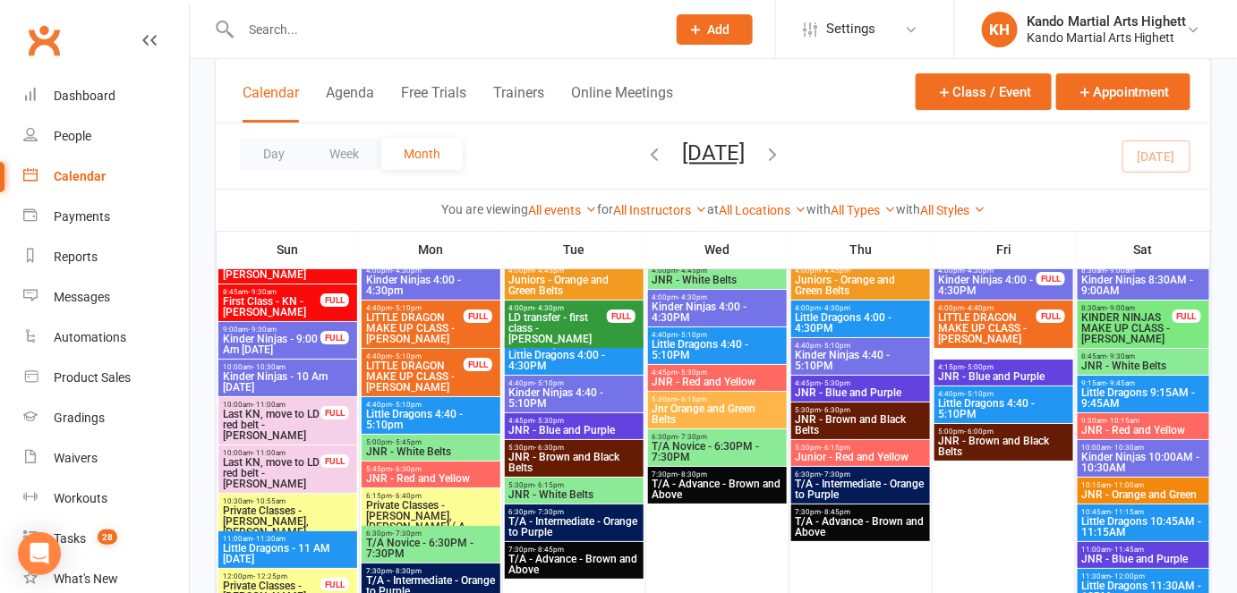
click at [1102, 392] on span "Little Dragons 9:15AM - 9:45AM" at bounding box center [1143, 398] width 124 height 21
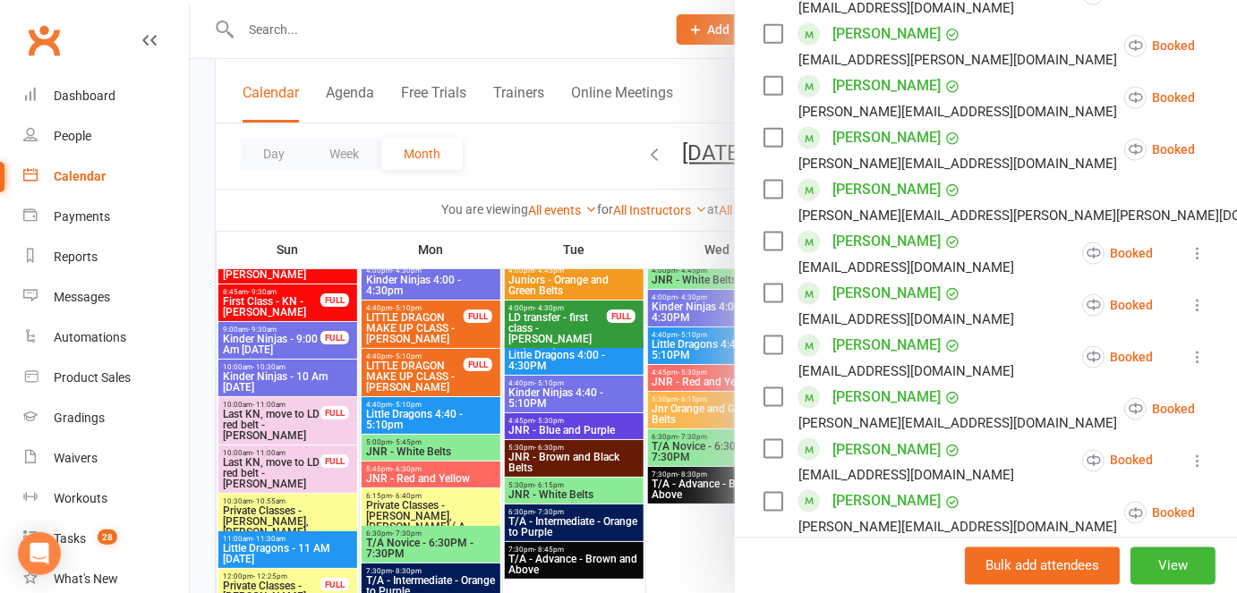
scroll to position [680, 0]
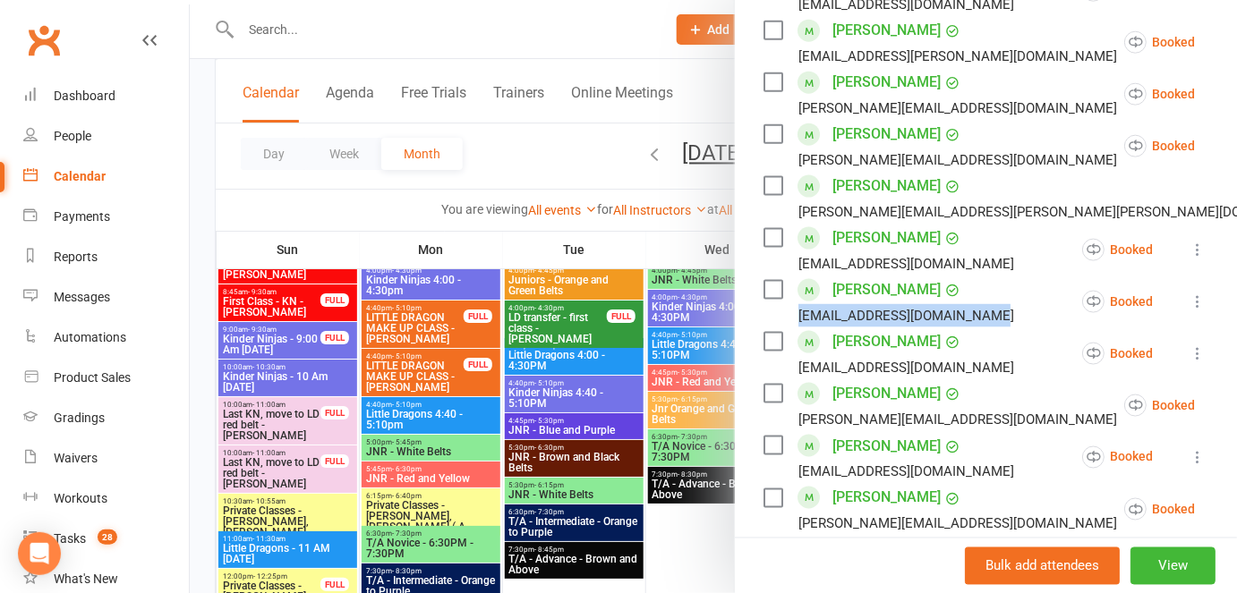
drag, startPoint x: 975, startPoint y: 313, endPoint x: 778, endPoint y: 308, distance: 197.0
click at [778, 308] on div "laurenfanderson79@gmail.com" at bounding box center [892, 315] width 258 height 23
copy div "laurenfanderson79@gmail.com"
click at [697, 418] on div at bounding box center [713, 296] width 1047 height 593
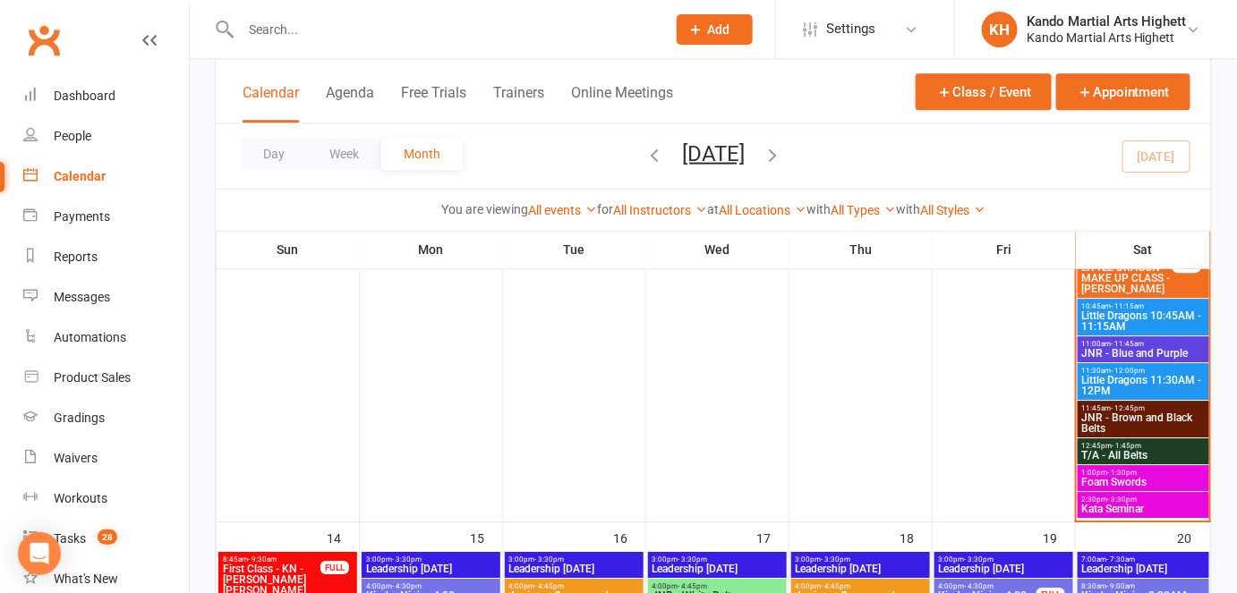
scroll to position [1697, 0]
click at [1141, 507] on span "Kata Seminar" at bounding box center [1143, 510] width 124 height 11
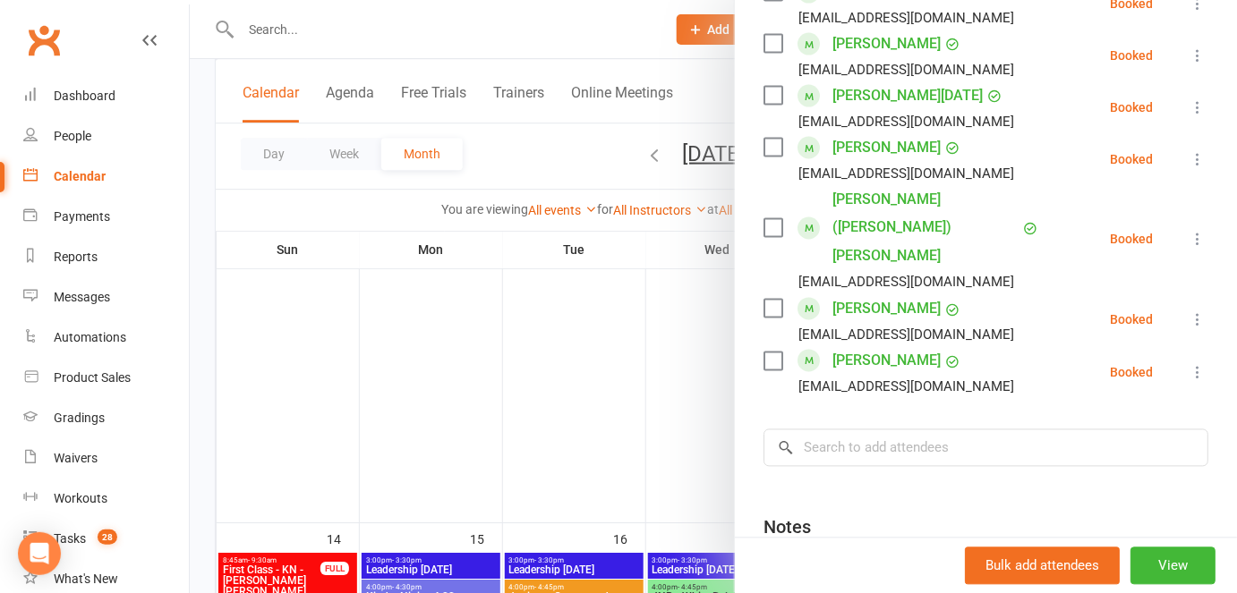
scroll to position [1049, 0]
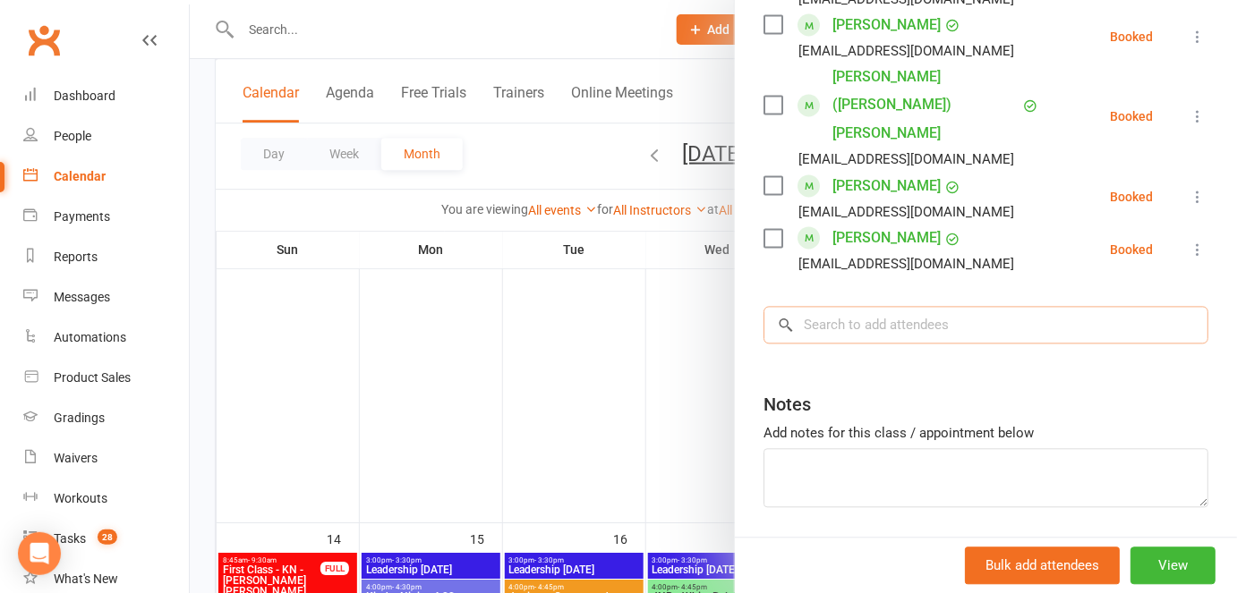
click at [823, 307] on input "search" at bounding box center [985, 326] width 445 height 38
paste input "Amelie Hobden"
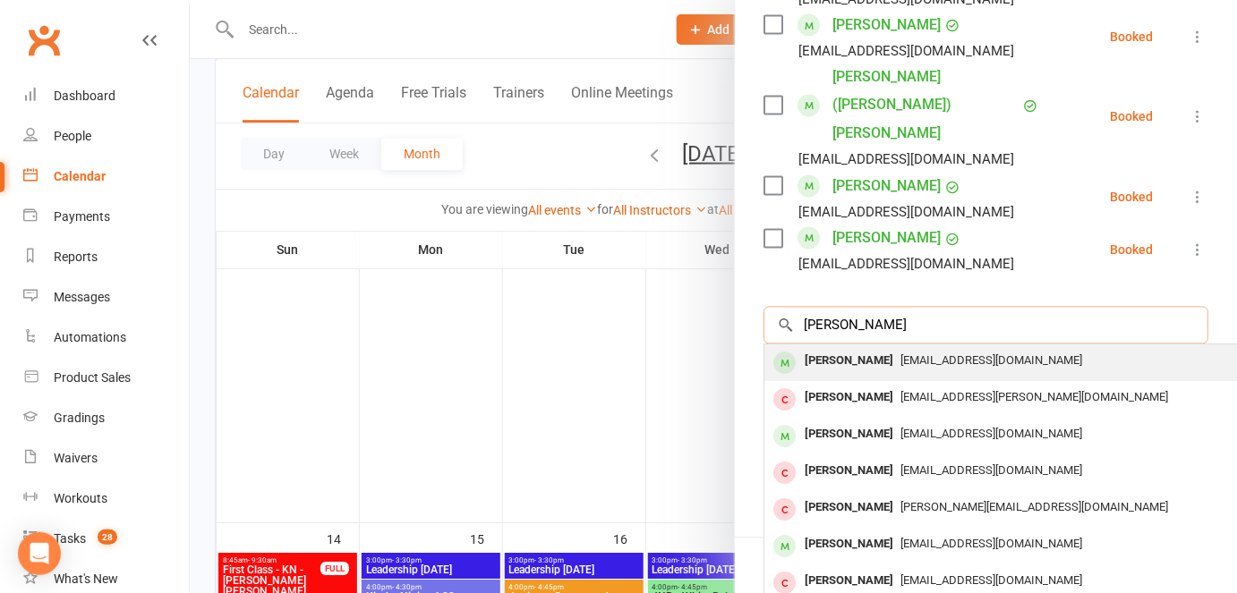
type input "Amelie Hobden"
click at [831, 349] on div "Amelie Hobden" at bounding box center [848, 362] width 103 height 26
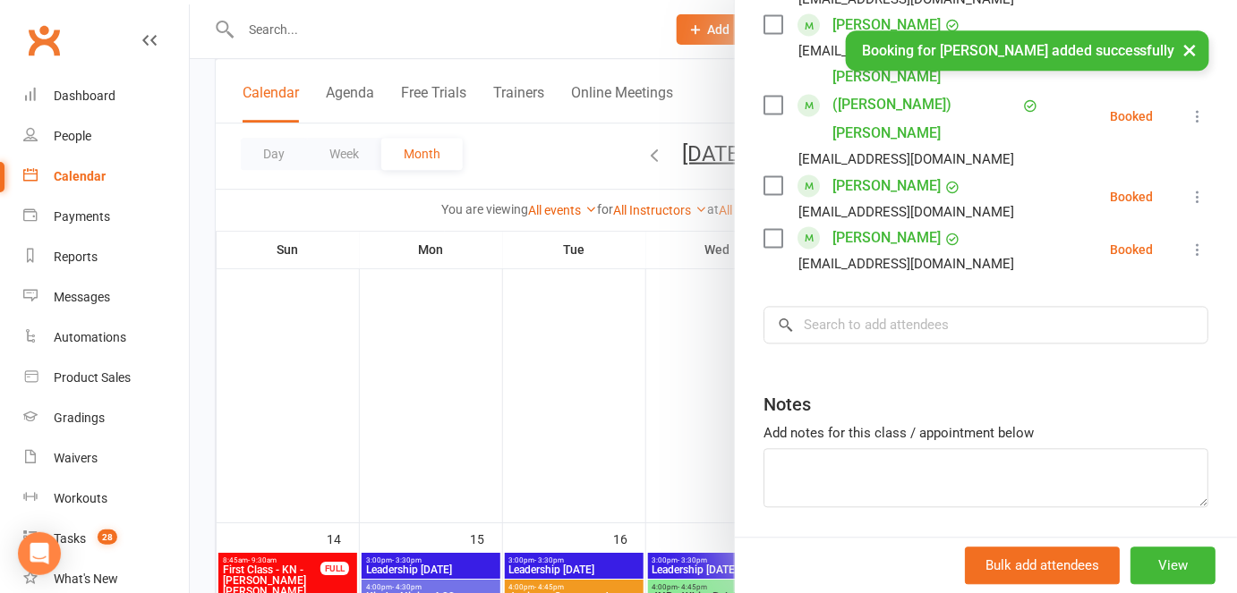
scroll to position [1101, 0]
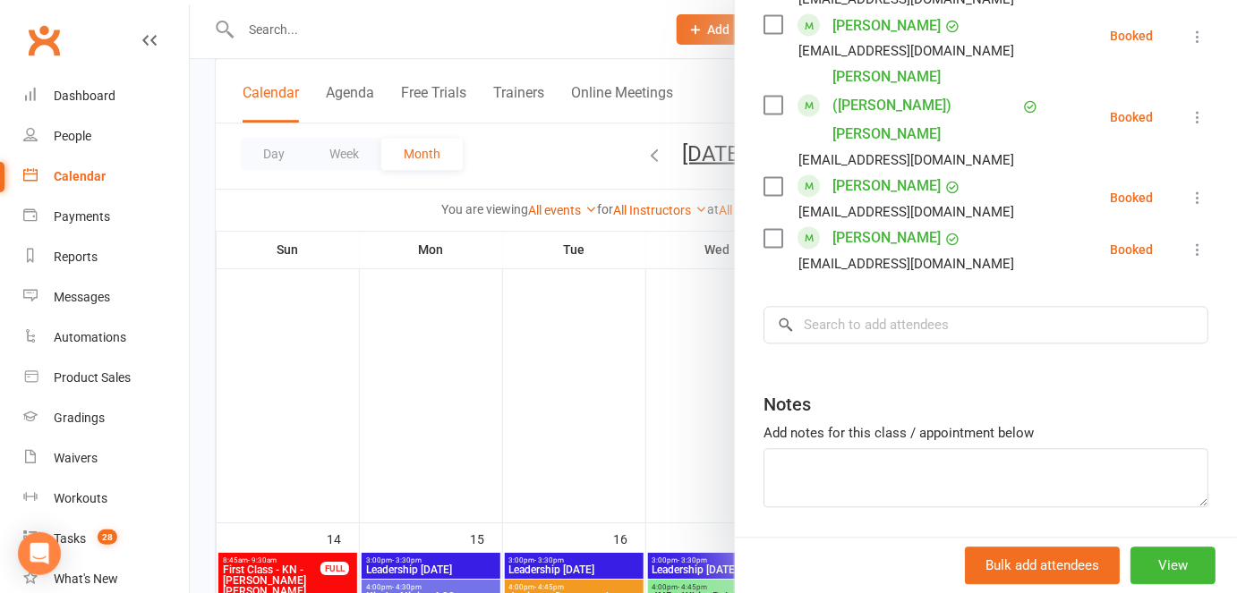
click at [408, 535] on div at bounding box center [713, 296] width 1047 height 593
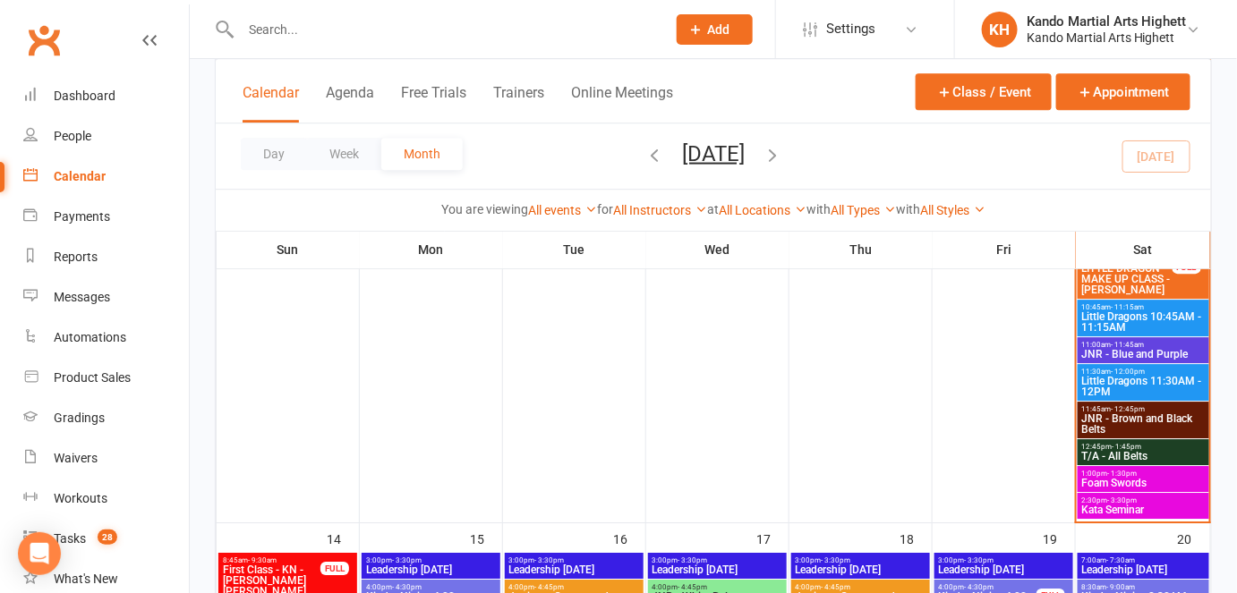
click at [370, 22] on input "text" at bounding box center [444, 29] width 418 height 25
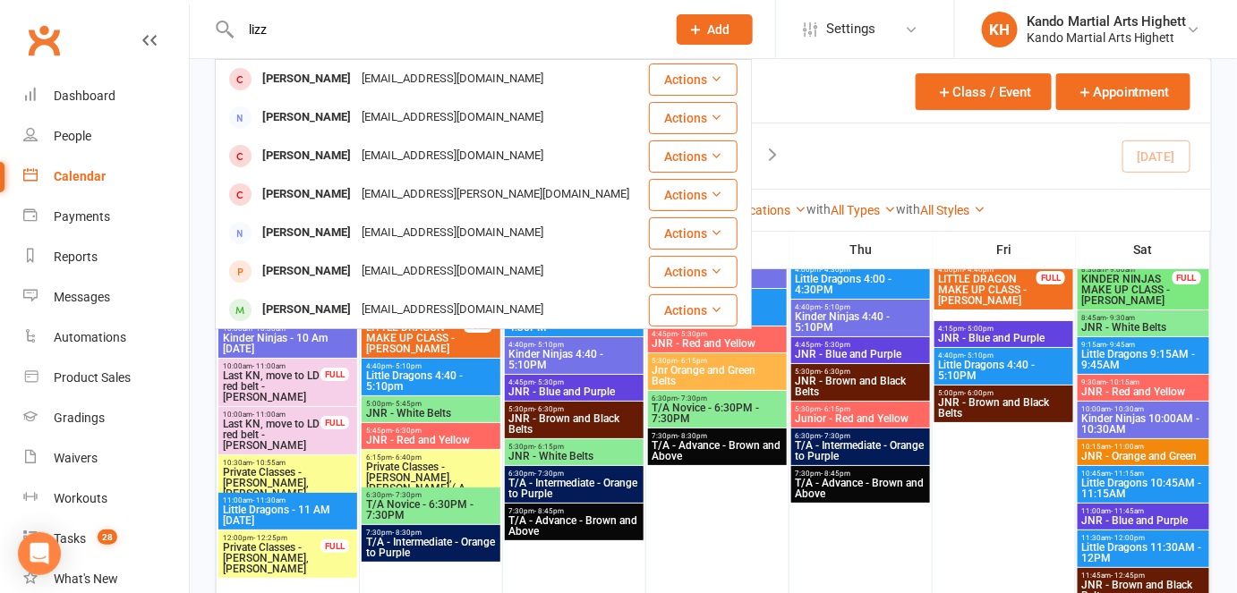
scroll to position [2052, 0]
type input "lizz"
click at [264, 568] on span "Private Classes - [PERSON_NAME], [PERSON_NAME]" at bounding box center [271, 558] width 99 height 32
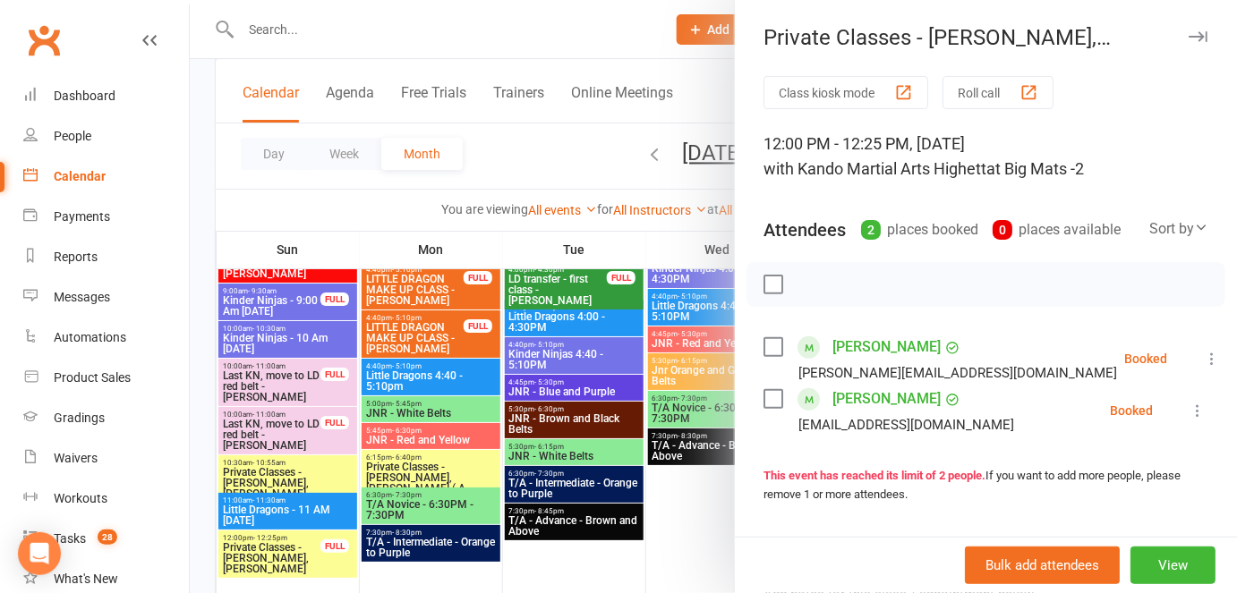
click at [901, 344] on link "Elizabeth Gome" at bounding box center [886, 347] width 108 height 29
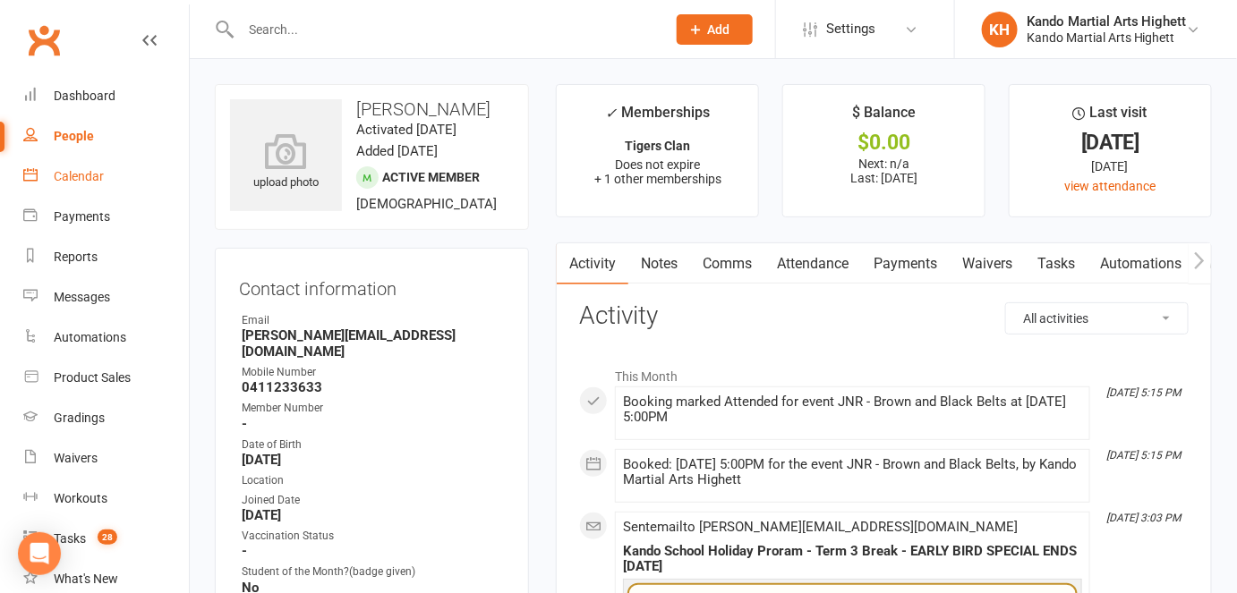
click at [136, 175] on link "Calendar" at bounding box center [106, 177] width 166 height 40
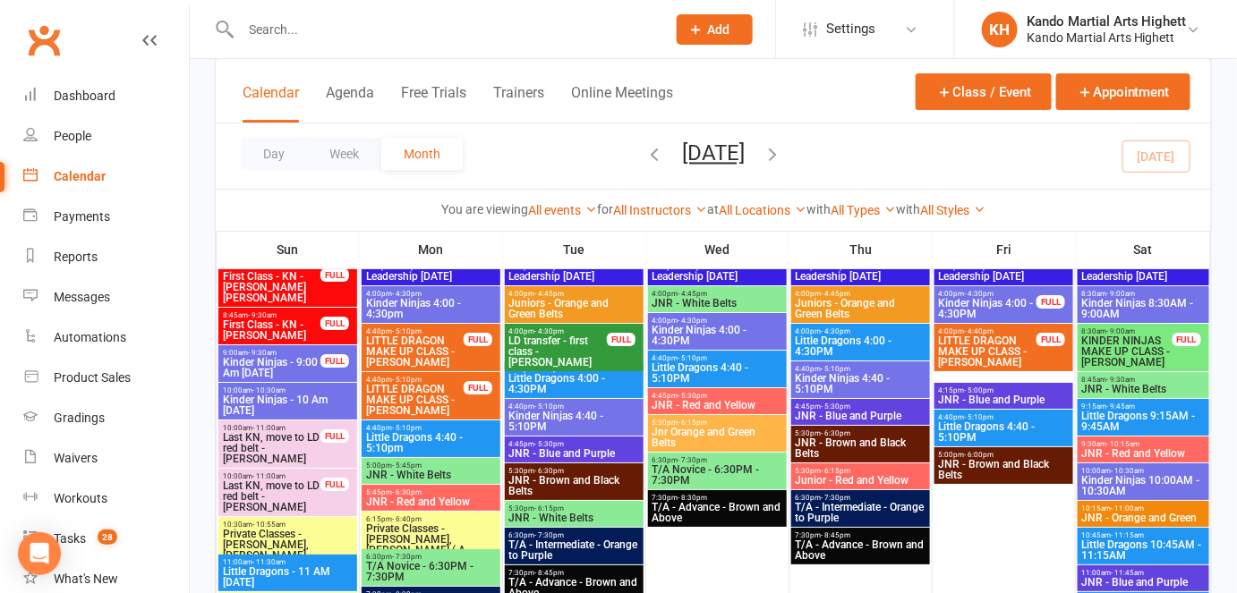
scroll to position [2054, 0]
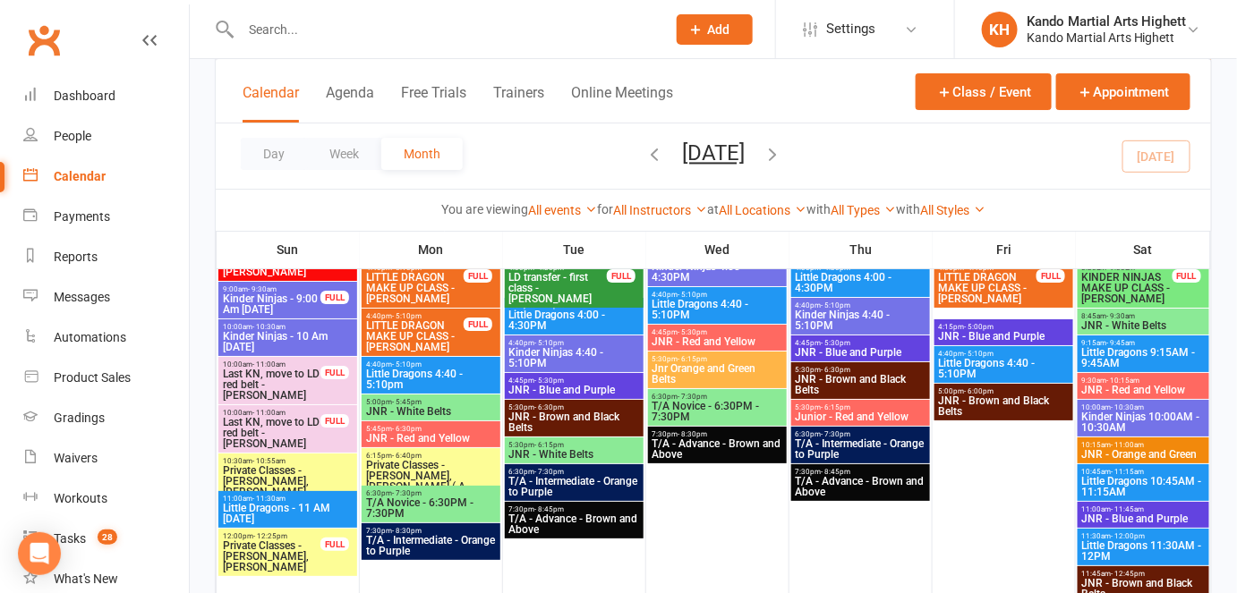
click at [269, 564] on span "Private Classes - [PERSON_NAME], [PERSON_NAME]" at bounding box center [271, 557] width 99 height 32
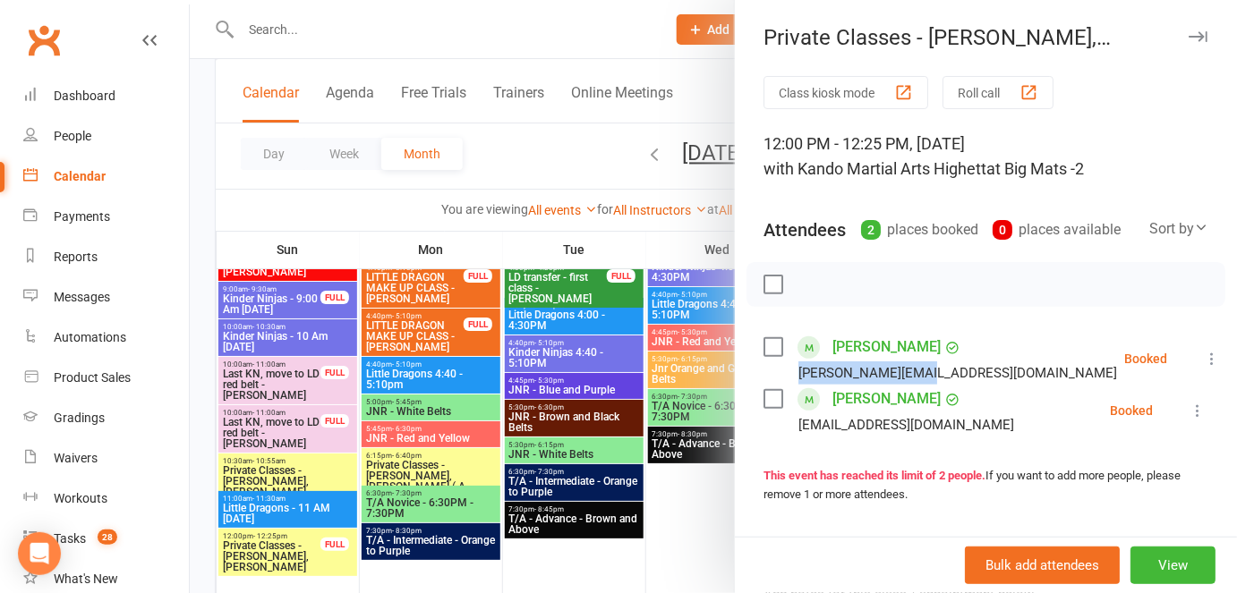
drag, startPoint x: 975, startPoint y: 378, endPoint x: 753, endPoint y: 374, distance: 222.0
click at [753, 374] on div "Class kiosk mode Roll call 12:00 PM - 12:25 PM, Sunday, September, 14, 2025 wit…" at bounding box center [986, 417] width 502 height 682
copy div "peter@thegomes.com"
click at [681, 468] on div at bounding box center [713, 296] width 1047 height 593
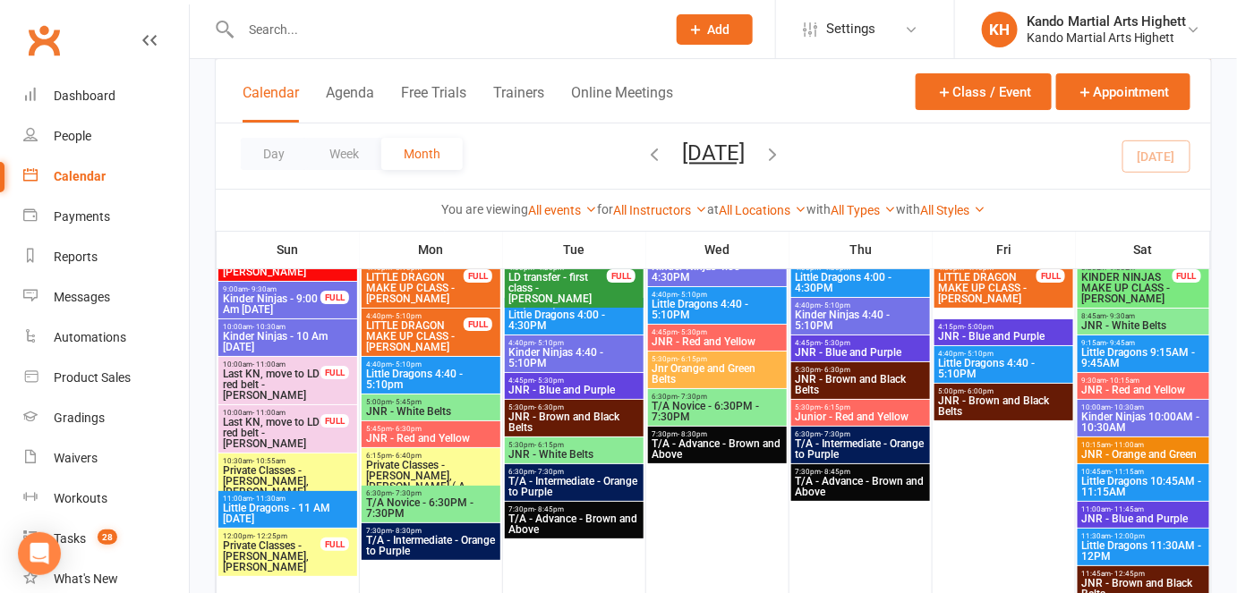
click at [398, 27] on input "text" at bounding box center [444, 29] width 418 height 25
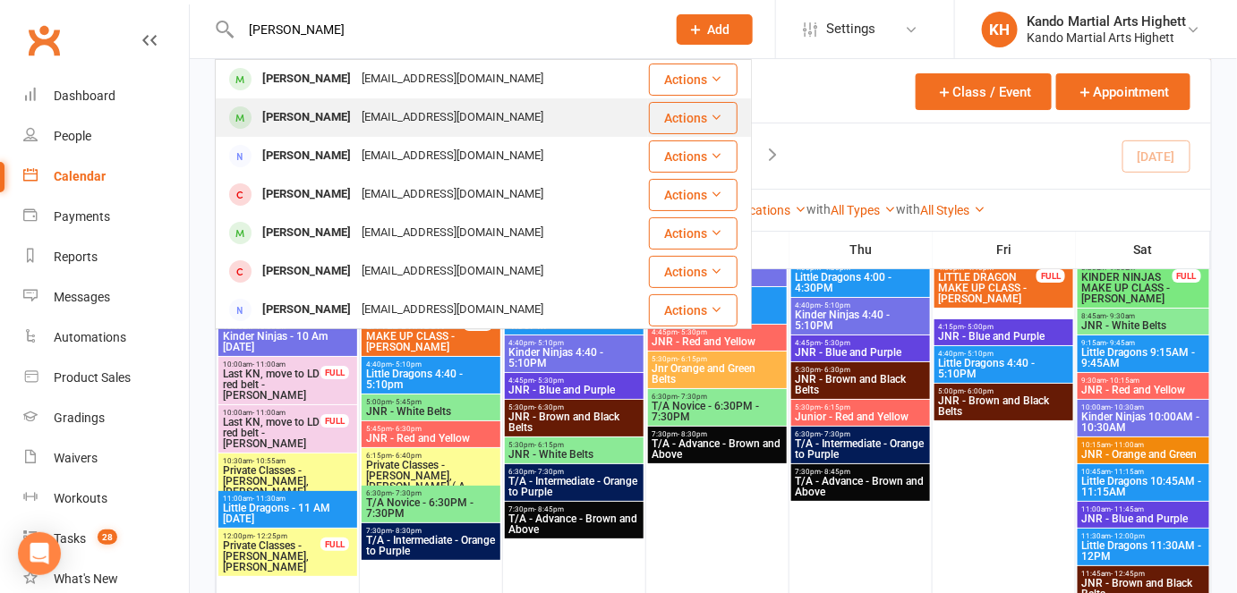
type input "tom ahar"
click at [318, 121] on div "[PERSON_NAME]" at bounding box center [306, 118] width 99 height 26
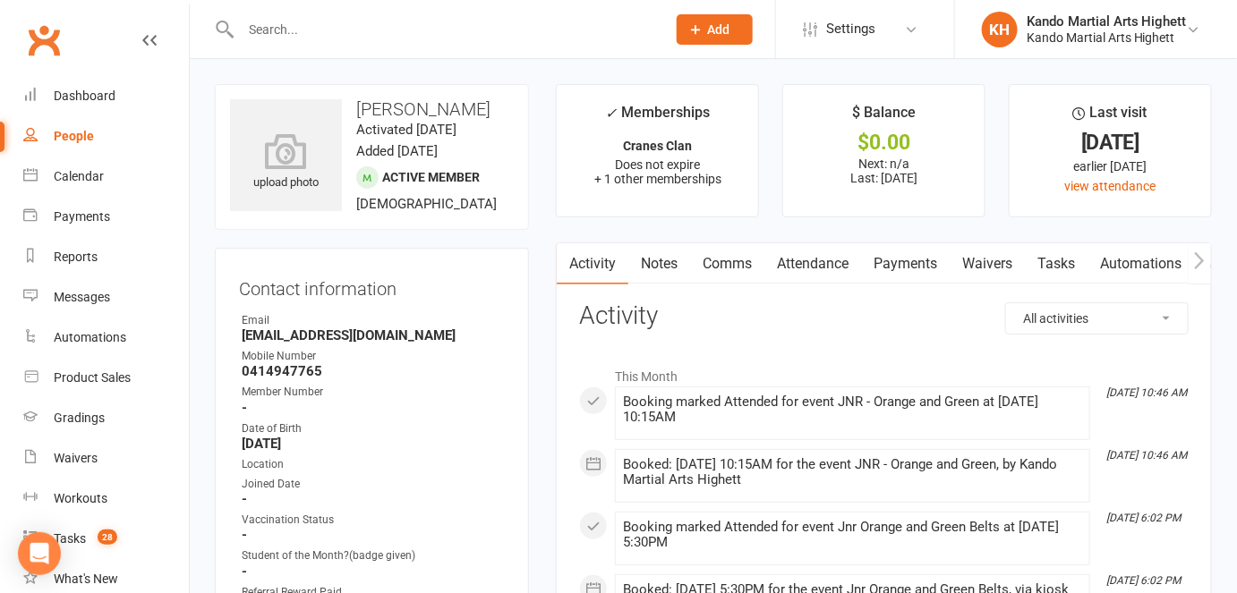
scroll to position [4, 0]
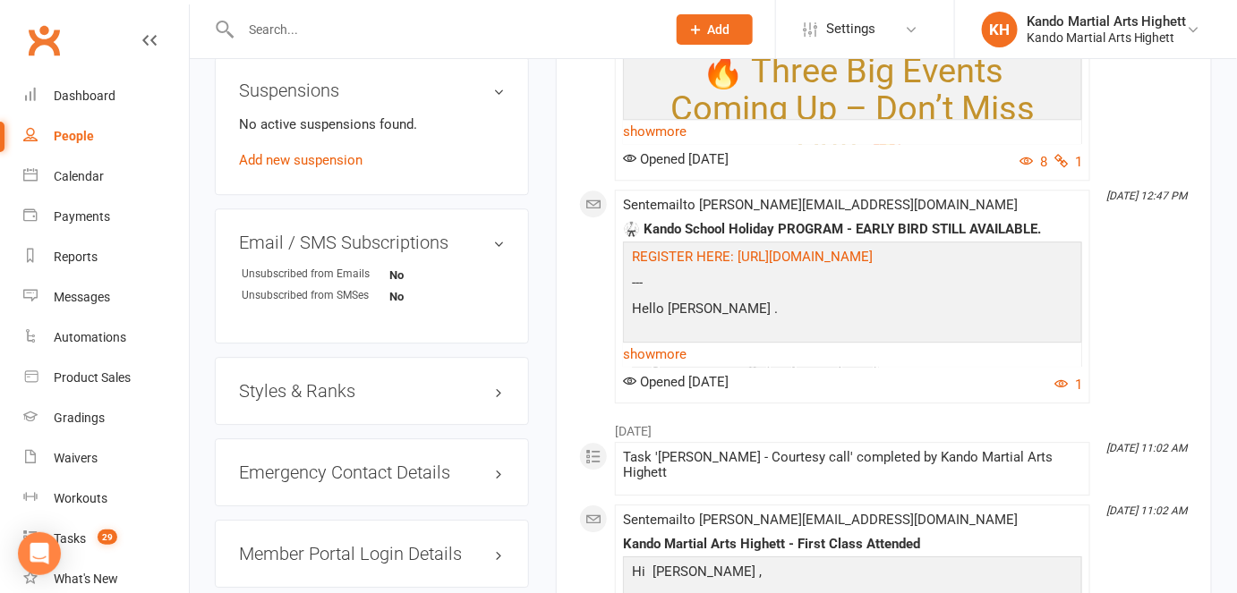
scroll to position [1530, 0]
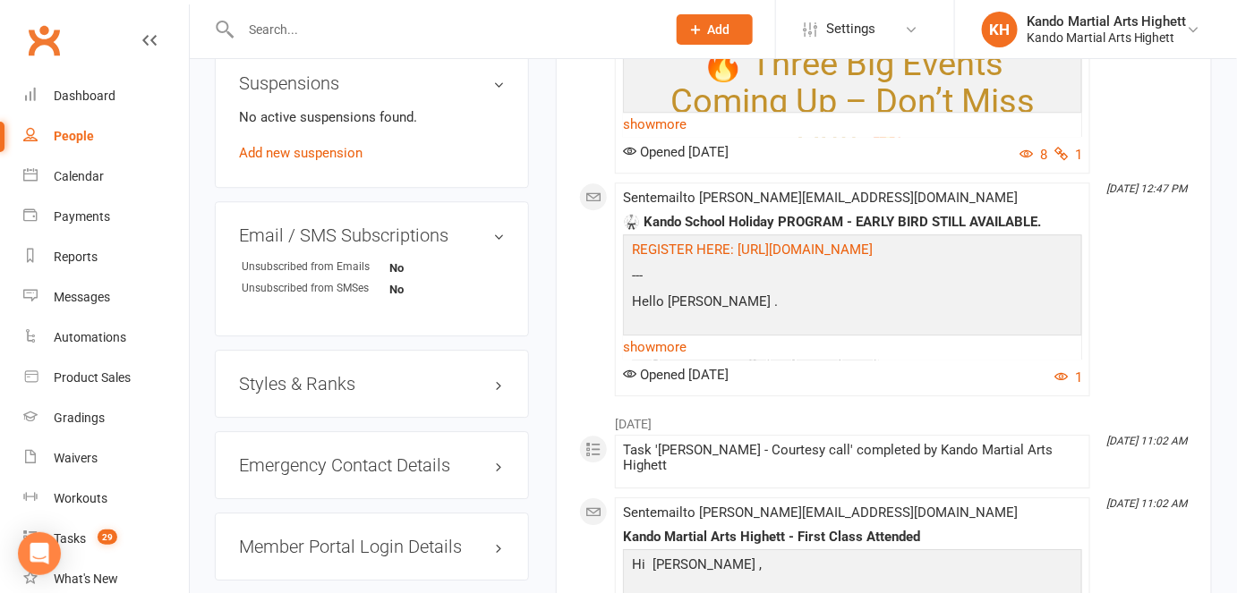
click at [379, 374] on h3 "Styles & Ranks" at bounding box center [372, 384] width 266 height 20
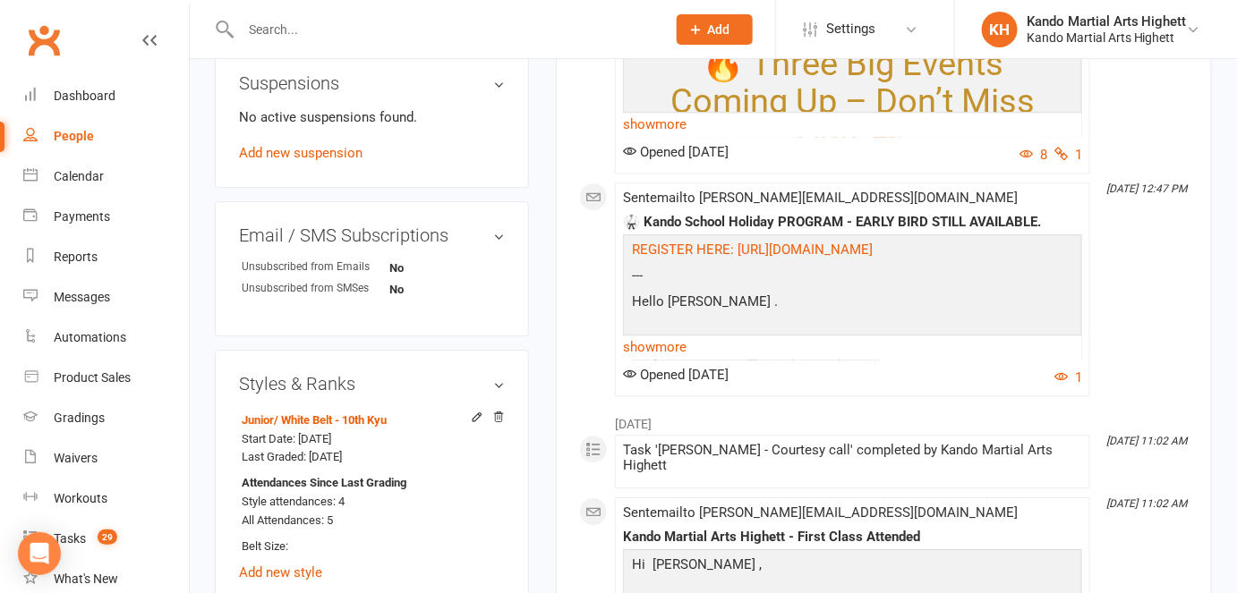
click at [379, 374] on h3 "Styles & Ranks" at bounding box center [372, 384] width 266 height 20
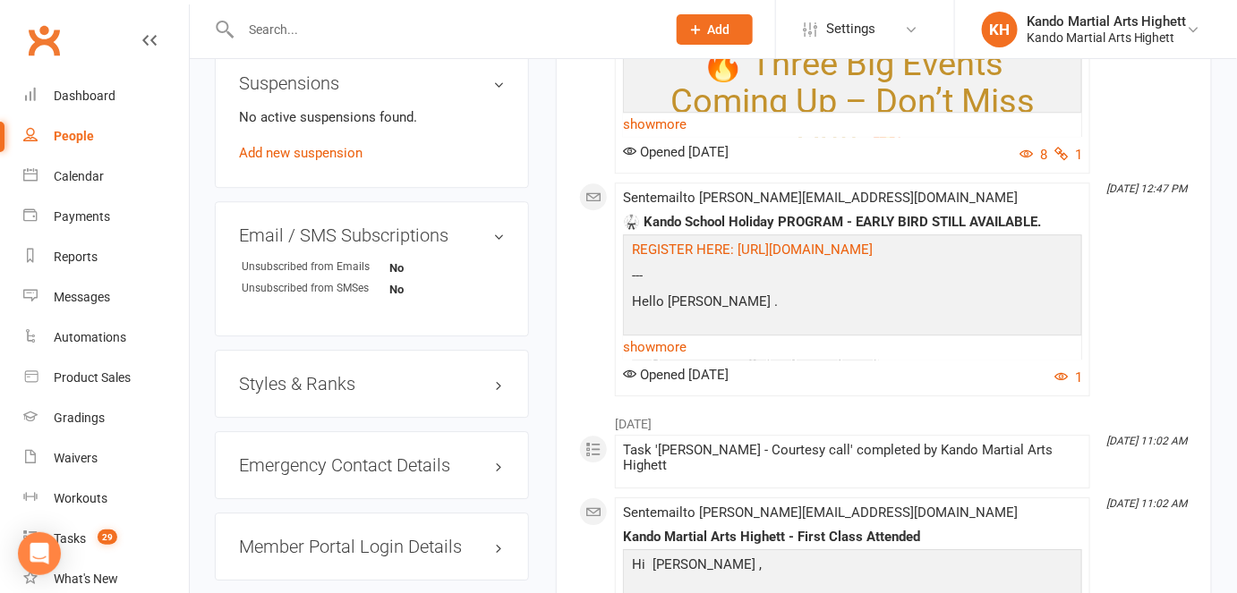
click at [344, 459] on div "Emergency Contact Details edit" at bounding box center [372, 465] width 314 height 68
click at [345, 456] on h3 "Emergency Contact Details edit" at bounding box center [372, 466] width 266 height 20
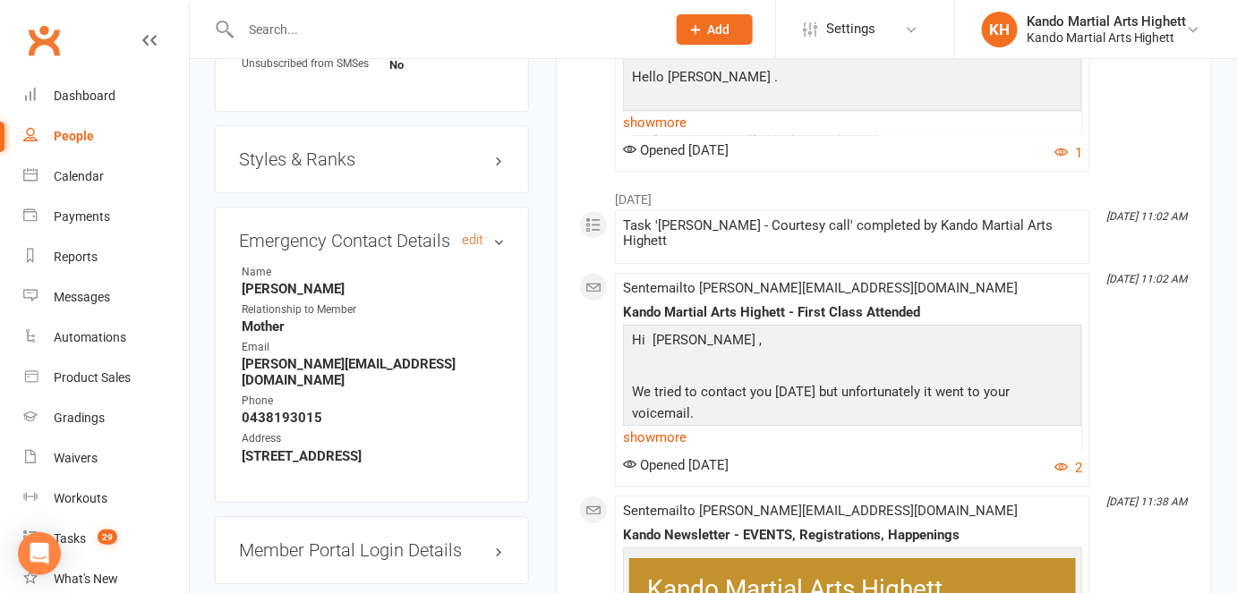
scroll to position [1754, 0]
drag, startPoint x: 242, startPoint y: 343, endPoint x: 393, endPoint y: 348, distance: 151.4
click at [393, 356] on strong "[PERSON_NAME][EMAIL_ADDRESS][DOMAIN_NAME]" at bounding box center [373, 372] width 263 height 32
click at [466, 319] on strong "Mother" at bounding box center [373, 327] width 263 height 16
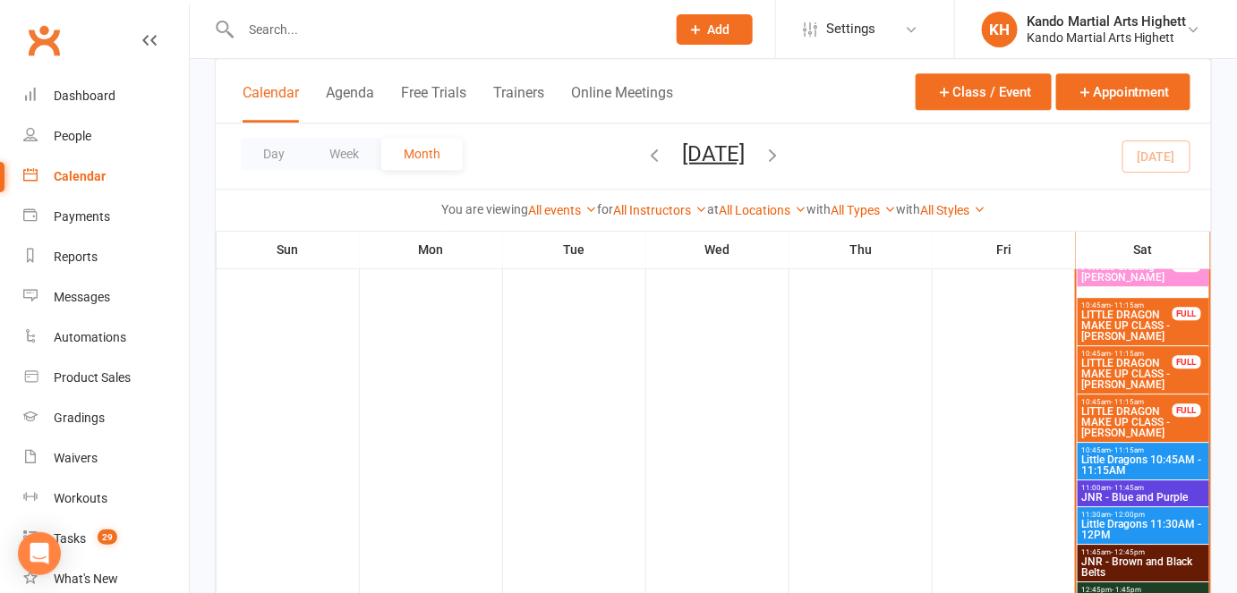
scroll to position [1555, 0]
click at [1104, 492] on span "JNR - Blue and Purple" at bounding box center [1143, 496] width 124 height 11
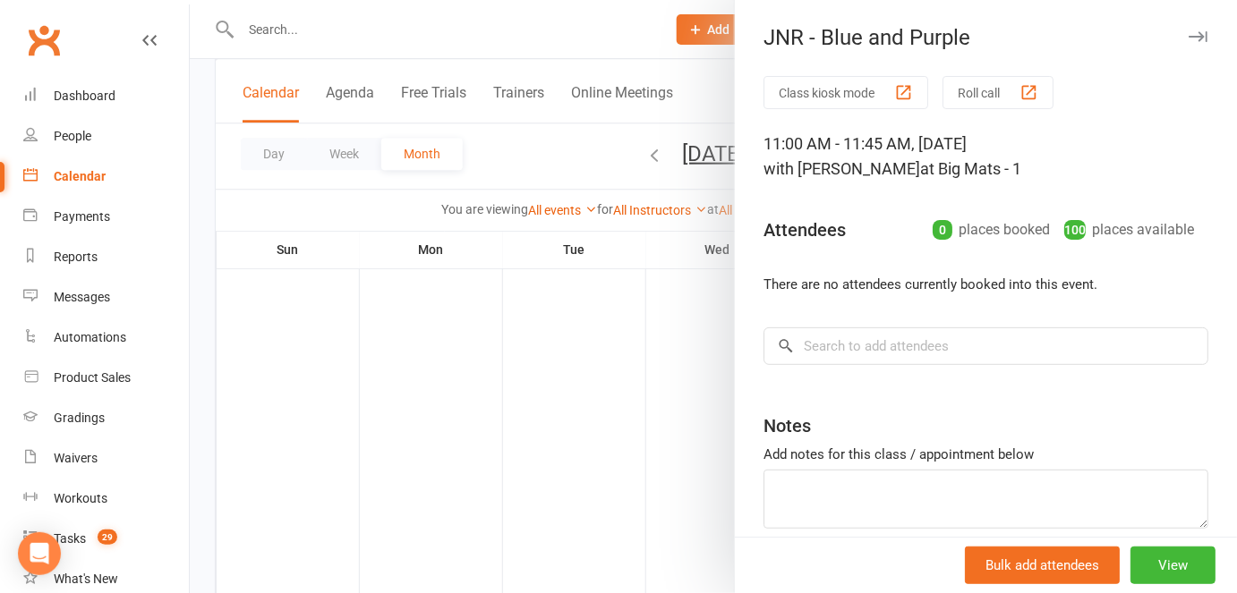
click at [610, 401] on div at bounding box center [713, 296] width 1047 height 593
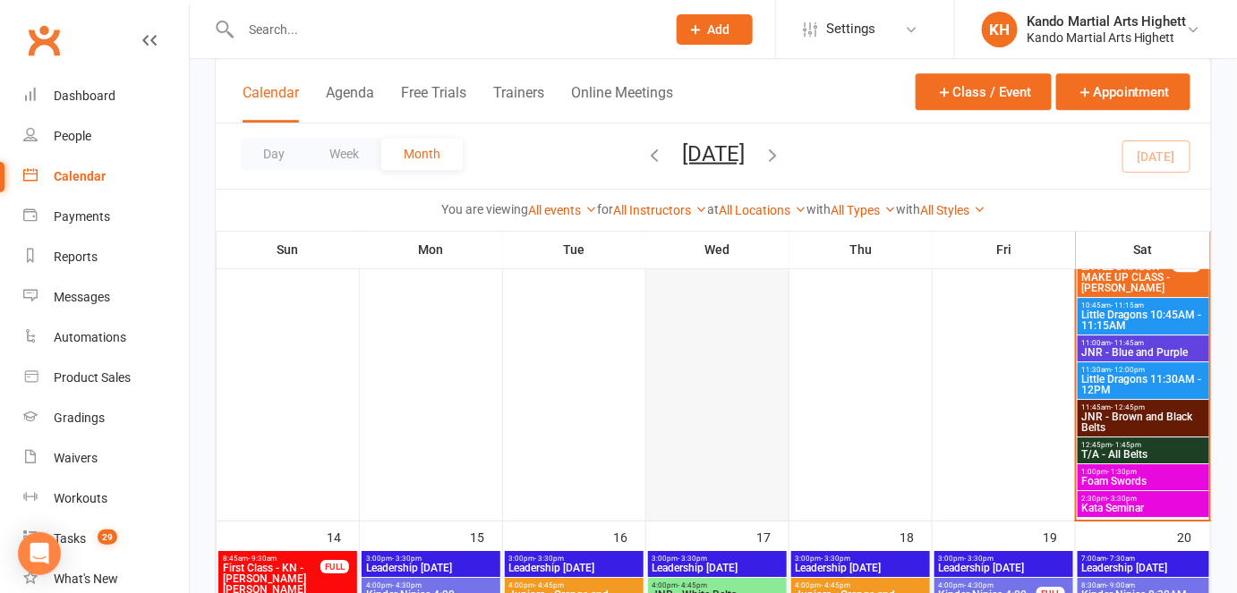
scroll to position [1701, 0]
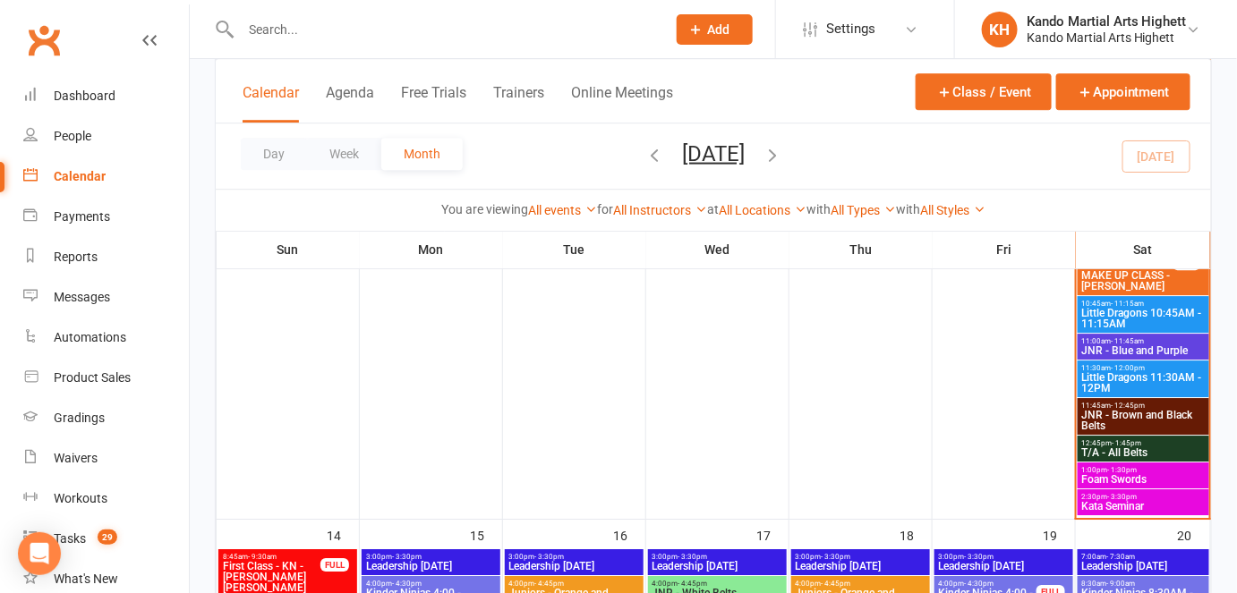
click at [1111, 502] on span "Kata Seminar" at bounding box center [1143, 506] width 124 height 11
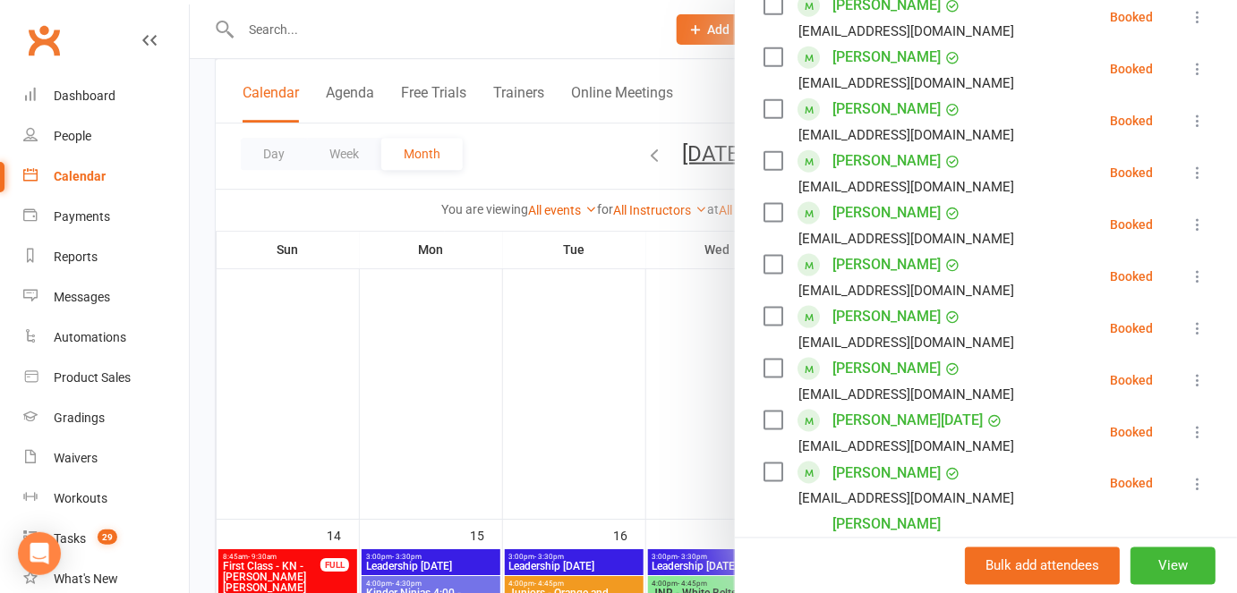
scroll to position [1102, 0]
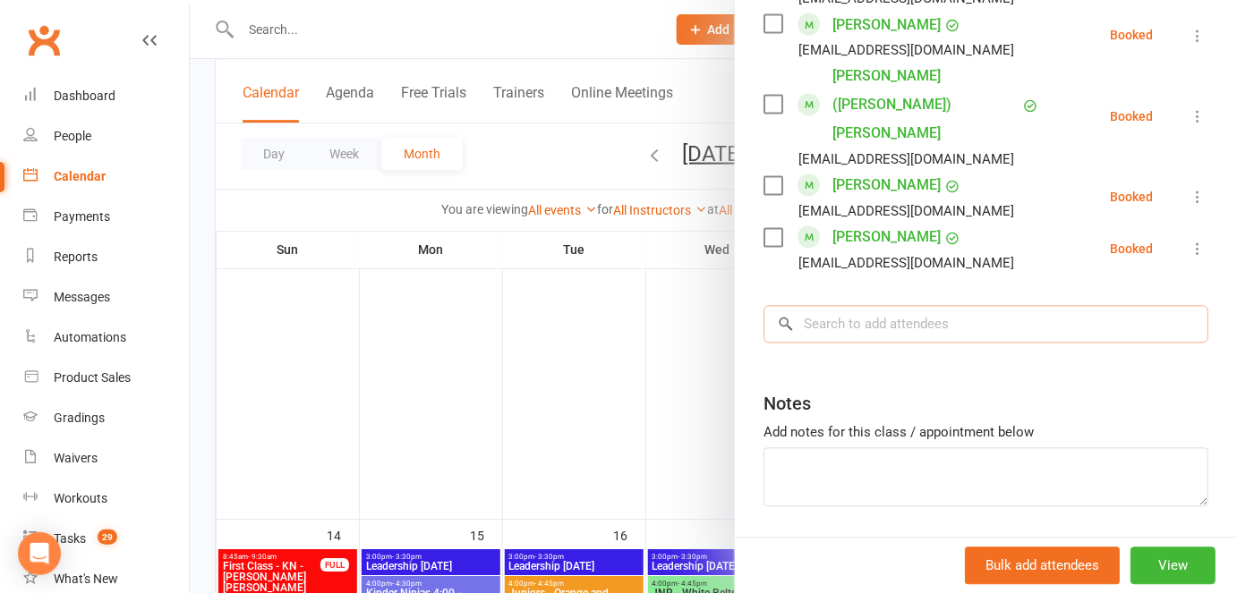
click at [846, 306] on input "search" at bounding box center [985, 325] width 445 height 38
paste input "[PERSON_NAME]"
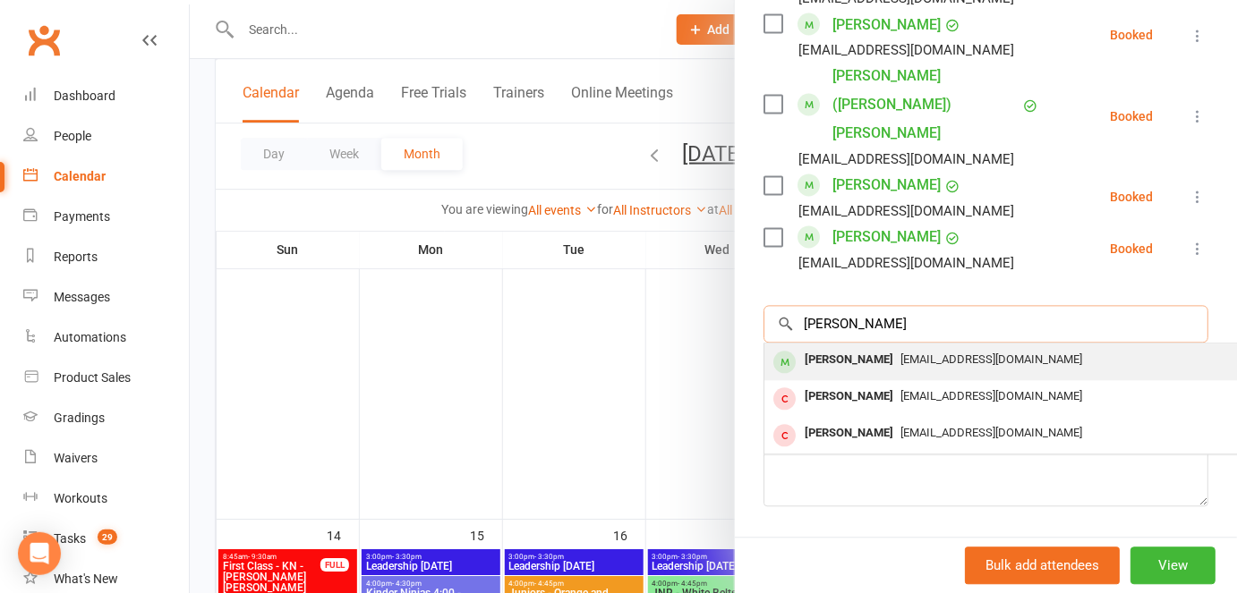
type input "[PERSON_NAME]"
click at [814, 348] on div "[PERSON_NAME]" at bounding box center [848, 361] width 103 height 26
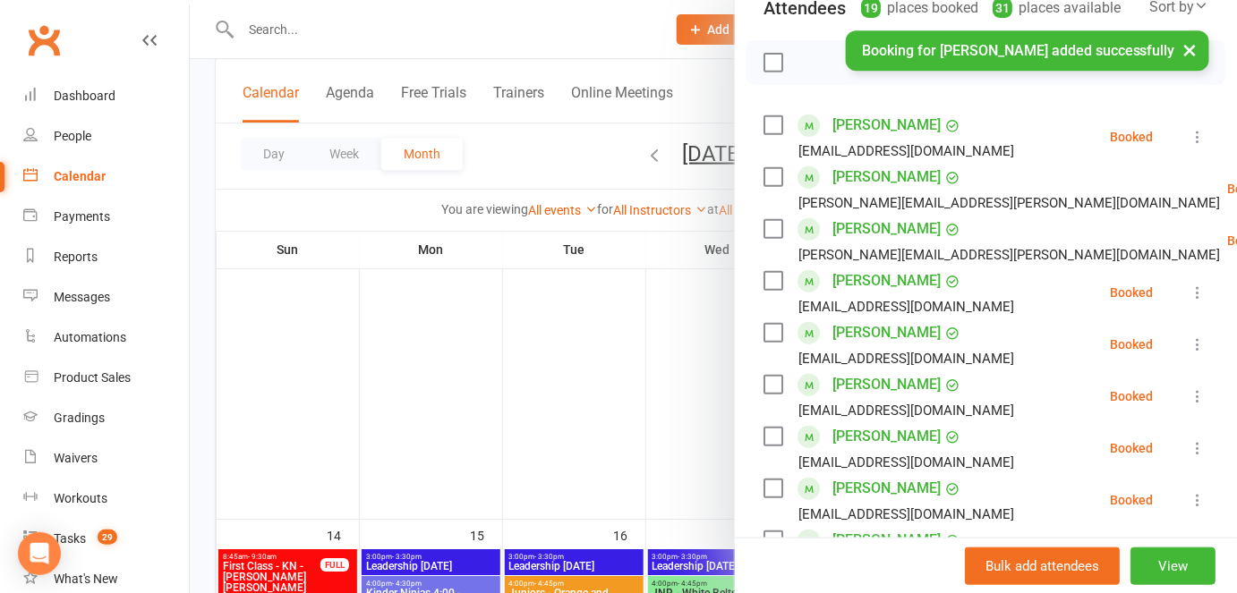
scroll to position [14, 0]
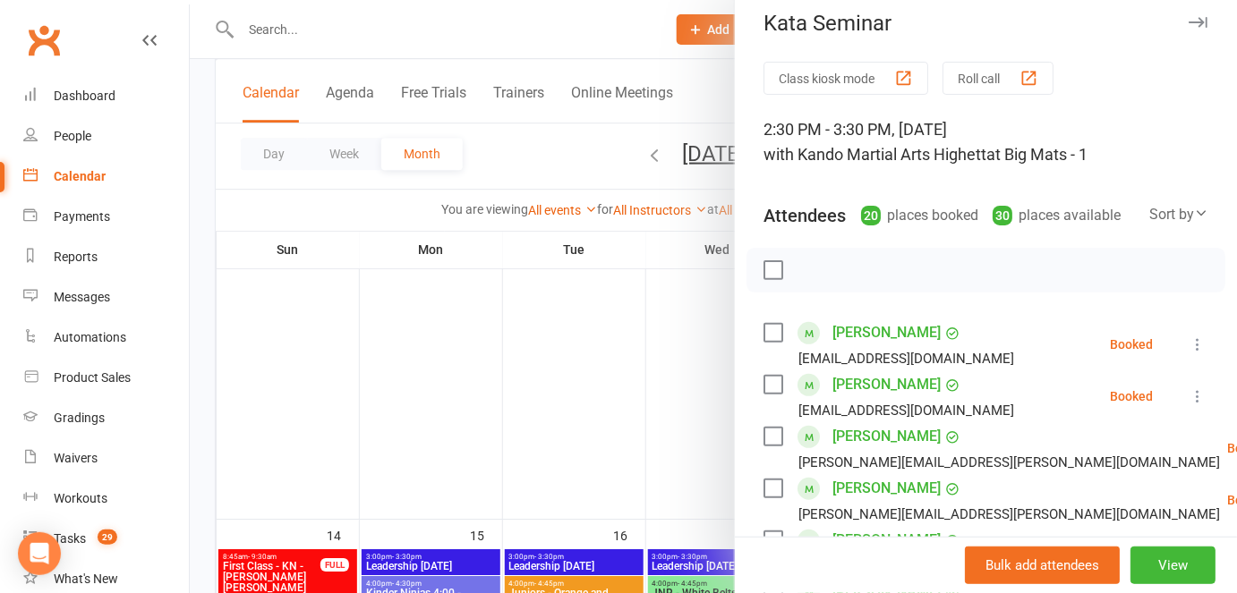
click at [456, 332] on div at bounding box center [713, 296] width 1047 height 593
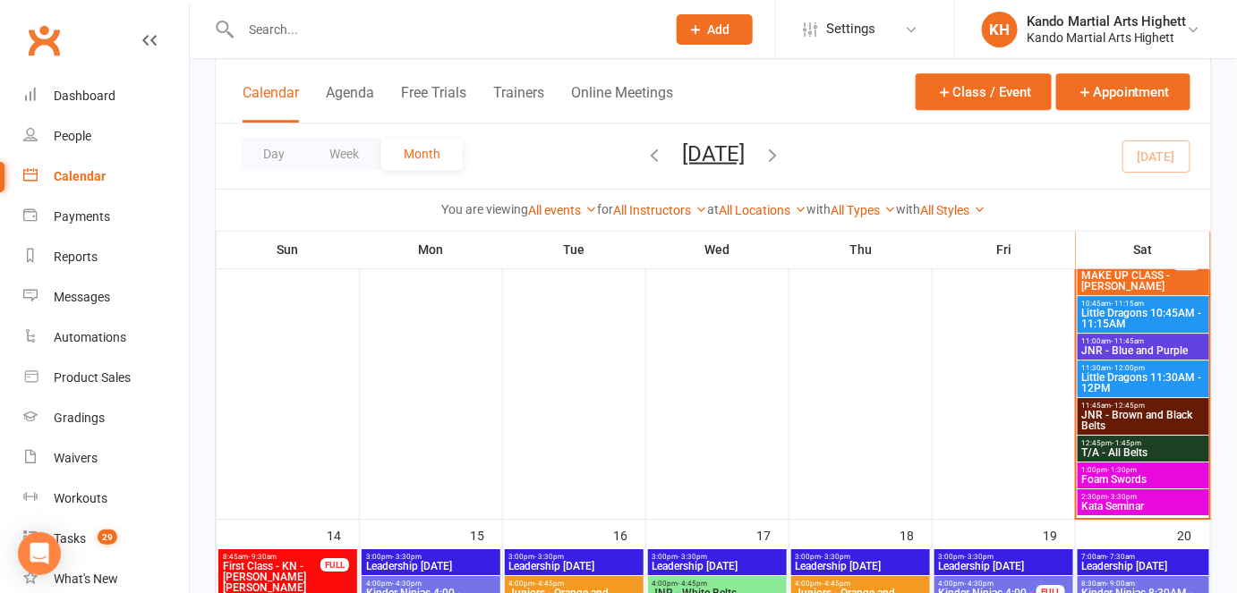
click at [318, 21] on input "text" at bounding box center [444, 29] width 418 height 25
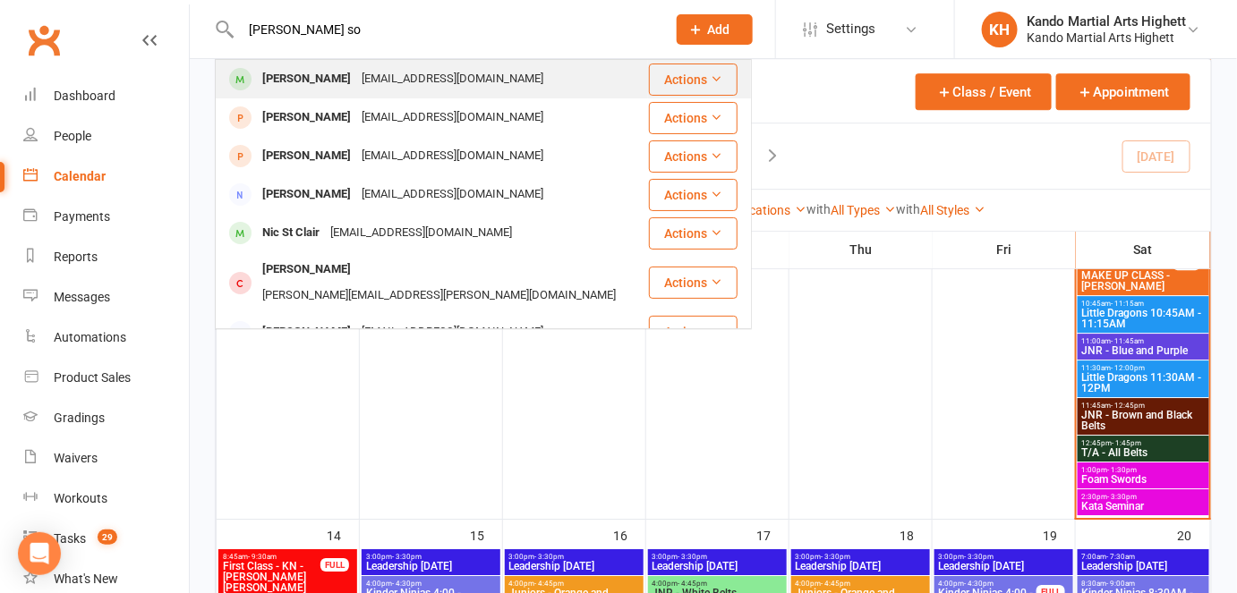
type input "[PERSON_NAME] so"
click at [300, 79] on div "[PERSON_NAME]" at bounding box center [306, 79] width 99 height 26
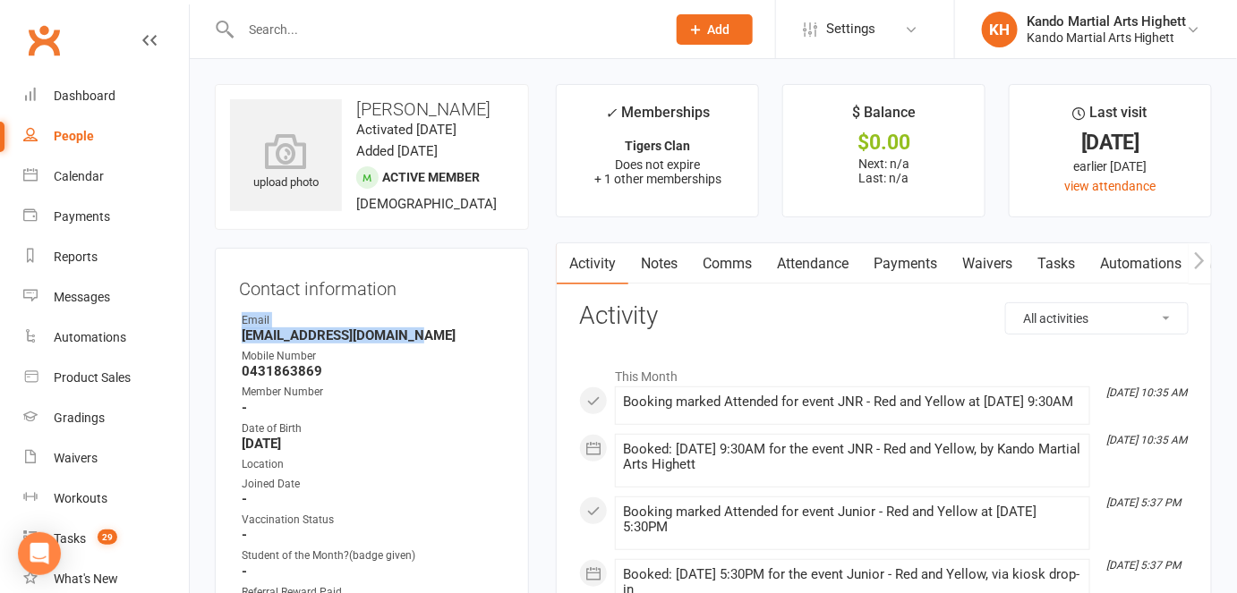
drag, startPoint x: 429, startPoint y: 358, endPoint x: 240, endPoint y: 350, distance: 189.0
click at [240, 344] on li "Email [EMAIL_ADDRESS][DOMAIN_NAME]" at bounding box center [372, 327] width 266 height 31
click at [429, 344] on strong "[EMAIL_ADDRESS][DOMAIN_NAME]" at bounding box center [373, 336] width 263 height 16
drag, startPoint x: 430, startPoint y: 357, endPoint x: 241, endPoint y: 363, distance: 189.0
click at [242, 344] on strong "[EMAIL_ADDRESS][DOMAIN_NAME]" at bounding box center [373, 336] width 263 height 16
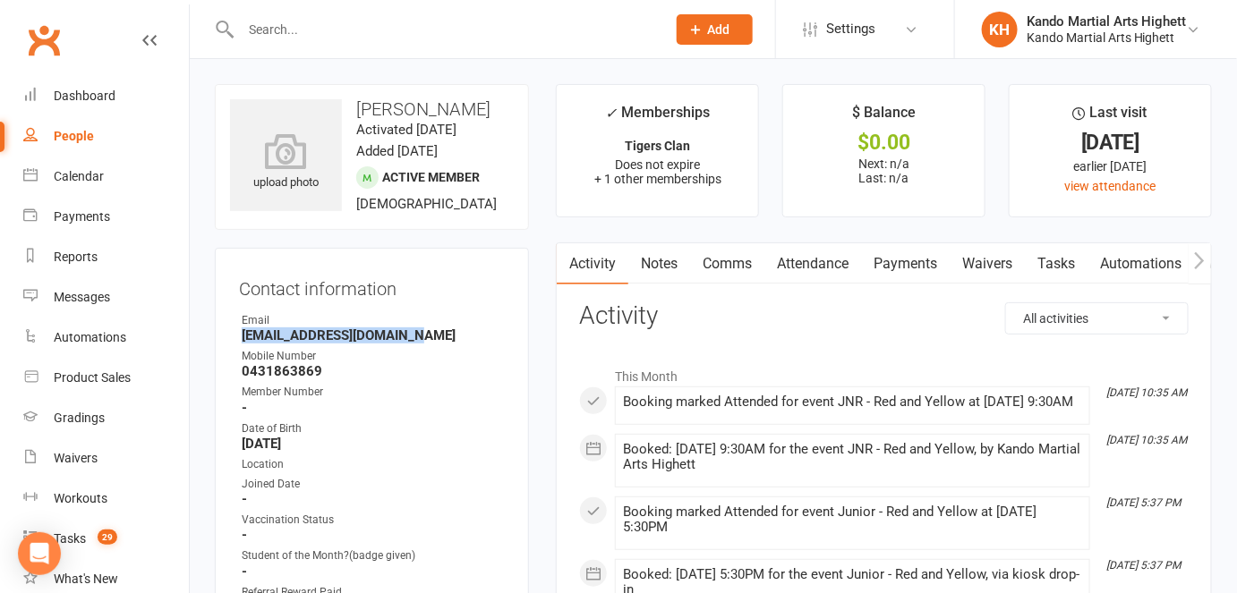
copy strong "[EMAIL_ADDRESS][DOMAIN_NAME]"
drag, startPoint x: 518, startPoint y: 385, endPoint x: 422, endPoint y: 389, distance: 96.8
click at [422, 379] on strong "0431863869" at bounding box center [373, 371] width 263 height 16
click at [95, 182] on div "Calendar" at bounding box center [79, 176] width 50 height 14
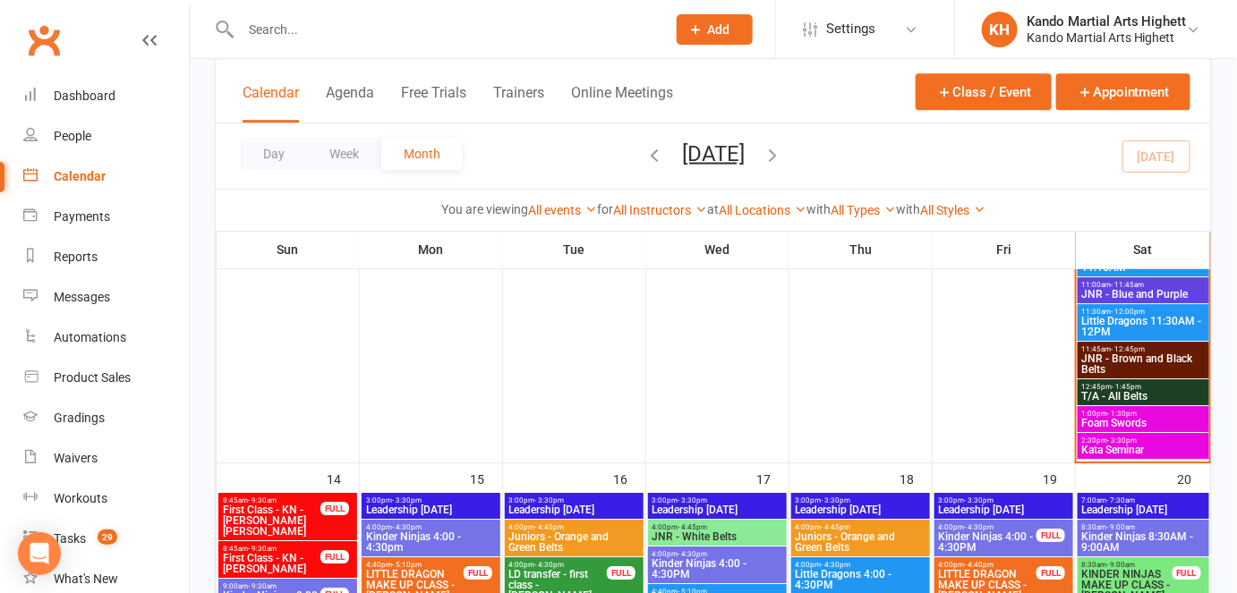
scroll to position [1758, 0]
click at [1108, 411] on span "- 1:30pm" at bounding box center [1123, 413] width 30 height 8
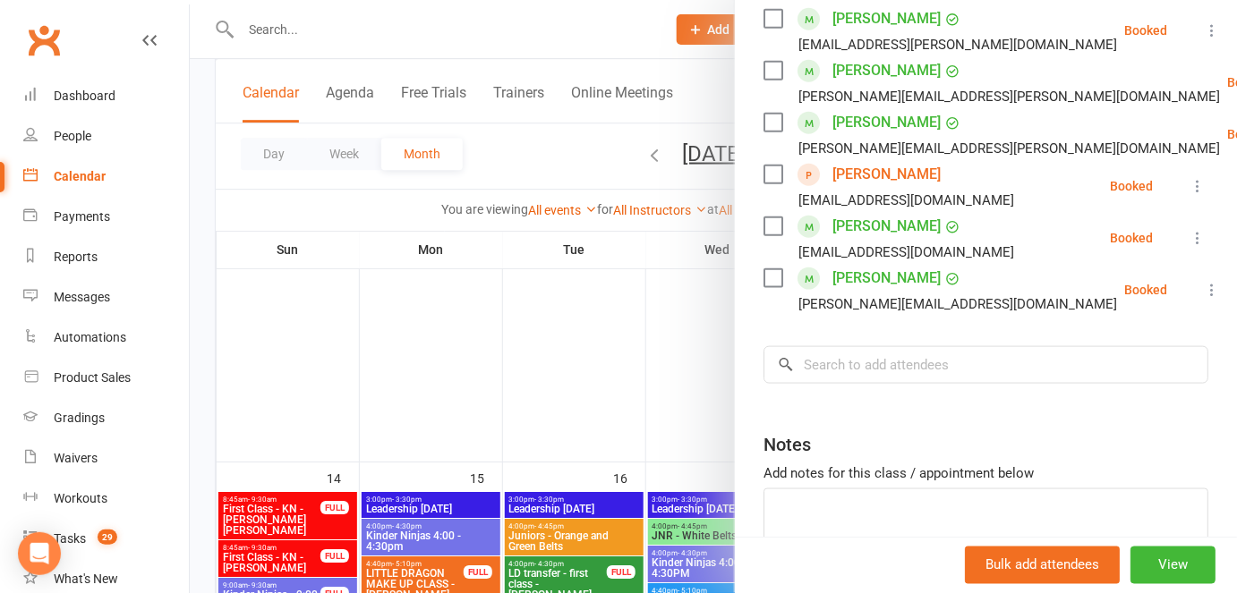
scroll to position [634, 0]
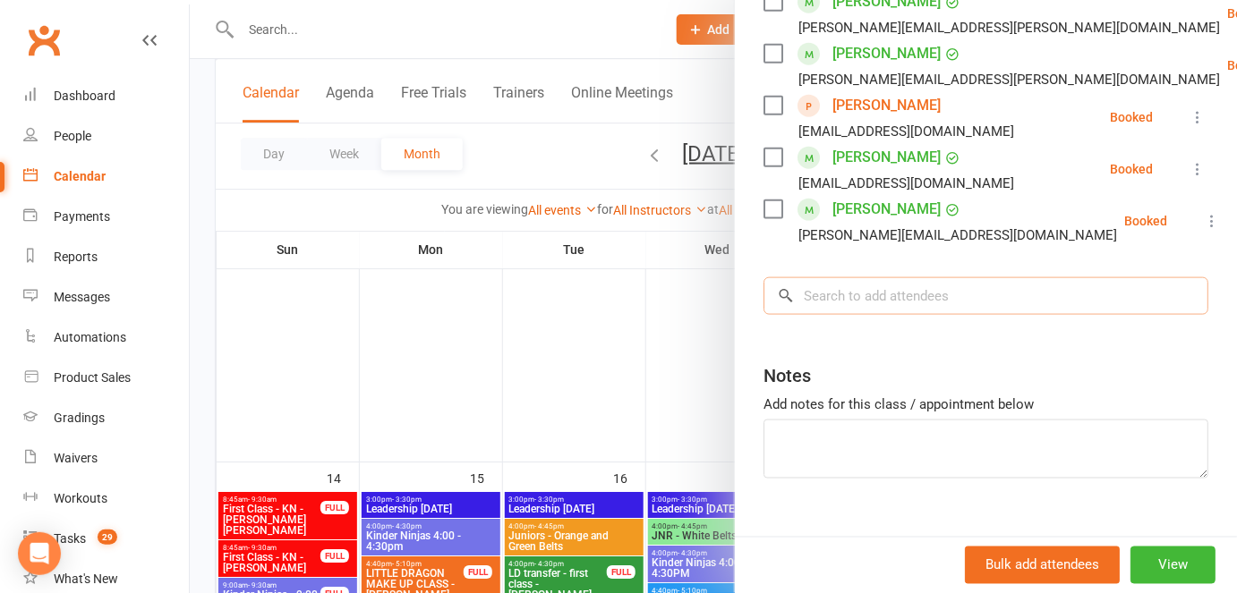
click at [820, 277] on input "search" at bounding box center [985, 296] width 445 height 38
paste input "[PERSON_NAME]"
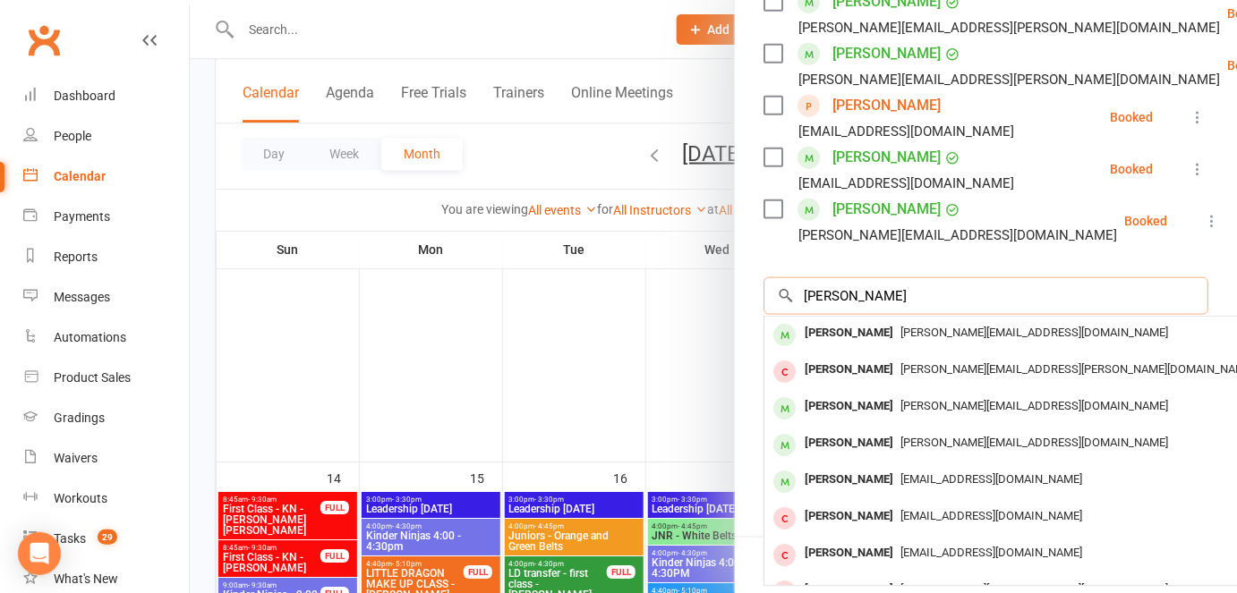
click at [978, 277] on input "[PERSON_NAME]" at bounding box center [985, 296] width 445 height 38
type input "[PERSON_NAME]"
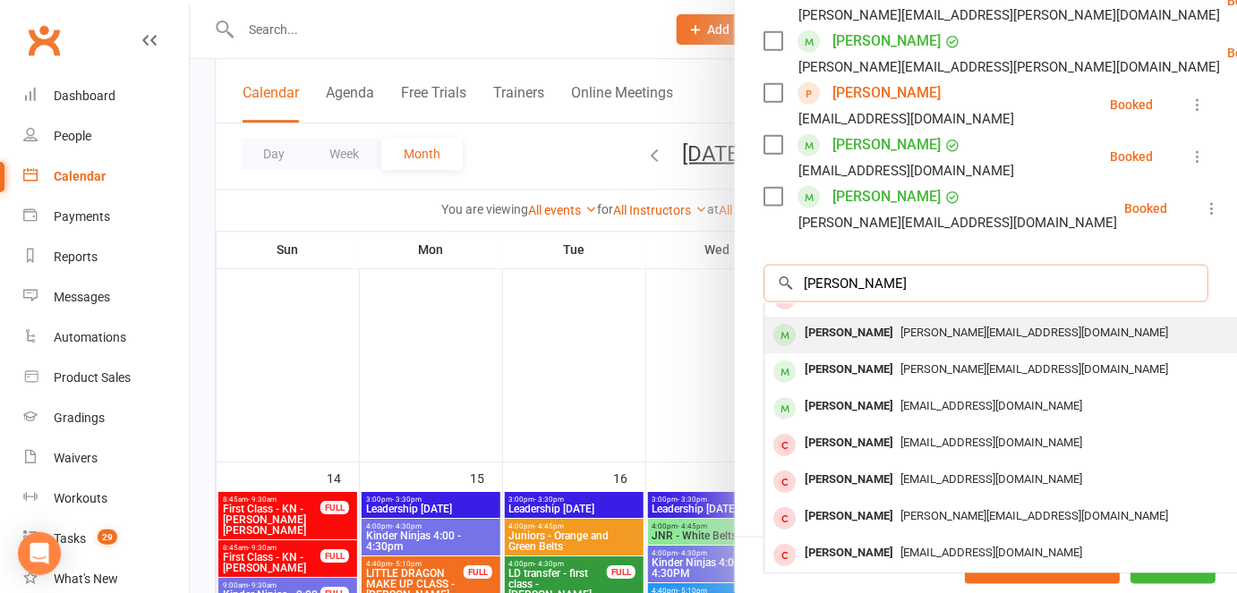
scroll to position [0, 0]
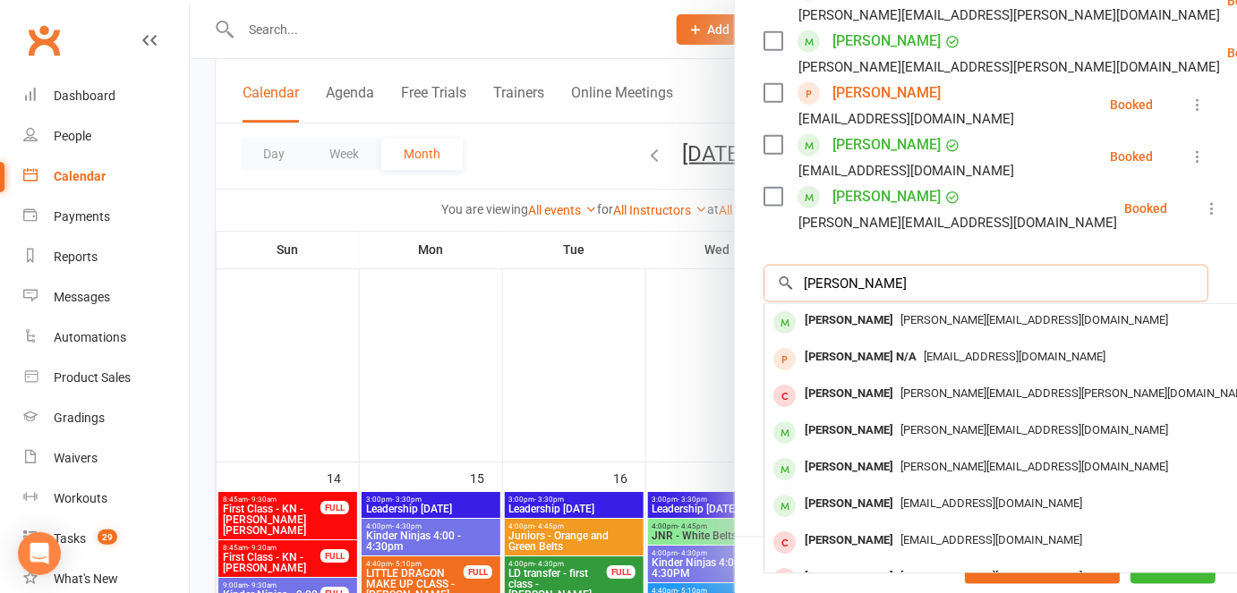
type input "[PERSON_NAME]"
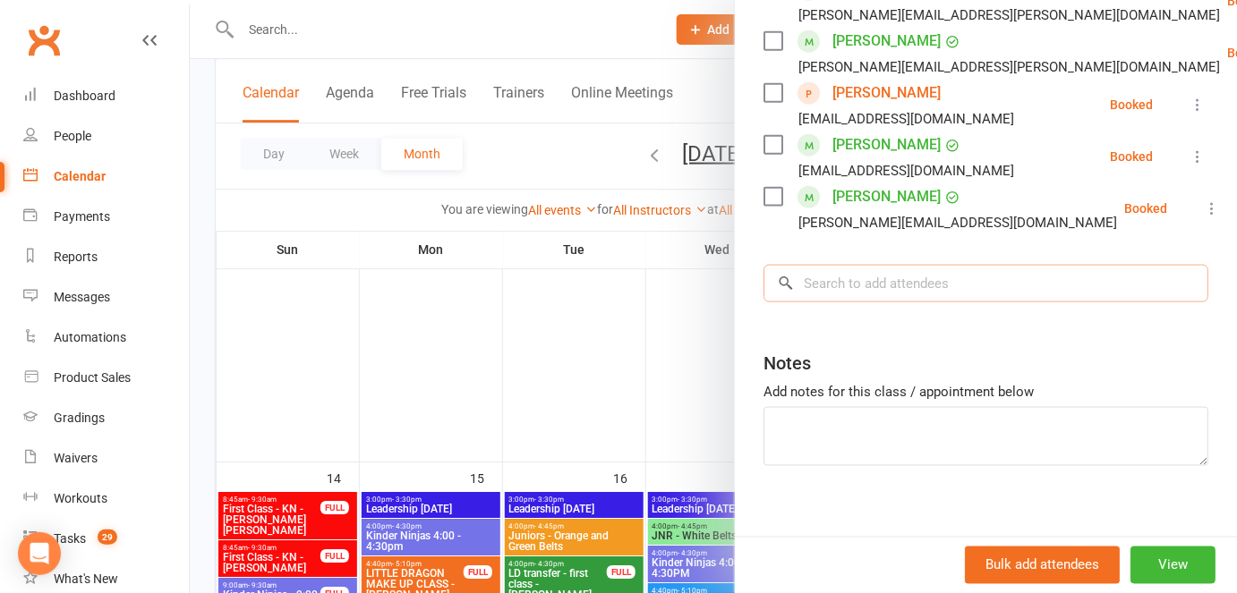
scroll to position [634, 0]
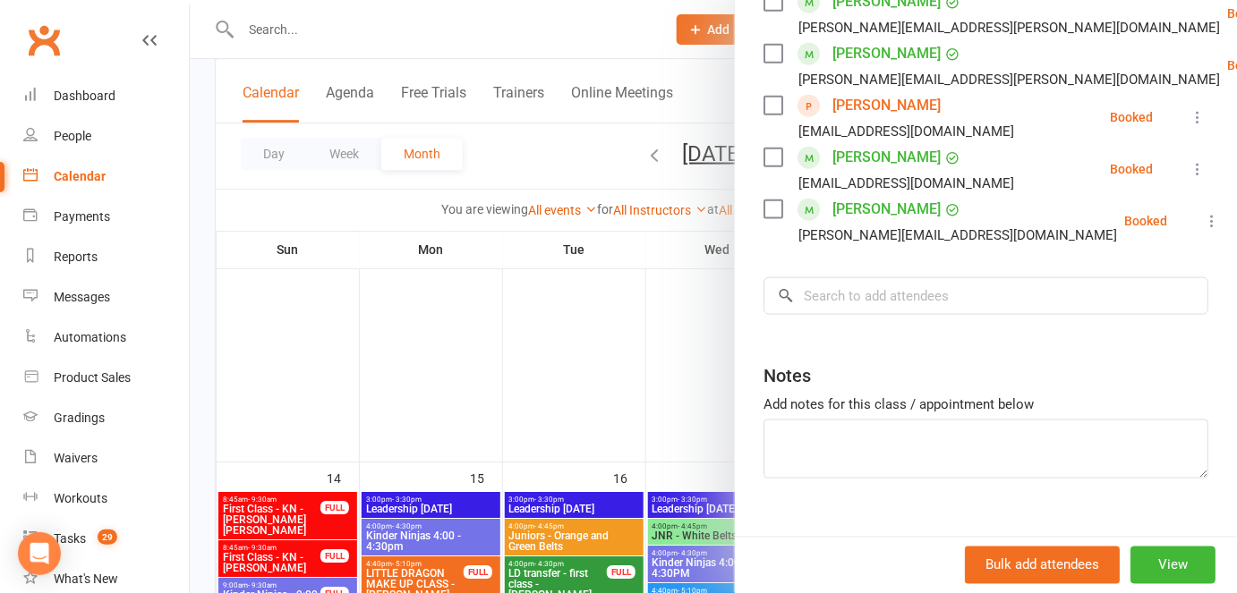
click at [473, 397] on div at bounding box center [713, 296] width 1047 height 593
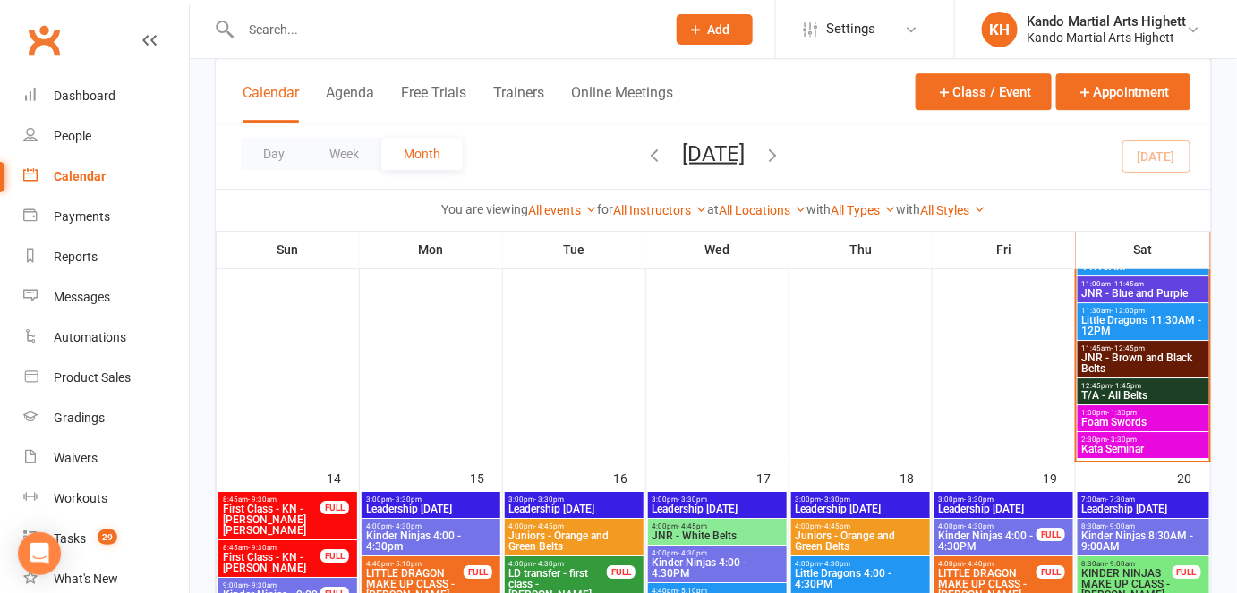
click at [365, 38] on input "text" at bounding box center [444, 29] width 418 height 25
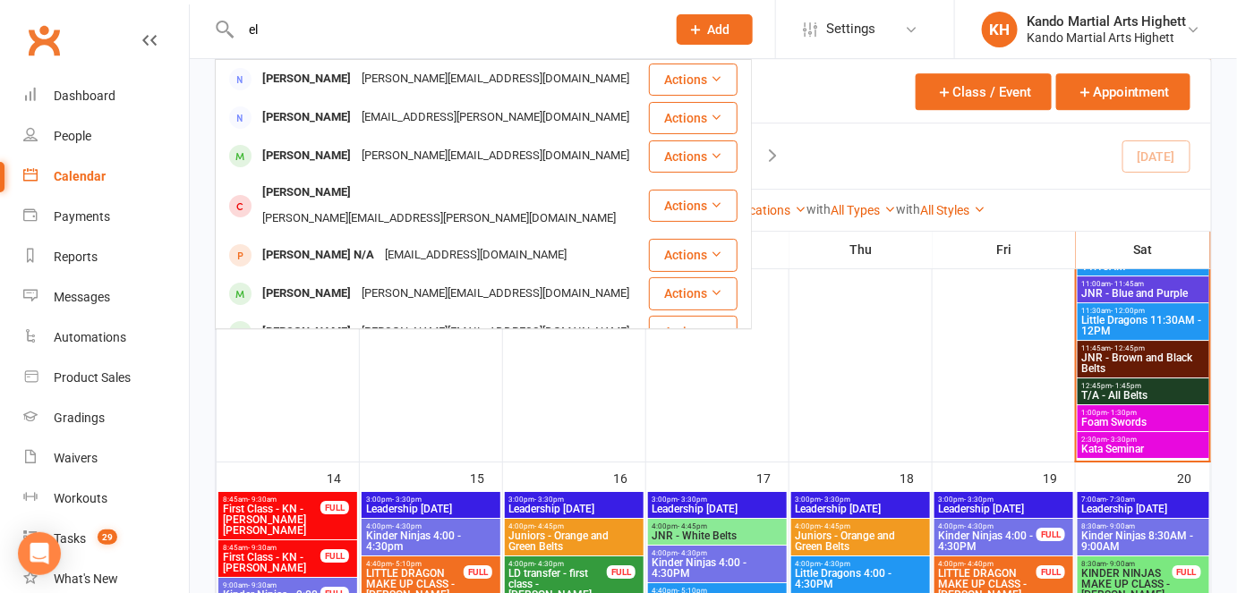
type input "e"
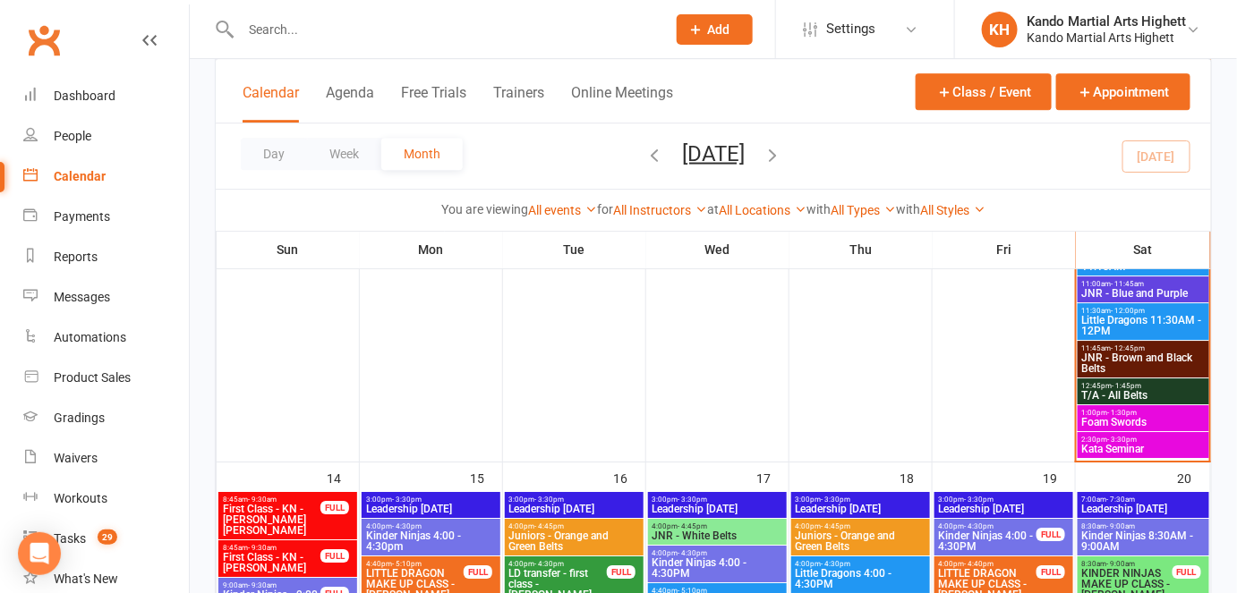
paste input "[PERSON_NAME]"
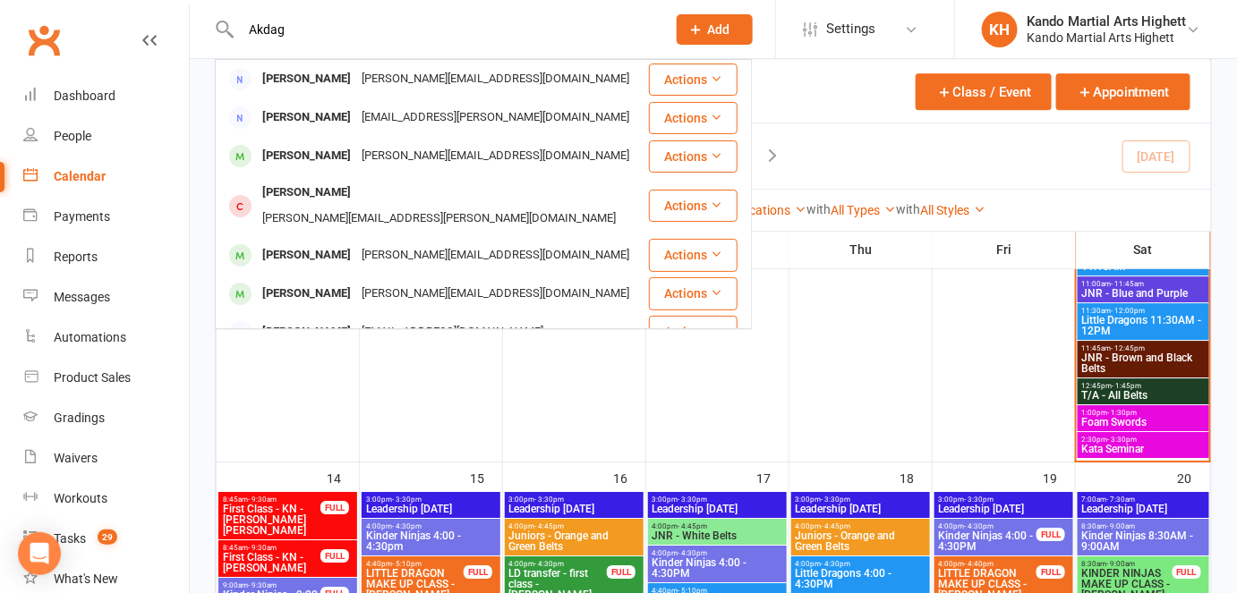
drag, startPoint x: 301, startPoint y: 31, endPoint x: 239, endPoint y: 38, distance: 62.1
click at [239, 38] on input "Akdag" at bounding box center [444, 29] width 418 height 25
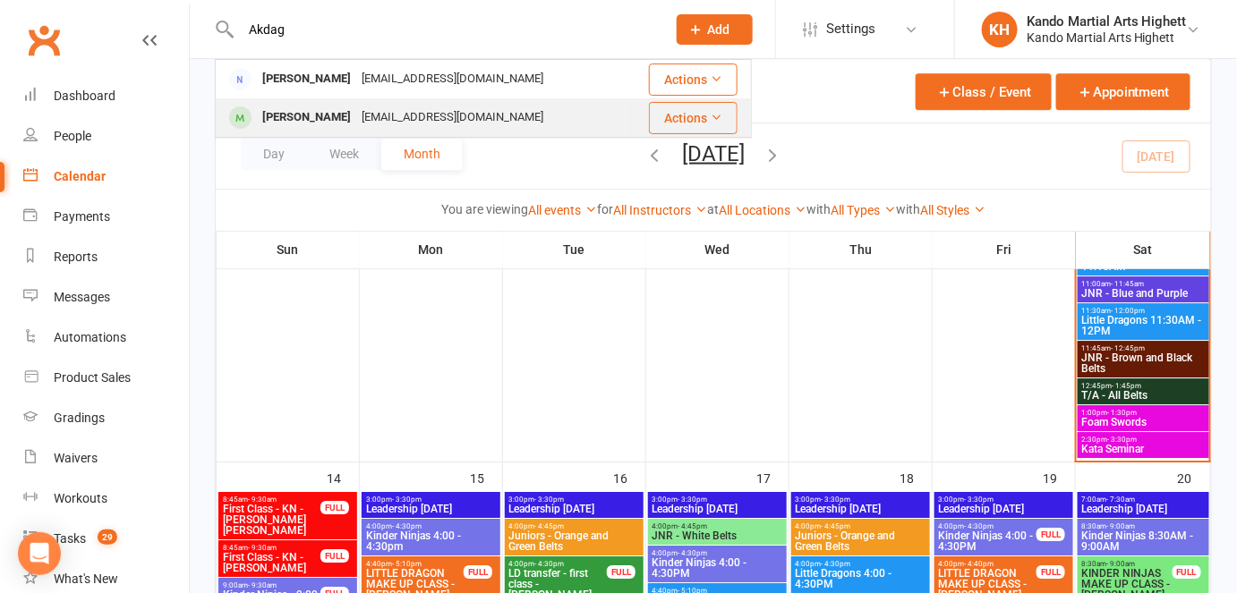
type input "Akdag"
click at [365, 115] on div "[EMAIL_ADDRESS][DOMAIN_NAME]" at bounding box center [452, 118] width 192 height 26
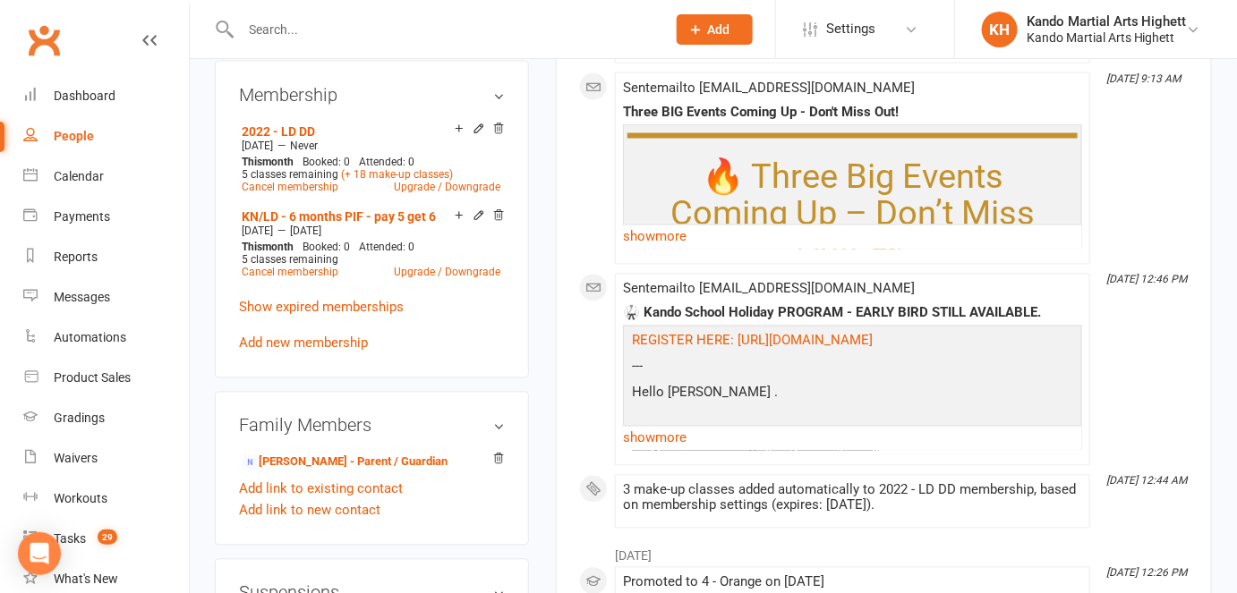
scroll to position [945, 0]
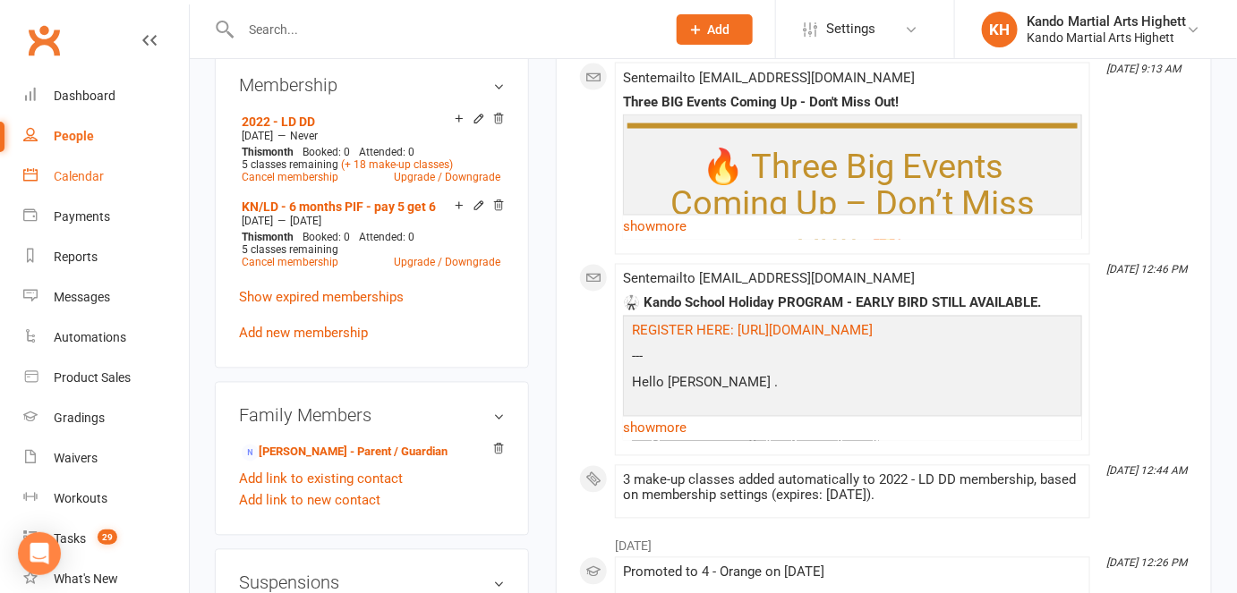
click at [44, 175] on link "Calendar" at bounding box center [106, 177] width 166 height 40
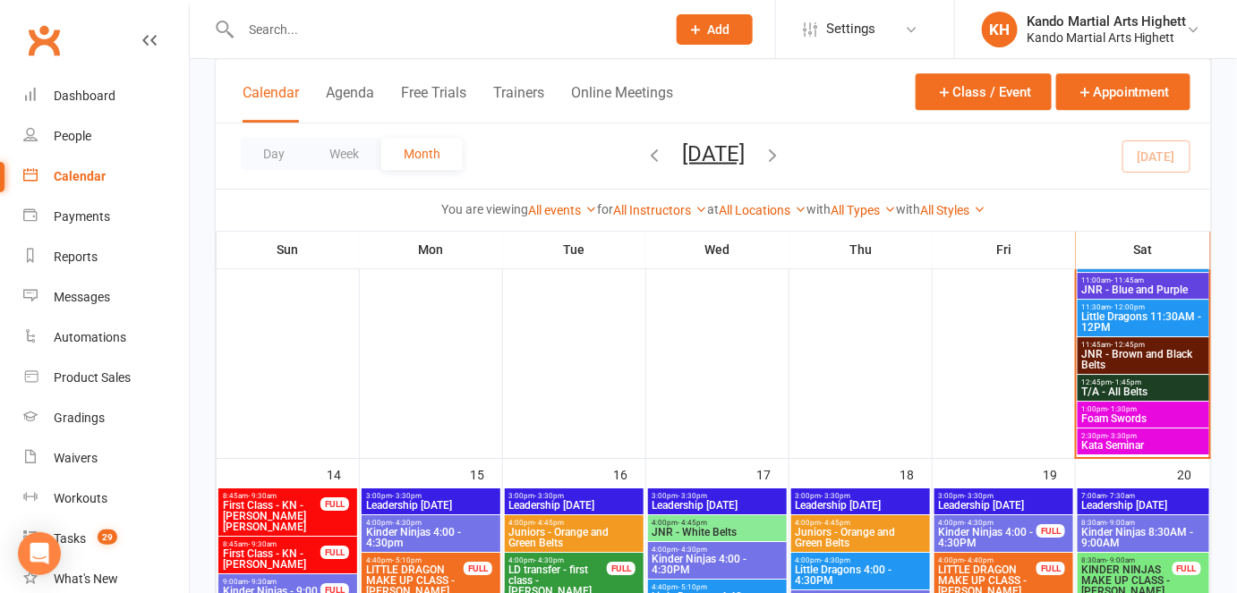
scroll to position [1763, 0]
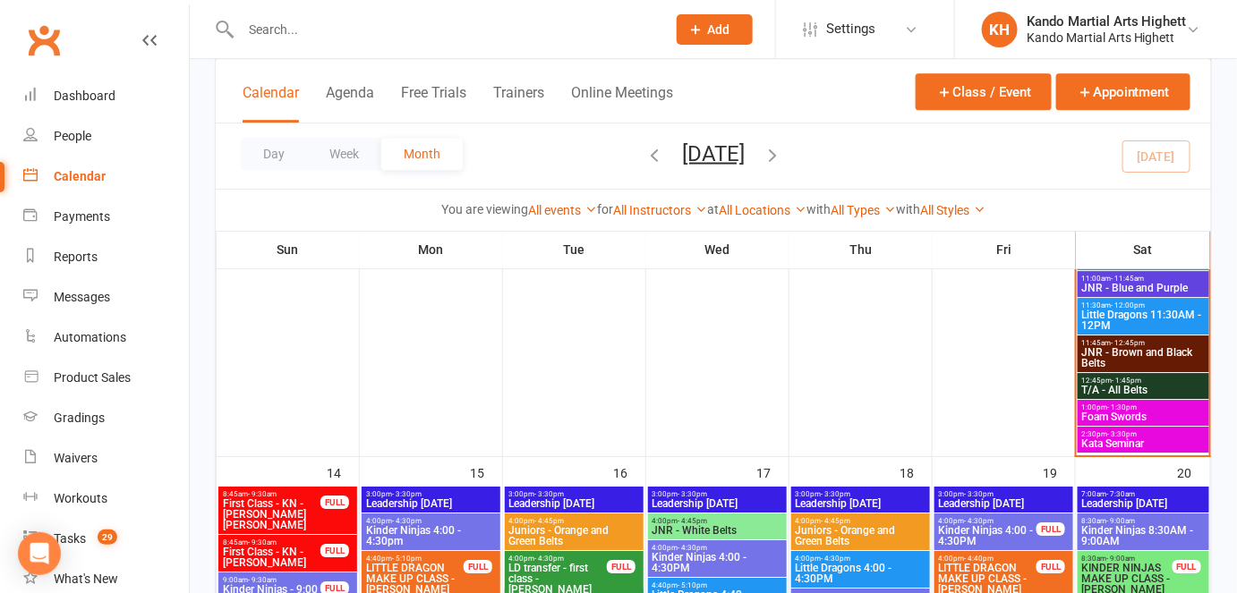
click at [1130, 405] on span "- 1:30pm" at bounding box center [1123, 408] width 30 height 8
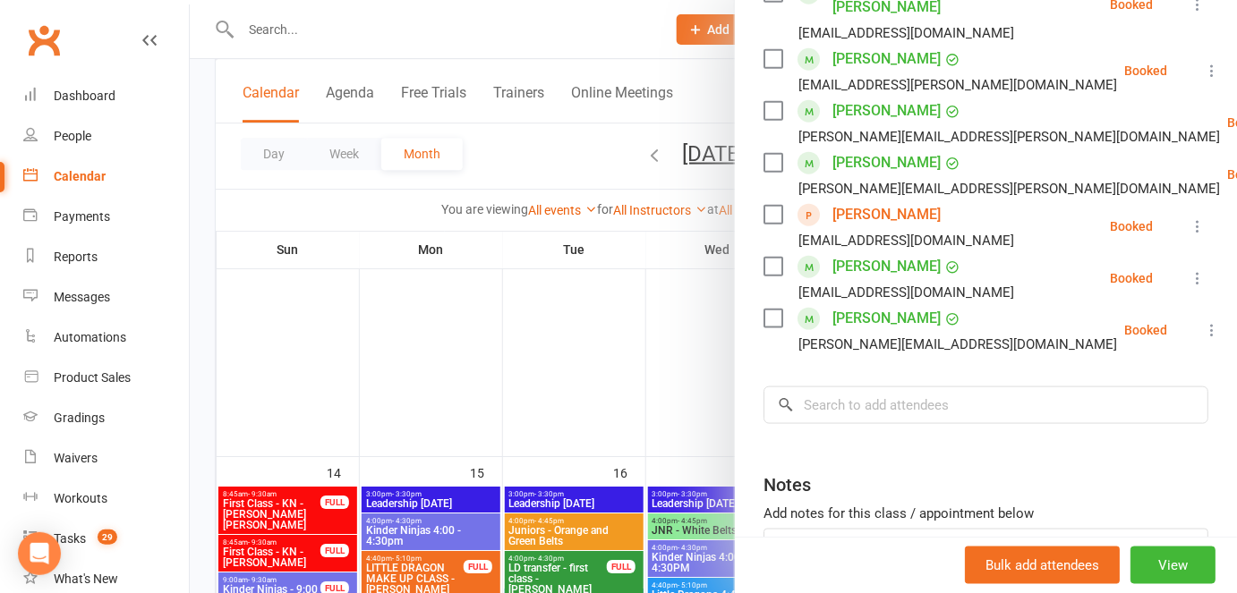
scroll to position [634, 0]
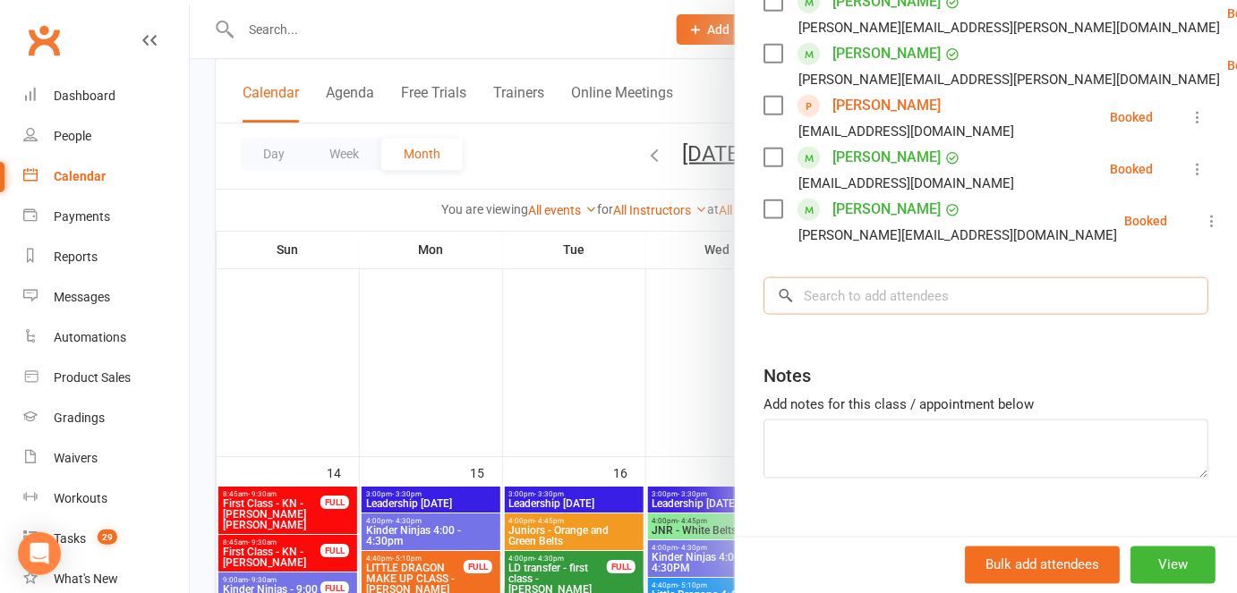
click at [850, 277] on input "search" at bounding box center [985, 296] width 445 height 38
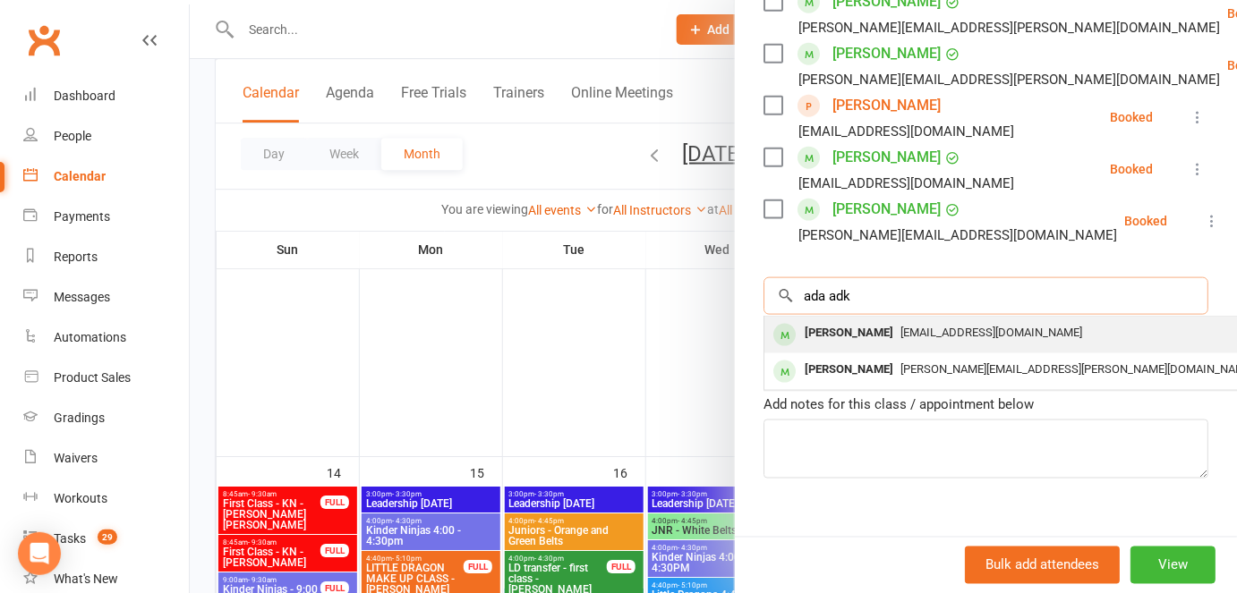
type input "ada adk"
click at [828, 320] on div "[PERSON_NAME]" at bounding box center [848, 333] width 103 height 26
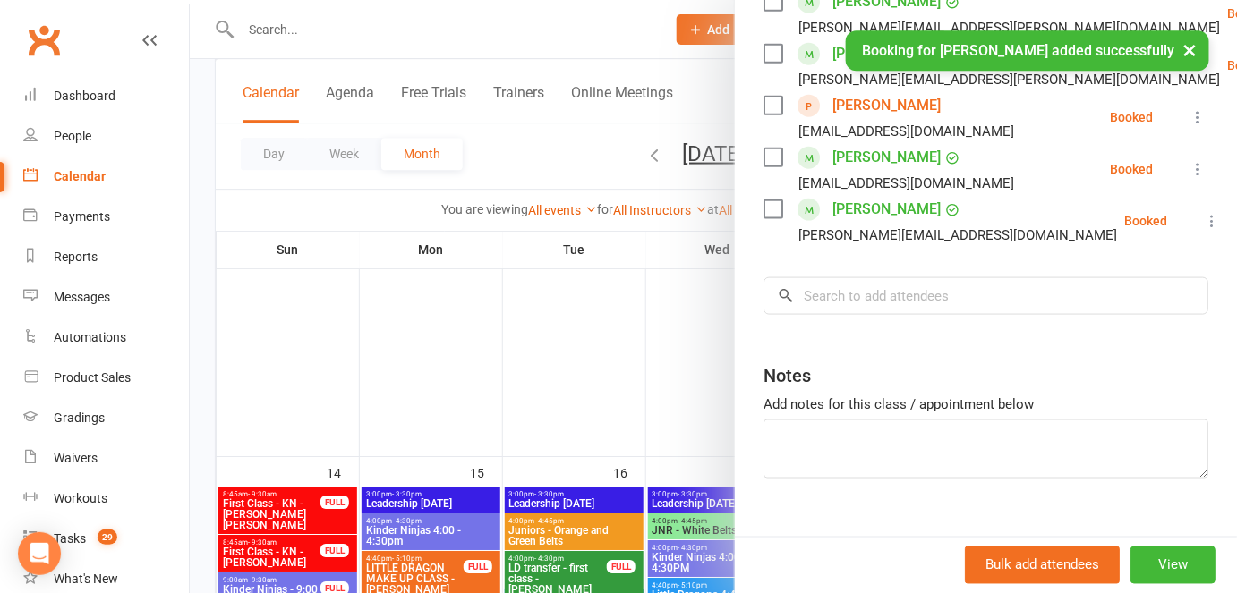
scroll to position [686, 0]
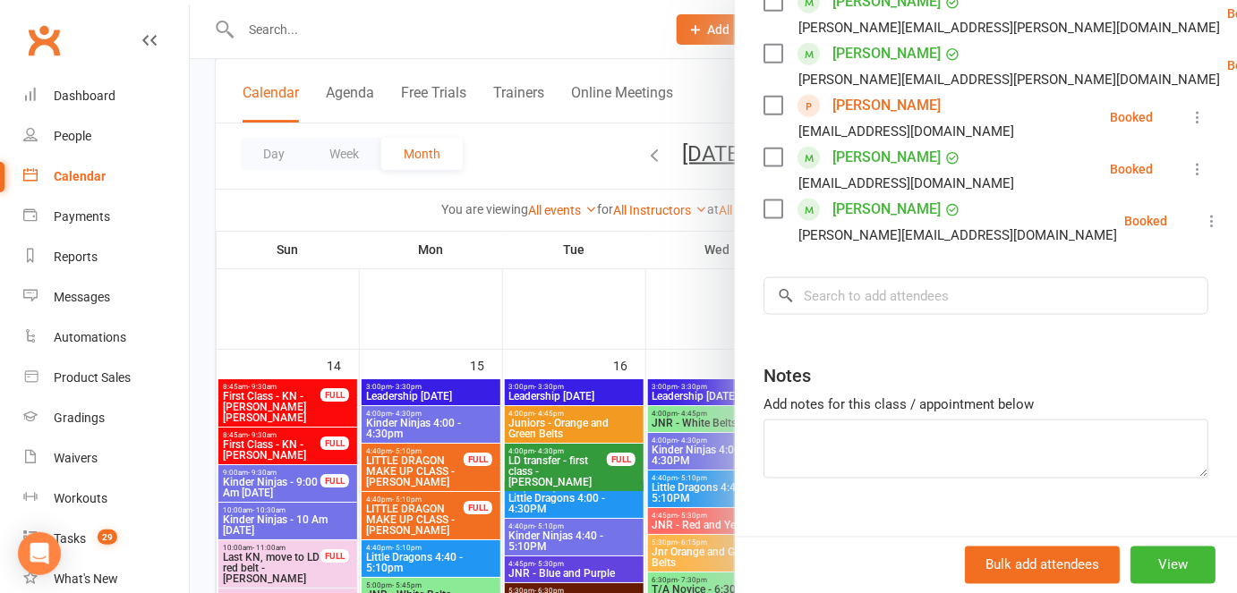
click at [488, 345] on div at bounding box center [713, 296] width 1047 height 593
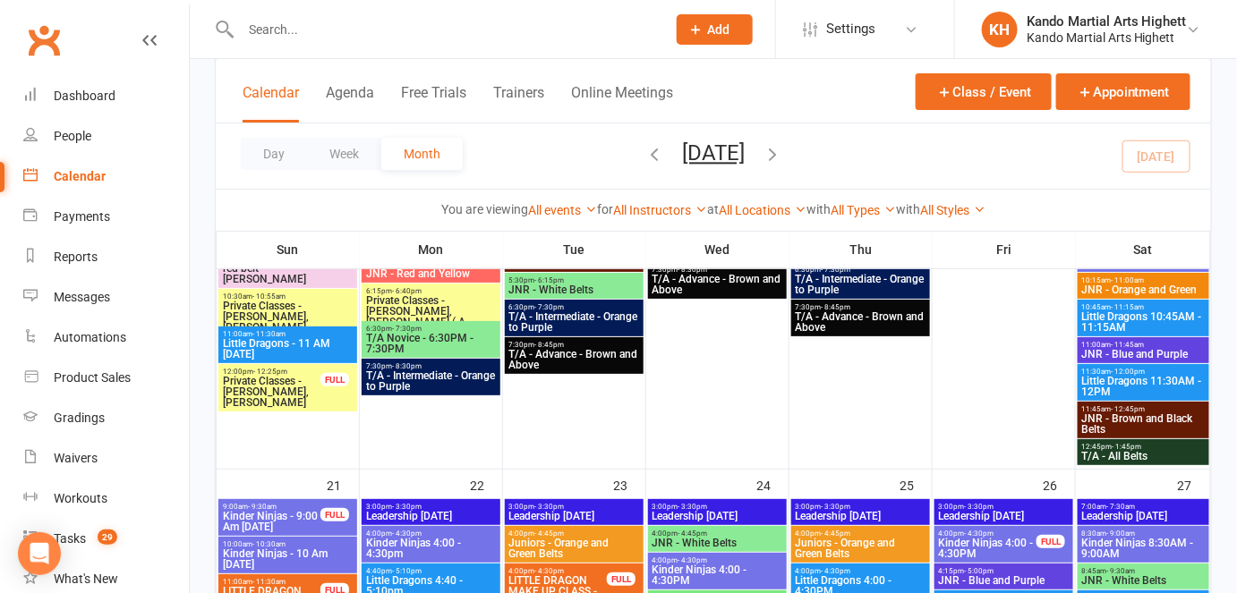
scroll to position [2111, 0]
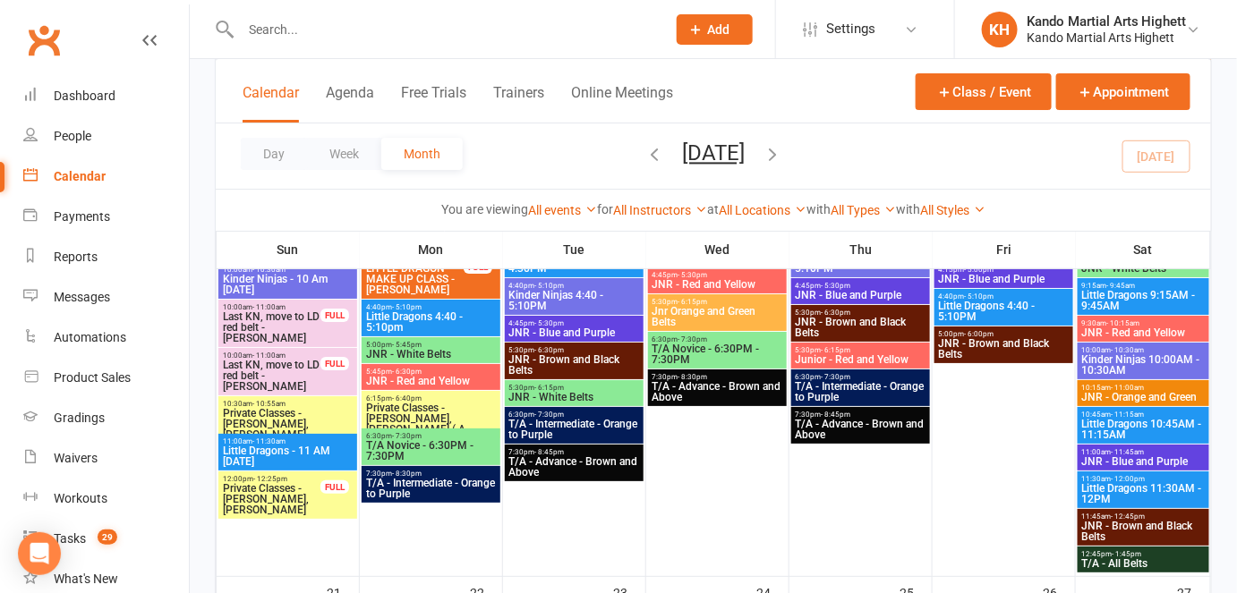
click at [274, 501] on span "Private Classes - [PERSON_NAME], [PERSON_NAME]" at bounding box center [271, 499] width 99 height 32
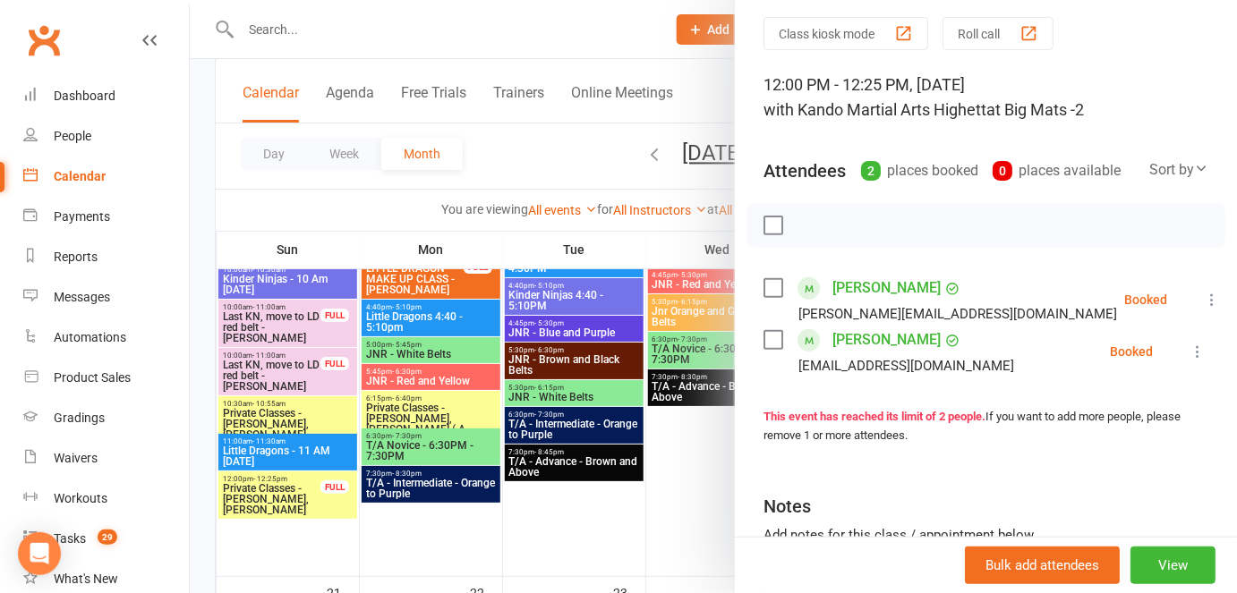
scroll to position [0, 0]
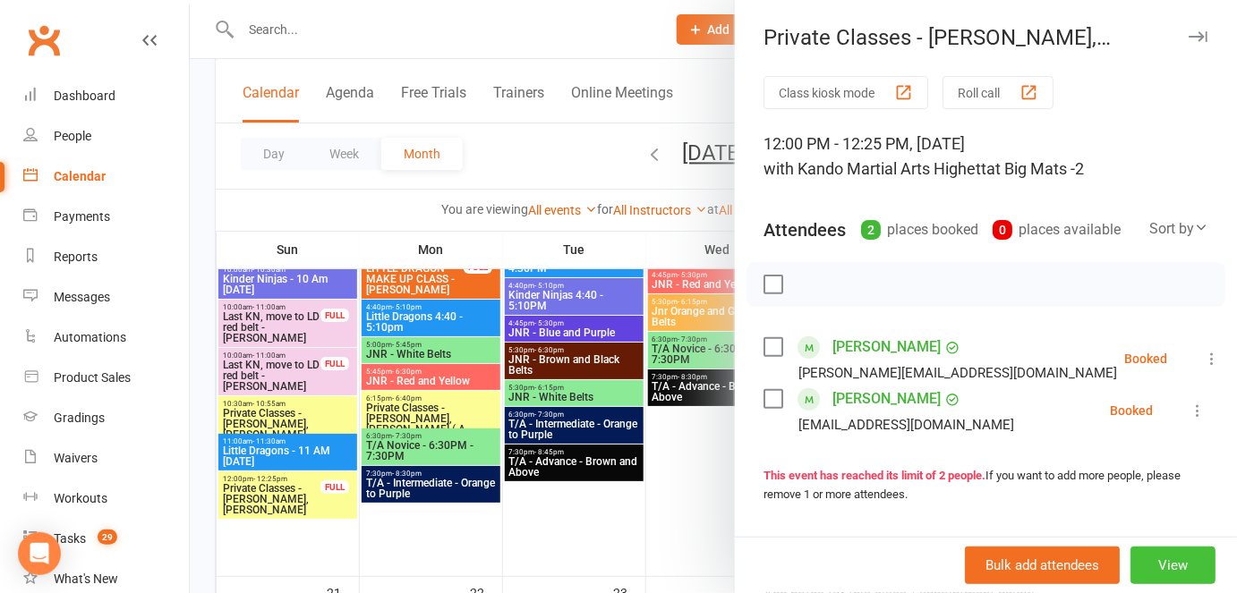
click at [1143, 567] on button "View" at bounding box center [1172, 566] width 85 height 38
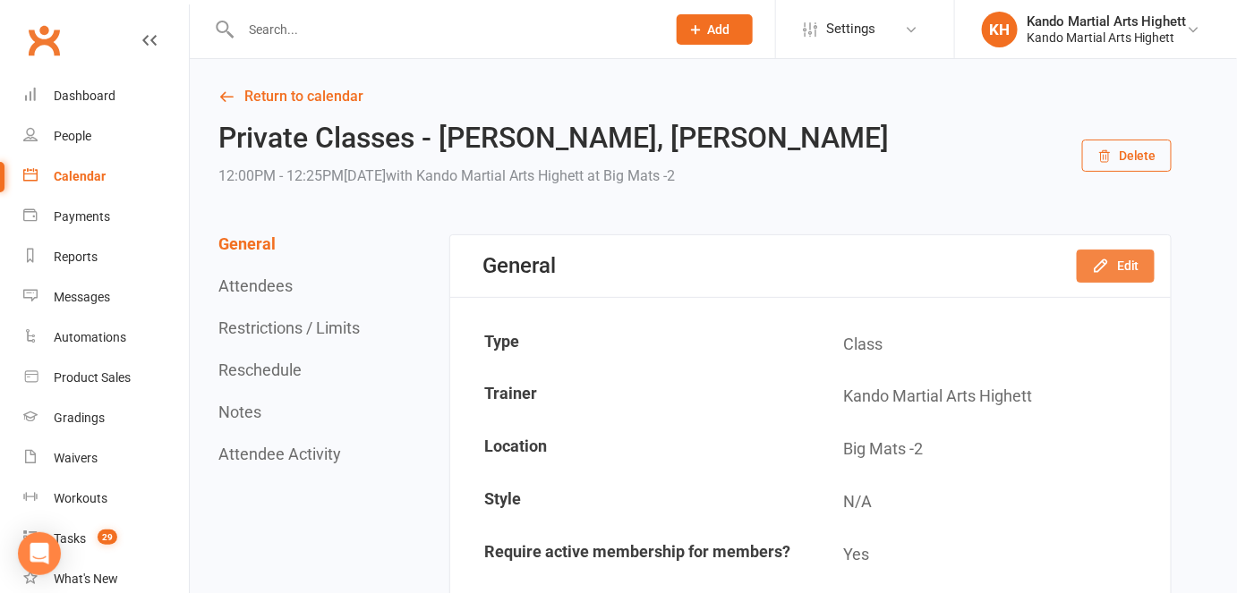
click at [1110, 266] on icon "button" at bounding box center [1101, 266] width 18 height 18
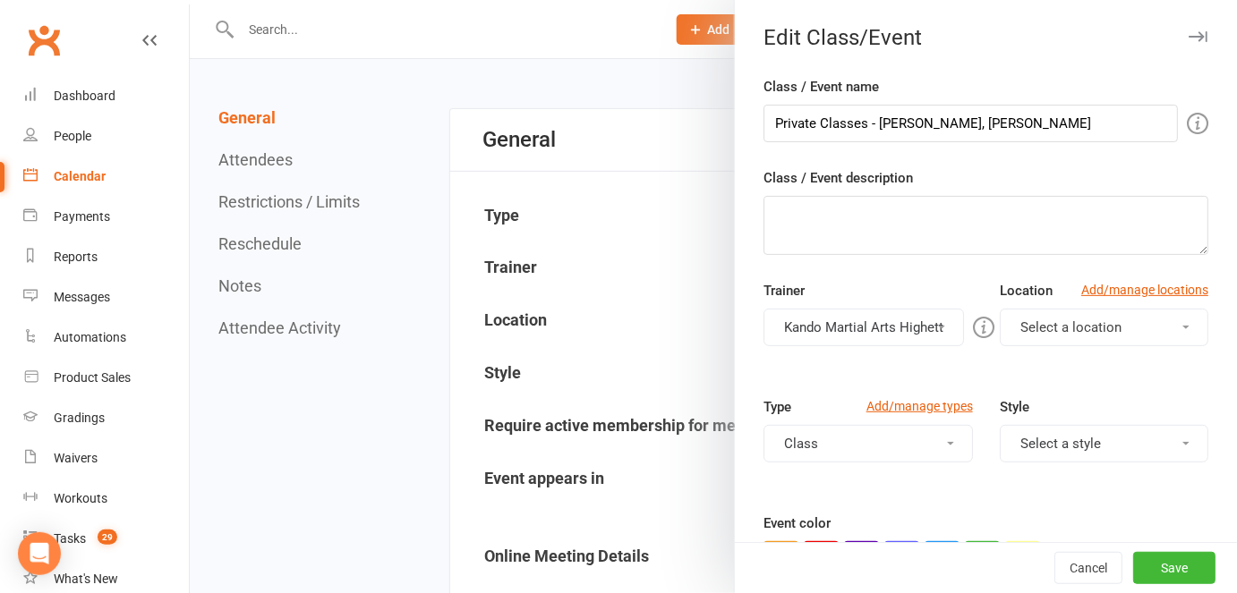
click at [1187, 46] on button "button" at bounding box center [1197, 36] width 21 height 21
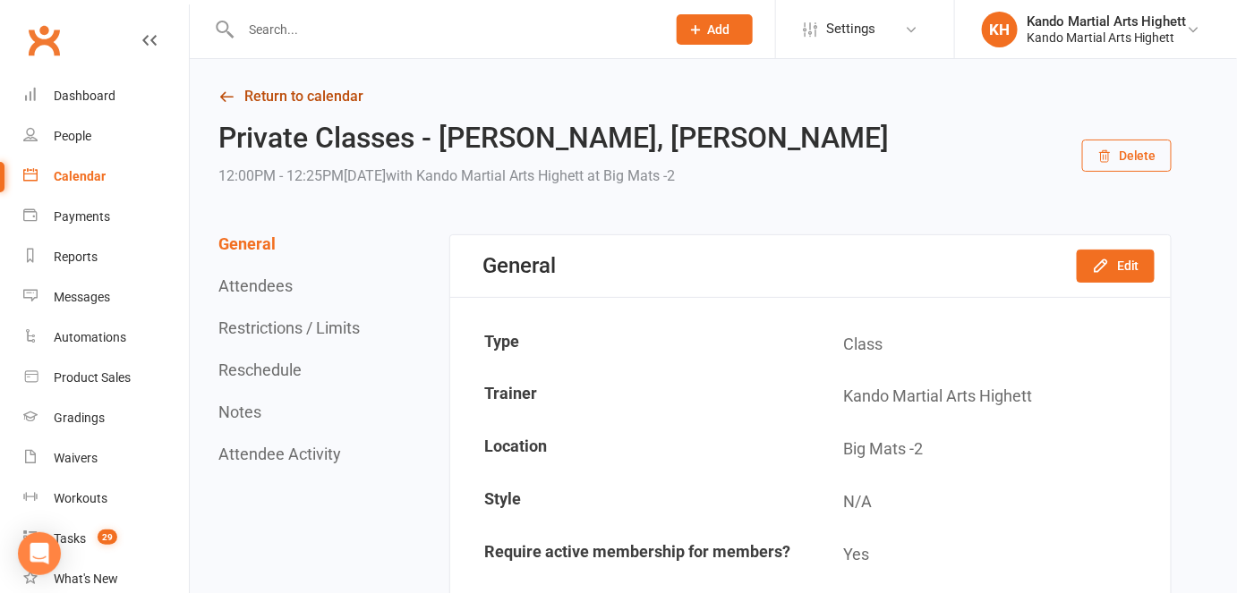
click at [355, 97] on link "Return to calendar" at bounding box center [694, 96] width 953 height 25
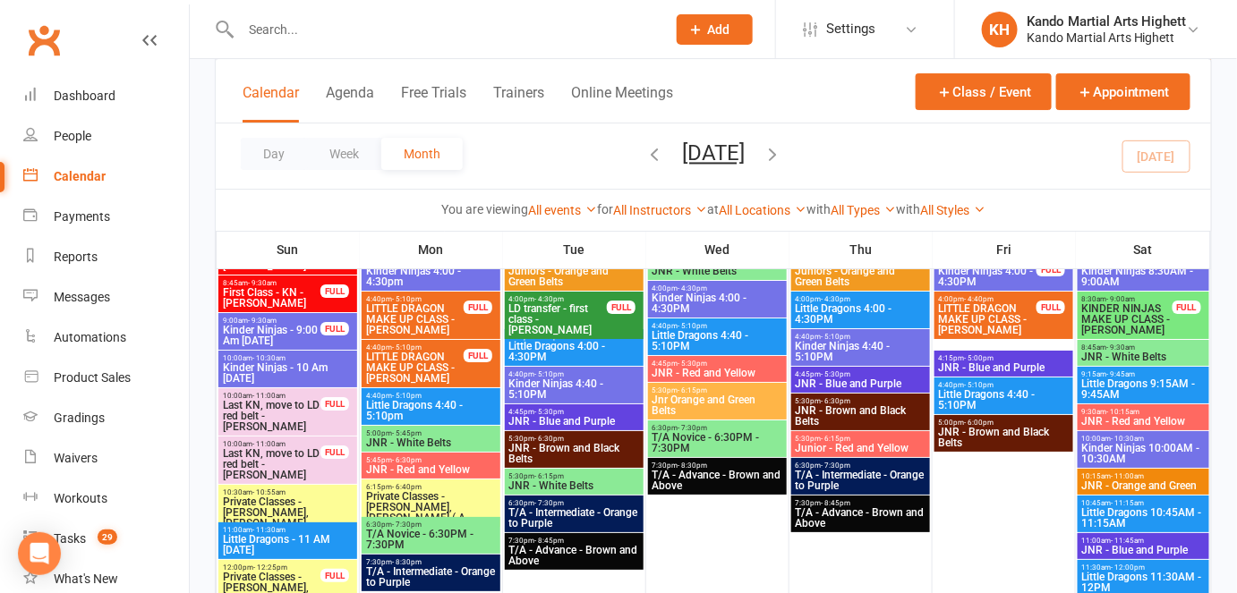
scroll to position [2024, 0]
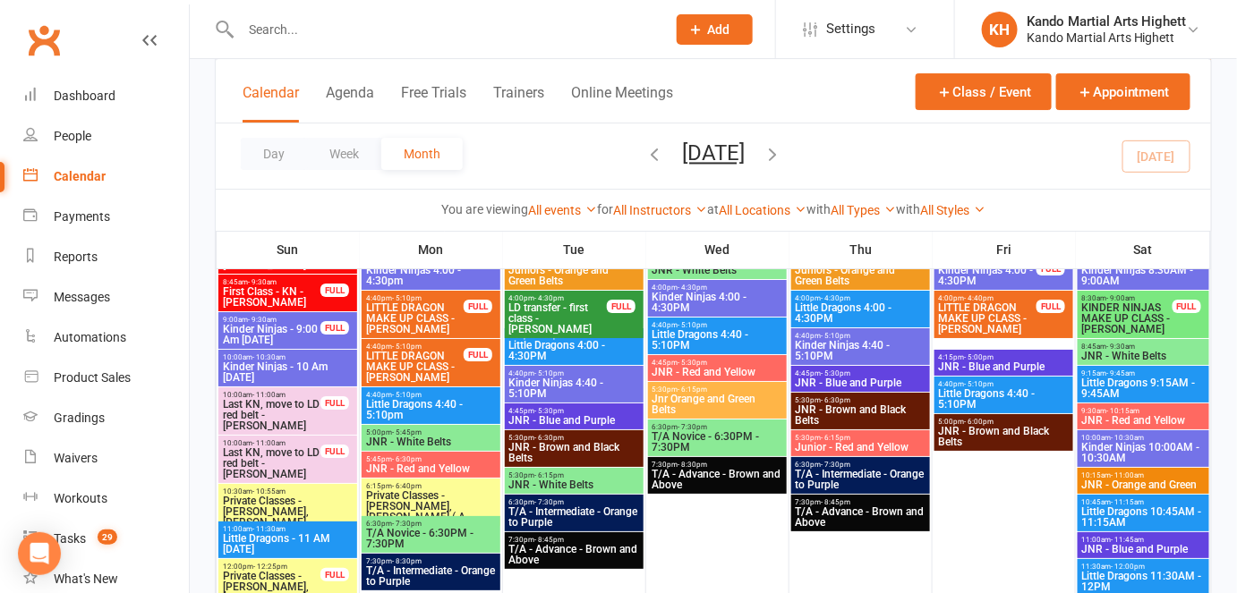
click at [328, 586] on div "12:00pm - 12:25pm Private Classes - [PERSON_NAME], [PERSON_NAME] FULL" at bounding box center [287, 582] width 139 height 47
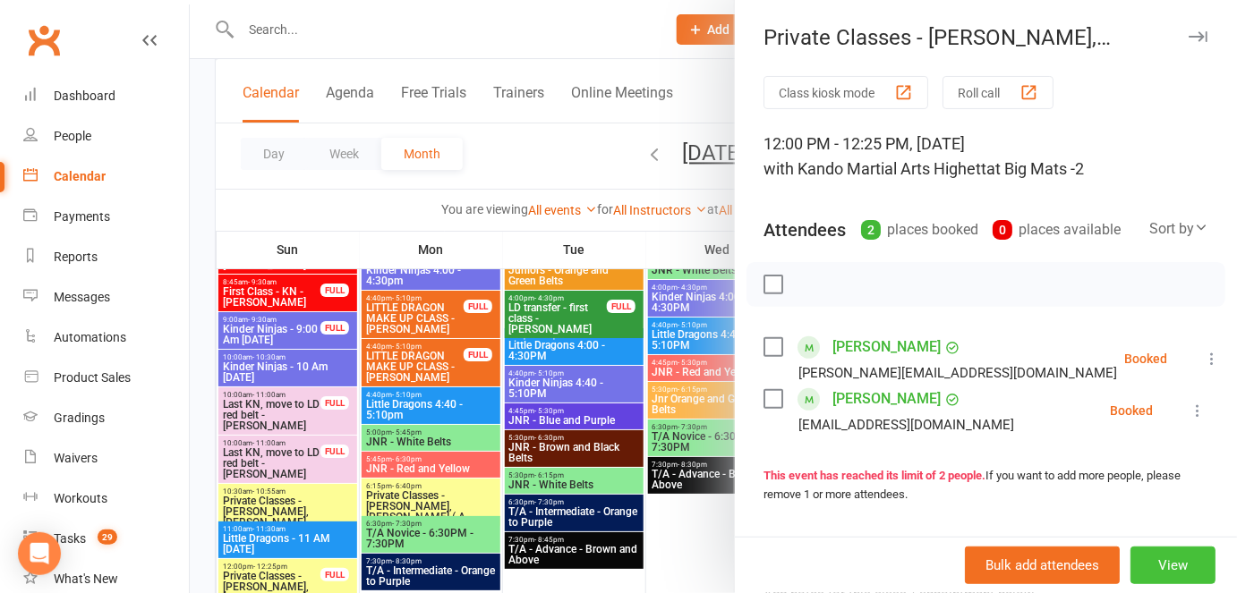
click at [1155, 565] on button "View" at bounding box center [1172, 566] width 85 height 38
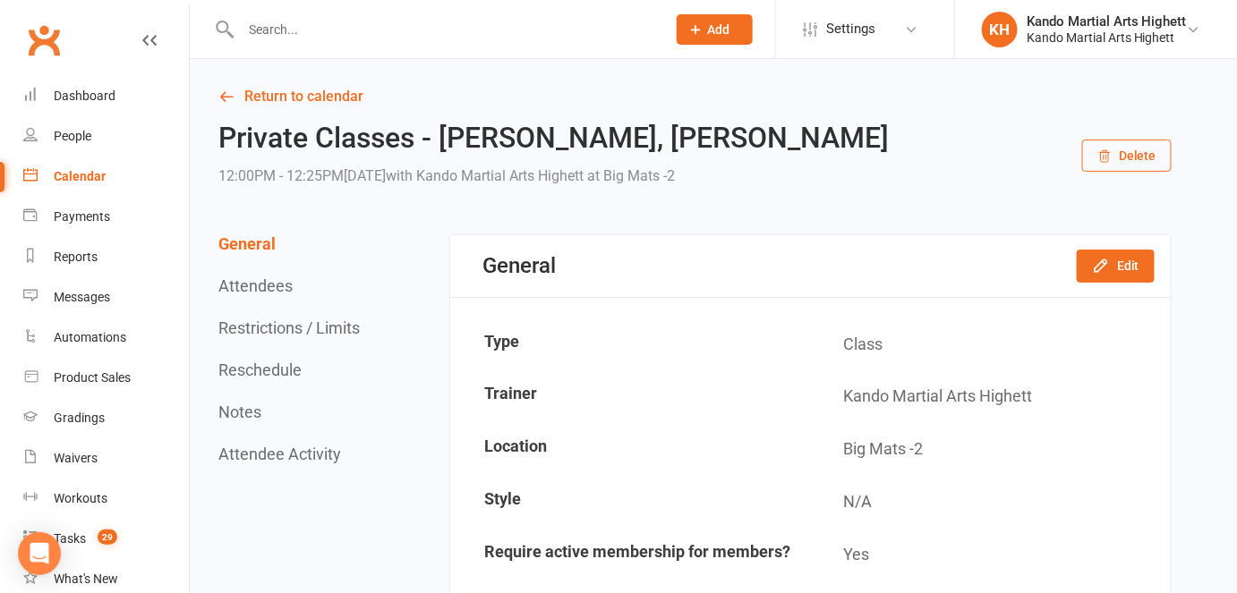
click at [252, 332] on button "Restrictions / Limits" at bounding box center [288, 328] width 141 height 19
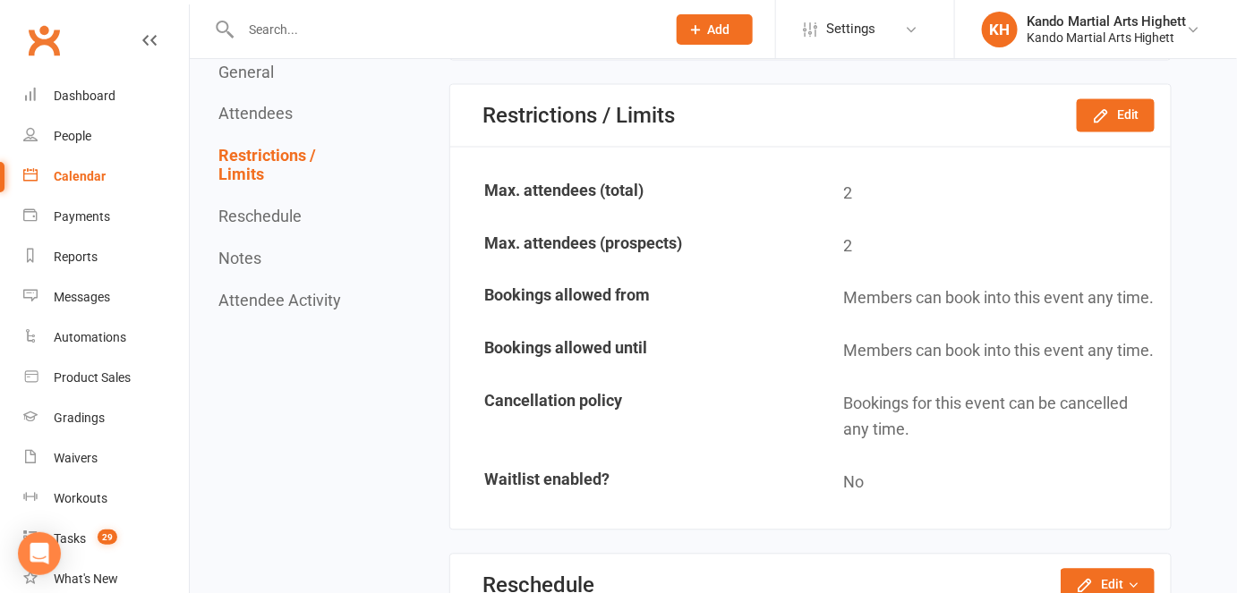
scroll to position [1024, 0]
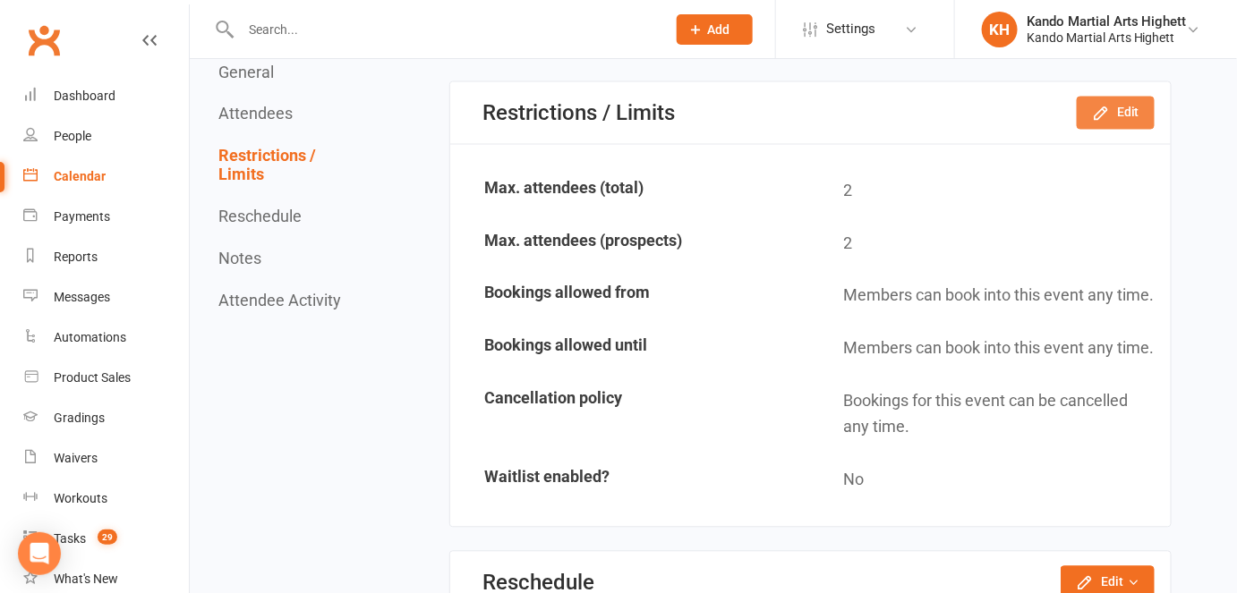
click at [1093, 108] on icon "button" at bounding box center [1101, 114] width 18 height 18
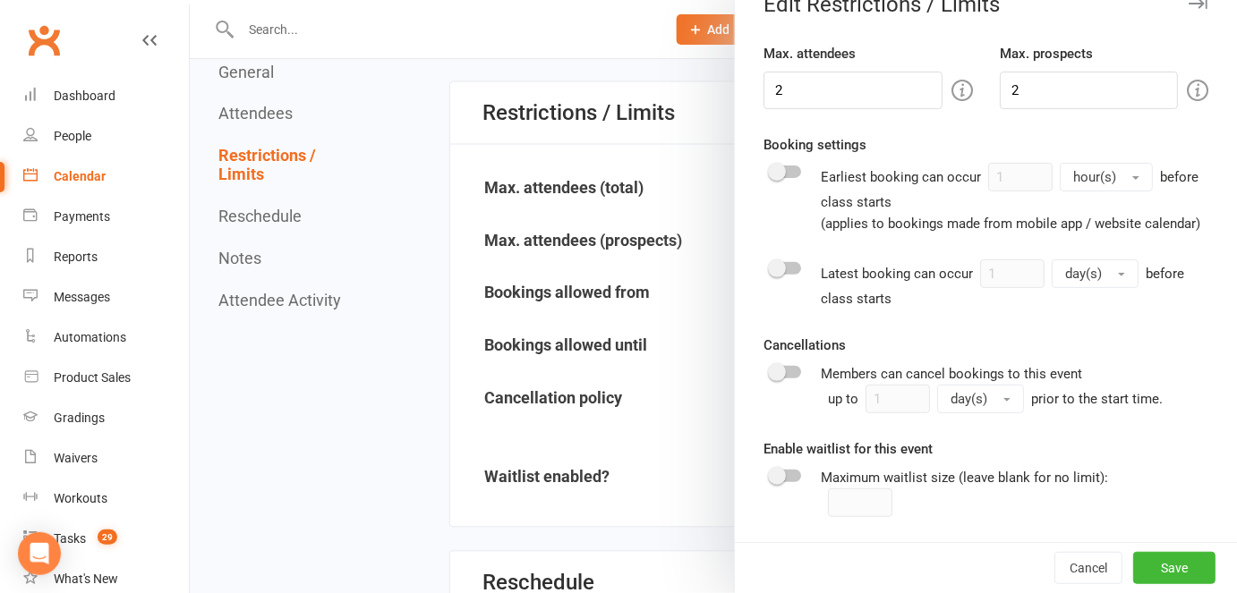
scroll to position [0, 0]
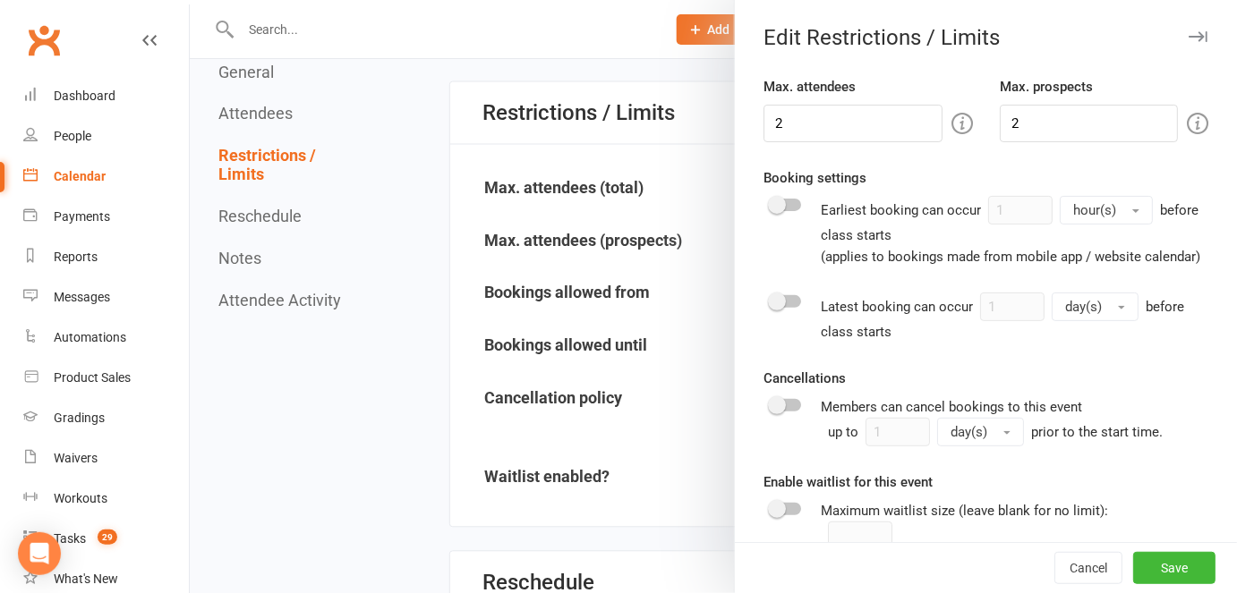
click at [499, 346] on div at bounding box center [713, 296] width 1047 height 593
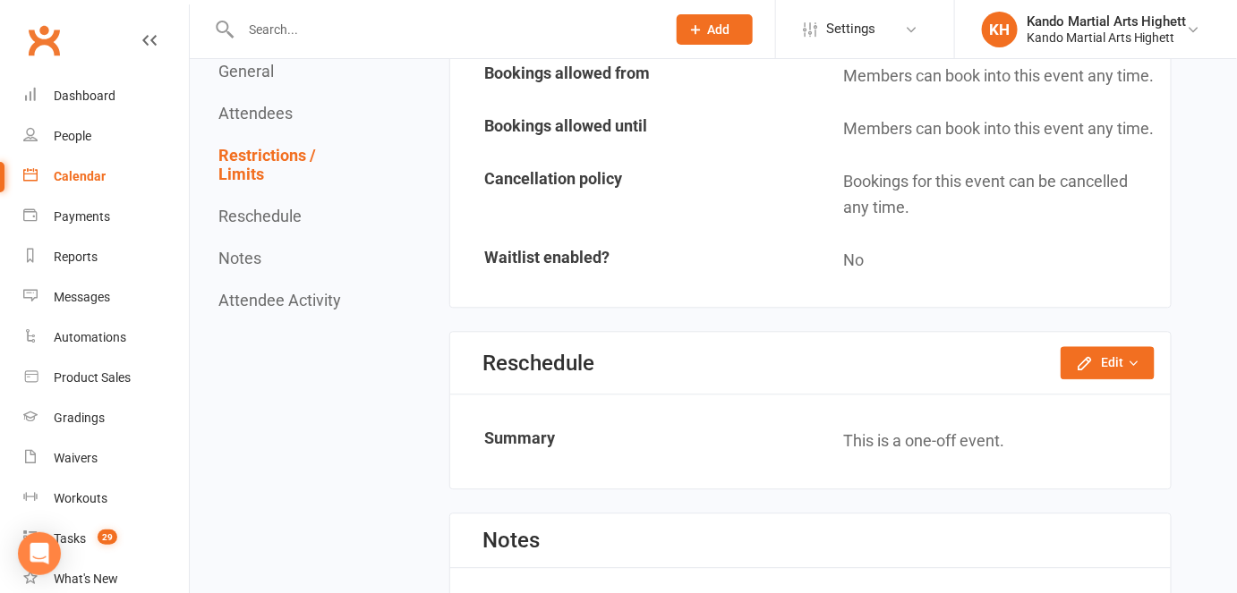
scroll to position [1260, 0]
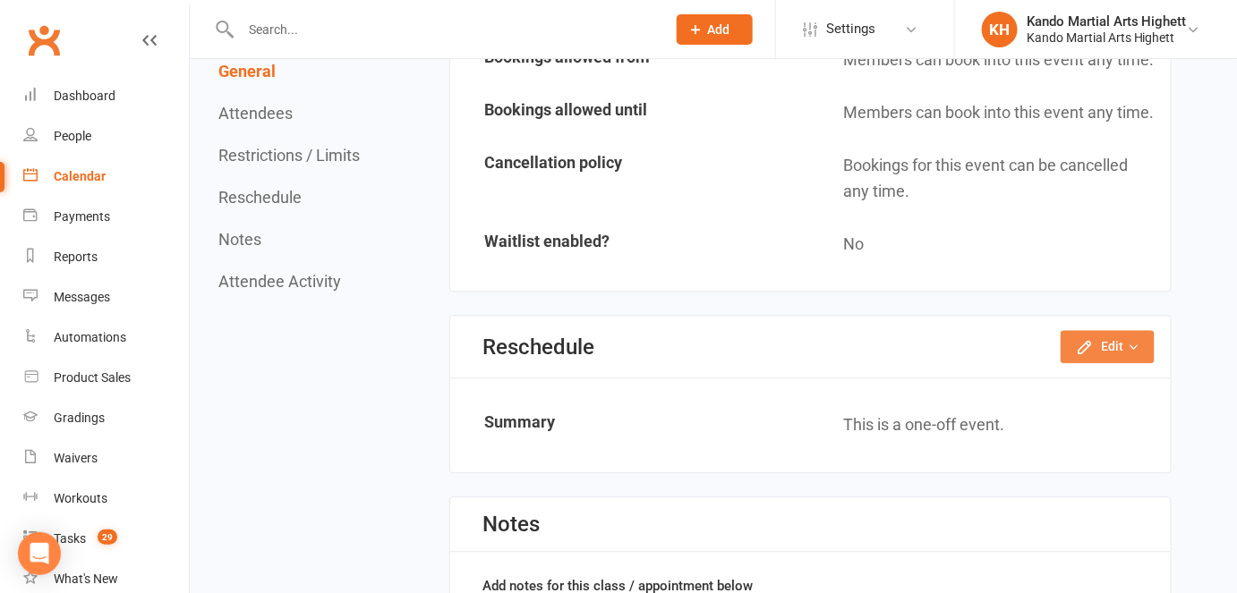
click at [1130, 341] on icon "button" at bounding box center [1133, 347] width 13 height 13
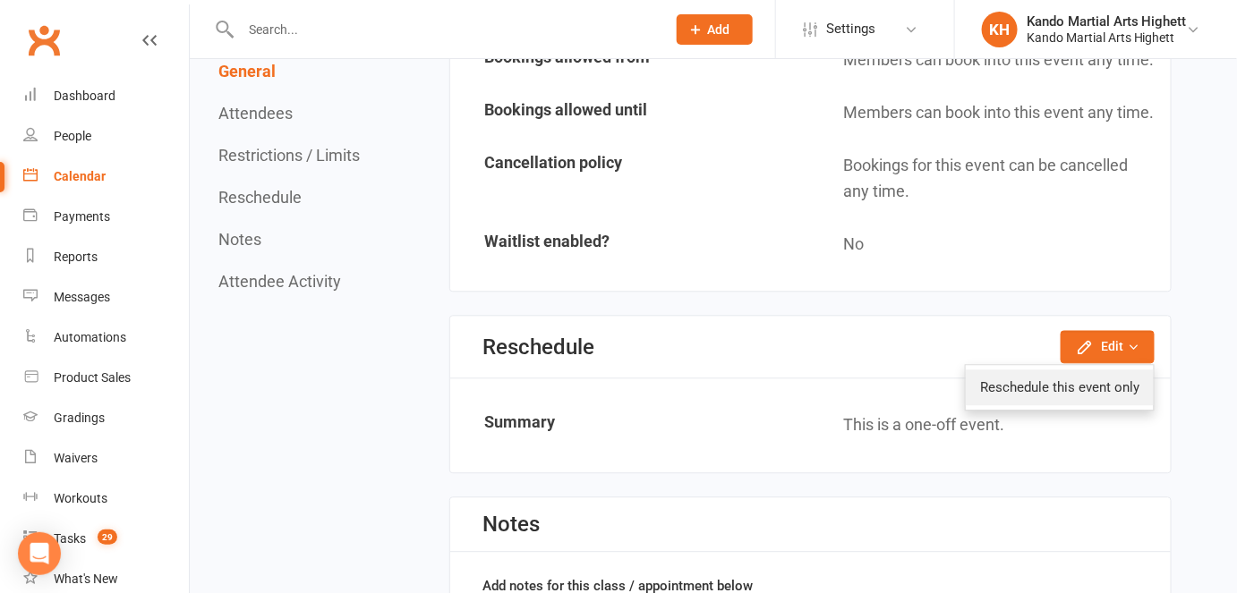
click at [1064, 383] on link "Reschedule this event only" at bounding box center [1060, 388] width 188 height 36
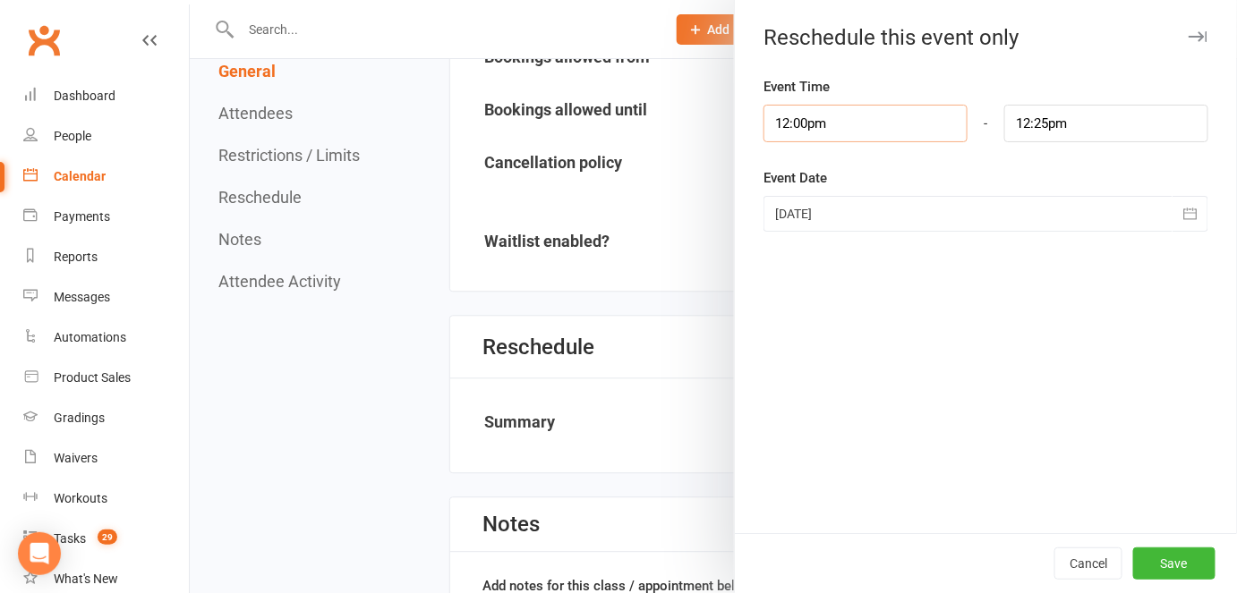
click at [817, 124] on input "12:00pm" at bounding box center [865, 124] width 204 height 38
type input "11:30am"
type input "11:55am"
click at [804, 170] on li "11:30am" at bounding box center [807, 165] width 86 height 27
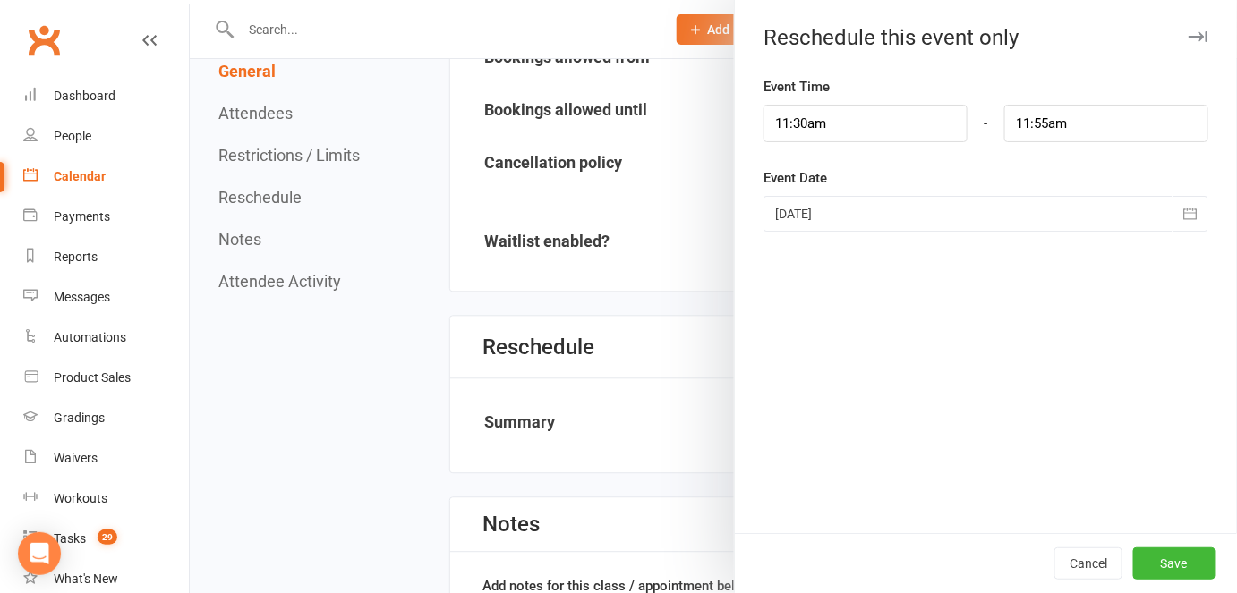
click at [1019, 165] on div "Event Time 11:30am 12:00am 12:15am 12:30am 12:45am 1:00am 1:15am 1:30am 1:45am …" at bounding box center [986, 304] width 502 height 457
click at [1178, 563] on button "Save" at bounding box center [1174, 564] width 82 height 32
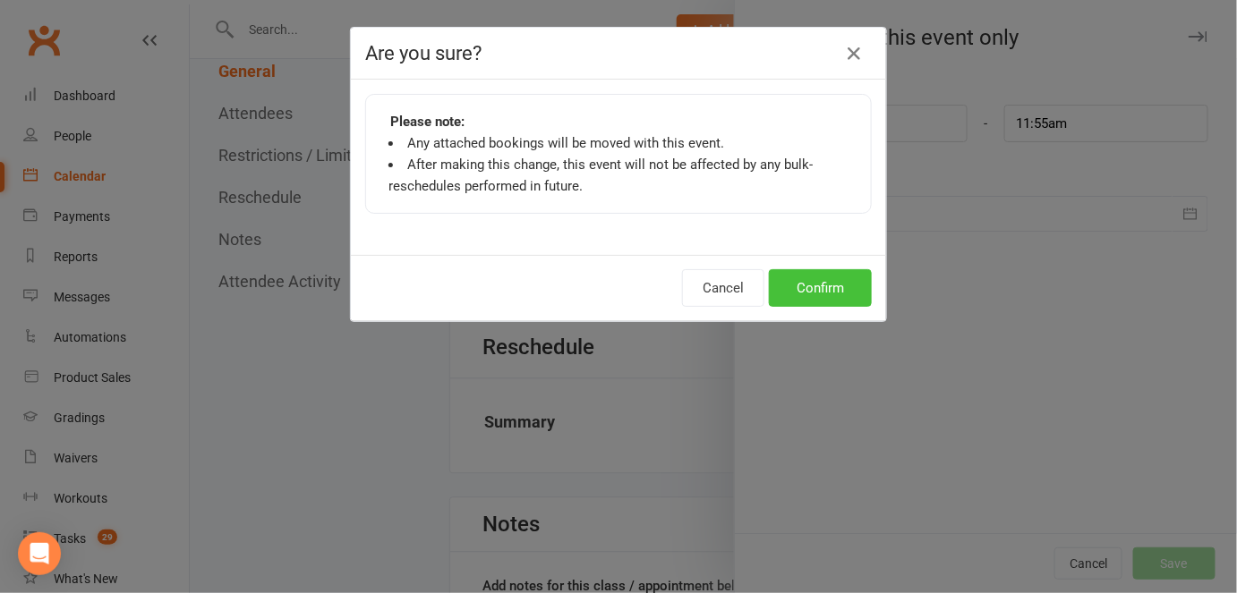
click at [837, 284] on button "Confirm" at bounding box center [820, 288] width 103 height 38
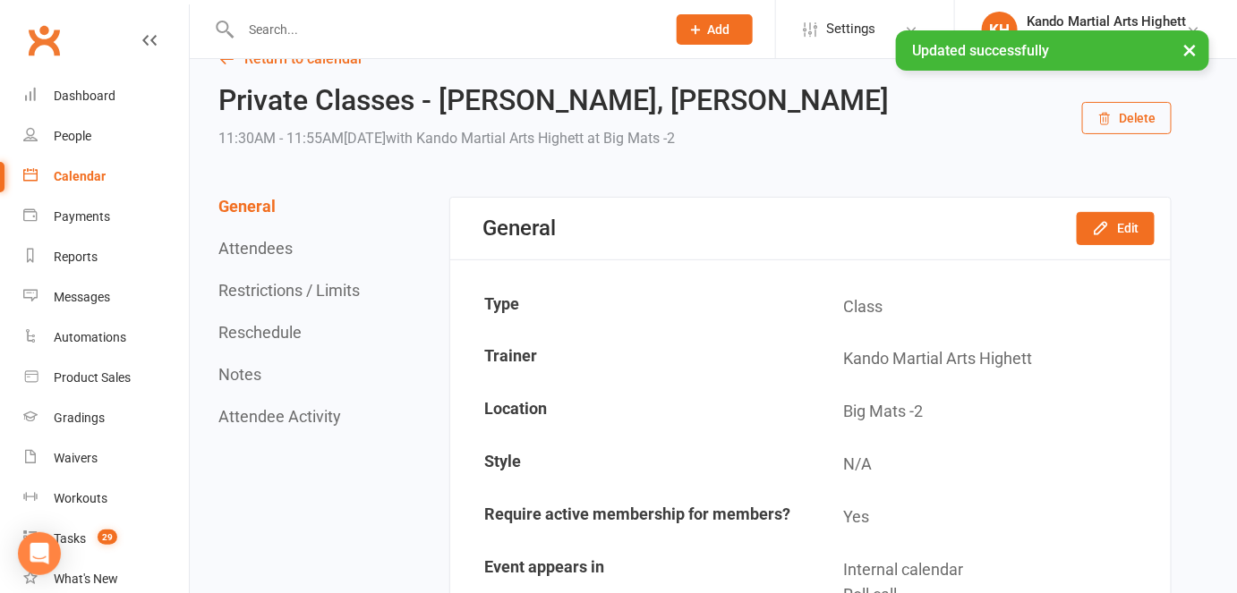
scroll to position [0, 0]
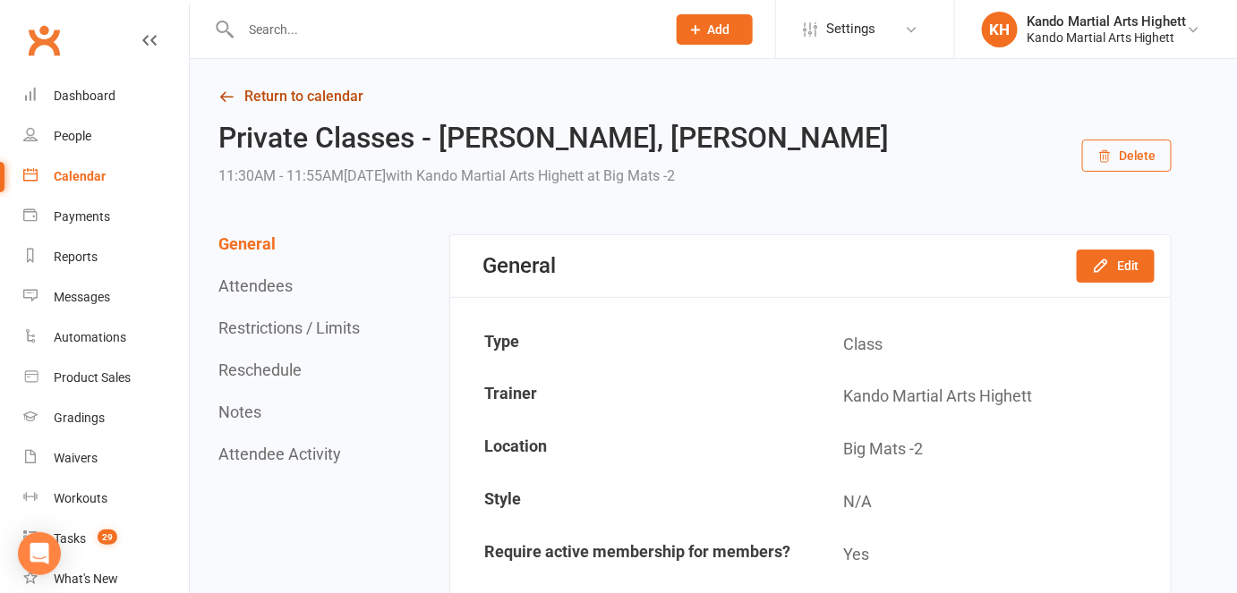
click at [287, 96] on link "Return to calendar" at bounding box center [694, 96] width 953 height 25
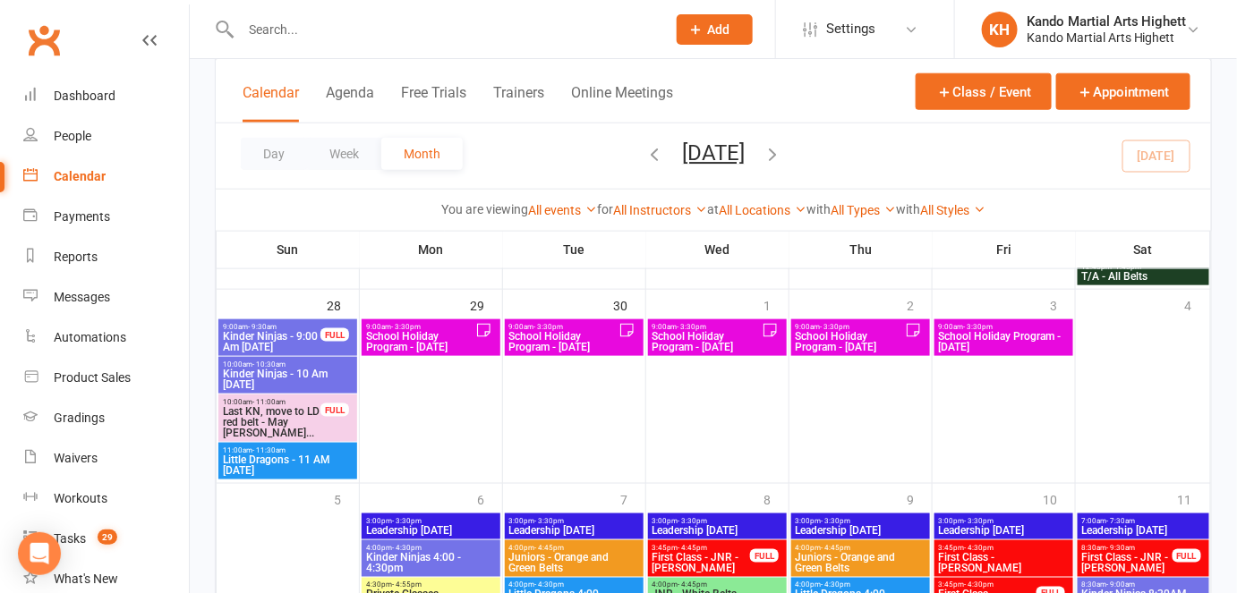
scroll to position [2819, 0]
click at [718, 355] on div "9:00am - 3:30pm School Holiday Program - [DATE]" at bounding box center [717, 338] width 139 height 37
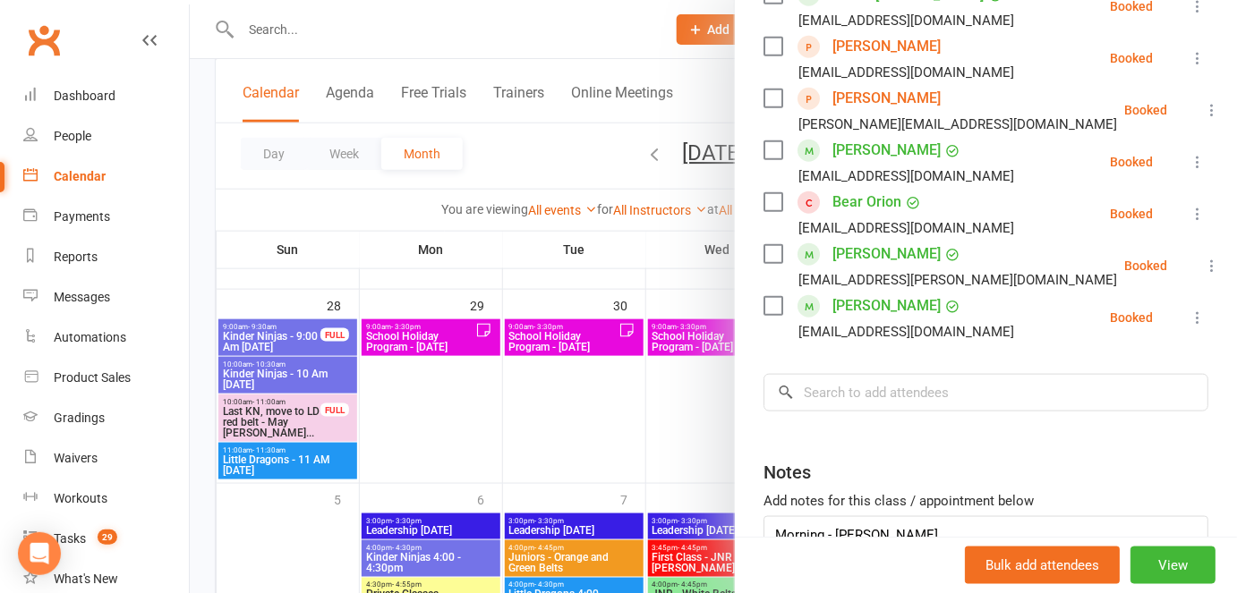
scroll to position [510, 0]
click at [935, 389] on input "search" at bounding box center [985, 391] width 445 height 38
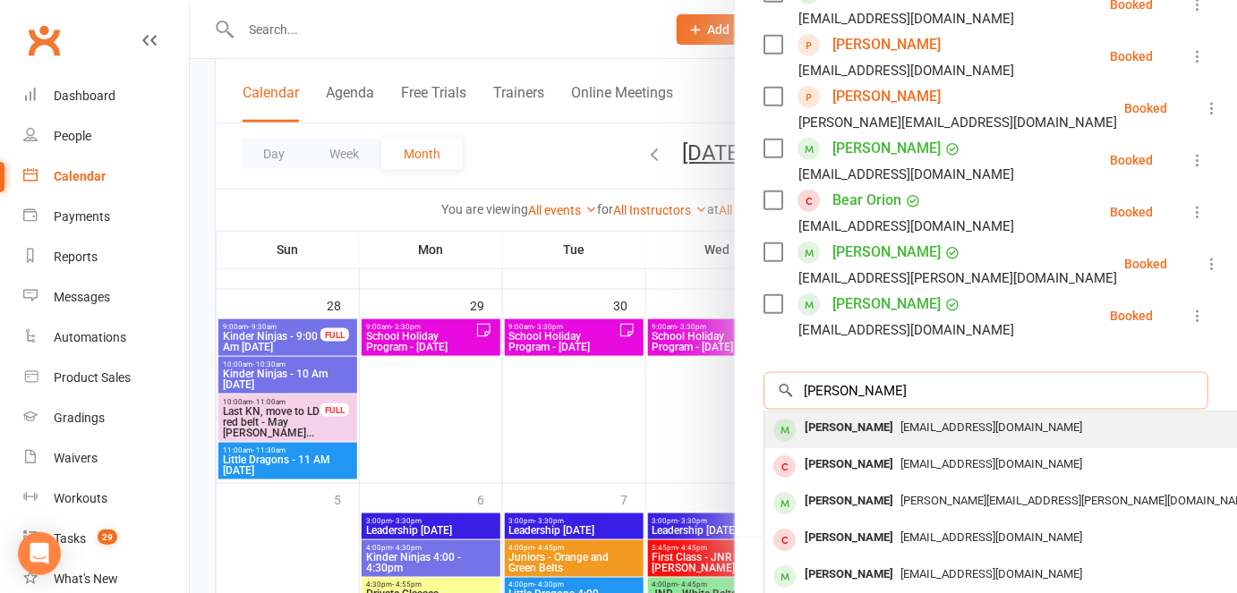
type input "[PERSON_NAME]"
click at [964, 430] on span "[EMAIL_ADDRESS][DOMAIN_NAME]" at bounding box center [991, 427] width 182 height 13
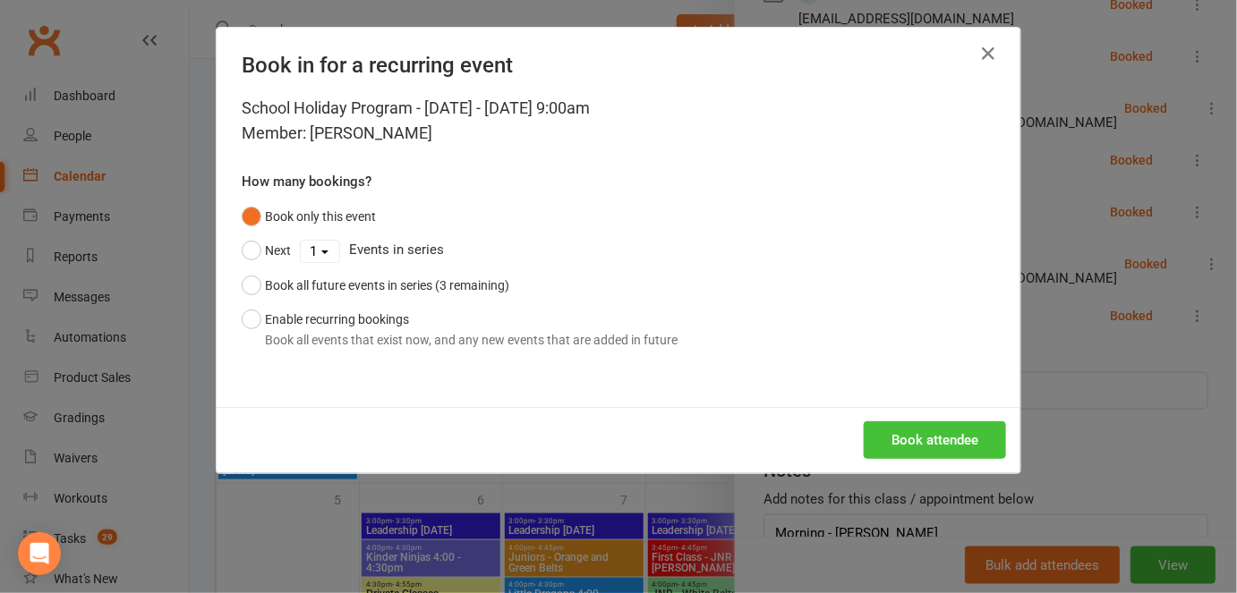
click at [942, 437] on button "Book attendee" at bounding box center [935, 441] width 142 height 38
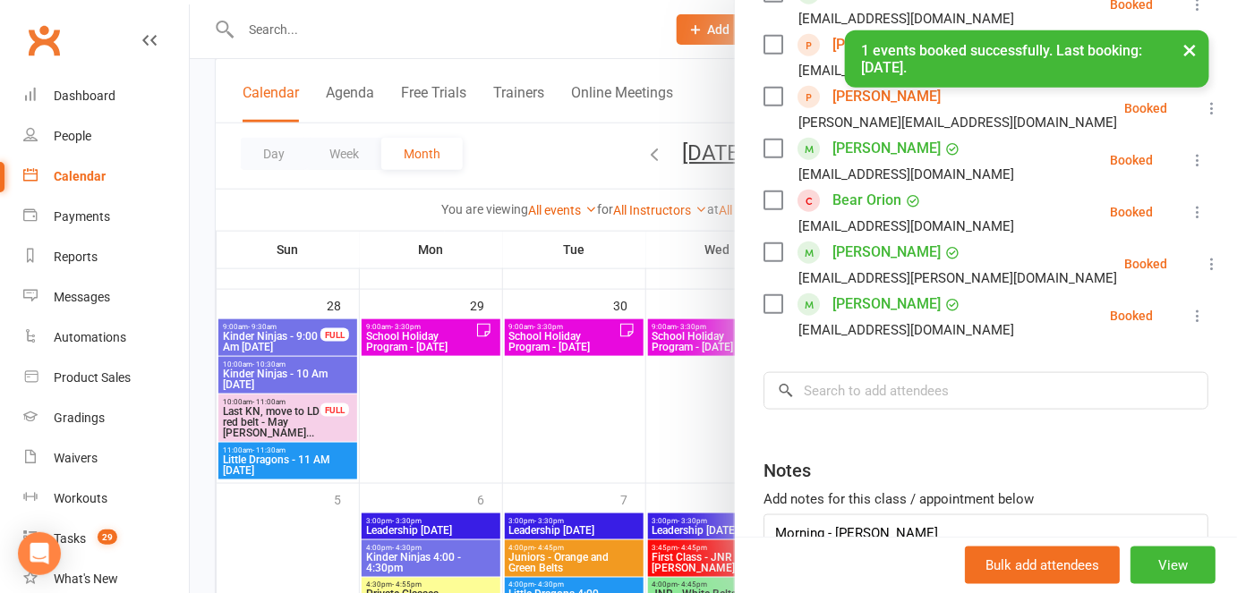
scroll to position [562, 0]
click at [944, 403] on input "search" at bounding box center [985, 391] width 445 height 38
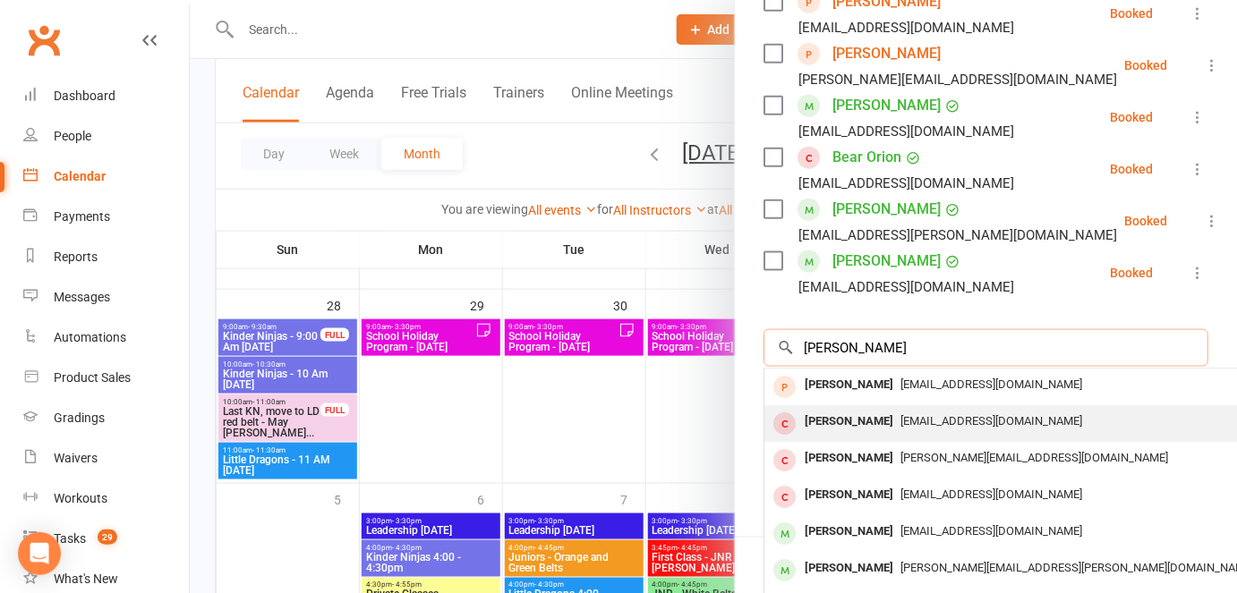
scroll to position [602, 0]
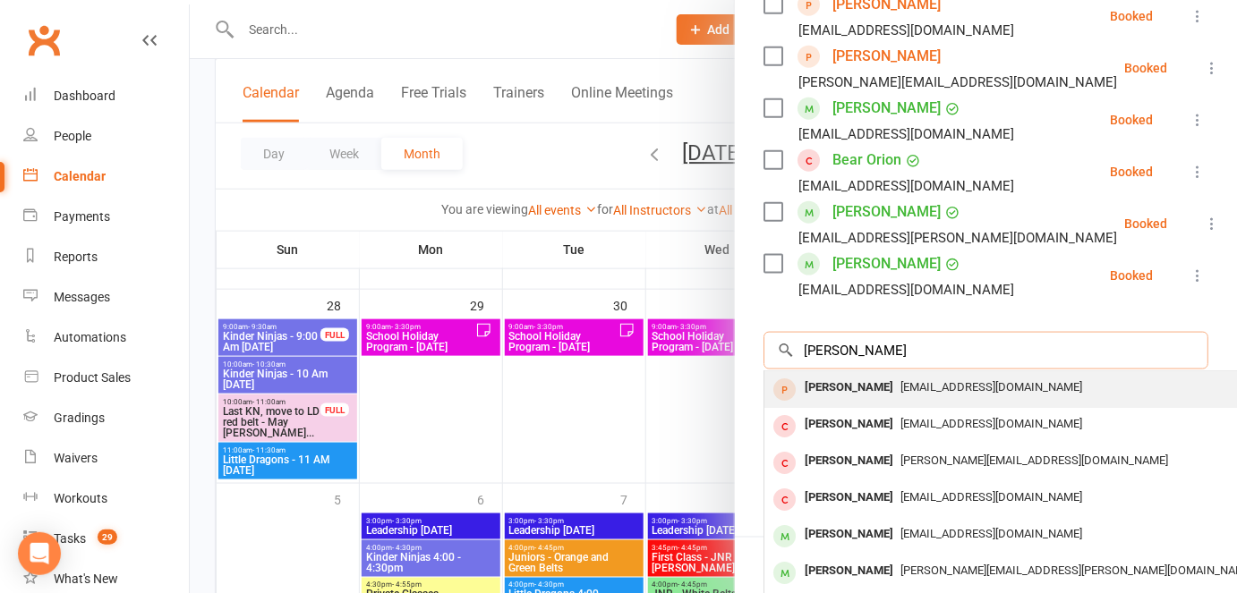
type input "[PERSON_NAME]"
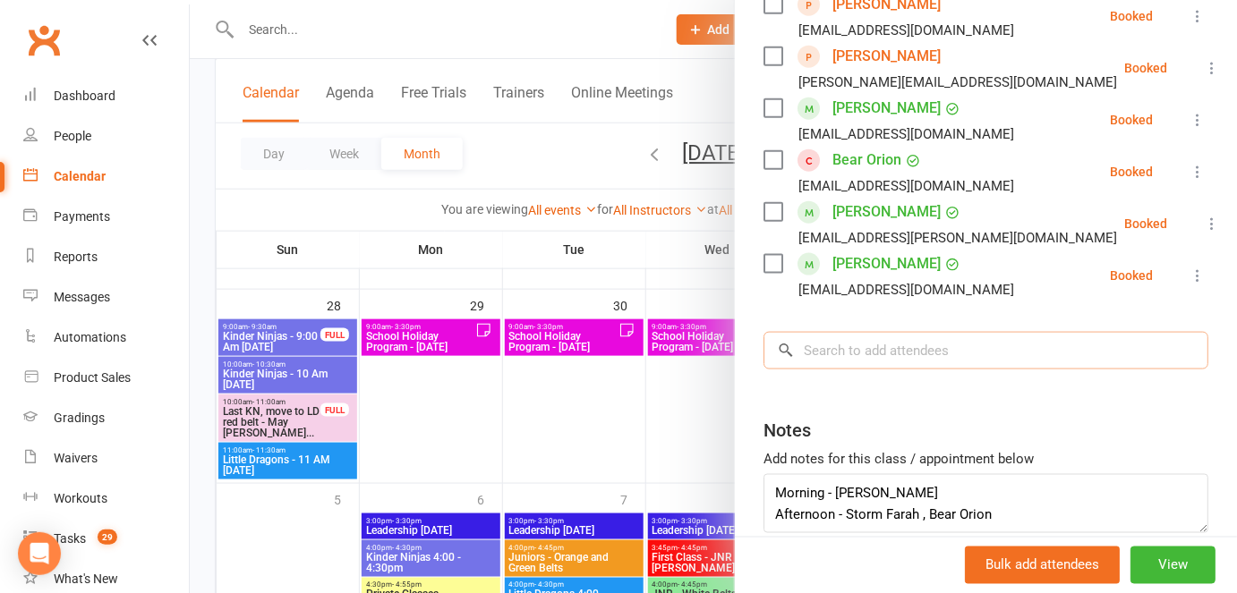
click at [854, 346] on input "search" at bounding box center [985, 351] width 445 height 38
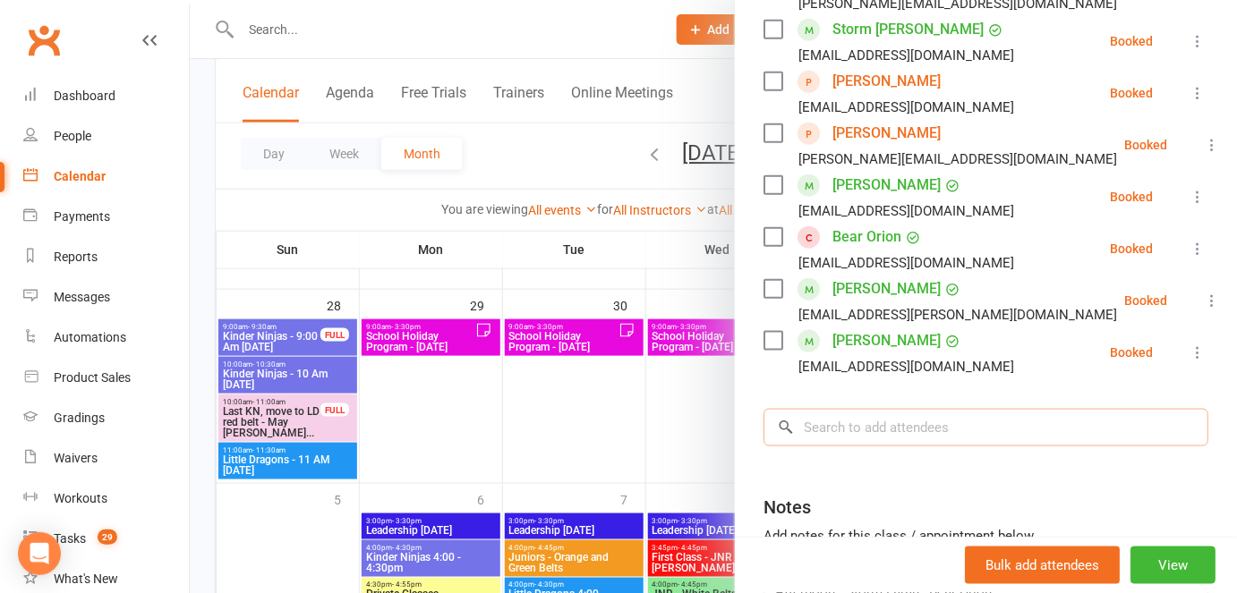
scroll to position [539, 0]
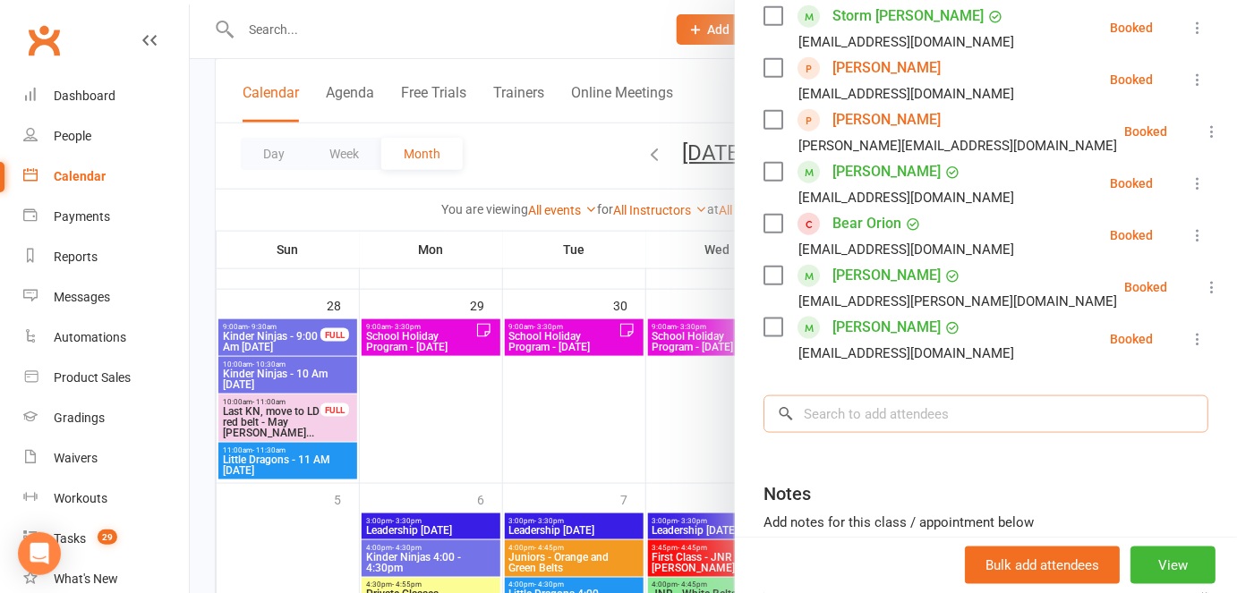
click at [911, 399] on input "search" at bounding box center [985, 415] width 445 height 38
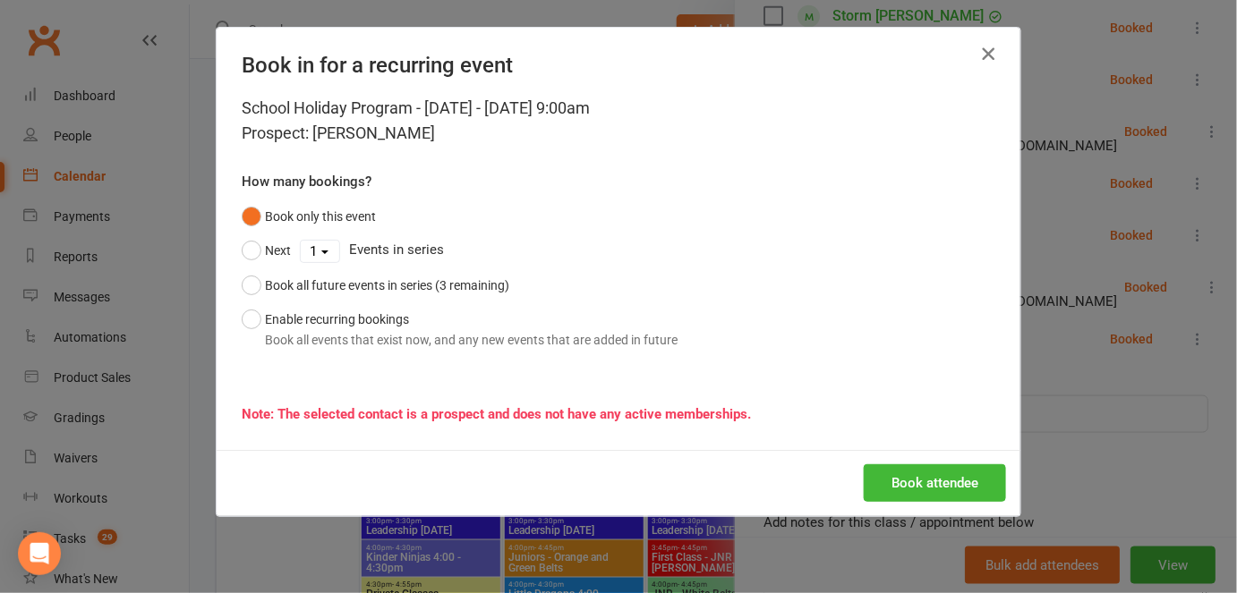
click at [986, 50] on icon "button" at bounding box center [987, 53] width 21 height 21
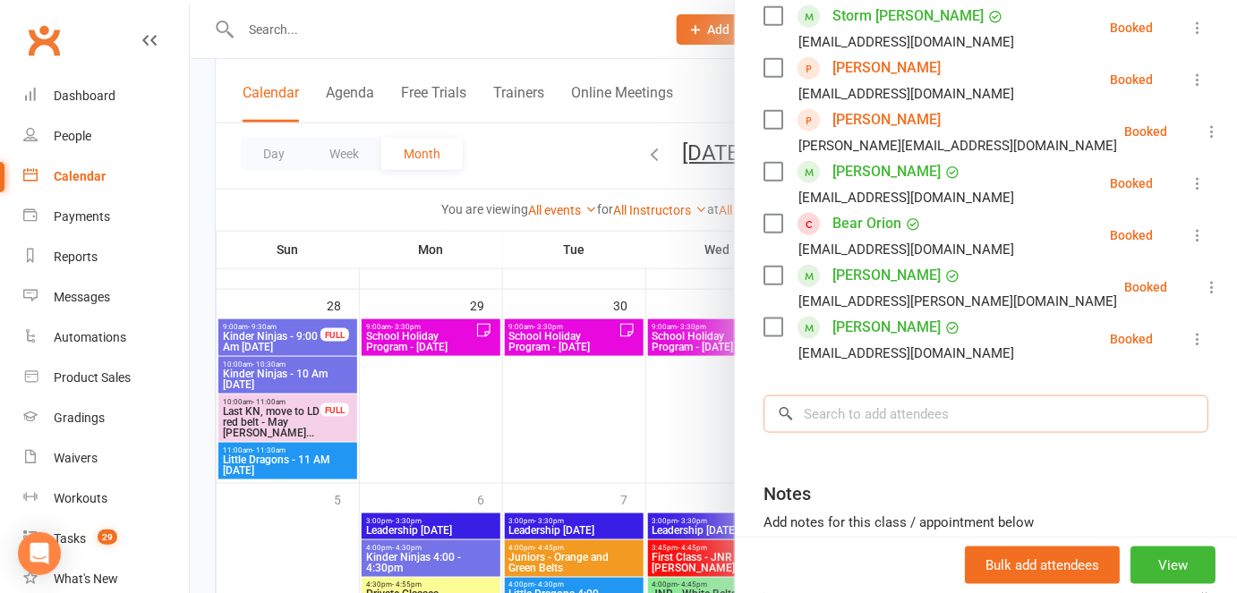
click at [870, 414] on input "search" at bounding box center [985, 415] width 445 height 38
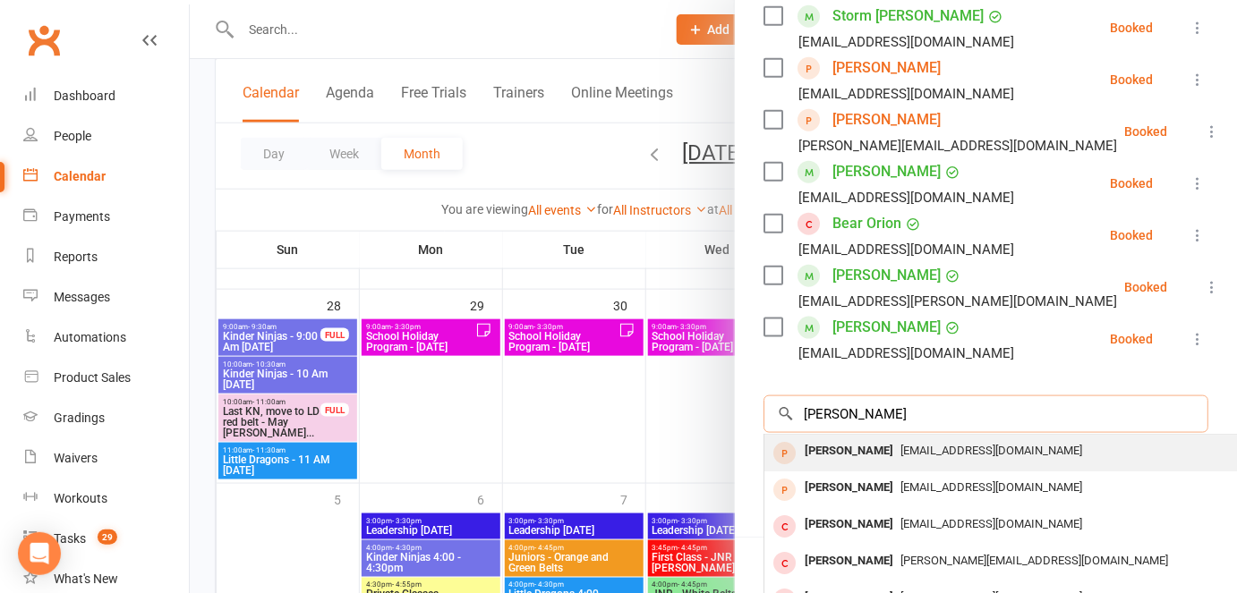
type input "[PERSON_NAME]"
click at [900, 452] on span "[EMAIL_ADDRESS][DOMAIN_NAME]" at bounding box center [991, 450] width 182 height 13
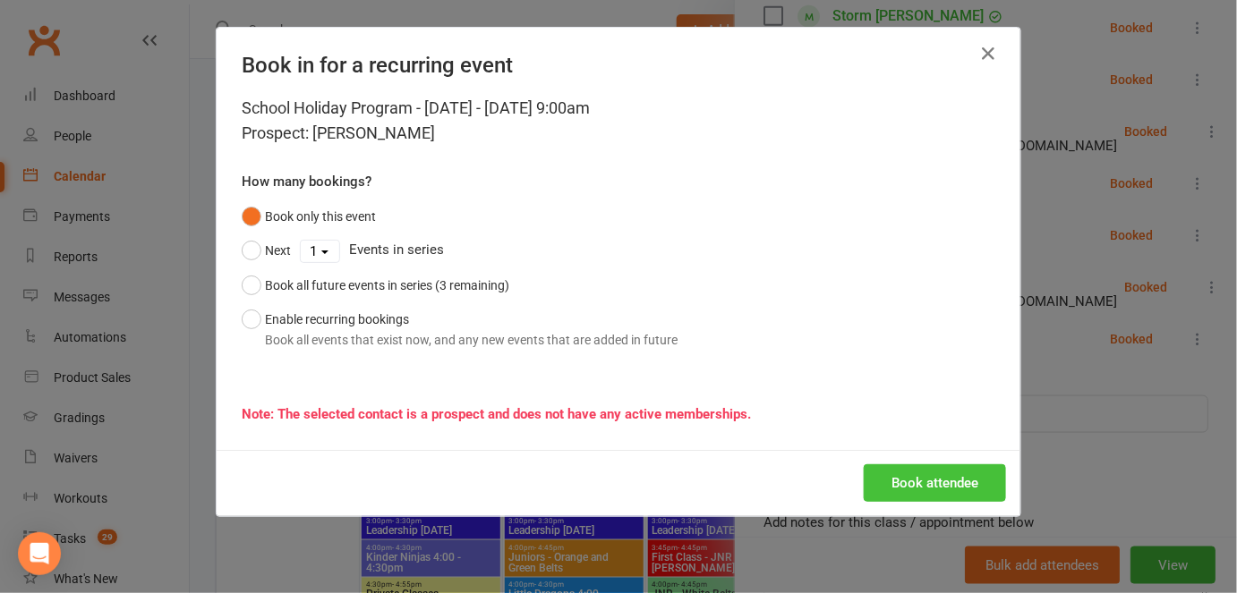
click at [907, 478] on button "Book attendee" at bounding box center [935, 484] width 142 height 38
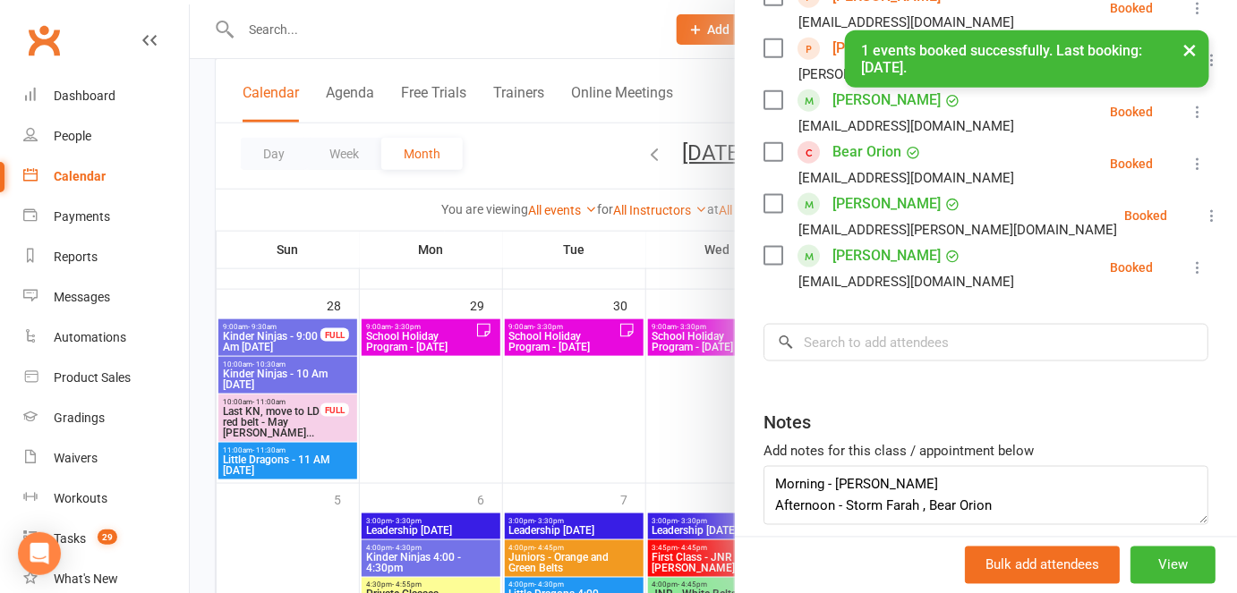
scroll to position [738, 0]
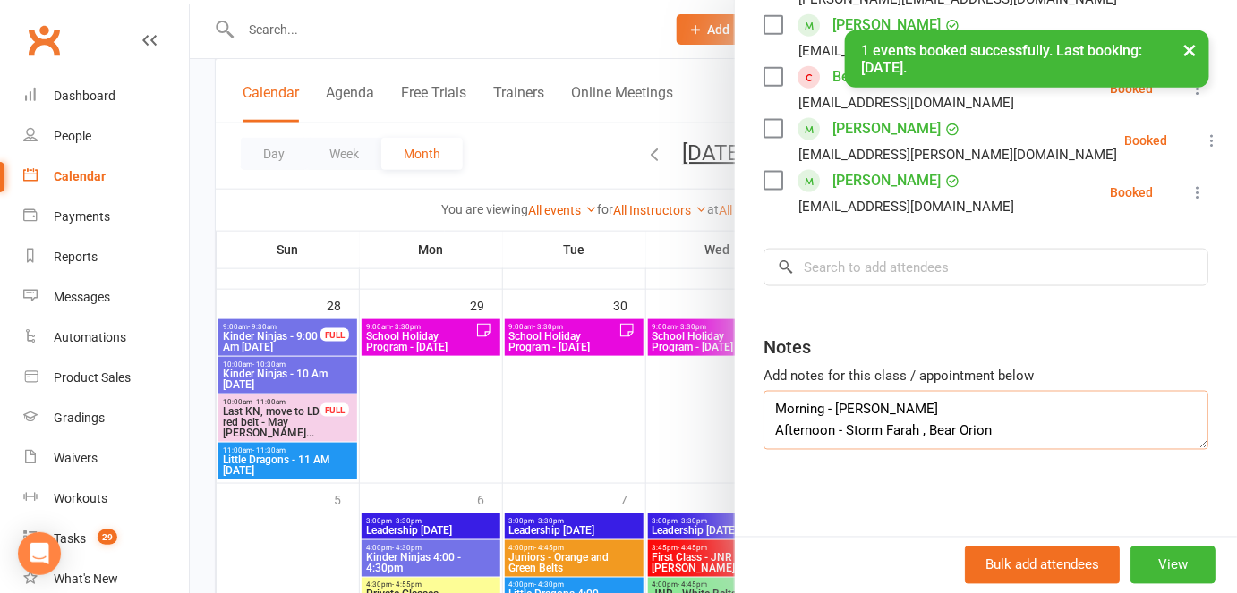
click at [1030, 422] on textarea "Morning - [PERSON_NAME] Afternoon - Storm Farah , Bear Orion" at bounding box center [985, 420] width 445 height 59
click at [1011, 397] on textarea "Morning - [PERSON_NAME] Afternoon - Storm Farah , Bear Orion" at bounding box center [985, 420] width 445 height 59
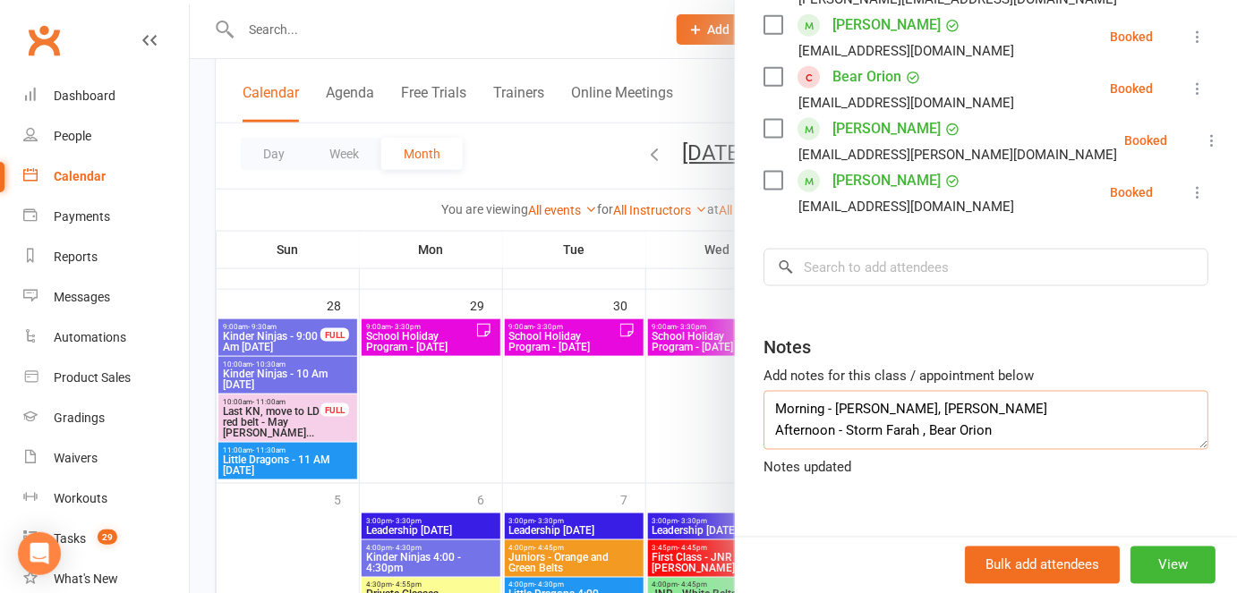
click at [954, 411] on textarea "Morning - [PERSON_NAME], [PERSON_NAME] Afternoon - Storm Farah , Bear Orion" at bounding box center [985, 420] width 445 height 59
type textarea "Morning - [PERSON_NAME], [PERSON_NAME] & [PERSON_NAME] Afternoon - Storm Farah …"
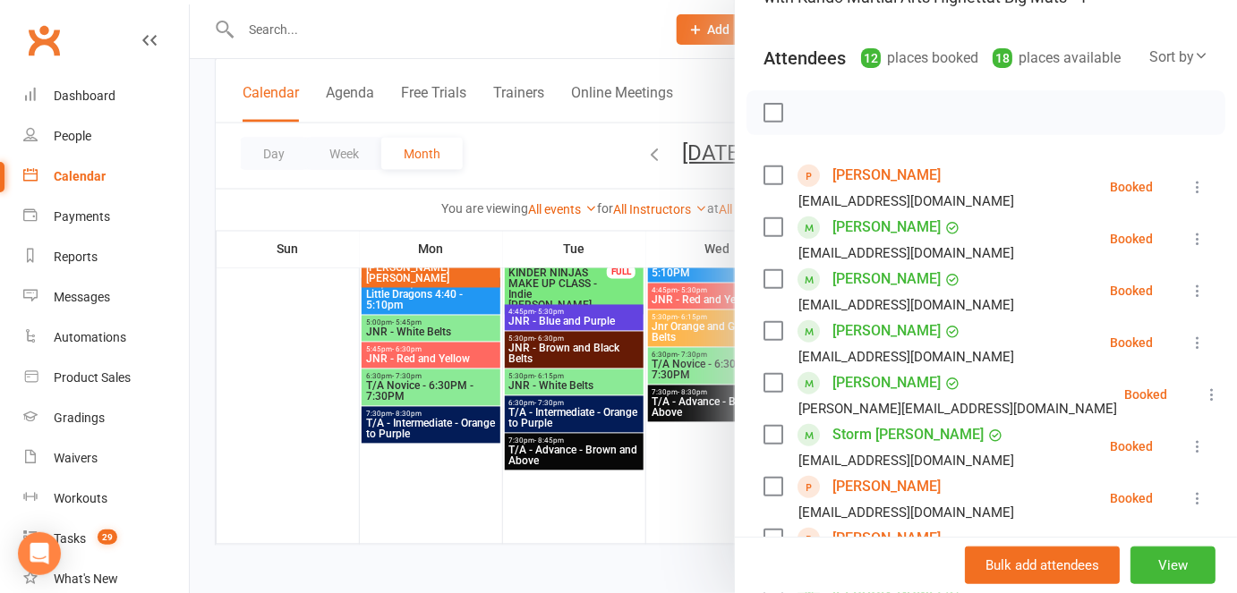
scroll to position [172, 0]
click at [526, 499] on div at bounding box center [713, 296] width 1047 height 593
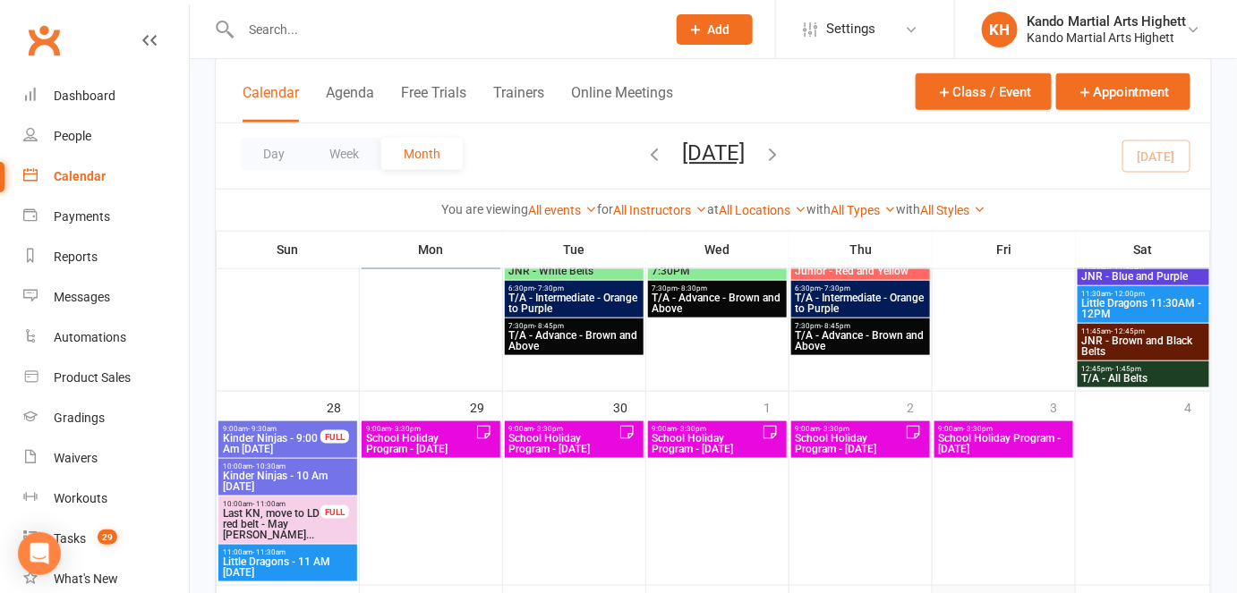
scroll to position [2723, 0]
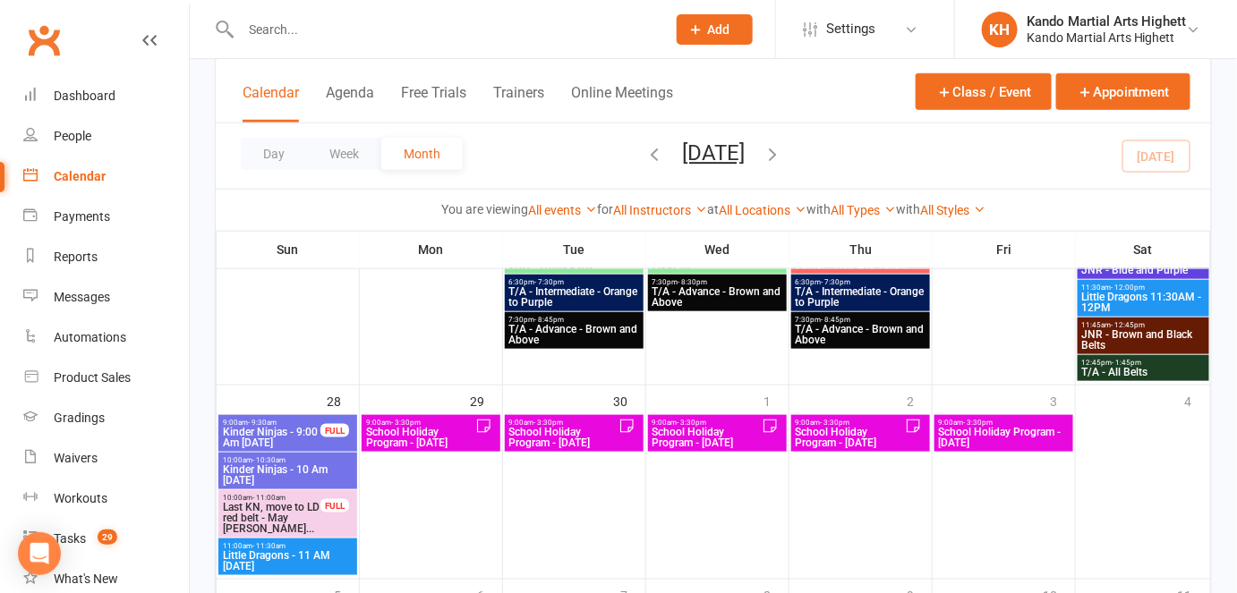
click at [695, 428] on span "School Holiday Program - [DATE]" at bounding box center [707, 437] width 110 height 21
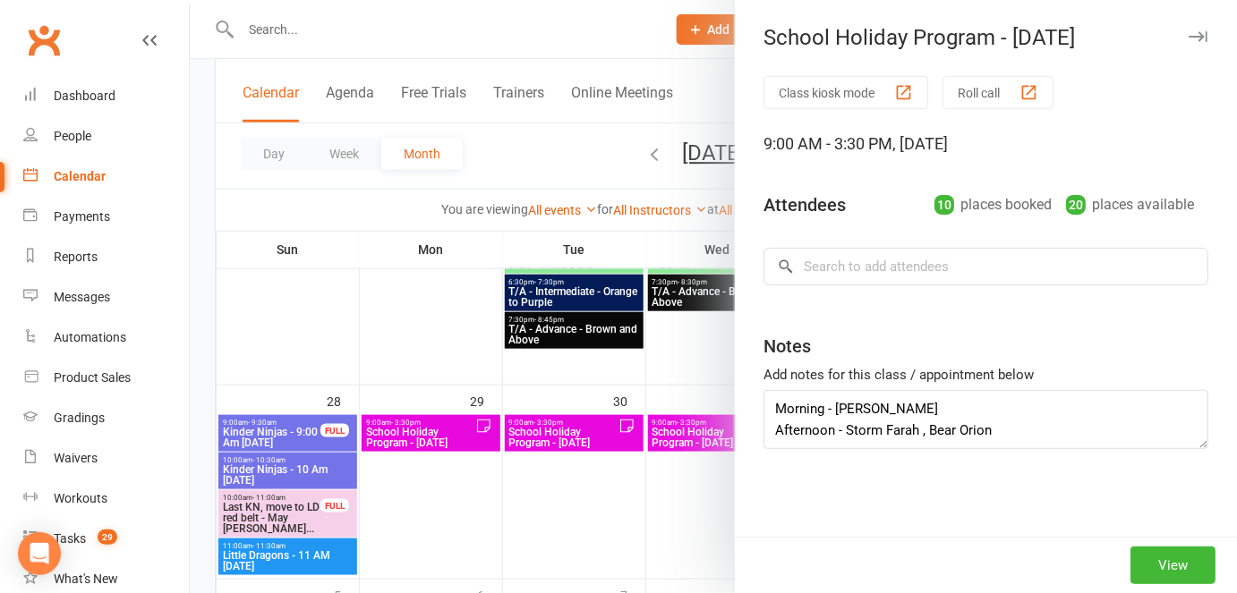
type textarea "Morning - [PERSON_NAME], [PERSON_NAME] & [PERSON_NAME] Afternoon - Storm Farah …"
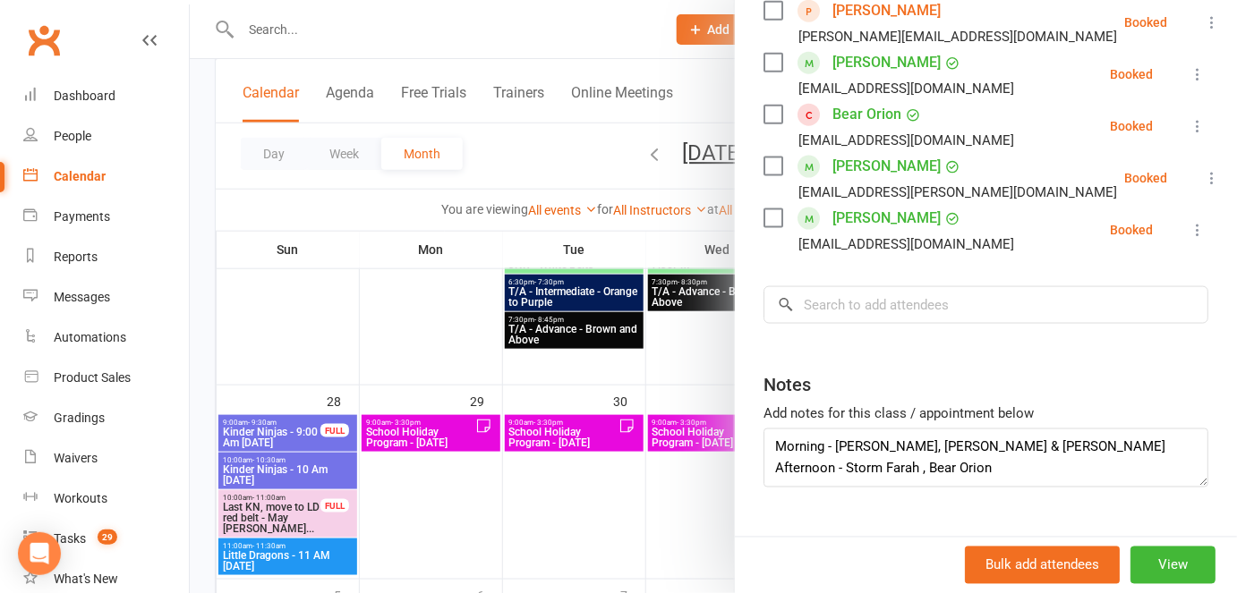
scroll to position [699, 0]
click at [864, 306] on input "search" at bounding box center [985, 306] width 445 height 38
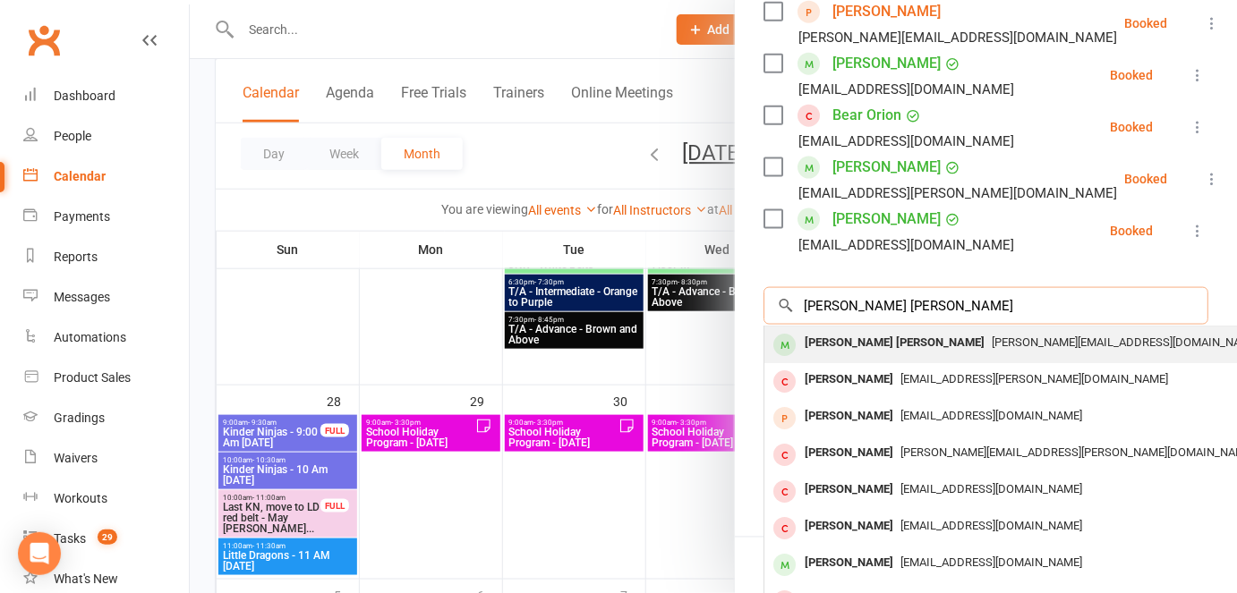
type input "[PERSON_NAME] [PERSON_NAME]"
click at [875, 342] on div "[PERSON_NAME] [PERSON_NAME]" at bounding box center [894, 343] width 194 height 26
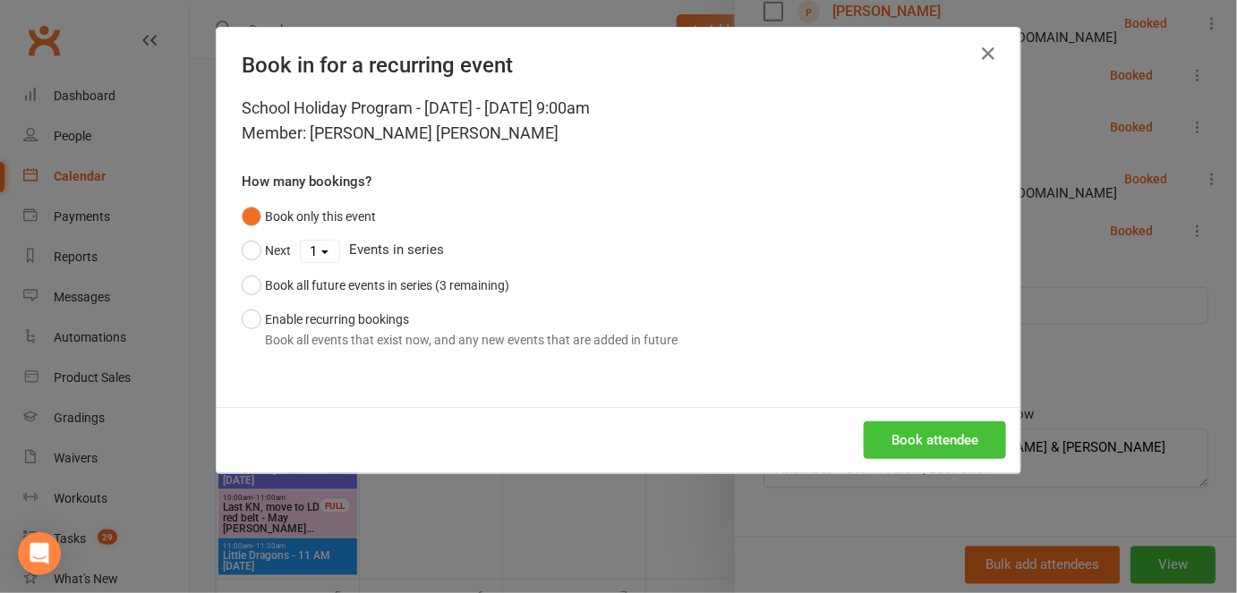
click at [920, 432] on button "Book attendee" at bounding box center [935, 441] width 142 height 38
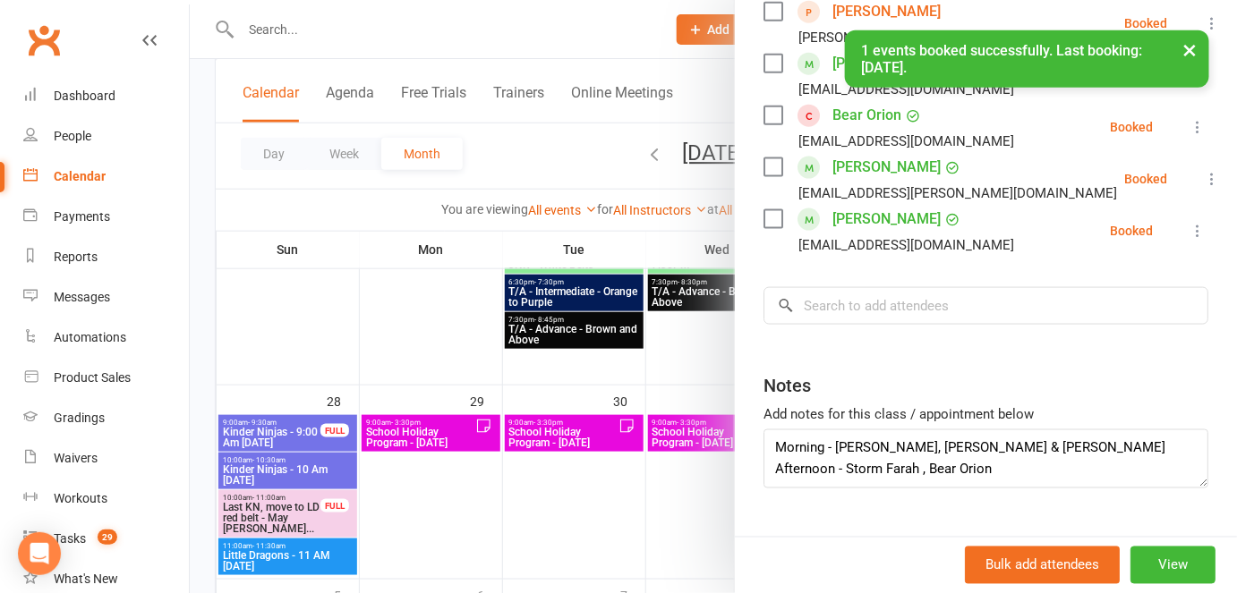
scroll to position [751, 0]
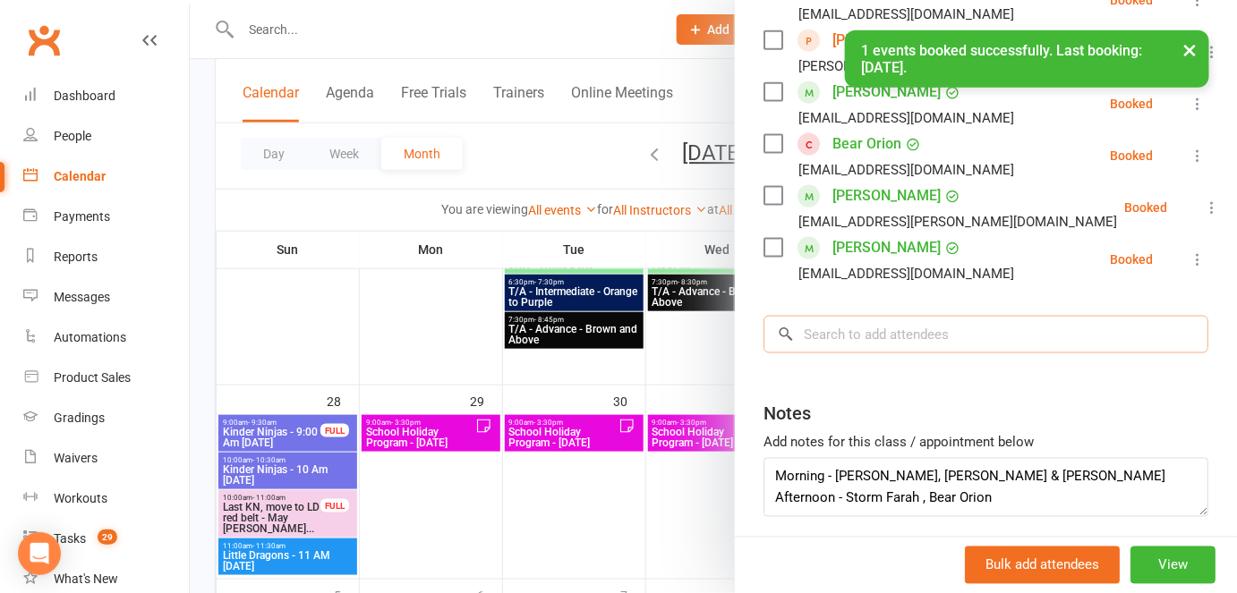
click at [858, 316] on input "search" at bounding box center [985, 335] width 445 height 38
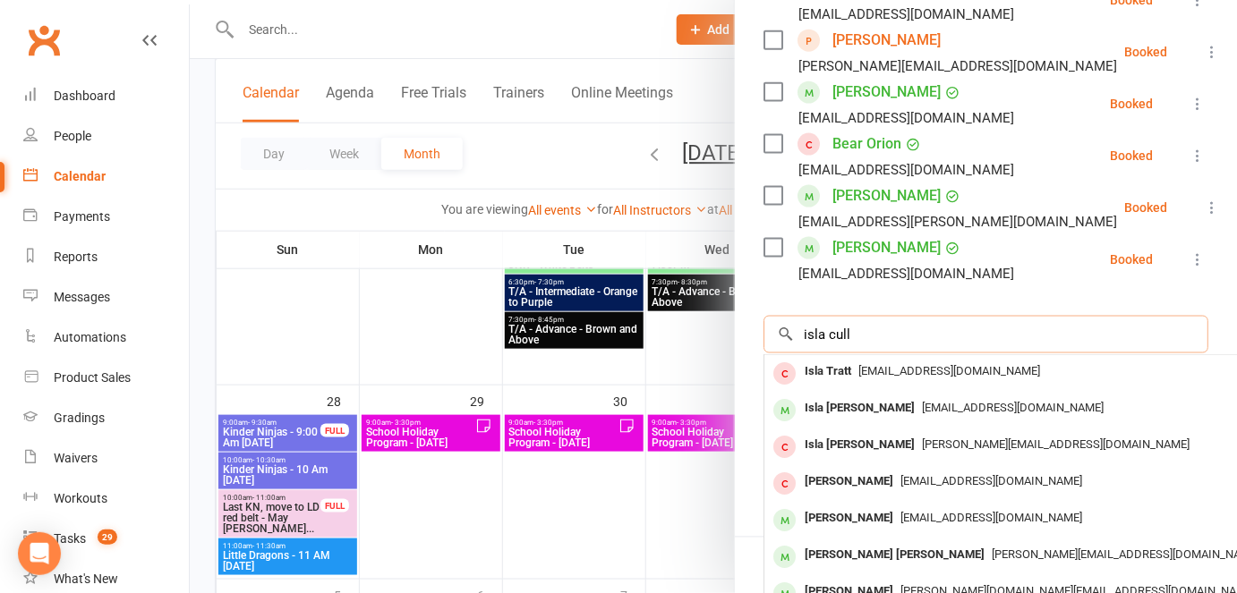
type input "isla cull"
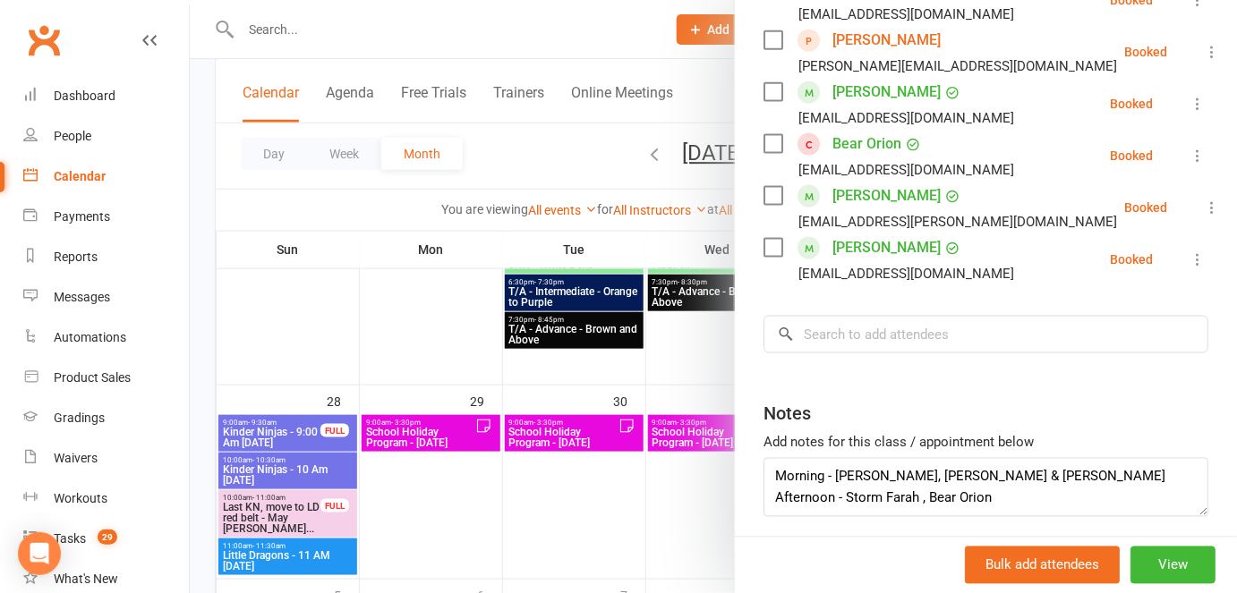
click at [14, 27] on div "Clubworx" at bounding box center [94, 51] width 189 height 66
click at [48, 38] on link "Clubworx" at bounding box center [43, 40] width 45 height 45
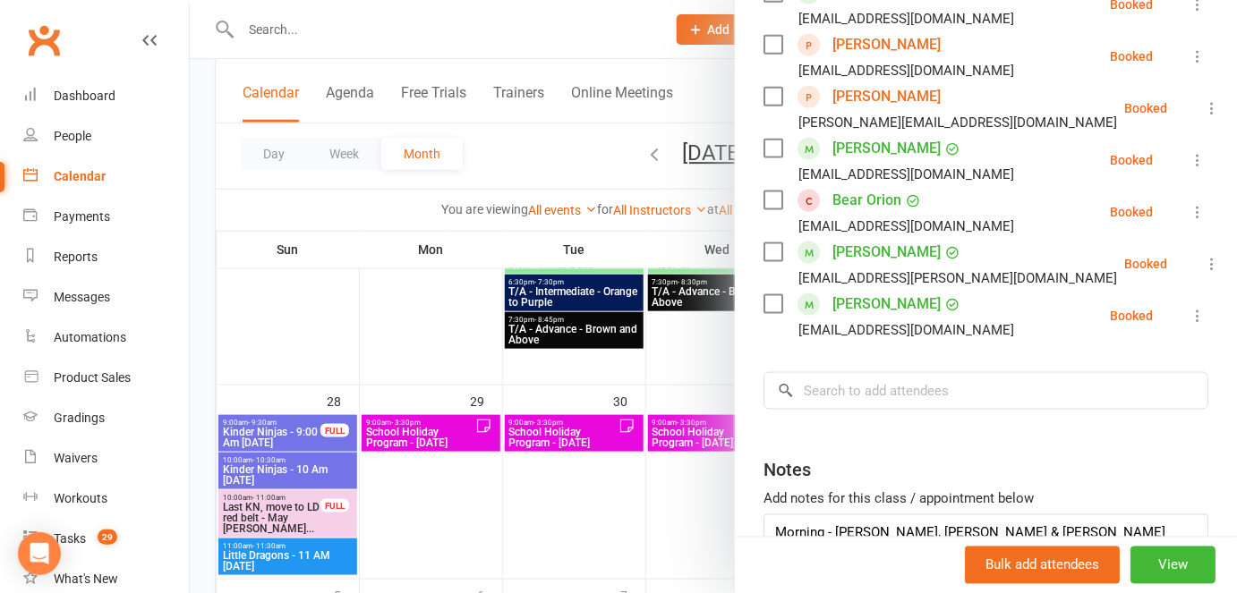
scroll to position [702, 0]
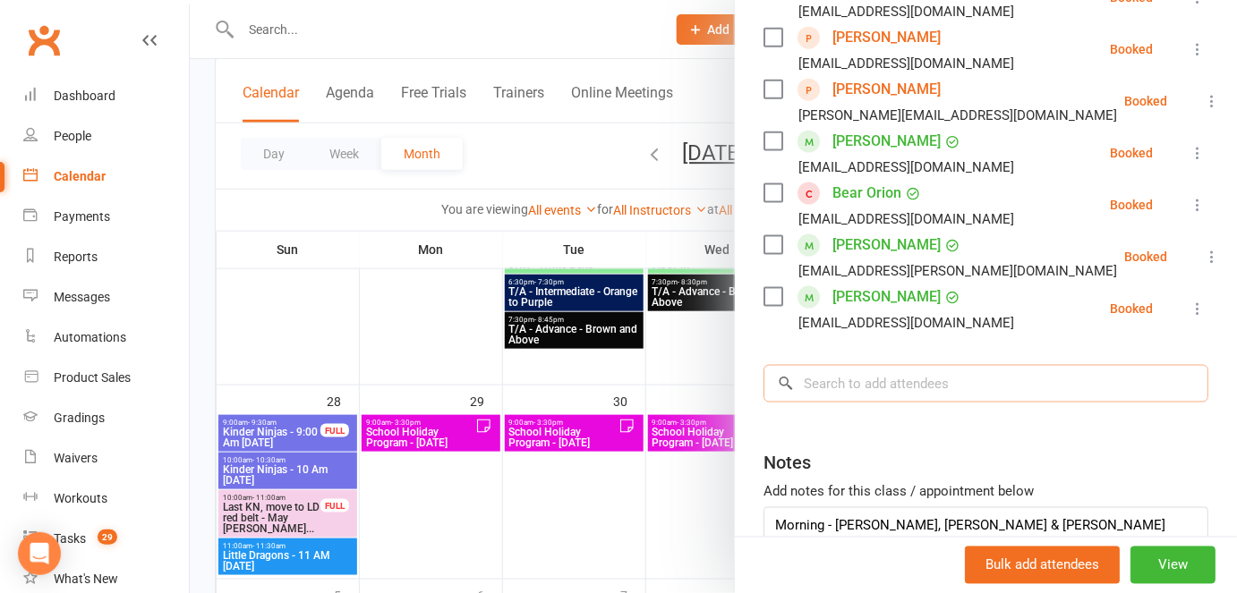
click at [847, 365] on input "search" at bounding box center [985, 384] width 445 height 38
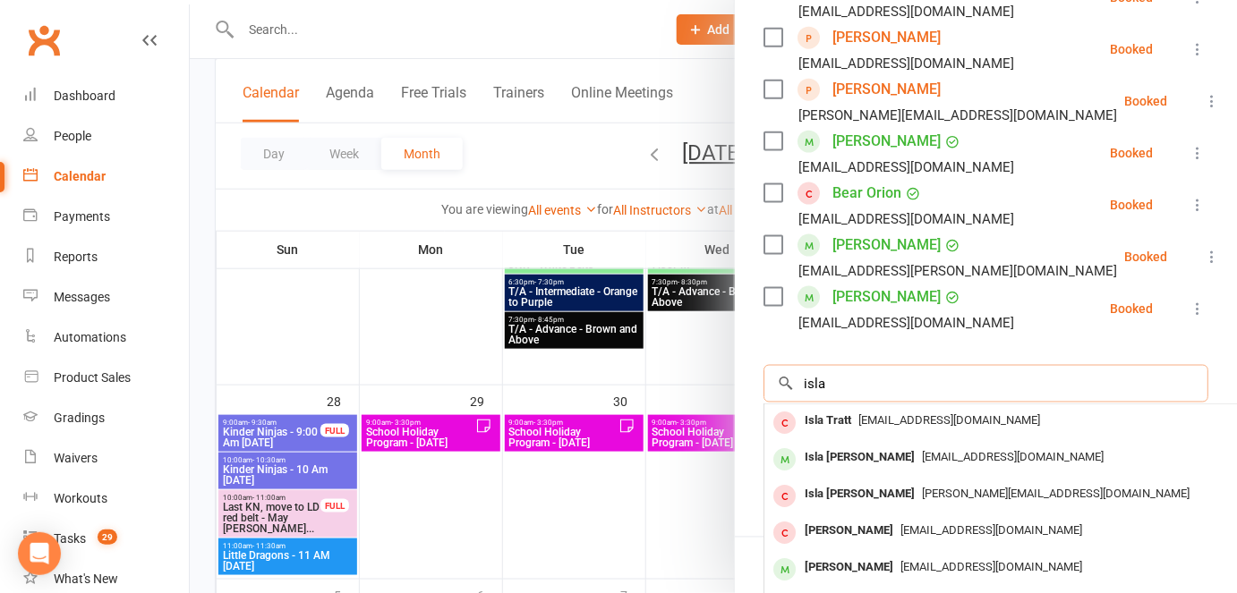
type input "isla"
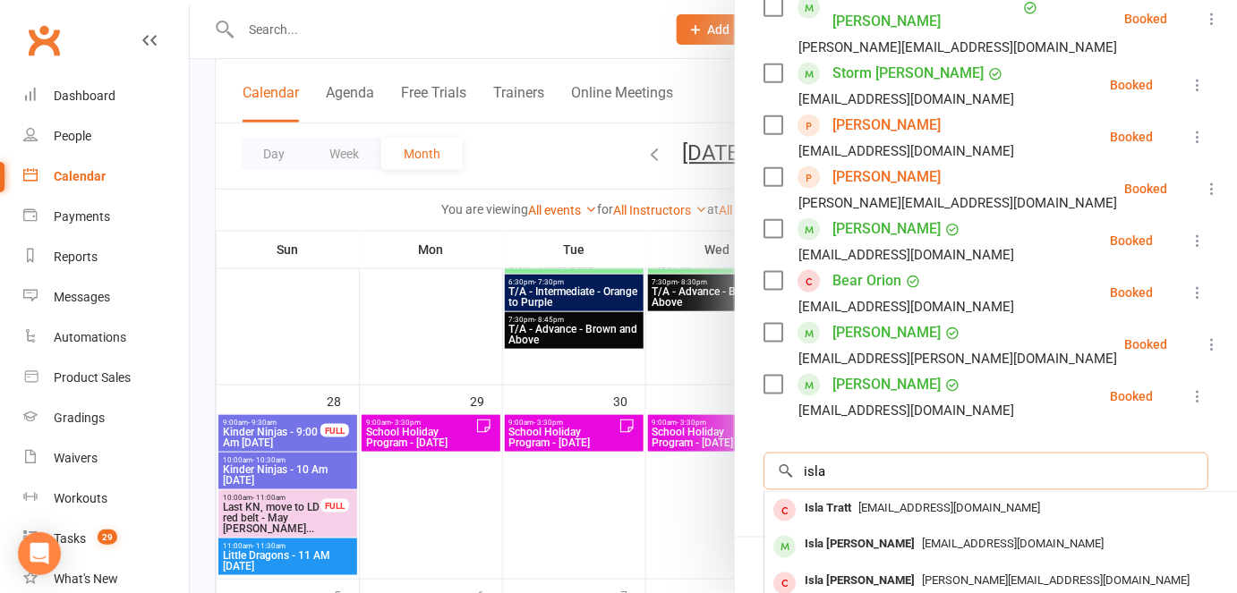
scroll to position [615, 0]
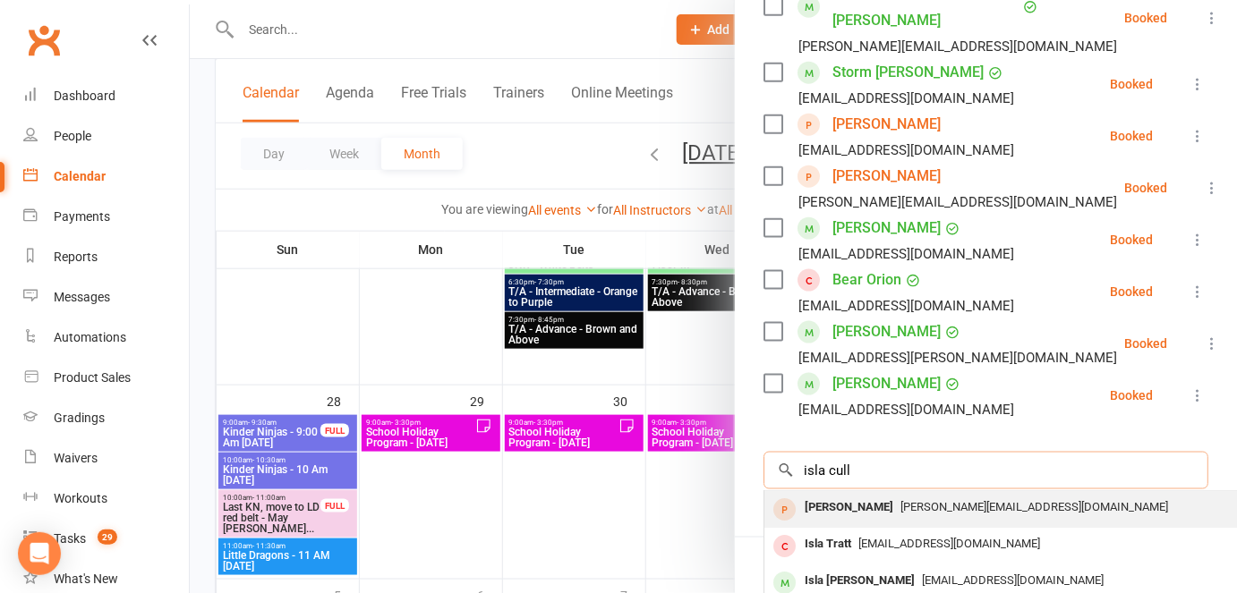
type input "isla cull"
click at [900, 500] on span "[PERSON_NAME][EMAIL_ADDRESS][DOMAIN_NAME]" at bounding box center [1034, 506] width 268 height 13
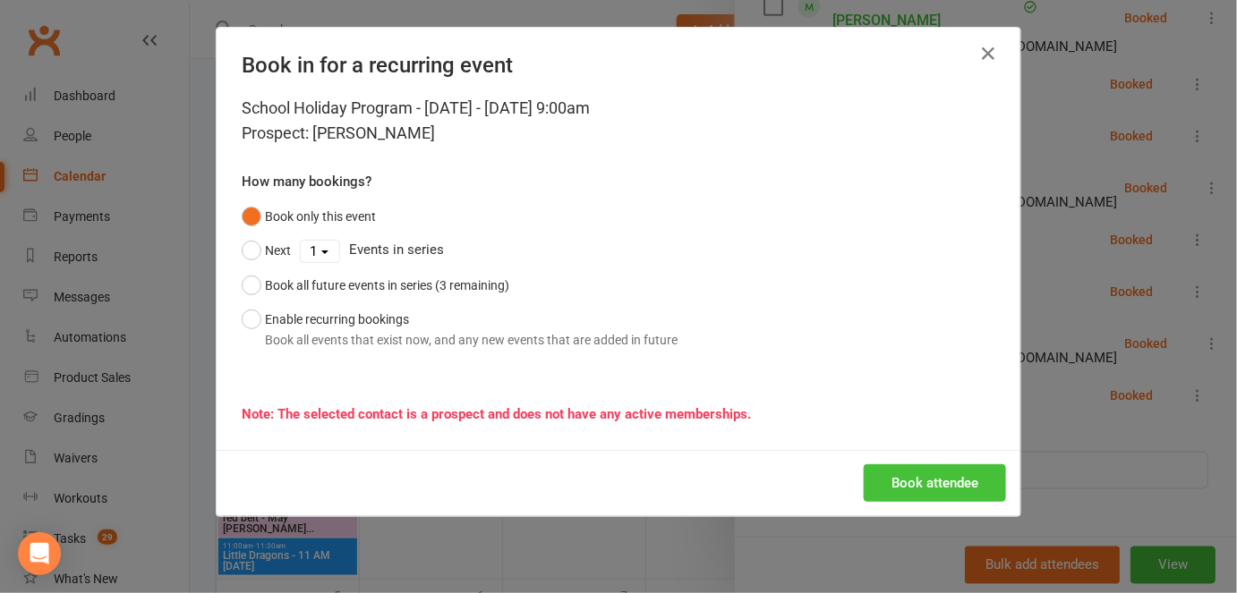
click at [925, 485] on button "Book attendee" at bounding box center [935, 484] width 142 height 38
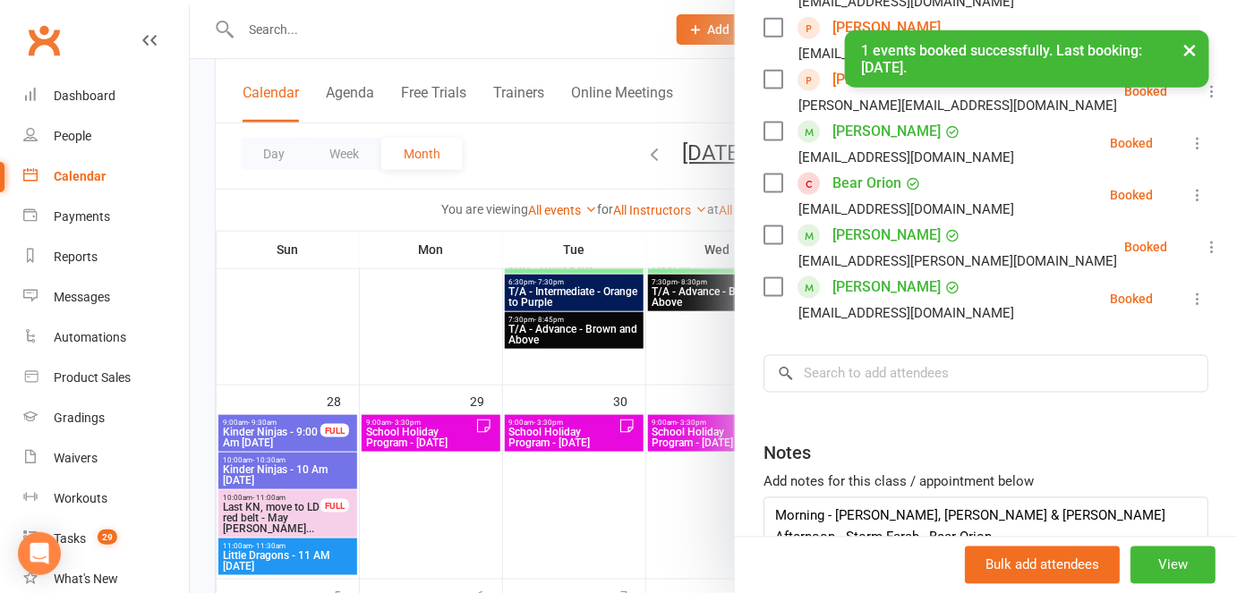
scroll to position [812, 0]
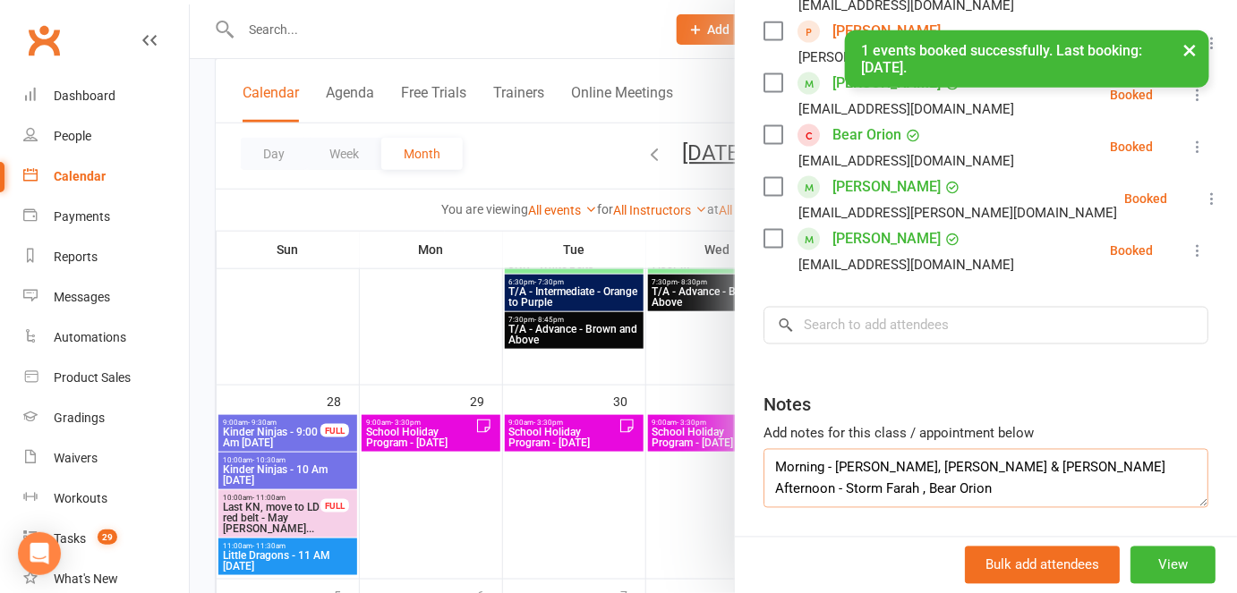
click at [1029, 449] on textarea "Morning - [PERSON_NAME], [PERSON_NAME] & [PERSON_NAME] Afternoon - Storm Farah …" at bounding box center [985, 478] width 445 height 59
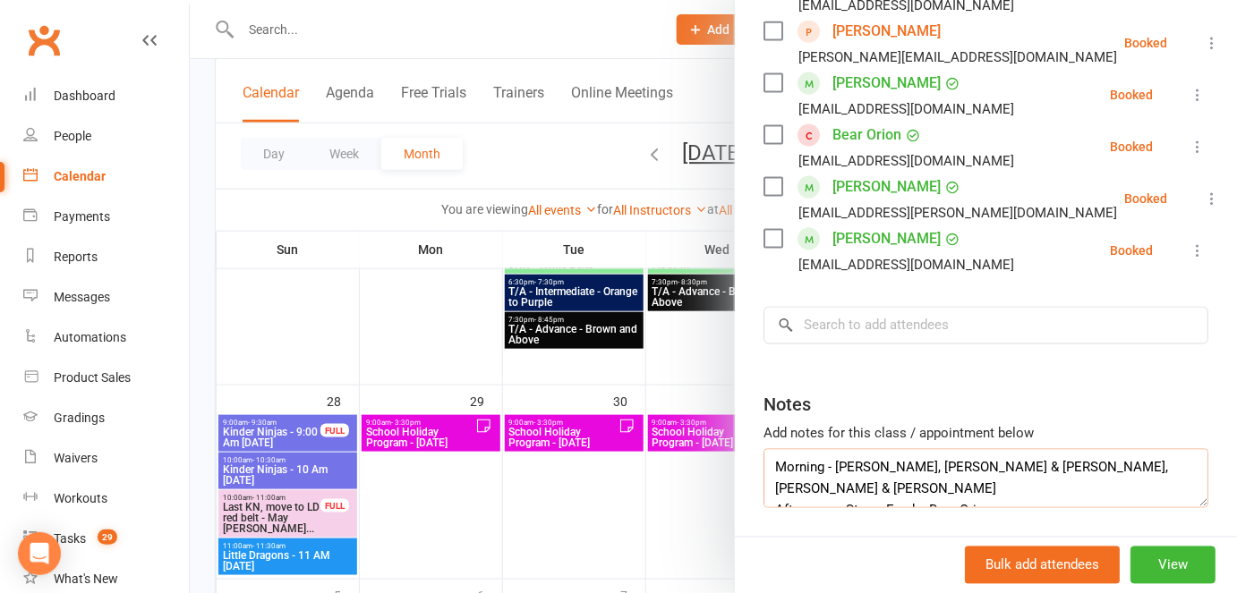
type textarea "Morning - [PERSON_NAME], [PERSON_NAME] & [PERSON_NAME], [PERSON_NAME] & [PERSON…"
click at [650, 393] on div at bounding box center [713, 296] width 1047 height 593
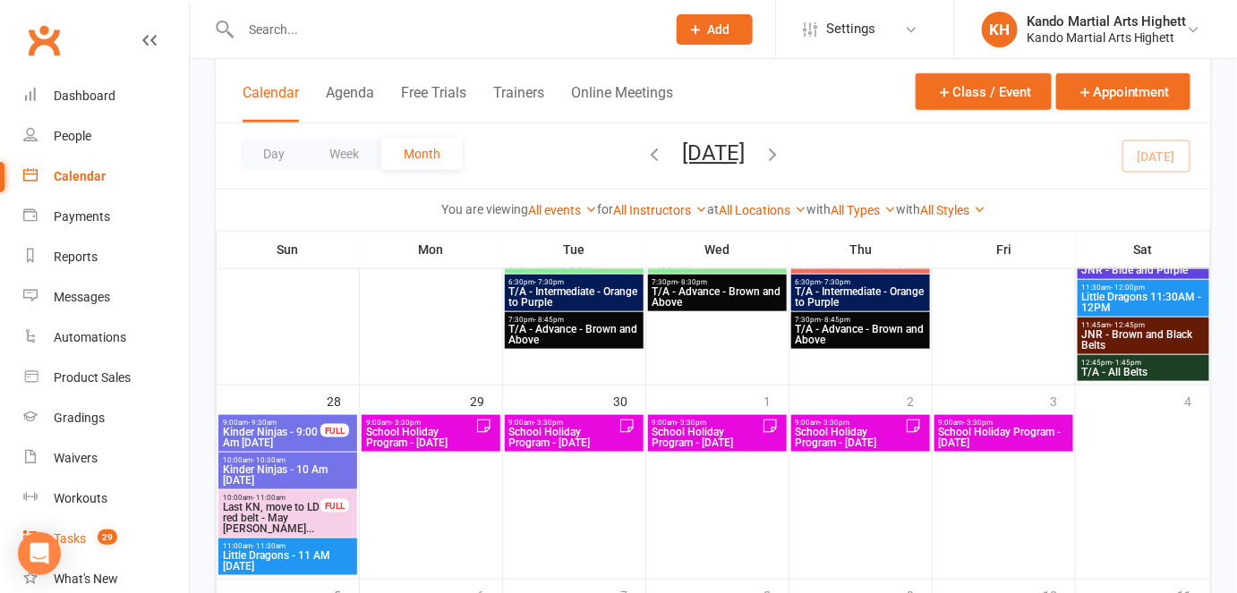
click at [109, 525] on link "Tasks 29" at bounding box center [106, 539] width 166 height 40
select select "incomplete"
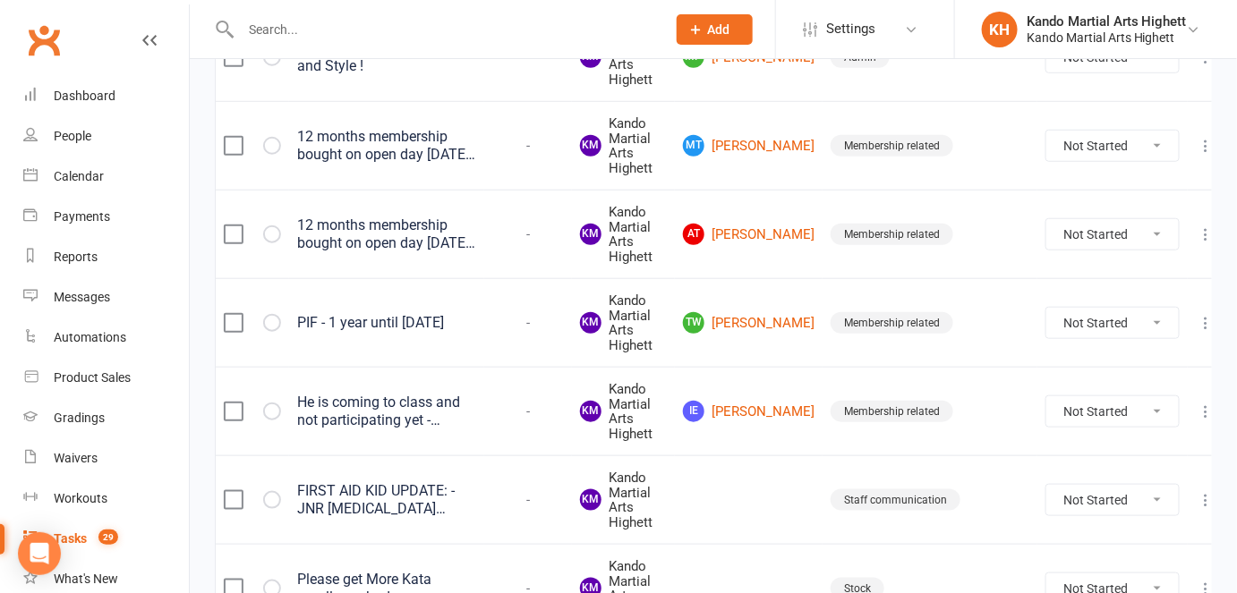
scroll to position [601, 0]
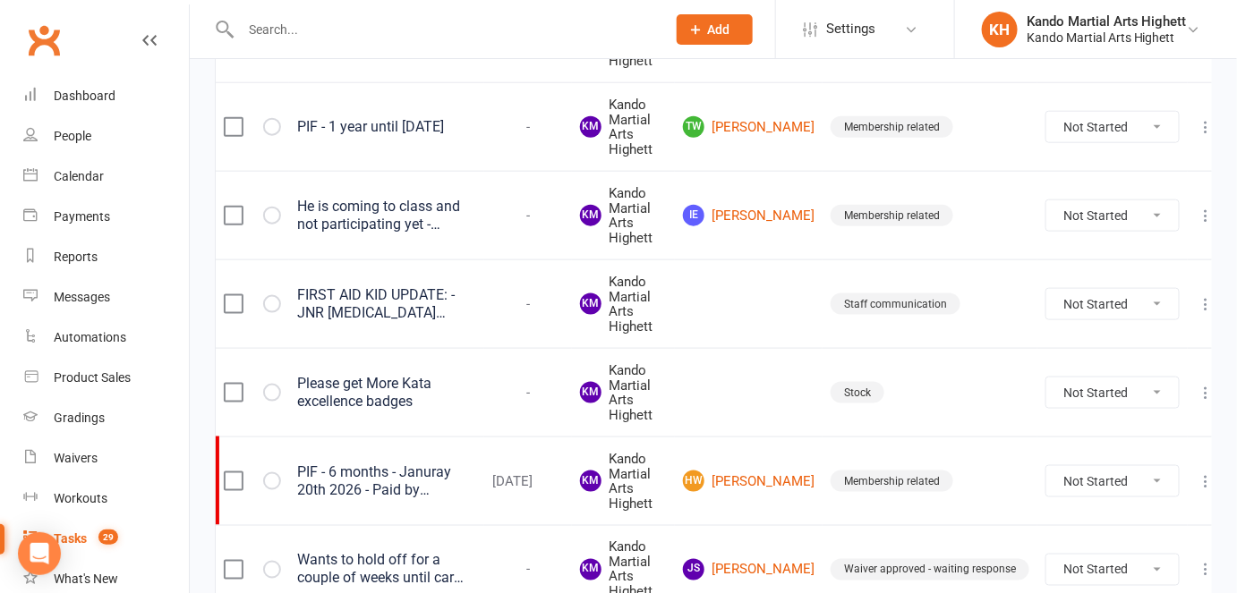
click at [310, 21] on input "text" at bounding box center [444, 29] width 418 height 25
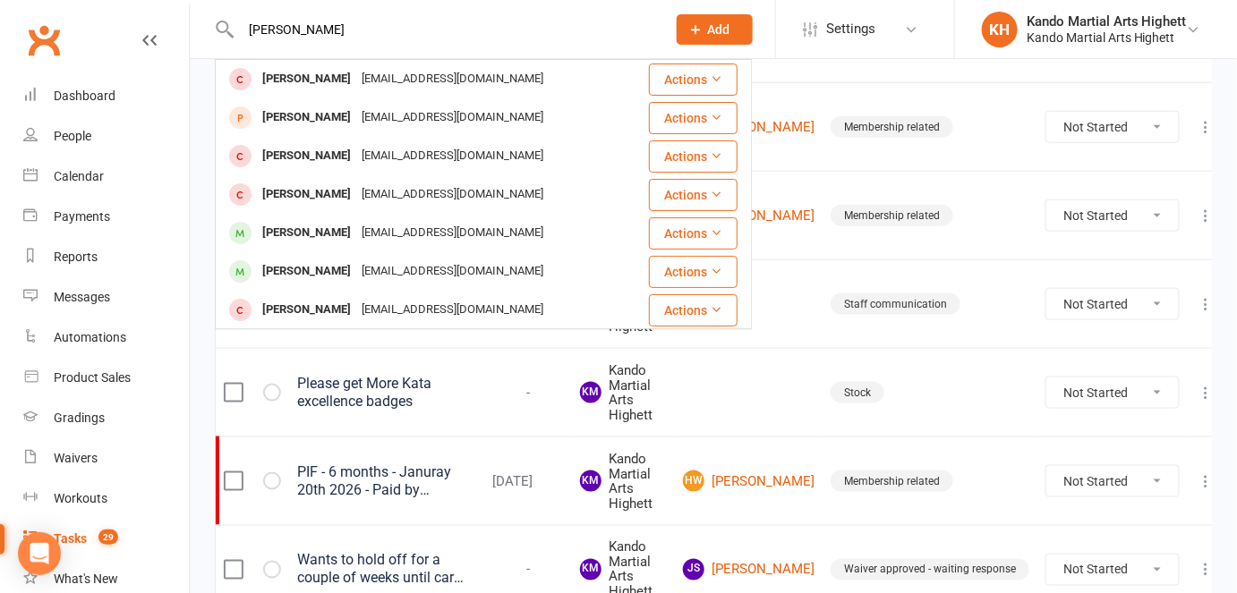
type input "[PERSON_NAME]"
click at [332, 437] on td "PIF - 6 months - Januray 20th 2026 - Paid by [PERSON_NAME] Peninsula ([PERSON_N…" at bounding box center [386, 481] width 195 height 89
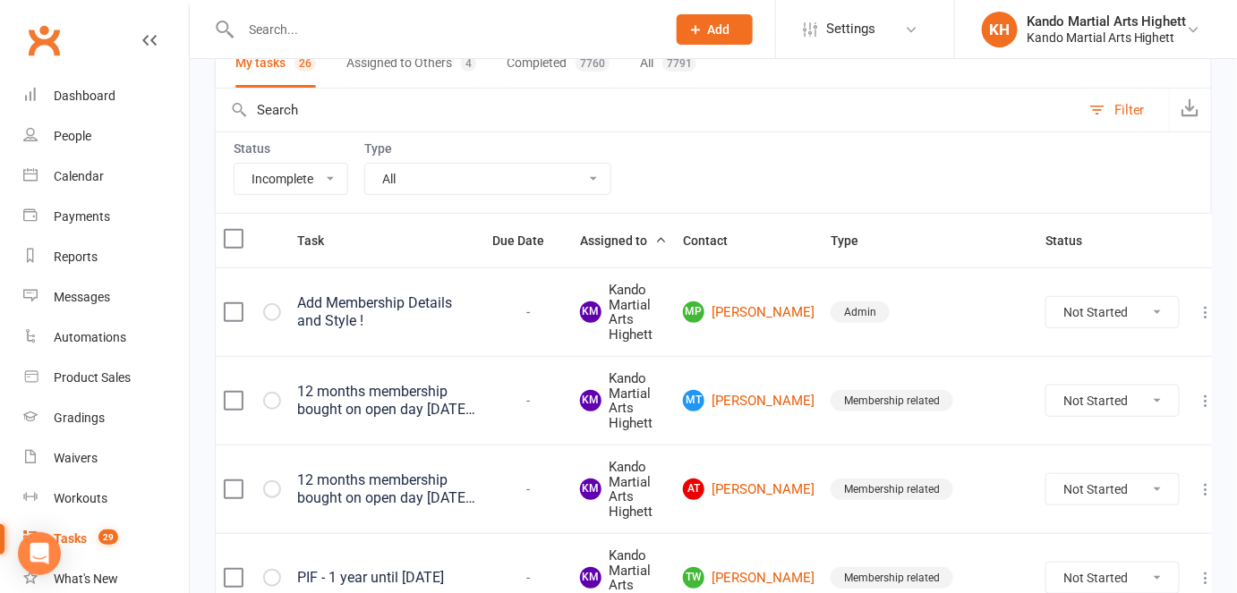
scroll to position [0, 0]
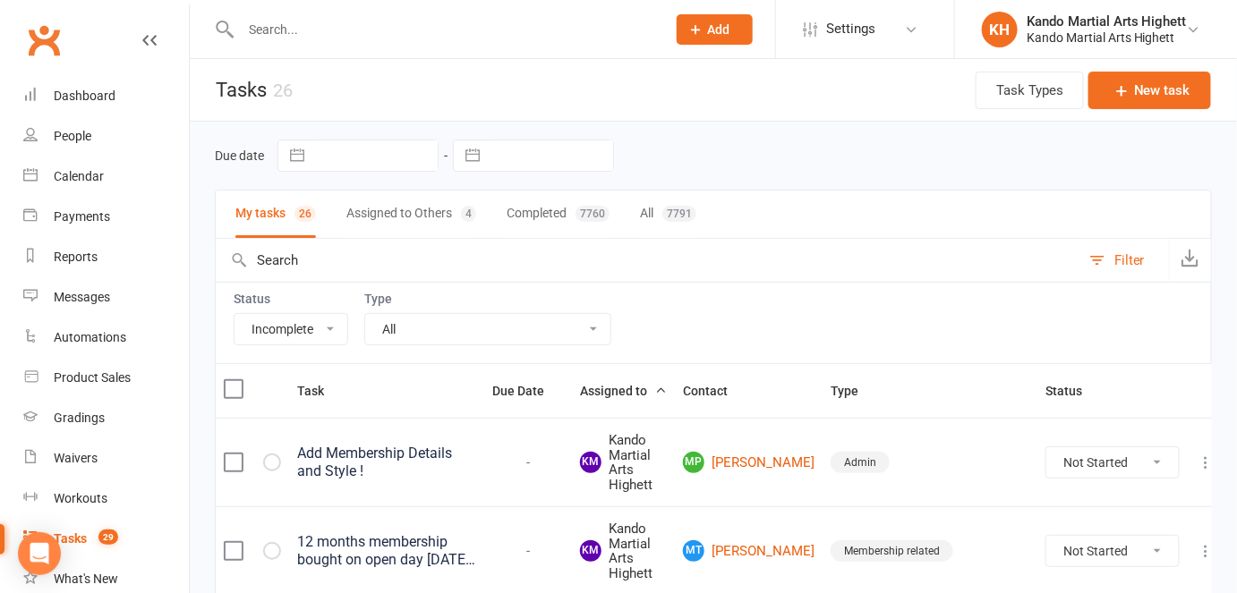
click at [410, 333] on select "All Admin Cancellation Class transfer Courtesy call Create welcome card E-mail …" at bounding box center [487, 329] width 245 height 30
click at [326, 325] on select "All Incomplete Not Started In Progress Waiting Complete" at bounding box center [291, 329] width 113 height 30
click at [462, 328] on select "All Admin Cancellation Class transfer Courtesy call Create welcome card E-mail …" at bounding box center [487, 329] width 245 height 30
click at [849, 346] on div "Status All Incomplete Not Started In Progress Waiting Complete Type All Admin C…" at bounding box center [713, 322] width 997 height 81
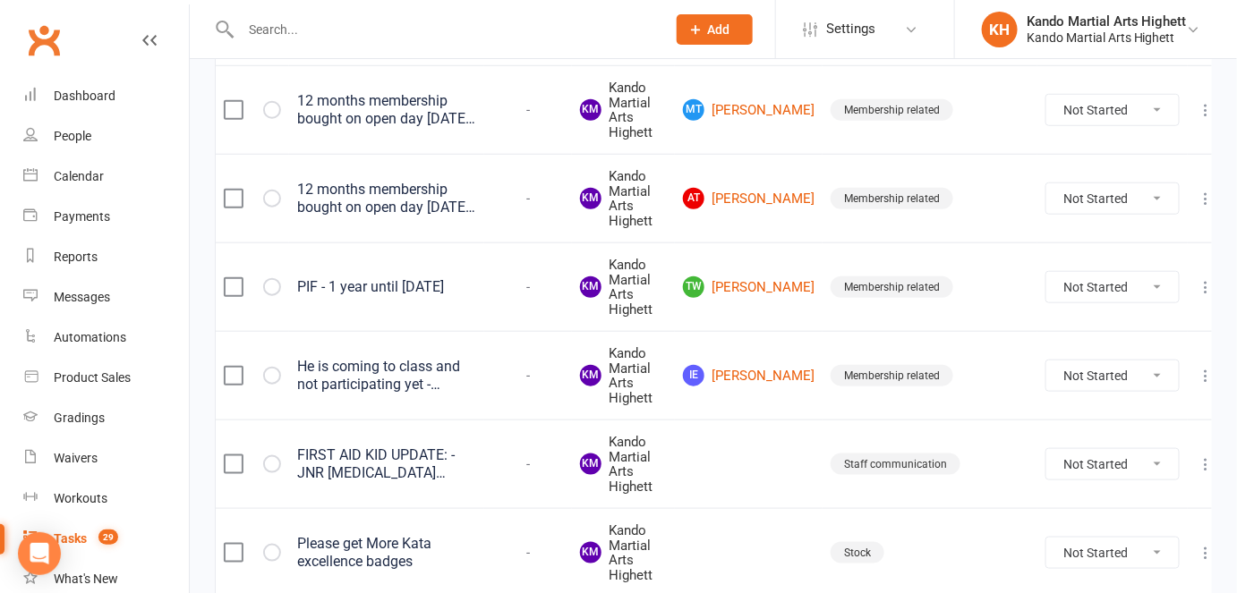
scroll to position [441, 0]
click at [337, 40] on input "text" at bounding box center [444, 29] width 418 height 25
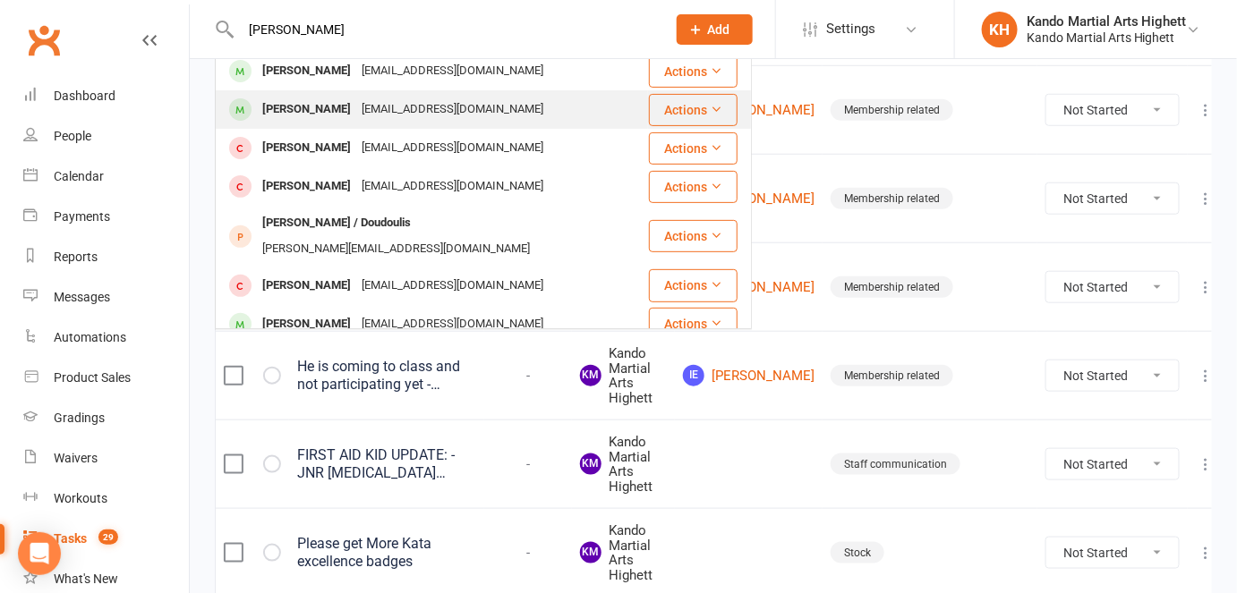
scroll to position [165, 0]
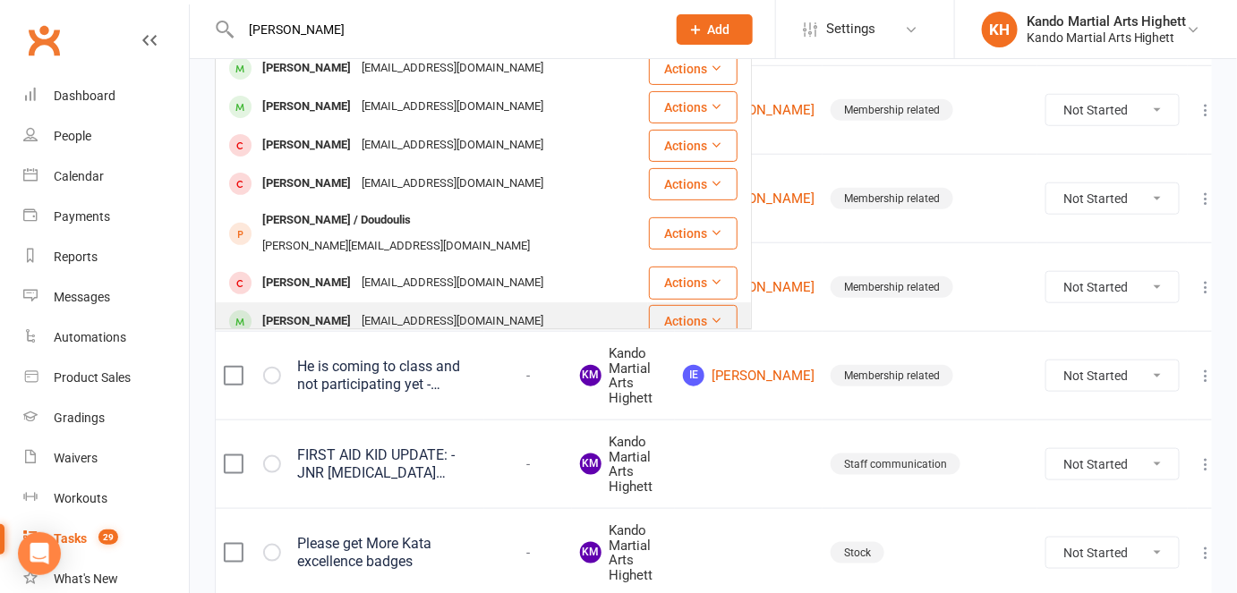
type input "[PERSON_NAME]"
click at [356, 309] on div "[EMAIL_ADDRESS][DOMAIN_NAME]" at bounding box center [452, 322] width 192 height 26
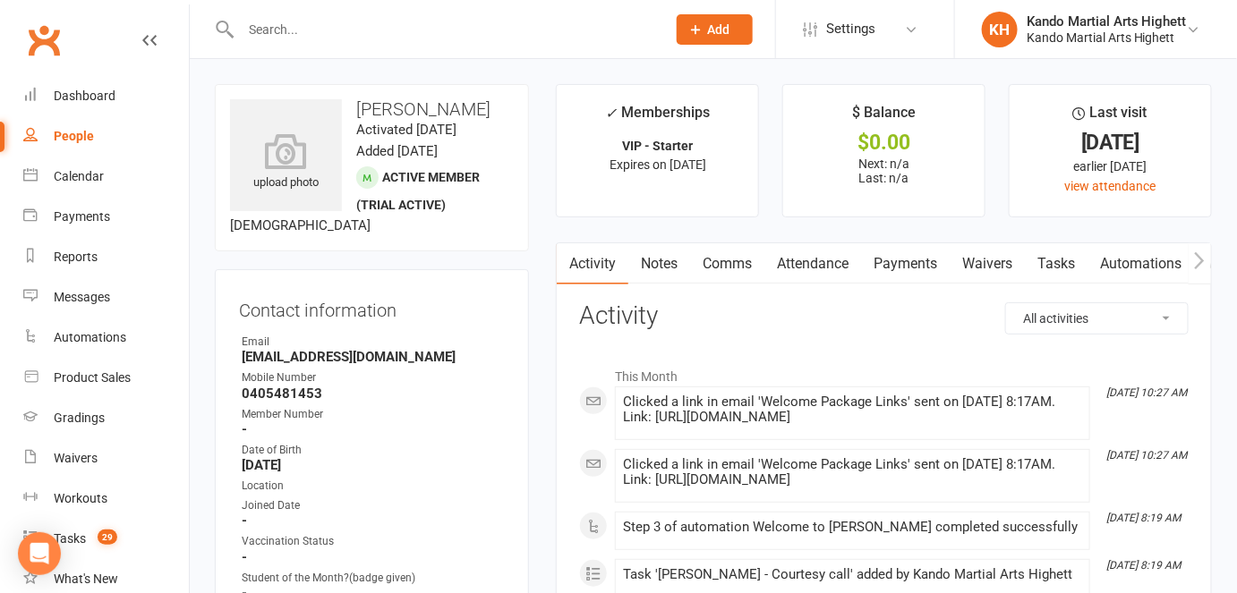
click at [1046, 263] on link "Tasks" at bounding box center [1056, 263] width 63 height 41
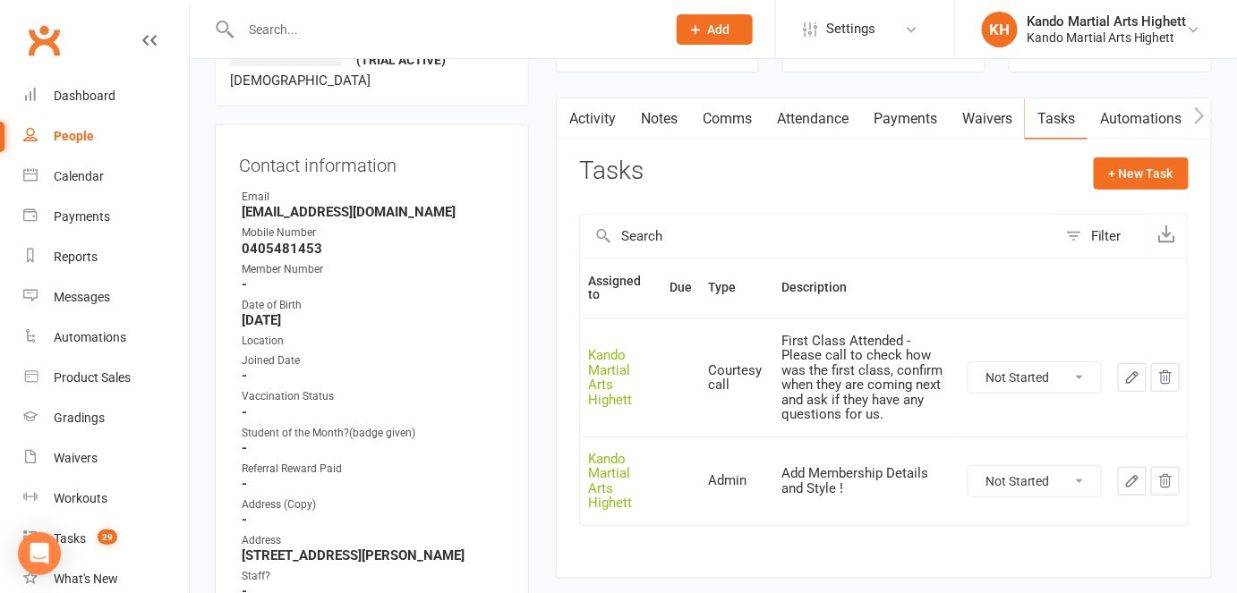
scroll to position [145, 0]
drag, startPoint x: 855, startPoint y: 507, endPoint x: 813, endPoint y: 475, distance: 53.0
click at [813, 475] on td "Add Membership Details and Style !" at bounding box center [866, 481] width 186 height 89
click at [811, 489] on div "Add Membership Details and Style !" at bounding box center [866, 481] width 170 height 30
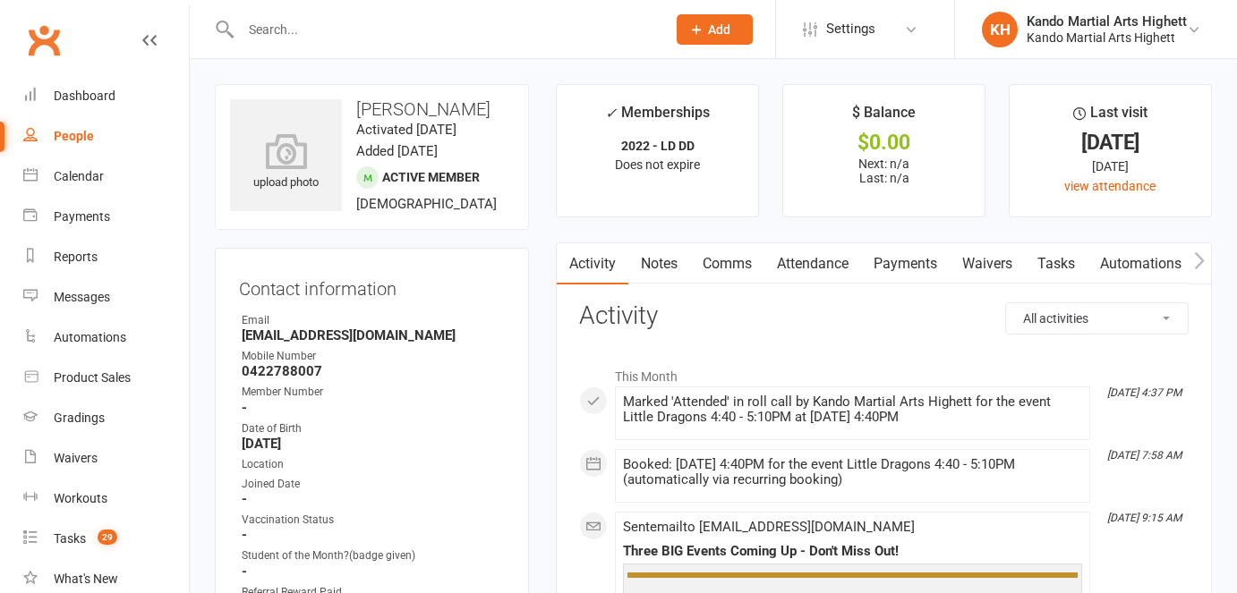
scroll to position [9, 0]
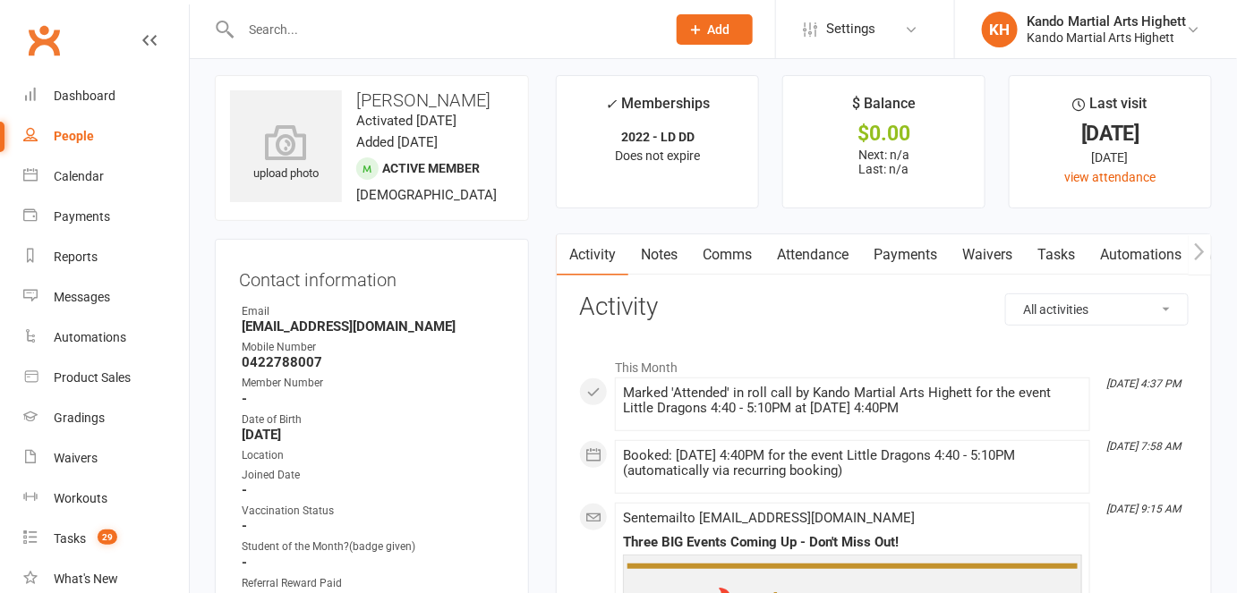
type input "e"
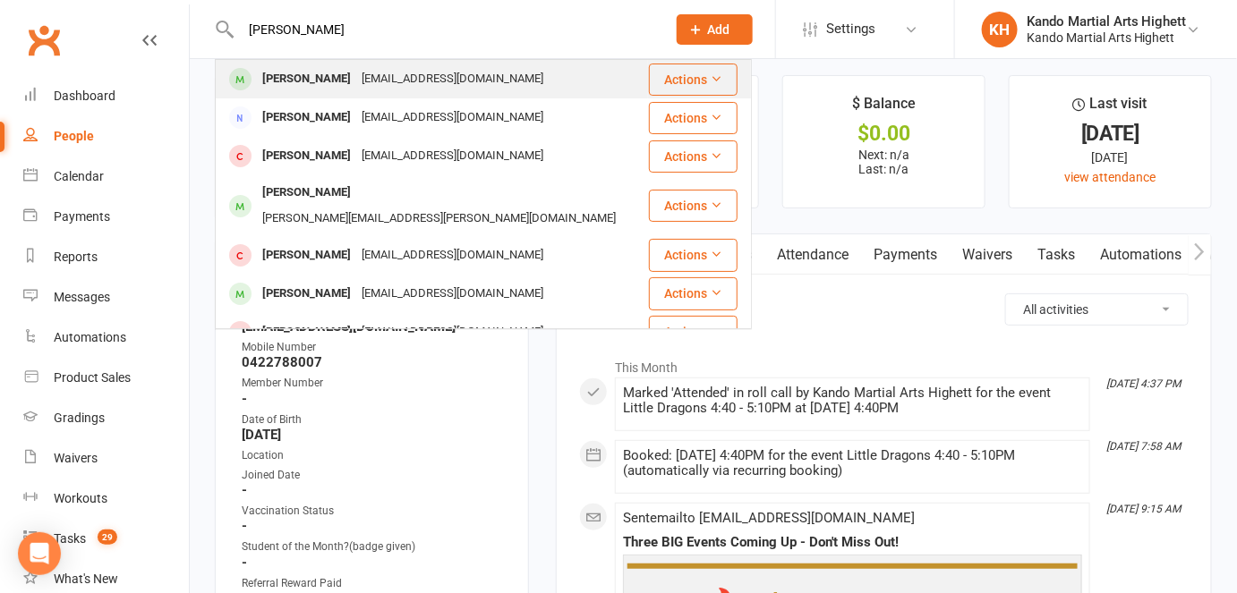
type input "[PERSON_NAME]"
click at [272, 86] on div "[PERSON_NAME]" at bounding box center [306, 79] width 99 height 26
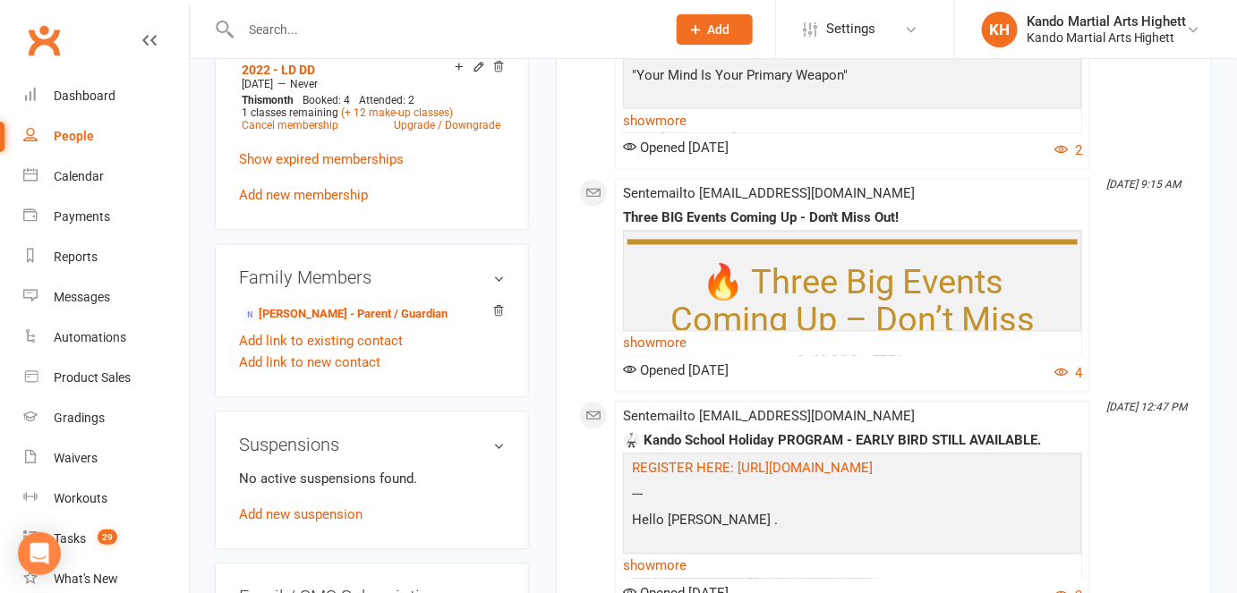
scroll to position [1067, 0]
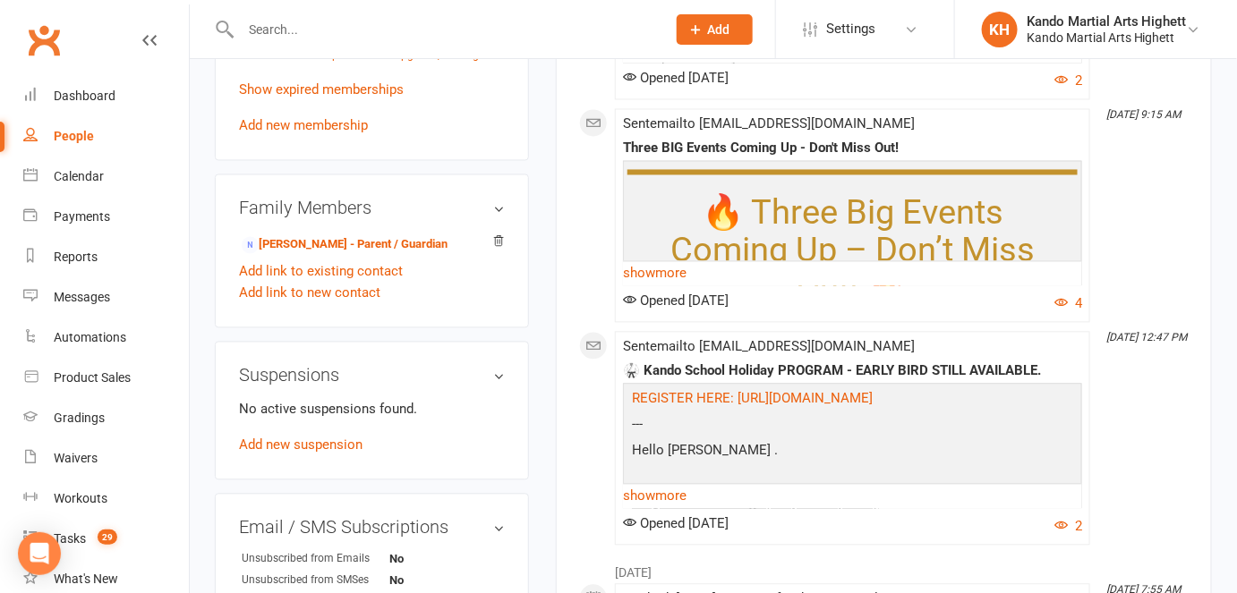
click at [723, 17] on button "Add" at bounding box center [715, 29] width 76 height 30
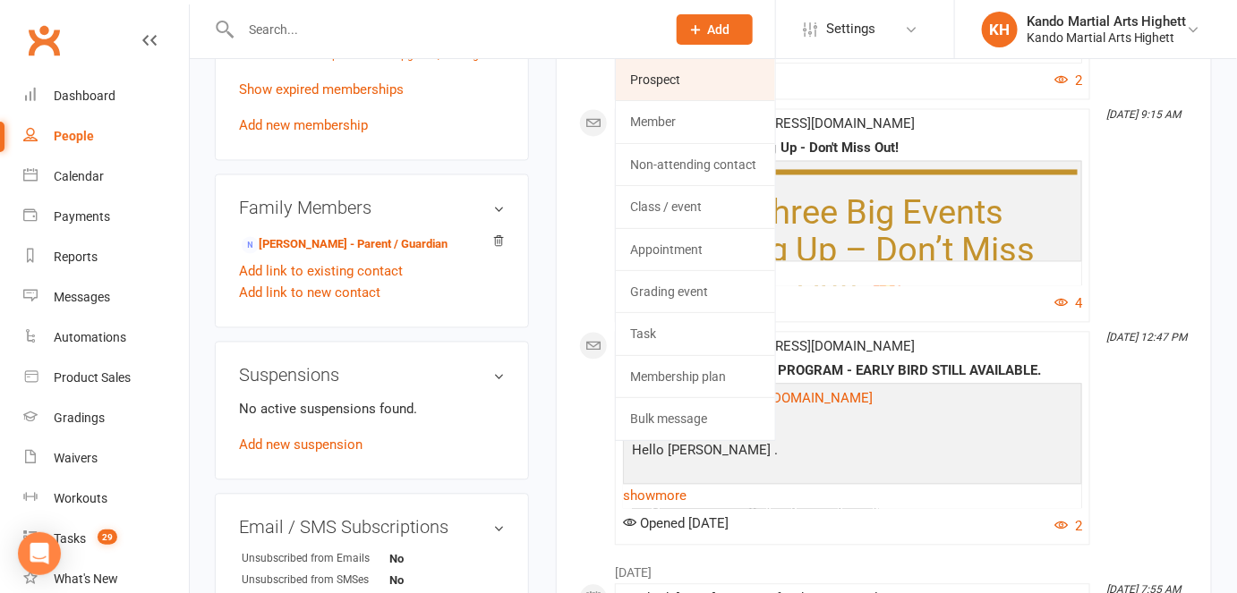
click at [682, 64] on link "Prospect" at bounding box center [695, 79] width 159 height 41
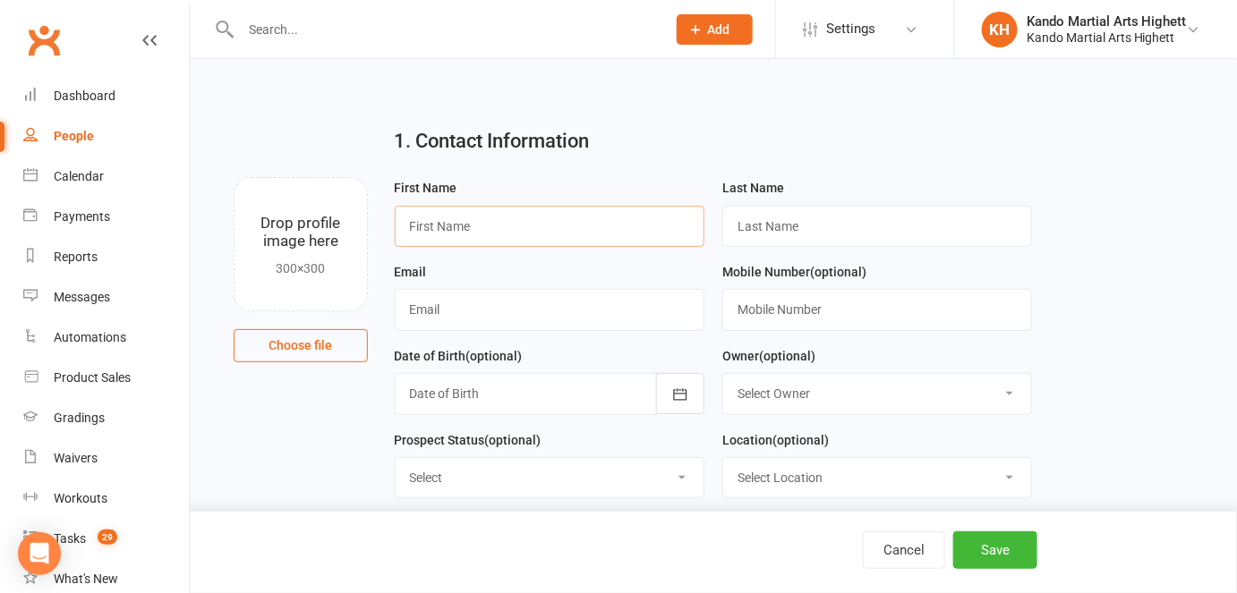
click at [560, 225] on input "text" at bounding box center [550, 226] width 310 height 41
type input "E"
click at [560, 225] on input "text" at bounding box center [550, 226] width 310 height 41
type input "[PERSON_NAME]"
click at [844, 227] on input "text" at bounding box center [877, 226] width 310 height 41
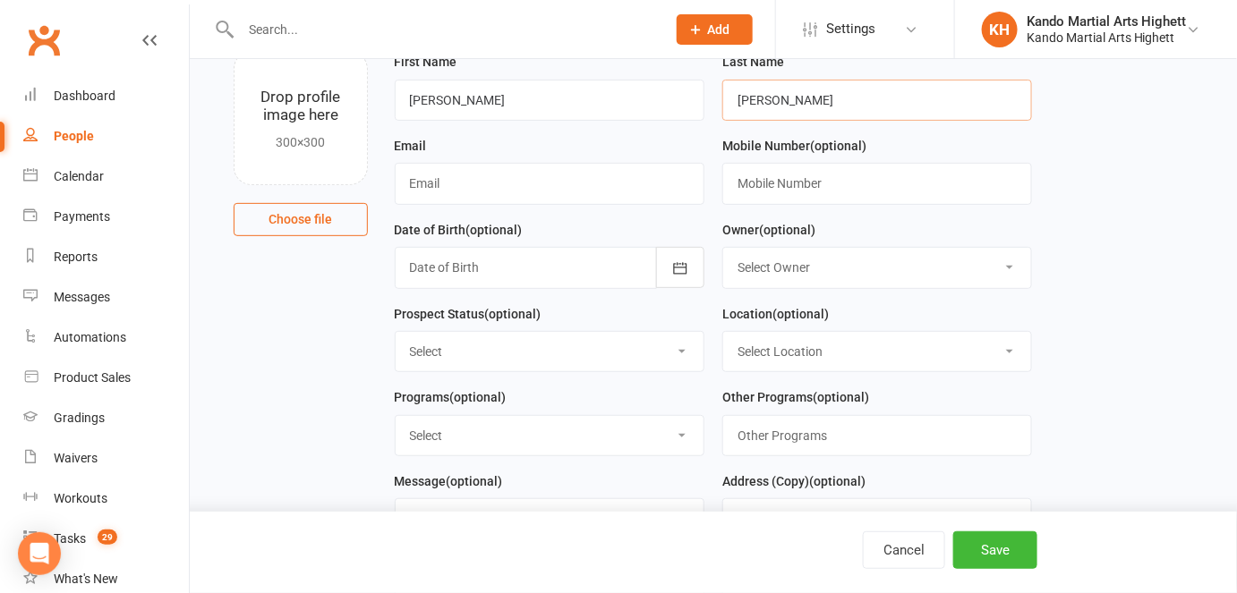
scroll to position [124, 0]
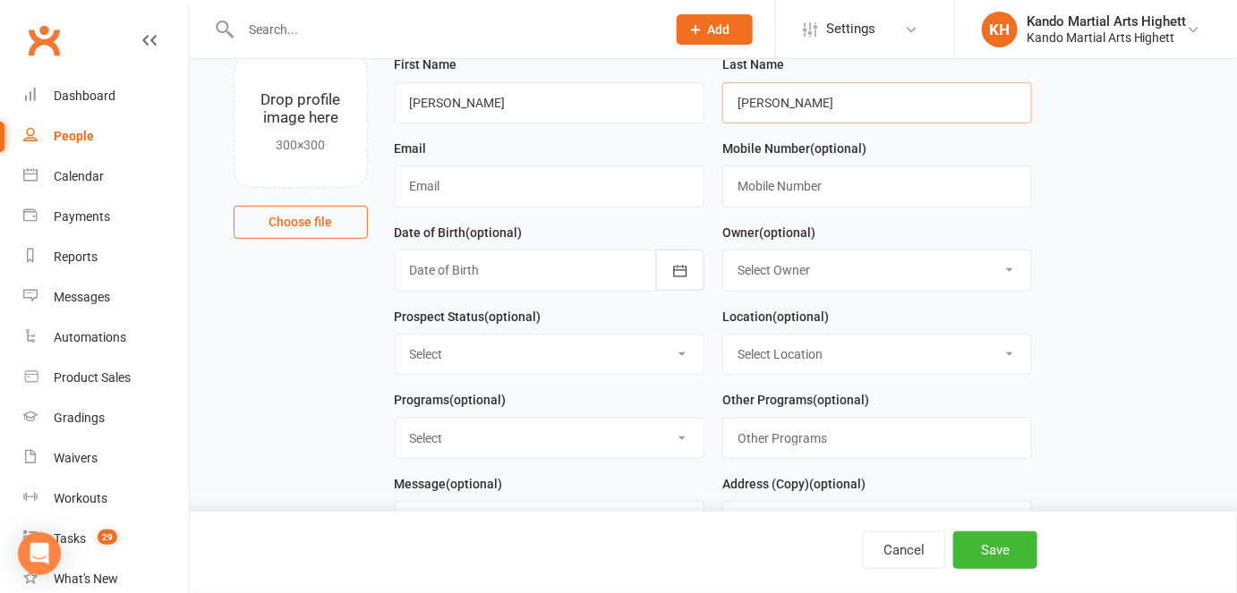
type input "[PERSON_NAME]"
click at [656, 194] on input "text" at bounding box center [550, 186] width 310 height 41
paste input "[EMAIL_ADDRESS][DOMAIN_NAME]"
click at [405, 188] on input "[EMAIL_ADDRESS][DOMAIN_NAME]" at bounding box center [550, 186] width 310 height 41
type input "[EMAIL_ADDRESS][DOMAIN_NAME]"
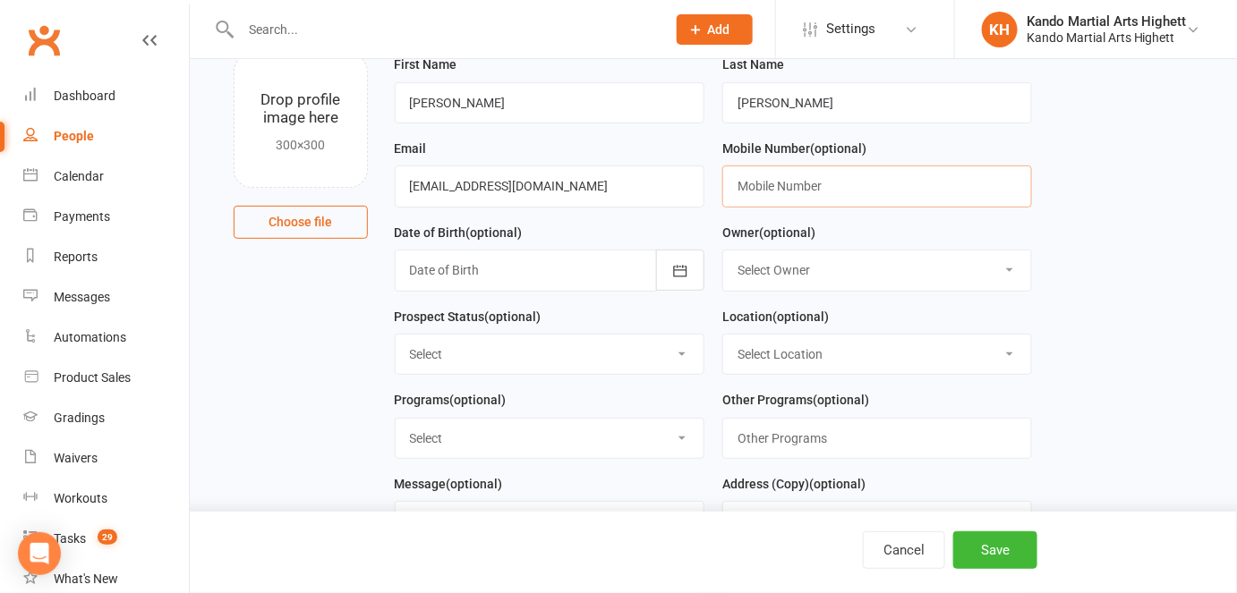
click at [821, 192] on input "text" at bounding box center [877, 186] width 310 height 41
paste input "041) 496-3169"
click at [744, 193] on input "041) 496-3169" at bounding box center [877, 186] width 310 height 41
click at [739, 189] on input "041) 496-3169" at bounding box center [877, 186] width 310 height 41
click at [768, 183] on input "(041) 496-3169" at bounding box center [877, 186] width 310 height 41
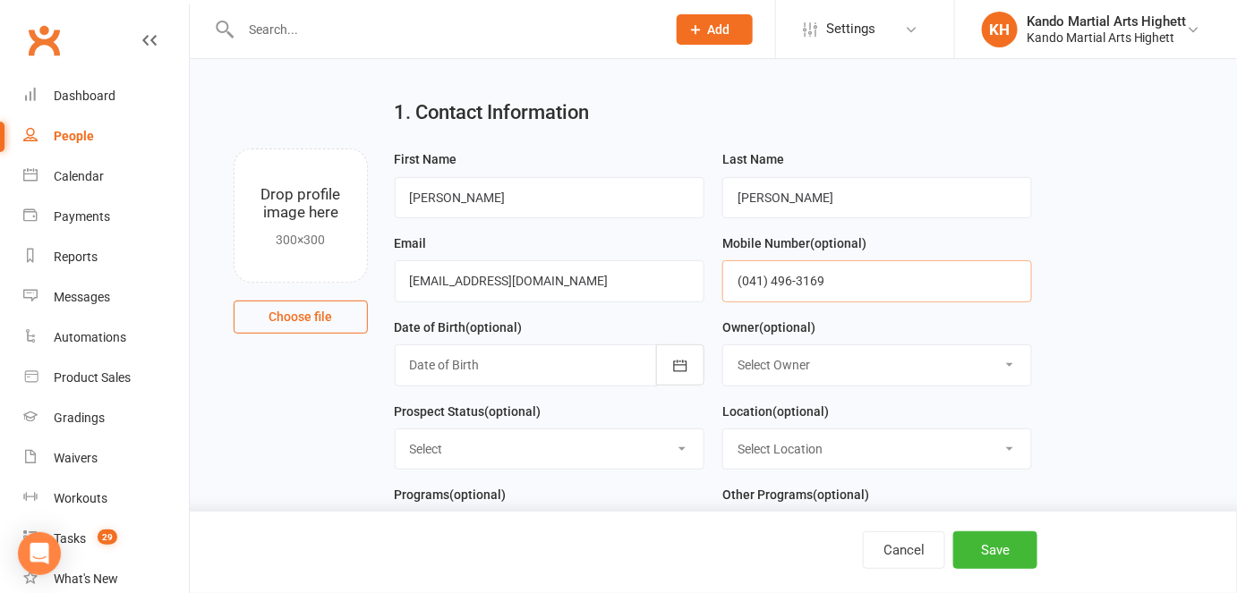
scroll to position [28, 0]
click at [795, 285] on input "(041) 496-3169" at bounding box center [877, 281] width 310 height 41
click at [286, 226] on input "file" at bounding box center [301, 216] width 132 height 132
click at [766, 283] on input "(041) 496-3169" at bounding box center [877, 281] width 310 height 41
type input "0414963169"
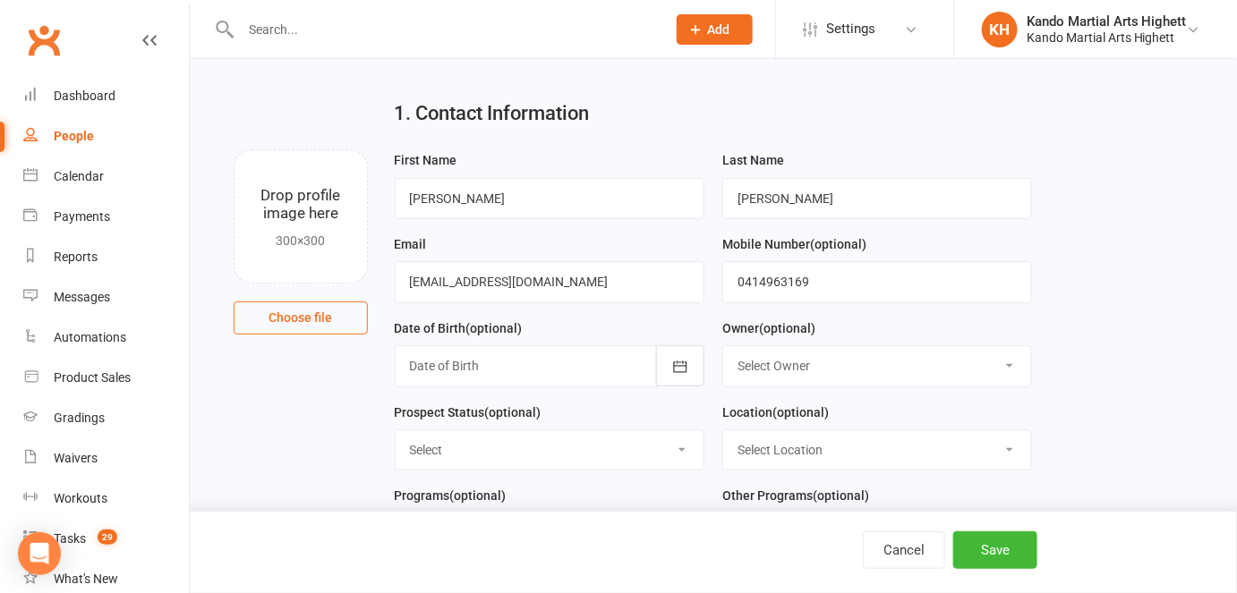
click at [1079, 320] on main "1. Contact Information Drop profile image here 300×300 Choose file First Name […" at bounding box center [713, 527] width 997 height 884
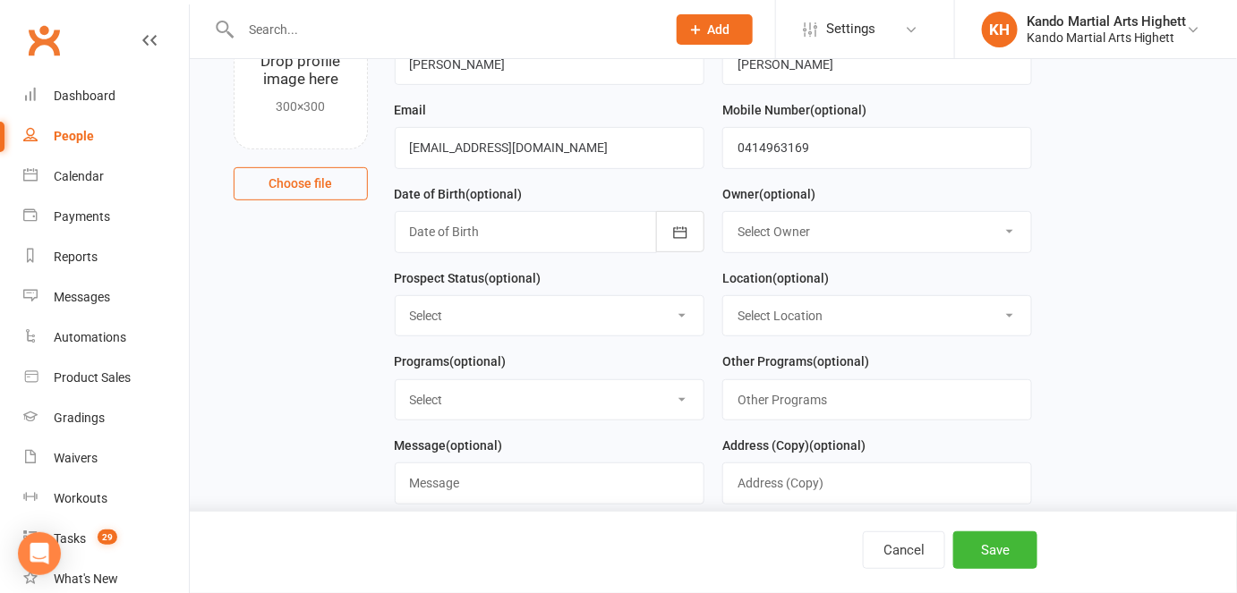
scroll to position [165, 0]
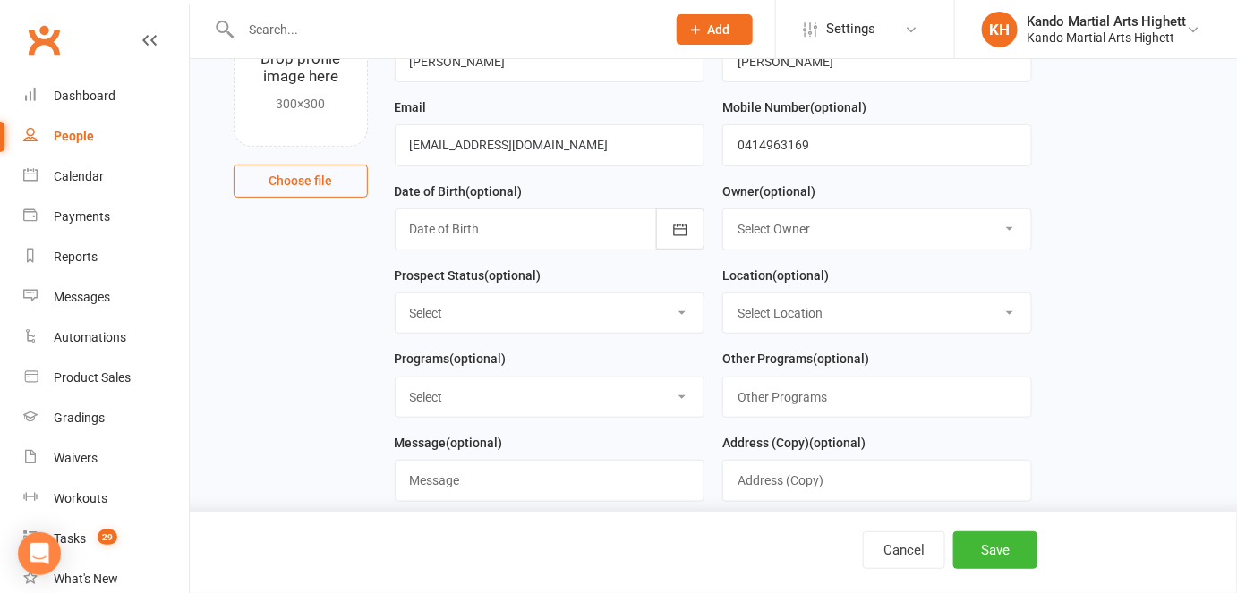
click at [855, 233] on select "Select Owner Kando Martial Arts Highett [PERSON_NAME] [PERSON_NAME] [PERSON_NAM…" at bounding box center [877, 228] width 308 height 39
click at [723, 211] on select "Select Owner Kando Martial Arts Highett [PERSON_NAME] [PERSON_NAME] [PERSON_NAM…" at bounding box center [877, 228] width 308 height 39
click at [889, 315] on select "Select Location Big Mats - 1 Little Mats" at bounding box center [877, 313] width 308 height 39
click at [723, 295] on select "Select Location Big Mats - 1 Little Mats" at bounding box center [877, 313] width 308 height 39
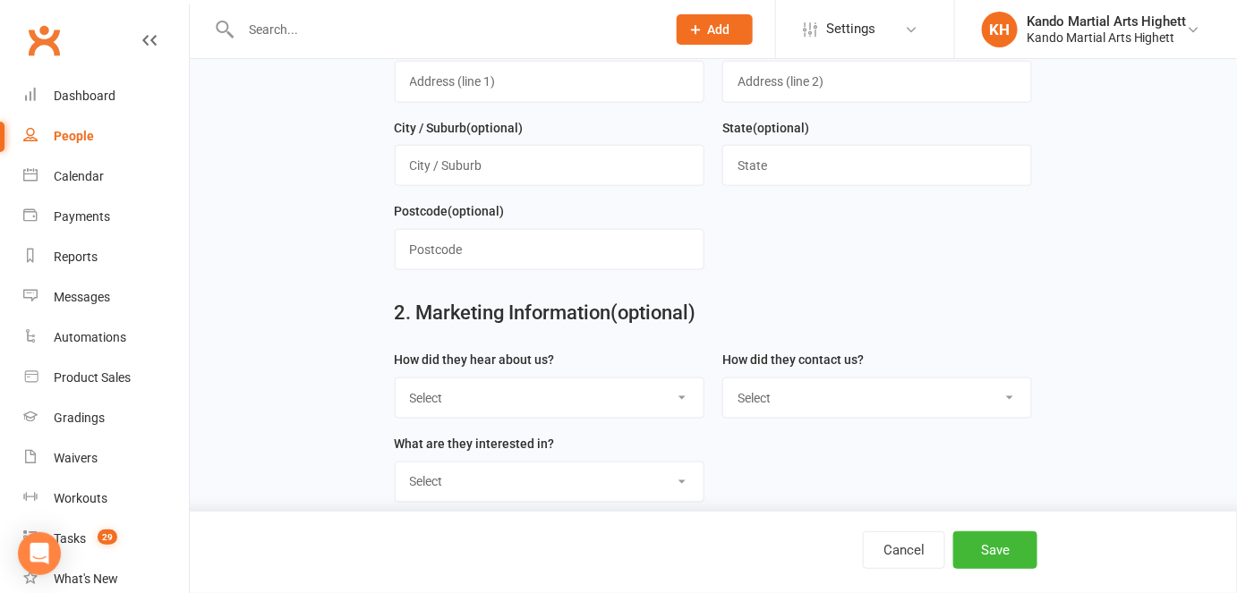
scroll to position [678, 0]
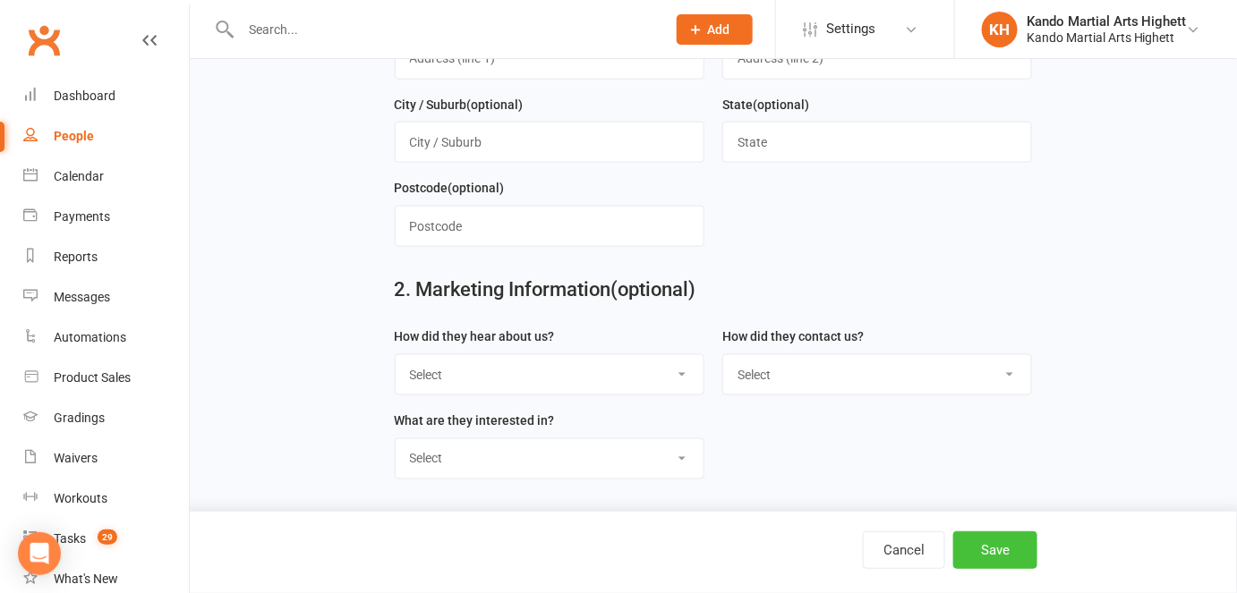
click at [998, 546] on button "Save" at bounding box center [995, 551] width 84 height 38
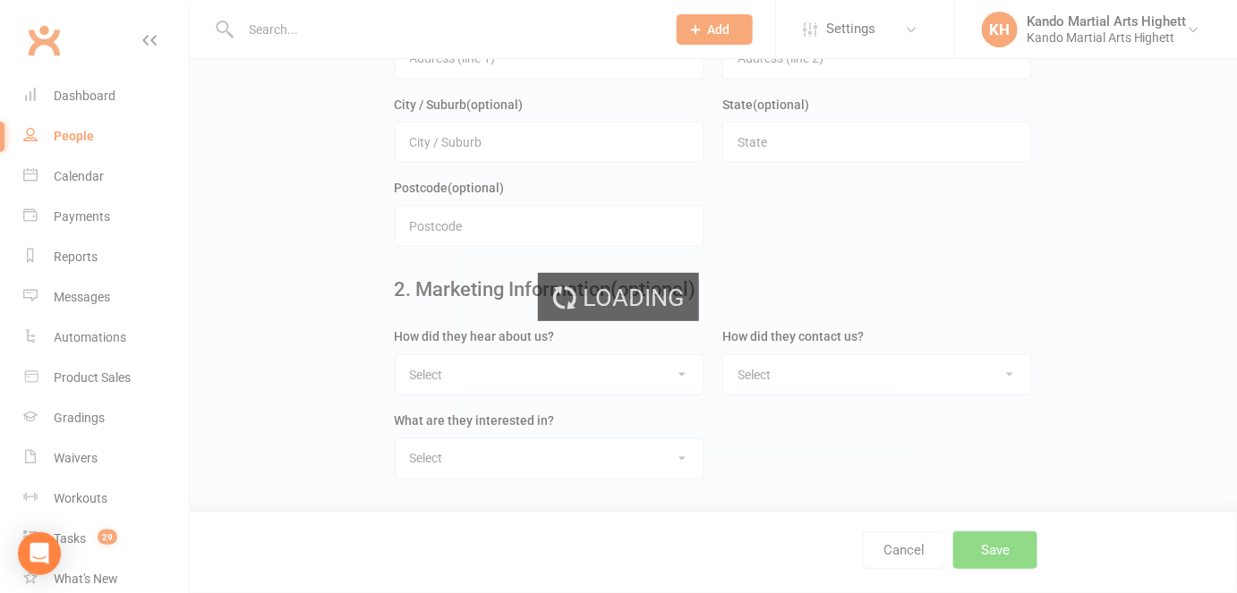
scroll to position [0, 0]
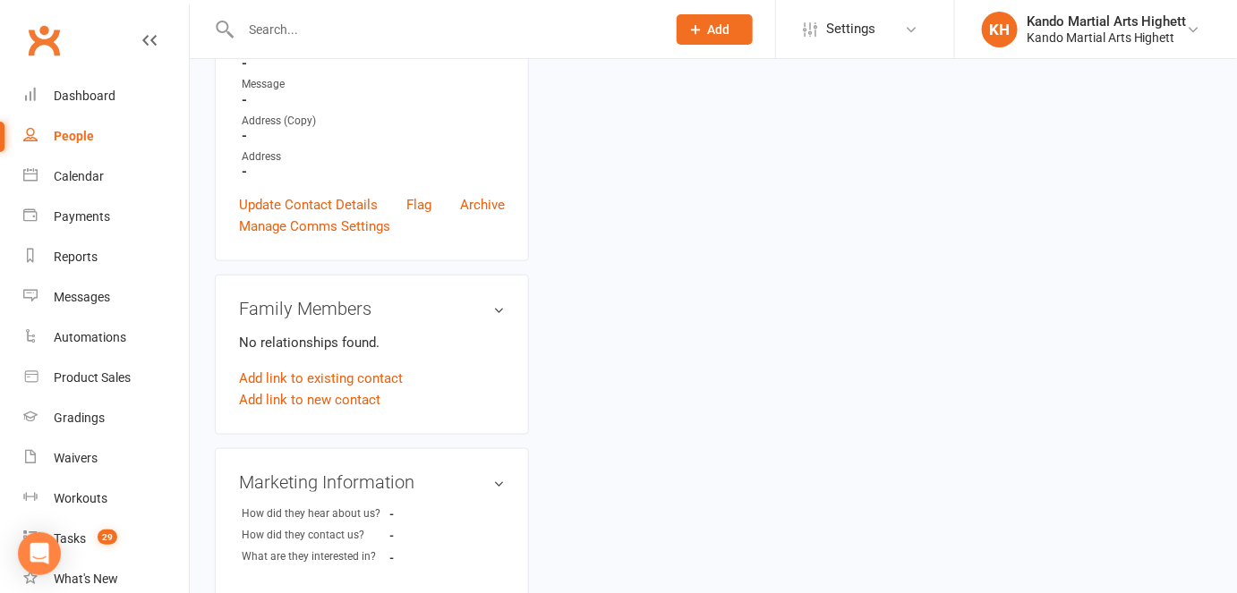
scroll to position [469, 0]
click at [361, 374] on link "Add link to existing contact" at bounding box center [321, 377] width 164 height 21
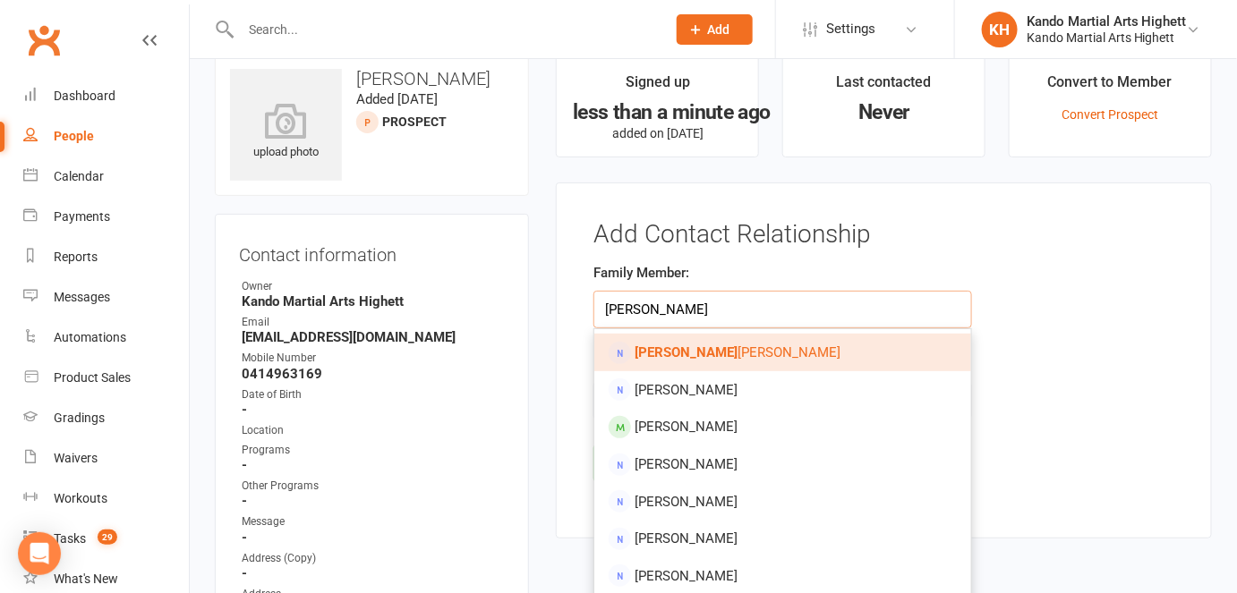
type input "[PERSON_NAME]"
click at [685, 335] on link "[PERSON_NAME]" at bounding box center [782, 353] width 376 height 38
type input "[PERSON_NAME]"
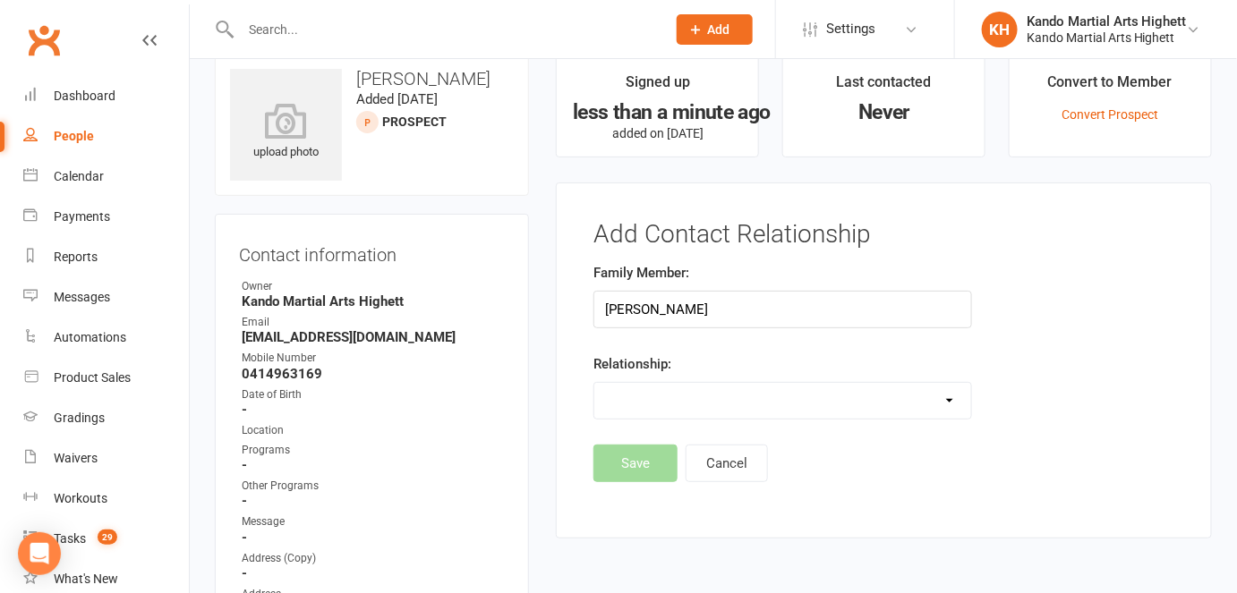
click at [702, 404] on select "Parent / Guardian Child Sibling (parent not in system) Spouse / Partner Cousin …" at bounding box center [782, 401] width 376 height 36
click at [594, 383] on select "Parent / Guardian Child Sibling (parent not in system) Spouse / Partner Cousin …" at bounding box center [782, 401] width 376 height 36
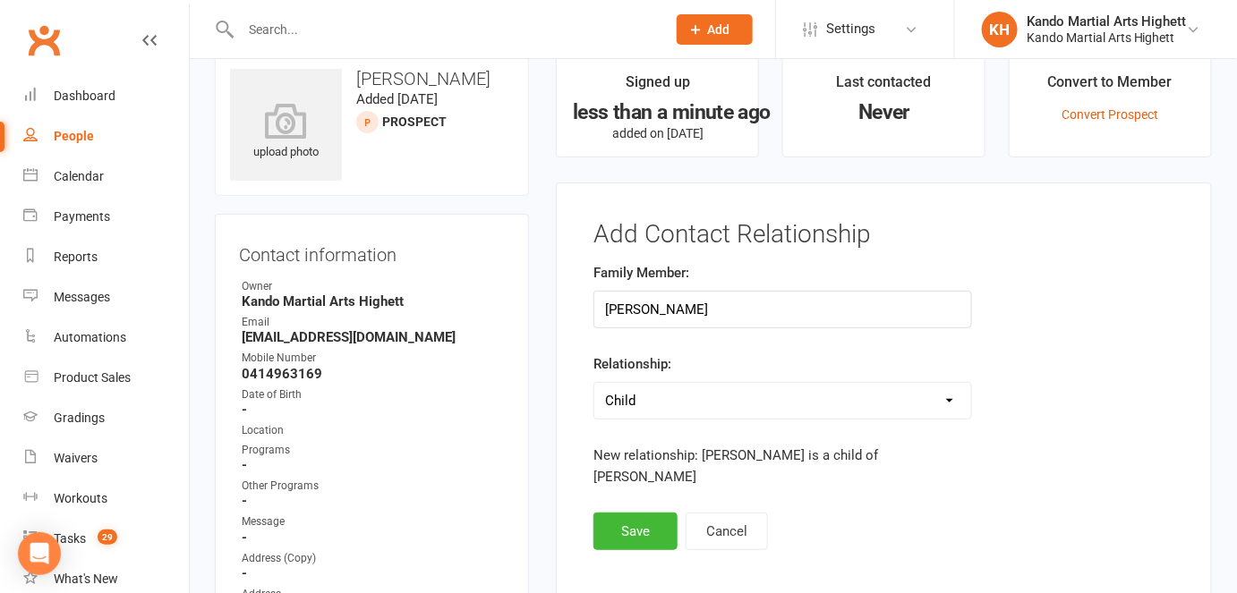
click at [819, 397] on select "Parent / Guardian Child Sibling (parent not in system) Spouse / Partner Cousin …" at bounding box center [782, 401] width 376 height 36
select select "0"
click at [594, 383] on select "Parent / Guardian Child Sibling (parent not in system) Spouse / Partner Cousin …" at bounding box center [782, 401] width 376 height 36
click at [624, 524] on button "Save" at bounding box center [635, 532] width 84 height 38
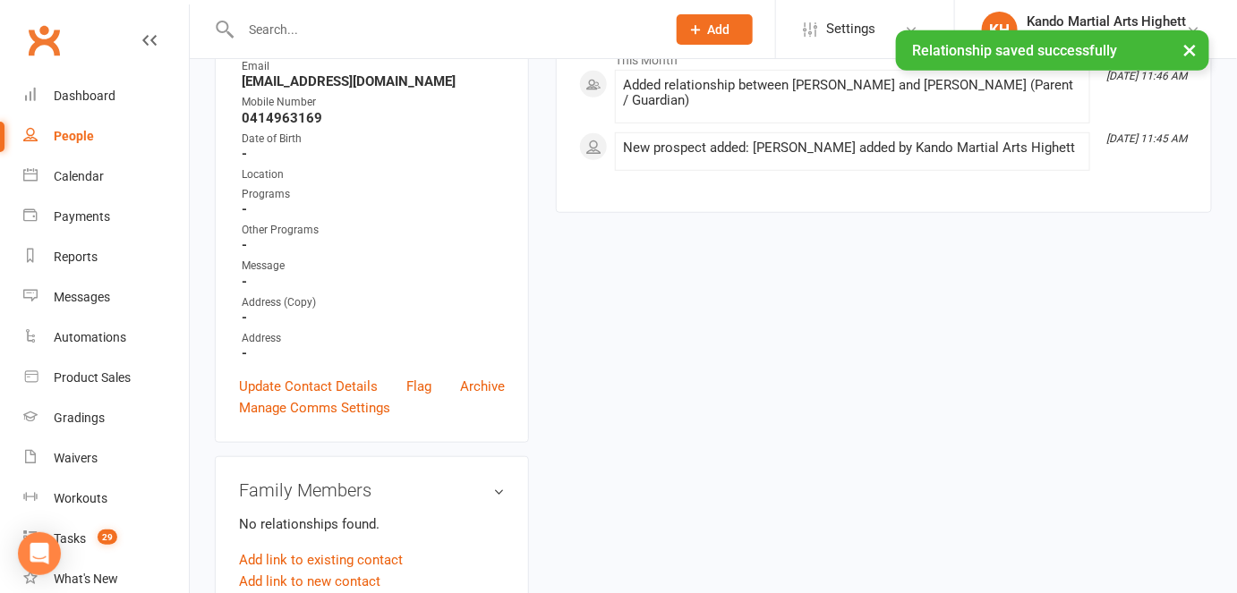
scroll to position [322, 0]
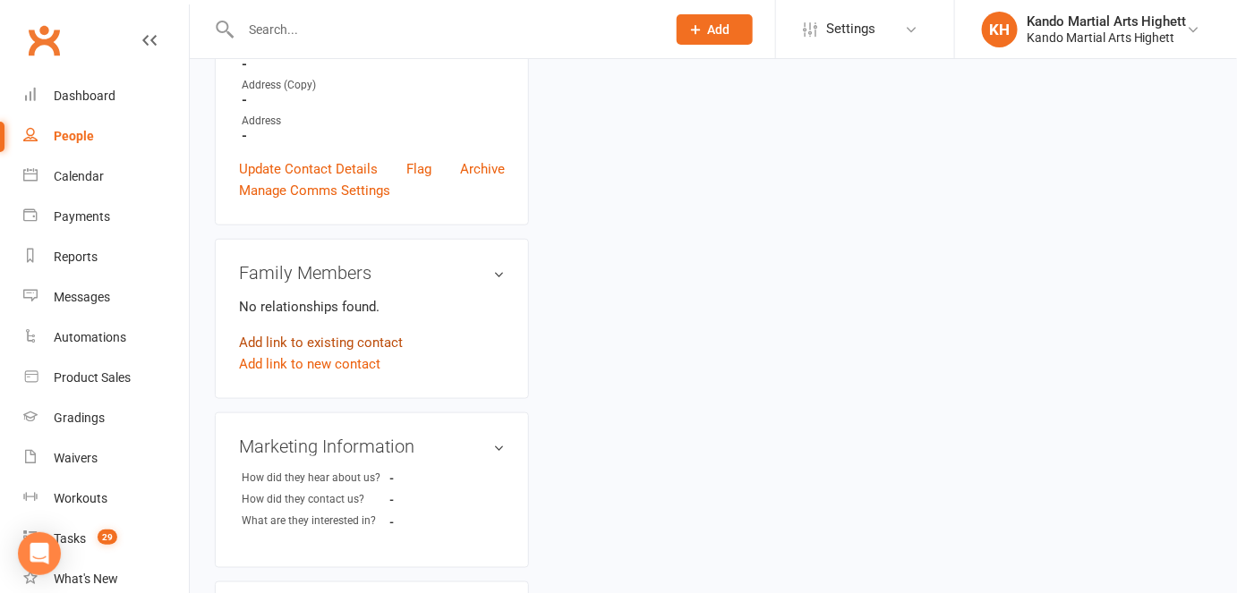
click at [334, 344] on link "Add link to existing contact" at bounding box center [321, 342] width 164 height 21
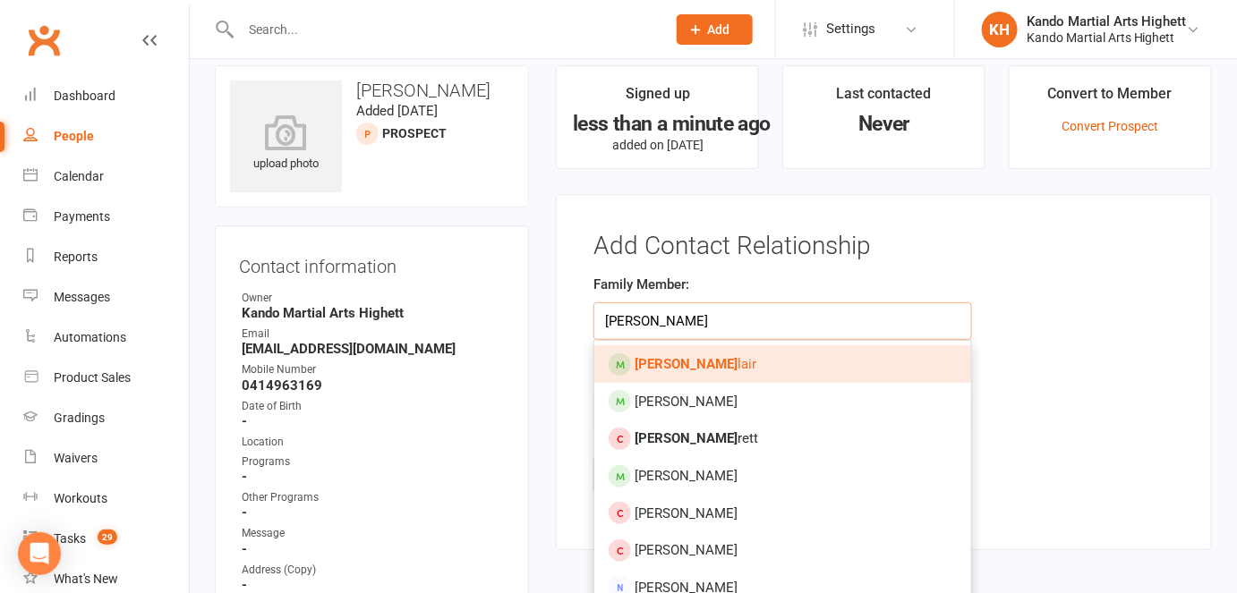
type input "[PERSON_NAME]"
click at [697, 368] on link "[PERSON_NAME]" at bounding box center [782, 364] width 376 height 38
type input "[PERSON_NAME]"
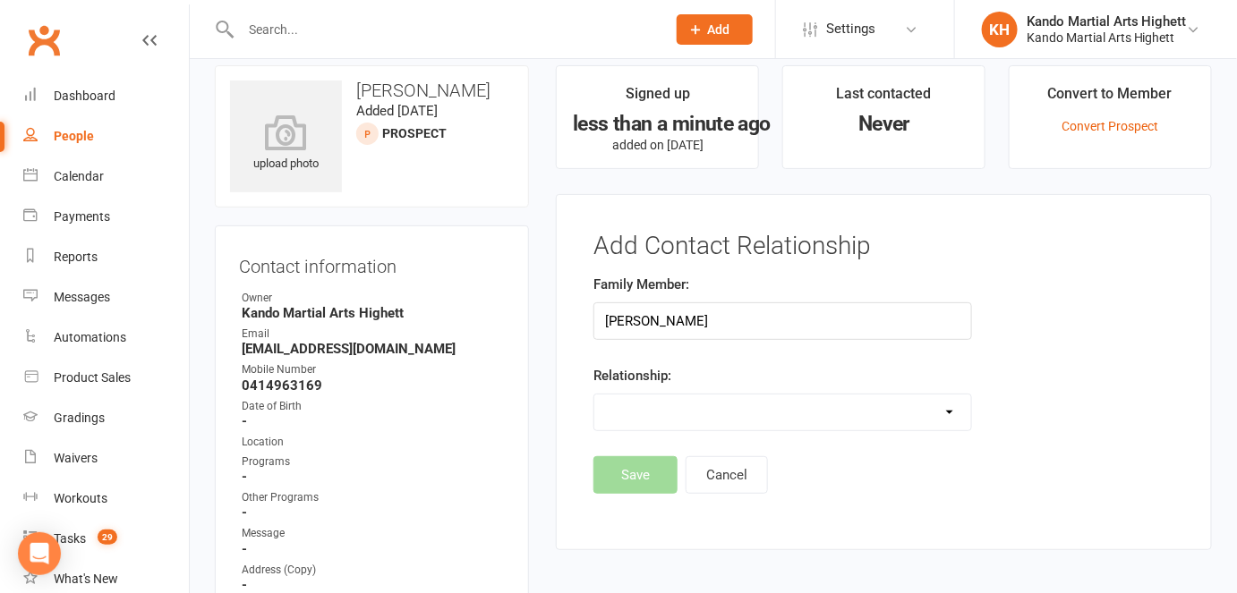
click at [739, 397] on select "Parent / Guardian Child Sibling (parent not in system) Spouse / Partner Cousin …" at bounding box center [782, 413] width 376 height 36
click at [890, 458] on footer "Save Cancel" at bounding box center [883, 475] width 581 height 38
click at [750, 469] on button "Cancel" at bounding box center [727, 475] width 82 height 38
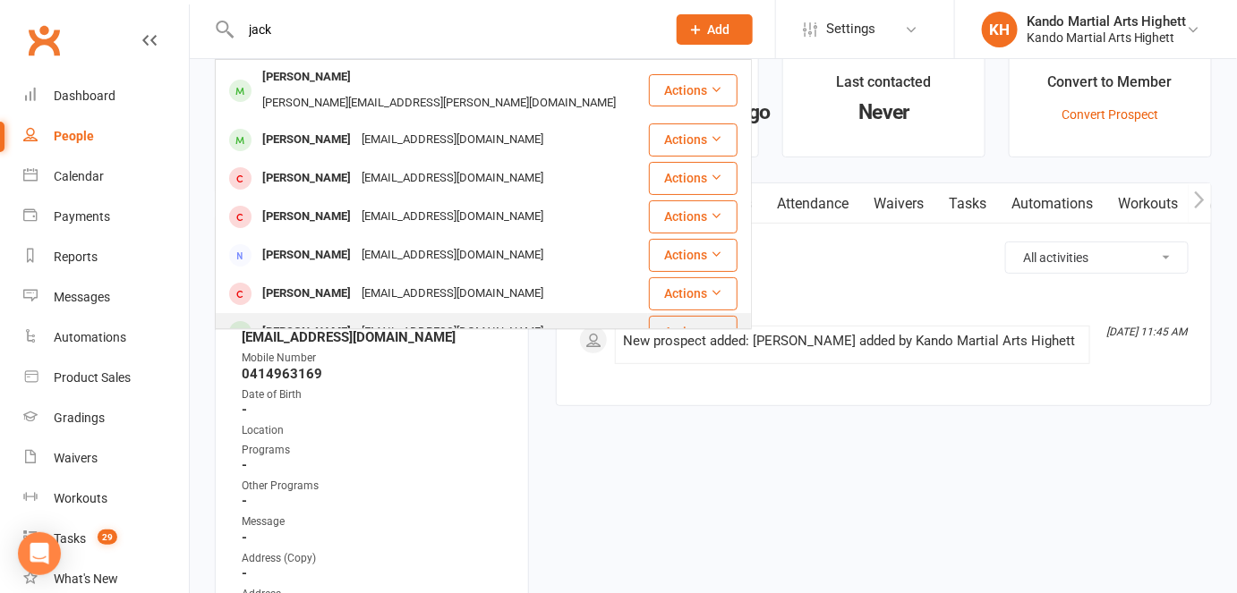
type input "jack"
click at [304, 320] on div "[PERSON_NAME]" at bounding box center [306, 333] width 99 height 26
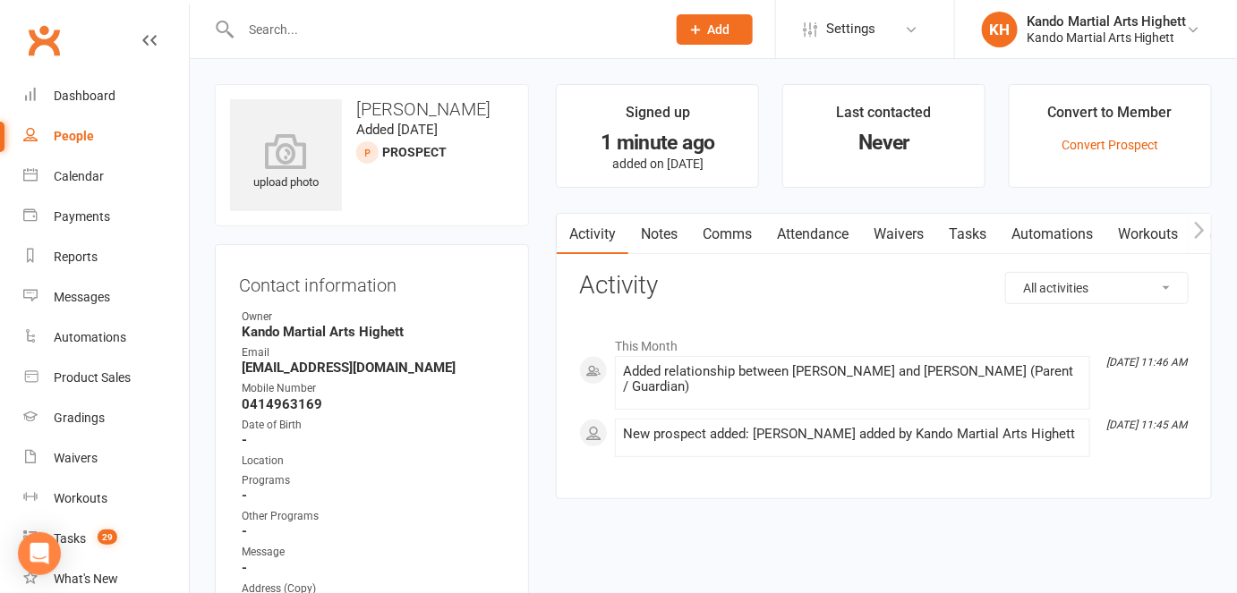
click at [732, 34] on button "Add" at bounding box center [715, 29] width 76 height 30
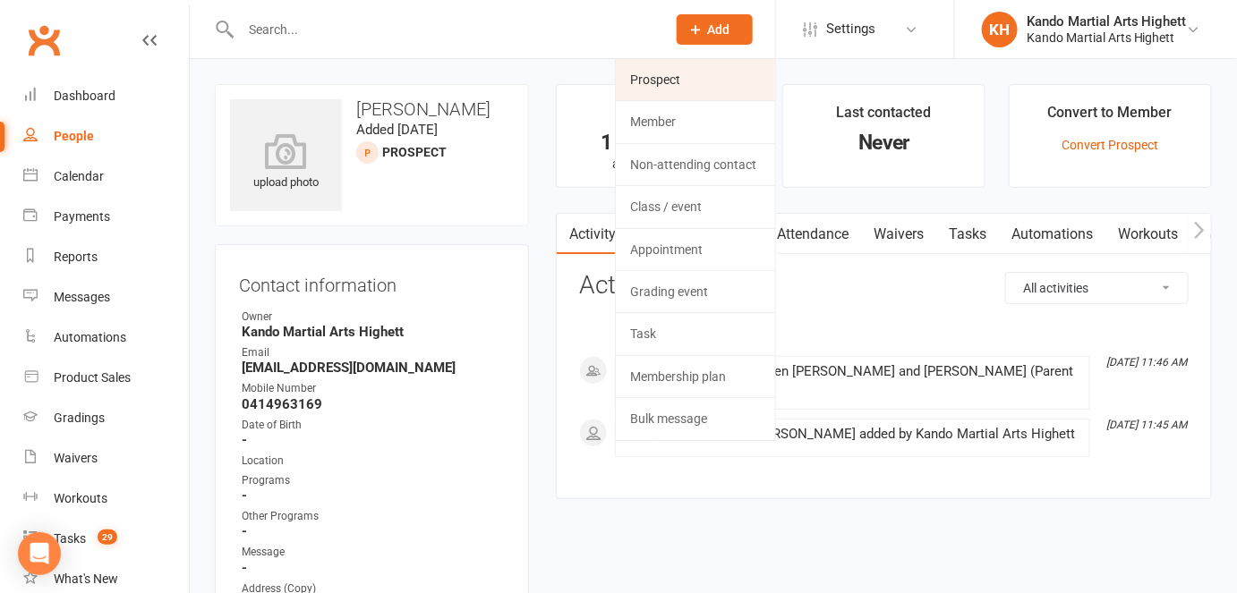
click at [671, 68] on link "Prospect" at bounding box center [695, 79] width 159 height 41
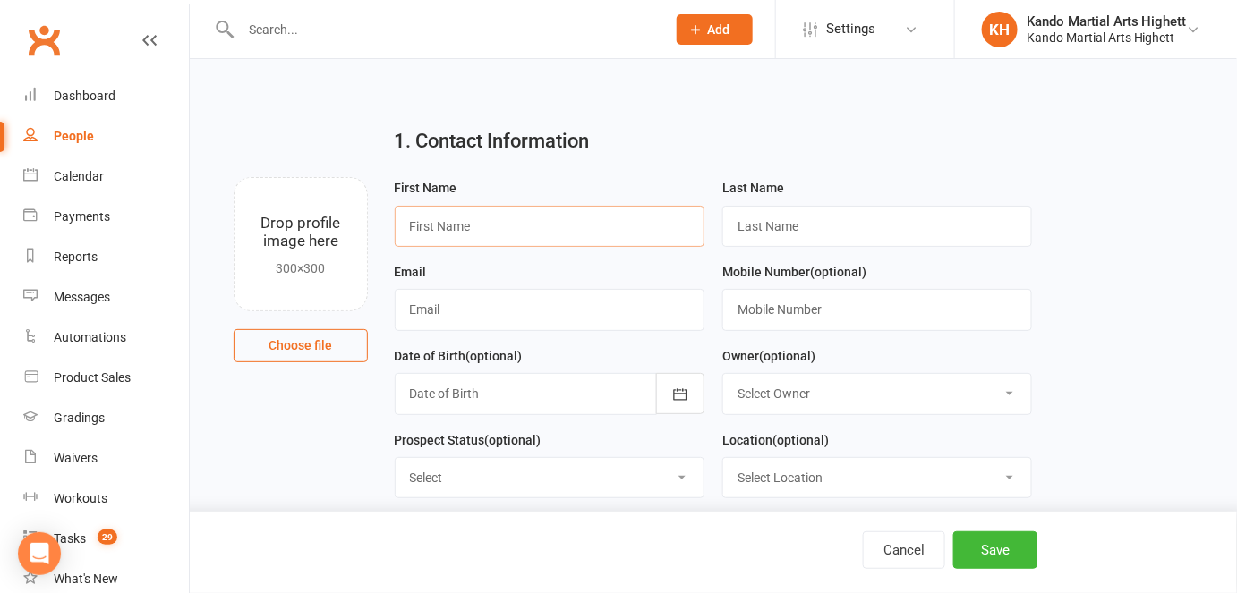
click at [460, 227] on input "text" at bounding box center [550, 226] width 310 height 41
type input "Isla"
type input "Culligan"
paste input "[PERSON_NAME][EMAIL_ADDRESS][DOMAIN_NAME]"
type input "[PERSON_NAME][EMAIL_ADDRESS][DOMAIN_NAME]"
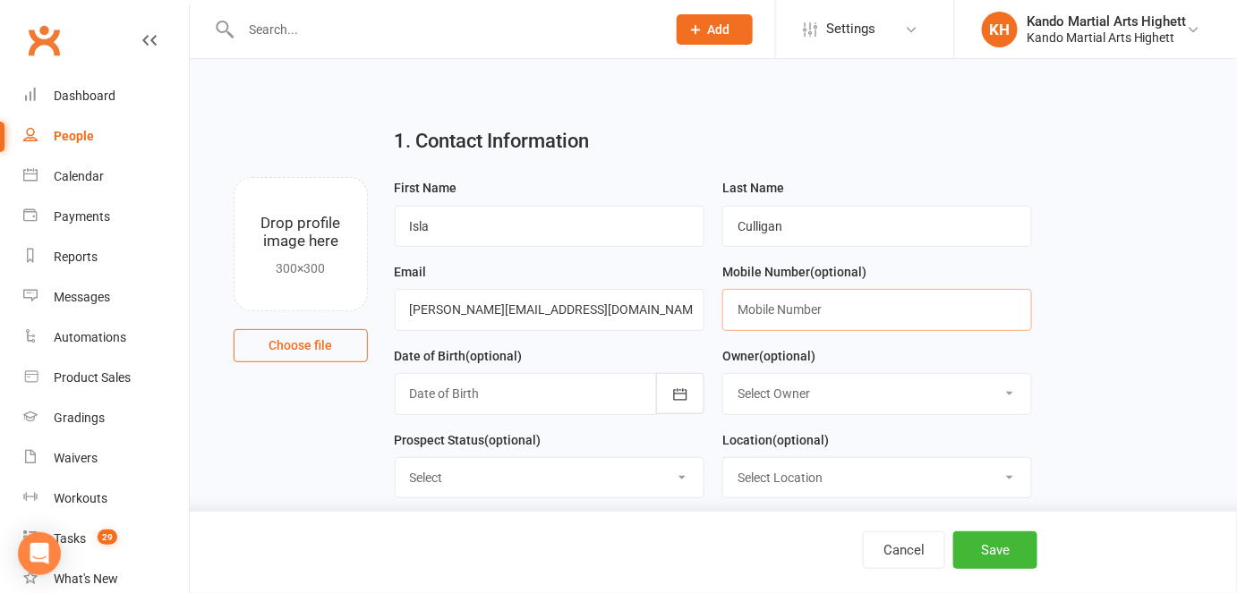
click at [809, 310] on input "text" at bounding box center [877, 309] width 310 height 41
paste input "(041) 570-2481"
click at [773, 305] on input "(041) 570-2481" at bounding box center [877, 309] width 310 height 41
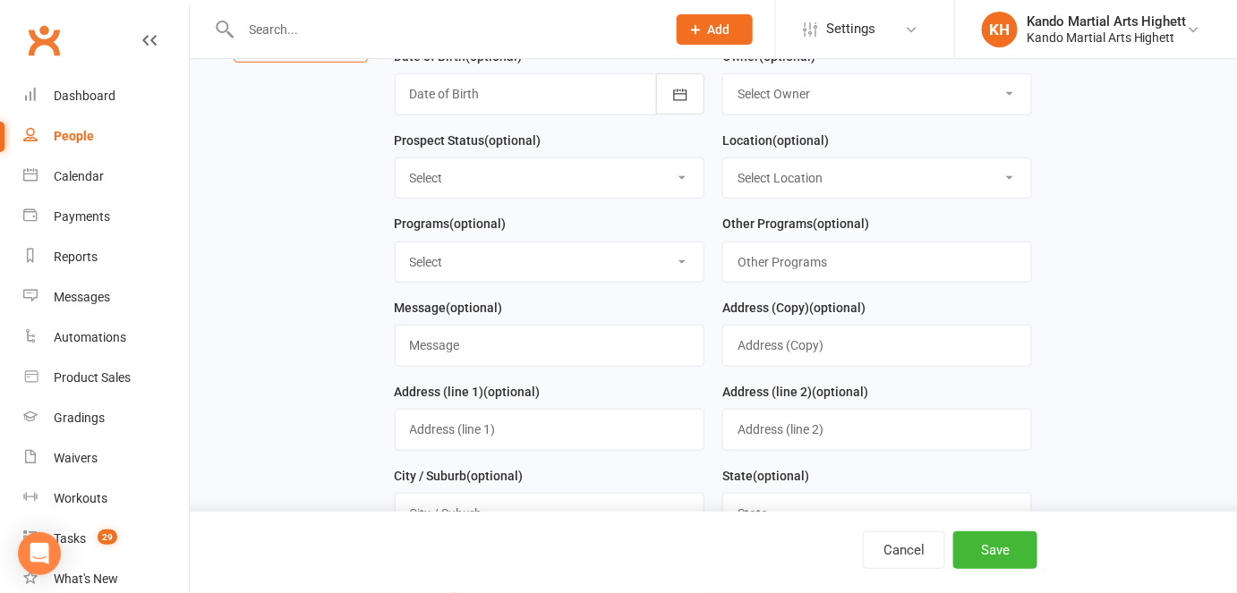
scroll to position [302, 0]
type input "0415702481"
click at [993, 542] on button "Save" at bounding box center [995, 551] width 84 height 38
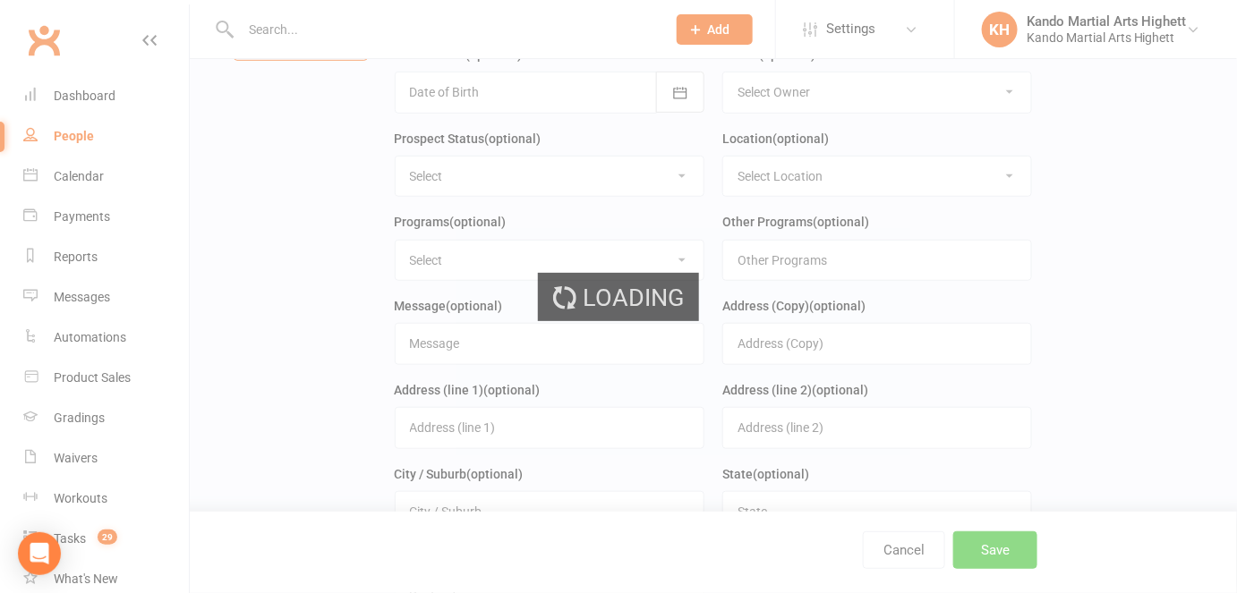
scroll to position [0, 0]
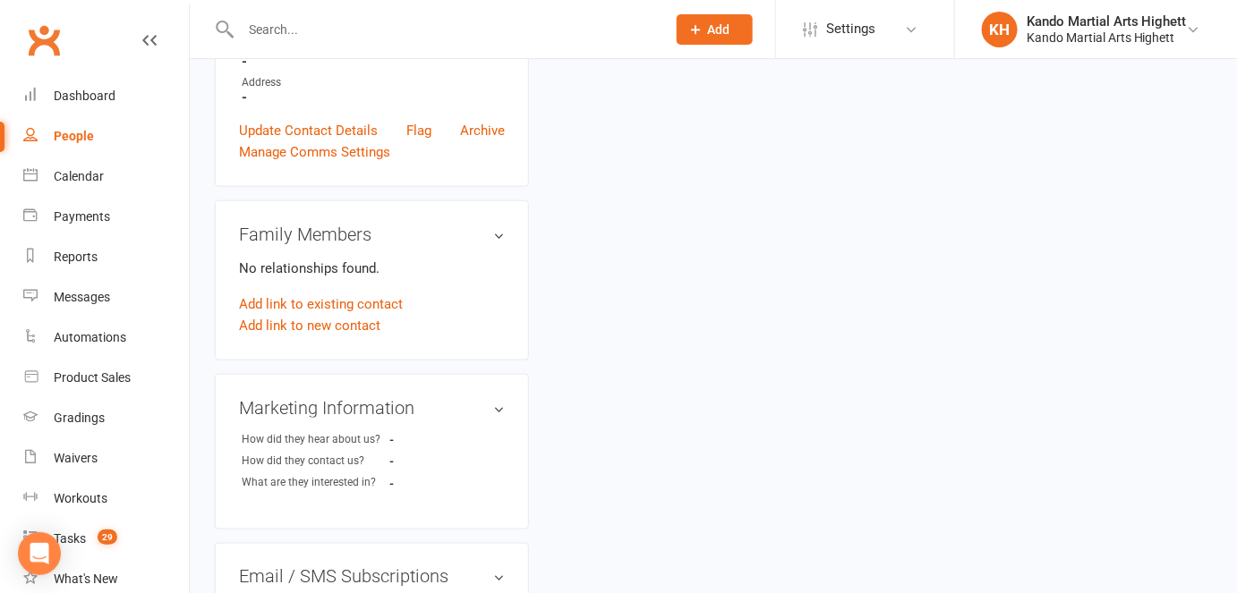
scroll to position [588, 0]
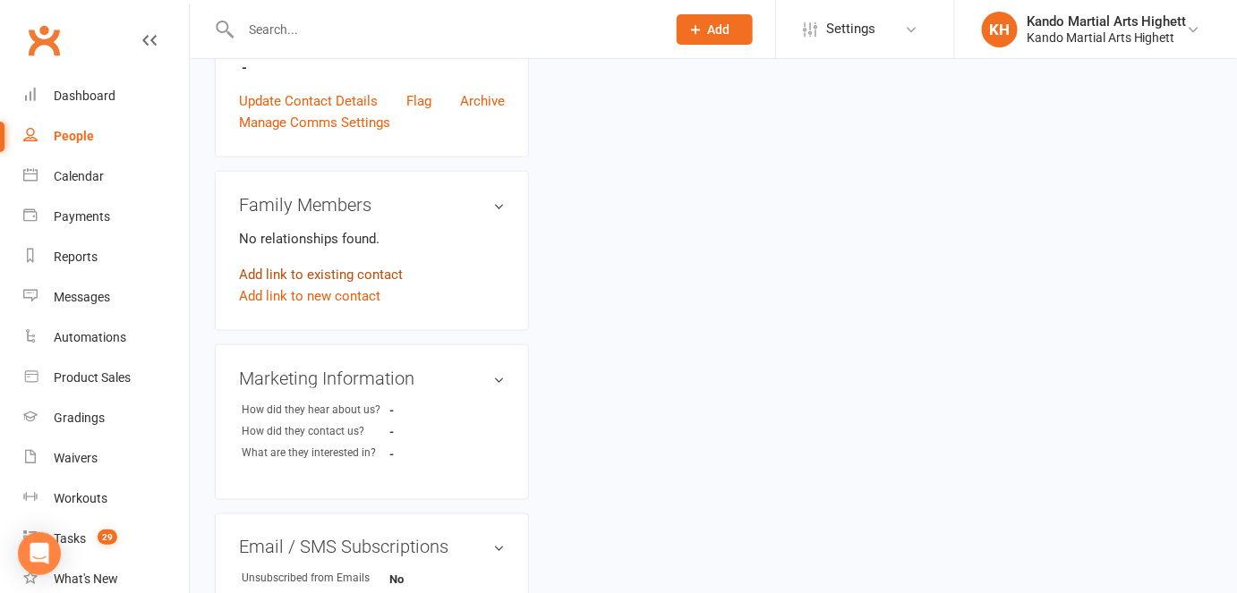
click at [355, 264] on link "Add link to existing contact" at bounding box center [321, 274] width 164 height 21
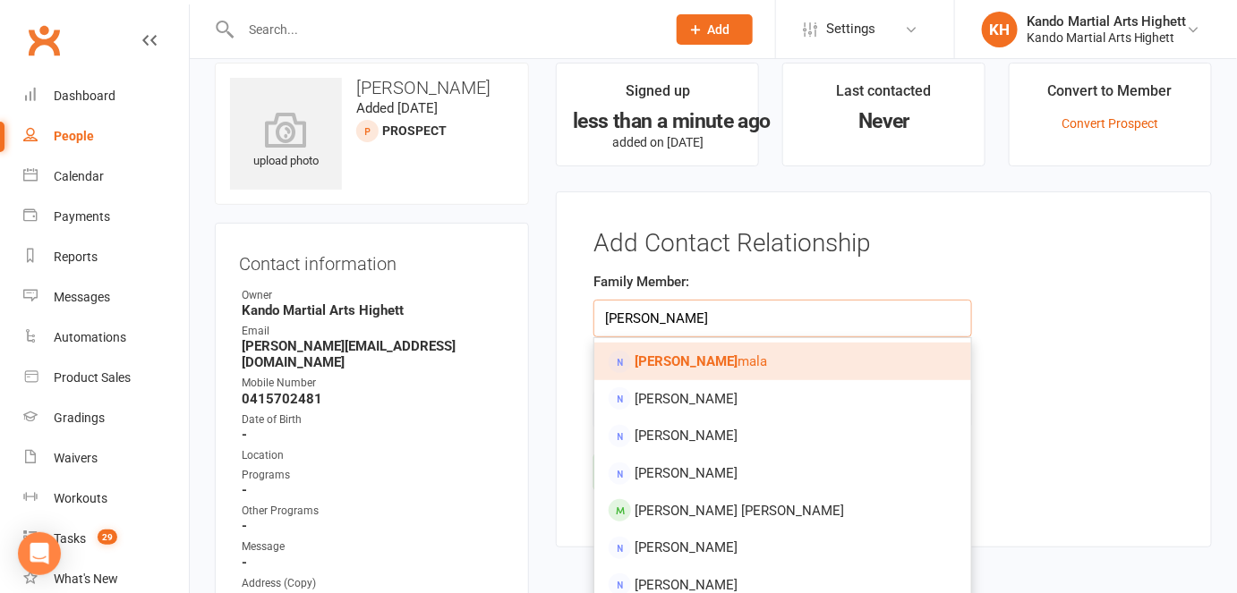
type input "[PERSON_NAME]"
click at [691, 368] on strong "[PERSON_NAME]" at bounding box center [686, 362] width 103 height 16
type input "[PERSON_NAME]"
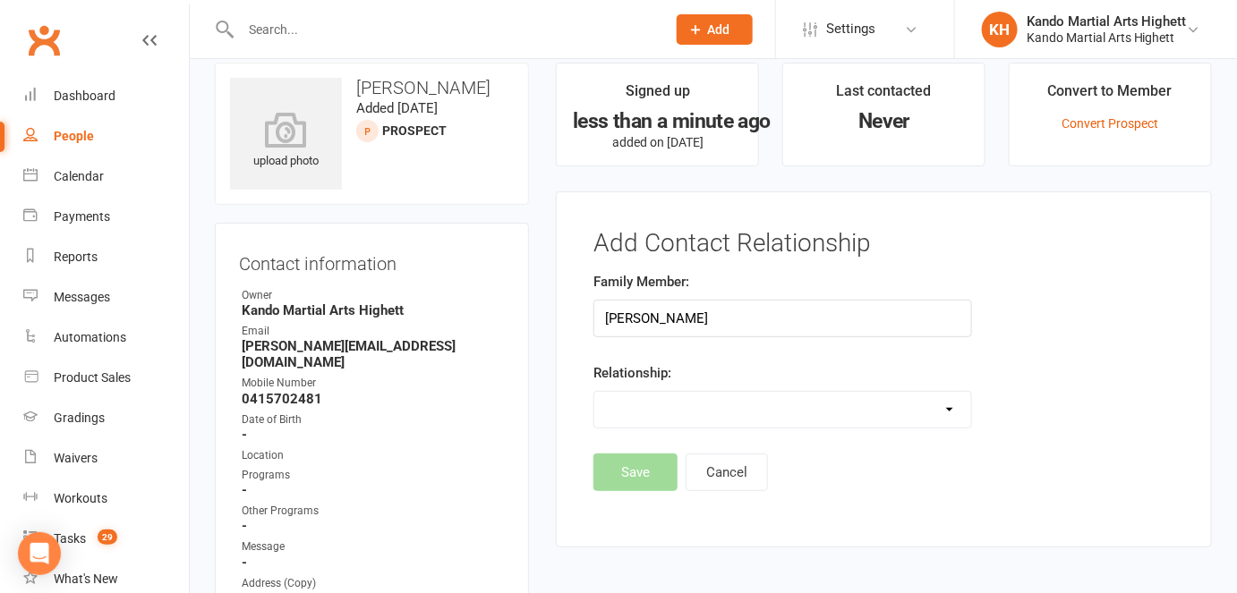
click at [680, 421] on select "Parent / Guardian Child Sibling (parent not in system) Spouse / Partner Cousin …" at bounding box center [782, 410] width 376 height 36
click at [594, 392] on select "Parent / Guardian Child Sibling (parent not in system) Spouse / Partner Cousin …" at bounding box center [782, 410] width 376 height 36
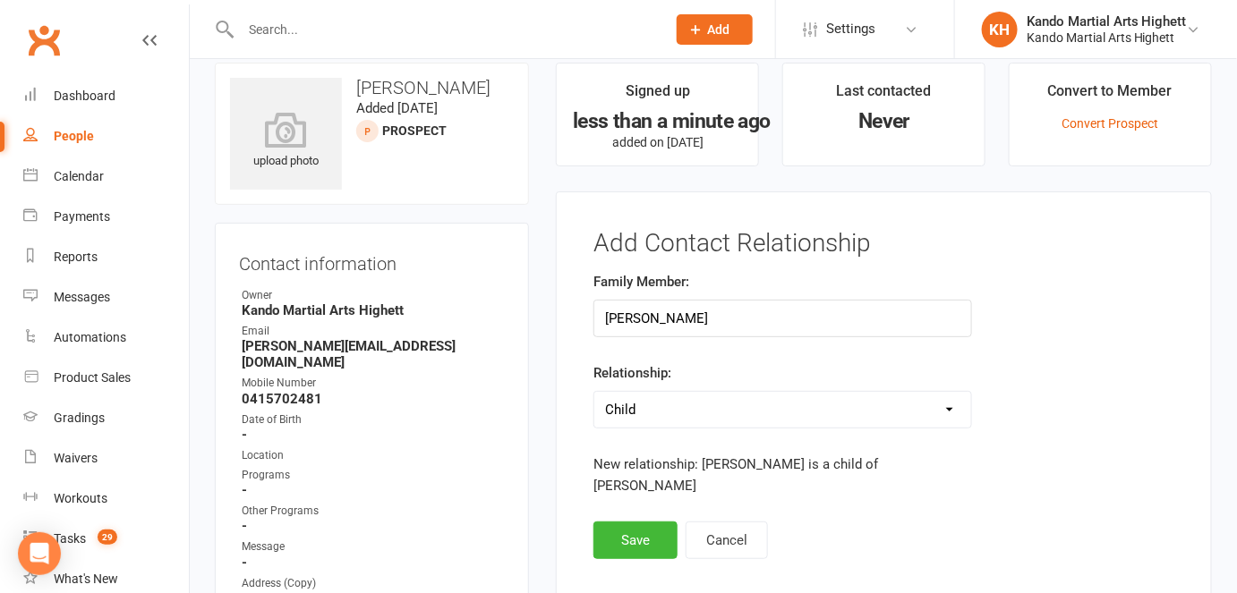
click at [656, 404] on select "Parent / Guardian Child Sibling (parent not in system) Spouse / Partner Cousin …" at bounding box center [782, 410] width 376 height 36
select select "0"
click at [594, 392] on select "Parent / Guardian Child Sibling (parent not in system) Spouse / Partner Cousin …" at bounding box center [782, 410] width 376 height 36
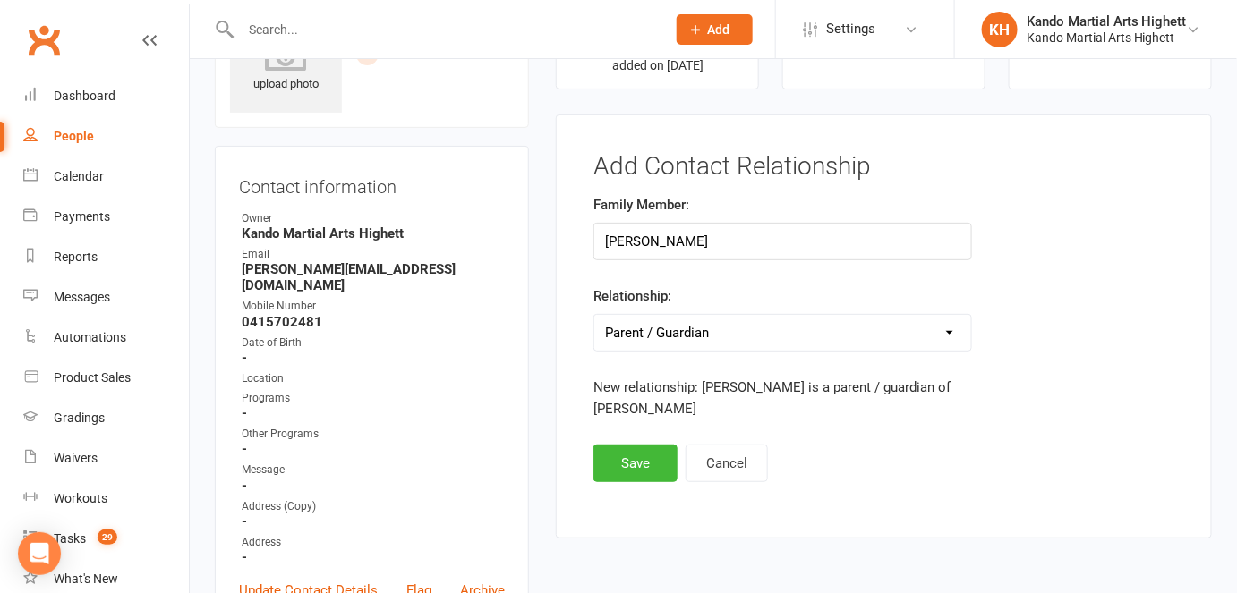
scroll to position [102, 0]
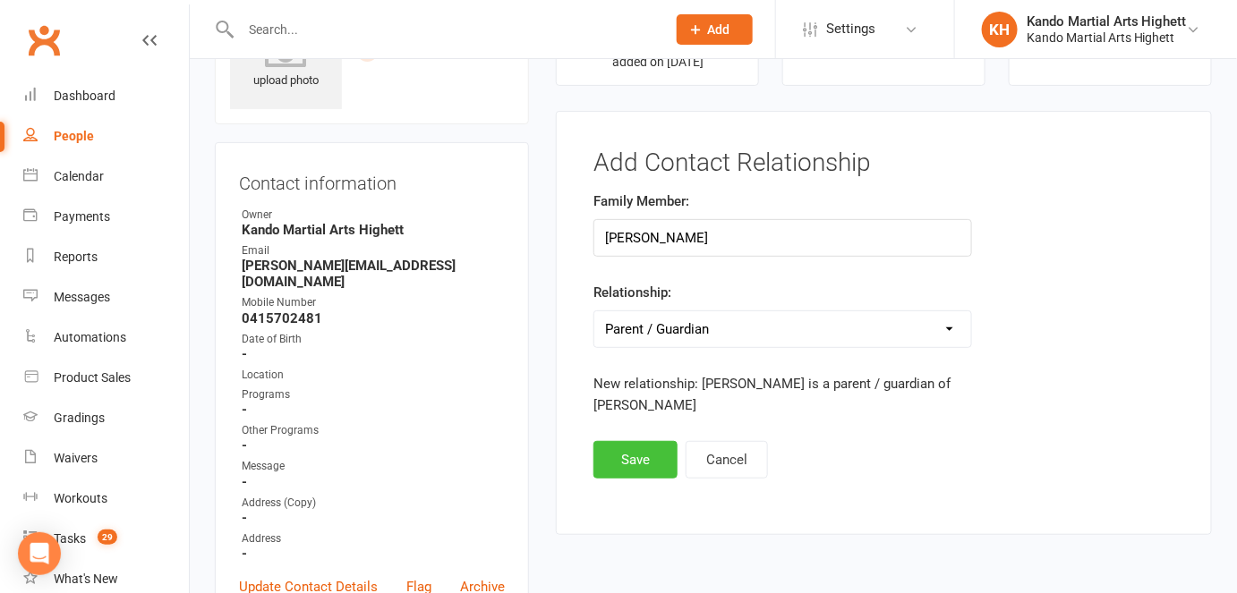
click at [618, 456] on button "Save" at bounding box center [635, 460] width 84 height 38
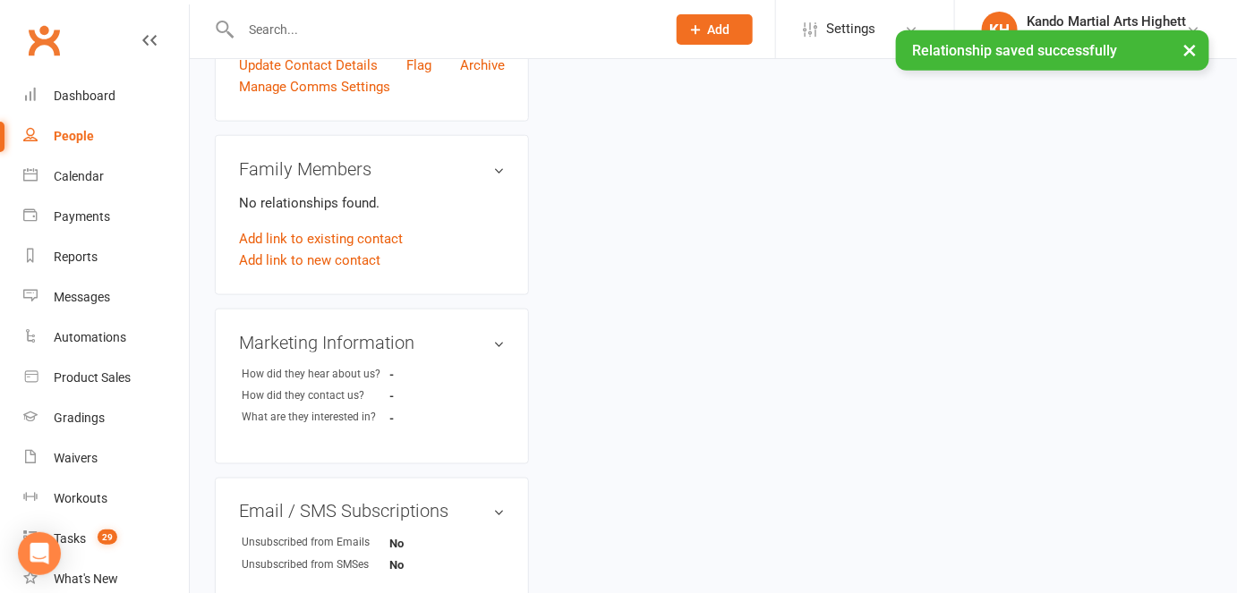
scroll to position [635, 0]
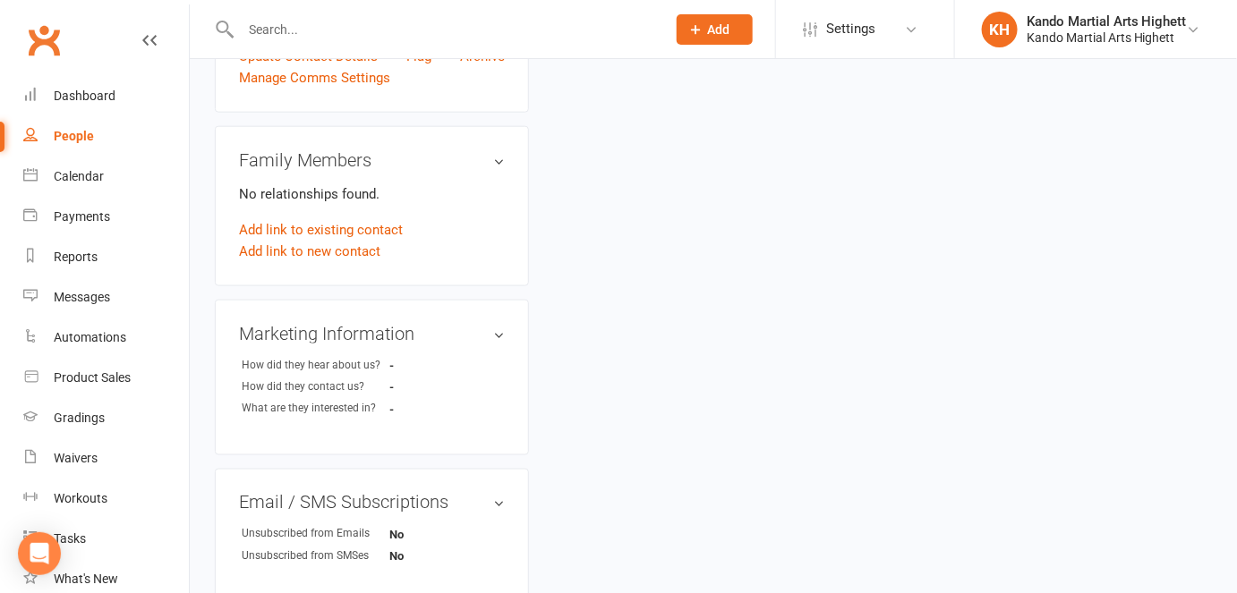
scroll to position [546, 0]
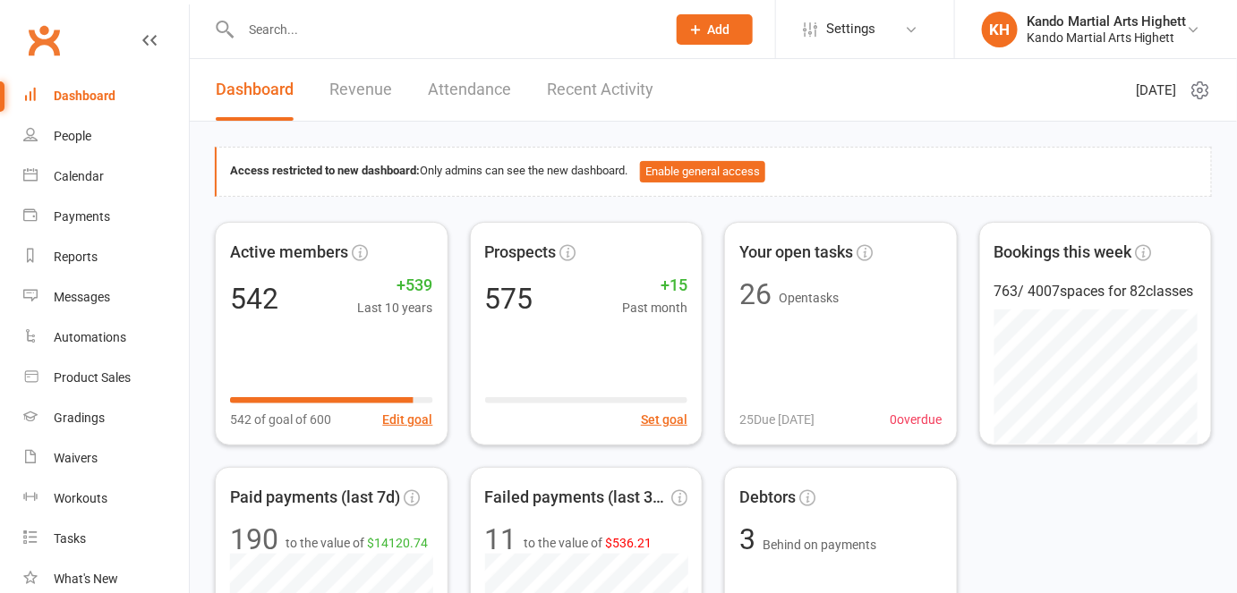
click at [286, 43] on div at bounding box center [434, 29] width 439 height 58
click at [277, 30] on input "text" at bounding box center [444, 29] width 418 height 25
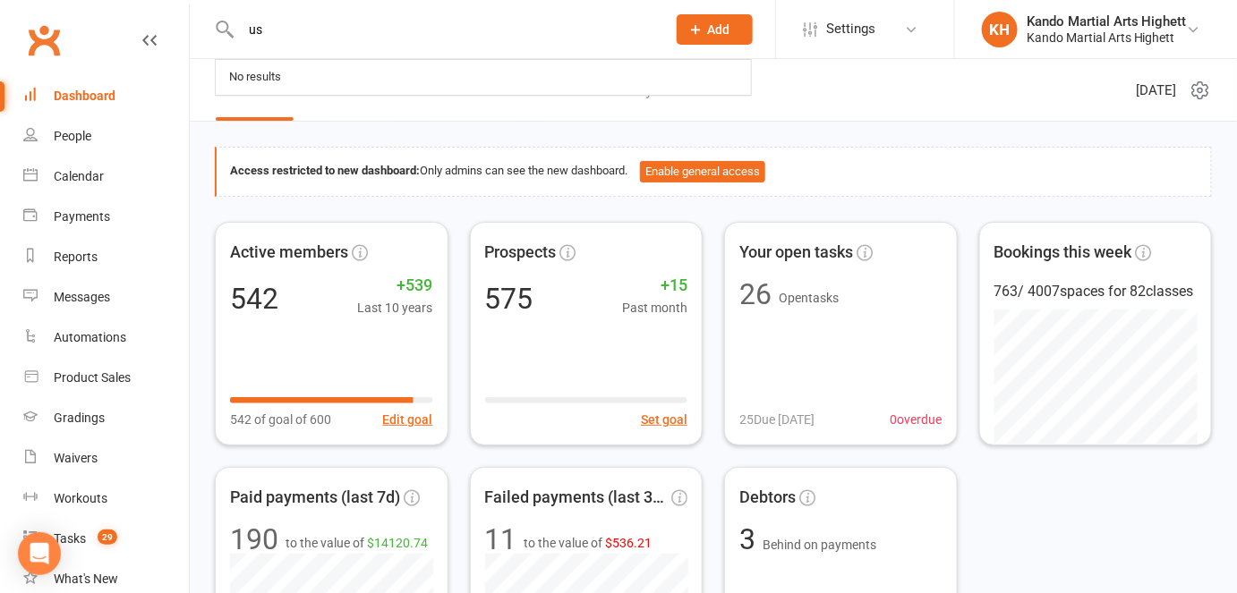
type input "u"
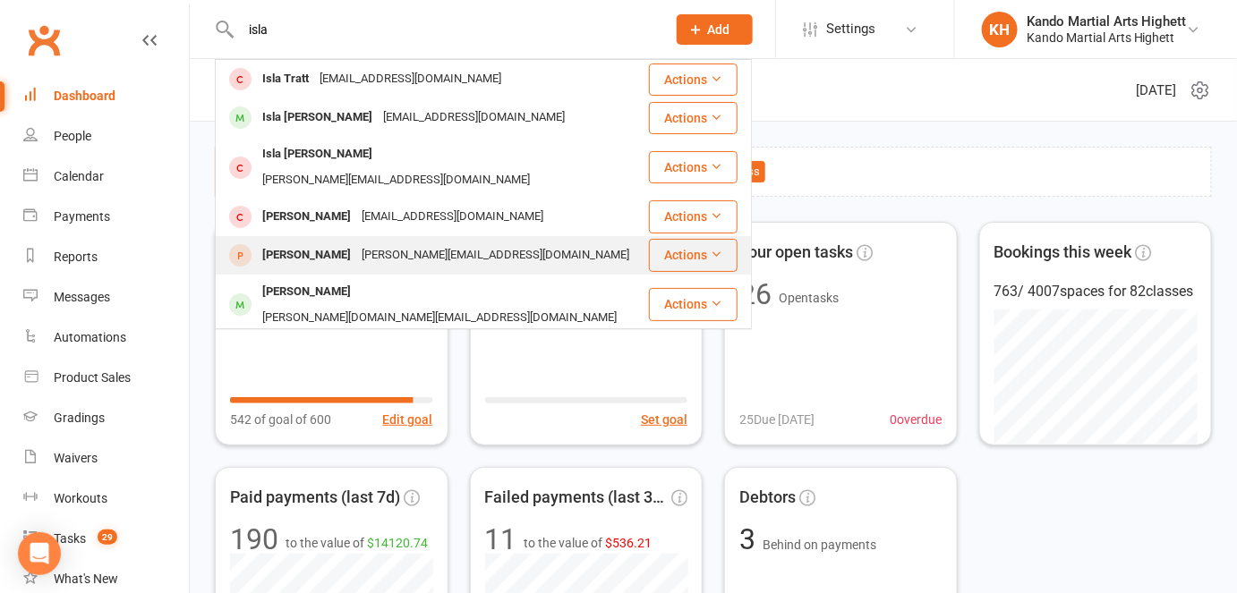
type input "isla"
click at [330, 243] on div "[PERSON_NAME]" at bounding box center [306, 256] width 99 height 26
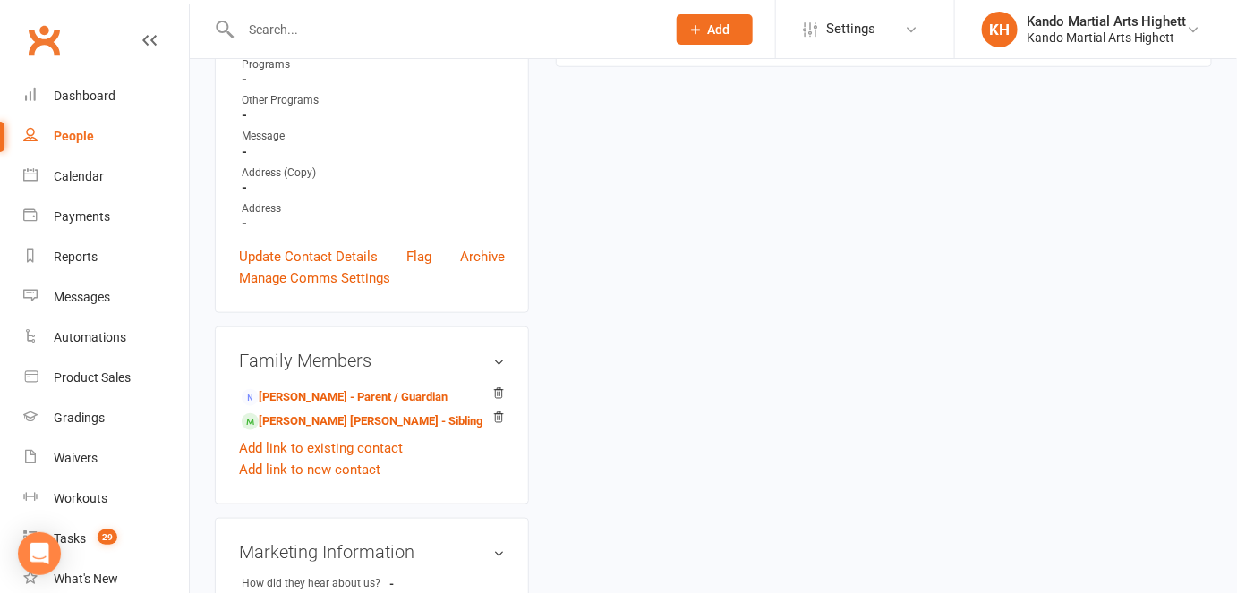
scroll to position [439, 0]
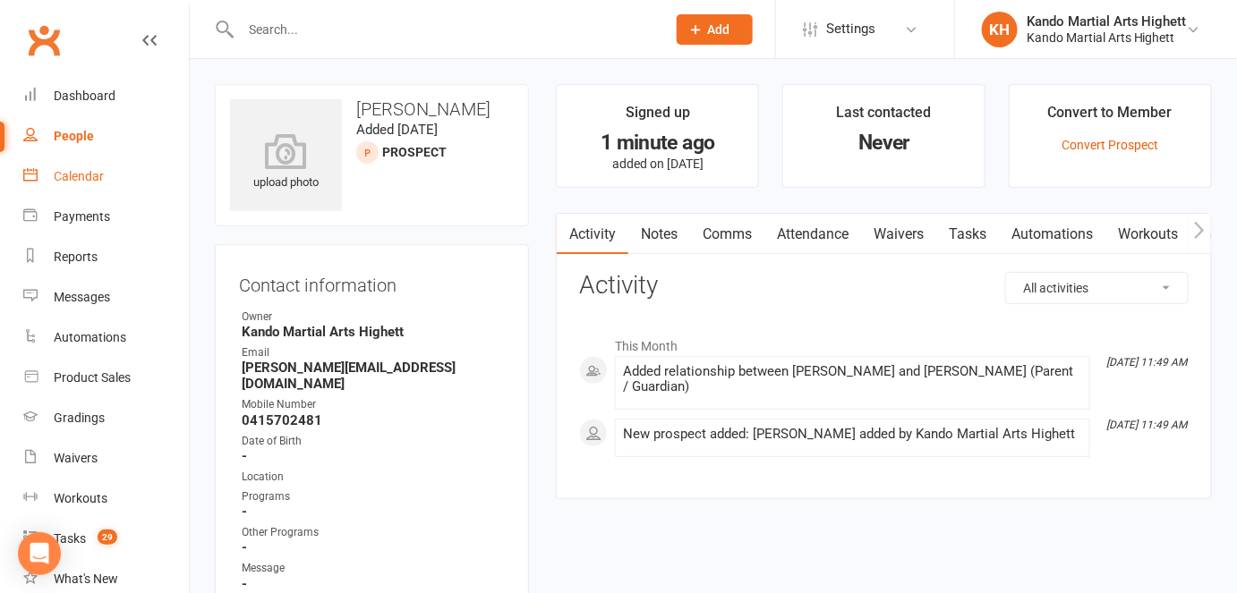
click at [91, 181] on div "Calendar" at bounding box center [79, 176] width 50 height 14
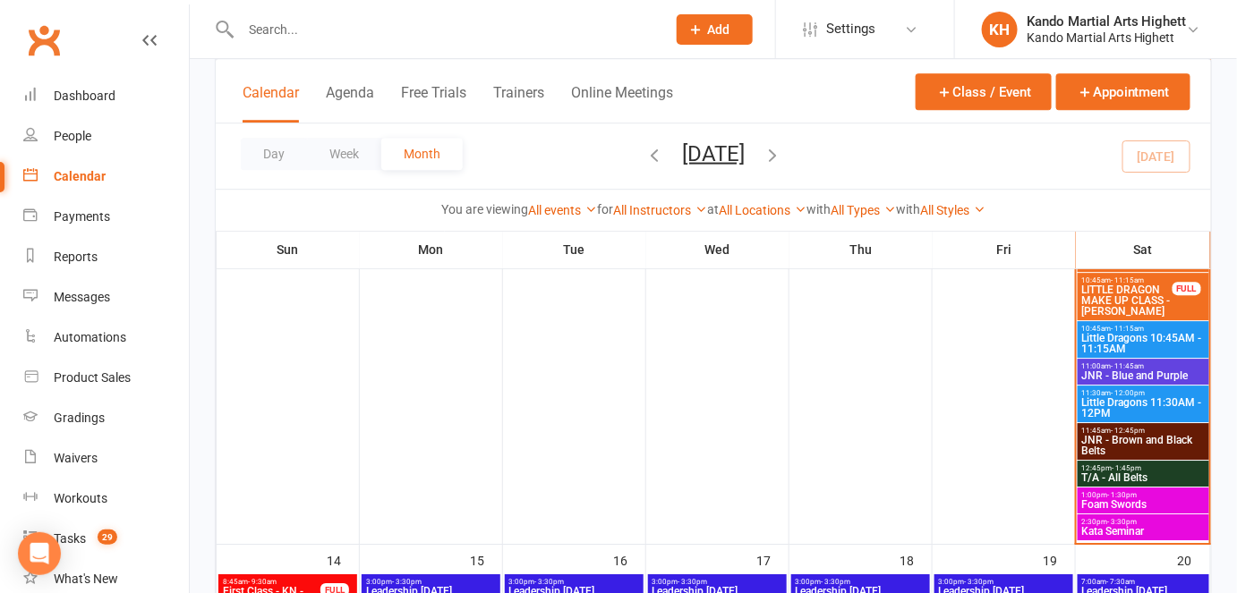
scroll to position [1669, 0]
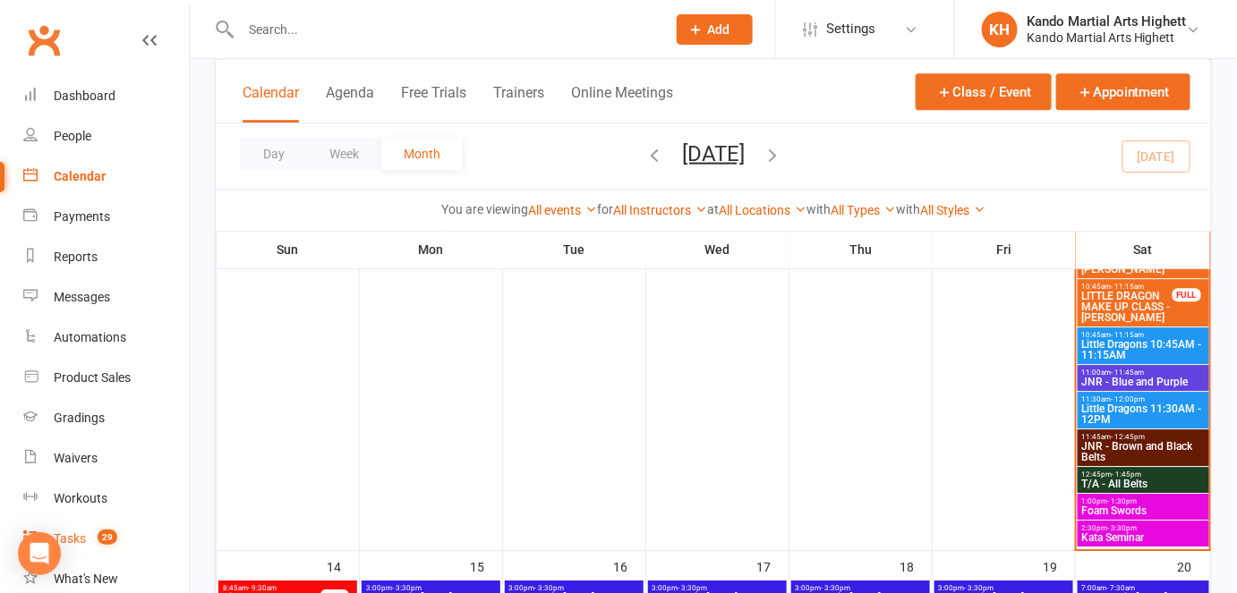
click at [77, 547] on link "Tasks 29" at bounding box center [106, 539] width 166 height 40
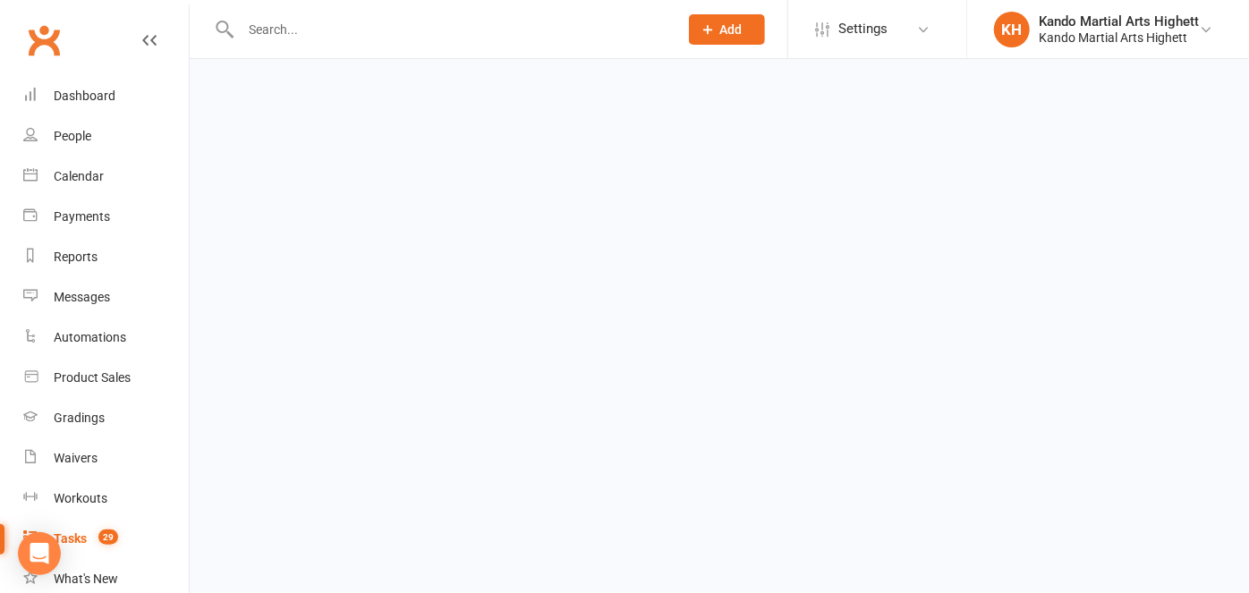
select select "incomplete"
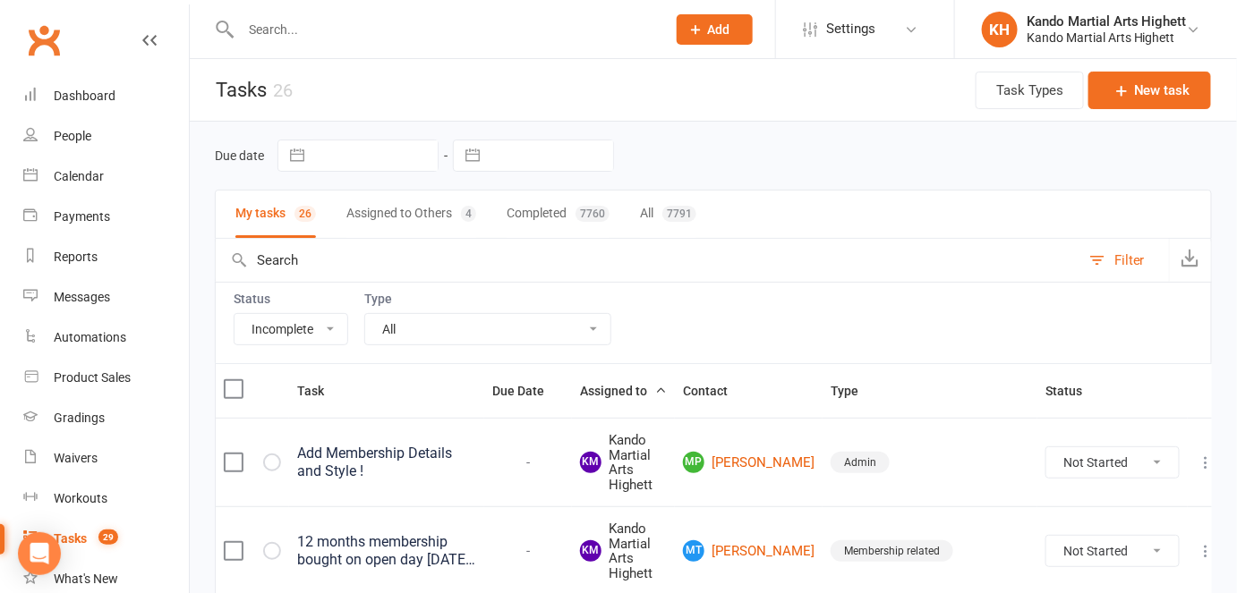
click at [542, 329] on select "All Admin Cancellation Class transfer Courtesy call Create welcome card E-mail …" at bounding box center [487, 329] width 245 height 30
select select "23096"
click at [365, 314] on select "All Admin Cancellation Class transfer Courtesy call Create welcome card E-mail …" at bounding box center [487, 329] width 245 height 30
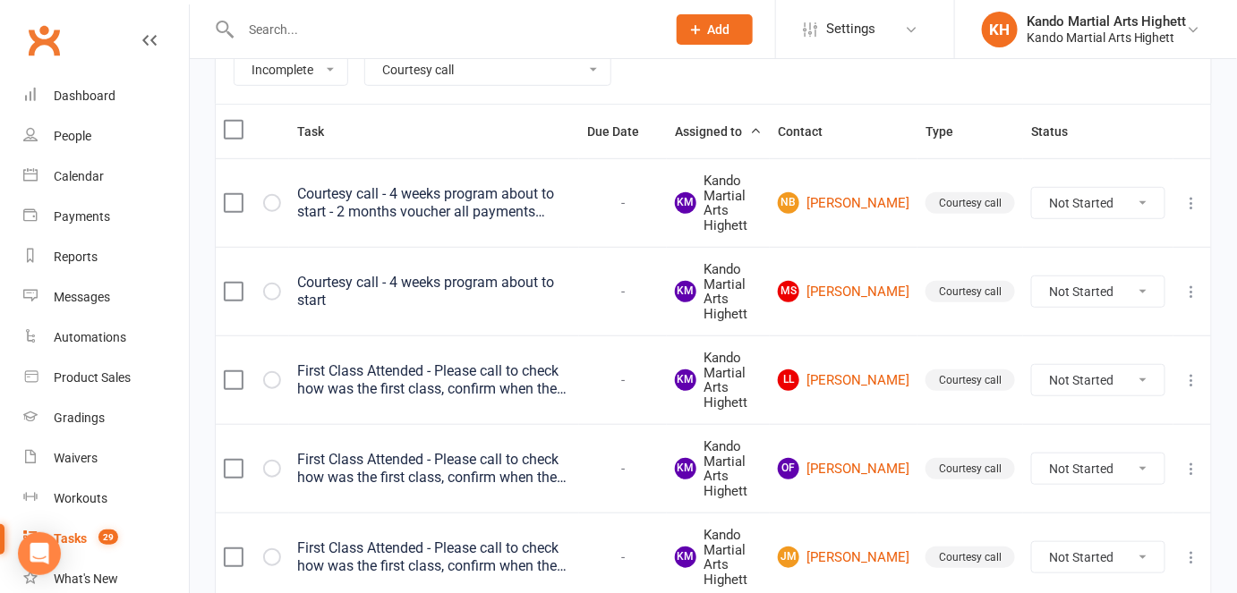
scroll to position [260, 0]
click at [514, 185] on div "Courtesy call - 4 weeks program about to start - 2 months voucher all payments …" at bounding box center [434, 203] width 274 height 36
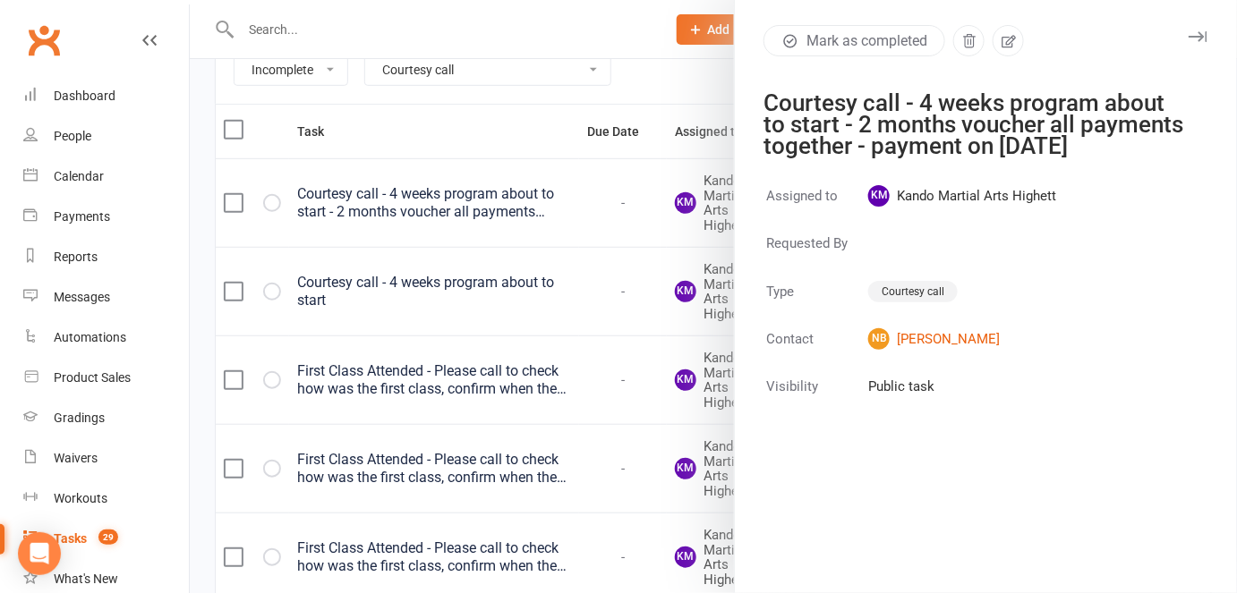
click at [584, 158] on div at bounding box center [713, 296] width 1047 height 593
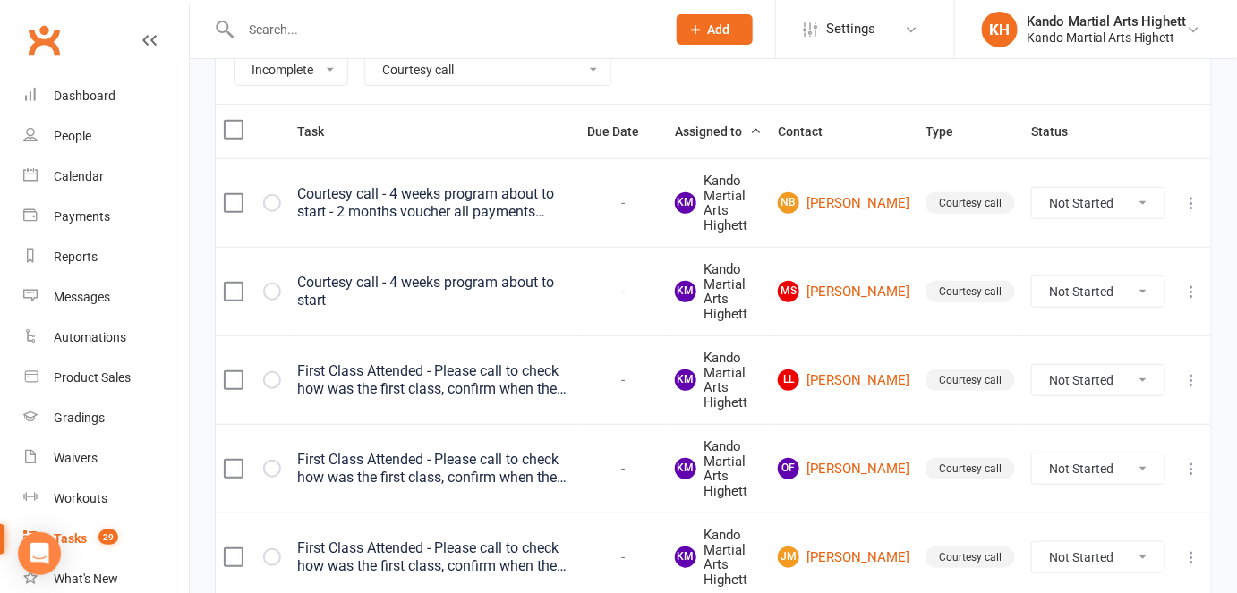
click at [509, 294] on div "Courtesy call - 4 weeks program about to start" at bounding box center [434, 292] width 274 height 36
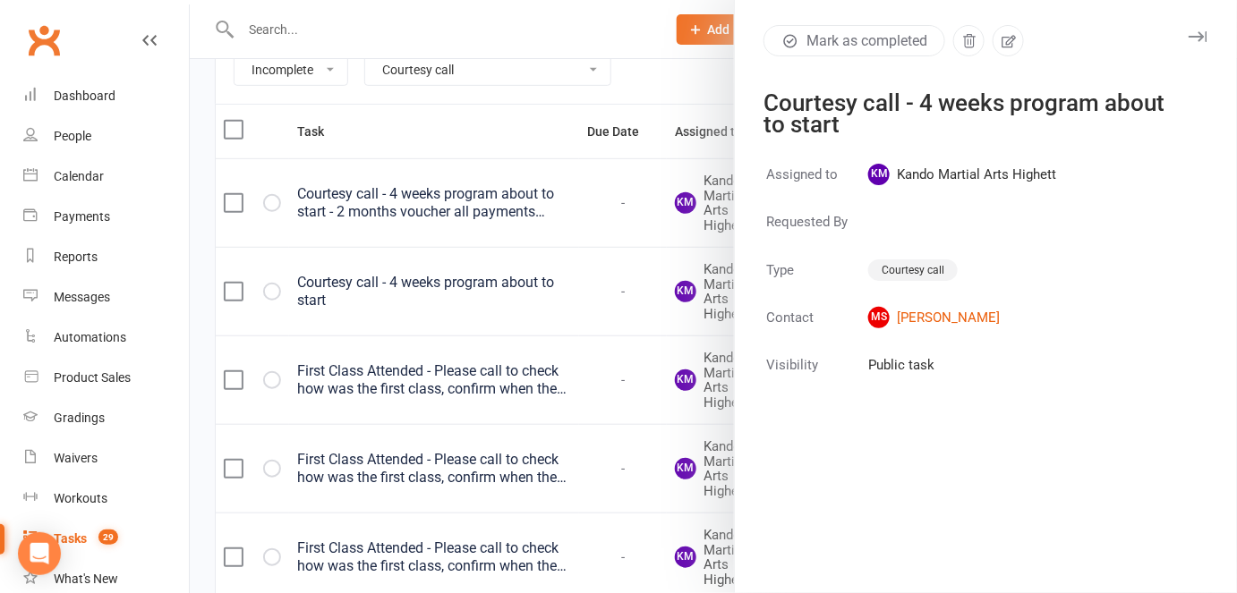
click at [596, 280] on div at bounding box center [713, 296] width 1047 height 593
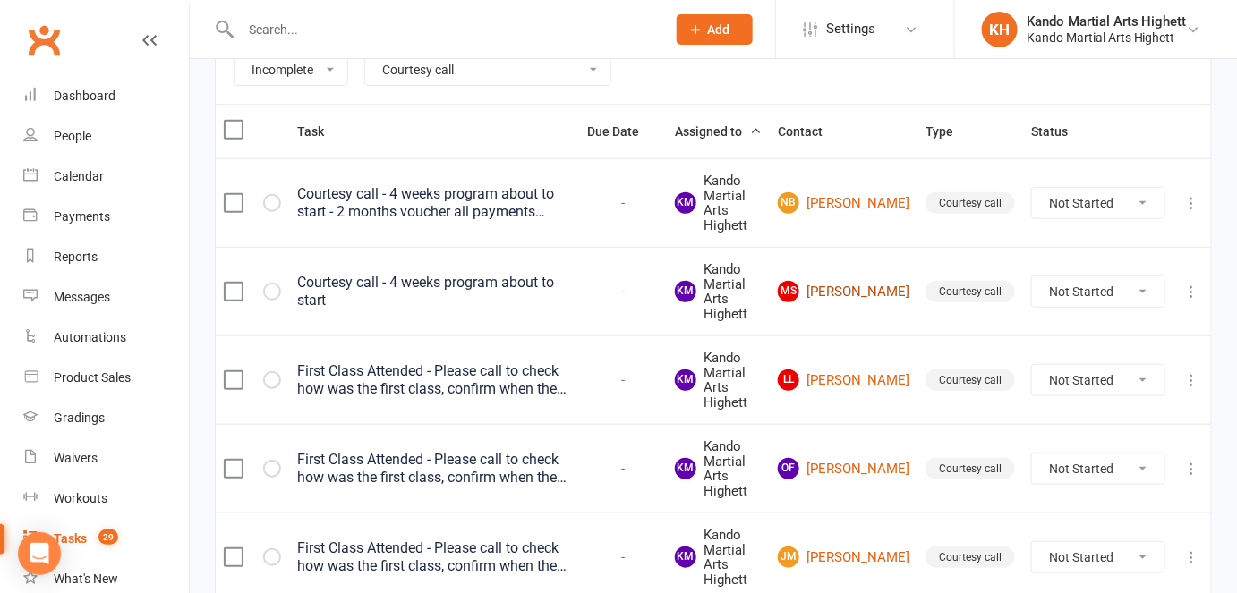
click at [891, 294] on link "[PERSON_NAME]" at bounding box center [844, 291] width 132 height 21
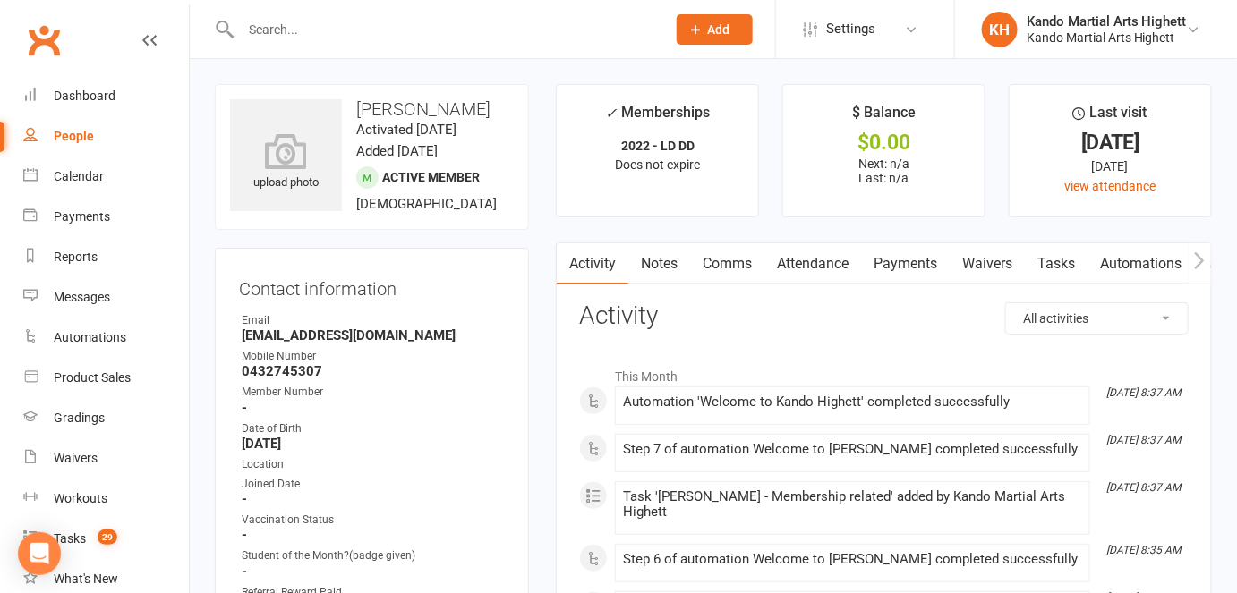
click at [907, 268] on link "Payments" at bounding box center [905, 263] width 89 height 41
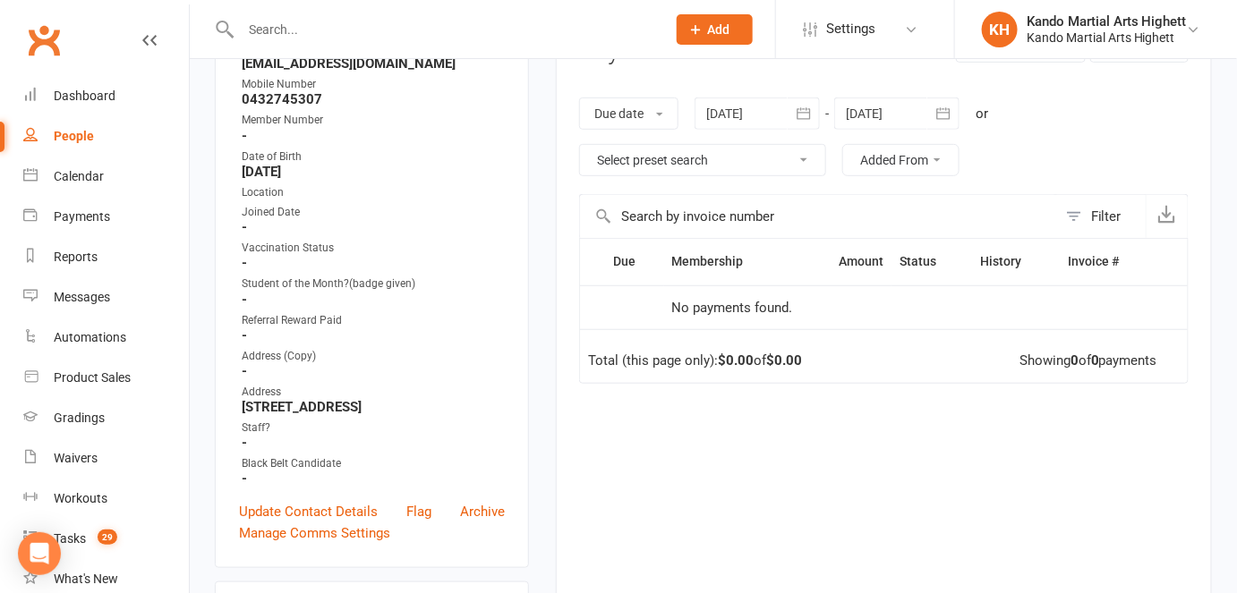
scroll to position [272, 0]
click at [904, 110] on div at bounding box center [896, 114] width 125 height 32
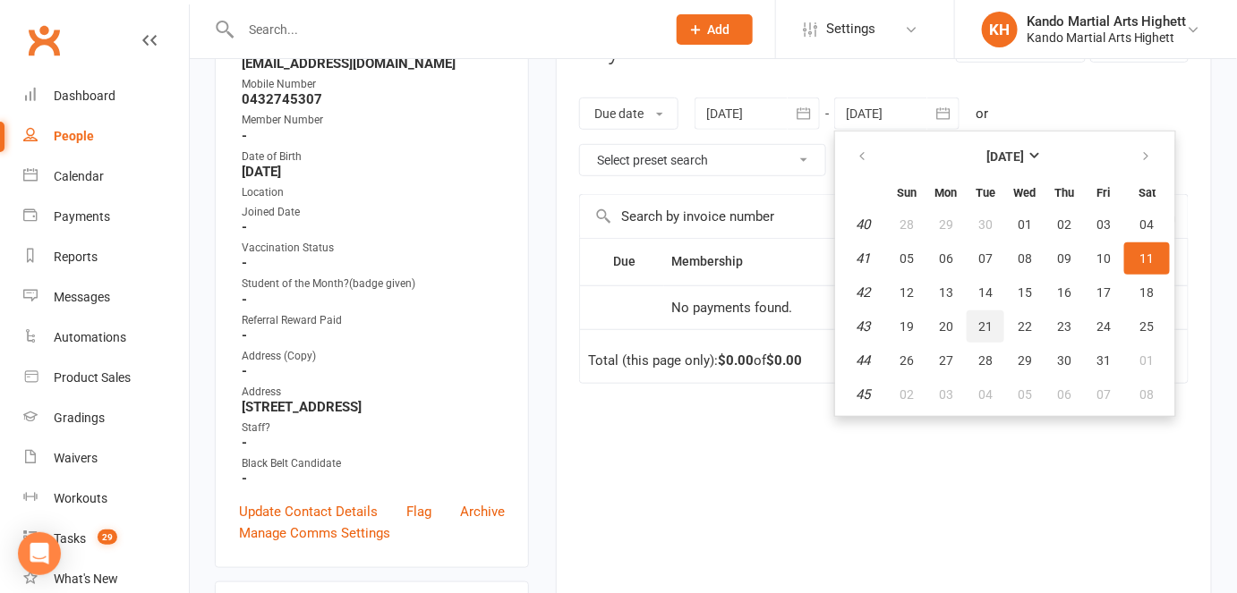
click at [1000, 329] on button "21" at bounding box center [986, 327] width 38 height 32
type input "[DATE]"
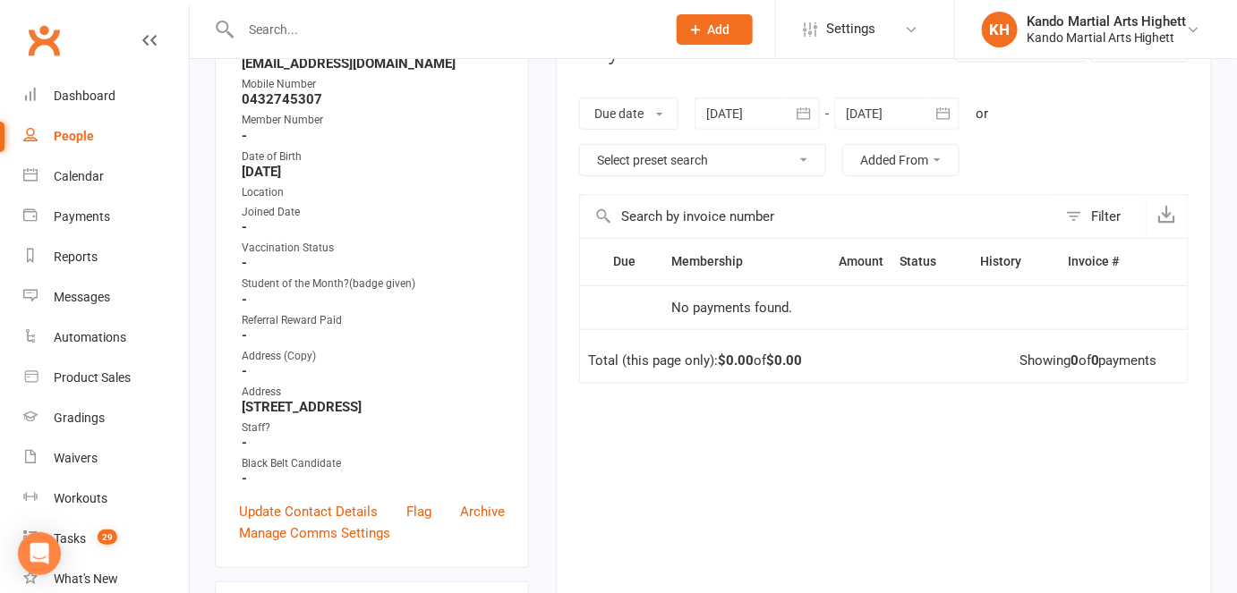
click at [878, 107] on div at bounding box center [896, 114] width 125 height 32
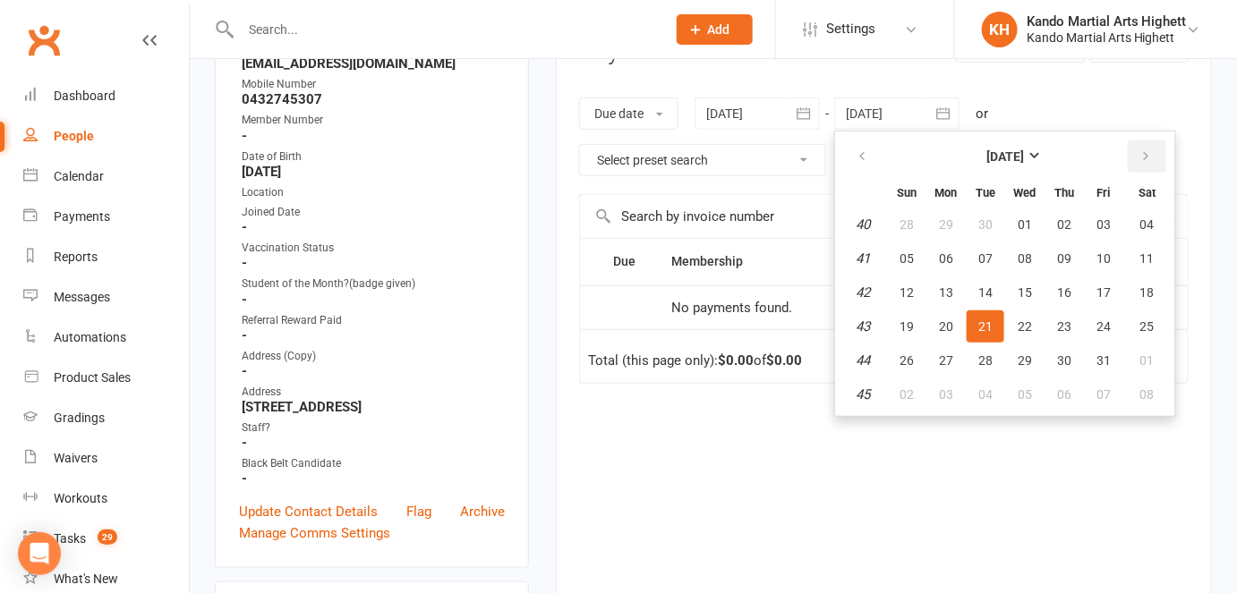
click at [1141, 156] on icon "button" at bounding box center [1145, 156] width 13 height 14
click at [703, 415] on div "Due Contact Membership Amount Status History Invoice # No payments found. Total…" at bounding box center [884, 426] width 610 height 376
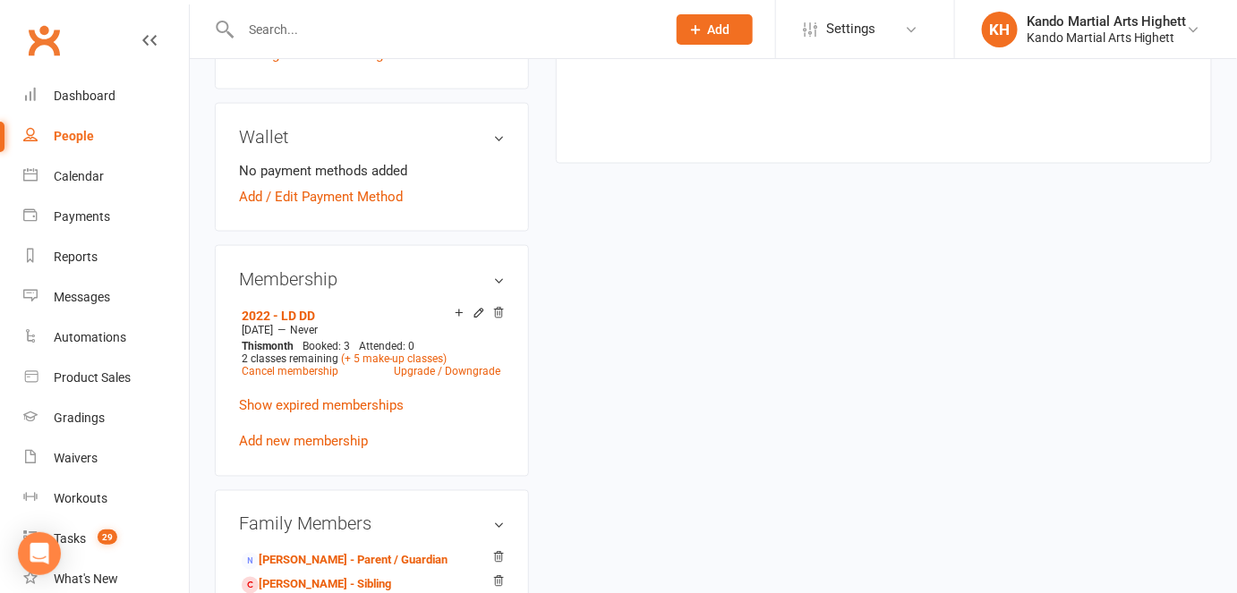
scroll to position [767, 0]
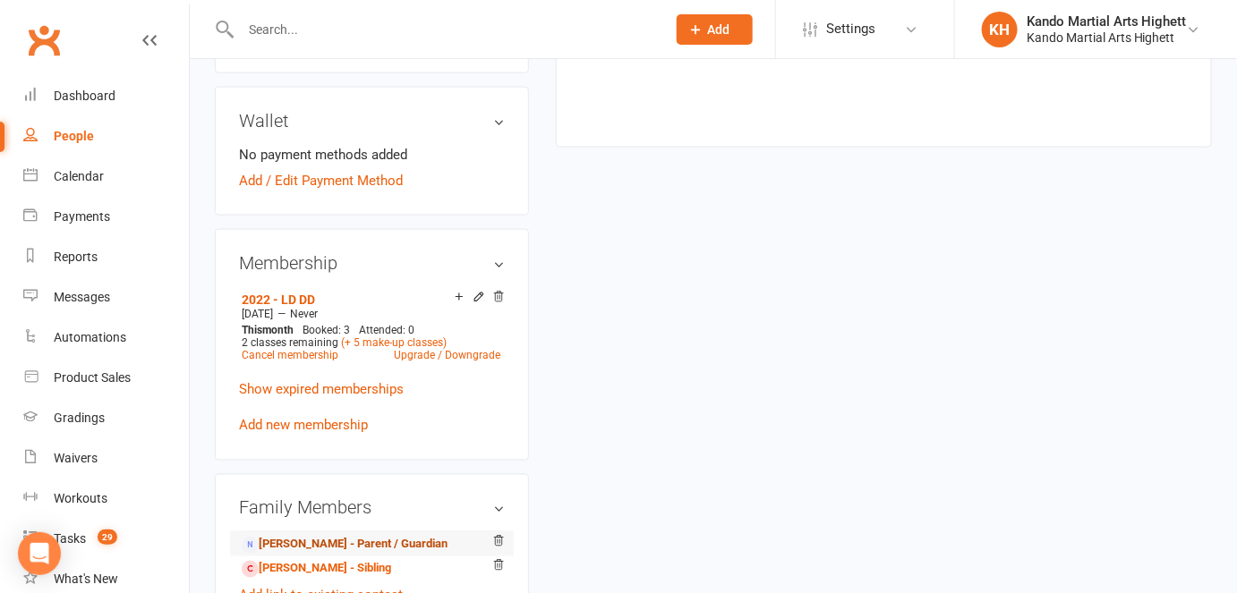
click at [335, 549] on link "[PERSON_NAME] - Parent / Guardian" at bounding box center [345, 545] width 206 height 19
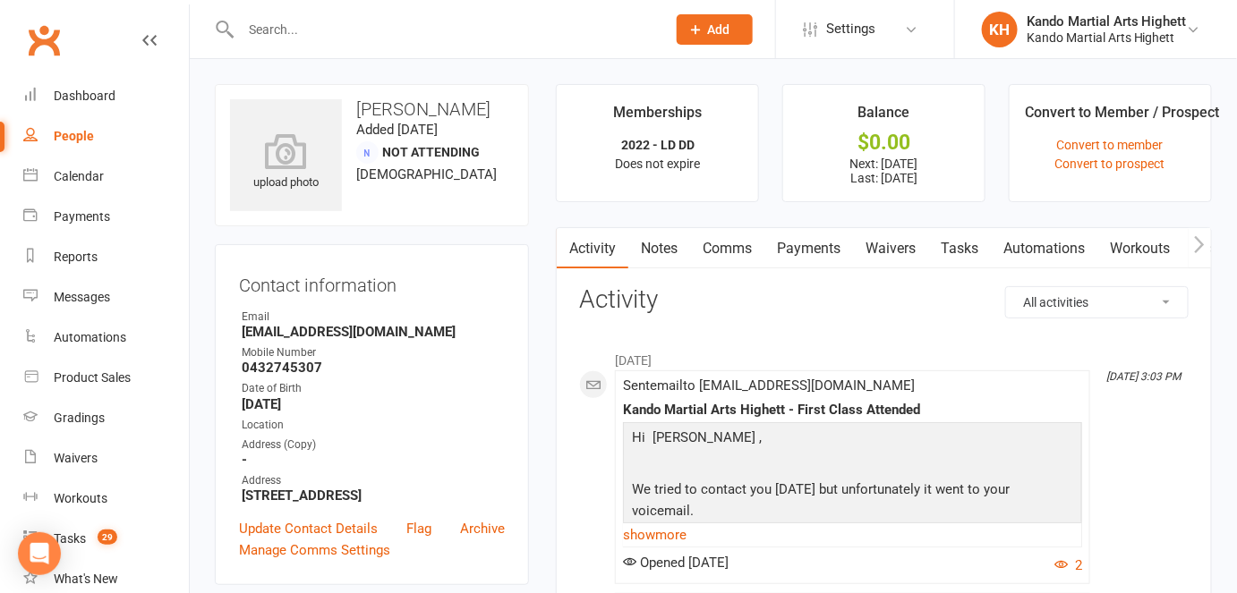
click at [832, 247] on link "Payments" at bounding box center [808, 248] width 89 height 41
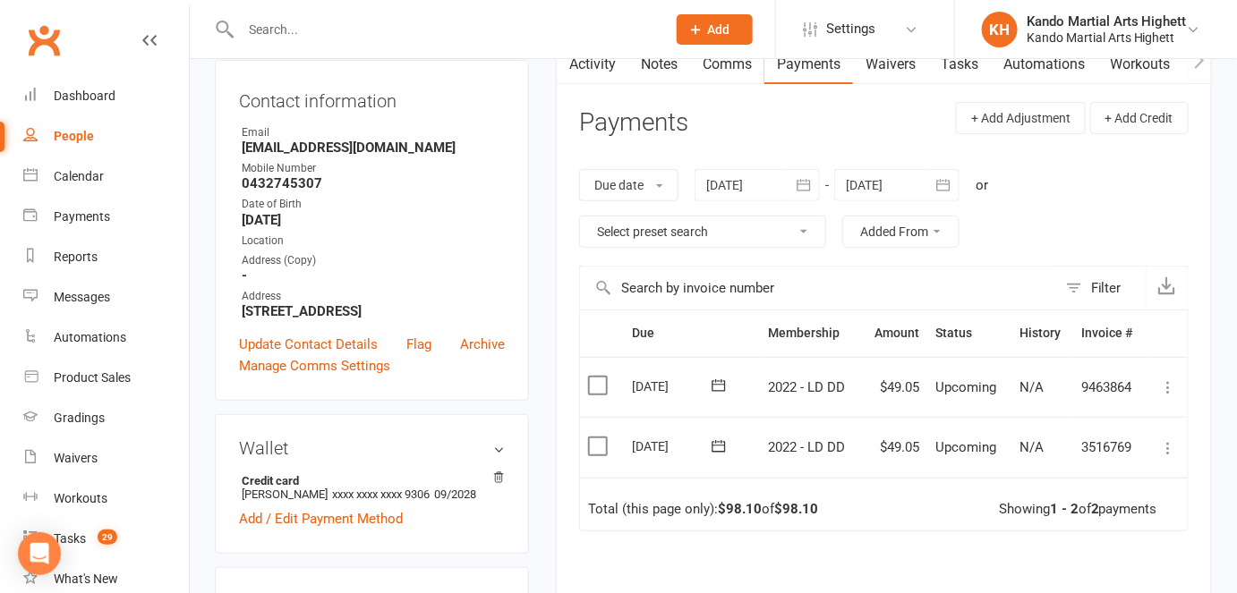
scroll to position [188, 0]
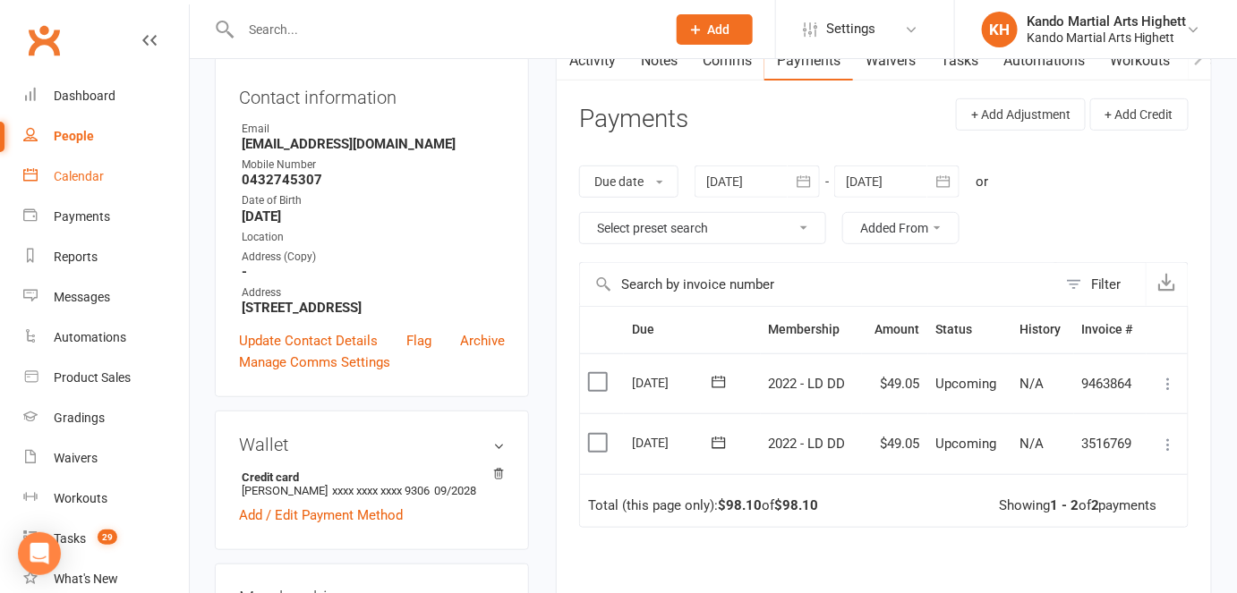
click at [79, 186] on link "Calendar" at bounding box center [106, 177] width 166 height 40
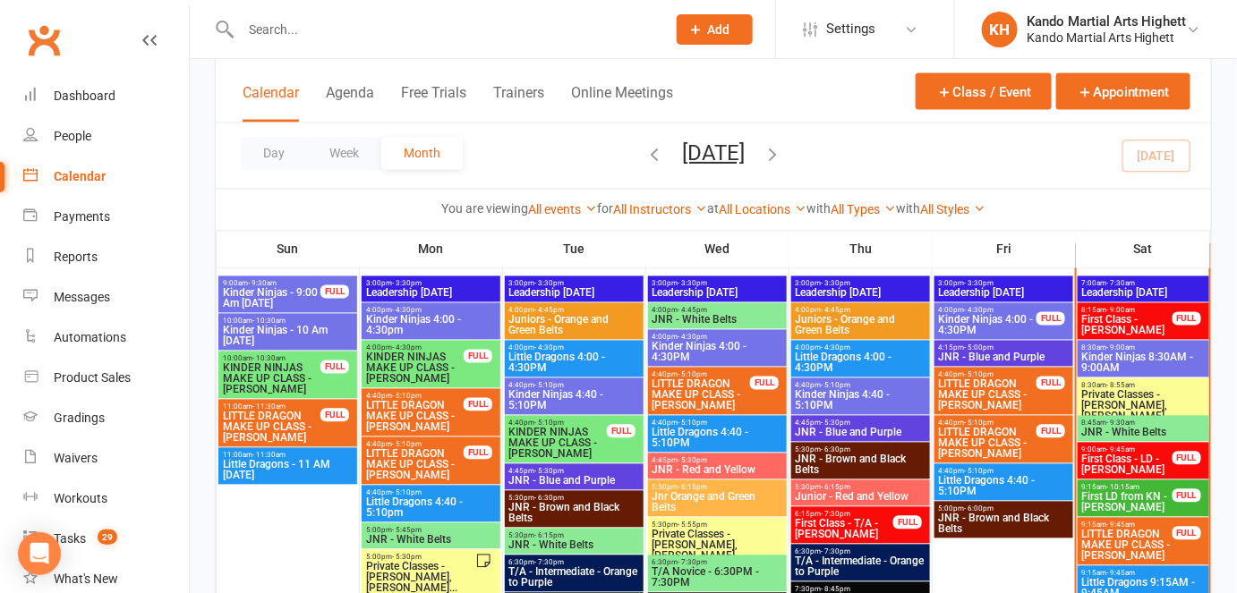
scroll to position [1002, 0]
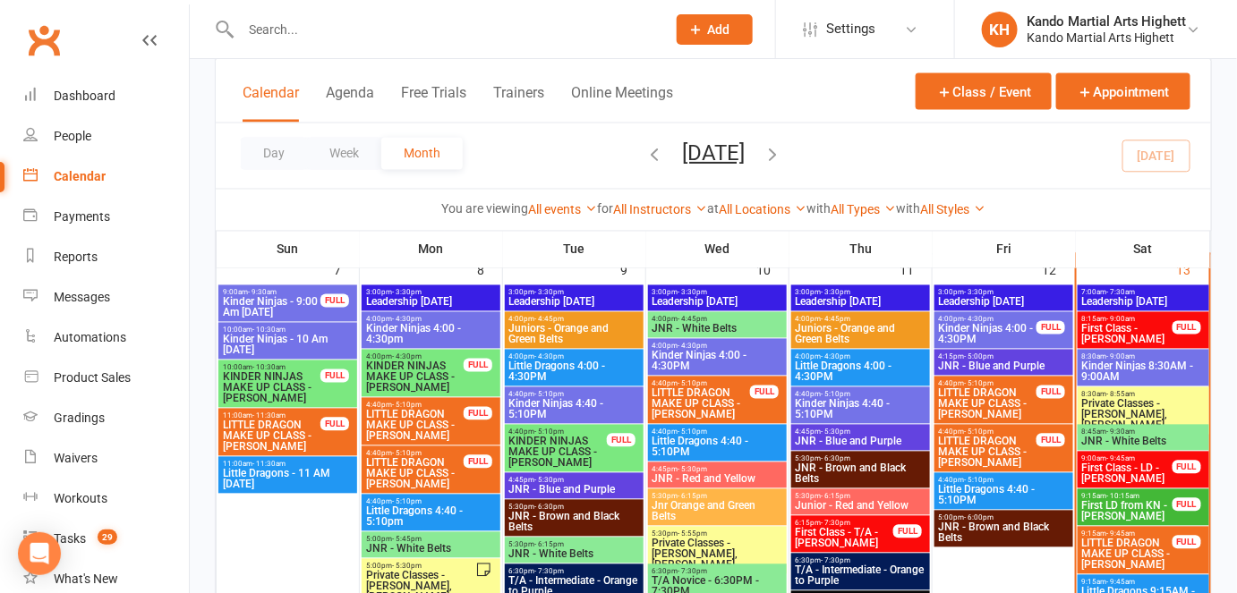
click at [751, 434] on span "4:40pm - 5:10pm" at bounding box center [718, 433] width 132 height 8
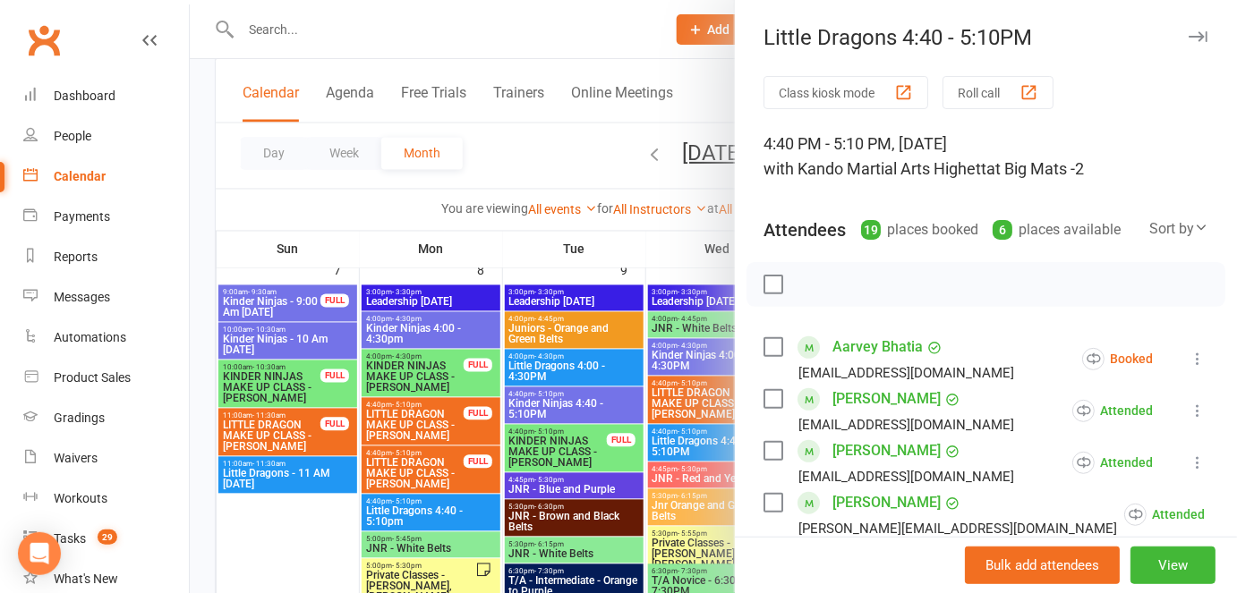
click at [641, 385] on div at bounding box center [713, 296] width 1047 height 593
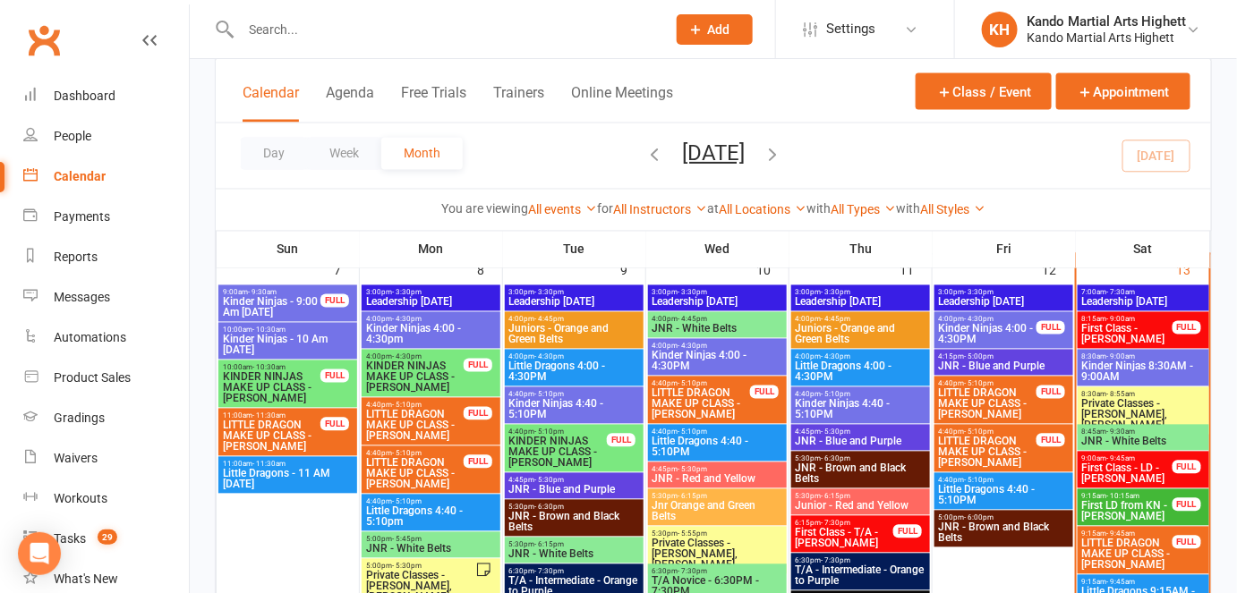
click at [855, 370] on span "Little Dragons 4:00 - 4:30PM" at bounding box center [861, 372] width 132 height 21
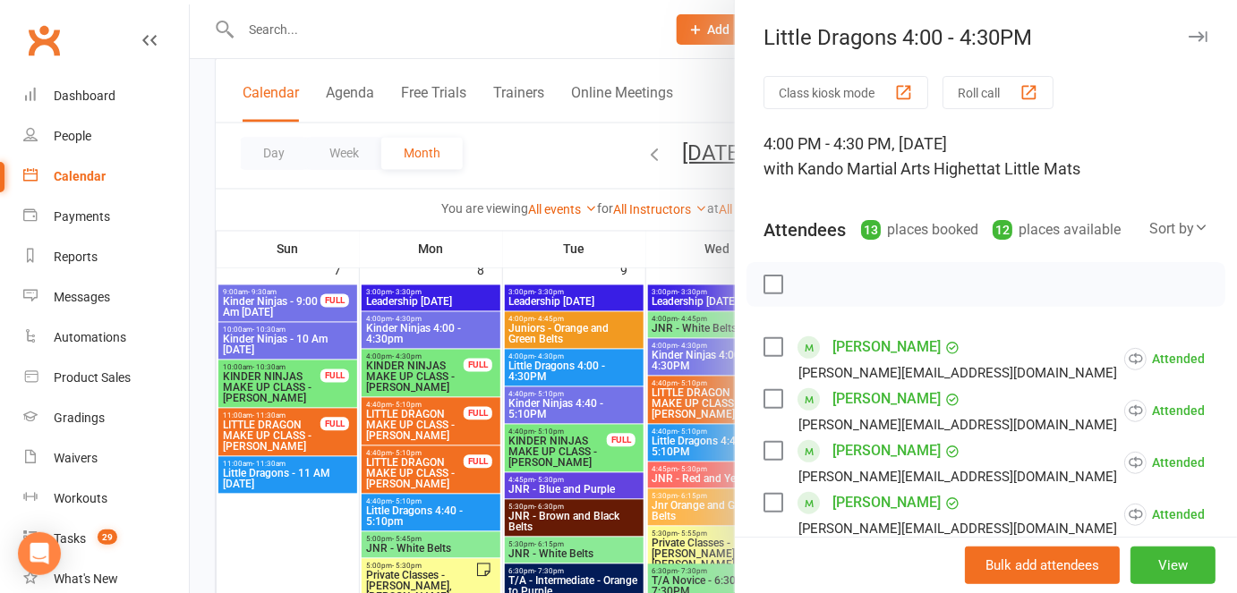
click at [620, 299] on div at bounding box center [713, 296] width 1047 height 593
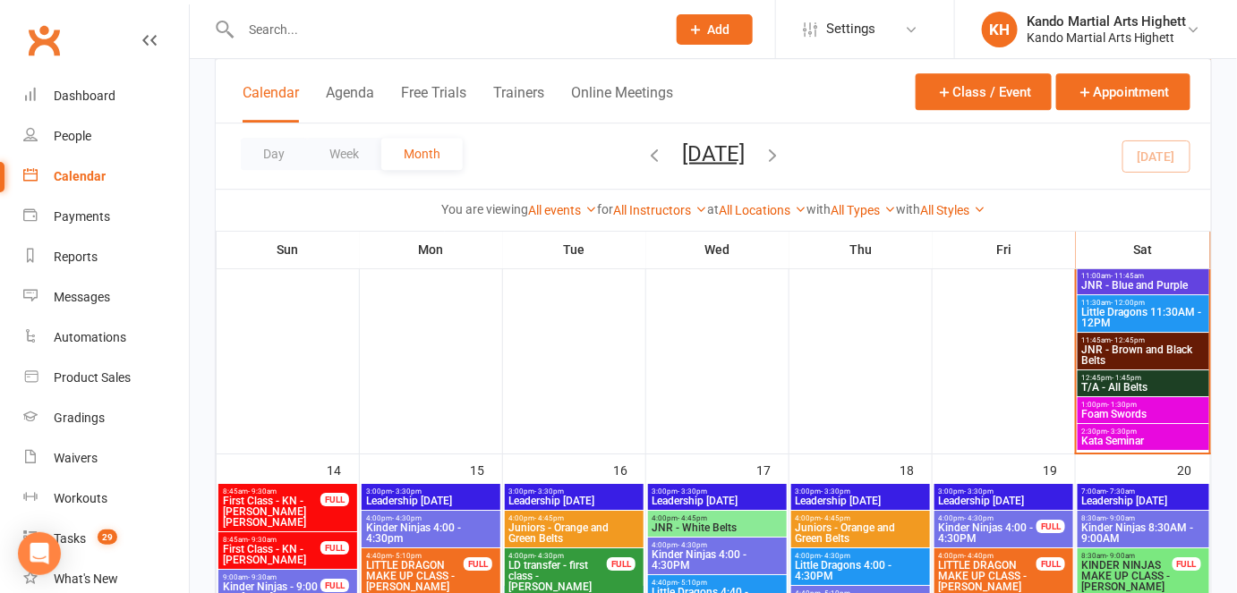
scroll to position [1768, 0]
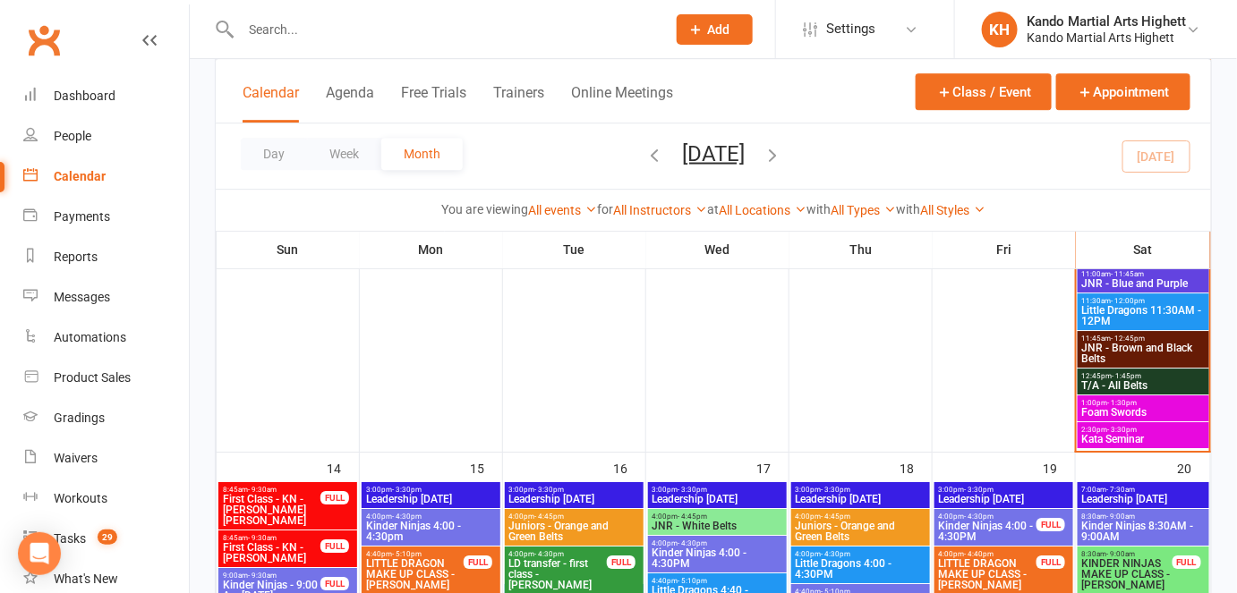
click at [1155, 397] on div "1:00pm - 1:30pm Foam Swords" at bounding box center [1144, 409] width 132 height 26
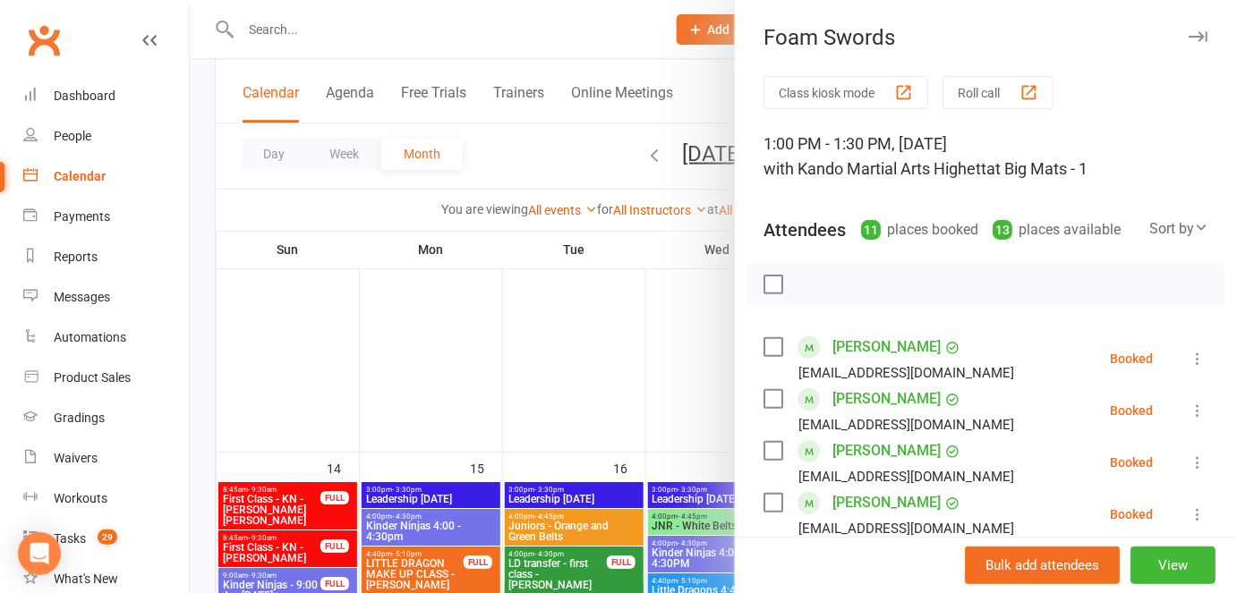
scroll to position [1545, 0]
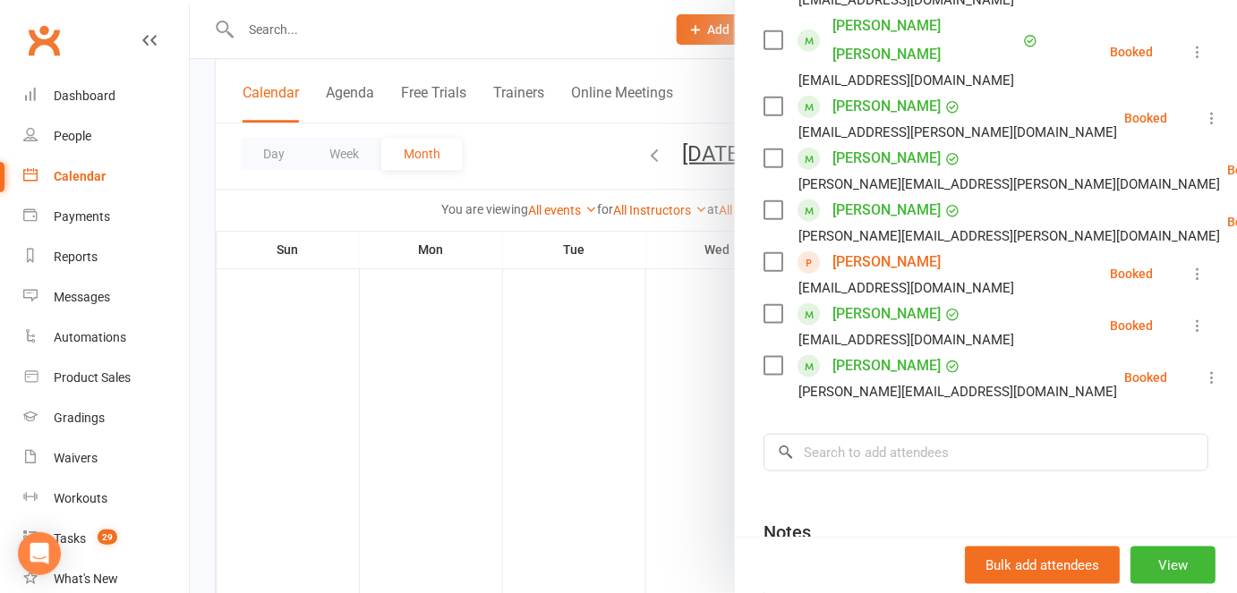
scroll to position [594, 0]
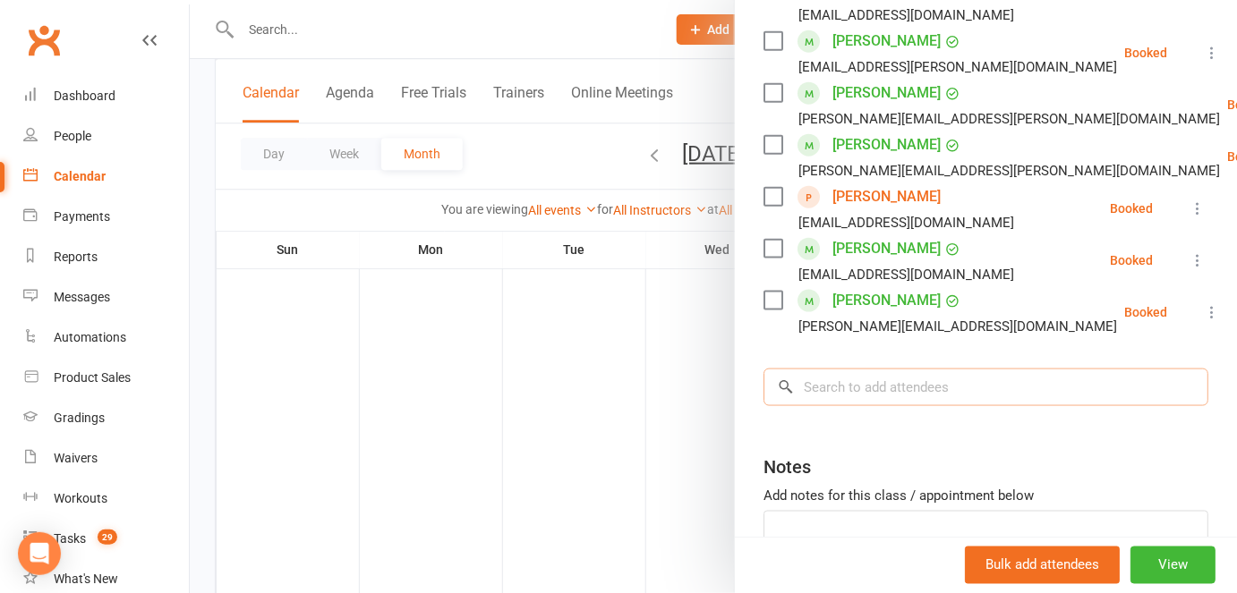
click at [834, 369] on input "search" at bounding box center [985, 388] width 445 height 38
type input "[PERSON_NAME]"
click at [903, 369] on input "search" at bounding box center [985, 388] width 445 height 38
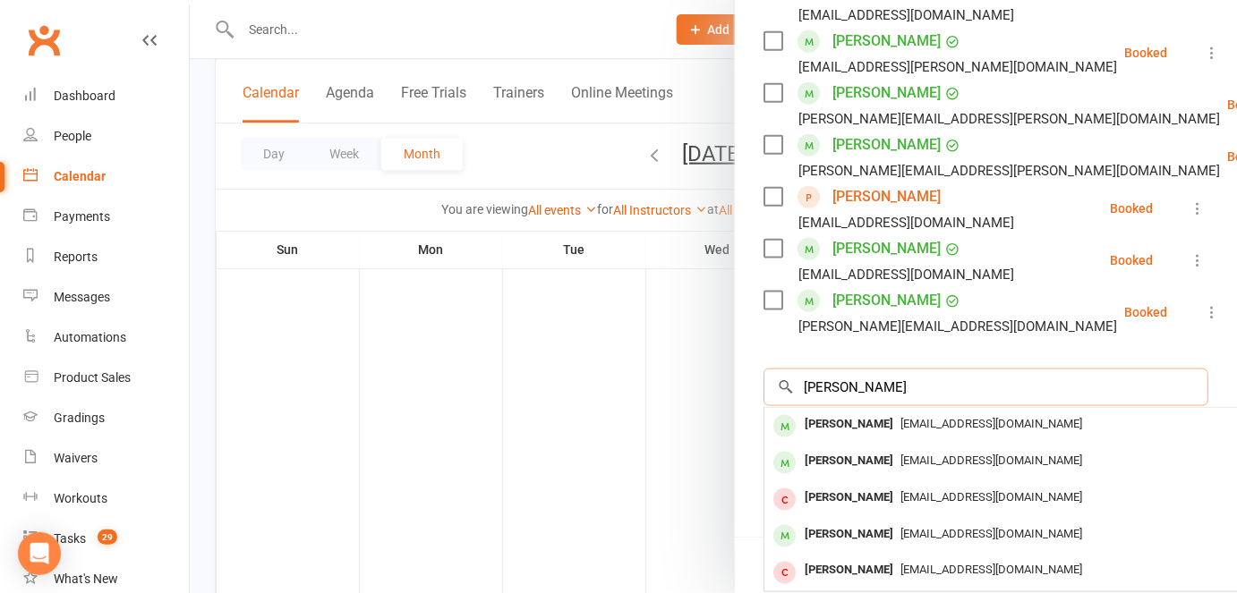
type input "[PERSON_NAME]"
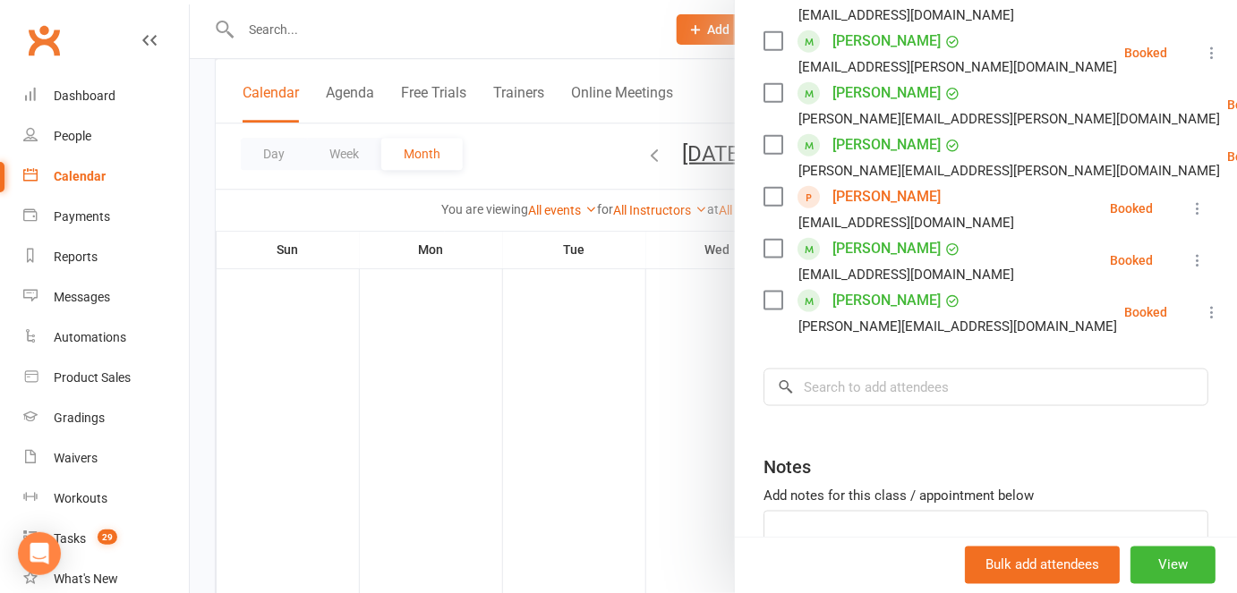
click at [272, 29] on div at bounding box center [713, 296] width 1047 height 593
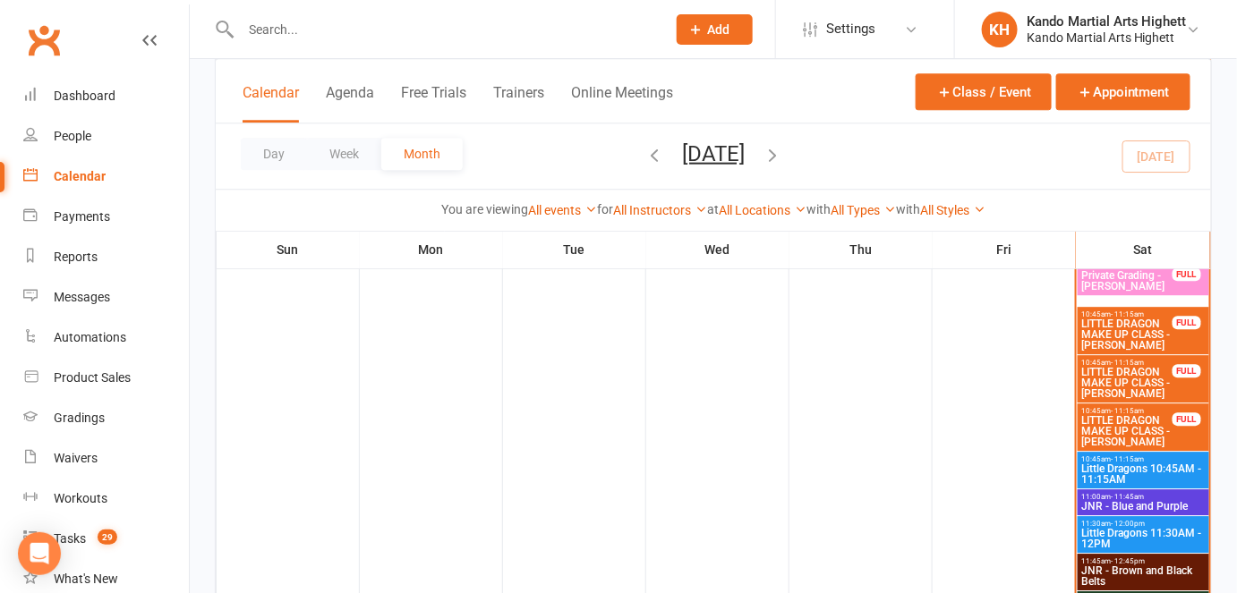
click at [270, 44] on div at bounding box center [434, 29] width 439 height 58
click at [269, 27] on input "text" at bounding box center [444, 29] width 418 height 25
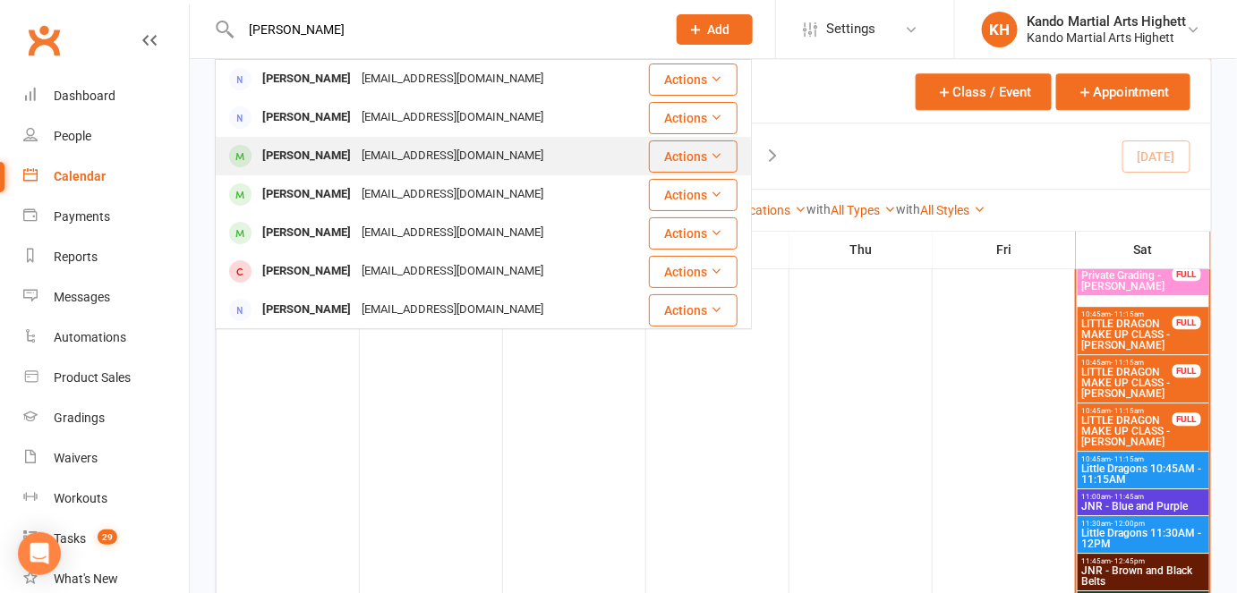
type input "[PERSON_NAME]"
click at [327, 157] on div "[PERSON_NAME]" at bounding box center [306, 156] width 99 height 26
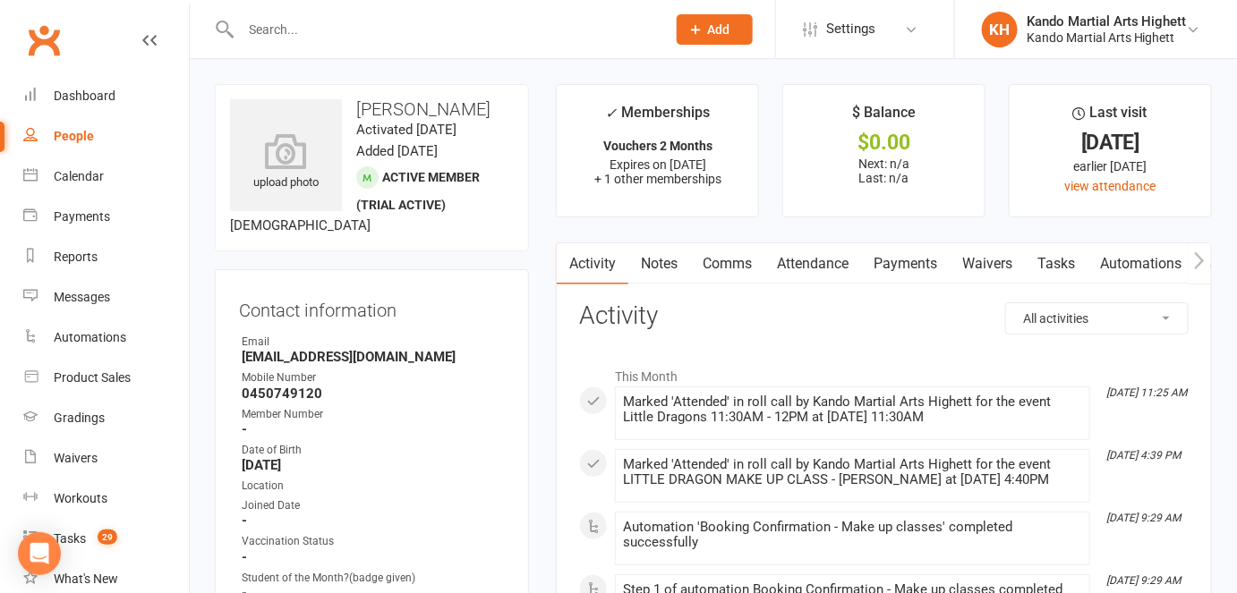
click at [57, 45] on link "Clubworx" at bounding box center [43, 40] width 45 height 45
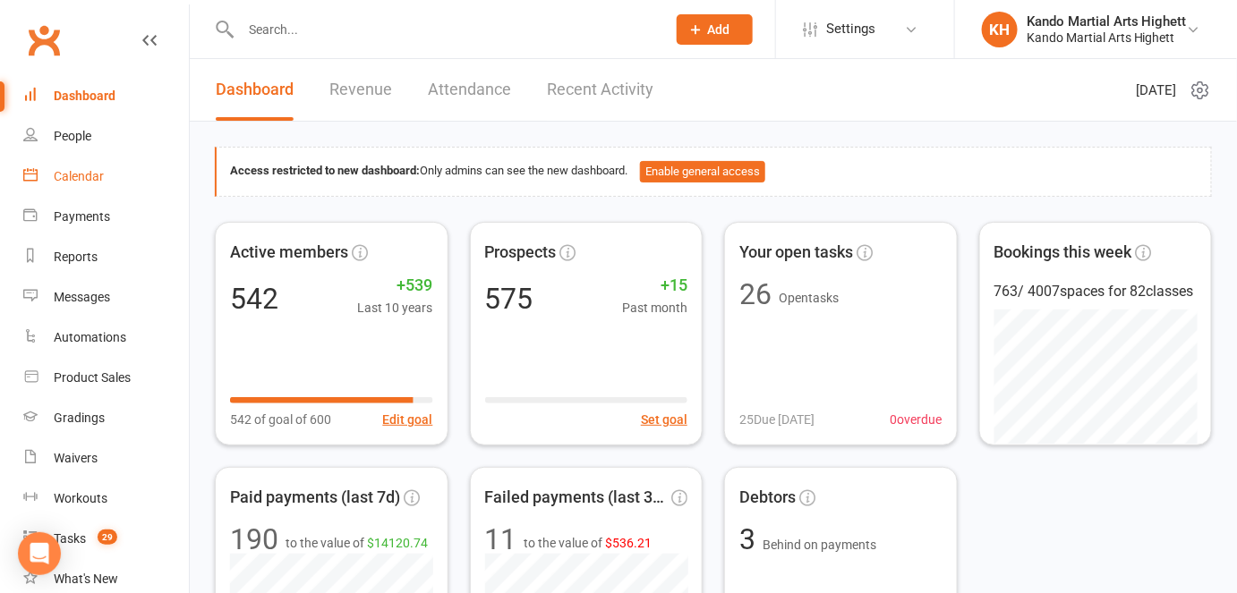
click at [90, 167] on link "Calendar" at bounding box center [106, 177] width 166 height 40
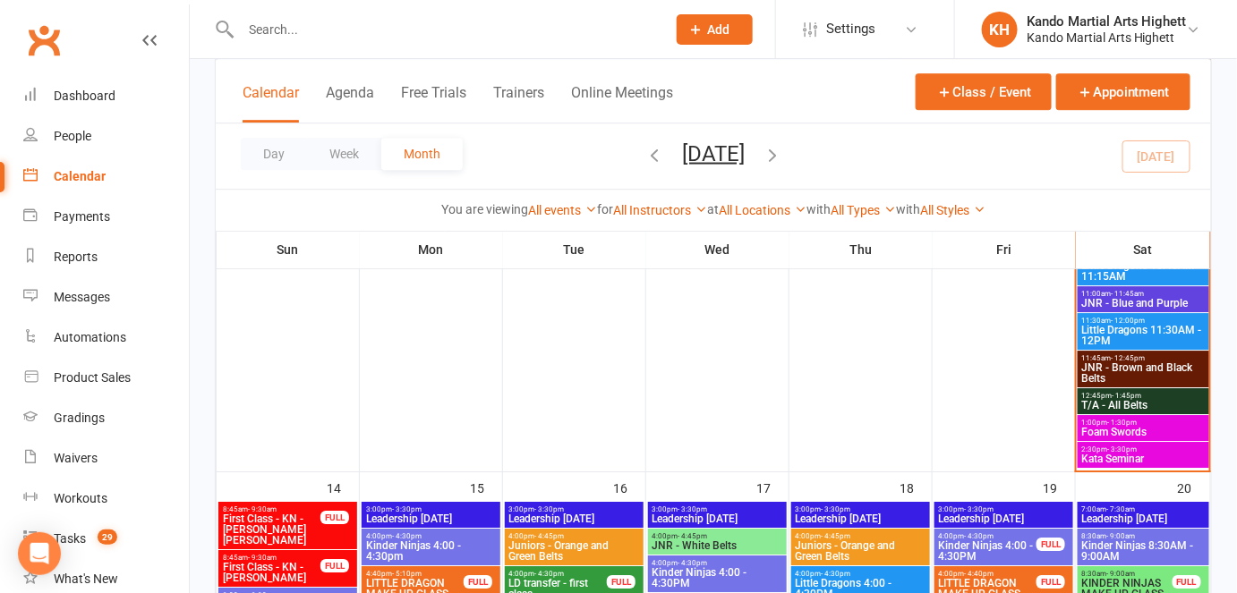
scroll to position [1749, 0]
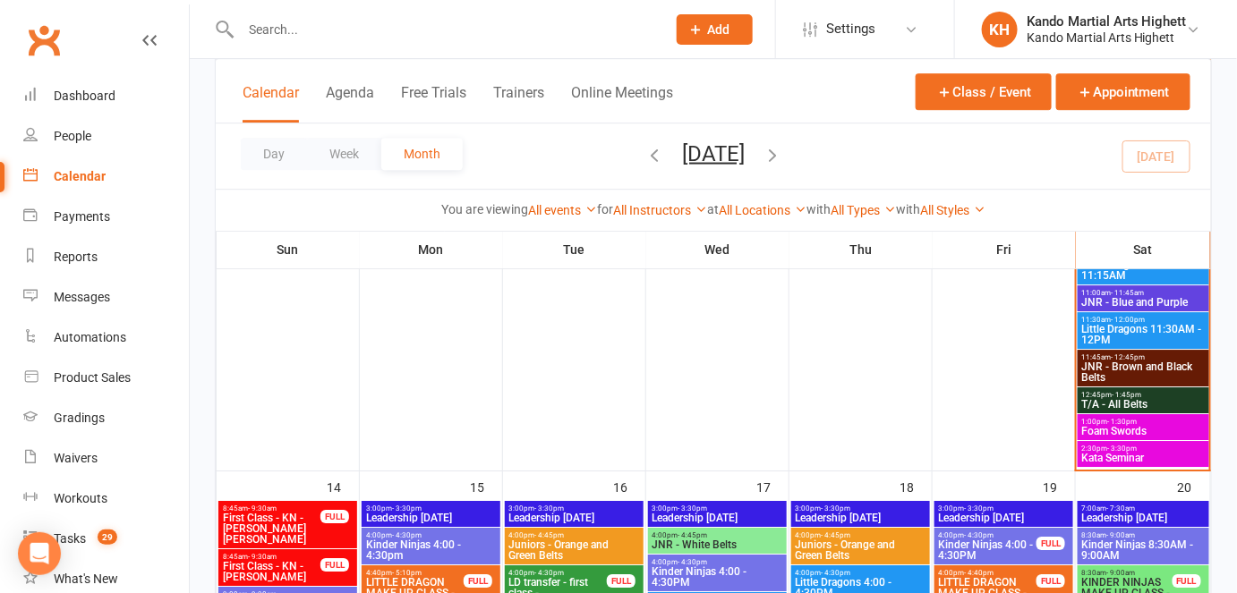
click at [1146, 426] on span "Foam Swords" at bounding box center [1143, 431] width 124 height 11
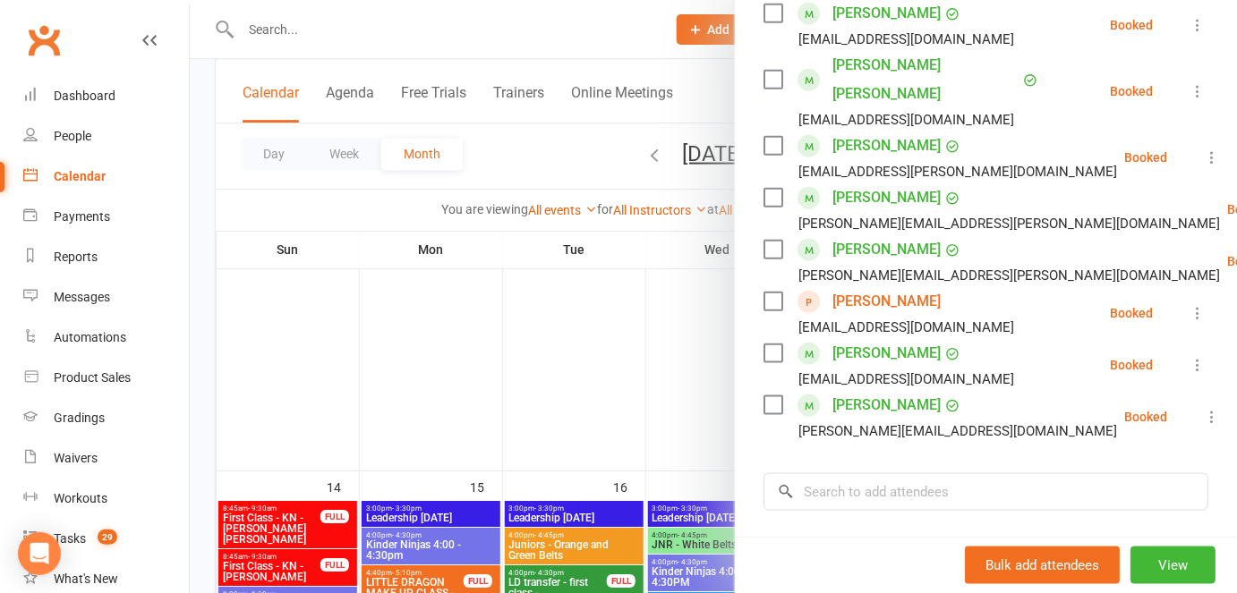
scroll to position [491, 0]
click at [849, 472] on input "search" at bounding box center [985, 491] width 445 height 38
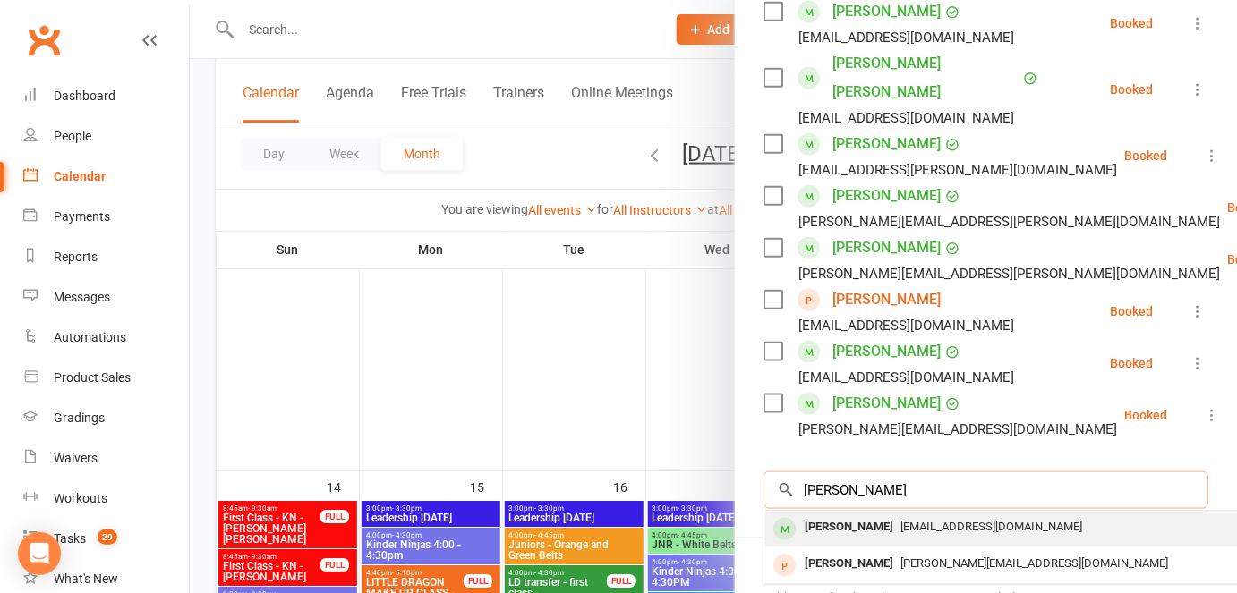
type input "[PERSON_NAME]"
click at [839, 515] on div "[PERSON_NAME]" at bounding box center [848, 528] width 103 height 26
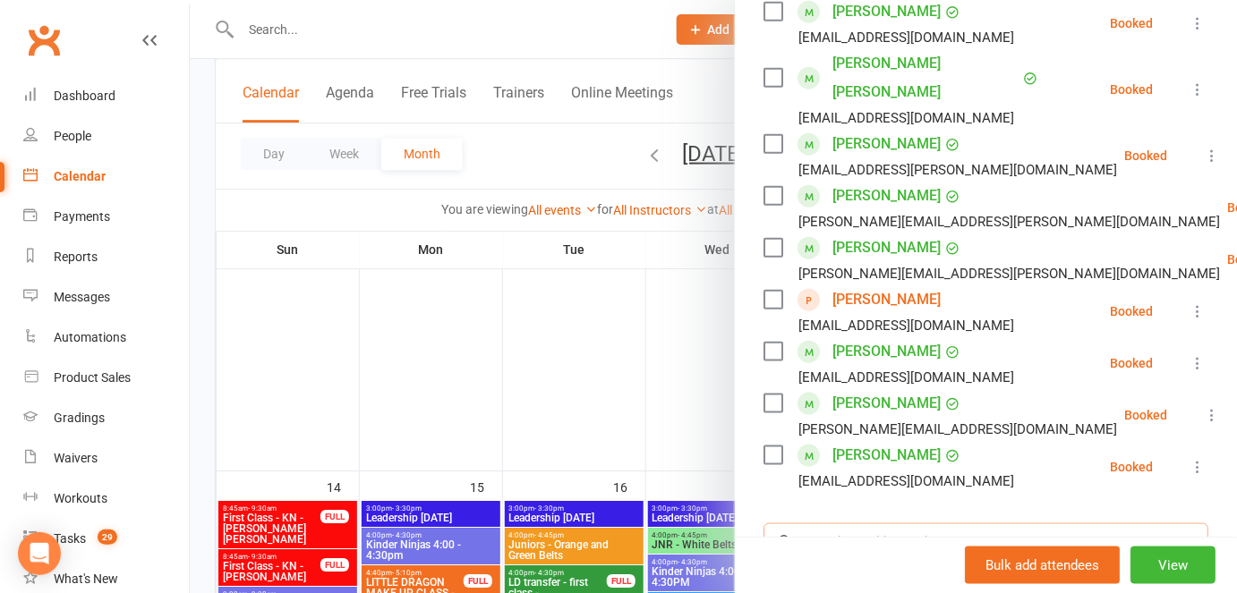
click at [820, 524] on input "search" at bounding box center [985, 543] width 445 height 38
type input "e"
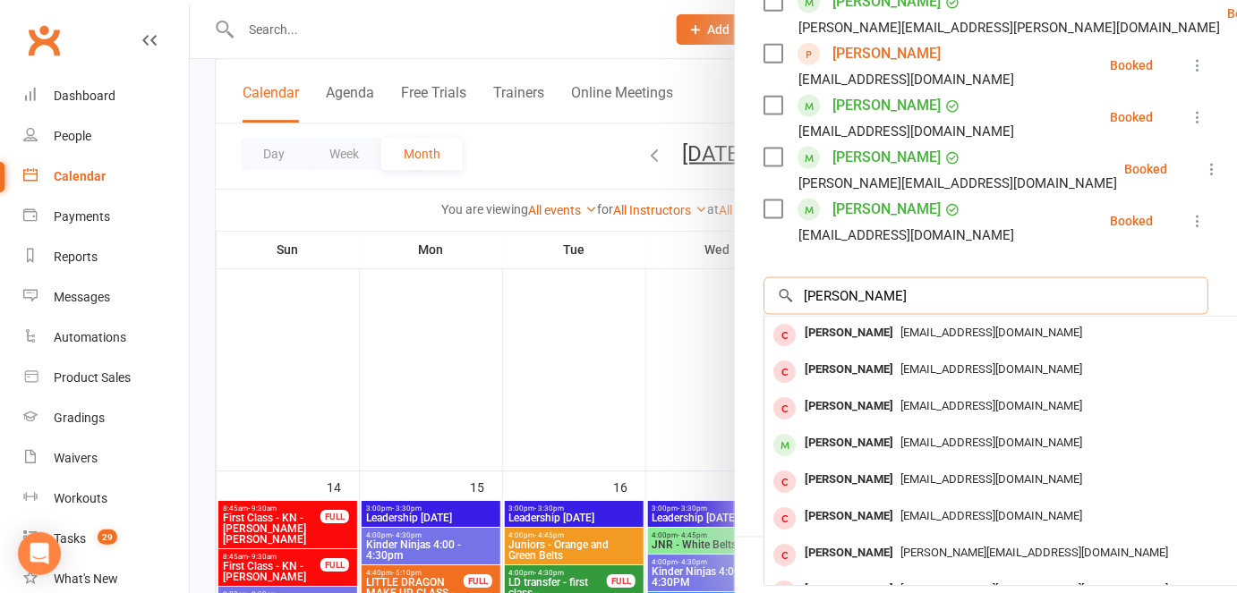
scroll to position [750, 0]
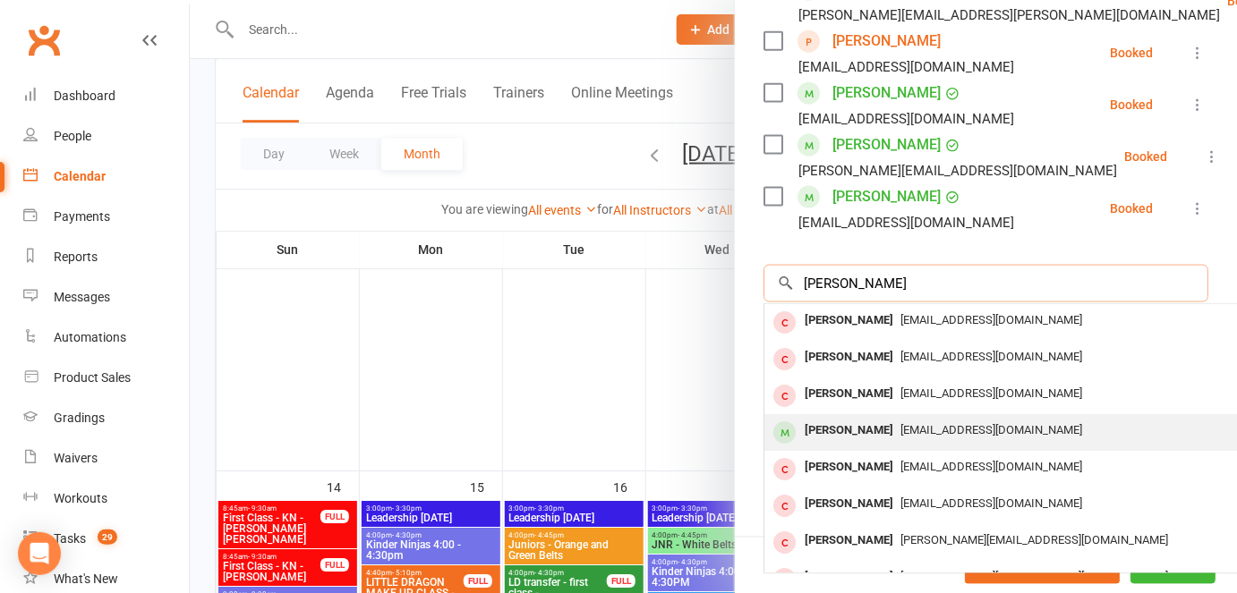
type input "[PERSON_NAME]"
click at [825, 418] on div "[PERSON_NAME]" at bounding box center [848, 431] width 103 height 26
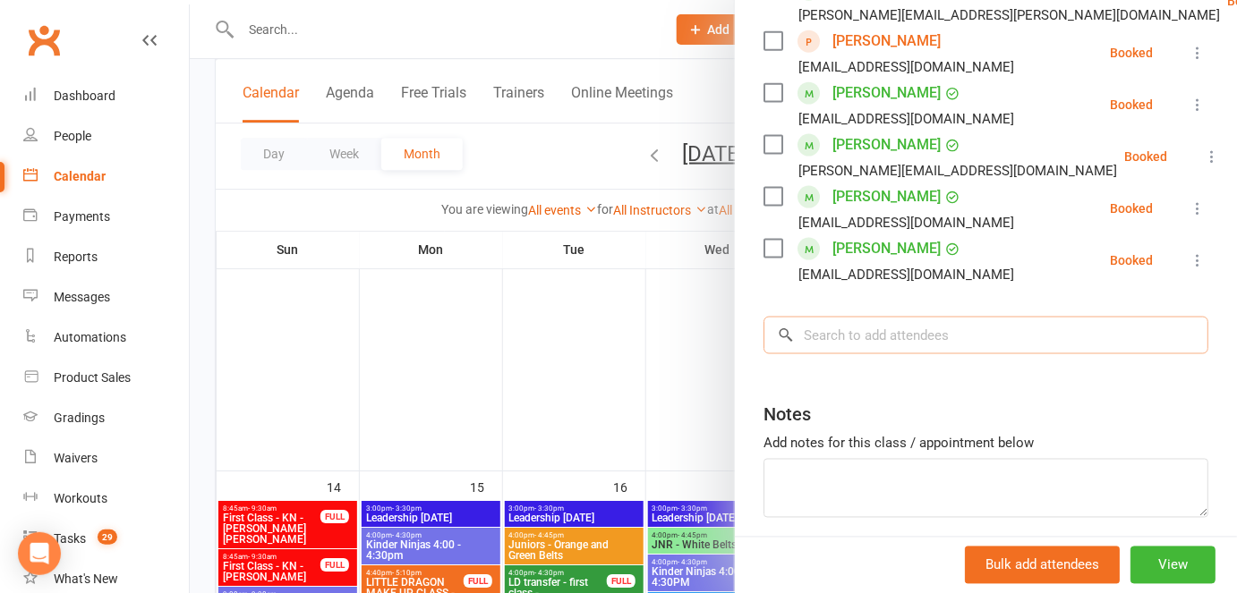
click at [845, 317] on input "search" at bounding box center [985, 336] width 445 height 38
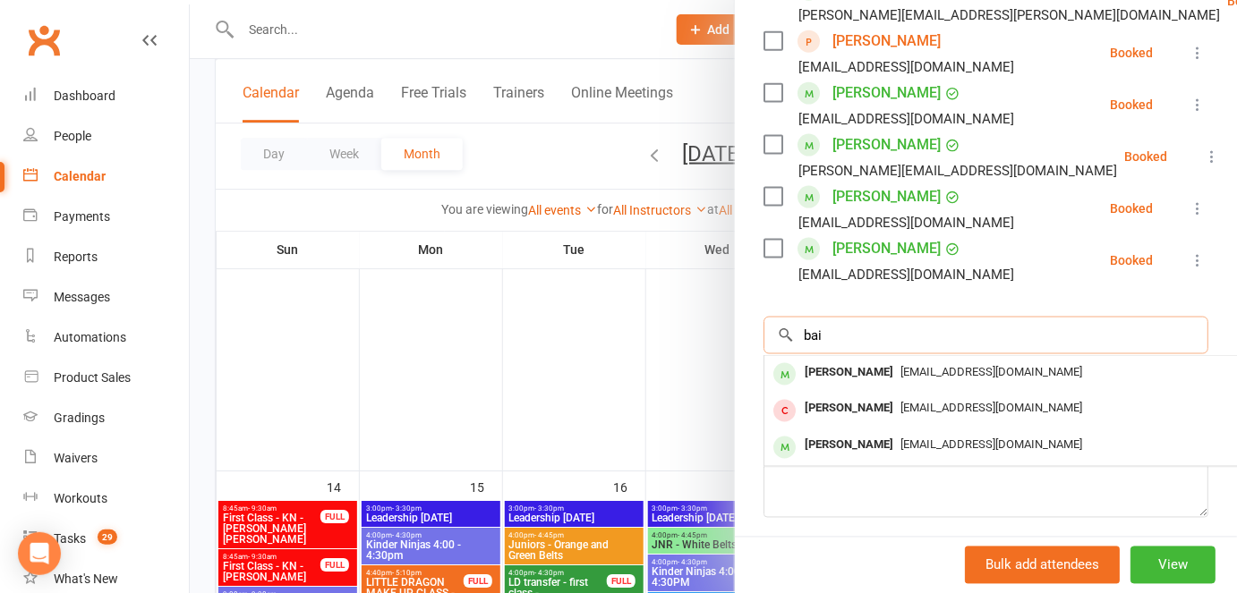
type input "bai"
click at [312, 19] on div at bounding box center [713, 296] width 1047 height 593
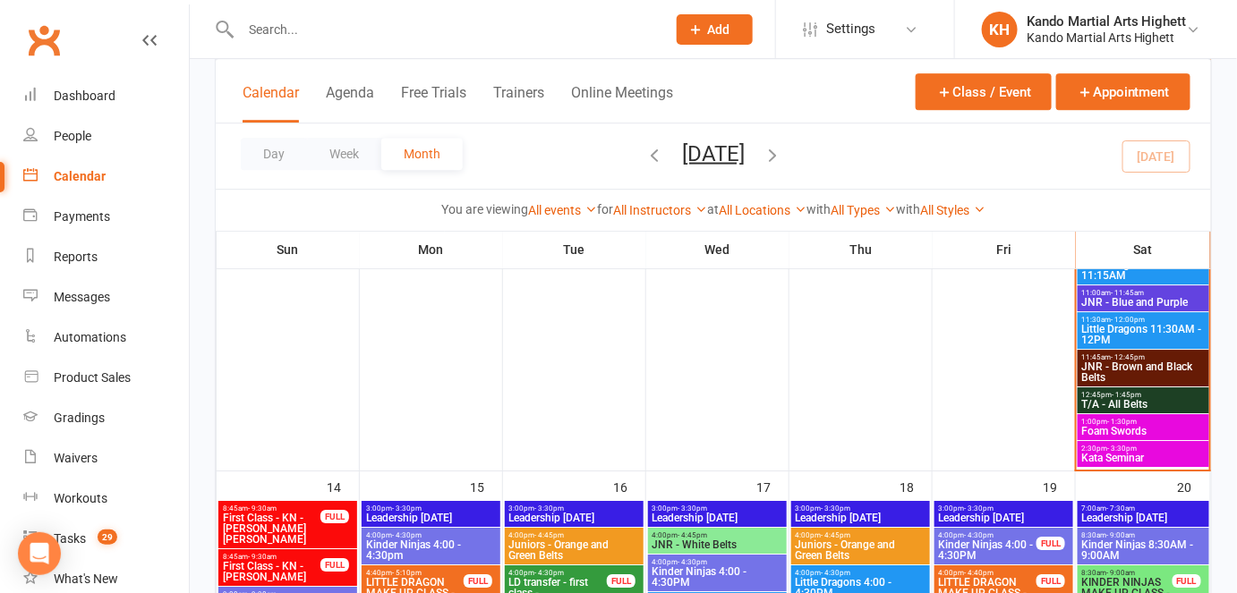
click at [277, 27] on input "text" at bounding box center [444, 29] width 418 height 25
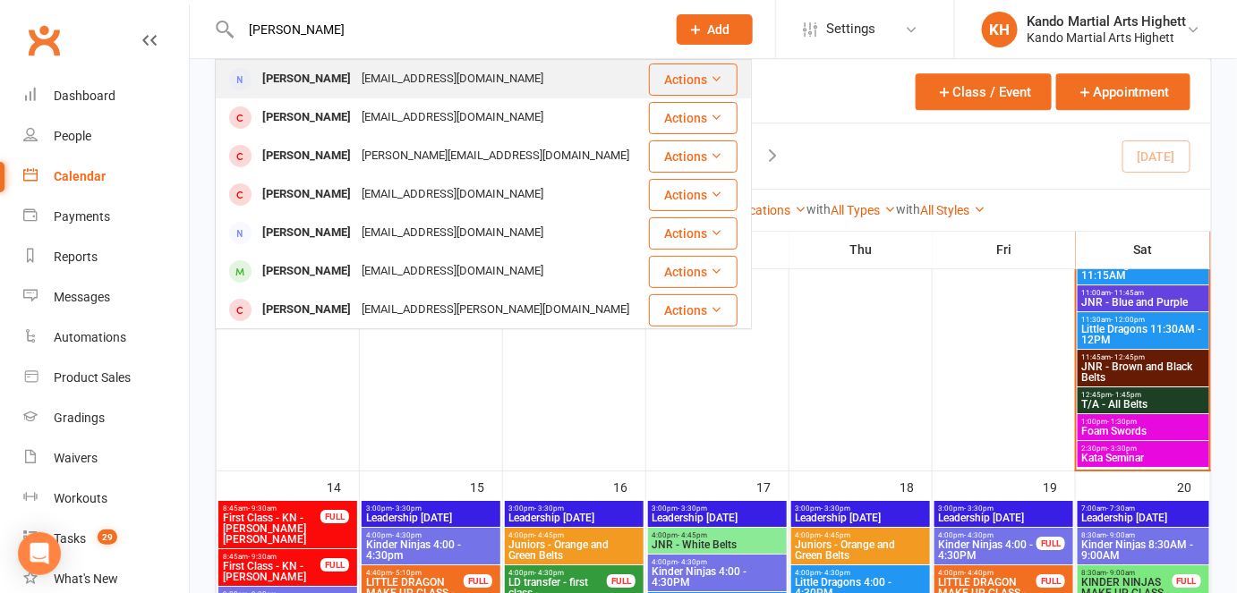
type input "dylan bai"
click at [287, 82] on div "Dylan Bai" at bounding box center [306, 79] width 99 height 26
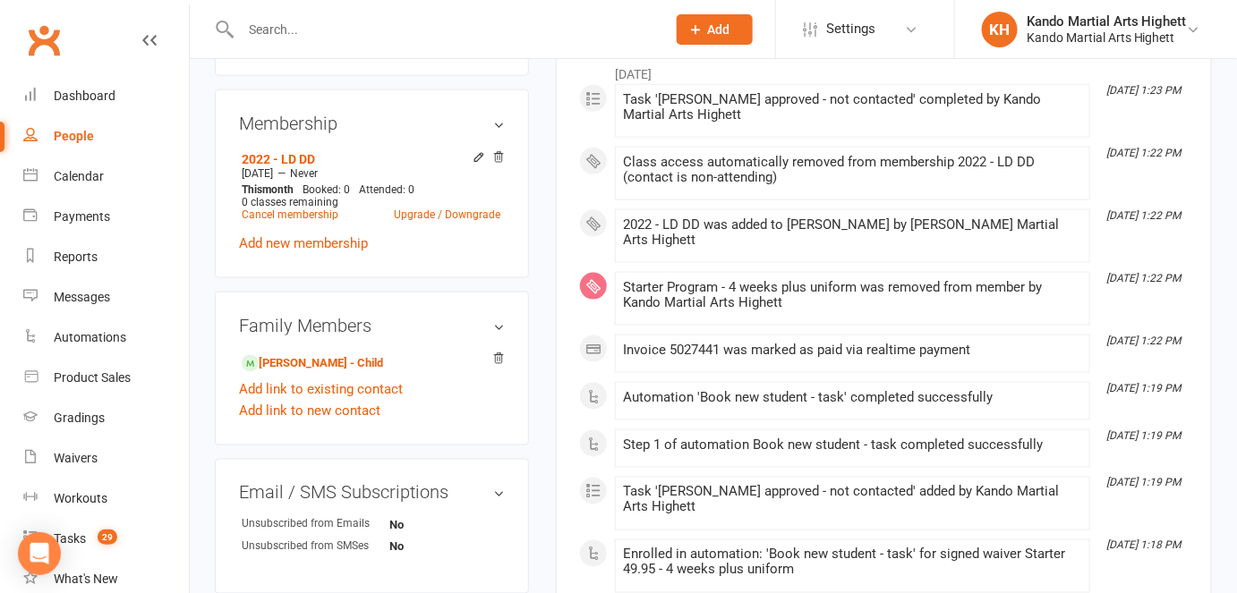
scroll to position [725, 0]
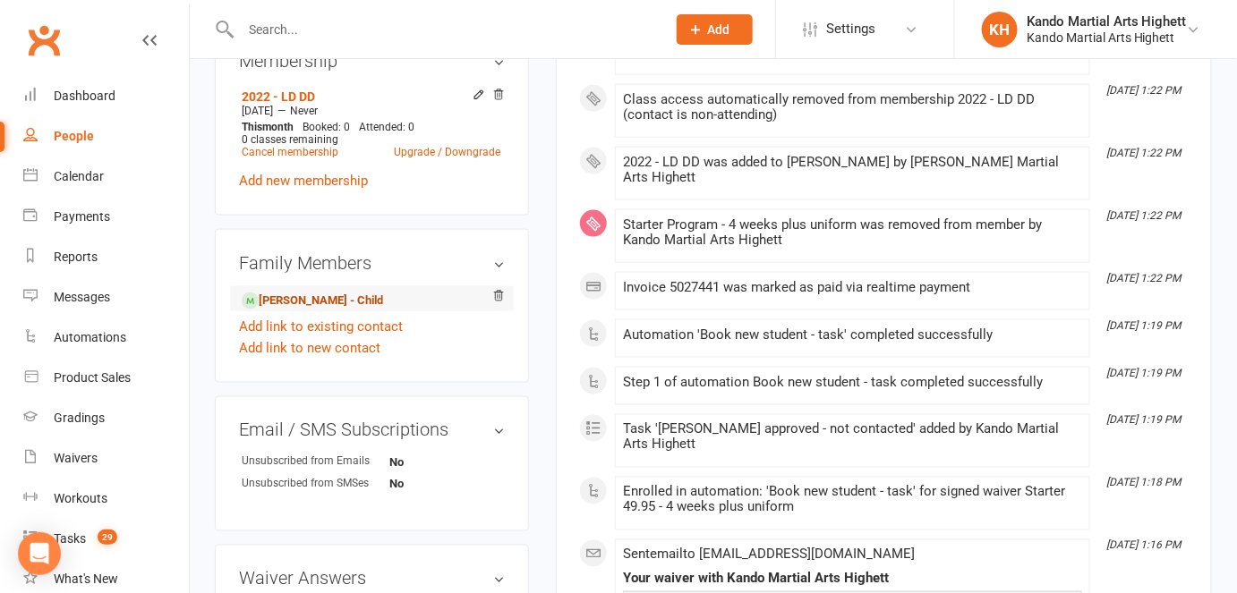
click at [286, 299] on link "Matt Bai - Child" at bounding box center [312, 301] width 141 height 19
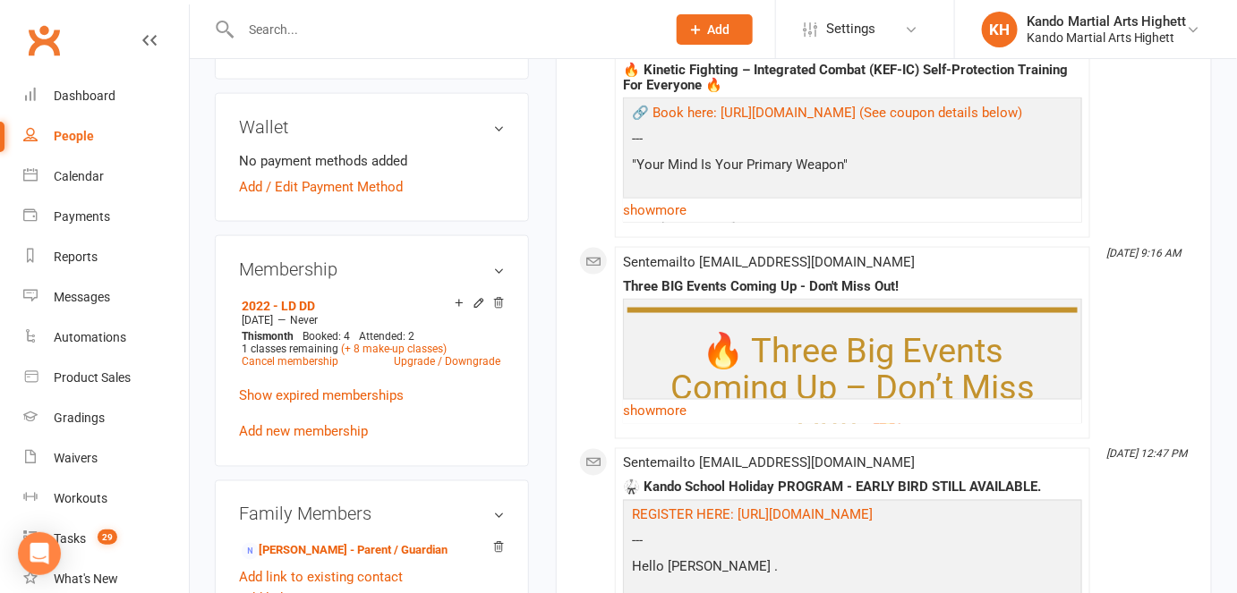
scroll to position [763, 0]
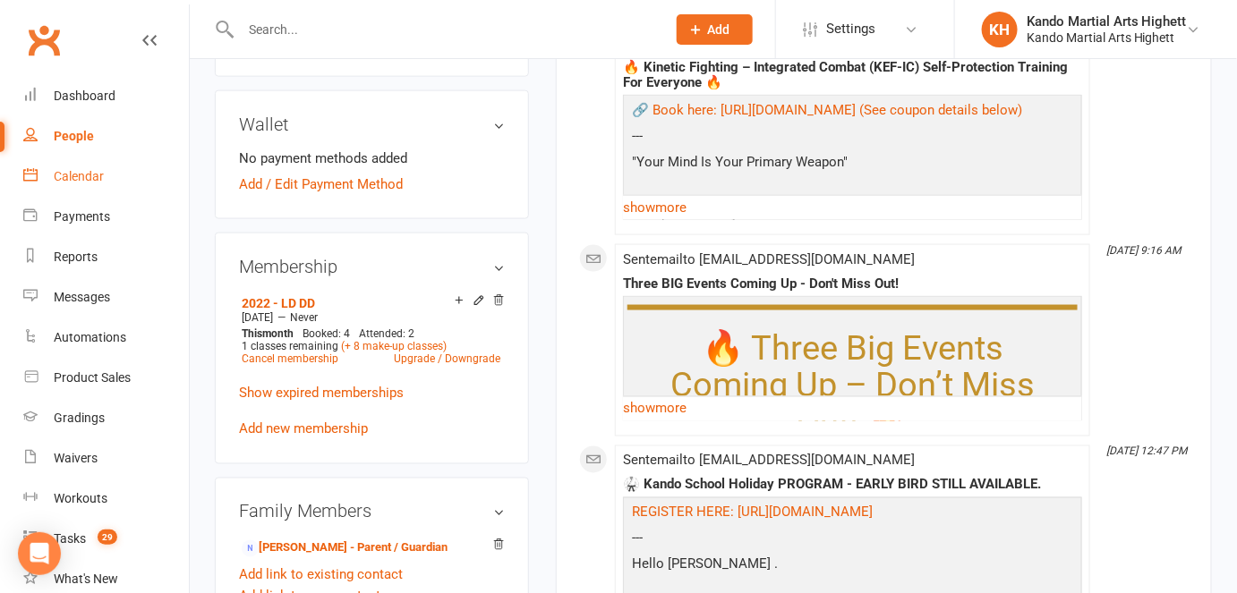
click at [73, 172] on div "Calendar" at bounding box center [79, 176] width 50 height 14
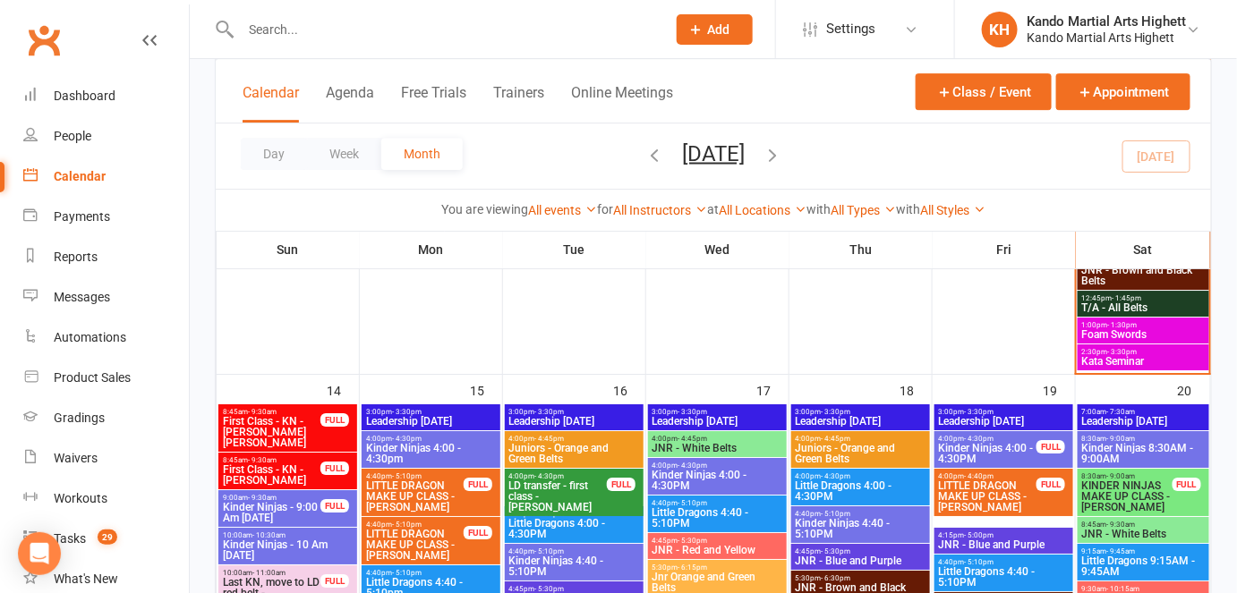
scroll to position [1839, 0]
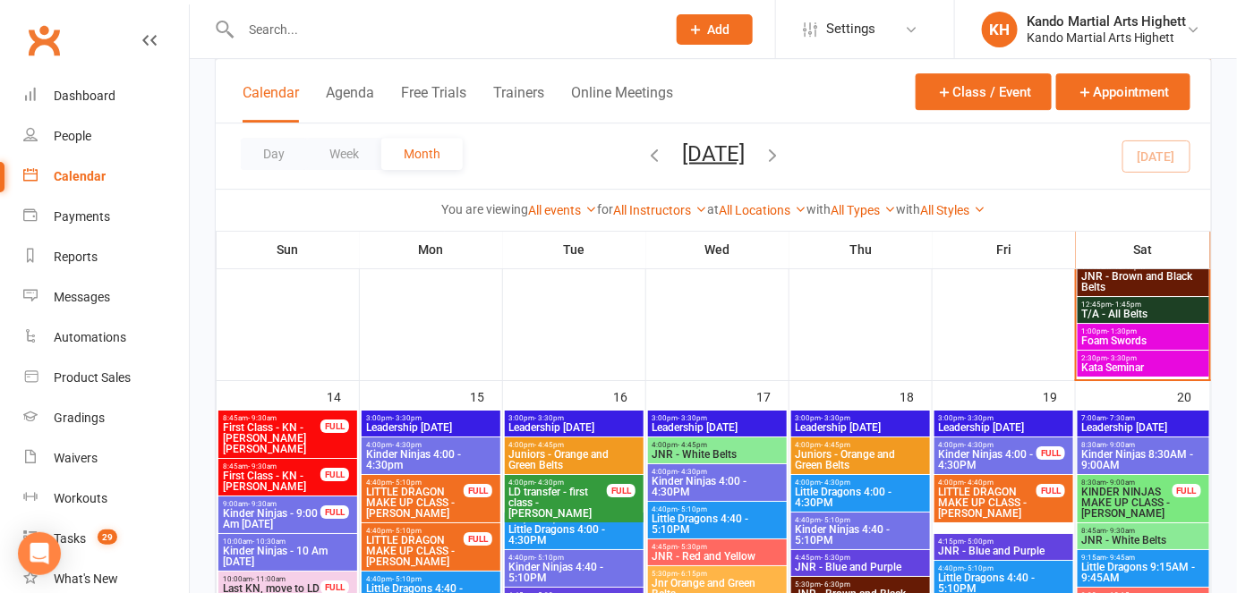
click at [1136, 331] on span "1:00pm - 1:30pm" at bounding box center [1143, 332] width 124 height 8
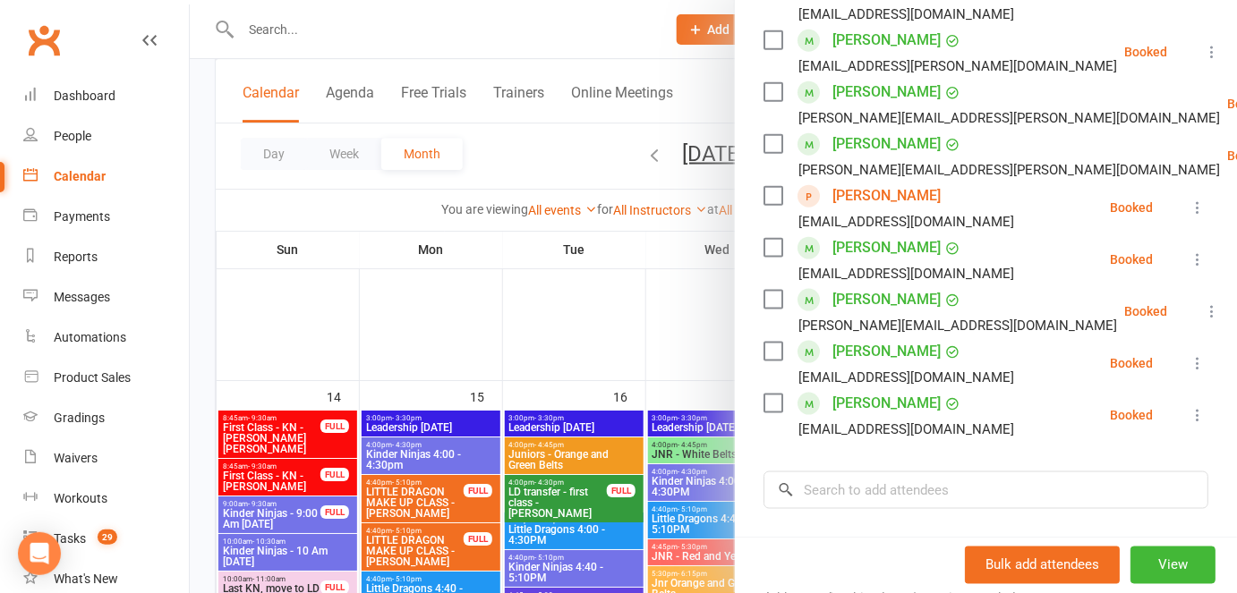
scroll to position [604, 0]
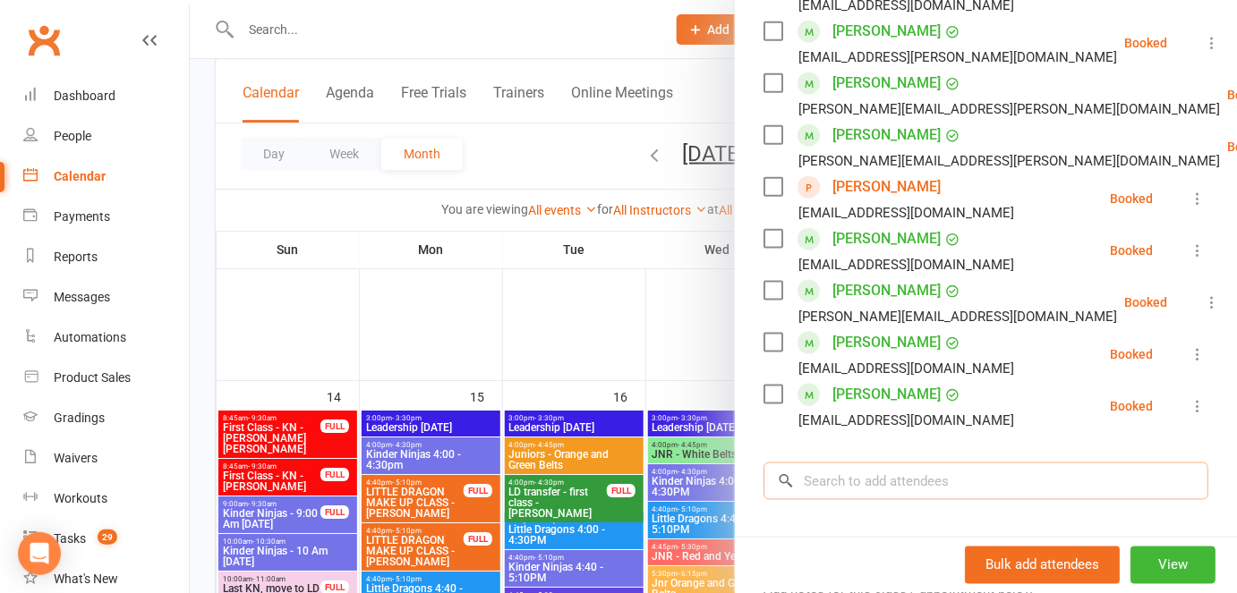
click at [848, 463] on input "search" at bounding box center [985, 482] width 445 height 38
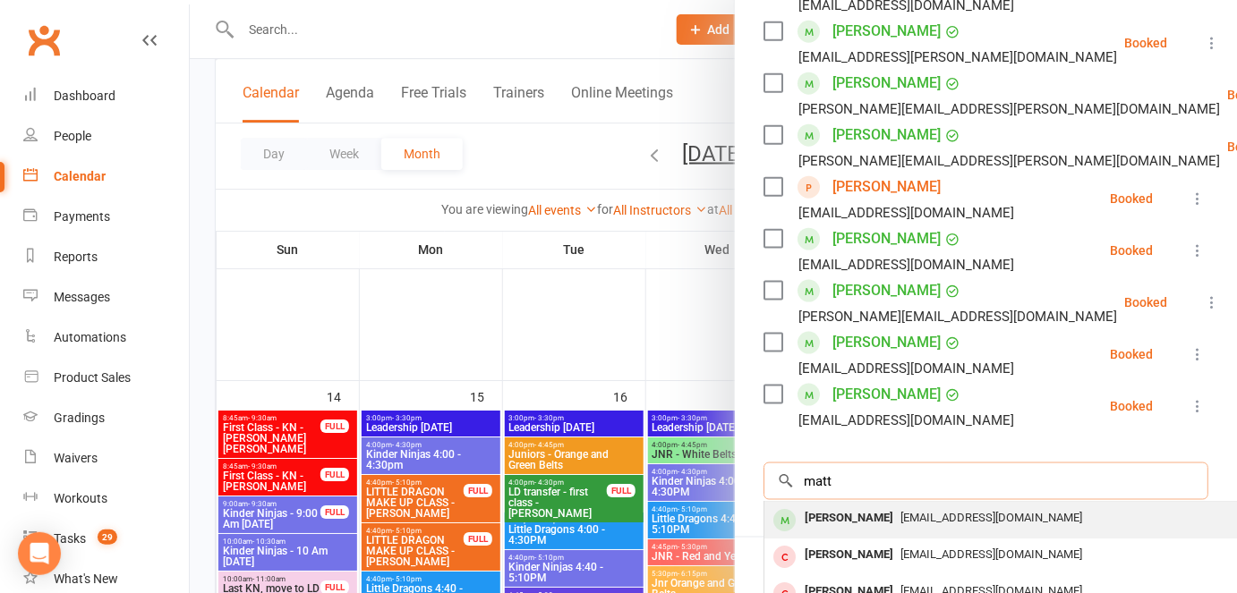
type input "matt"
click at [826, 506] on div "Matt Bai" at bounding box center [848, 519] width 103 height 26
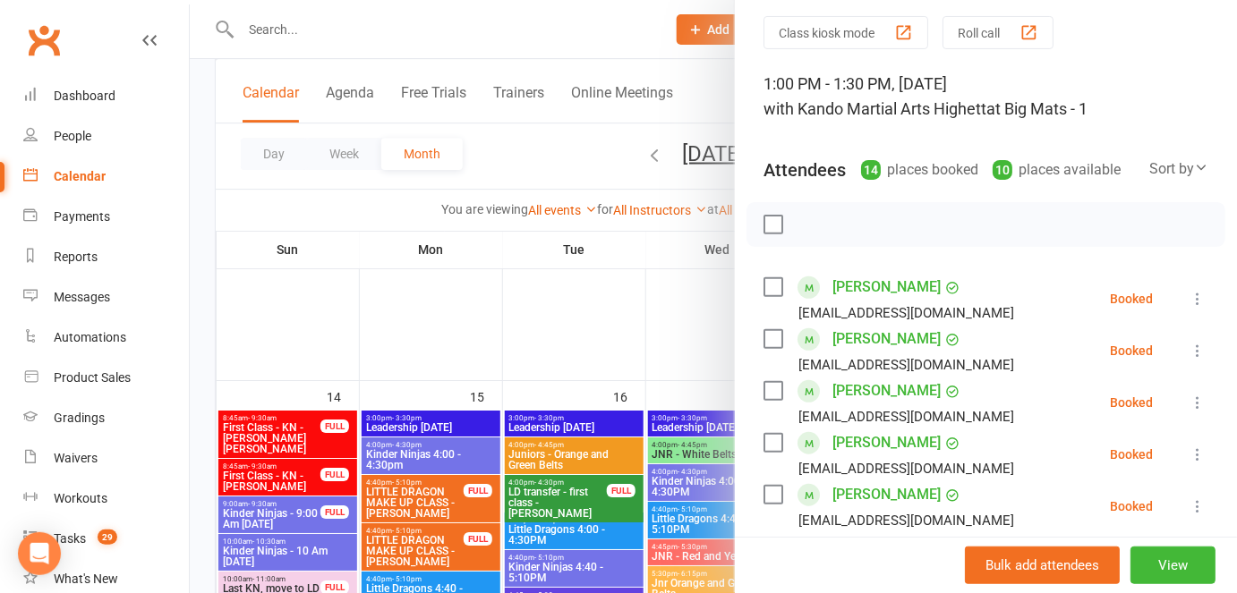
scroll to position [0, 0]
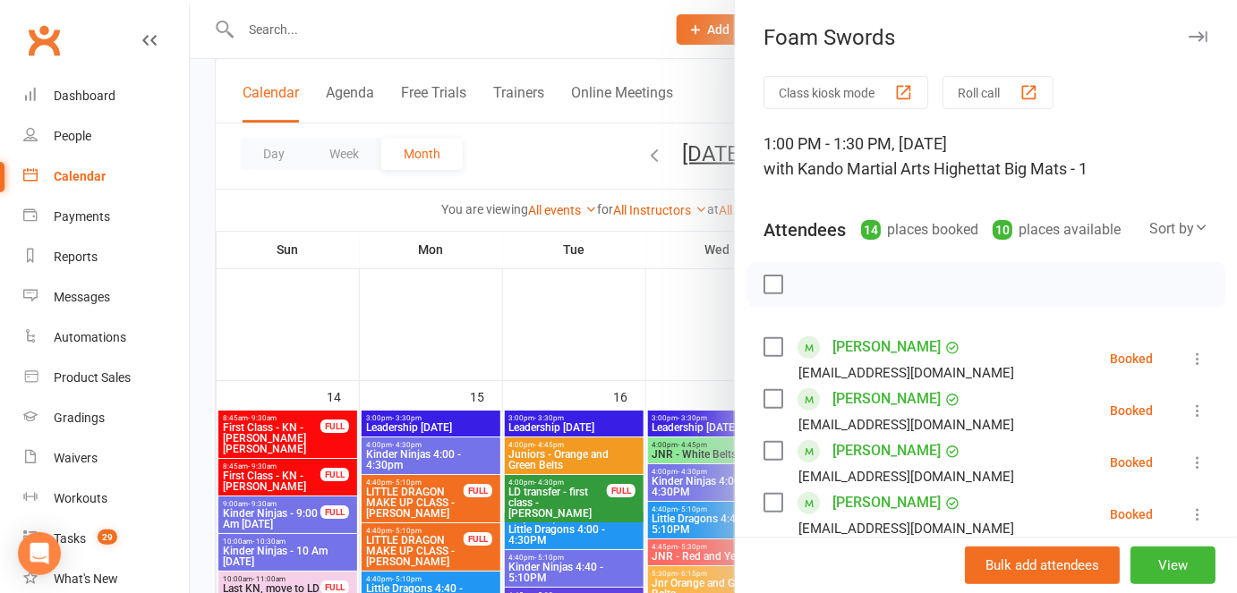
click at [1183, 35] on div "Foam Swords" at bounding box center [986, 37] width 502 height 25
click at [1189, 41] on icon "button" at bounding box center [1198, 36] width 19 height 11
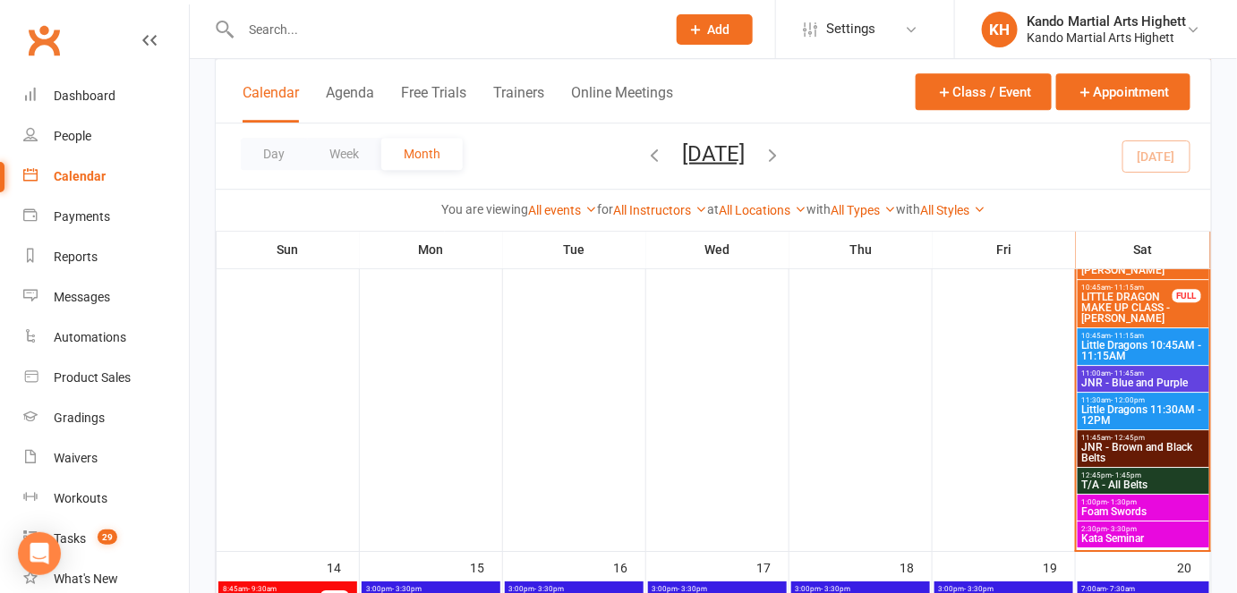
scroll to position [1675, 0]
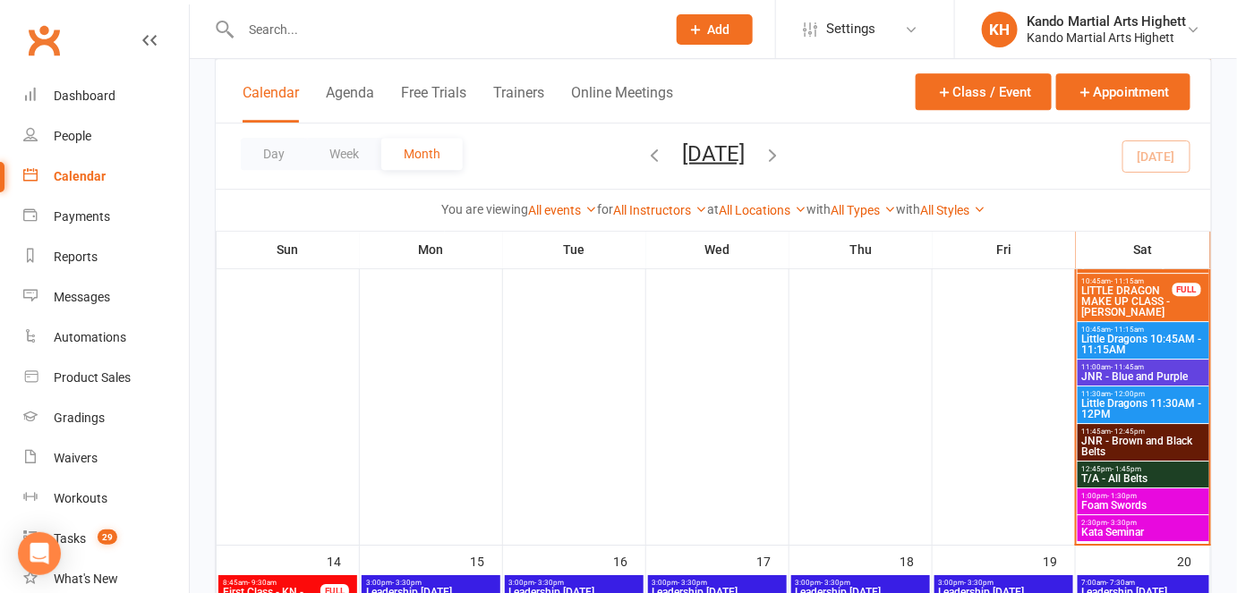
click at [1121, 530] on span "Kata Seminar" at bounding box center [1143, 532] width 124 height 11
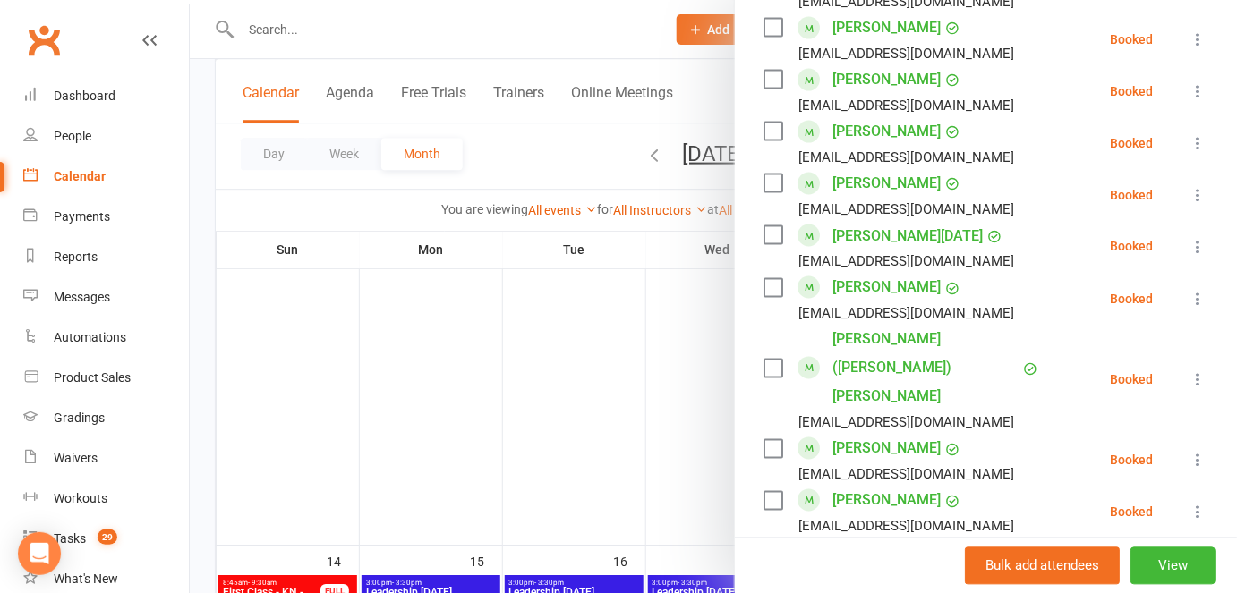
scroll to position [890, 0]
click at [610, 370] on div at bounding box center [713, 296] width 1047 height 593
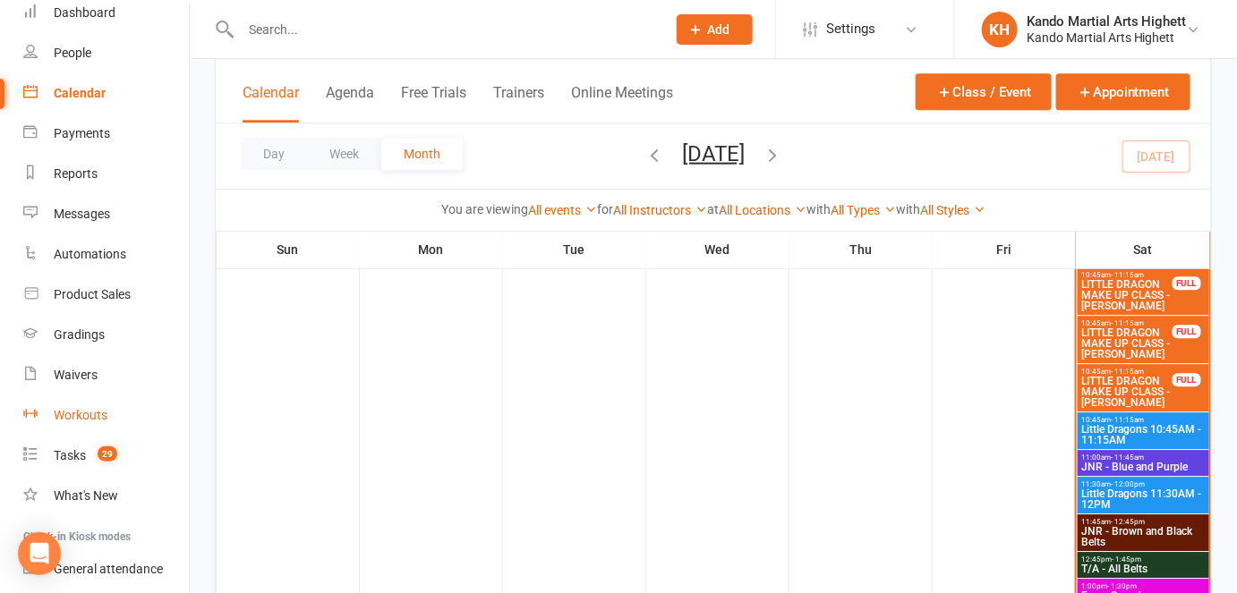
scroll to position [88, 0]
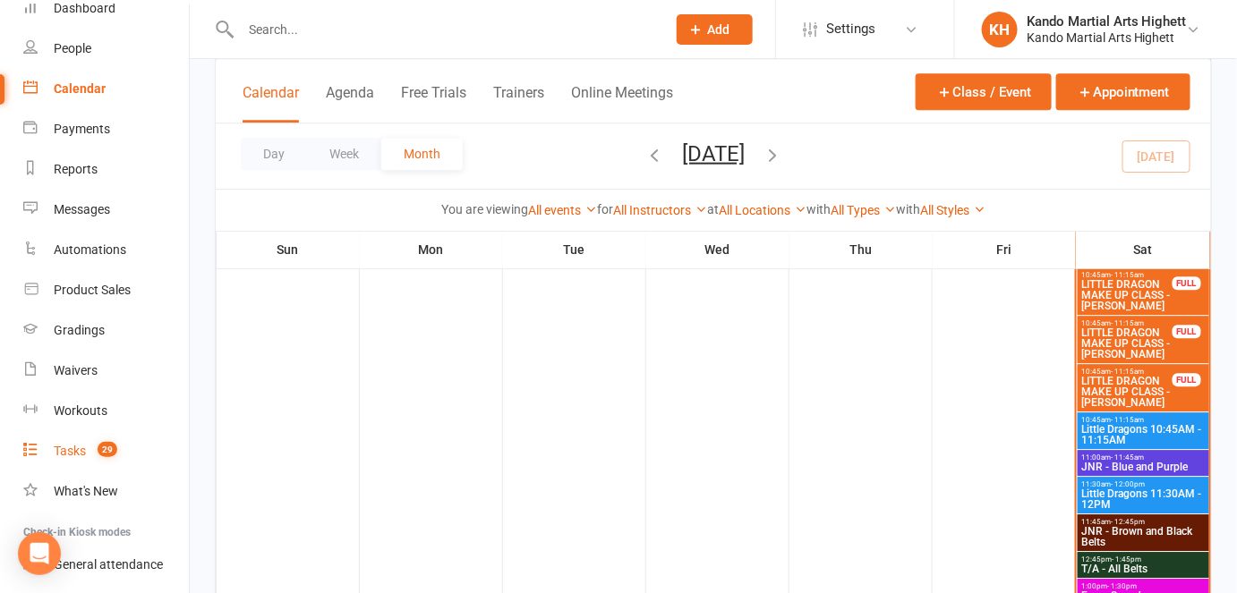
click at [66, 448] on div "Tasks" at bounding box center [70, 451] width 32 height 14
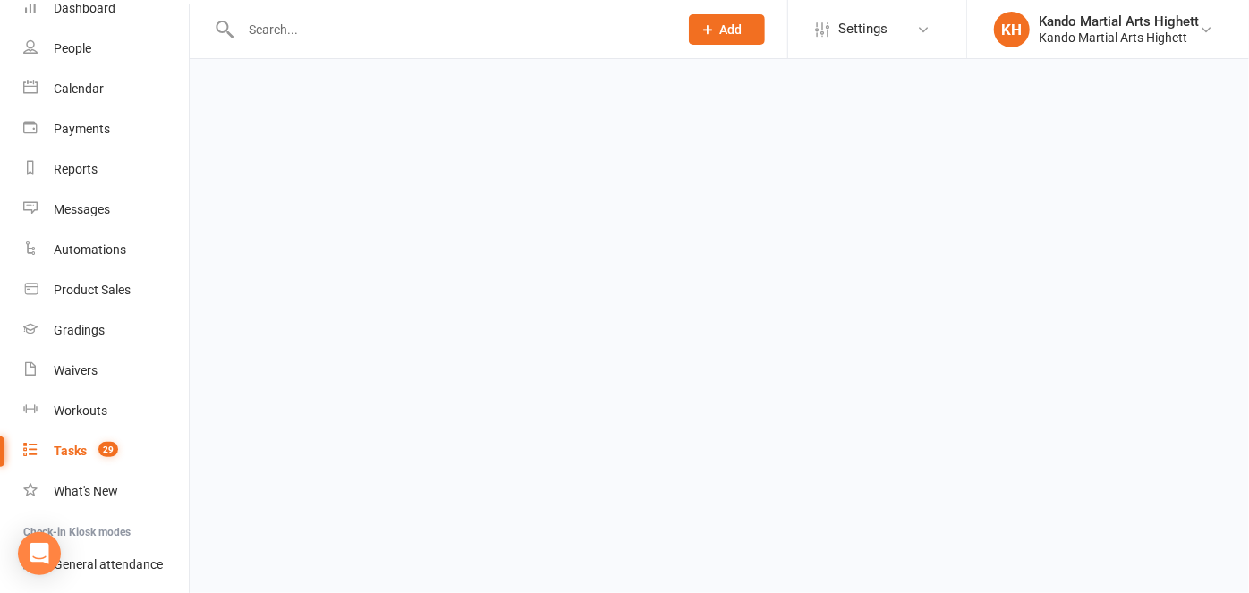
select select "incomplete"
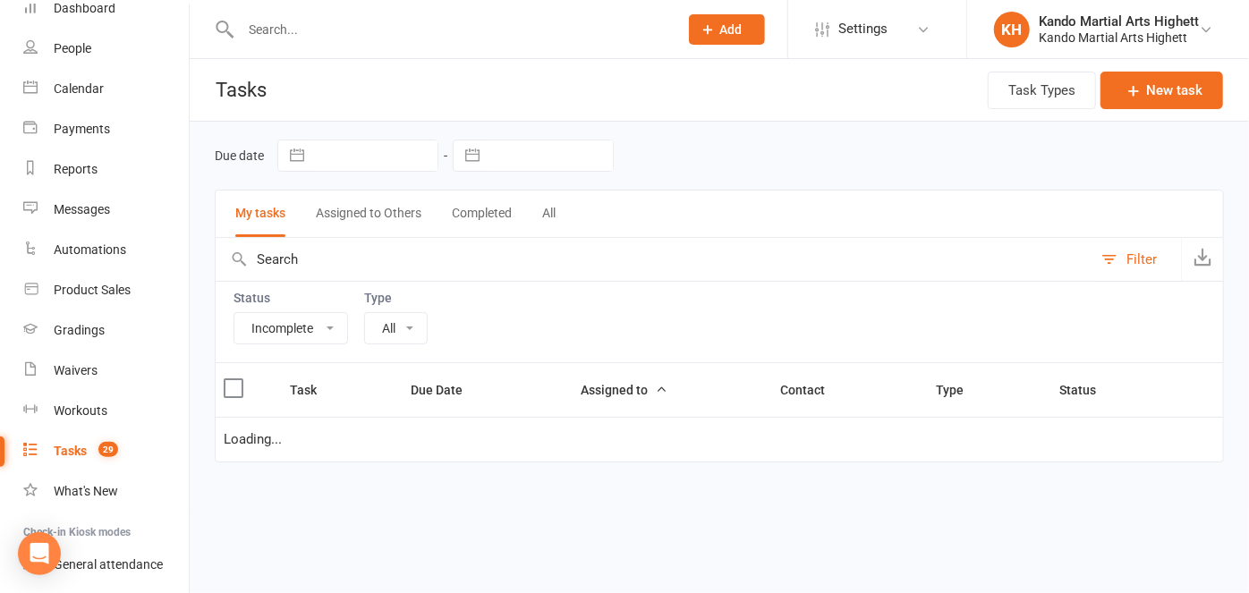
select select "23096"
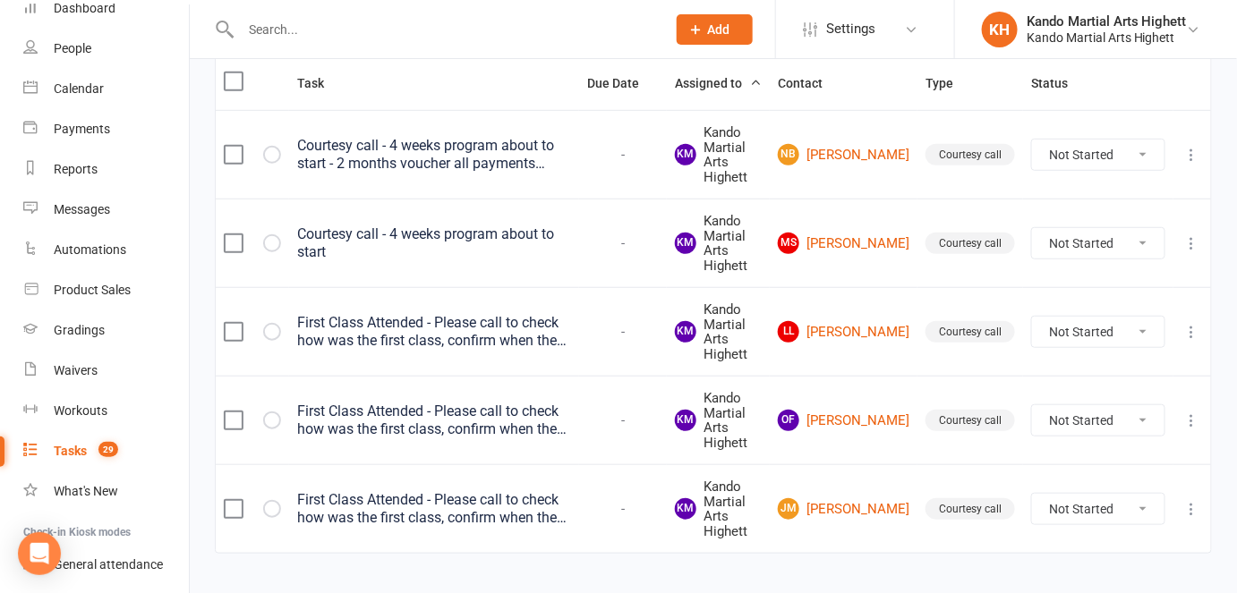
scroll to position [340, 0]
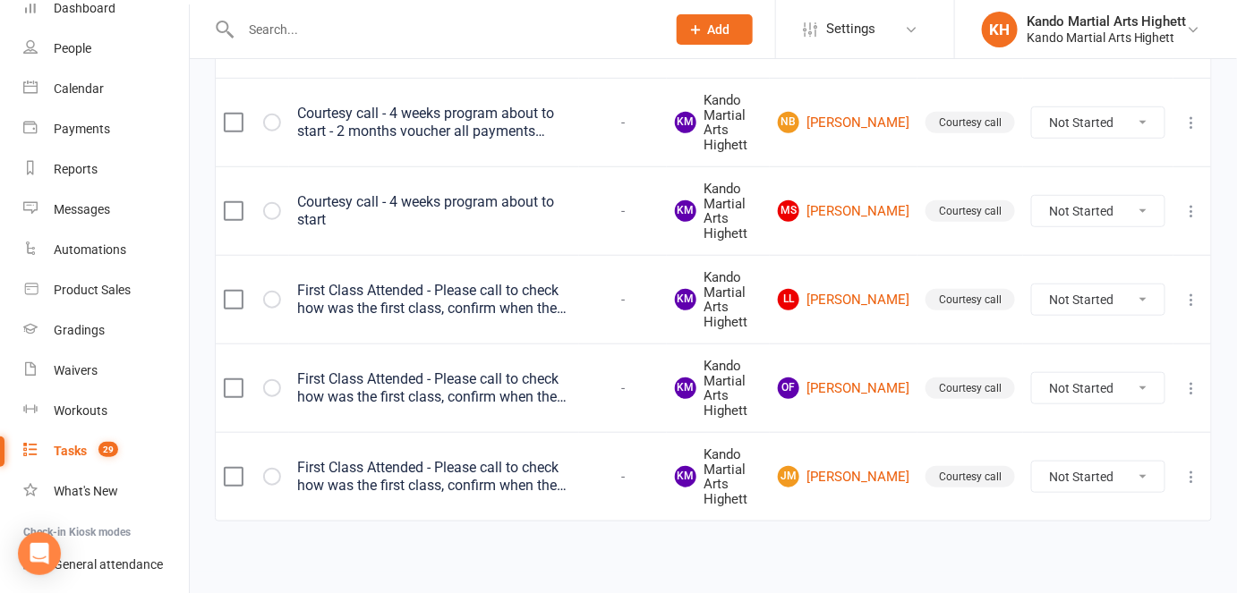
click at [556, 385] on div "First Class Attended - Please call to check how was the first class, confirm wh…" at bounding box center [434, 389] width 274 height 36
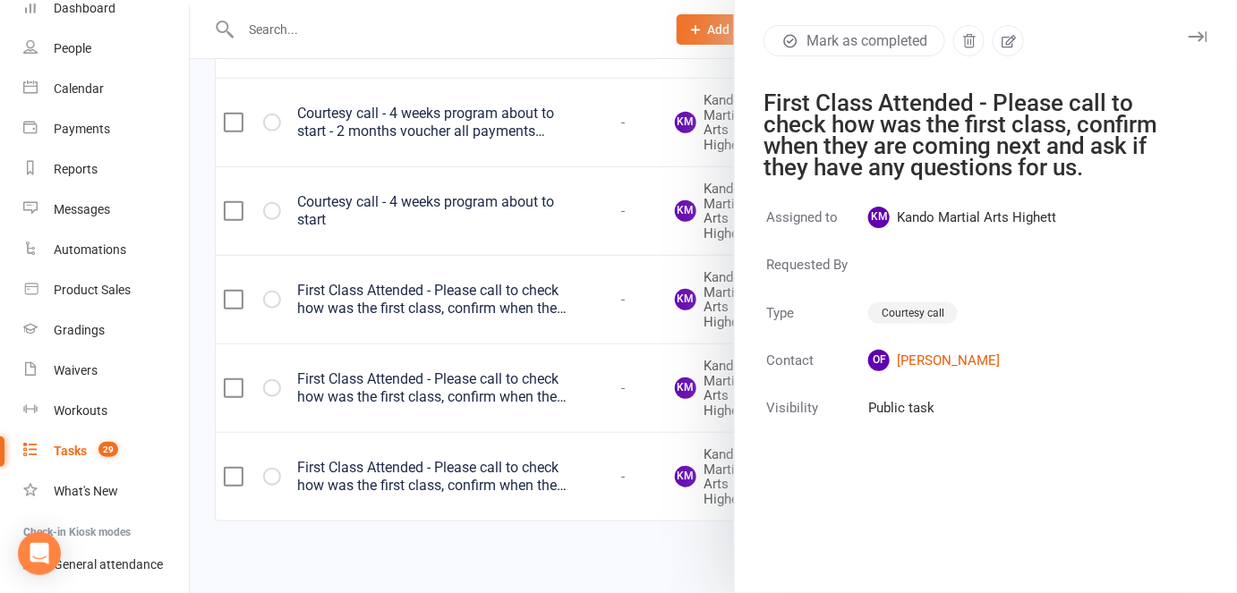
click at [645, 408] on div at bounding box center [713, 296] width 1047 height 593
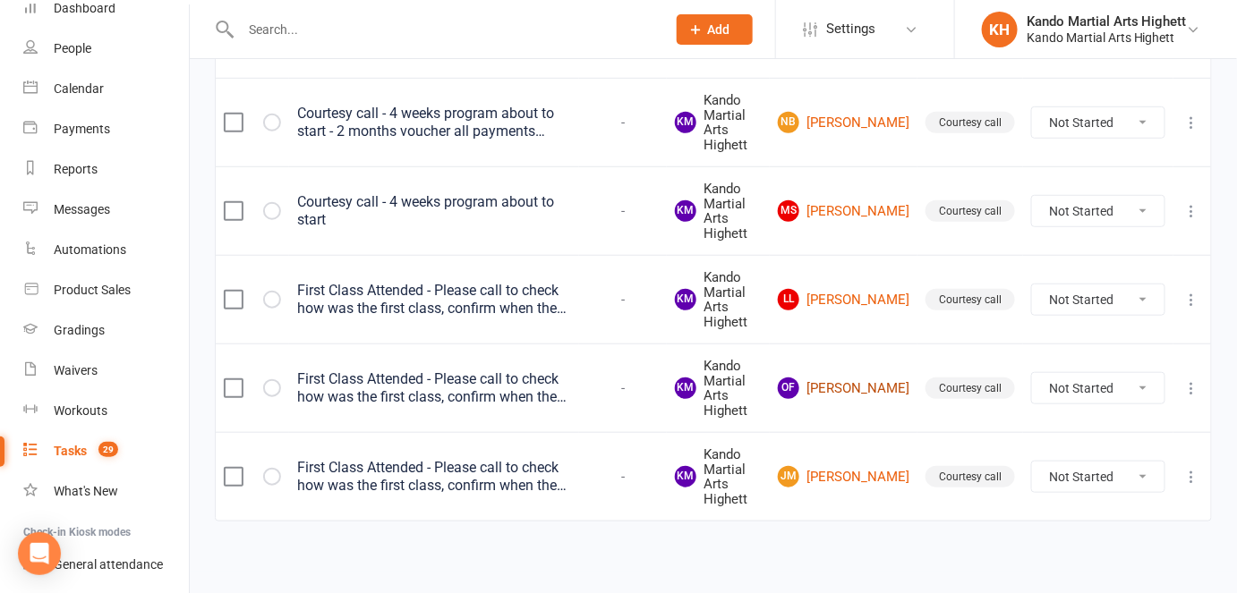
click at [885, 379] on link "OF Oliver Francis" at bounding box center [844, 388] width 132 height 21
click at [875, 470] on link "JM Jamie Machin" at bounding box center [844, 476] width 132 height 21
click at [496, 388] on div "First Class Attended - Please call to check how was the first class, confirm wh…" at bounding box center [434, 389] width 274 height 36
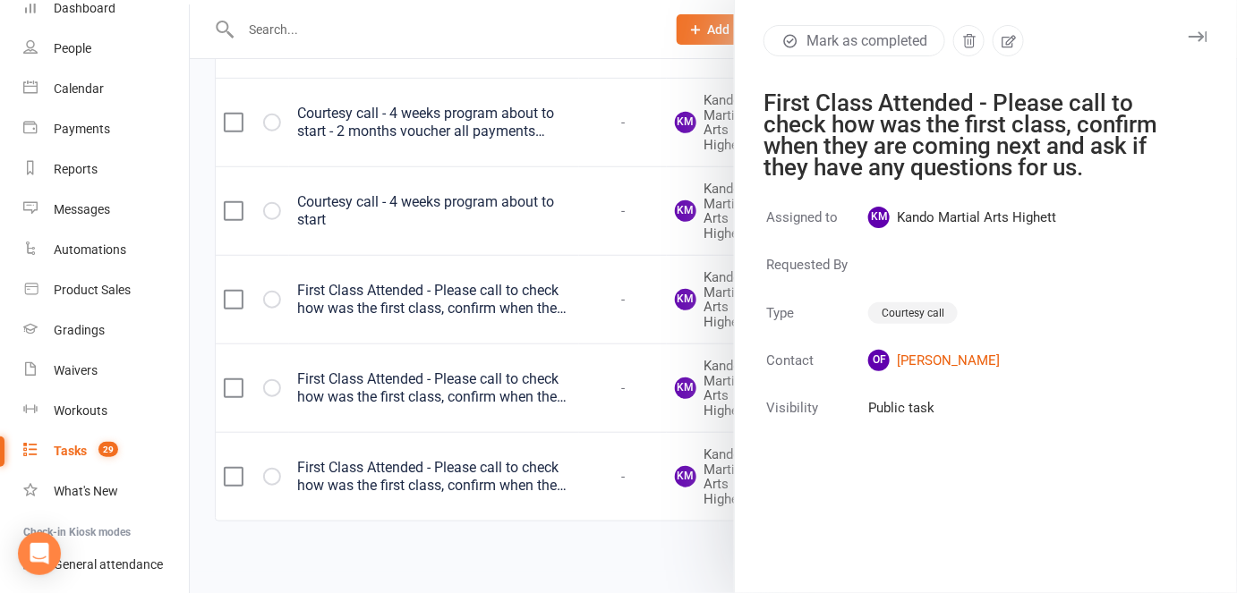
click at [550, 313] on div at bounding box center [713, 296] width 1047 height 593
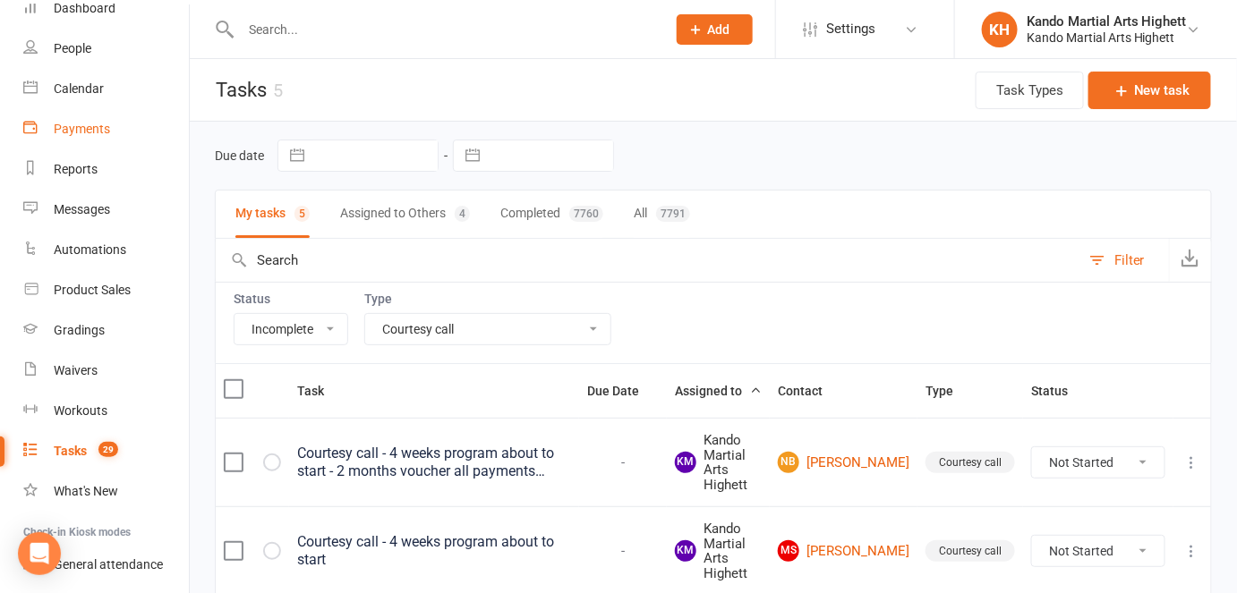
scroll to position [0, 0]
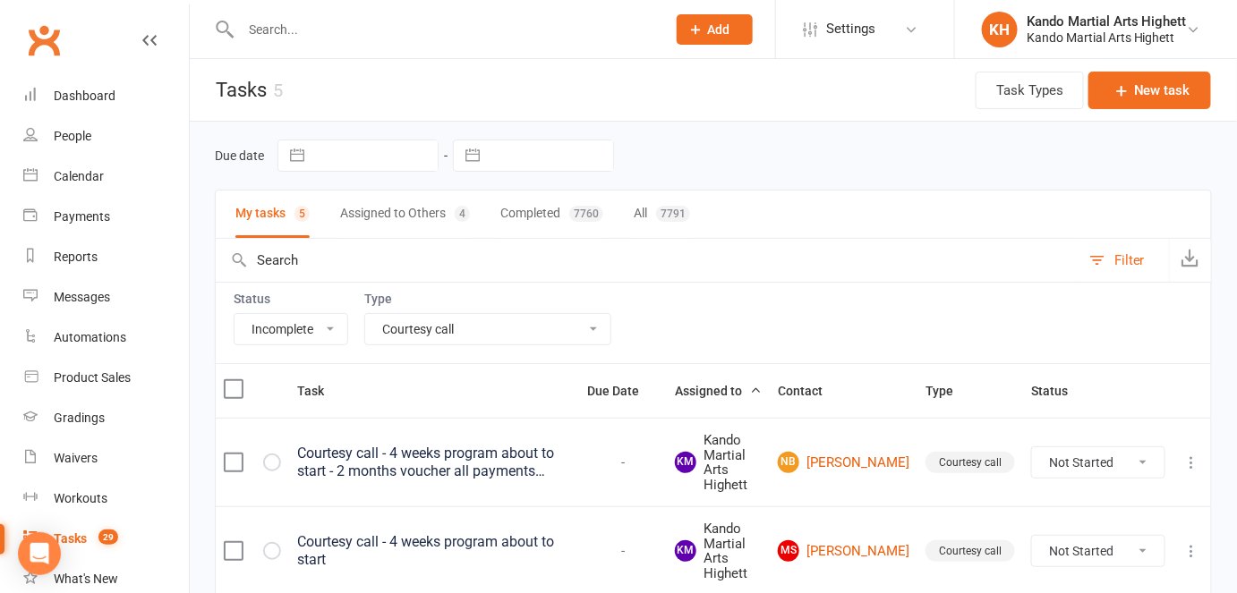
click at [31, 39] on link "Clubworx" at bounding box center [43, 40] width 45 height 45
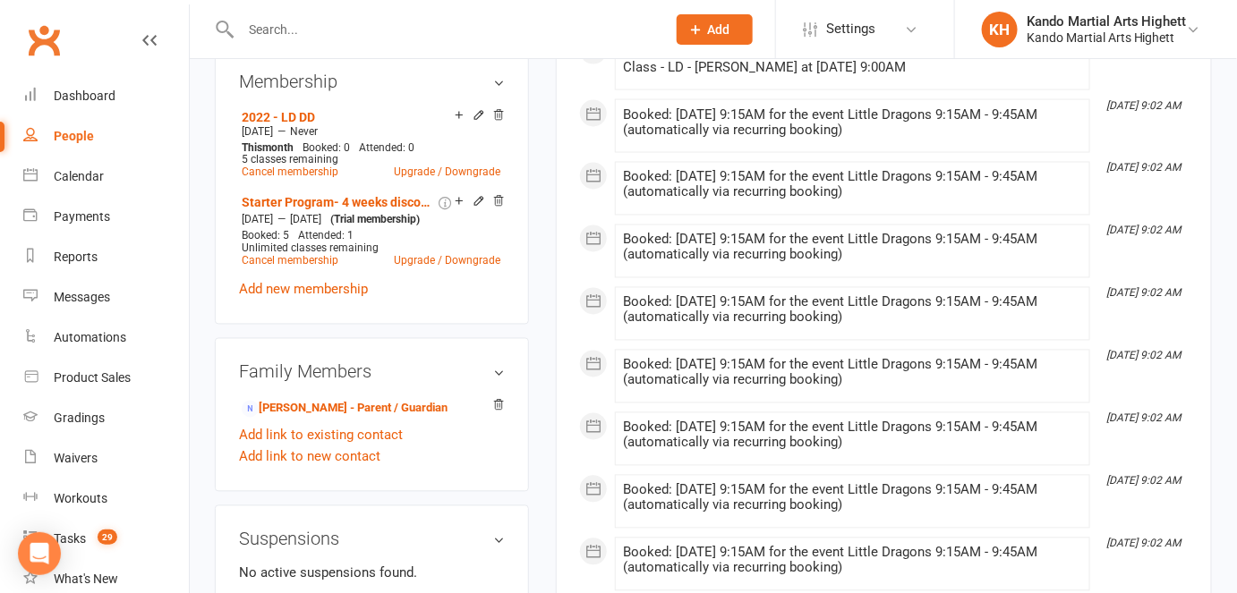
scroll to position [972, 0]
click at [316, 418] on link "[PERSON_NAME] - Parent / Guardian" at bounding box center [345, 408] width 206 height 19
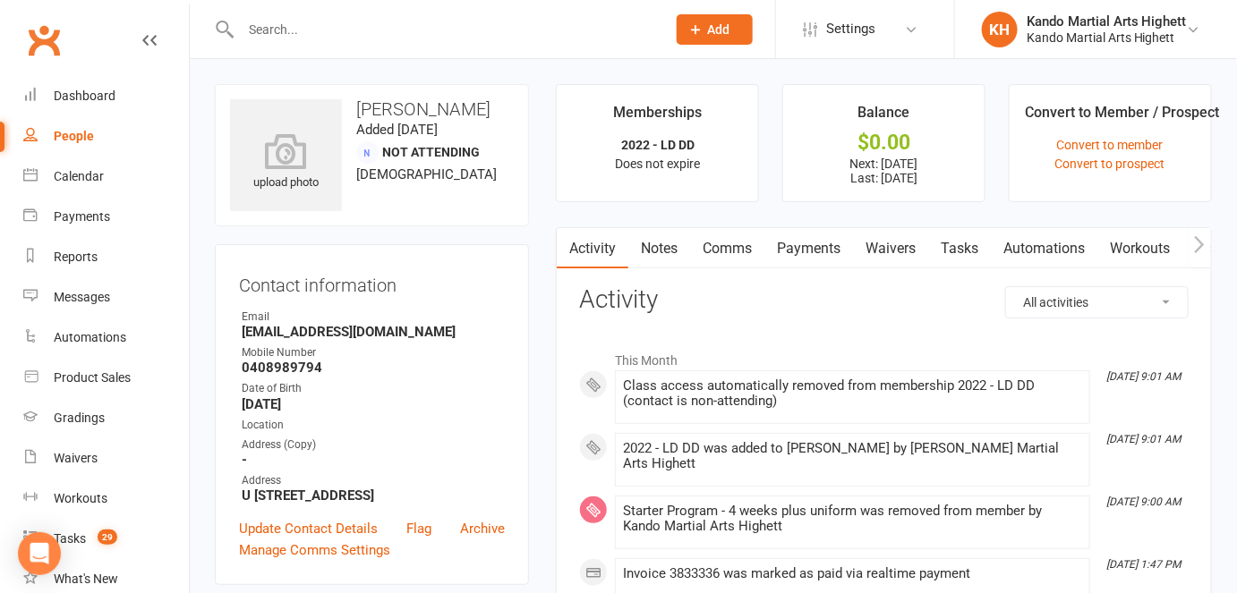
click at [790, 255] on link "Payments" at bounding box center [808, 248] width 89 height 41
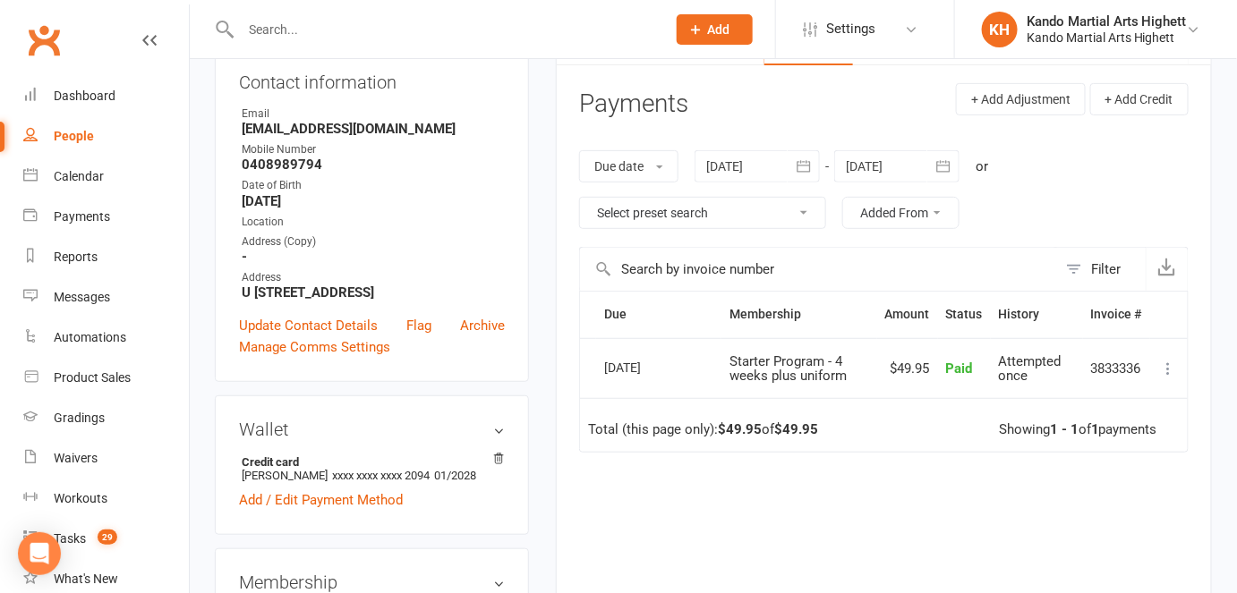
scroll to position [217, 0]
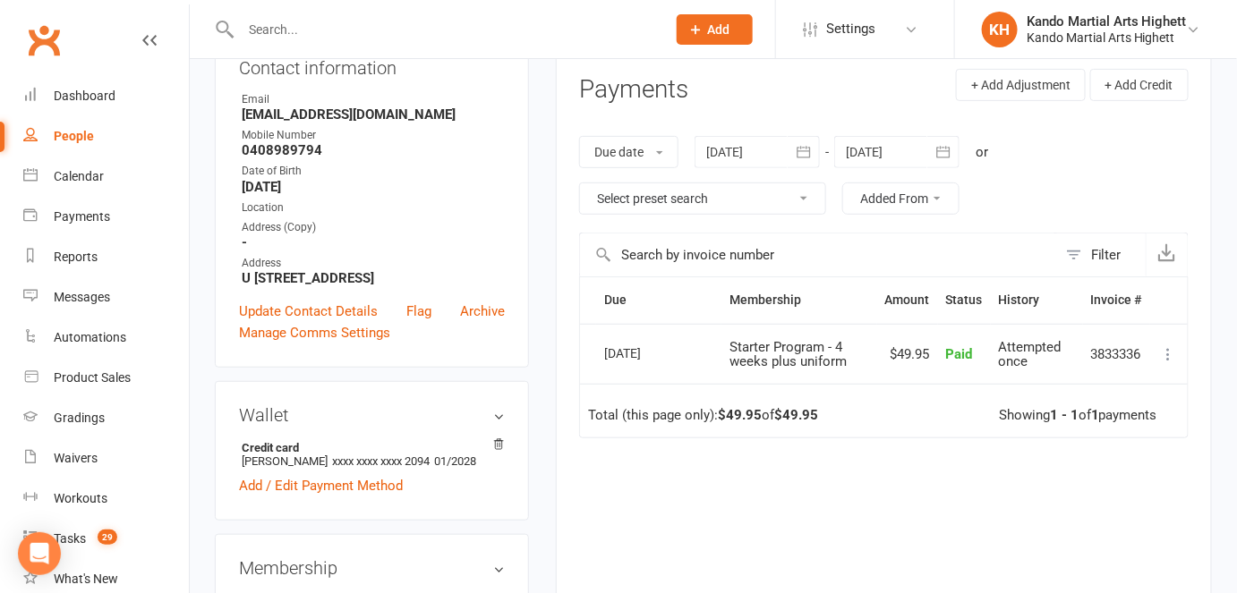
drag, startPoint x: 619, startPoint y: 11, endPoint x: 507, endPoint y: 47, distance: 117.7
click at [507, 47] on div at bounding box center [434, 29] width 439 height 58
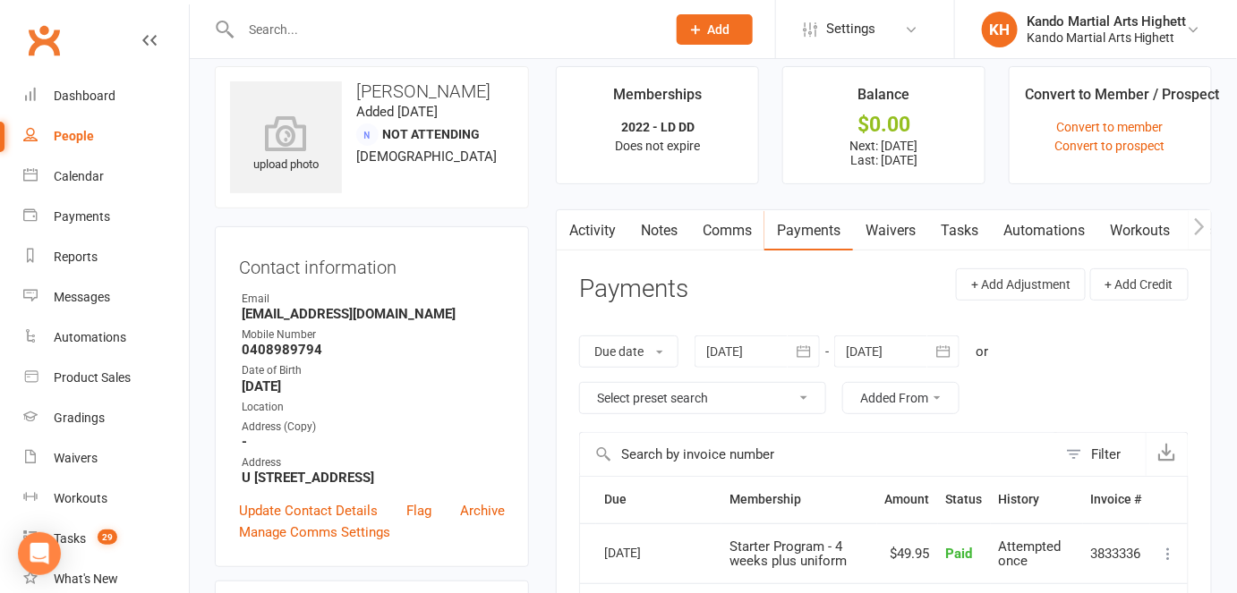
scroll to position [0, 0]
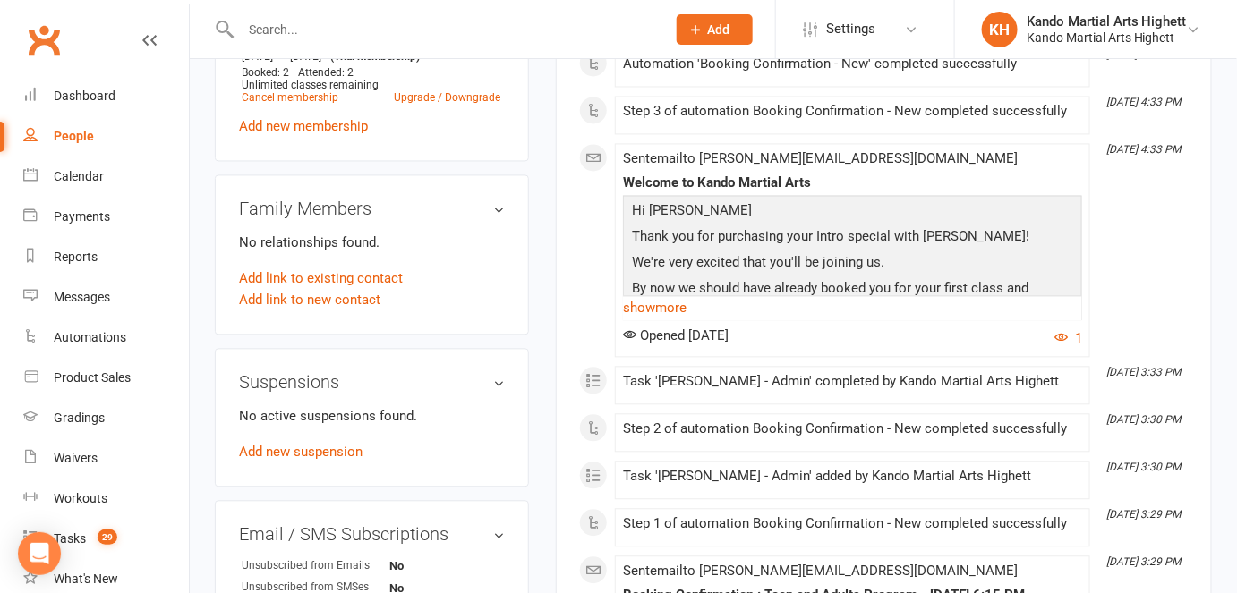
scroll to position [1148, 0]
click at [327, 252] on p "No relationships found." at bounding box center [372, 241] width 266 height 21
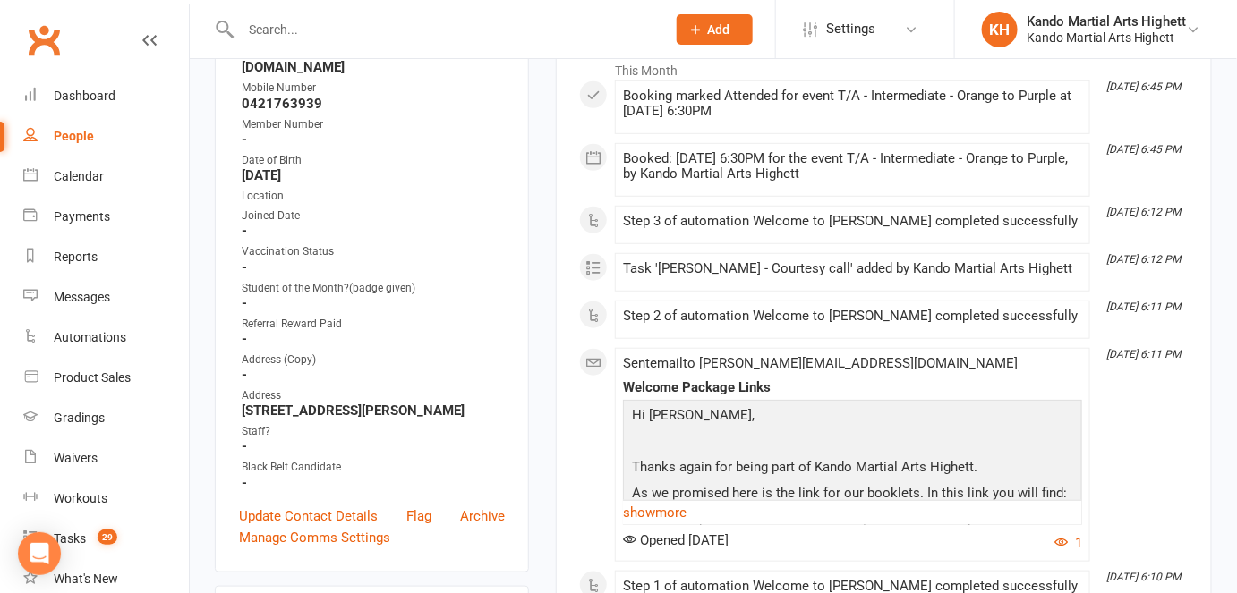
scroll to position [0, 0]
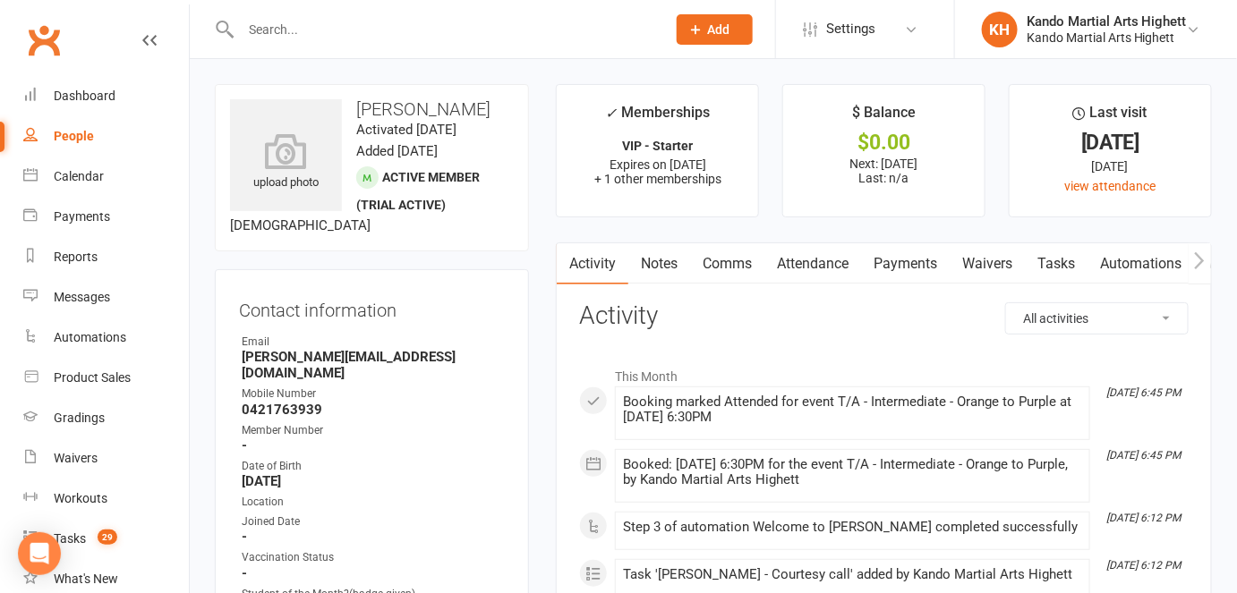
click at [913, 270] on link "Payments" at bounding box center [905, 263] width 89 height 41
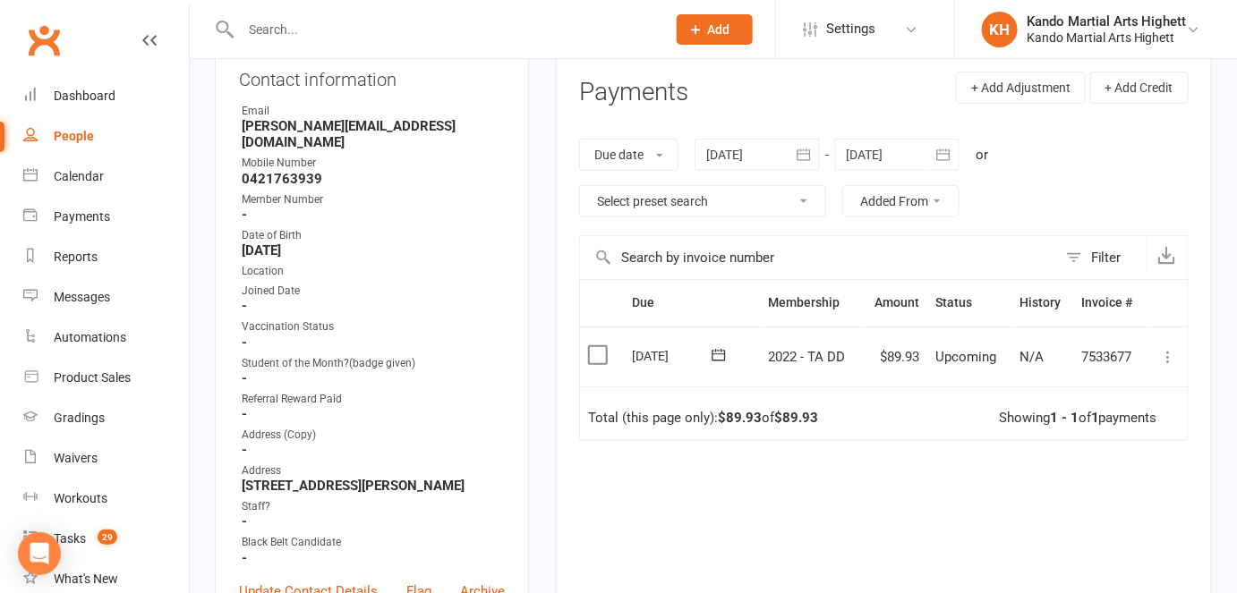
scroll to position [249, 0]
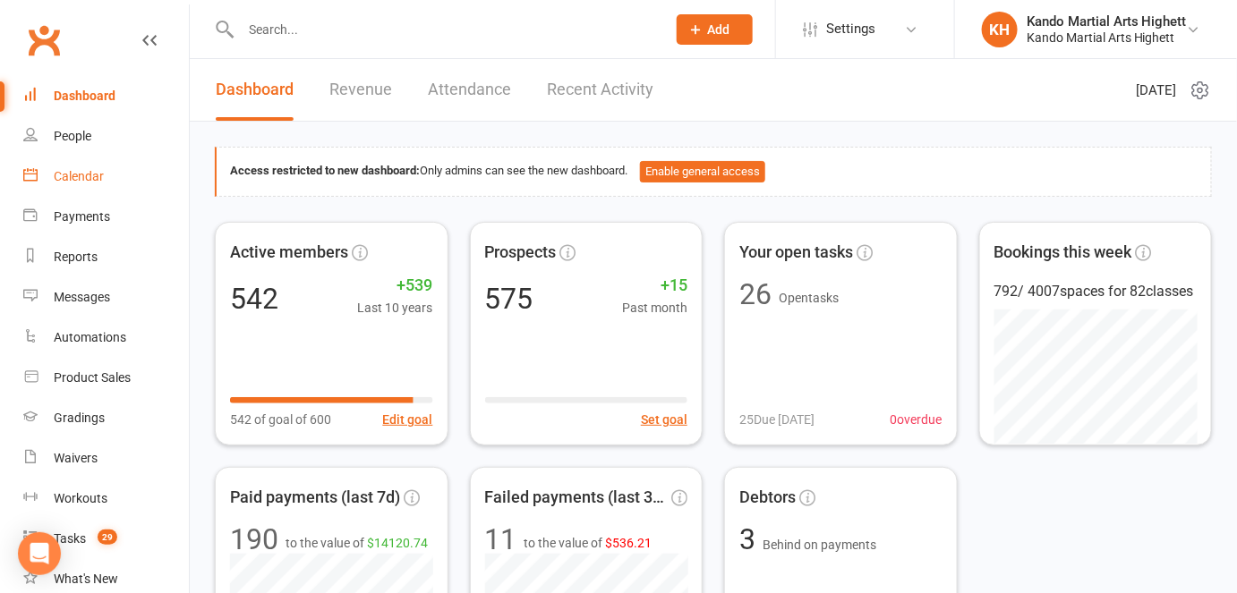
click at [83, 175] on div "Calendar" at bounding box center [79, 176] width 50 height 14
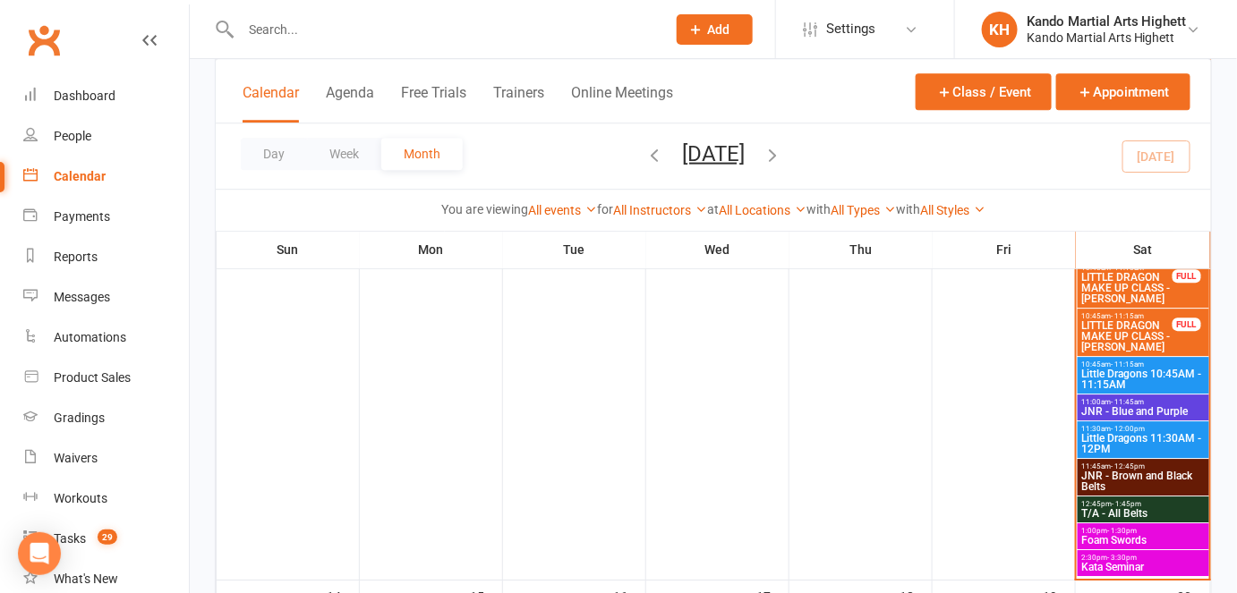
scroll to position [1640, 0]
click at [1098, 557] on span "2:30pm - 3:30pm" at bounding box center [1143, 558] width 124 height 8
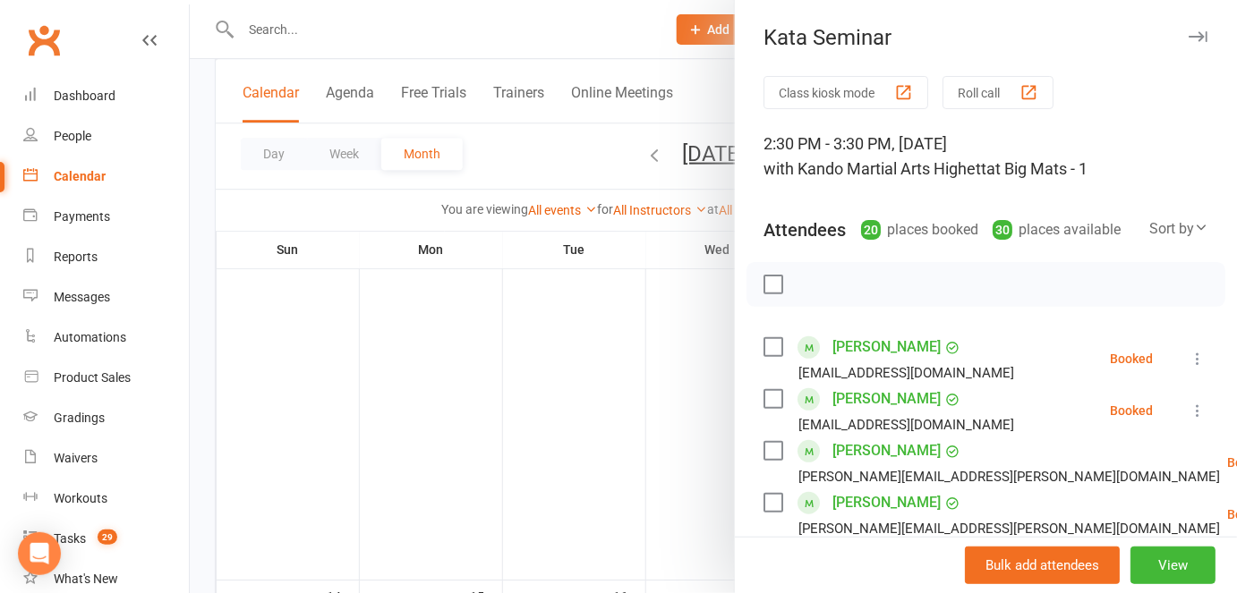
click at [699, 478] on div at bounding box center [713, 296] width 1047 height 593
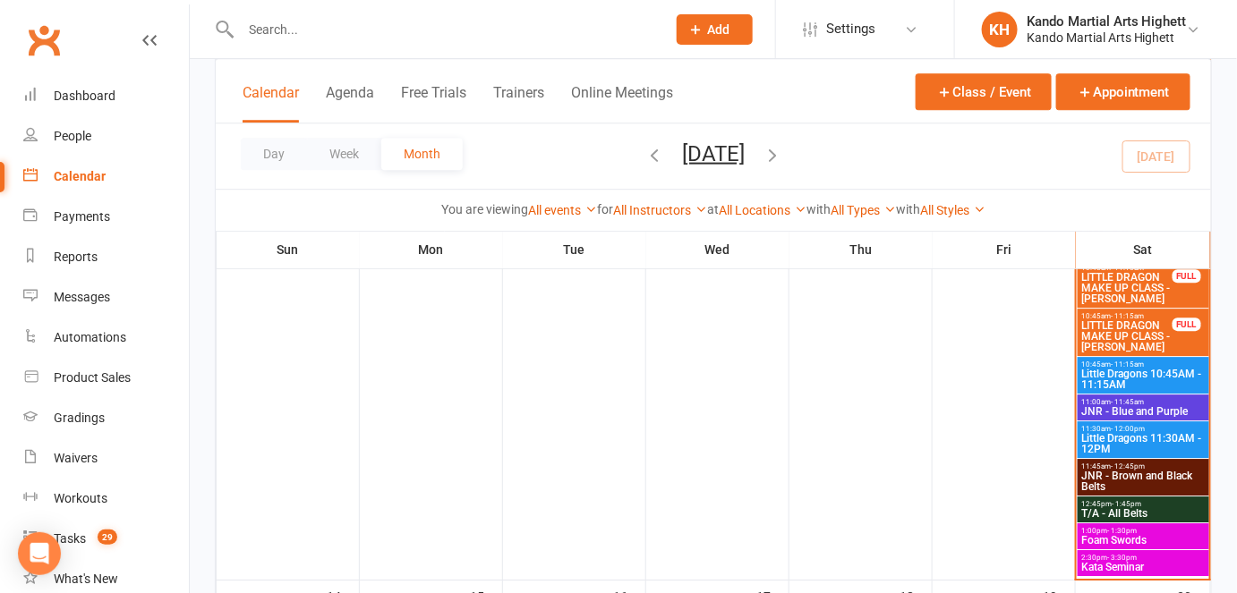
click at [1161, 535] on span "Foam Swords" at bounding box center [1143, 540] width 124 height 11
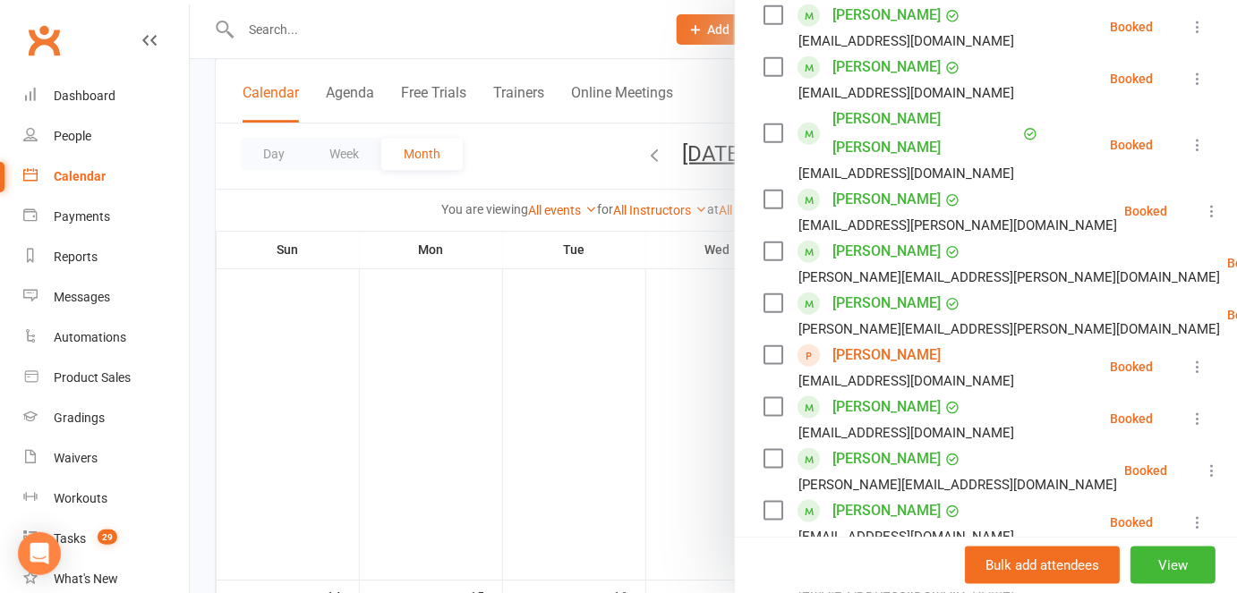
scroll to position [0, 0]
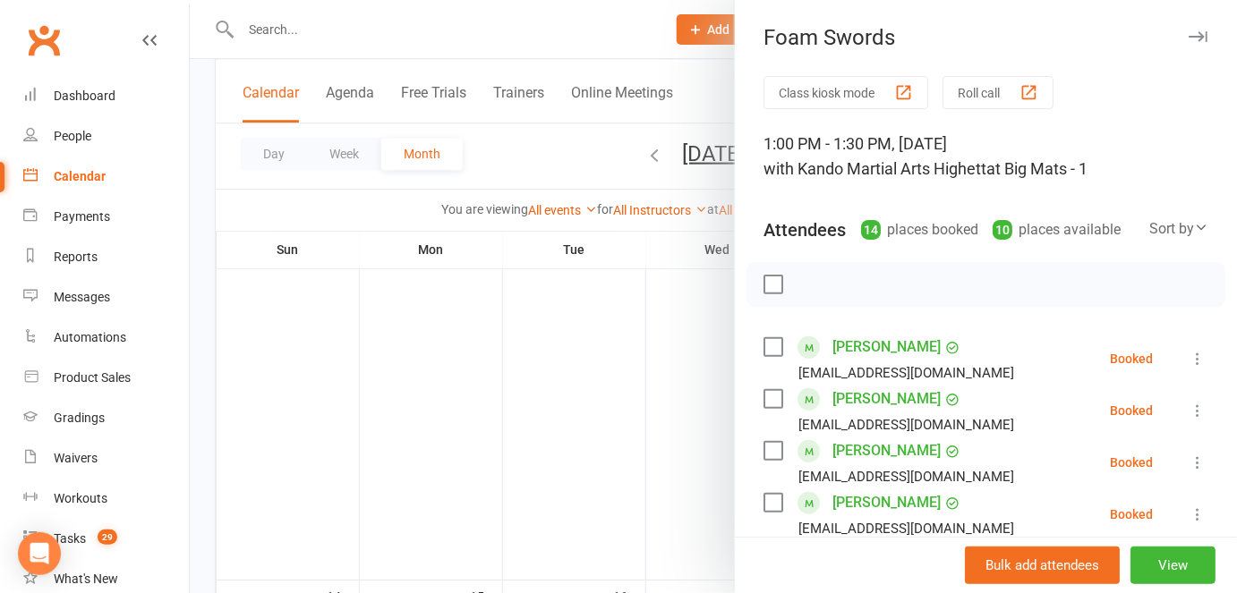
click at [536, 149] on div at bounding box center [713, 296] width 1047 height 593
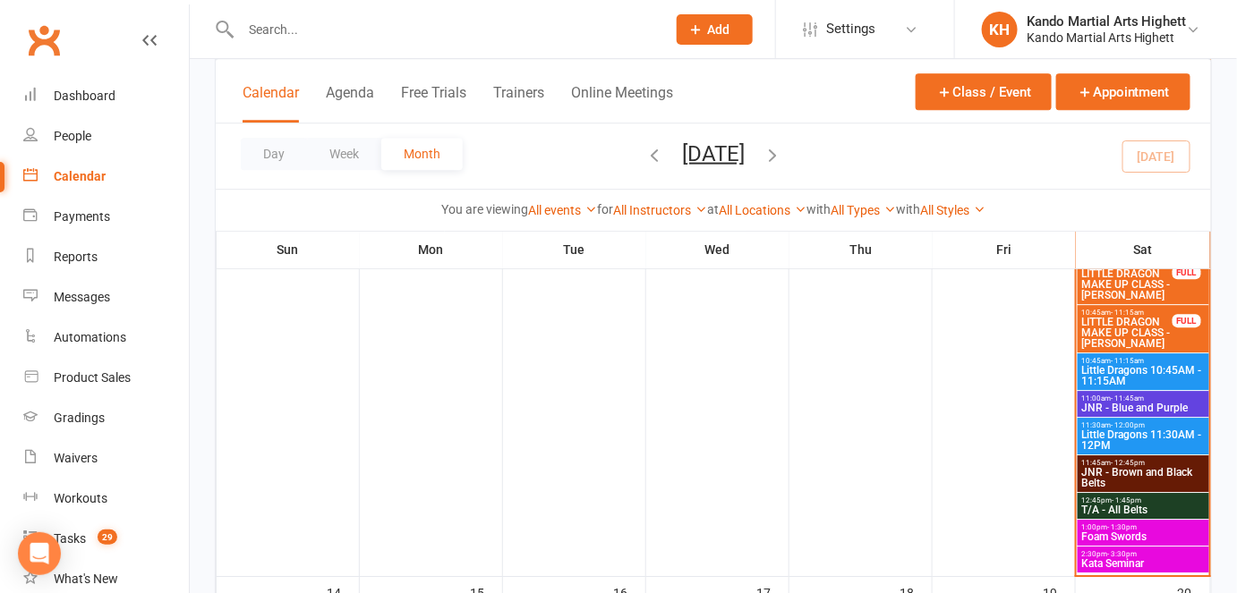
scroll to position [1646, 0]
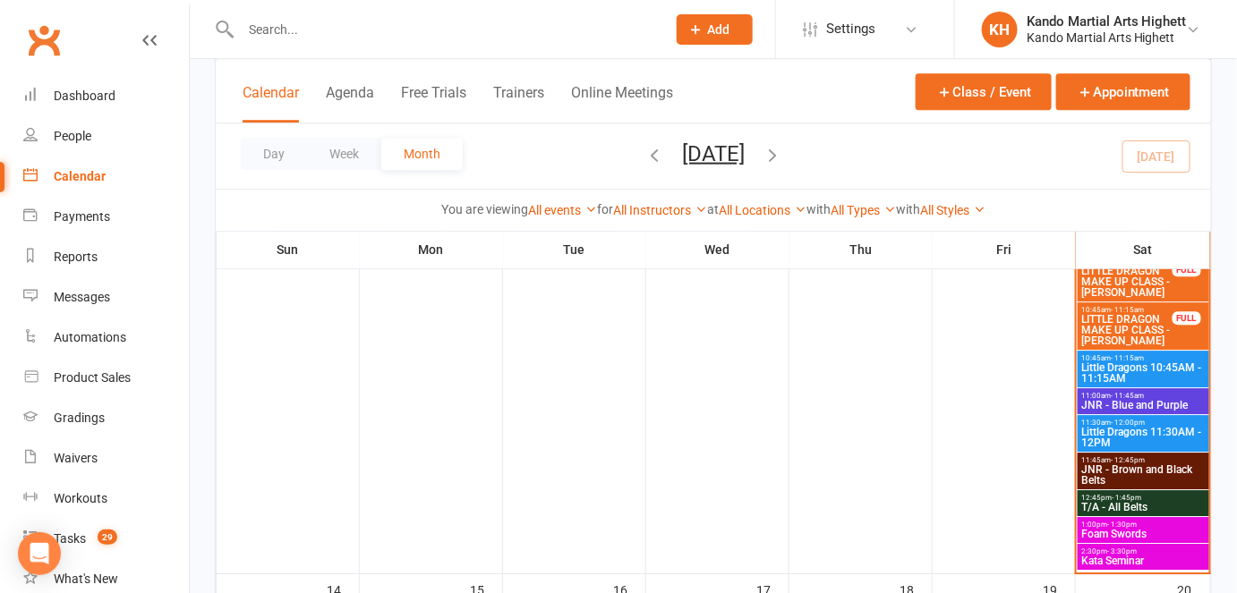
click at [1136, 432] on span "Little Dragons 11:30AM - 12PM" at bounding box center [1143, 437] width 124 height 21
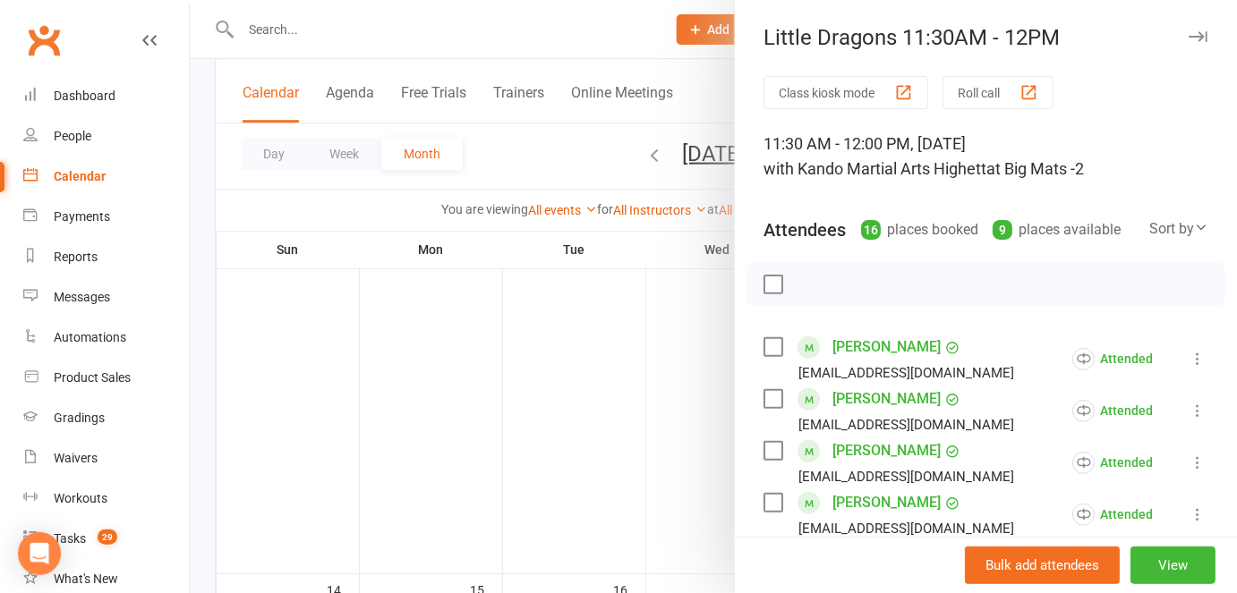
click at [622, 435] on div at bounding box center [713, 296] width 1047 height 593
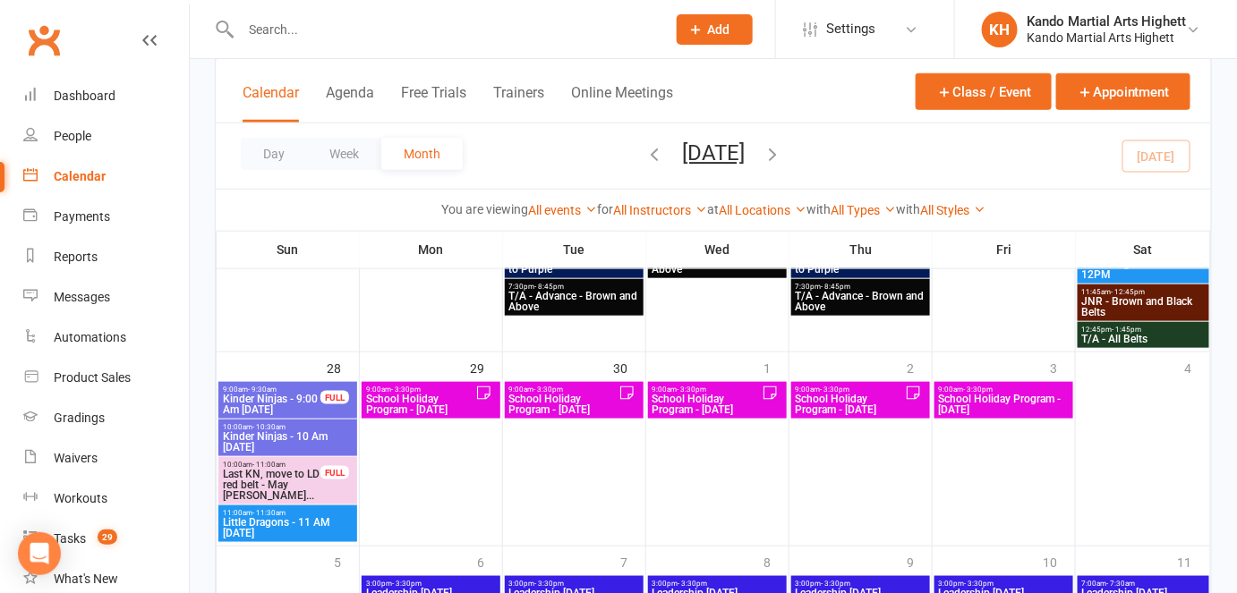
scroll to position [2755, 0]
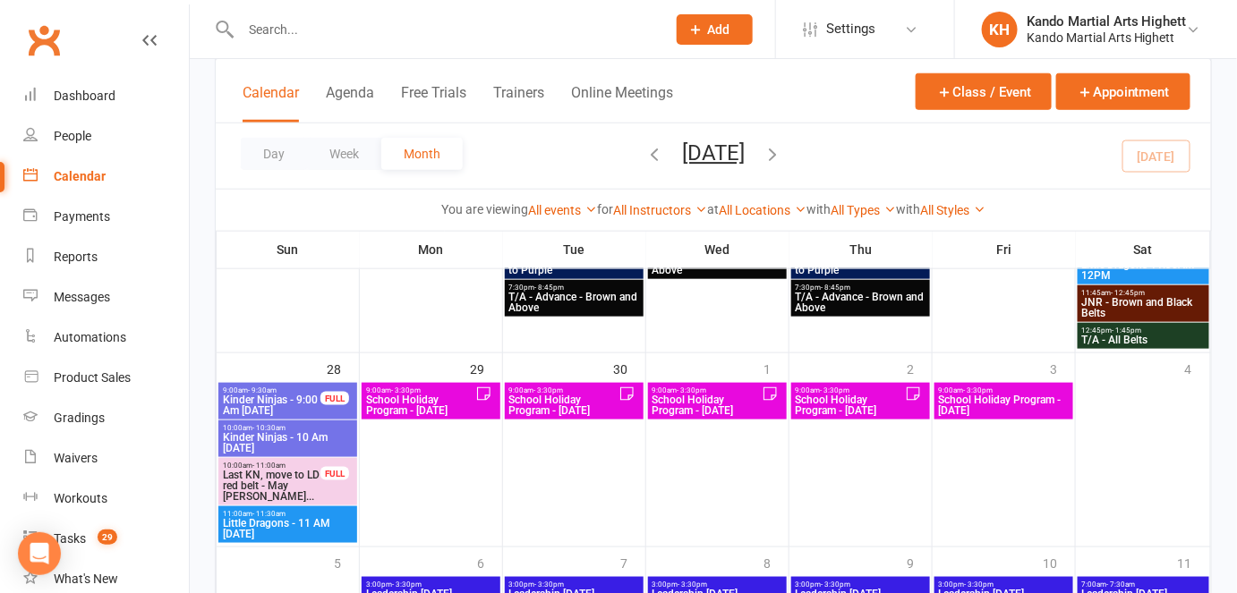
click at [272, 38] on input "text" at bounding box center [444, 29] width 418 height 25
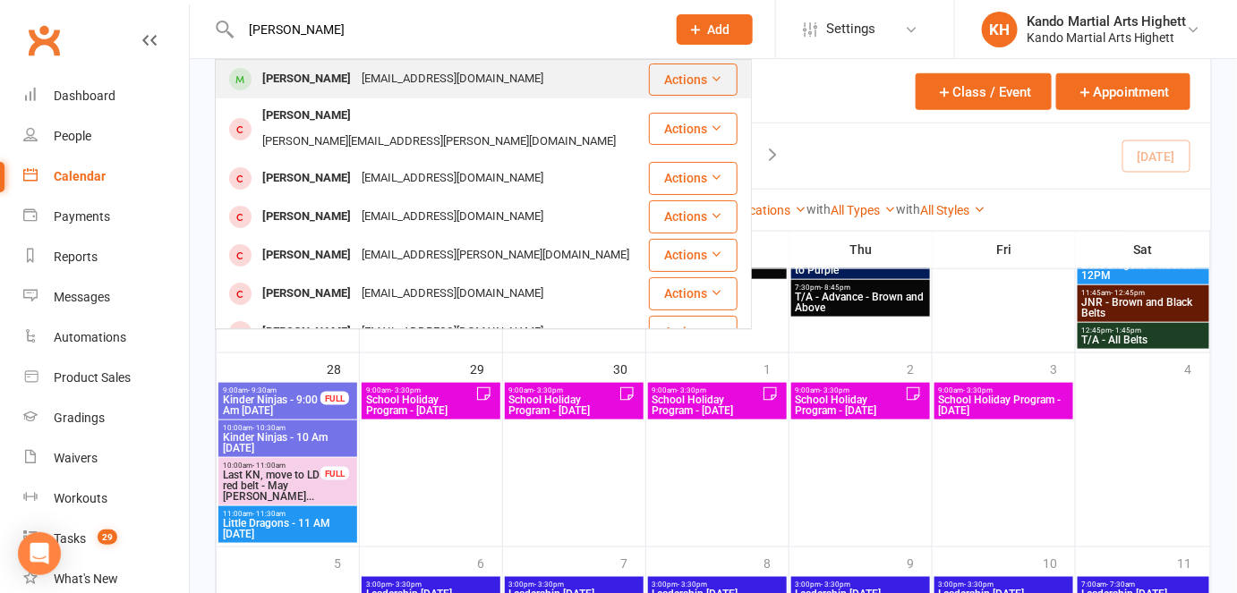
type input "[PERSON_NAME]"
click at [329, 90] on div "[PERSON_NAME]" at bounding box center [306, 79] width 99 height 26
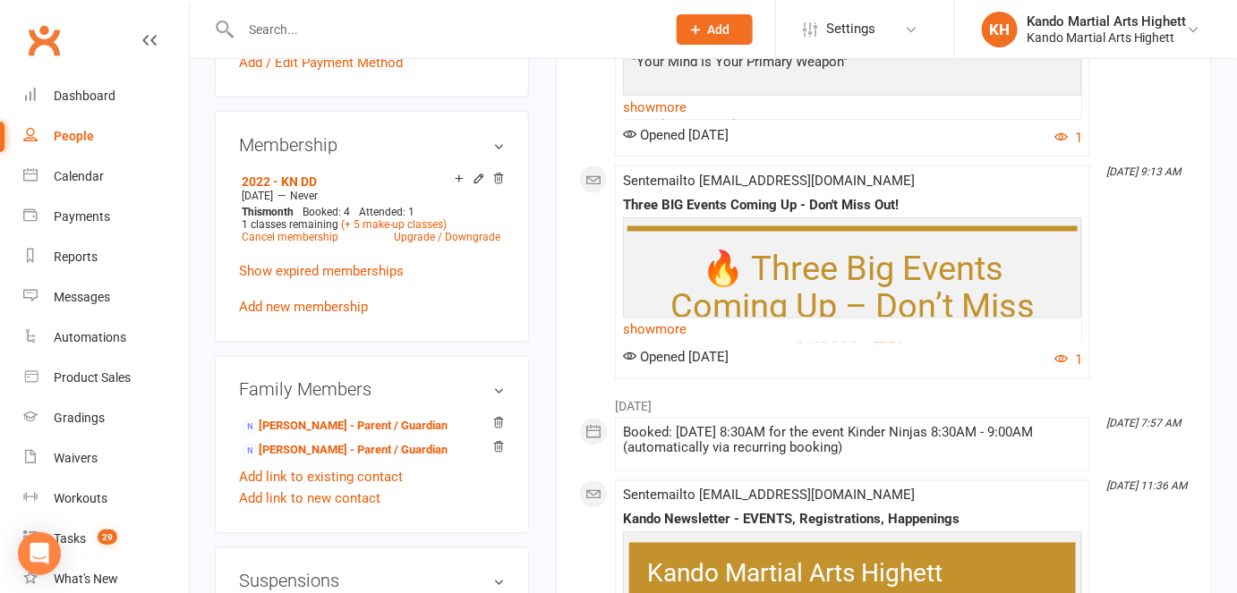
scroll to position [902, 0]
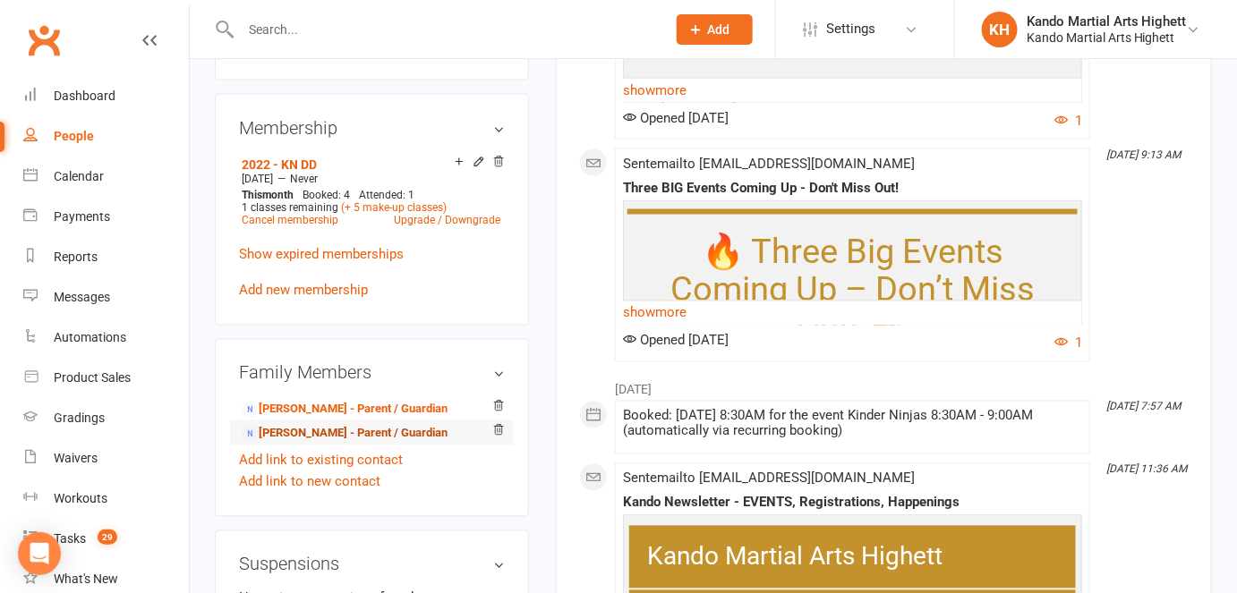
click at [318, 433] on link "[PERSON_NAME] - Parent / Guardian" at bounding box center [345, 434] width 206 height 19
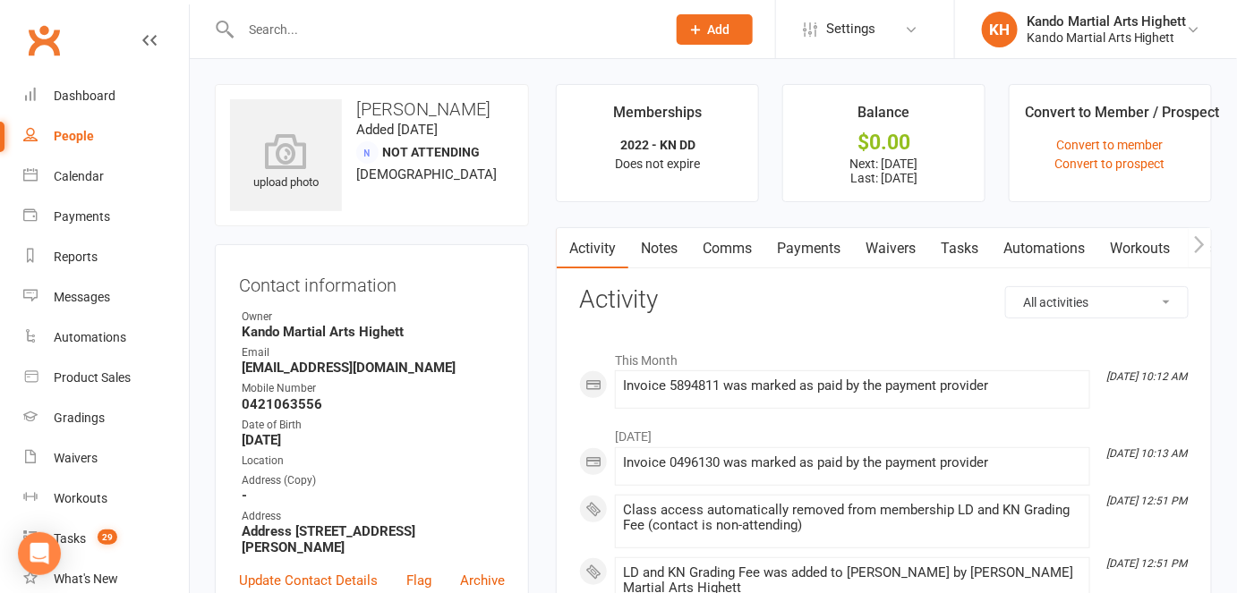
click at [805, 251] on link "Payments" at bounding box center [808, 248] width 89 height 41
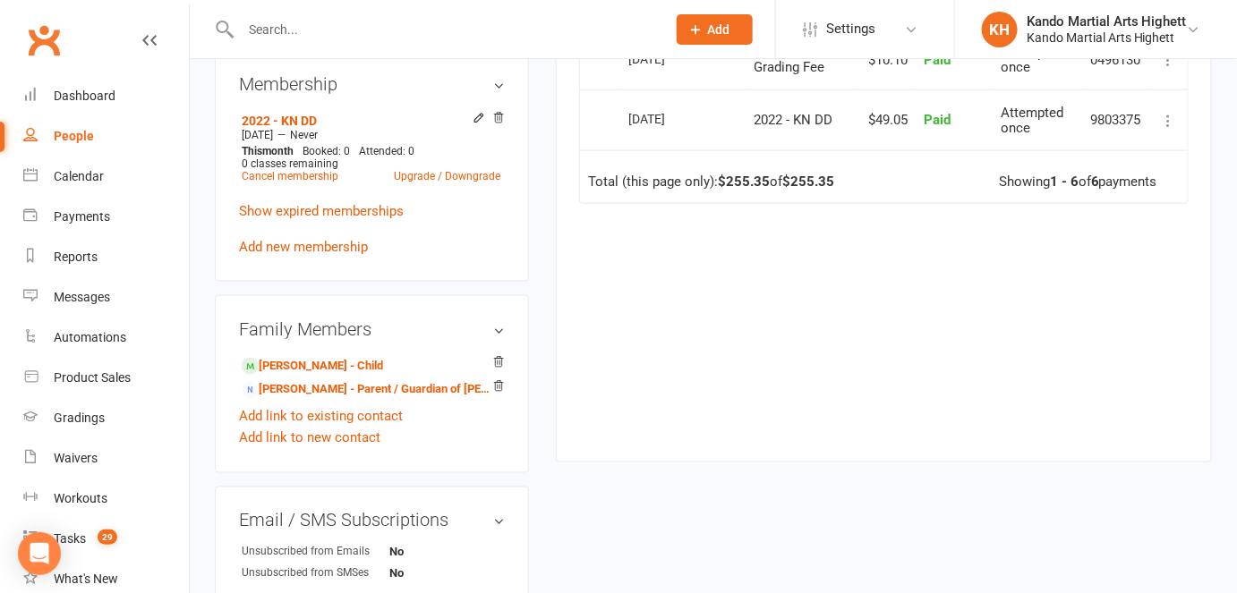
scroll to position [756, 0]
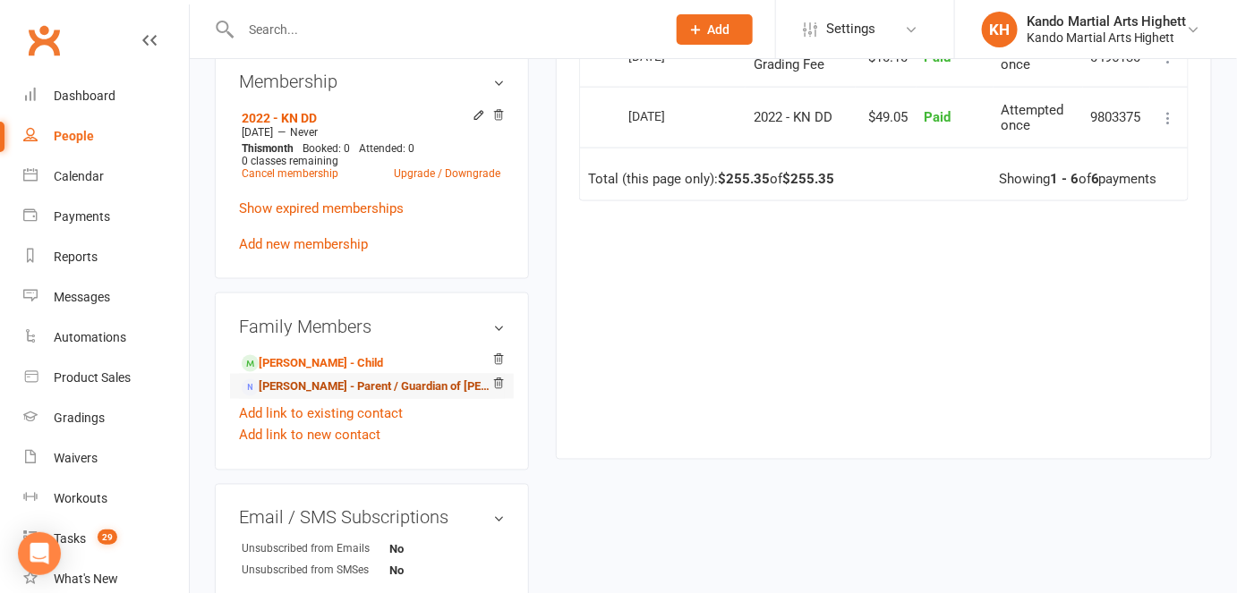
click at [301, 379] on link "[PERSON_NAME] - Parent / Guardian of [PERSON_NAME]" at bounding box center [369, 388] width 254 height 19
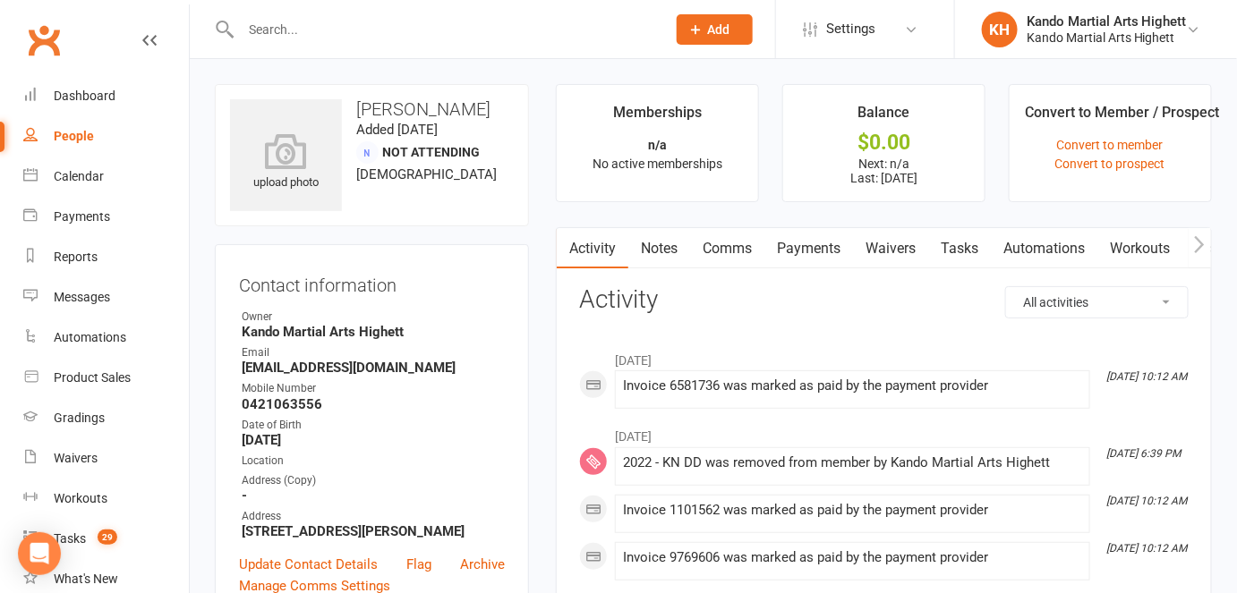
click at [814, 247] on link "Payments" at bounding box center [808, 248] width 89 height 41
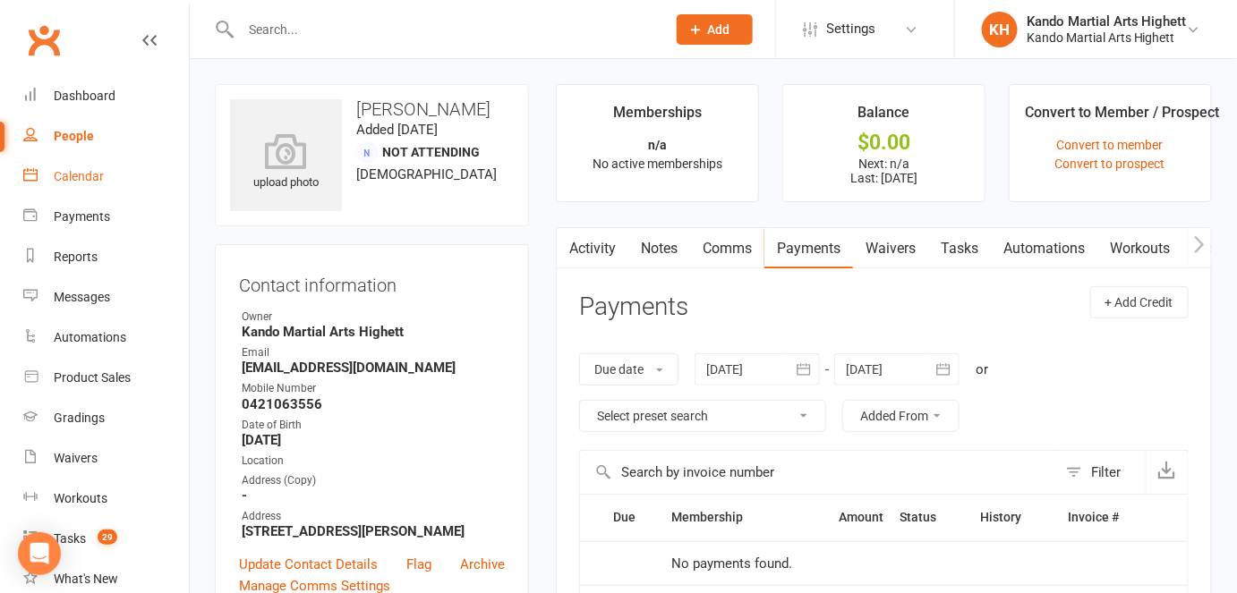
click at [88, 167] on link "Calendar" at bounding box center [106, 177] width 166 height 40
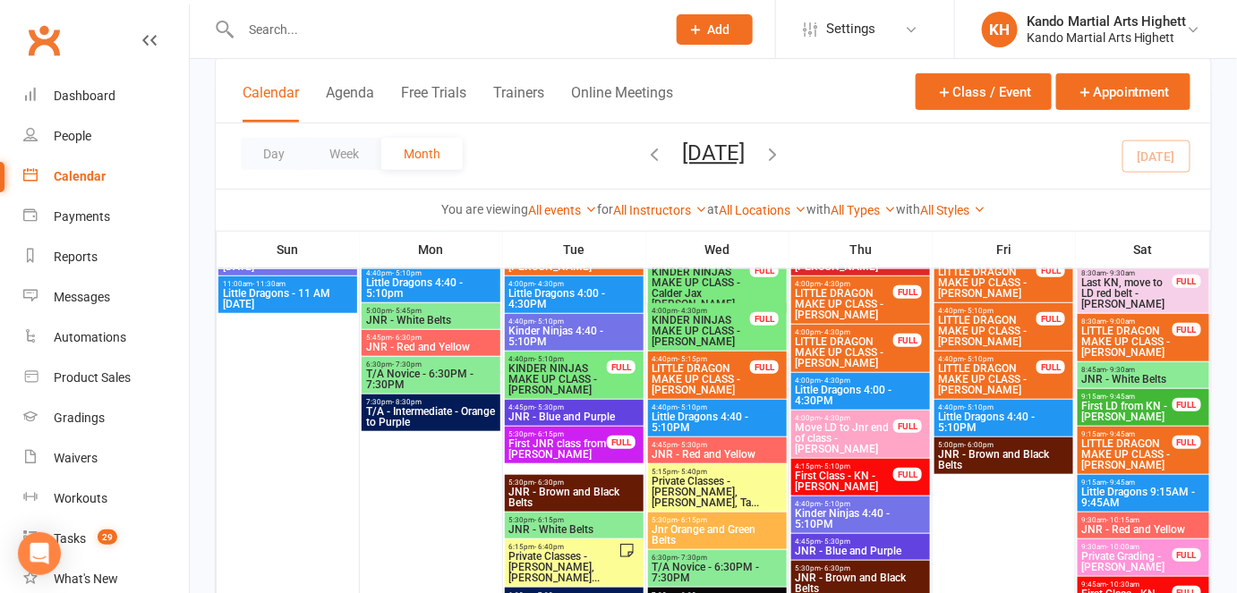
scroll to position [162, 0]
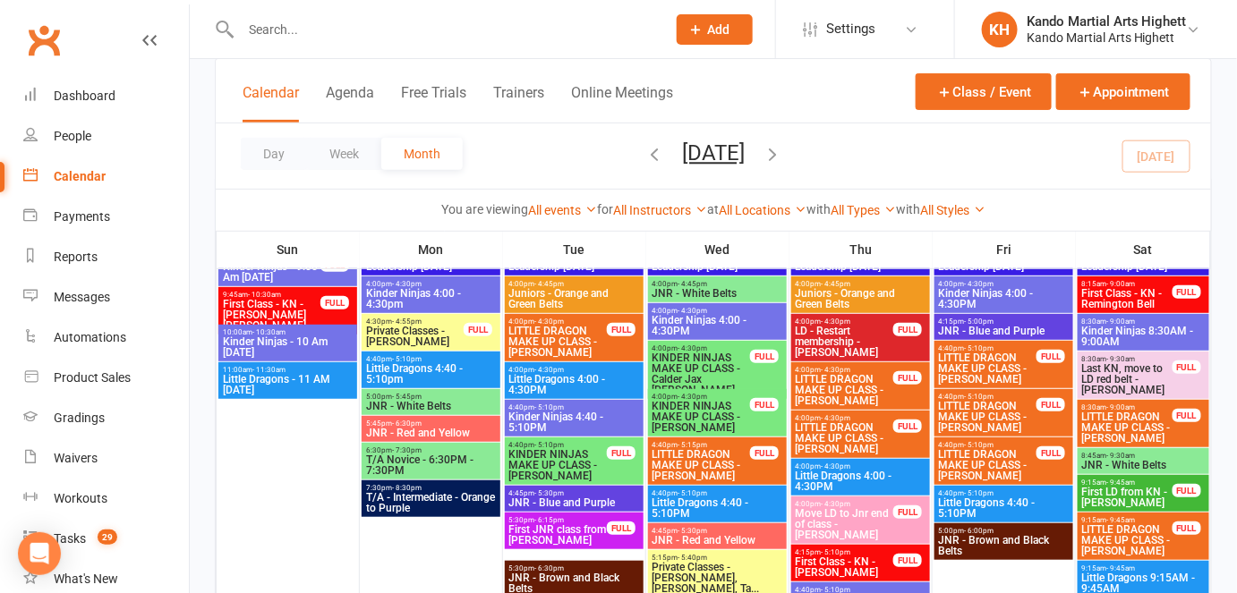
click at [840, 349] on span "LD - Restart membership - Elias Lyons" at bounding box center [844, 342] width 99 height 32
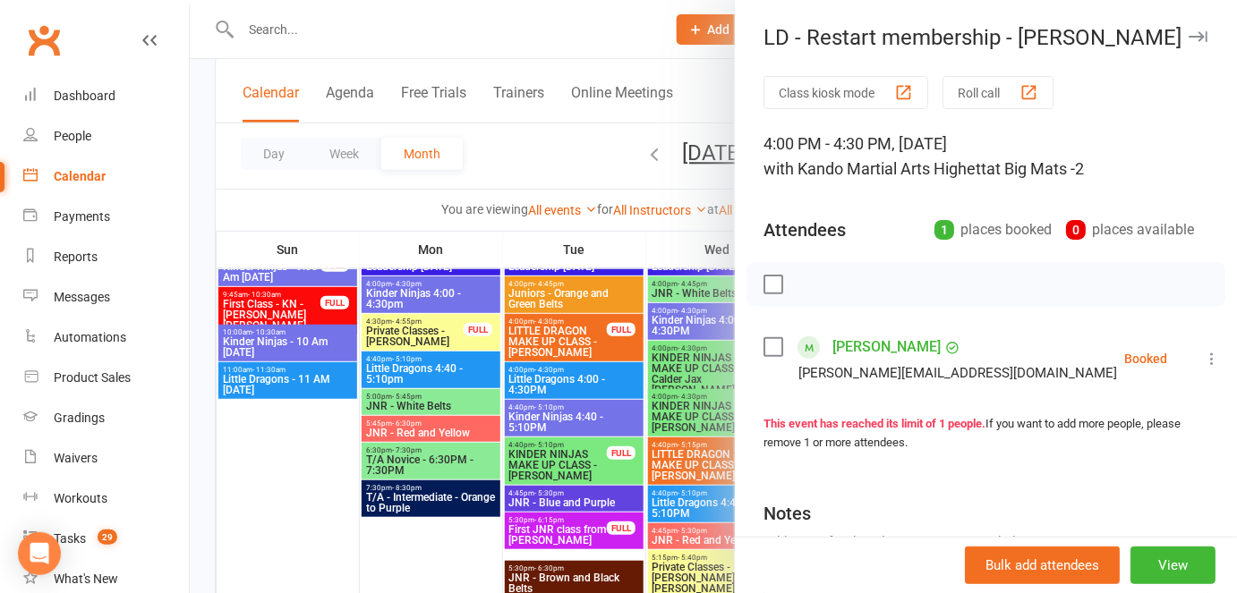
click at [376, 561] on div at bounding box center [713, 296] width 1047 height 593
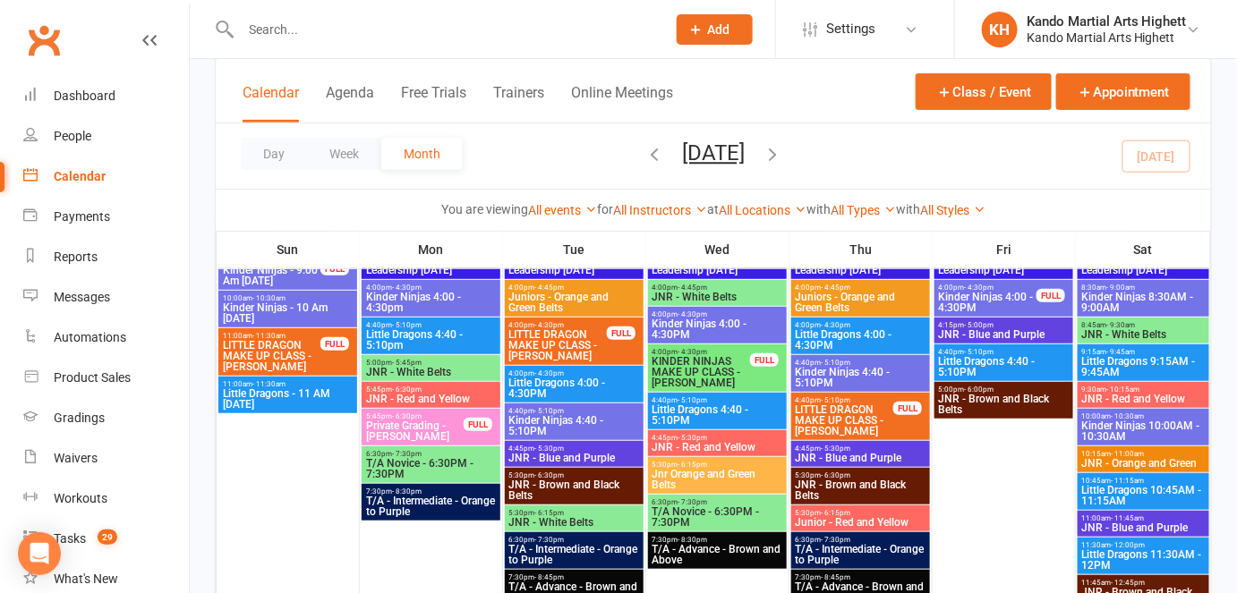
scroll to position [2646, 0]
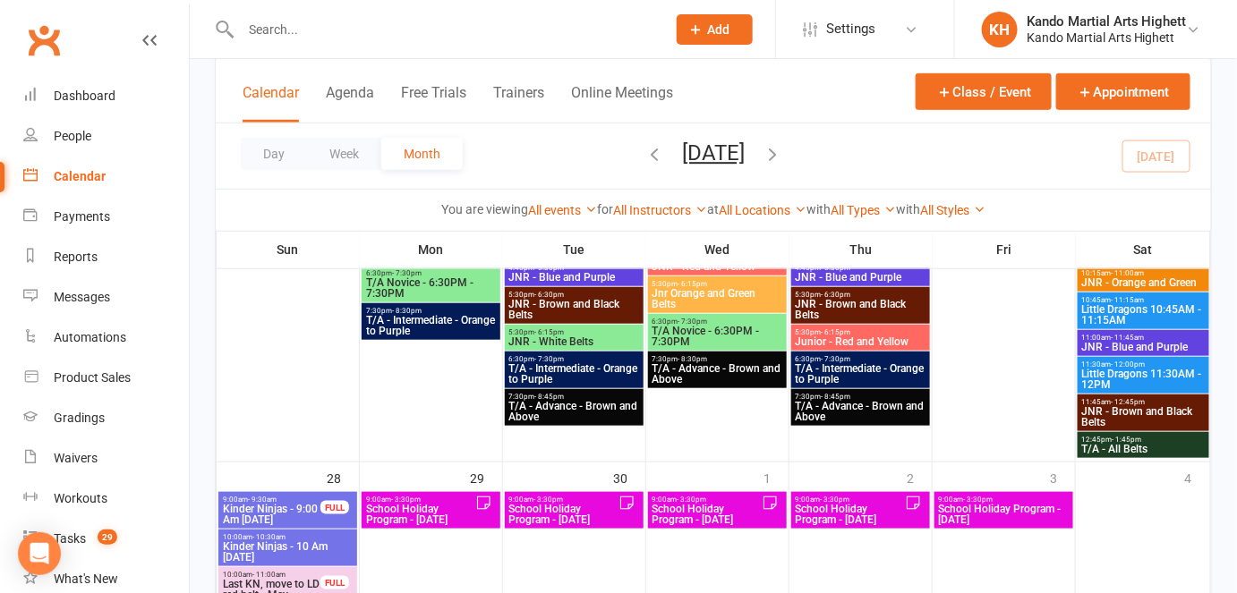
click at [961, 507] on span "School Holiday Program - Friday" at bounding box center [1004, 514] width 132 height 21
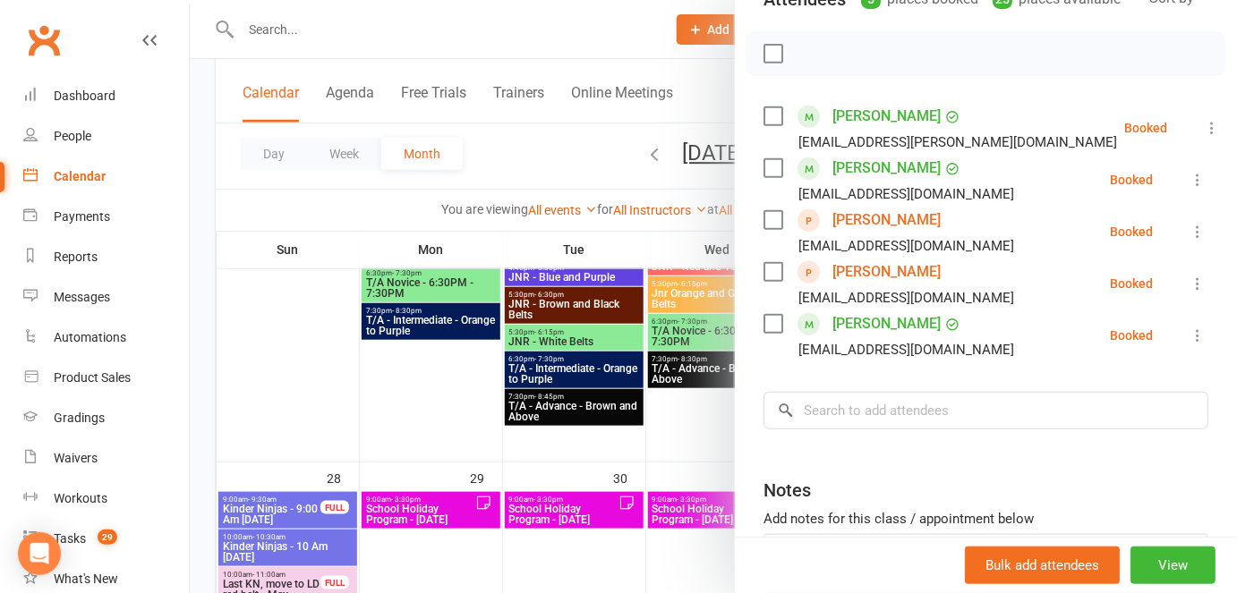
scroll to position [243, 0]
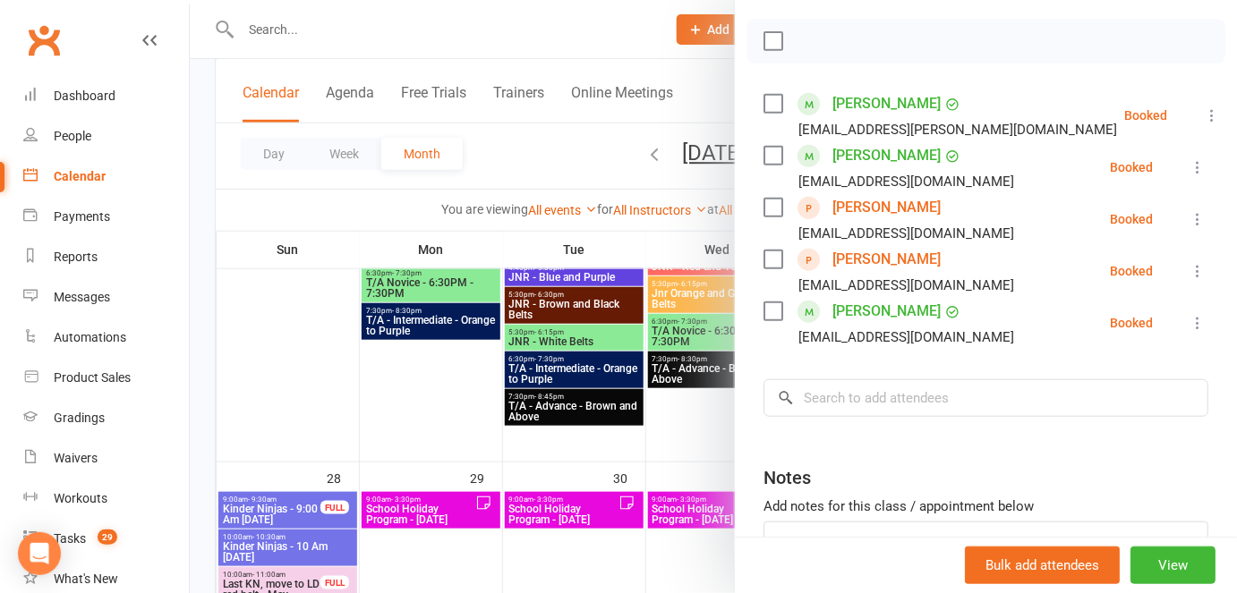
click at [665, 434] on div at bounding box center [713, 296] width 1047 height 593
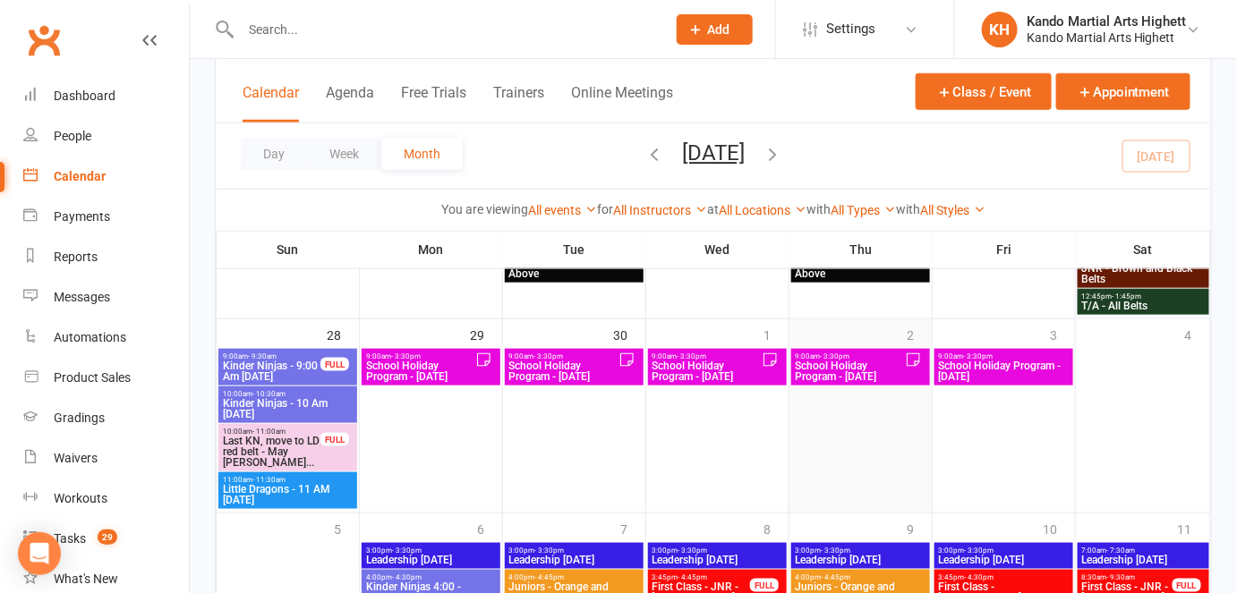
scroll to position [2809, 0]
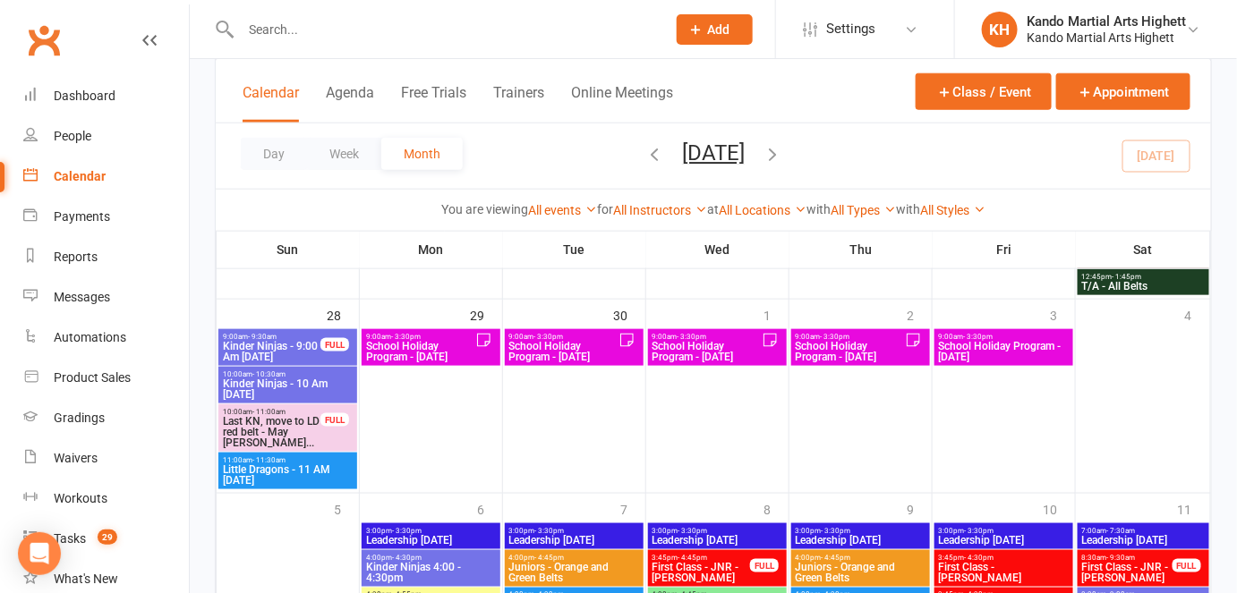
click at [844, 361] on span "School Holiday Program - Thursday" at bounding box center [850, 351] width 110 height 21
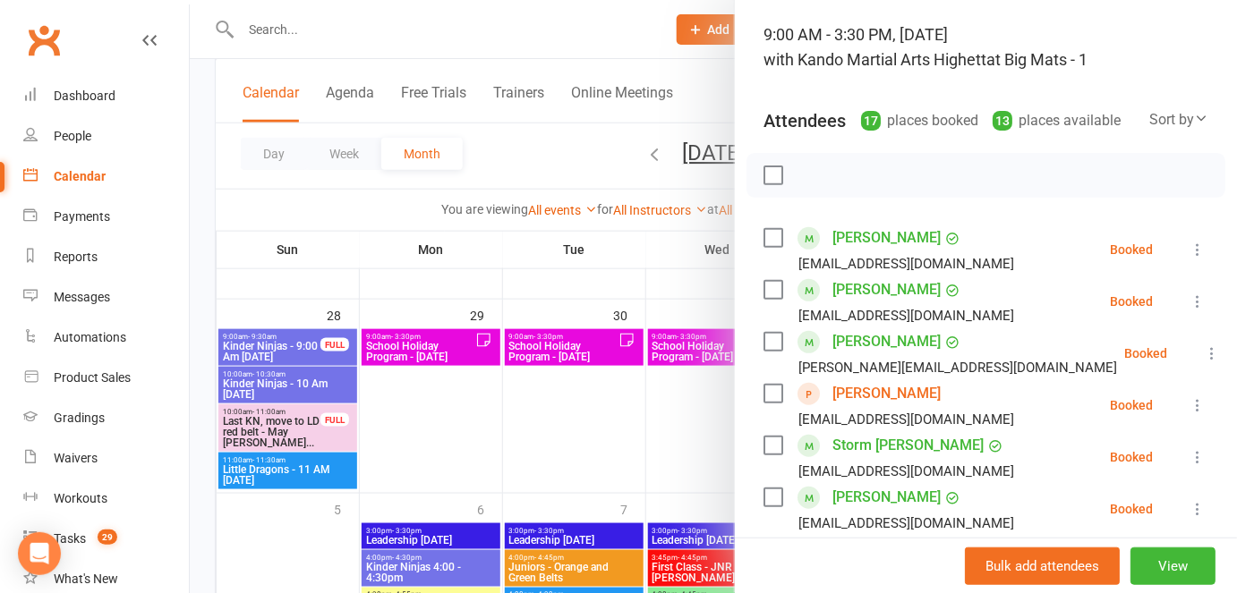
scroll to position [325, 0]
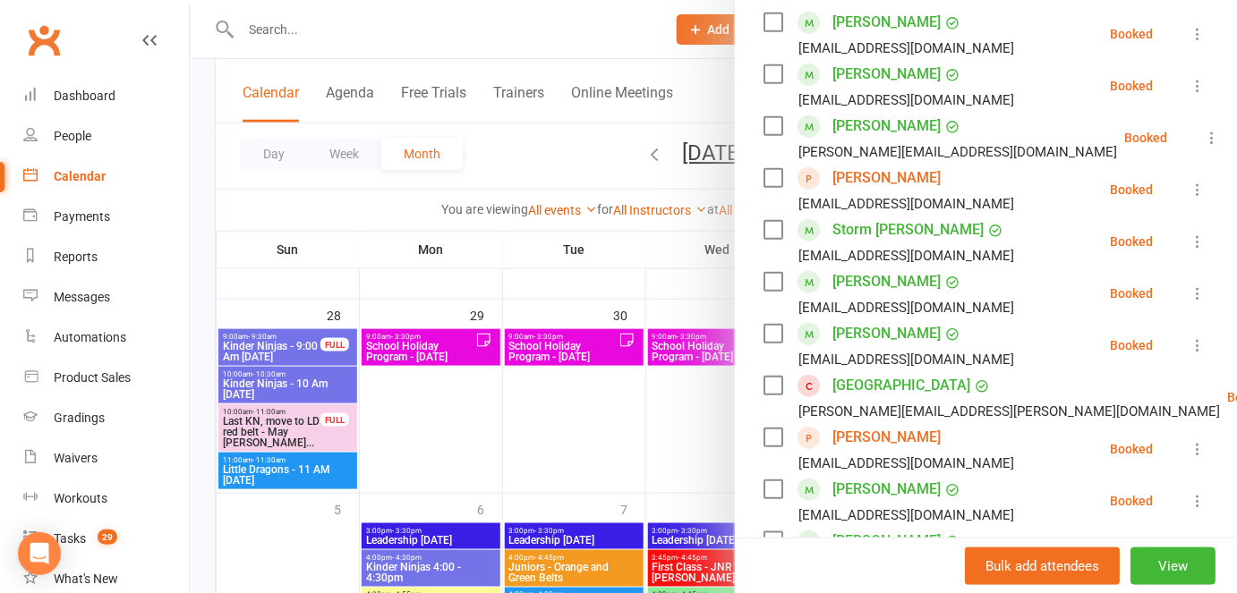
click at [614, 439] on div at bounding box center [713, 296] width 1047 height 593
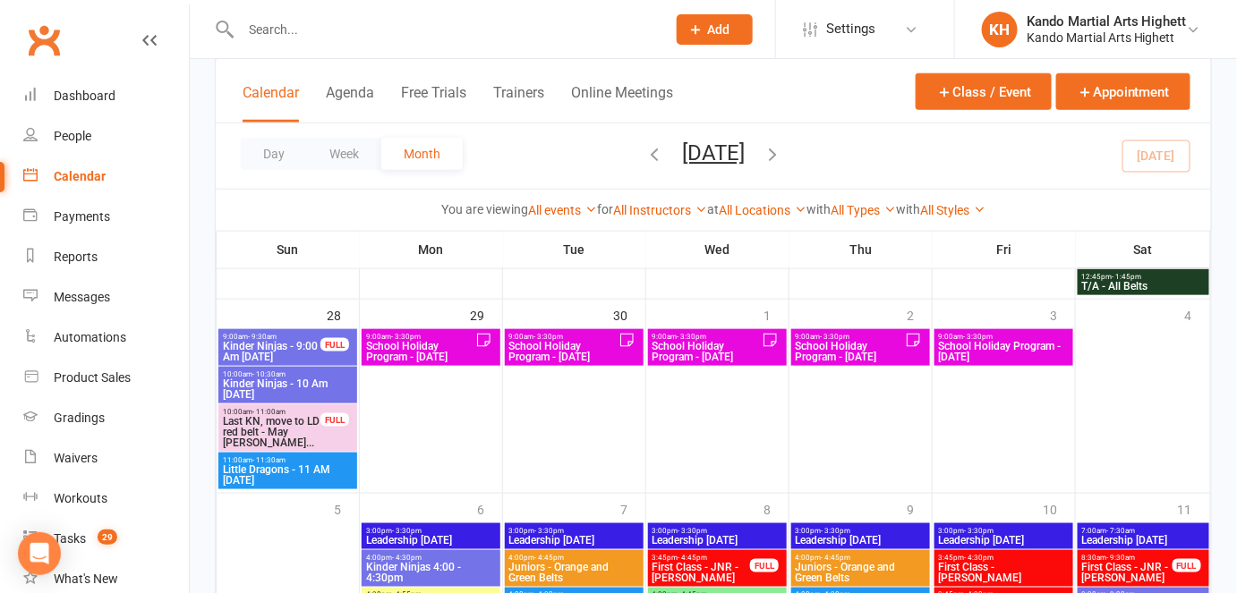
click at [567, 356] on span "School Holiday Program - Tuesday" at bounding box center [563, 351] width 110 height 21
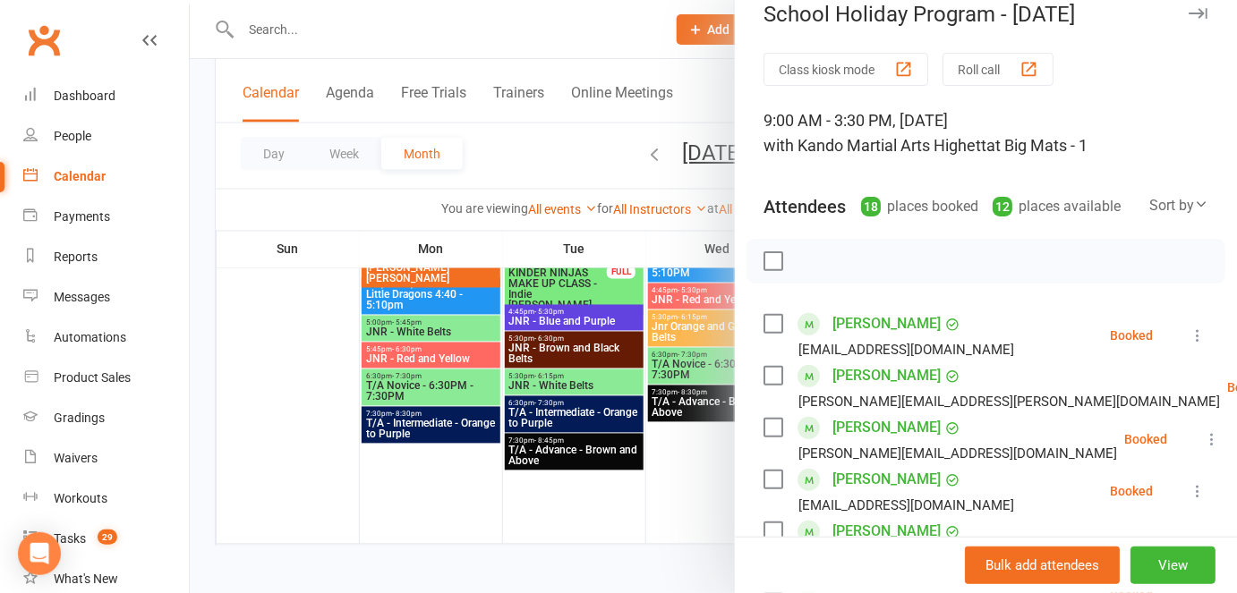
scroll to position [0, 0]
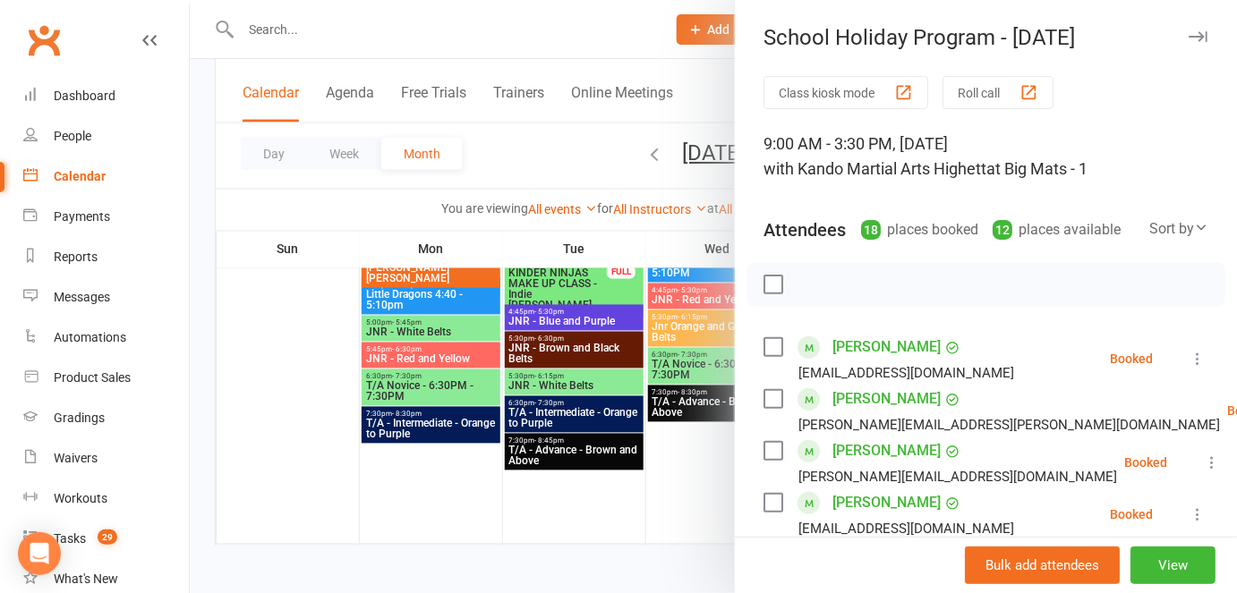
click at [596, 520] on div at bounding box center [713, 296] width 1047 height 593
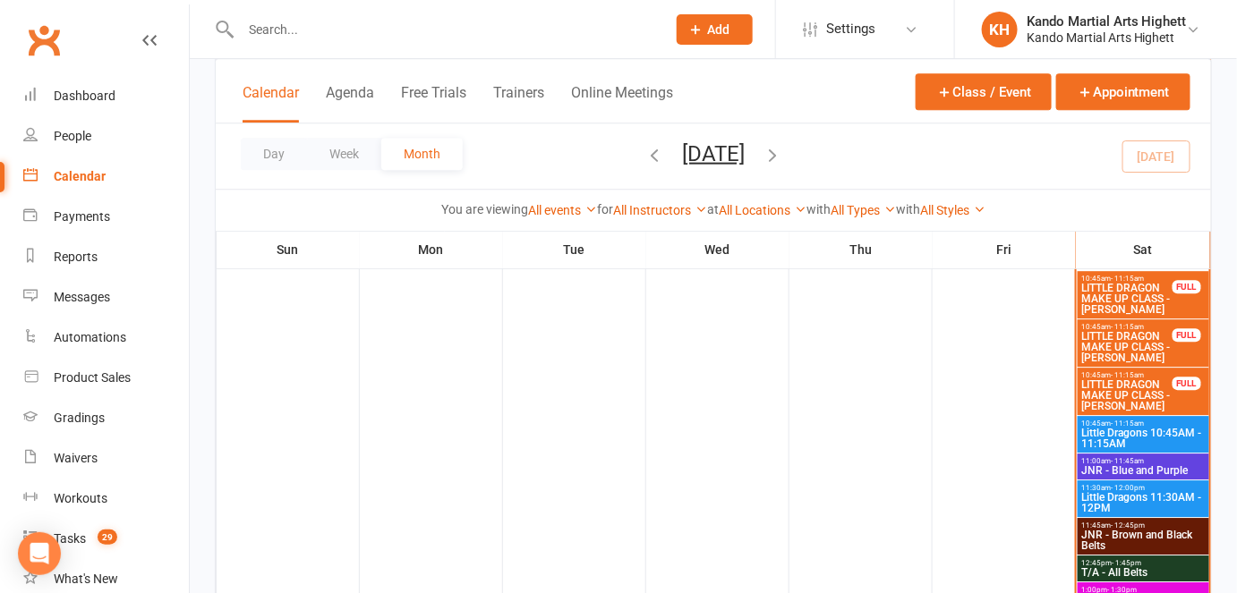
scroll to position [1751, 0]
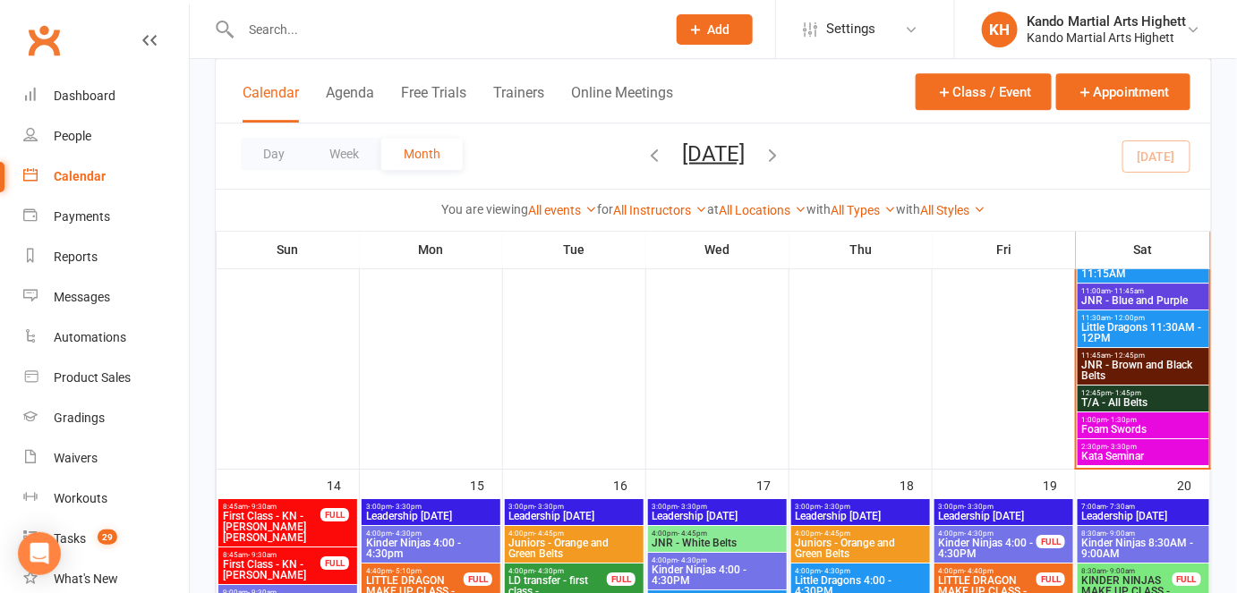
click at [1118, 392] on span "- 1:45pm" at bounding box center [1128, 393] width 30 height 8
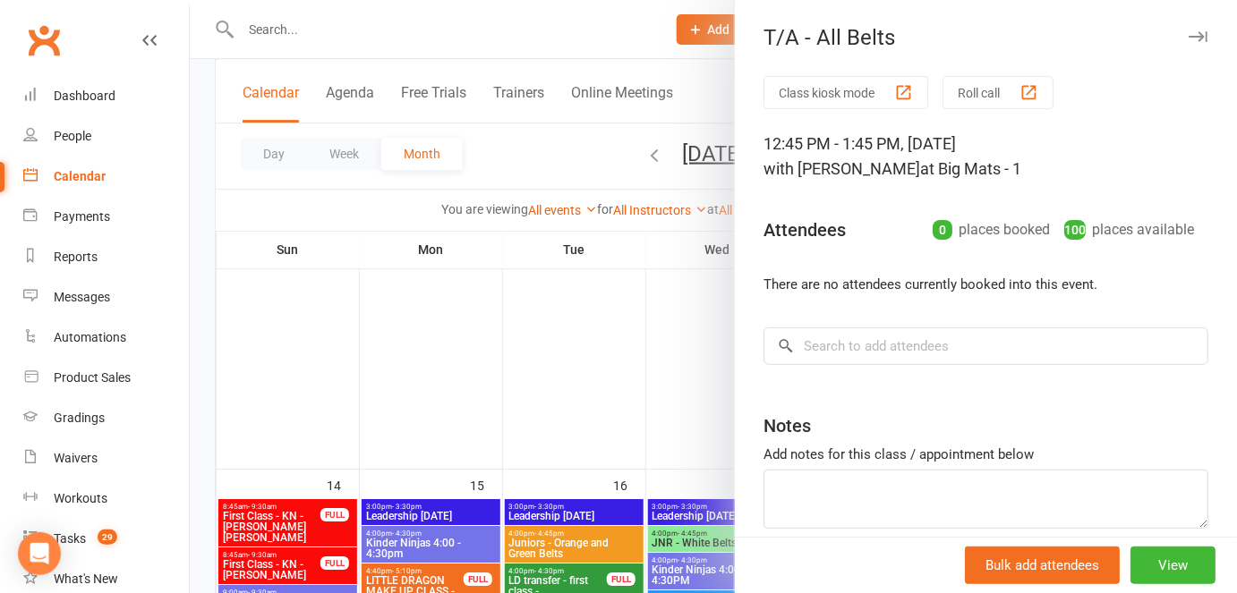
click at [976, 97] on button "Roll call" at bounding box center [997, 92] width 111 height 33
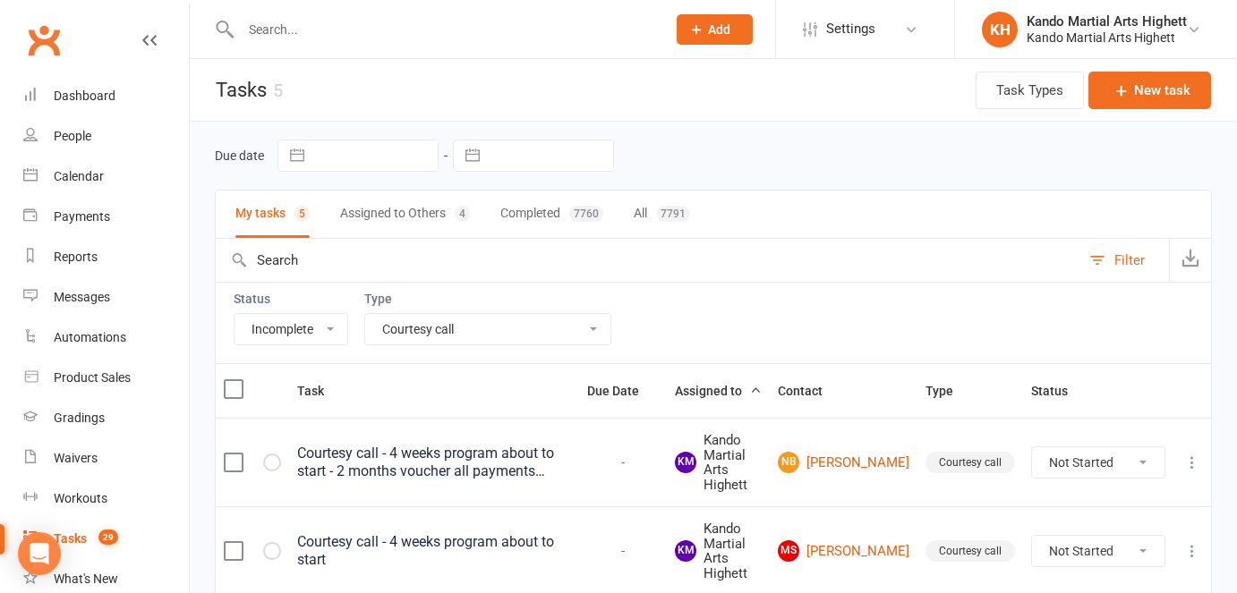
select select "incomplete"
select select "23096"
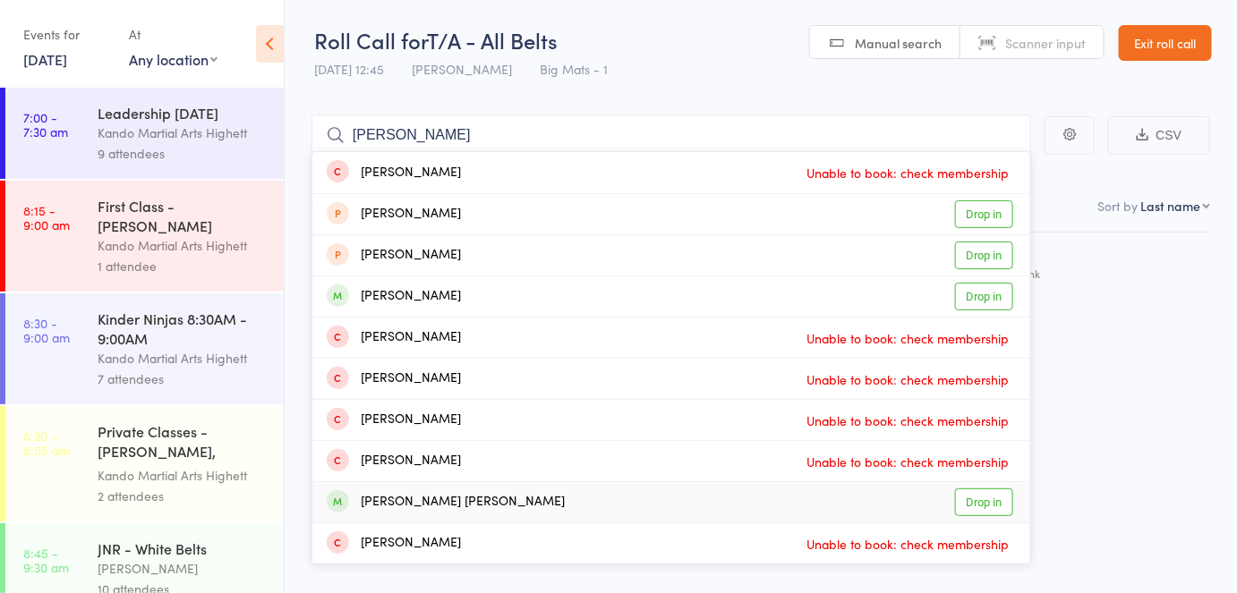
type input "[PERSON_NAME]"
click at [1004, 497] on link "Drop in" at bounding box center [984, 503] width 58 height 28
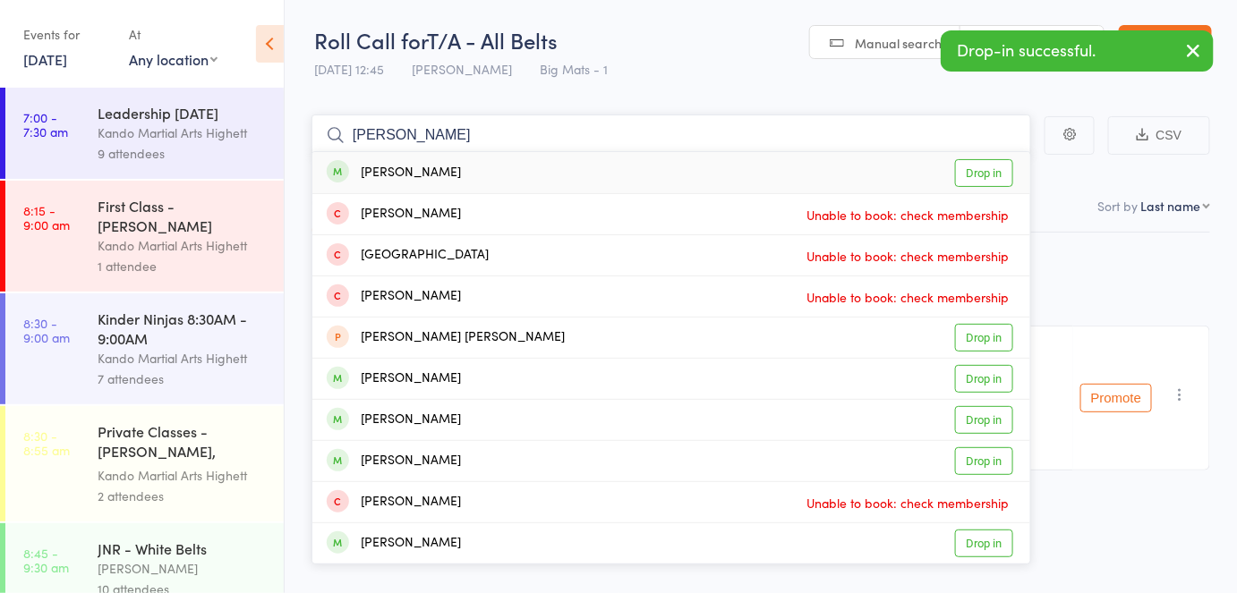
type input "[PERSON_NAME]"
click at [997, 168] on link "Drop in" at bounding box center [984, 173] width 58 height 28
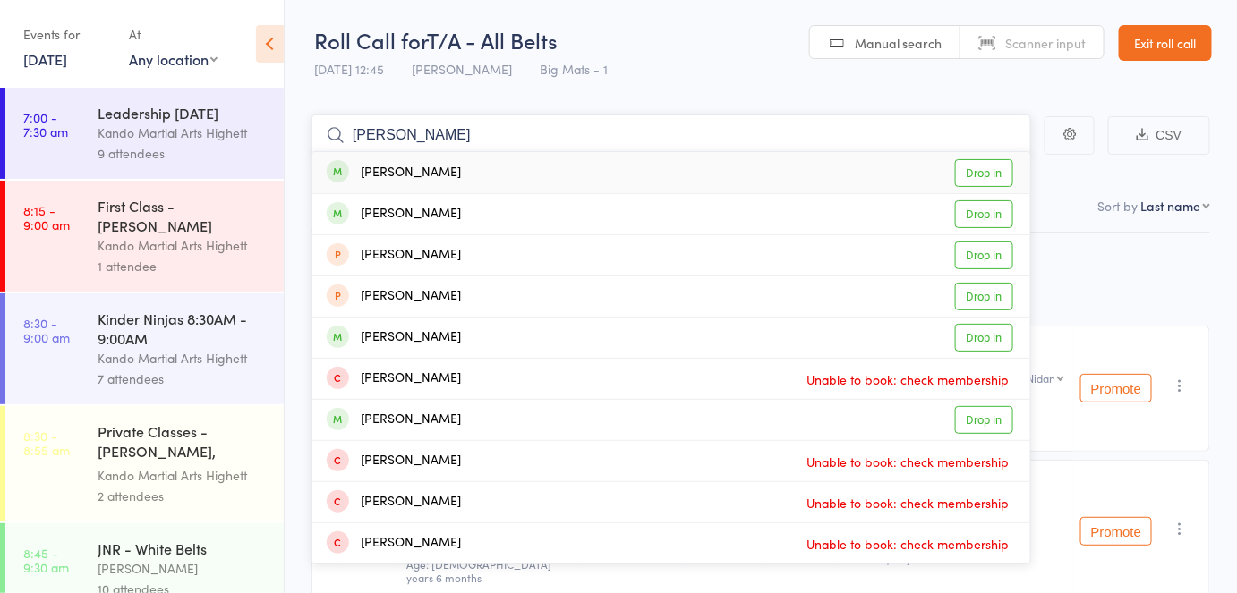
type input "[PERSON_NAME]"
click at [996, 182] on link "Drop in" at bounding box center [984, 173] width 58 height 28
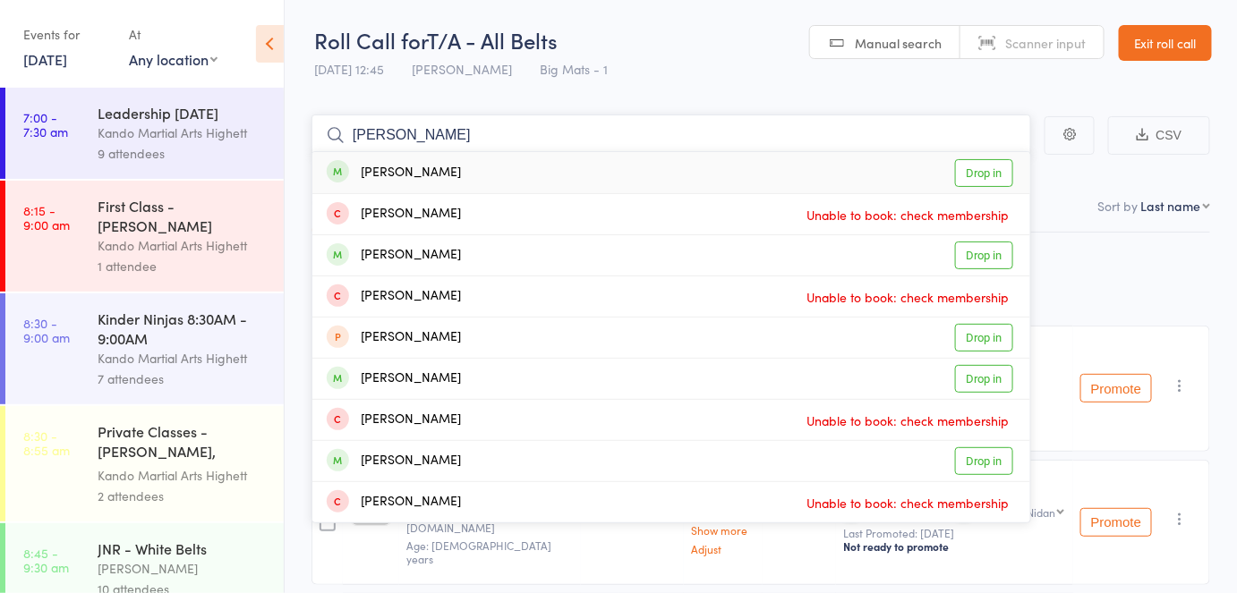
type input "[PERSON_NAME]"
click at [996, 172] on link "Drop in" at bounding box center [984, 173] width 58 height 28
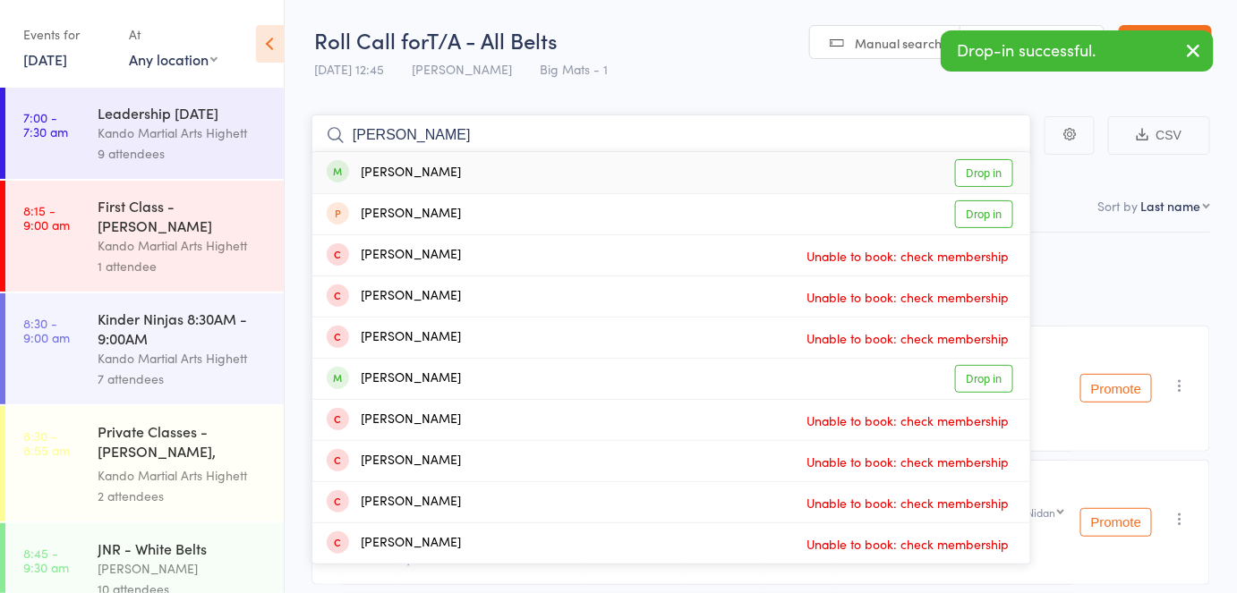
type input "[PERSON_NAME]"
click at [997, 175] on link "Drop in" at bounding box center [984, 173] width 58 height 28
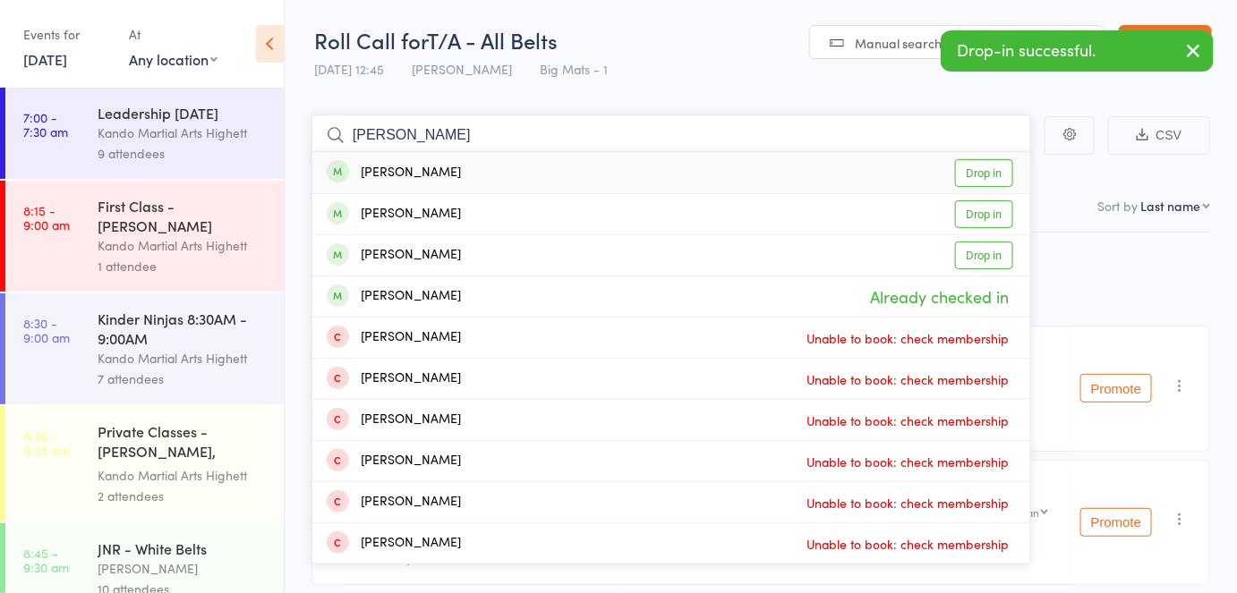
type input "[PERSON_NAME]"
click at [997, 175] on link "Drop in" at bounding box center [984, 173] width 58 height 28
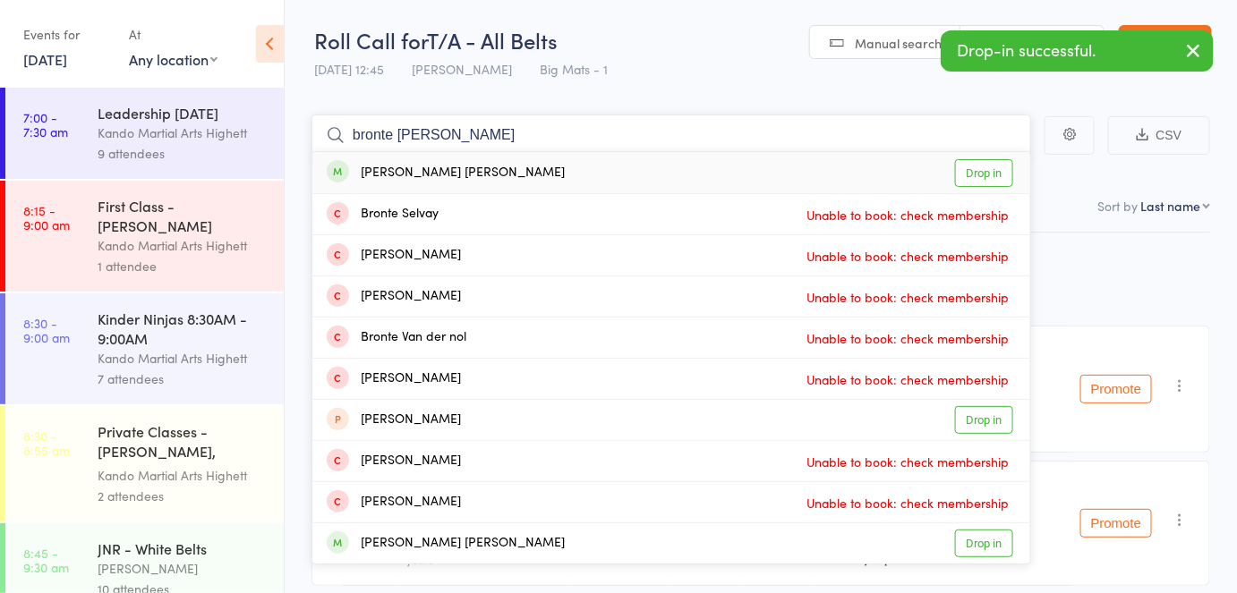
type input "bronte [PERSON_NAME]"
click at [997, 175] on link "Drop in" at bounding box center [984, 173] width 58 height 28
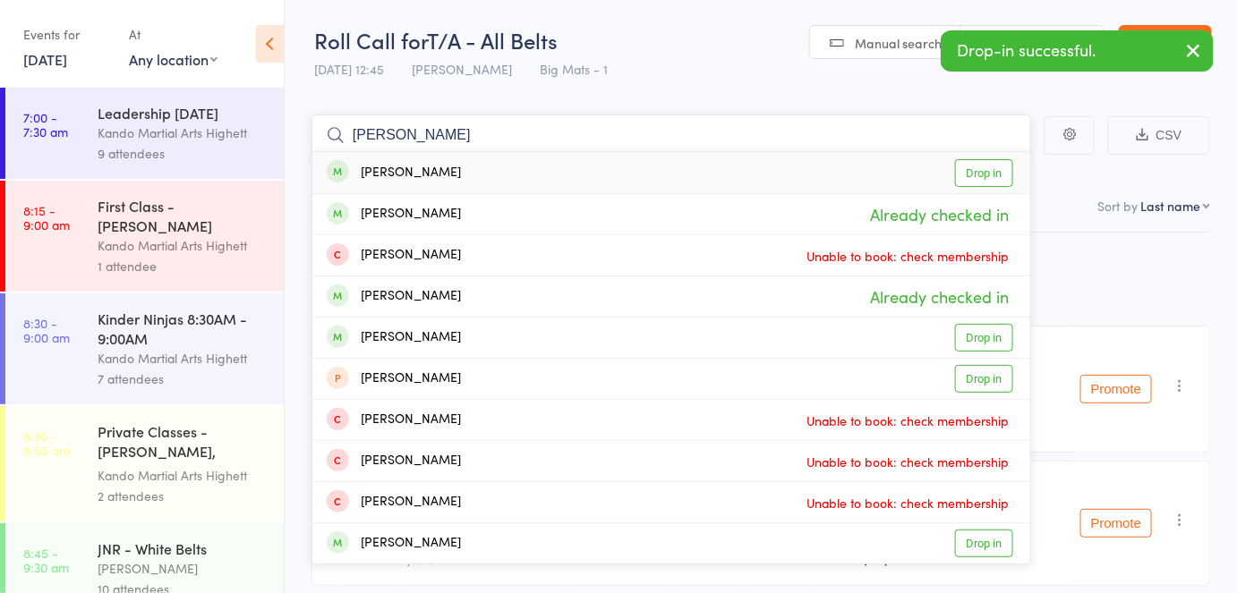
type input "adam barlow"
click at [997, 175] on link "Drop in" at bounding box center [984, 173] width 58 height 28
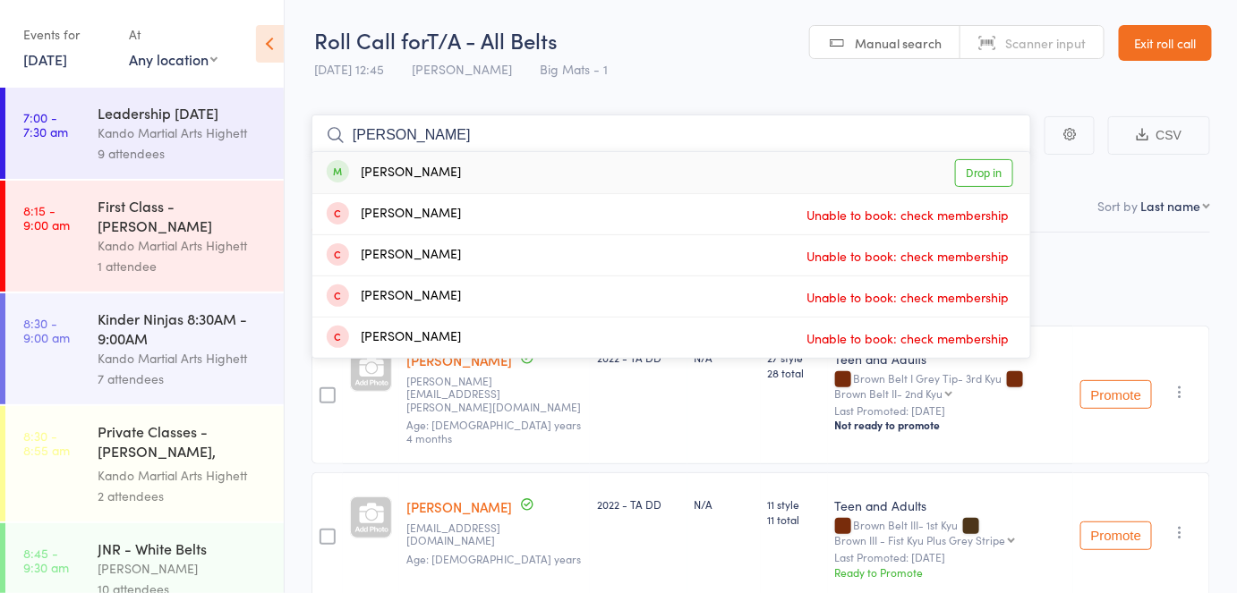
type input "eran ahran"
click at [997, 175] on link "Drop in" at bounding box center [984, 173] width 58 height 28
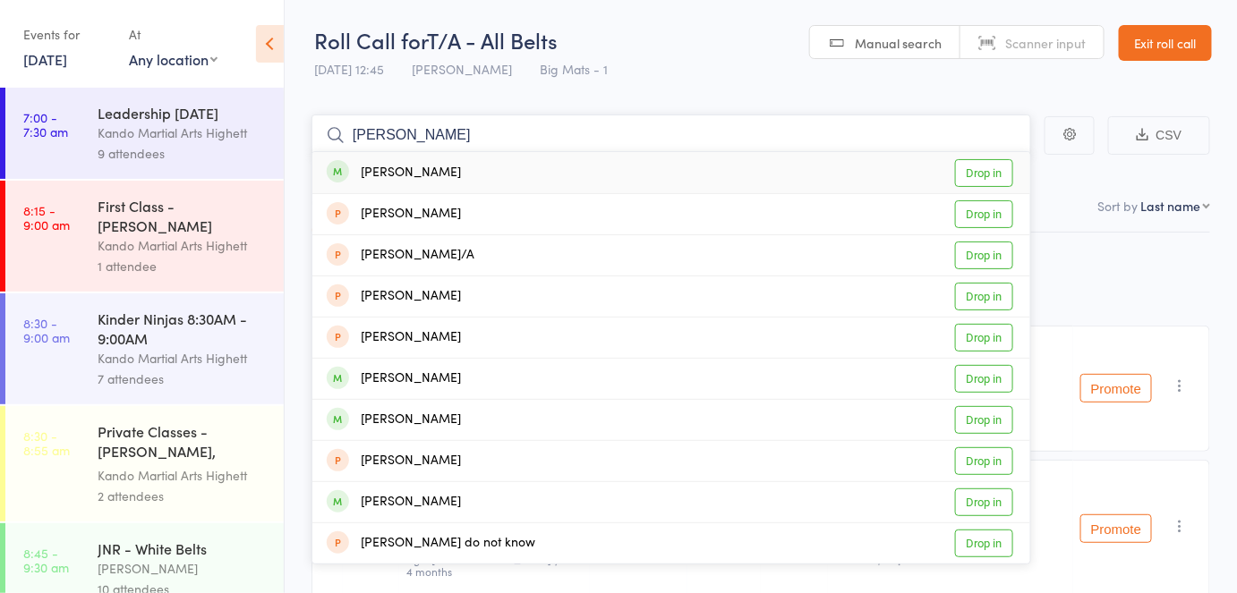
type input "david duffet"
click at [997, 175] on link "Drop in" at bounding box center [984, 173] width 58 height 28
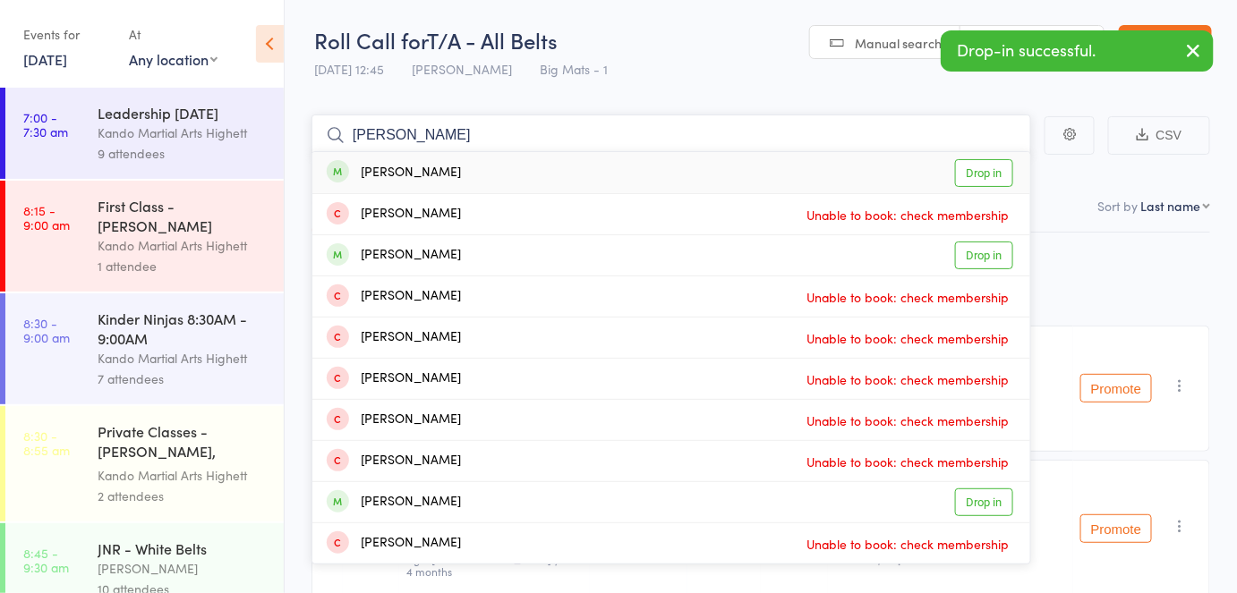
type input "jason ingram"
click at [997, 175] on link "Drop in" at bounding box center [984, 173] width 58 height 28
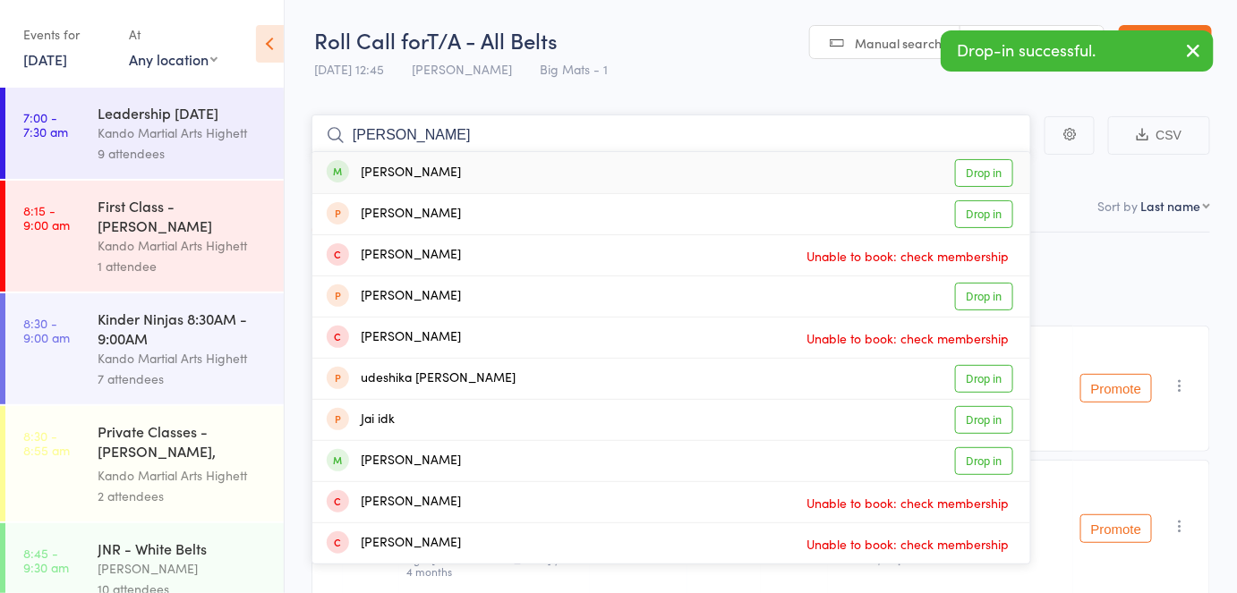
type input "jay rai"
click at [997, 175] on link "Drop in" at bounding box center [984, 173] width 58 height 28
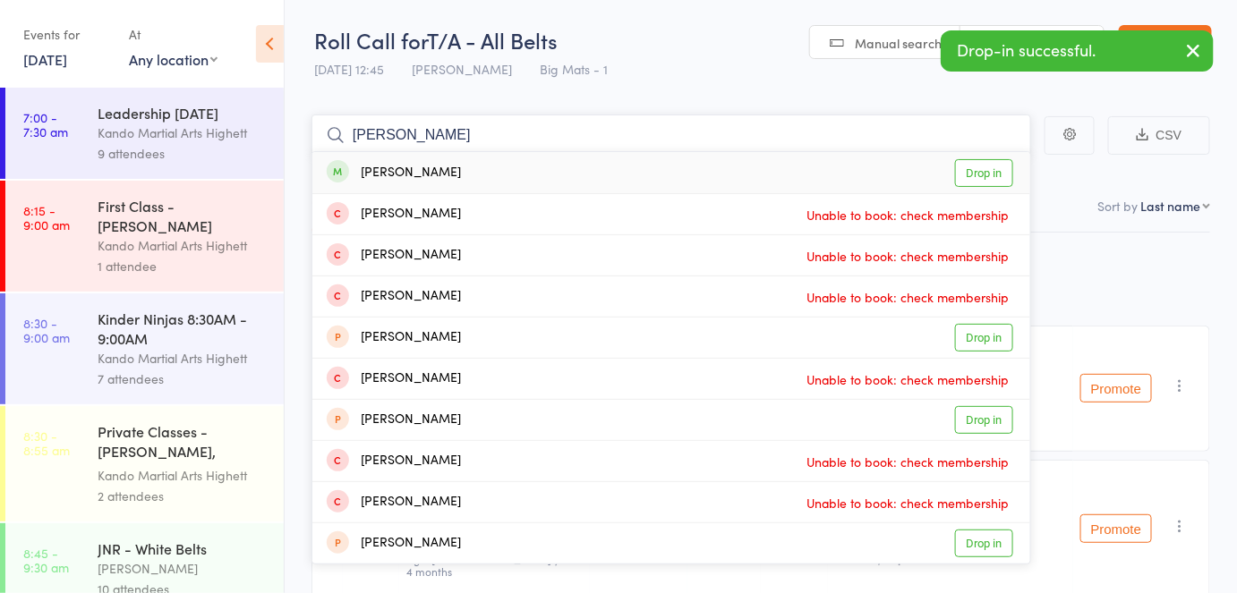
type input "nicola"
click at [997, 175] on link "Drop in" at bounding box center [984, 173] width 58 height 28
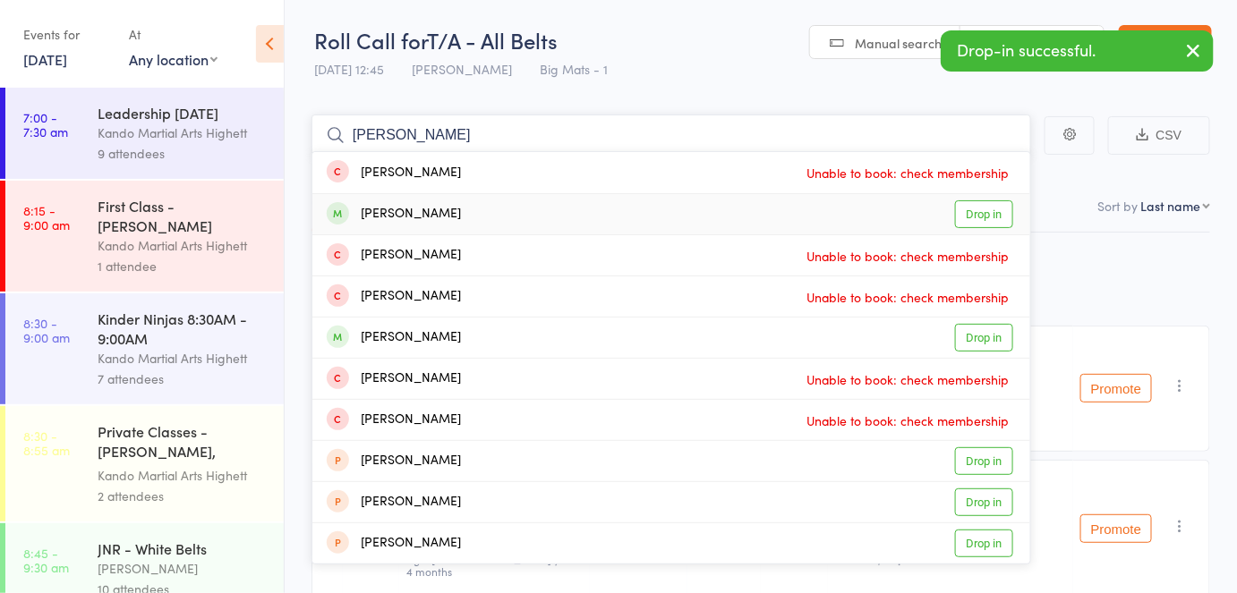
type input "gordon"
click at [987, 220] on link "Drop in" at bounding box center [984, 214] width 58 height 28
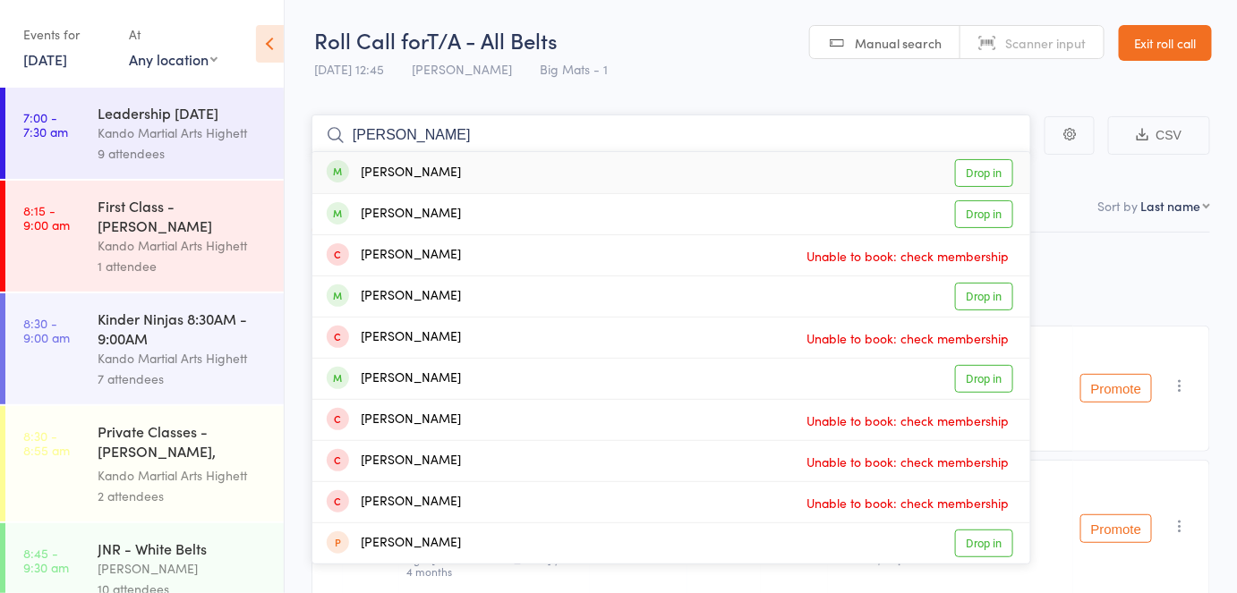
type input "elisabeth"
click at [991, 179] on link "Drop in" at bounding box center [984, 173] width 58 height 28
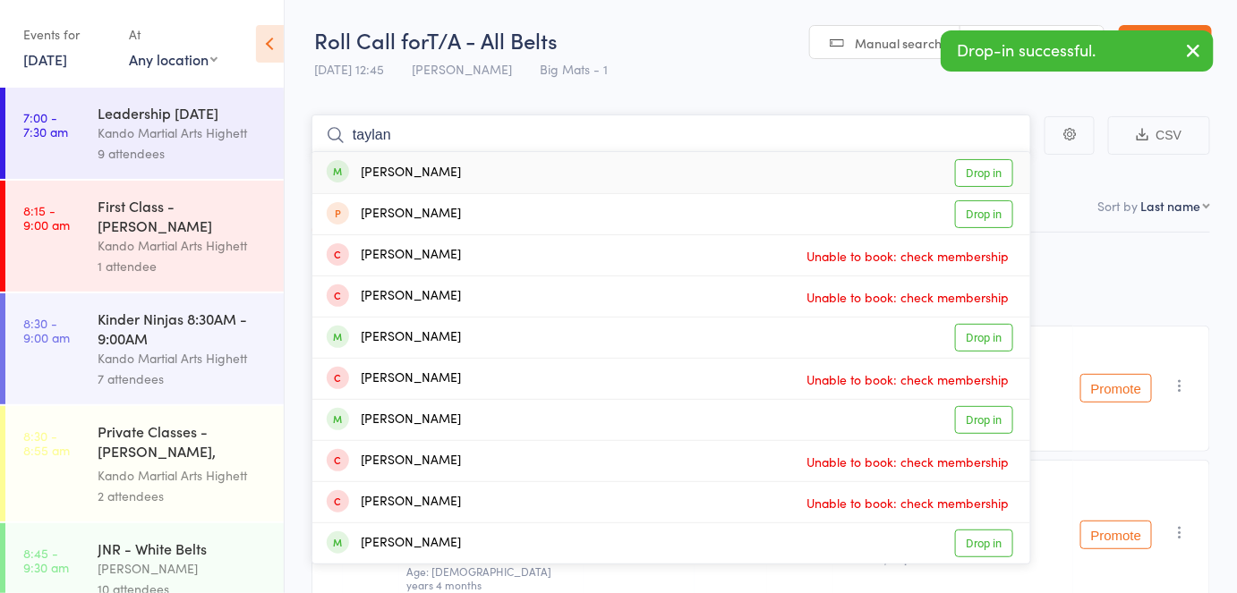
type input "taylan"
click at [991, 179] on link "Drop in" at bounding box center [984, 173] width 58 height 28
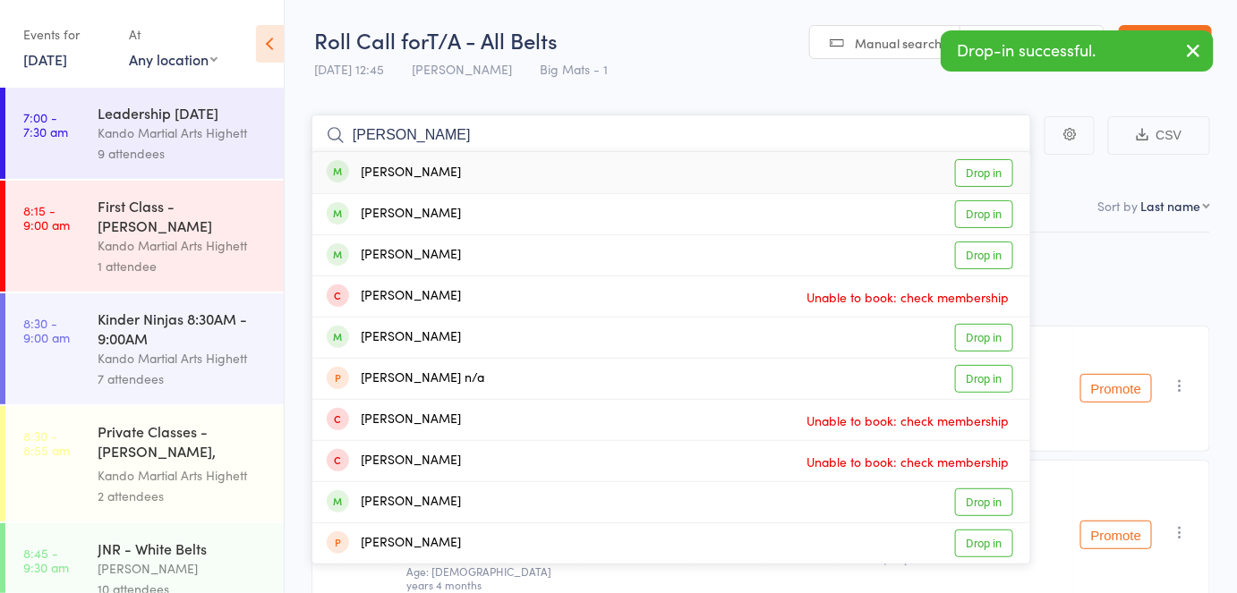
type input "nick burland"
click at [991, 179] on link "Drop in" at bounding box center [984, 173] width 58 height 28
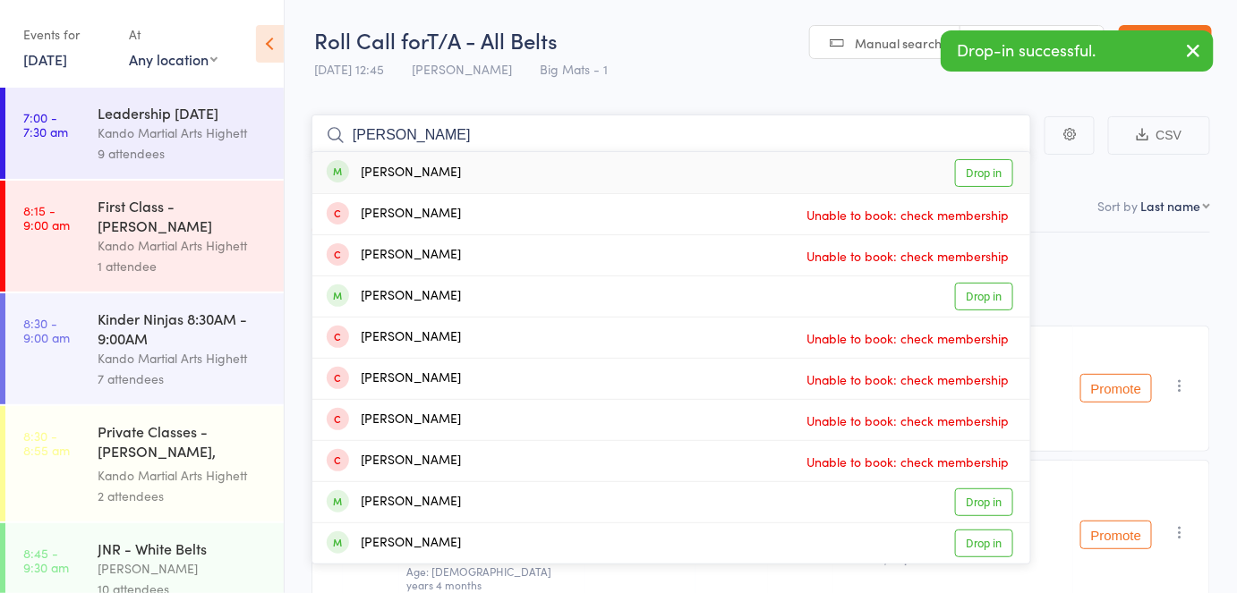
type input "jamie machi"
click at [991, 179] on link "Drop in" at bounding box center [984, 173] width 58 height 28
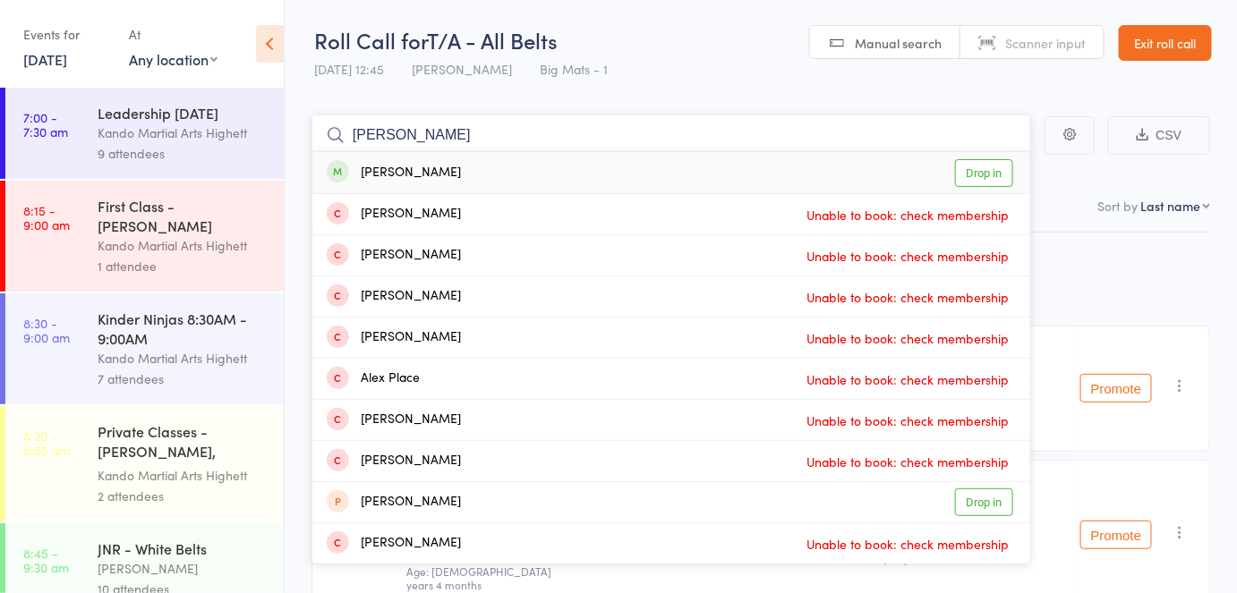
type input "alex r"
click at [988, 179] on link "Drop in" at bounding box center [984, 173] width 58 height 28
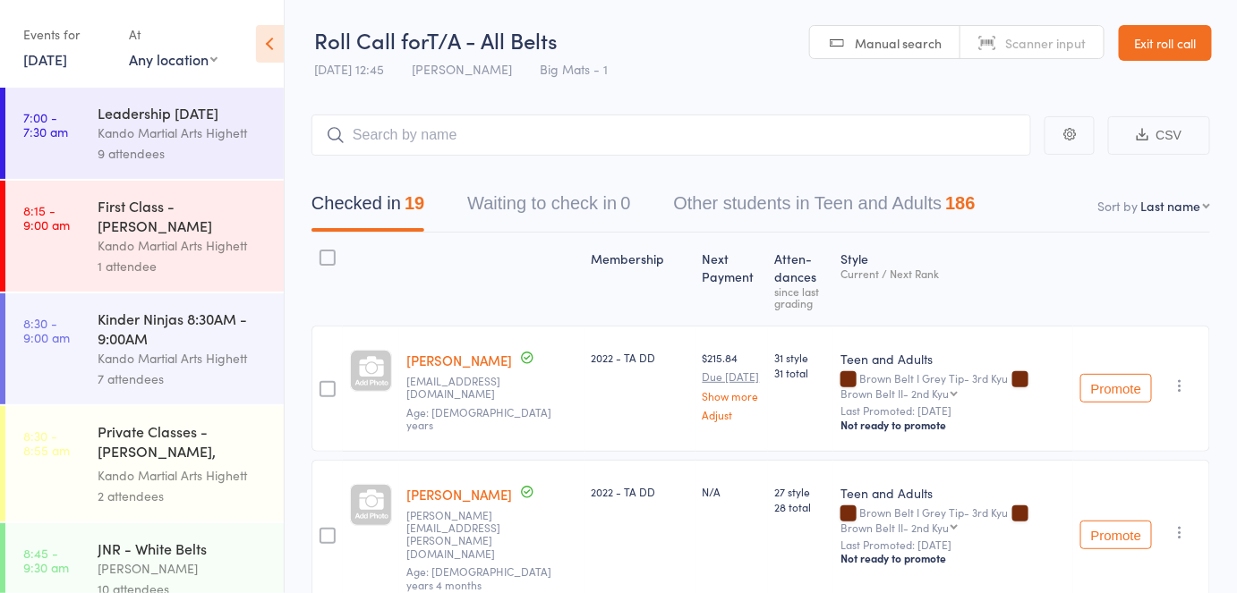
click at [1180, 41] on link "Exit roll call" at bounding box center [1165, 43] width 93 height 36
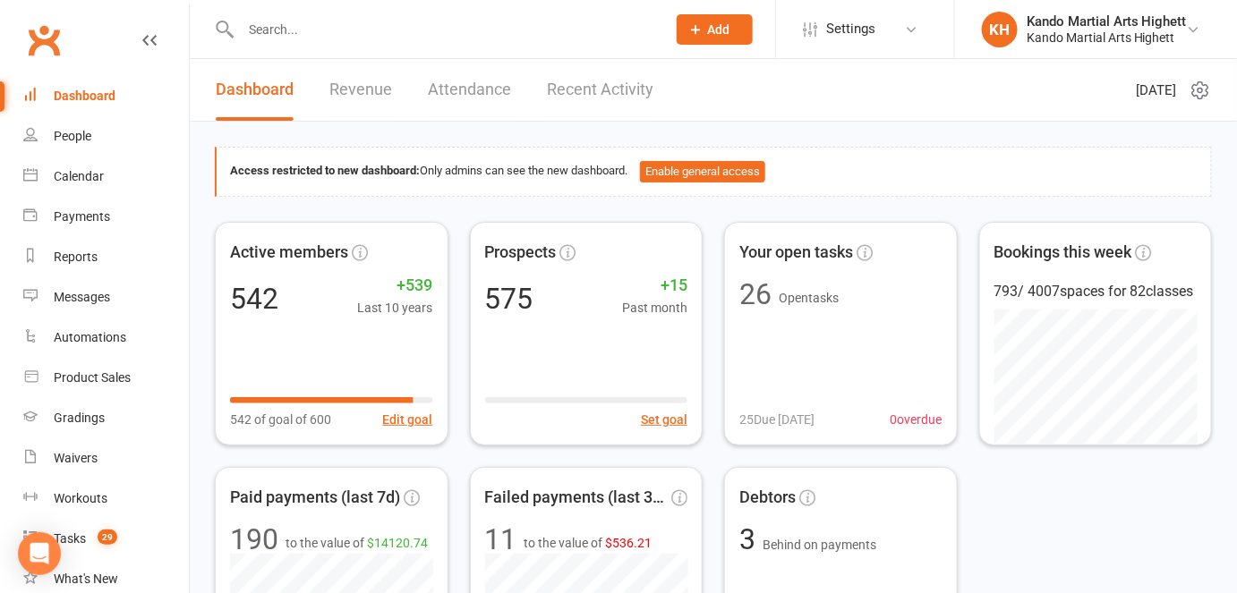
click at [308, 13] on div at bounding box center [434, 29] width 439 height 58
click at [303, 27] on input "text" at bounding box center [444, 29] width 418 height 25
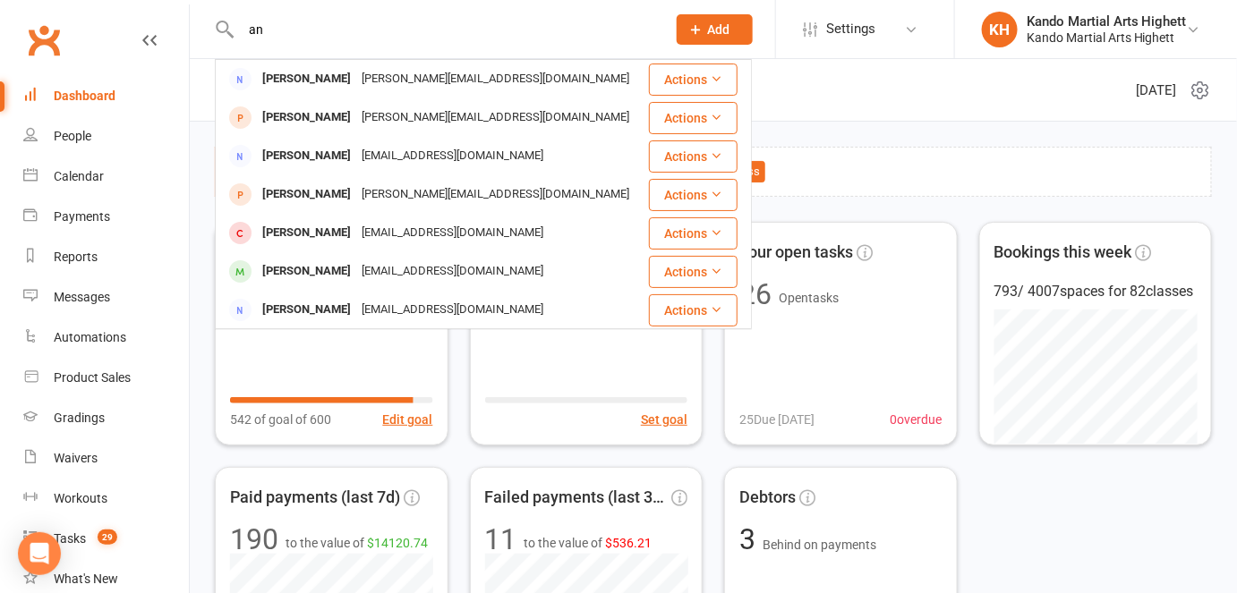
type input "a"
